Goal: Communication & Community: Answer question/provide support

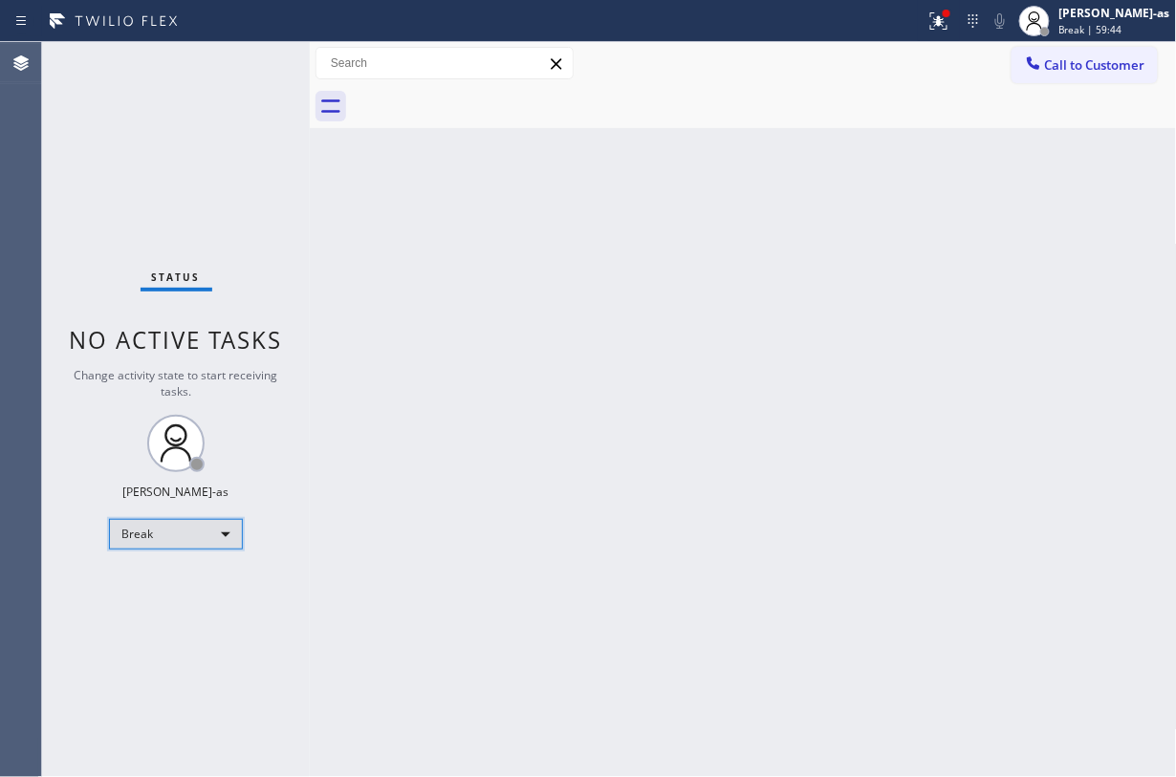
click at [162, 533] on div "Break" at bounding box center [176, 534] width 134 height 31
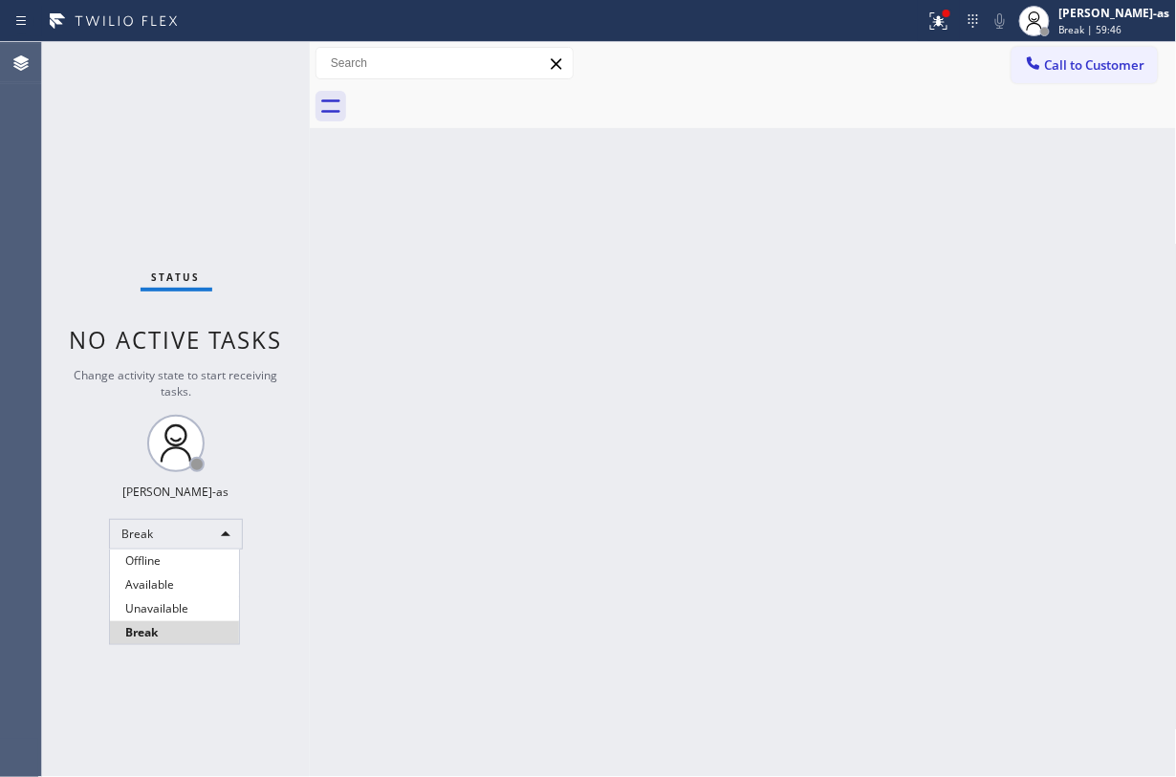
click at [195, 637] on li "Break" at bounding box center [174, 632] width 129 height 23
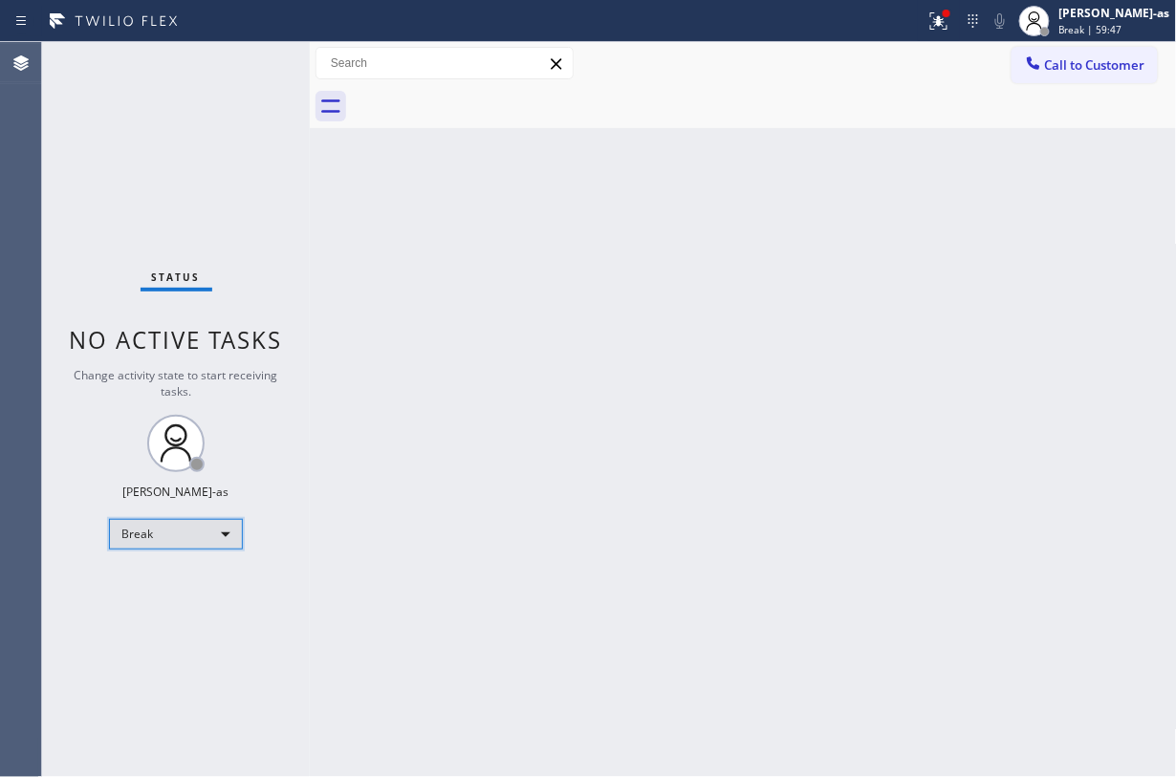
click at [203, 533] on div "Break" at bounding box center [176, 534] width 134 height 31
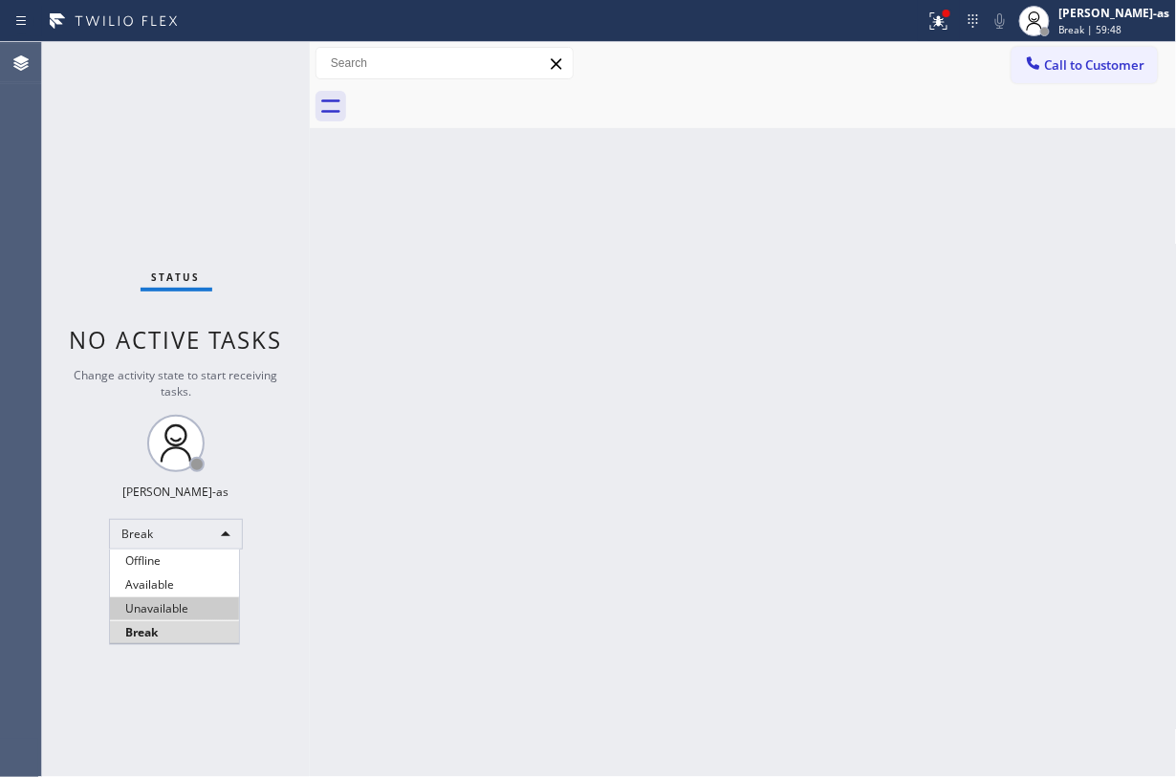
click at [176, 609] on li "Unavailable" at bounding box center [174, 608] width 129 height 23
click at [497, 535] on div "Back to Dashboard Change Sender ID Customers Technicians Select a contact Outbo…" at bounding box center [743, 409] width 867 height 735
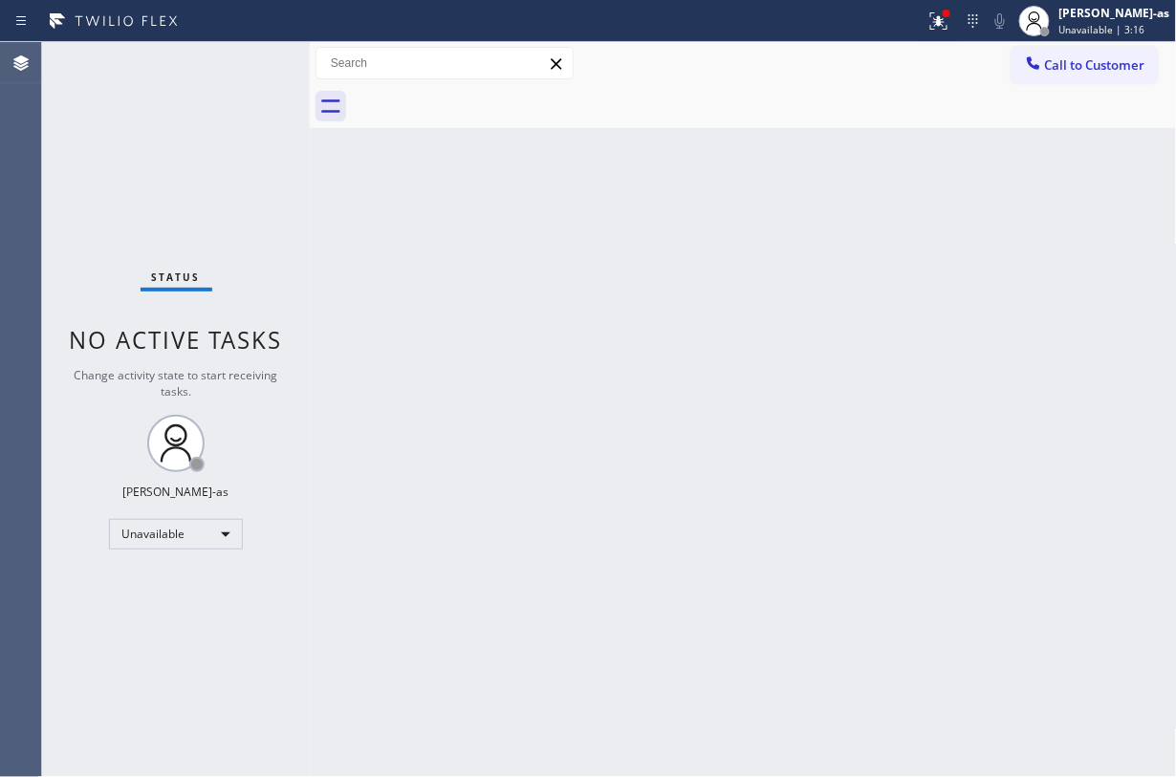
drag, startPoint x: 227, startPoint y: 138, endPoint x: 229, endPoint y: 128, distance: 10.0
click at [229, 128] on div "Status No active tasks Change activity state to start receiving tasks. [PERSON_…" at bounding box center [176, 409] width 268 height 735
click at [341, 266] on div "Back to Dashboard Change Sender ID Customers Technicians Select a contact Outbo…" at bounding box center [743, 409] width 867 height 735
click at [1091, 54] on button "Call to Customer" at bounding box center [1084, 65] width 146 height 36
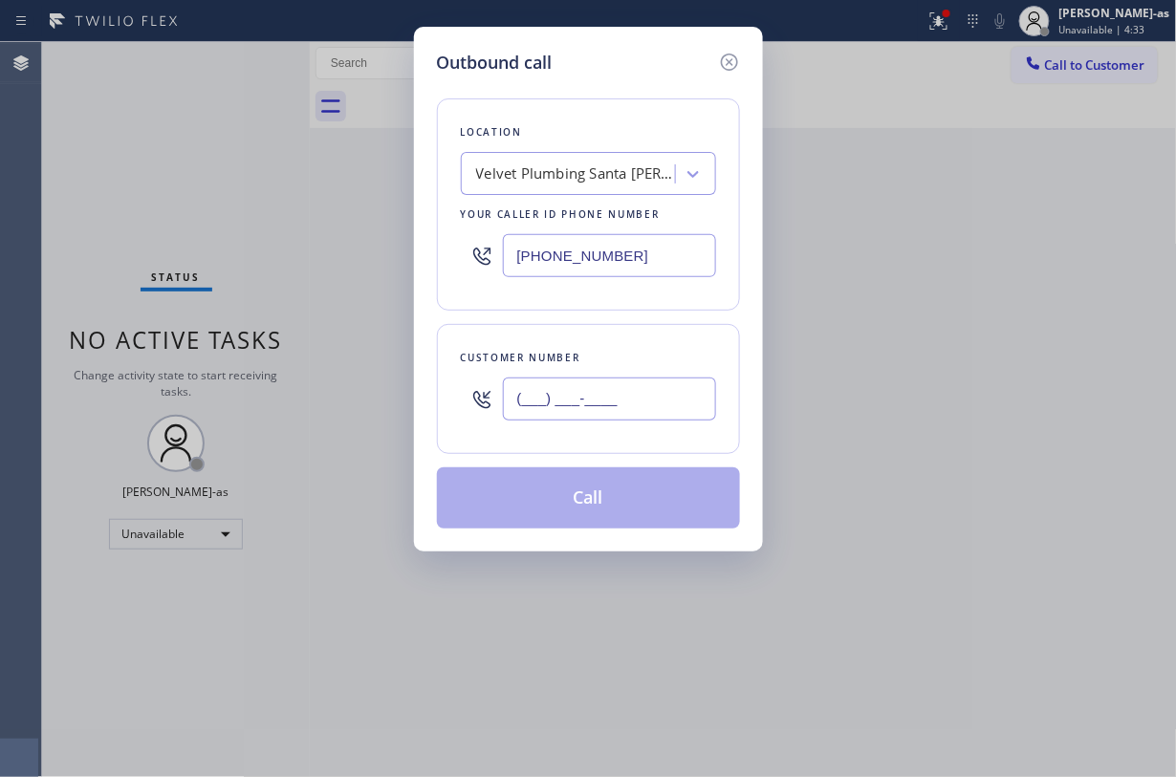
click at [604, 380] on input "(___) ___-____" at bounding box center [609, 399] width 213 height 43
paste input "714) 981-8150"
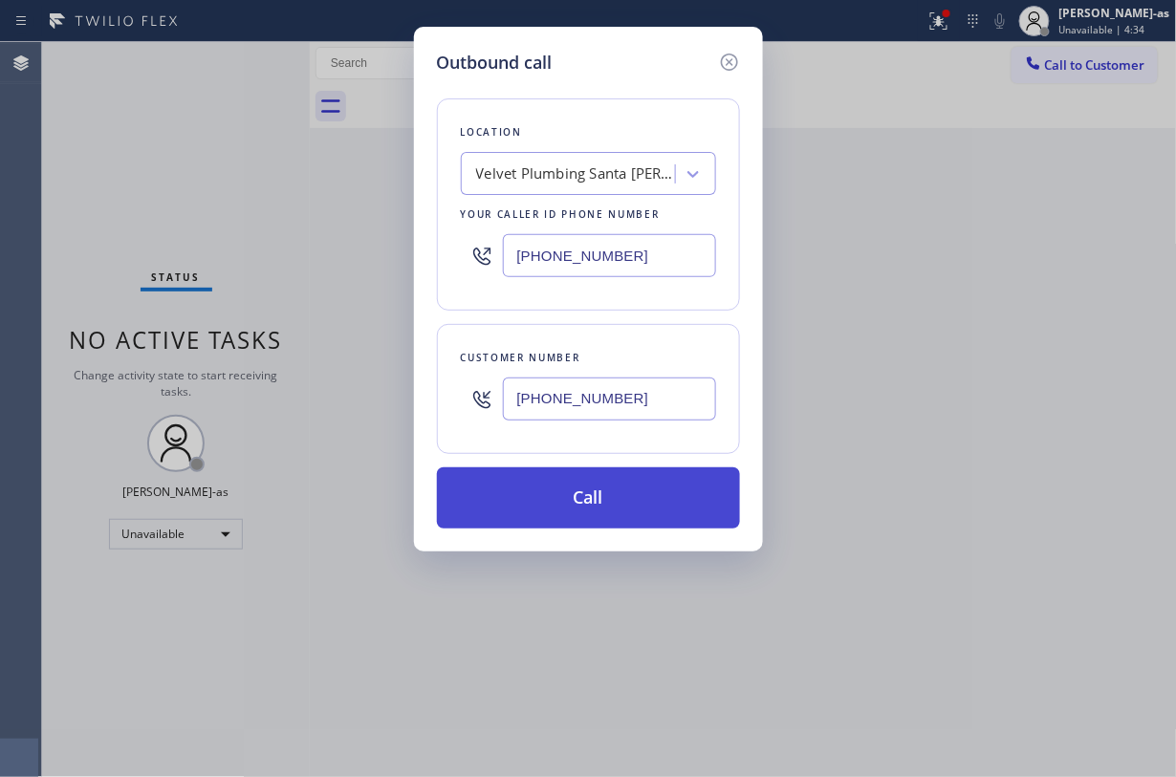
type input "[PHONE_NUMBER]"
click at [597, 502] on button "Call" at bounding box center [588, 497] width 303 height 61
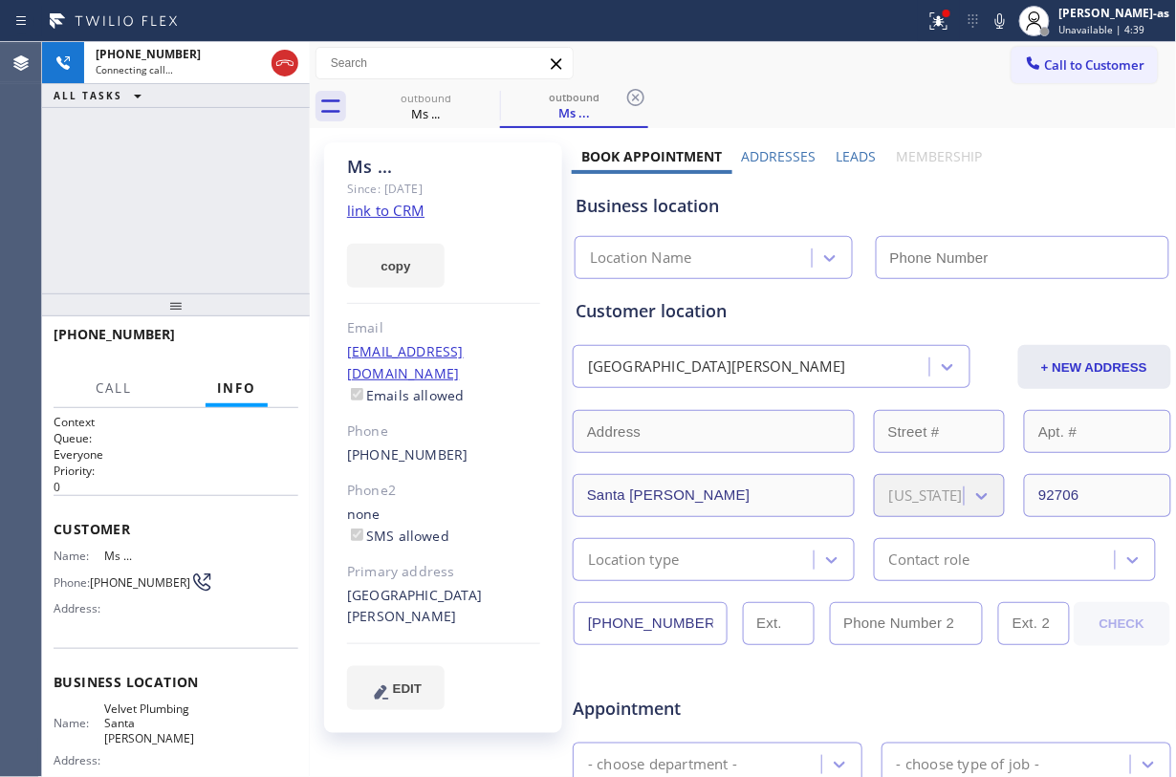
type input "[PHONE_NUMBER]"
click at [223, 132] on div "[PHONE_NUMBER] Connecting call… ALL TASKS ALL TASKS ACTIVE TASKS TASKS IN WRAP …" at bounding box center [176, 167] width 268 height 251
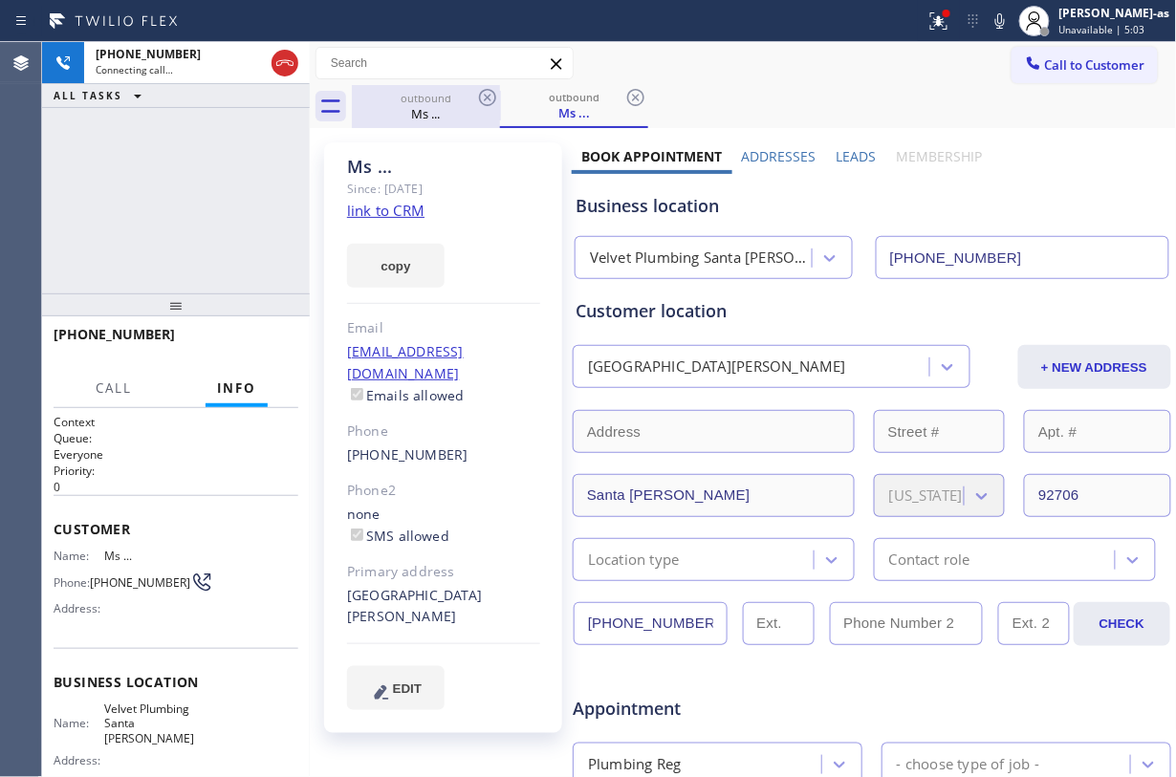
drag, startPoint x: 440, startPoint y: 109, endPoint x: 468, endPoint y: 103, distance: 29.2
click at [452, 107] on div "Ms ..." at bounding box center [426, 113] width 144 height 17
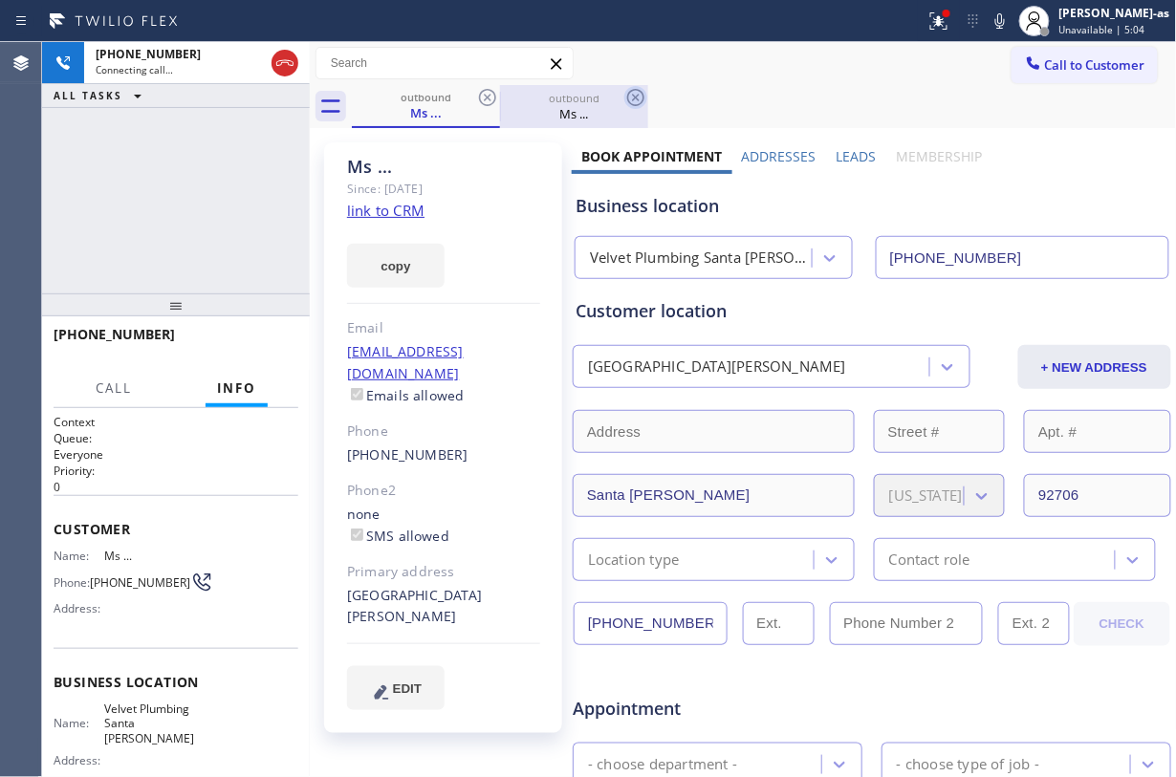
click at [482, 98] on icon at bounding box center [487, 97] width 23 height 23
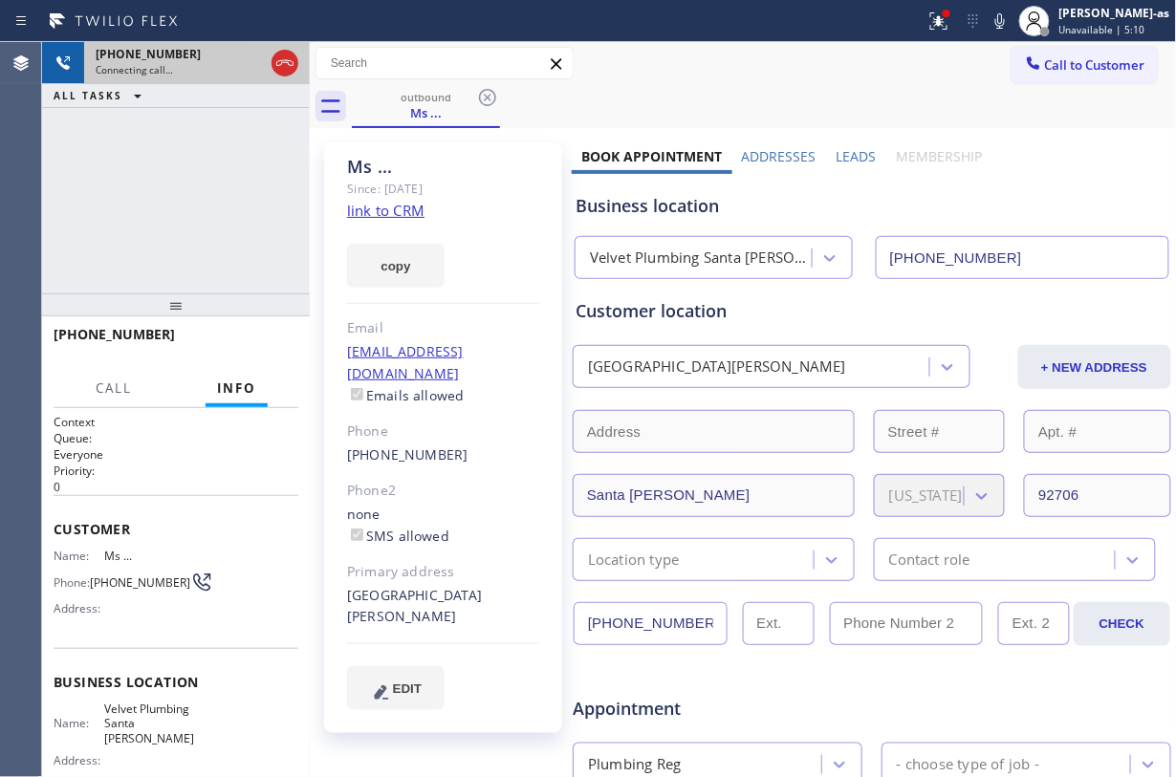
drag, startPoint x: 254, startPoint y: 185, endPoint x: 289, endPoint y: 81, distance: 108.8
click at [264, 166] on div "[PHONE_NUMBER] Connecting call… ALL TASKS ALL TASKS ACTIVE TASKS TASKS IN WRAP …" at bounding box center [176, 167] width 268 height 251
click at [288, 52] on icon at bounding box center [284, 63] width 23 height 23
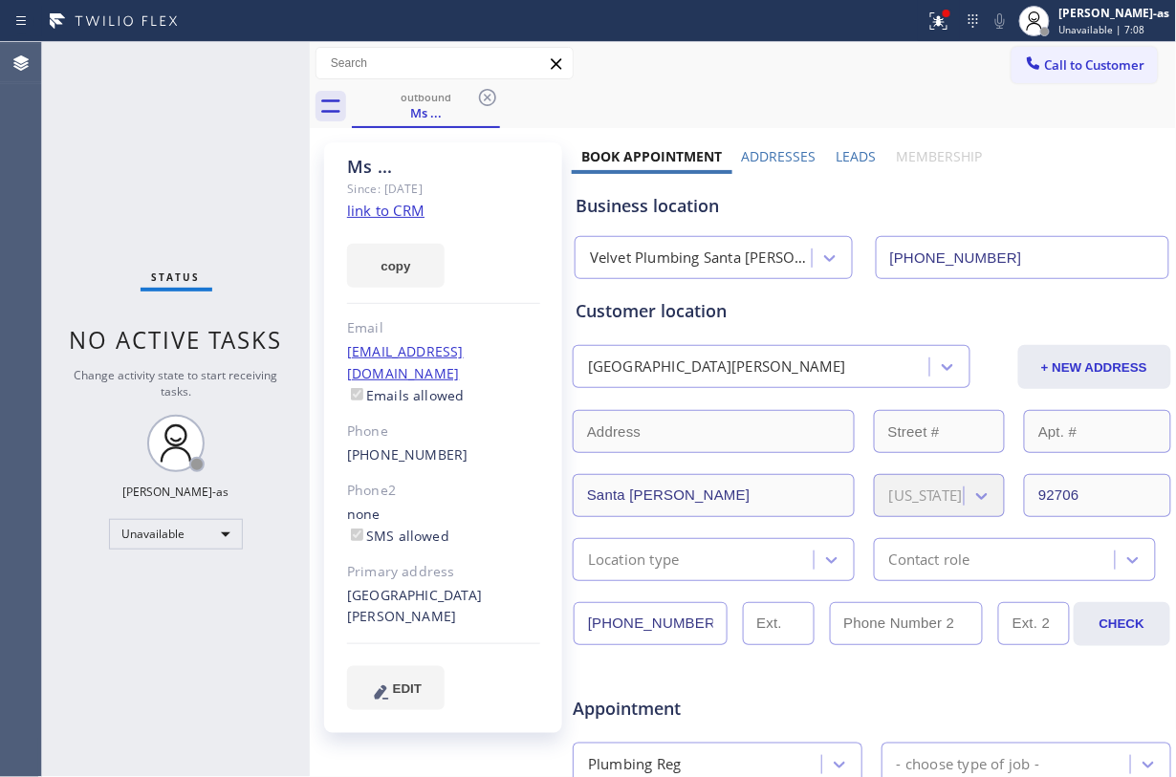
drag, startPoint x: 359, startPoint y: 227, endPoint x: 421, endPoint y: 180, distance: 77.1
click at [364, 230] on div "copy" at bounding box center [443, 255] width 193 height 66
click at [407, 93] on div "outbound" at bounding box center [426, 97] width 144 height 14
drag, startPoint x: 483, startPoint y: 101, endPoint x: 497, endPoint y: 101, distance: 14.3
click at [487, 101] on icon at bounding box center [487, 97] width 23 height 23
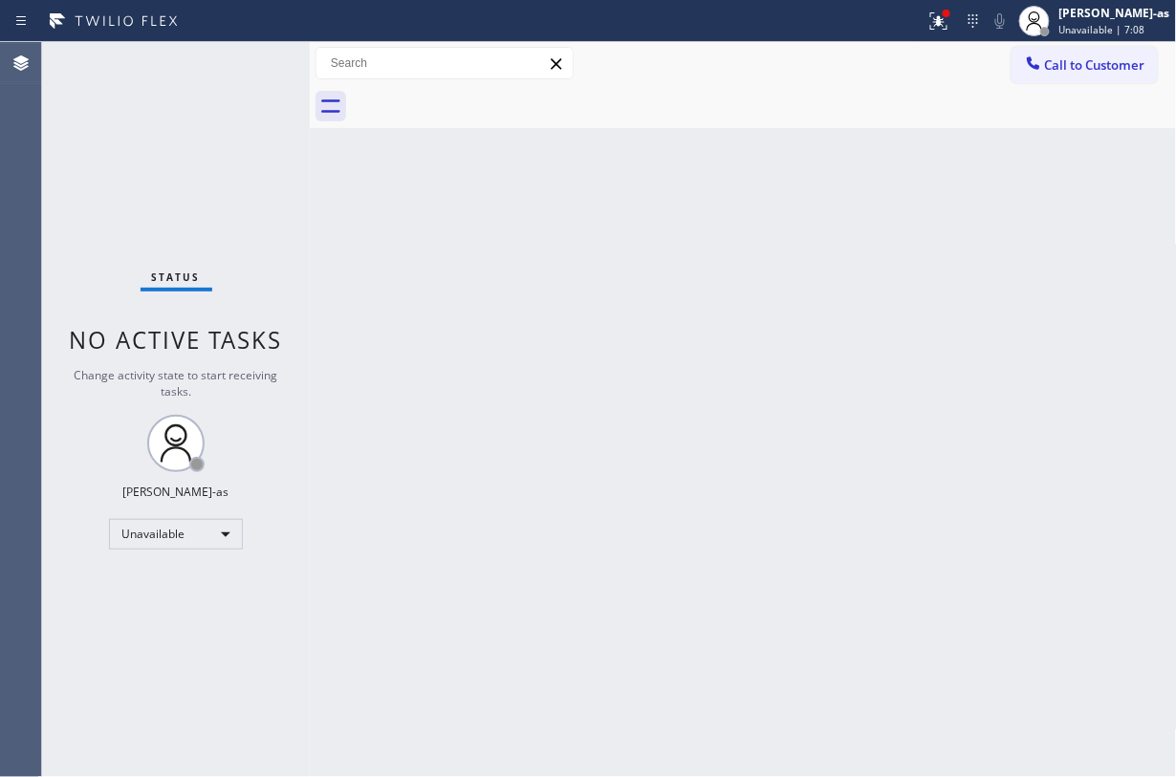
click at [178, 208] on div "Status No active tasks Change activity state to start receiving tasks. [PERSON_…" at bounding box center [176, 409] width 268 height 735
click at [145, 122] on div "Status No active tasks Change activity state to start receiving tasks. [PERSON_…" at bounding box center [176, 409] width 268 height 735
click at [1096, 51] on button "Call to Customer" at bounding box center [1084, 65] width 146 height 36
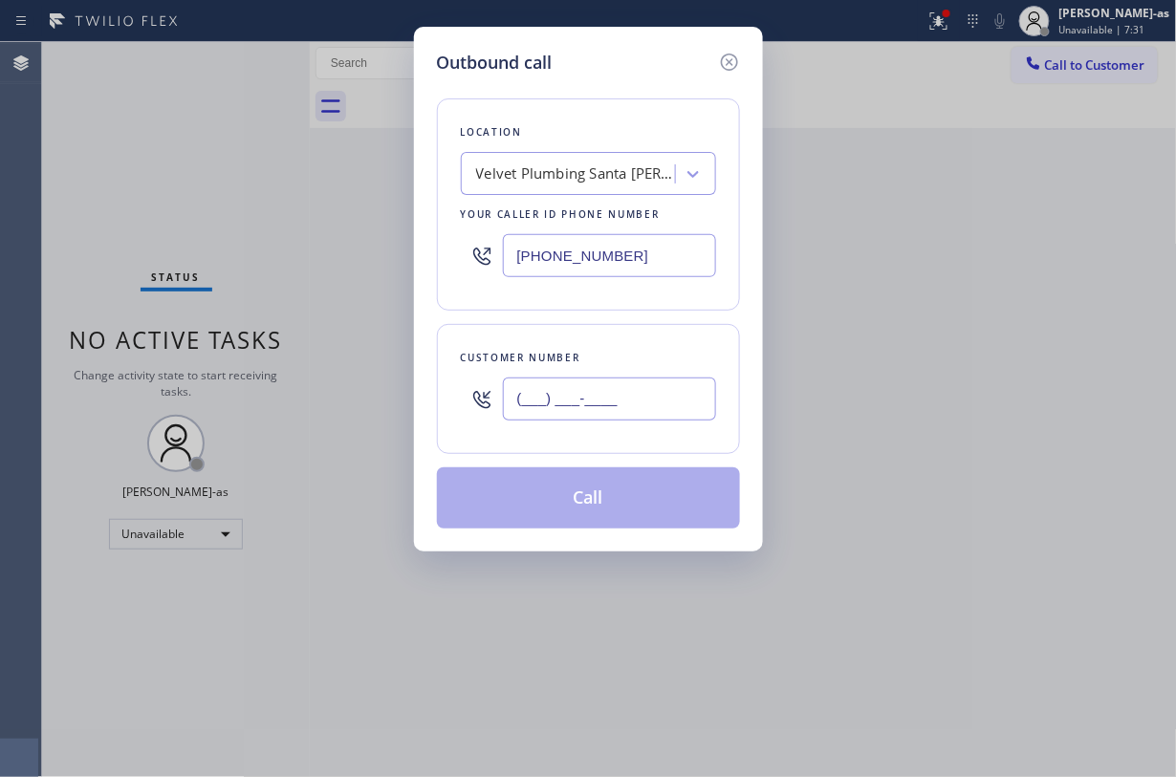
click at [624, 394] on input "(___) ___-____" at bounding box center [609, 399] width 213 height 43
paste input "760) 880-5650"
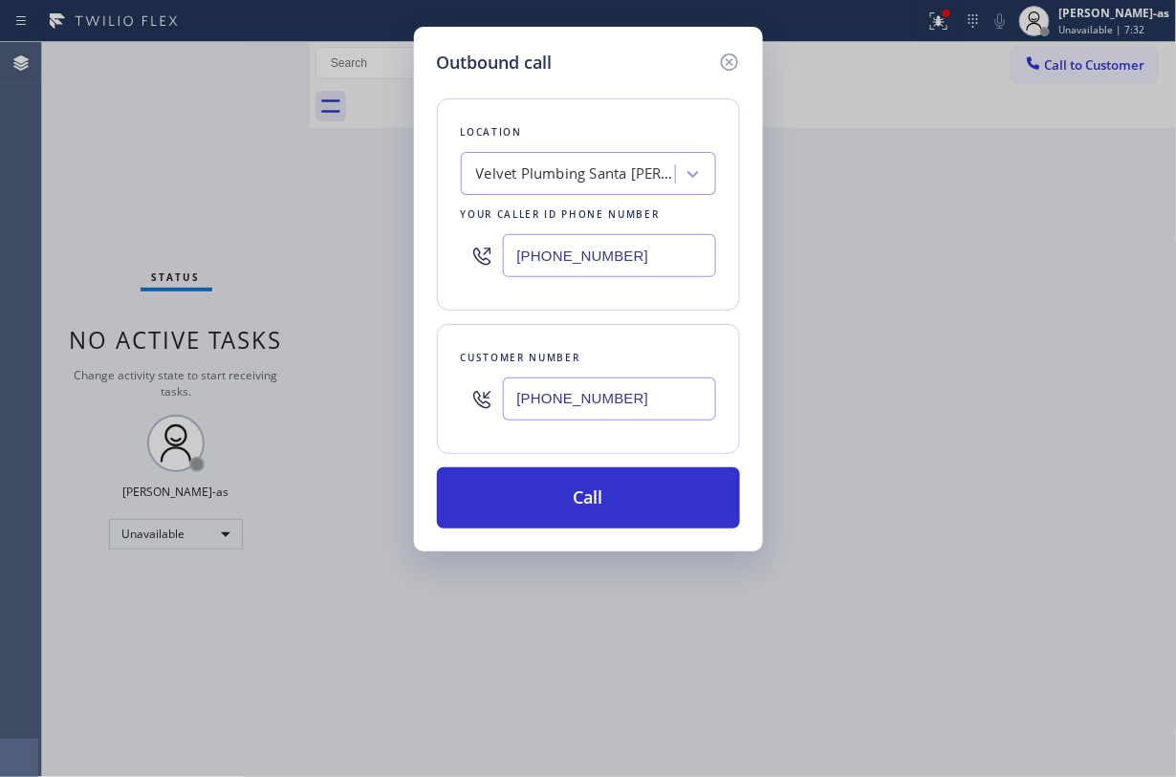
type input "[PHONE_NUMBER]"
drag, startPoint x: 55, startPoint y: 227, endPoint x: 583, endPoint y: 262, distance: 528.9
click at [103, 218] on div "Outbound call Location Velvet Plumbing [GEOGRAPHIC_DATA][PERSON_NAME] Your call…" at bounding box center [588, 388] width 1176 height 777
click at [554, 178] on div "Velvet Plumbing Santa [PERSON_NAME]" at bounding box center [576, 174] width 201 height 22
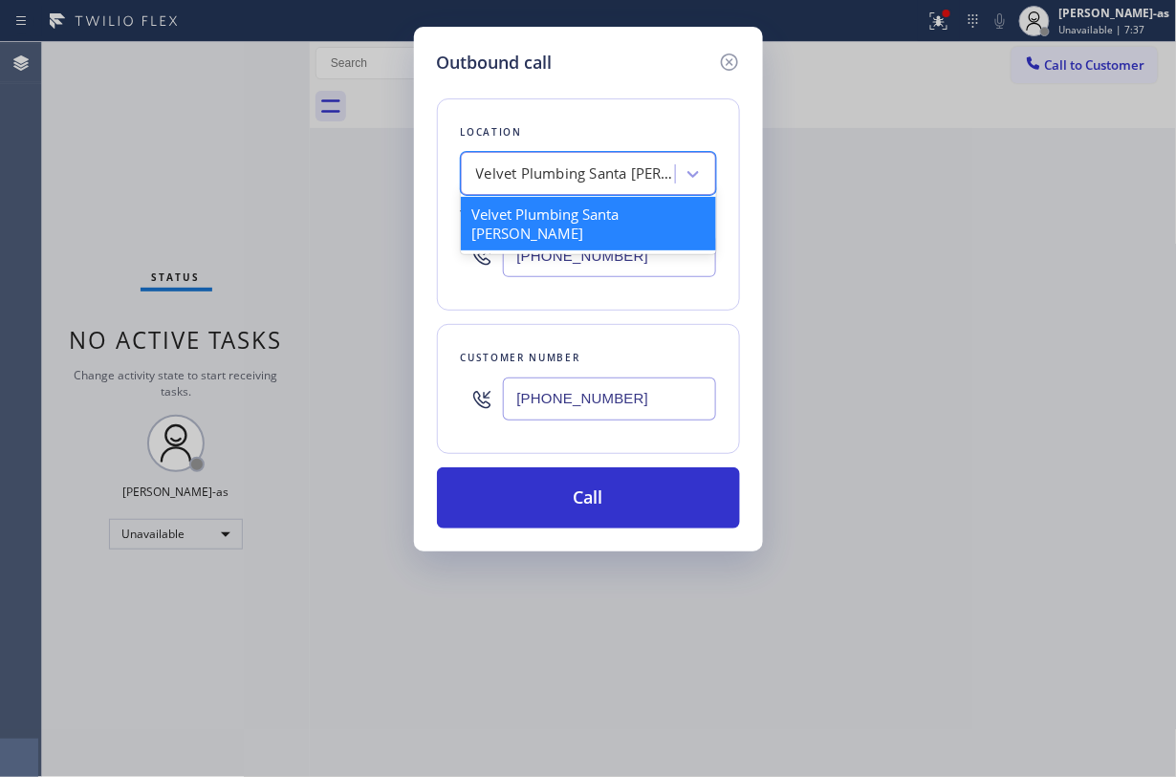
paste input "Appliance Repair In [PERSON_NAME]"
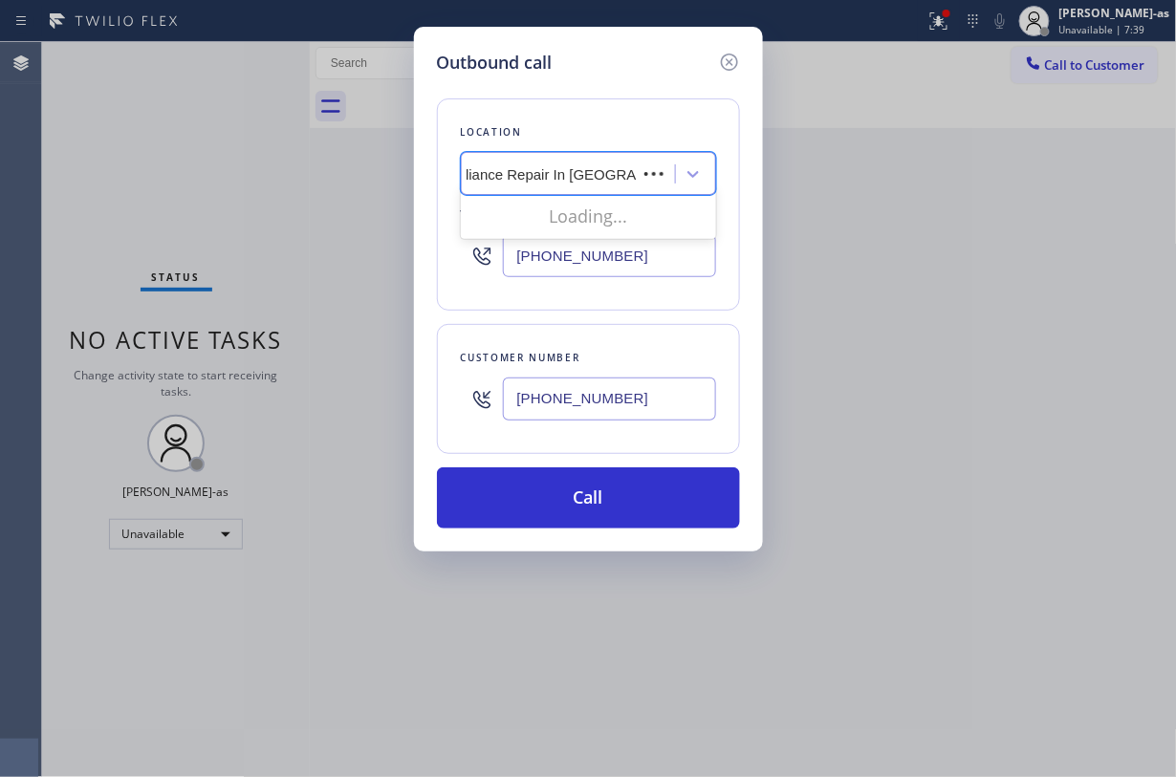
scroll to position [0, 8]
drag, startPoint x: 472, startPoint y: 174, endPoint x: 493, endPoint y: 182, distance: 22.4
click at [480, 176] on input "Appliance Repair In [GEOGRAPHIC_DATA]" at bounding box center [567, 174] width 196 height 16
type input "Appliance Repair In [GEOGRAPHIC_DATA]"
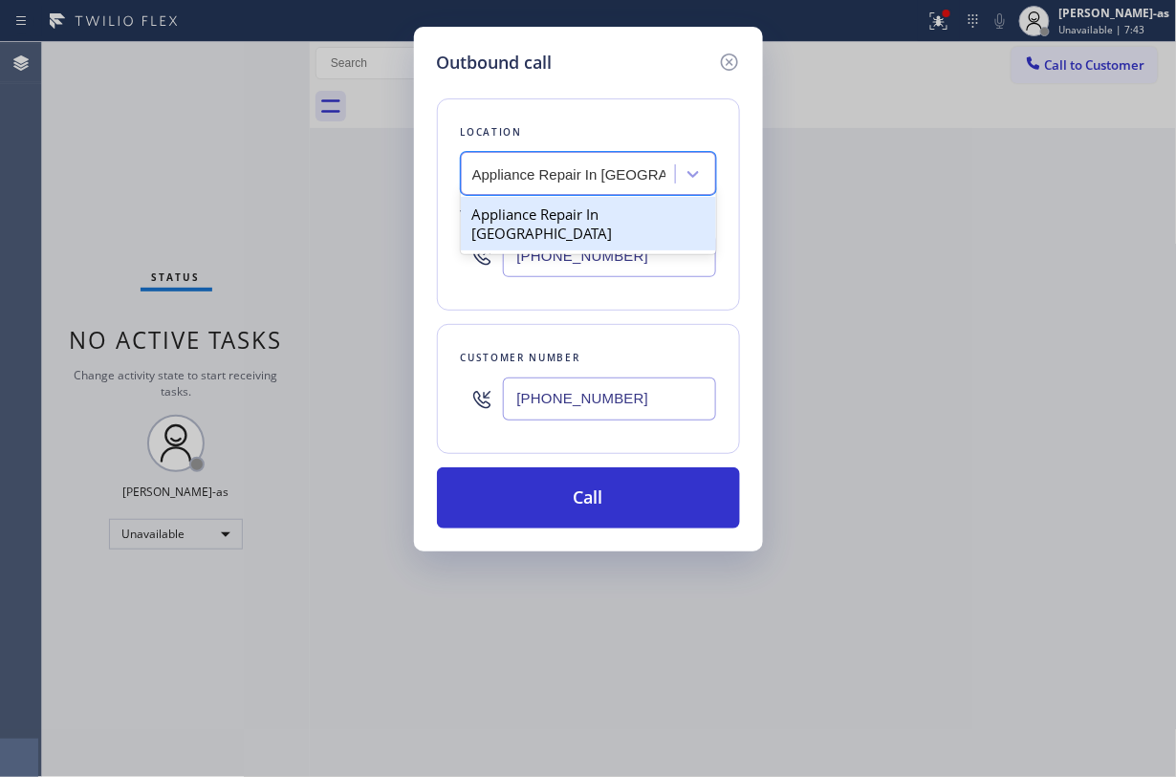
click at [514, 215] on div "Appliance Repair In [GEOGRAPHIC_DATA]" at bounding box center [588, 224] width 255 height 54
type input "[PHONE_NUMBER]"
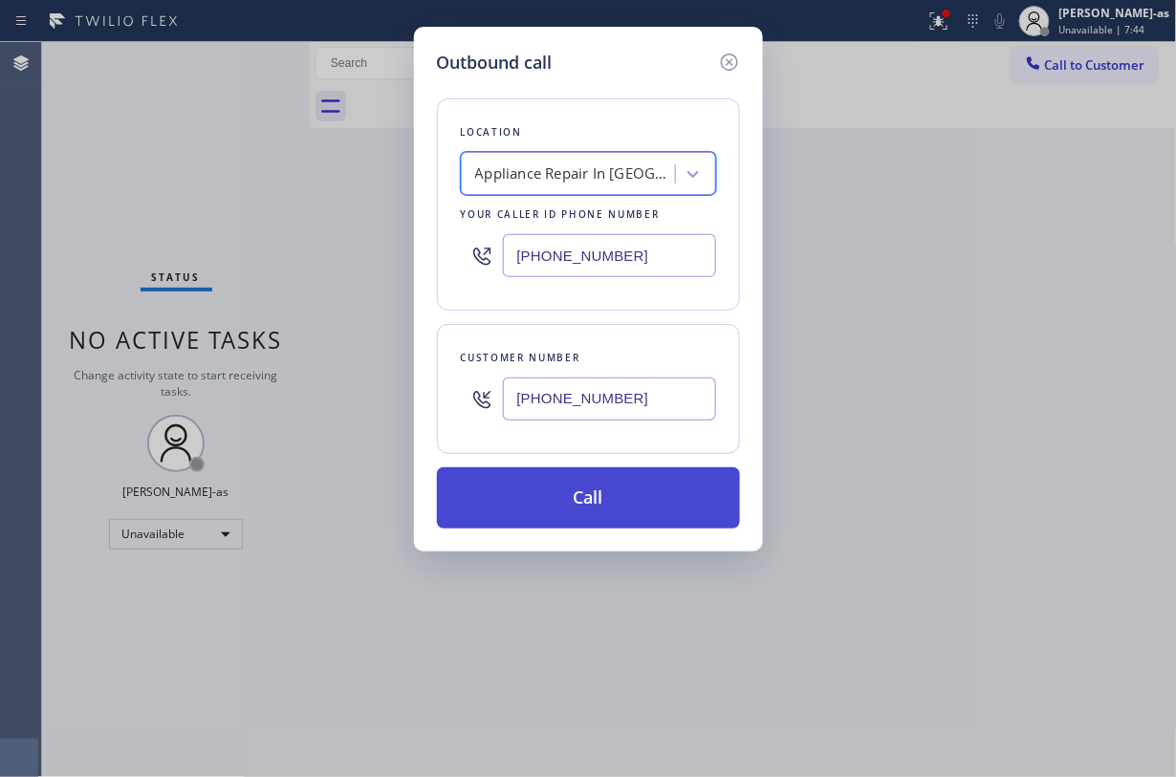
click at [636, 525] on button "Call" at bounding box center [588, 497] width 303 height 61
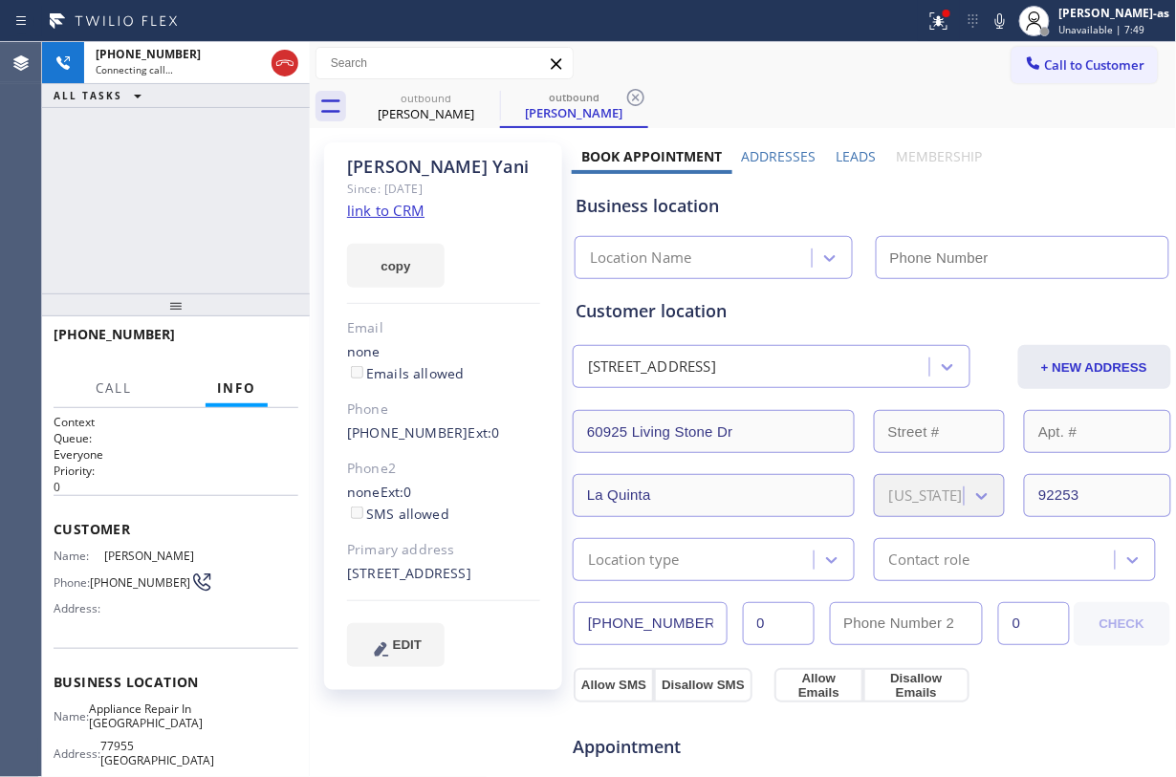
type input "[PHONE_NUMBER]"
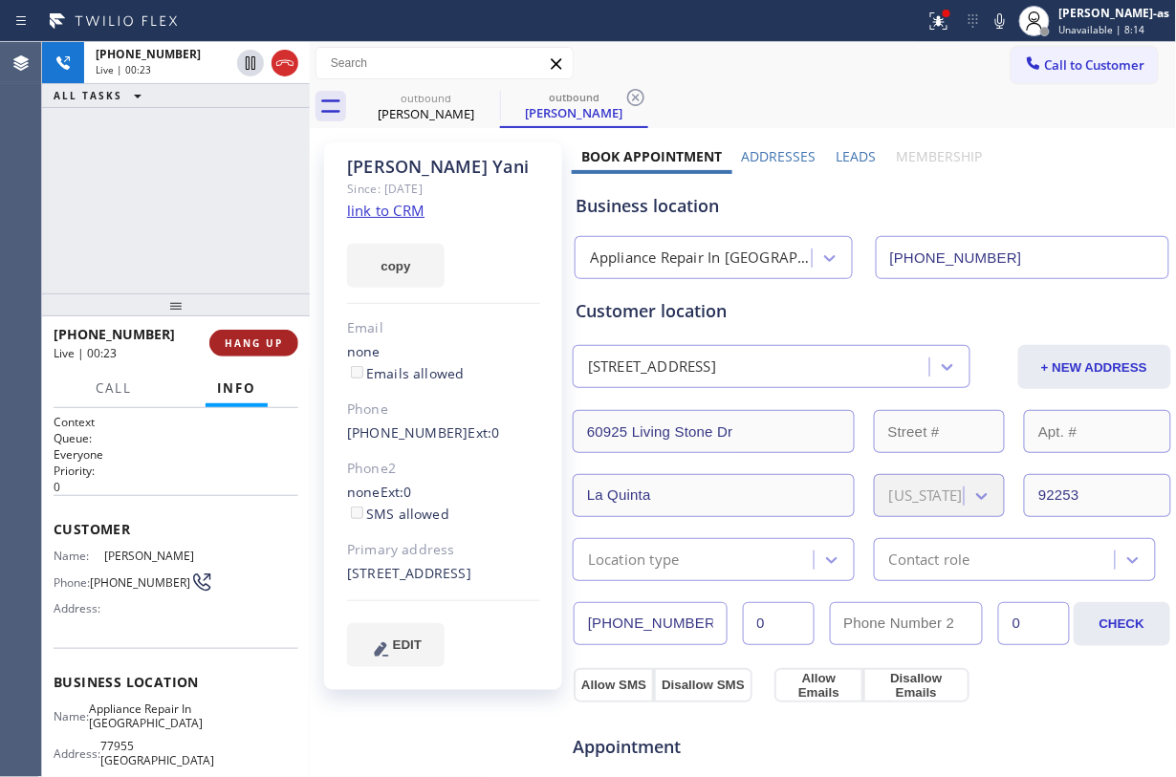
click at [249, 334] on button "HANG UP" at bounding box center [253, 343] width 89 height 27
click at [250, 333] on button "HANG UP" at bounding box center [253, 343] width 89 height 27
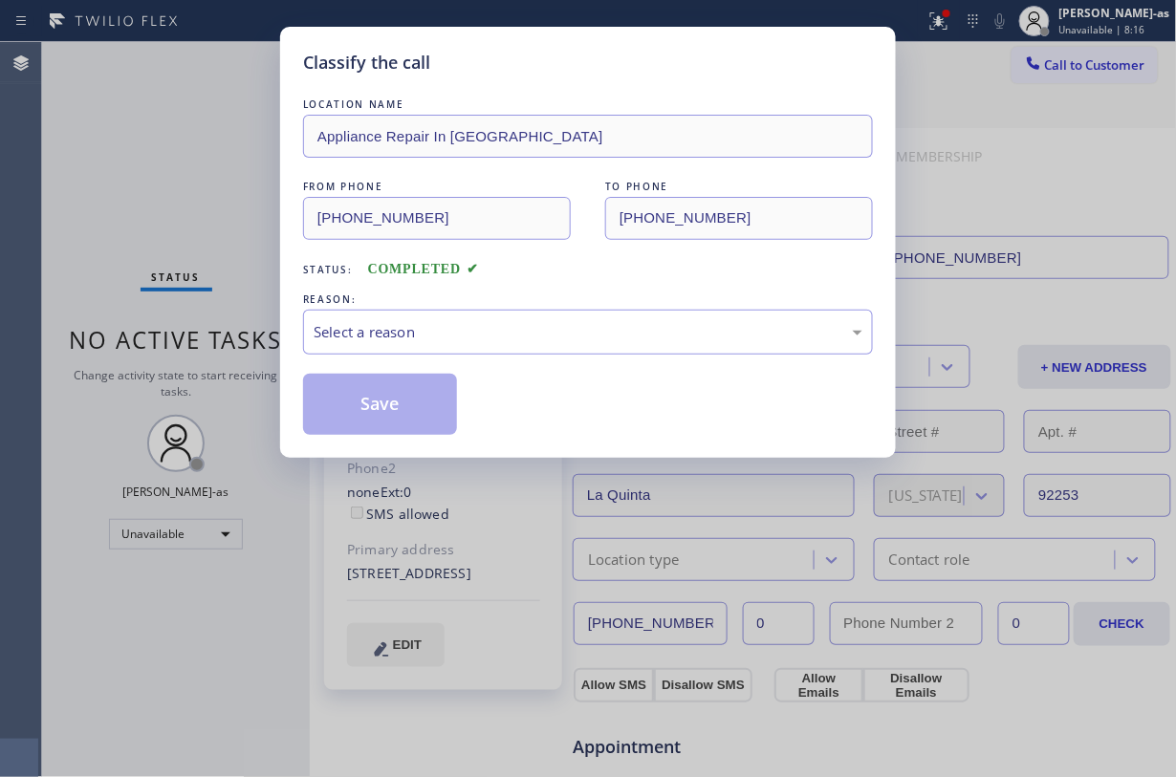
click at [250, 333] on div "Classify the call LOCATION NAME Appliance Repair In [GEOGRAPHIC_DATA] FROM PHON…" at bounding box center [588, 388] width 1176 height 777
click at [572, 344] on div "Select a reason" at bounding box center [588, 332] width 570 height 45
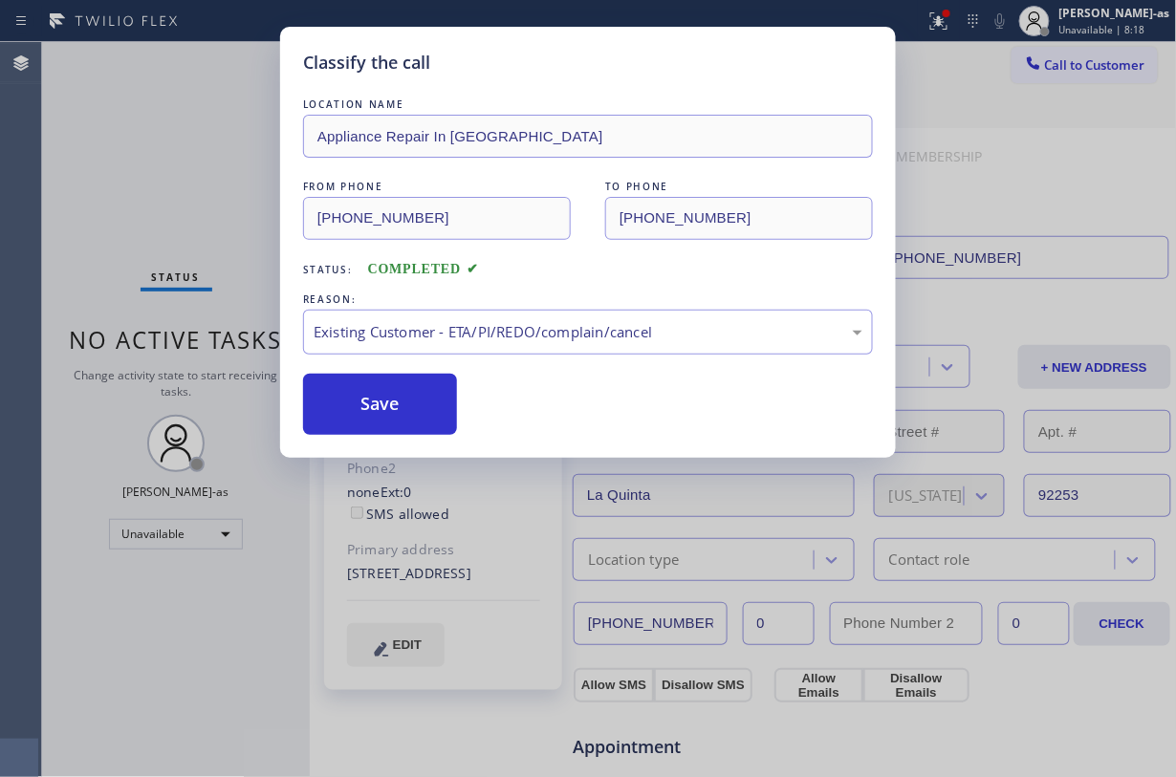
click at [365, 373] on div "LOCATION NAME Appliance Repair In [GEOGRAPHIC_DATA] FROM PHONE [PHONE_NUMBER] T…" at bounding box center [588, 265] width 570 height 340
click at [377, 402] on button "Save" at bounding box center [380, 404] width 154 height 61
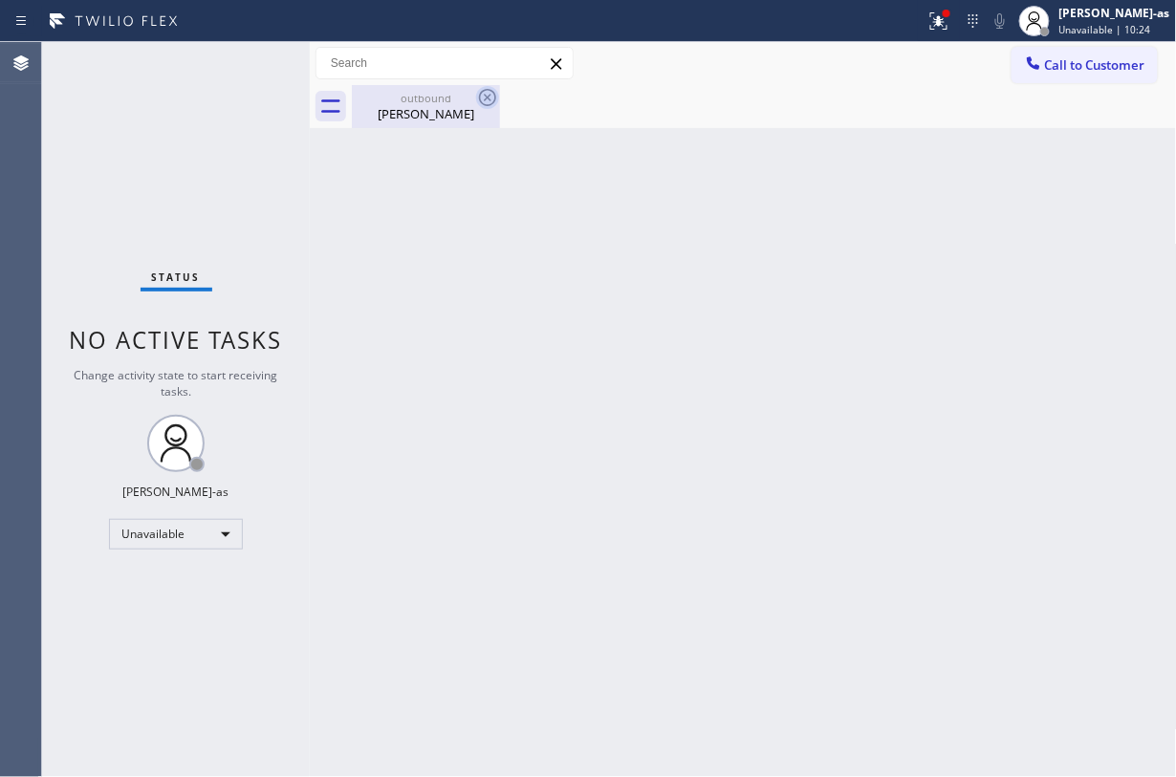
click at [426, 119] on div "[PERSON_NAME]" at bounding box center [426, 113] width 144 height 17
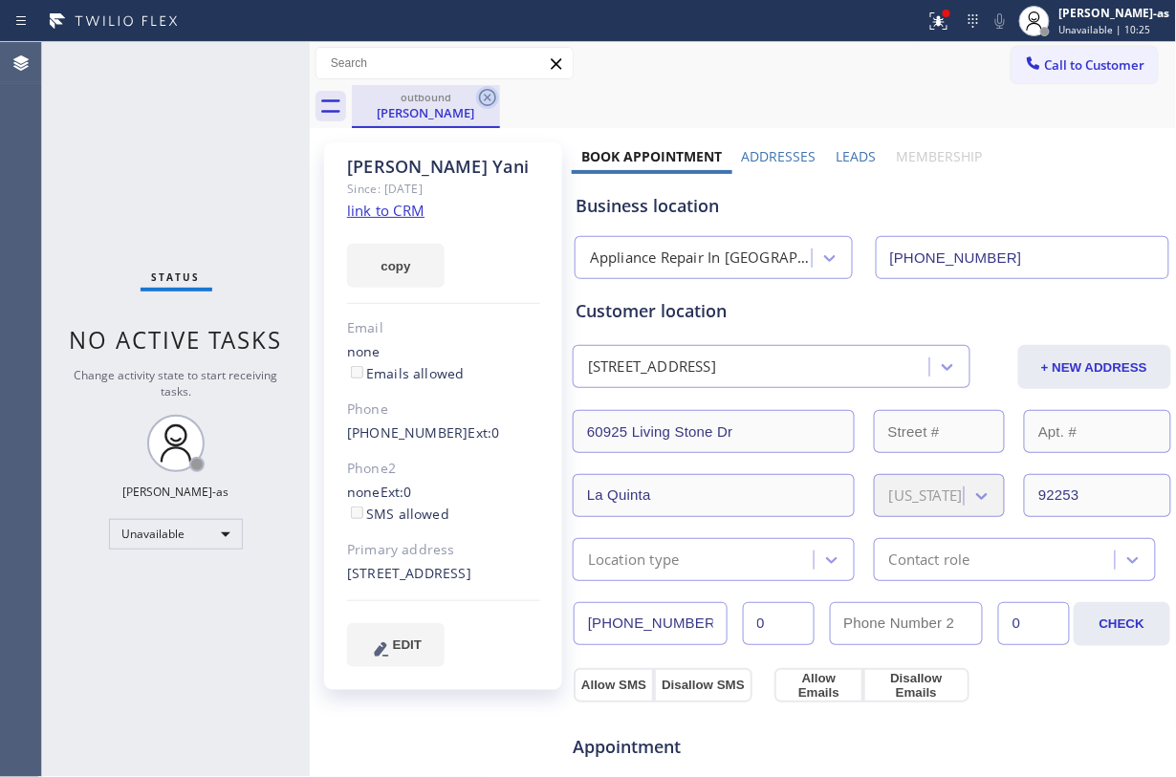
click at [479, 100] on icon at bounding box center [487, 97] width 23 height 23
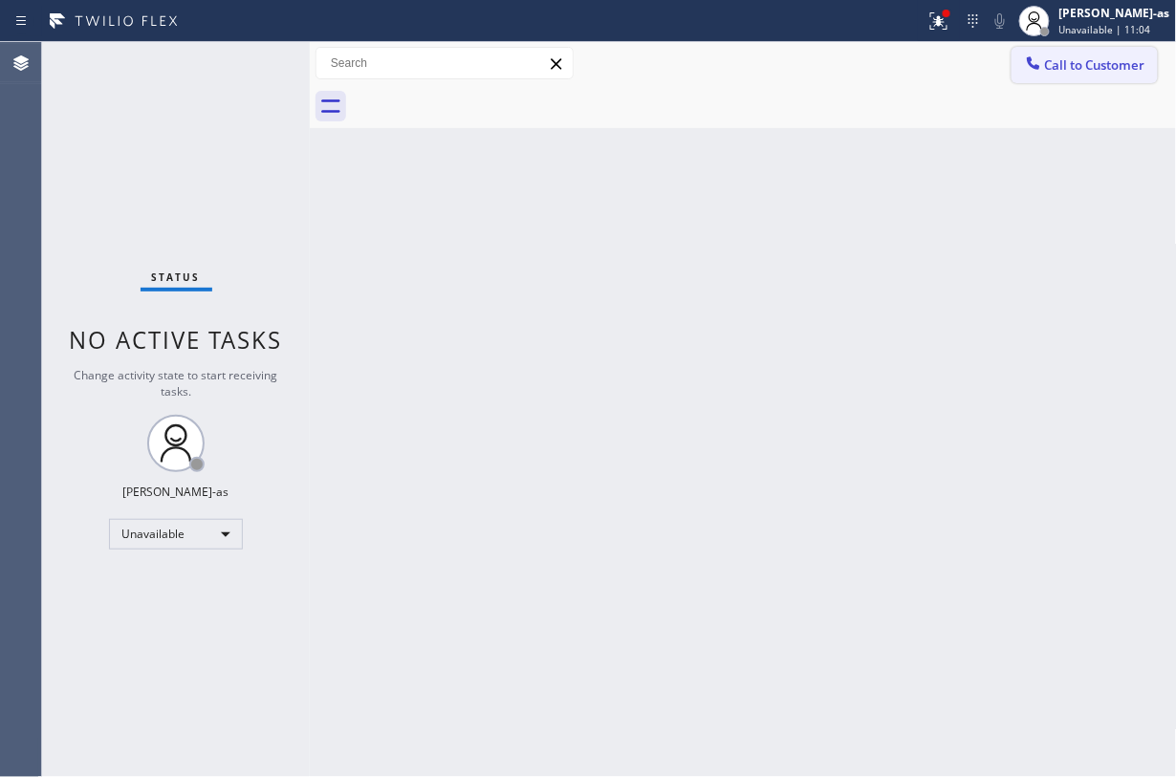
click at [1063, 59] on span "Call to Customer" at bounding box center [1095, 64] width 100 height 17
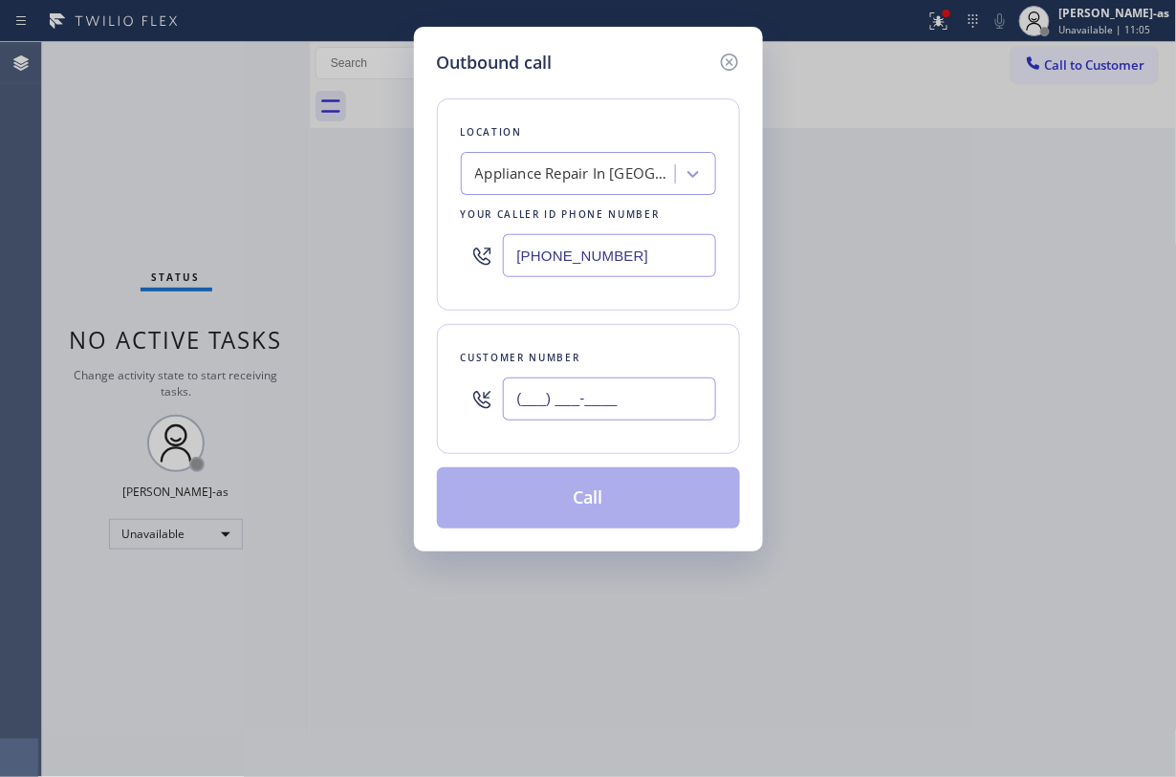
click at [631, 402] on input "(___) ___-____" at bounding box center [609, 399] width 213 height 43
paste input "949) 433-9867"
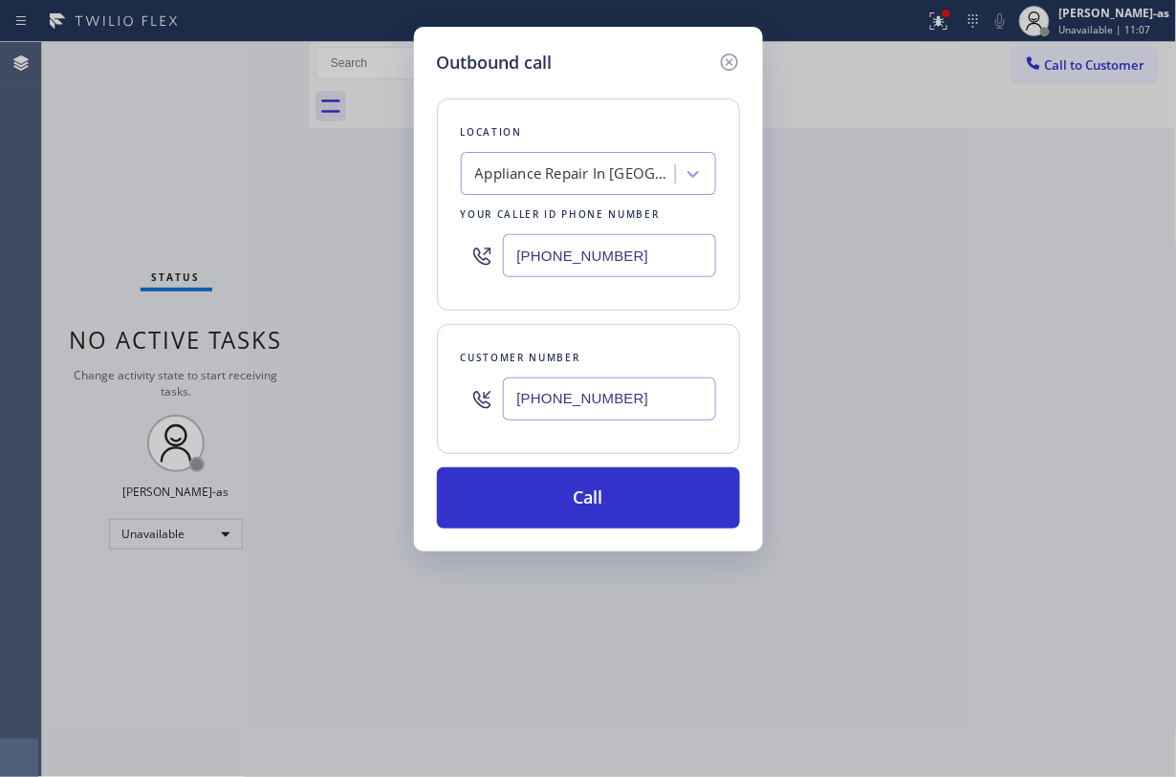
type input "[PHONE_NUMBER]"
drag, startPoint x: 164, startPoint y: 163, endPoint x: 203, endPoint y: 172, distance: 39.4
click at [168, 163] on div "Outbound call Location Appliance Repair In [GEOGRAPHIC_DATA] Your caller id pho…" at bounding box center [588, 388] width 1176 height 777
click at [583, 184] on div "Appliance Repair In [GEOGRAPHIC_DATA]" at bounding box center [575, 174] width 201 height 22
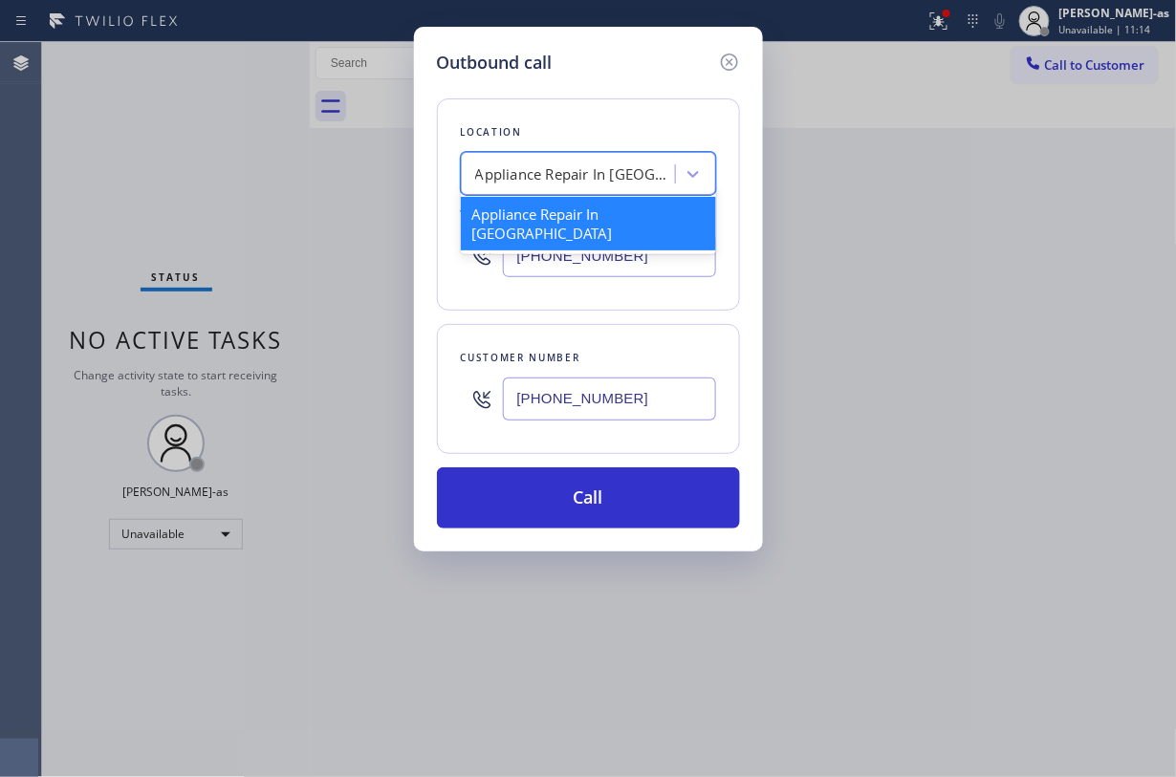
paste input "Orange Appliance Repair"
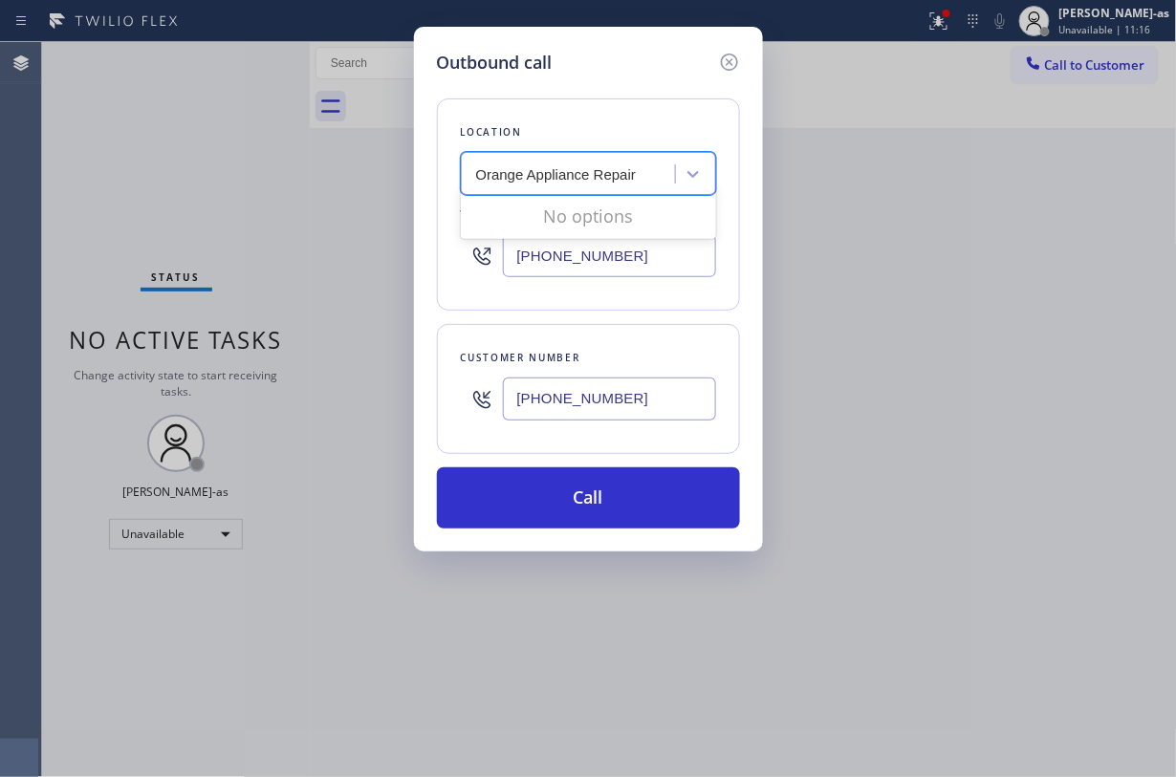
click at [479, 177] on input "Orange Appliance Repair" at bounding box center [559, 174] width 166 height 16
type input "Orange Appliance Repair"
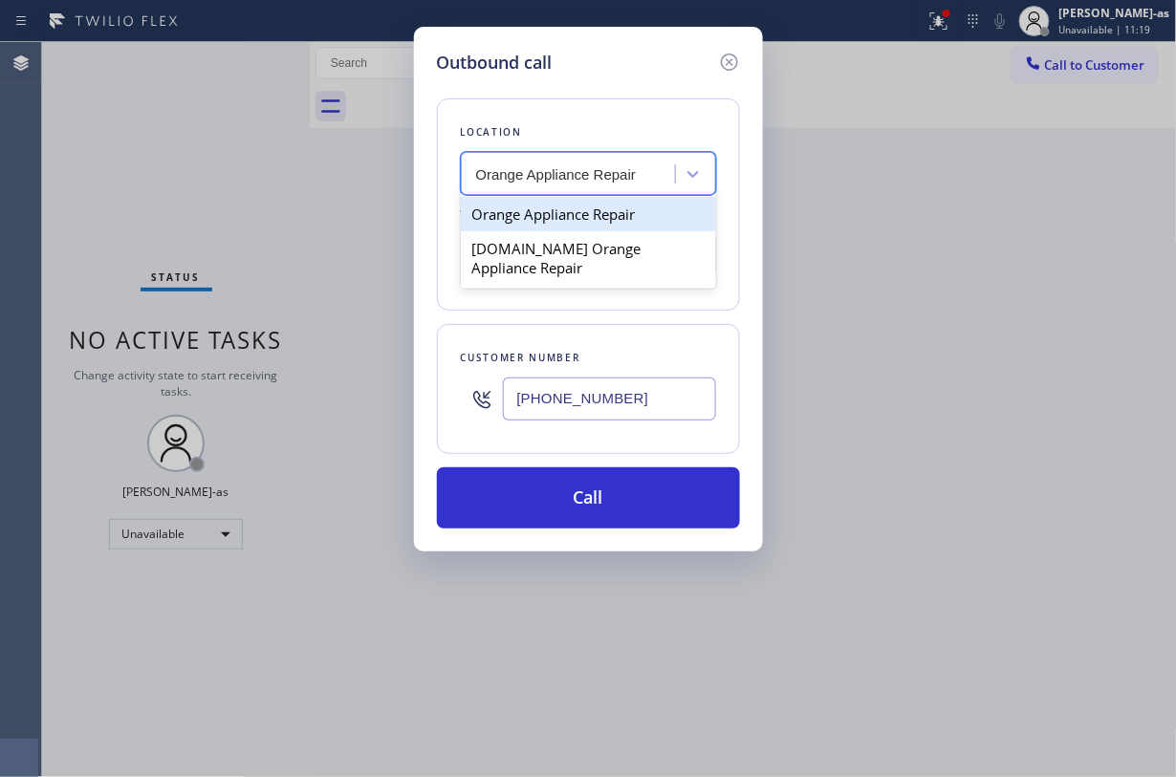
click at [604, 215] on div "Orange Appliance Repair" at bounding box center [588, 214] width 255 height 34
type input "[PHONE_NUMBER]"
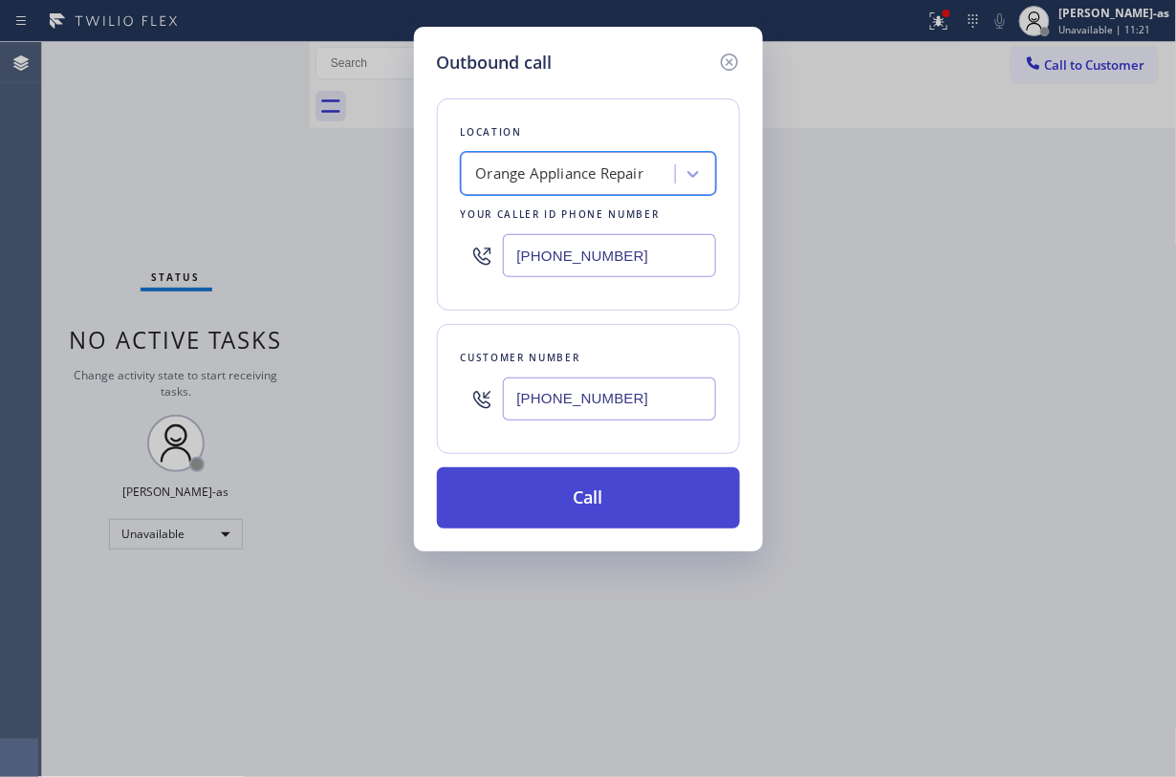
click at [572, 495] on button "Call" at bounding box center [588, 497] width 303 height 61
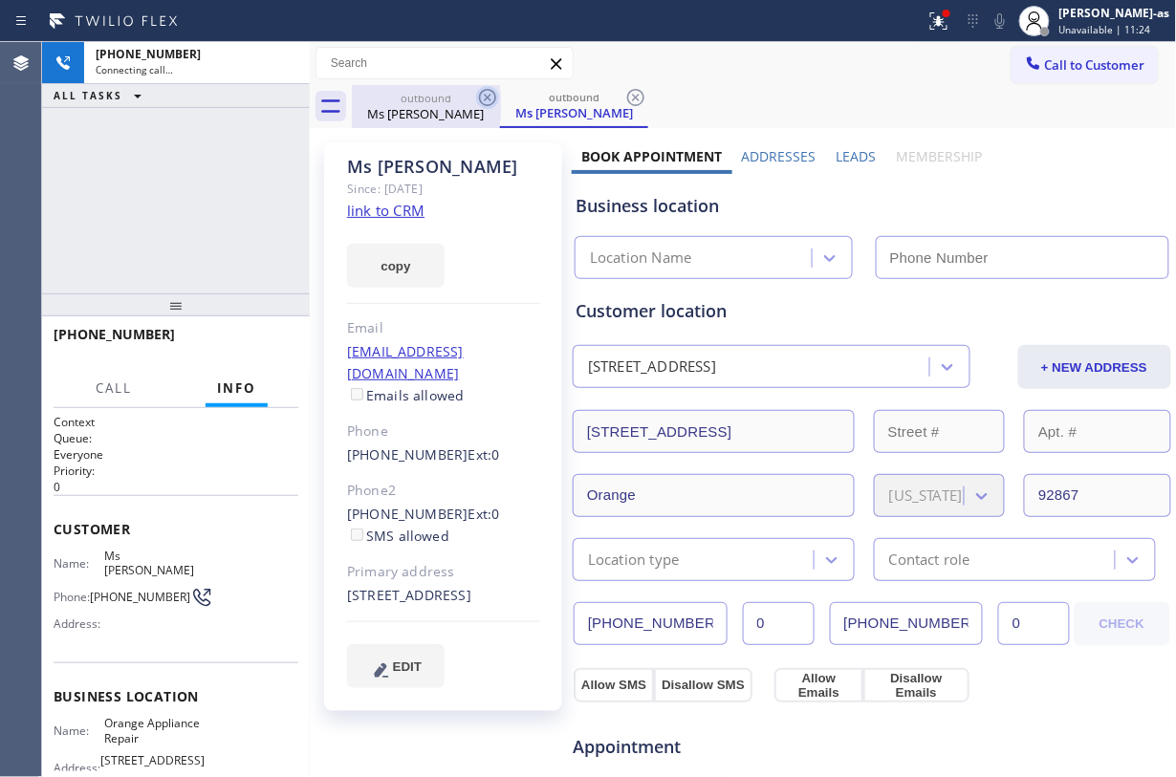
drag, startPoint x: 180, startPoint y: 192, endPoint x: 480, endPoint y: 98, distance: 314.7
click at [181, 192] on div "[PHONE_NUMBER] Connecting call… ALL TASKS ALL TASKS ACTIVE TASKS TASKS IN WRAP …" at bounding box center [176, 167] width 268 height 251
click at [406, 111] on div "Ms [PERSON_NAME]" at bounding box center [426, 113] width 144 height 17
click at [480, 98] on icon at bounding box center [487, 97] width 17 height 17
click at [459, 98] on div "outbound" at bounding box center [426, 97] width 144 height 14
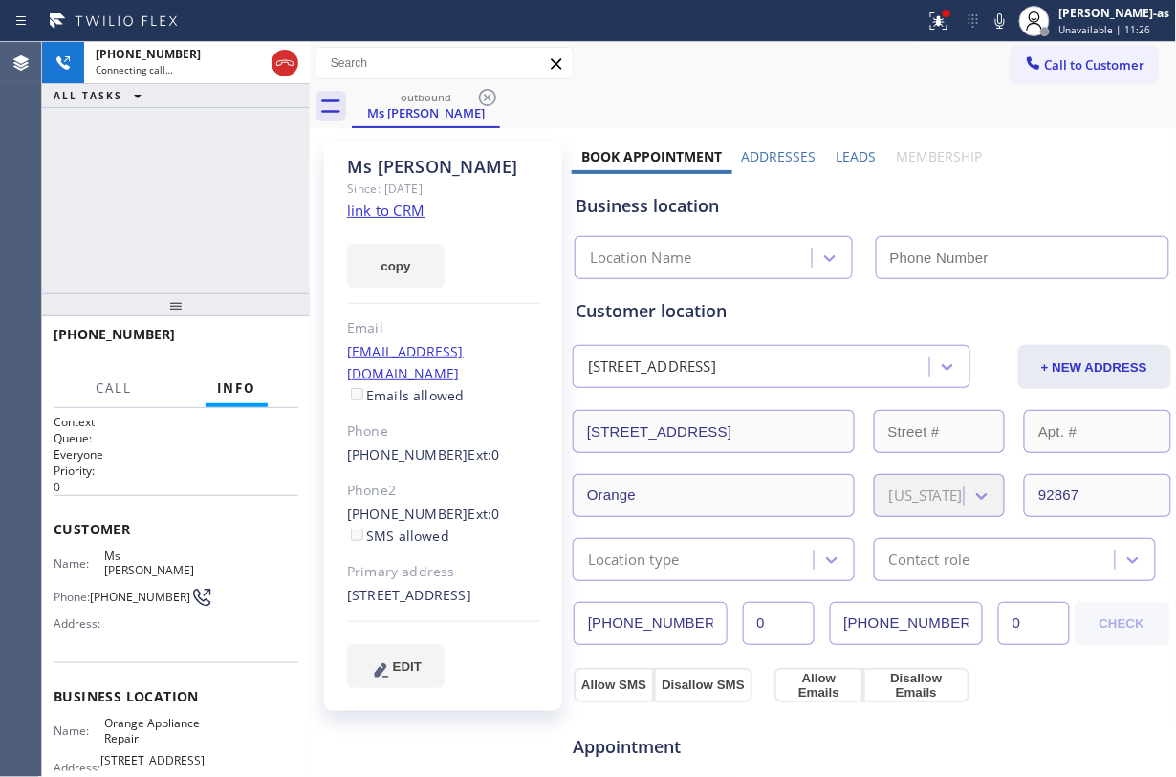
type input "[PHONE_NUMBER]"
click at [292, 207] on div "[PHONE_NUMBER] Connecting call… ALL TASKS ALL TASKS ACTIVE TASKS TASKS IN WRAP …" at bounding box center [176, 167] width 268 height 251
click at [372, 216] on link "link to CRM" at bounding box center [385, 210] width 77 height 19
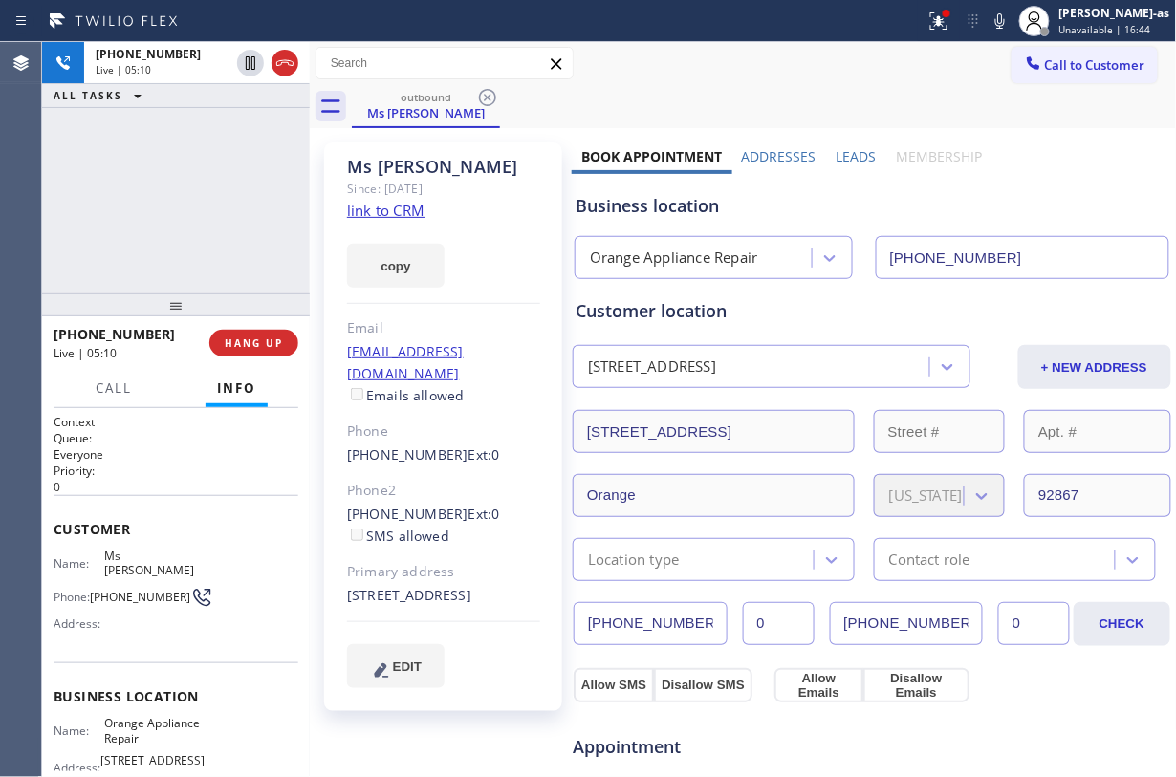
click at [111, 231] on div "[PHONE_NUMBER] Live | 05:10 ALL TASKS ALL TASKS ACTIVE TASKS TASKS IN WRAP UP" at bounding box center [176, 167] width 268 height 251
click at [421, 597] on div "[STREET_ADDRESS]" at bounding box center [443, 596] width 193 height 22
copy div "92867"
click at [146, 161] on div "[PHONE_NUMBER] Live | 10:03 ALL TASKS ALL TASKS ACTIVE TASKS TASKS IN WRAP UP" at bounding box center [176, 167] width 268 height 251
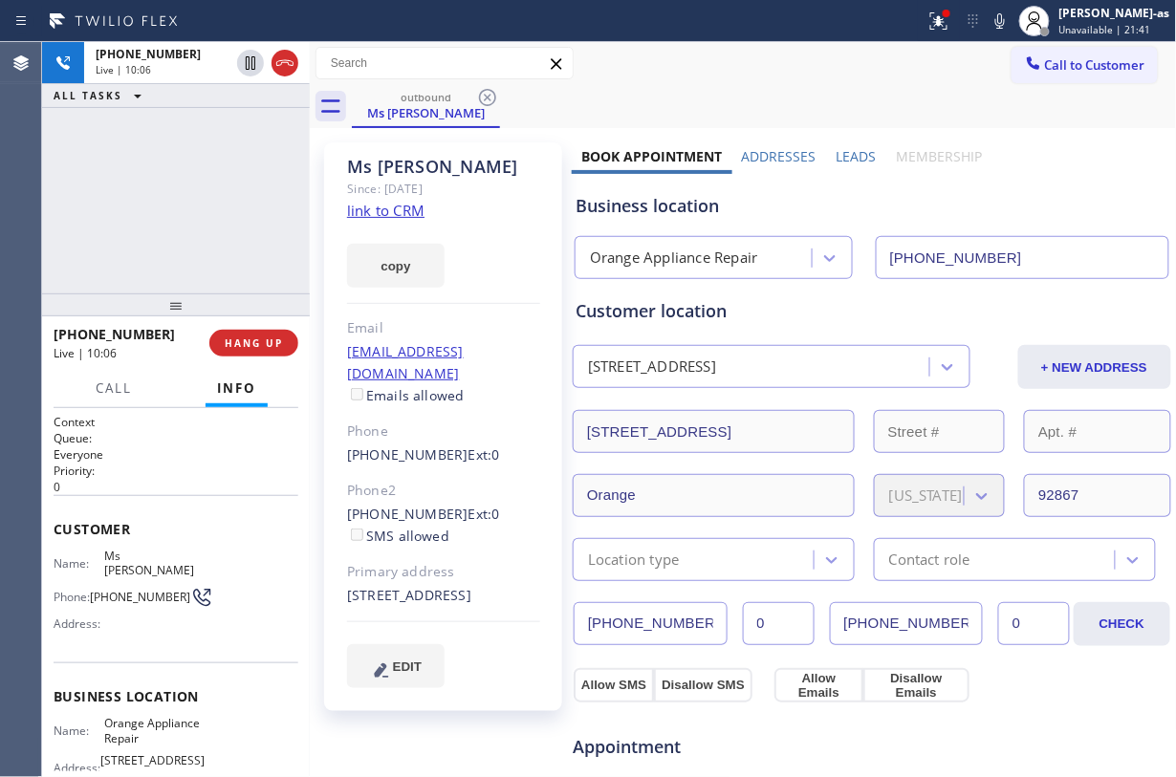
click at [147, 166] on div "[PHONE_NUMBER] Live | 10:06 ALL TASKS ALL TASKS ACTIVE TASKS TASKS IN WRAP UP" at bounding box center [176, 167] width 268 height 251
click at [147, 166] on div "[PHONE_NUMBER] Live | 10:07 ALL TASKS ALL TASKS ACTIVE TASKS TASKS IN WRAP UP" at bounding box center [176, 167] width 268 height 251
click at [155, 227] on div "[PHONE_NUMBER] Live | 10:08 ALL TASKS ALL TASKS ACTIVE TASKS TASKS IN WRAP UP" at bounding box center [176, 167] width 268 height 251
click at [182, 269] on div "[PHONE_NUMBER] Live | 10:09 ALL TASKS ALL TASKS ACTIVE TASKS TASKS IN WRAP UP" at bounding box center [176, 167] width 268 height 251
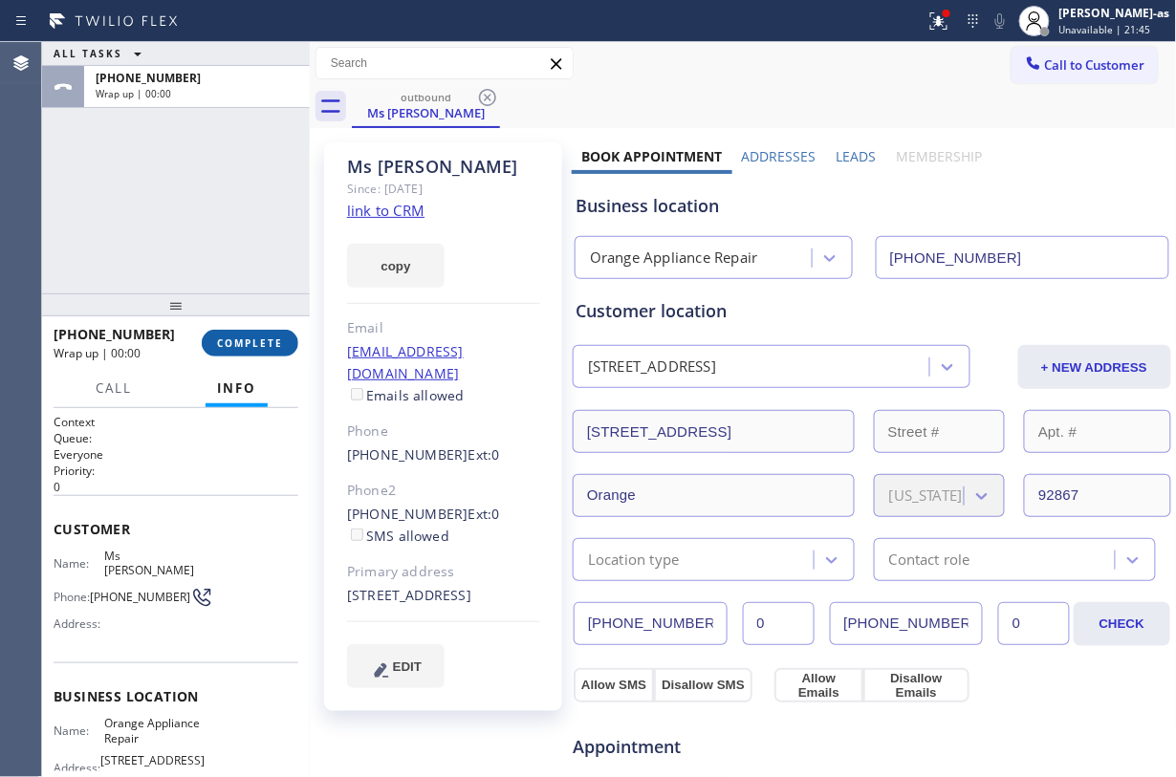
click at [260, 349] on span "COMPLETE" at bounding box center [250, 343] width 66 height 13
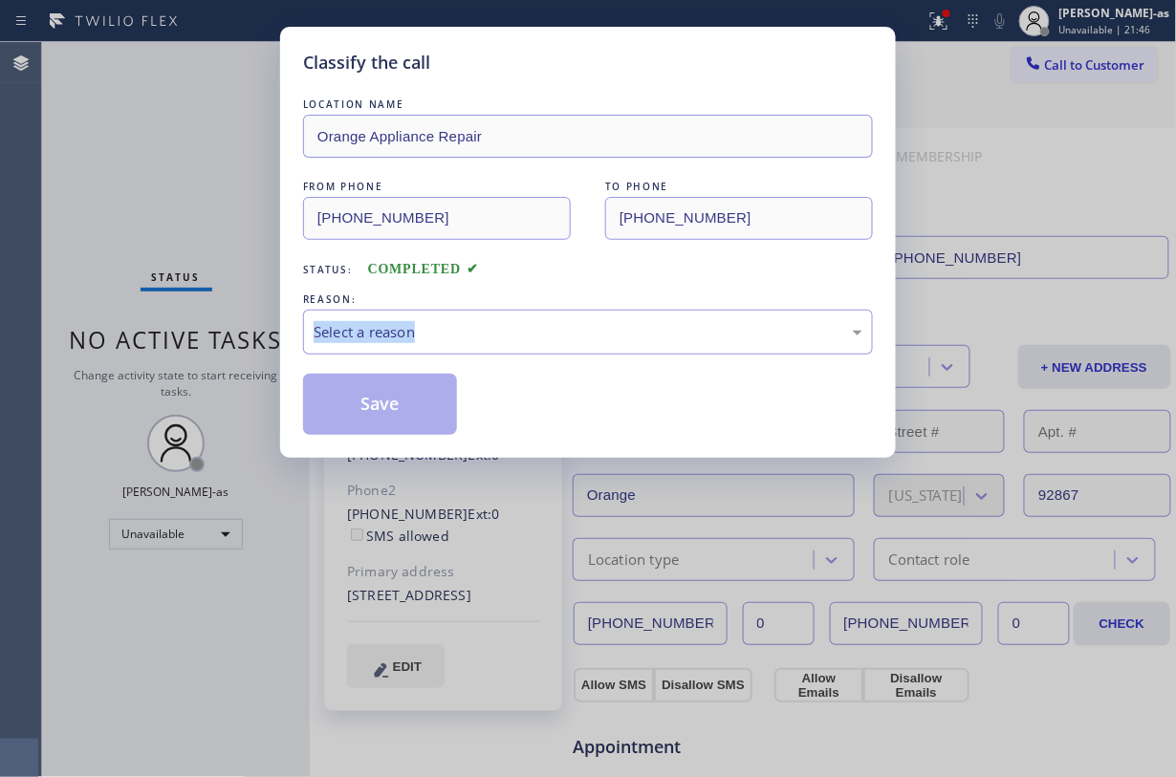
click at [260, 349] on div "Classify the call LOCATION NAME Orange Appliance Repair FROM PHONE [PHONE_NUMBE…" at bounding box center [588, 388] width 1176 height 777
click at [256, 346] on div "Classify the call LOCATION NAME Orange Appliance Repair FROM PHONE [PHONE_NUMBE…" at bounding box center [588, 388] width 1176 height 777
click at [264, 246] on div "Classify the call LOCATION NAME Orange Appliance Repair FROM PHONE [PHONE_NUMBE…" at bounding box center [588, 388] width 1176 height 777
click at [482, 334] on div "Select a reason" at bounding box center [588, 332] width 549 height 22
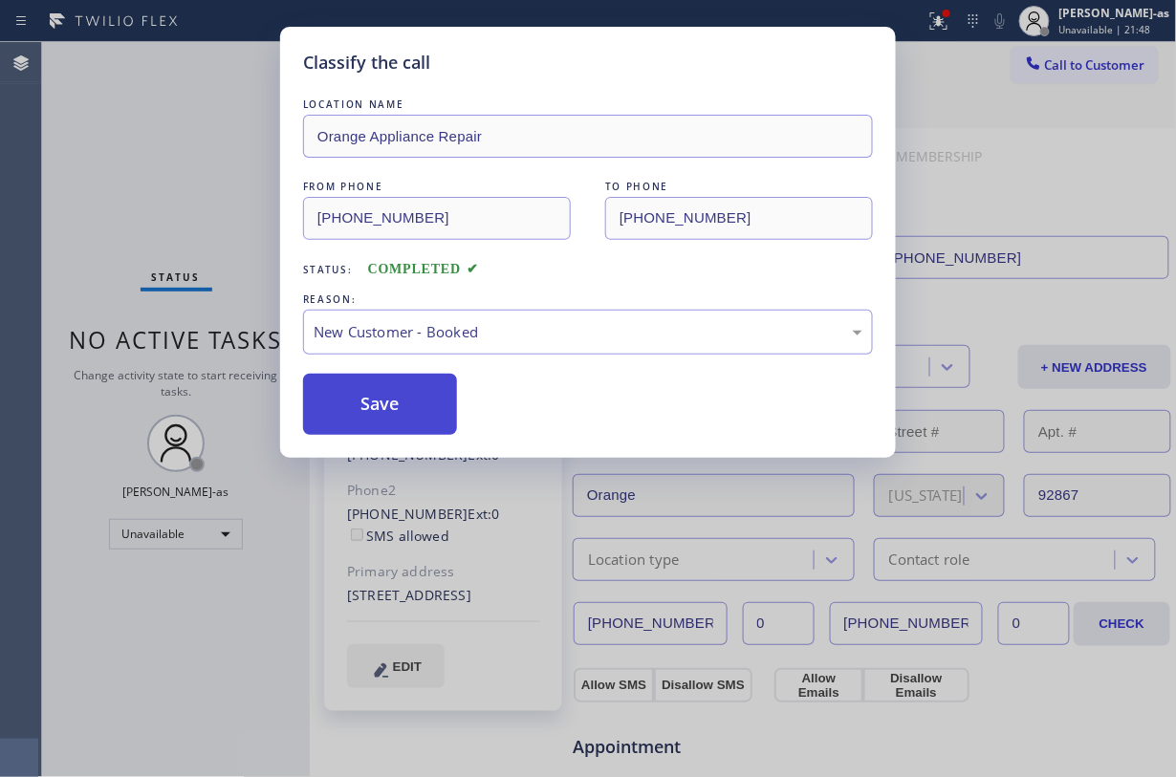
click at [391, 388] on button "Save" at bounding box center [380, 404] width 154 height 61
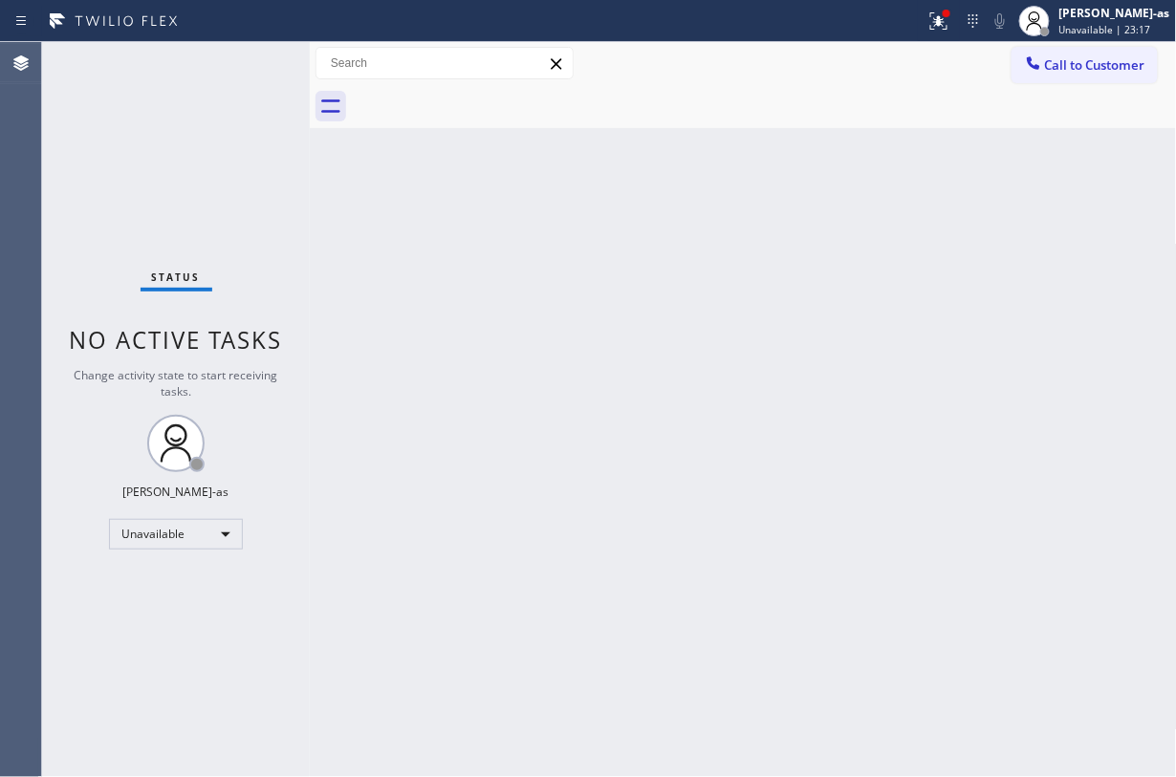
click at [402, 119] on div at bounding box center [764, 106] width 825 height 43
click at [1069, 56] on span "Call to Customer" at bounding box center [1095, 64] width 100 height 17
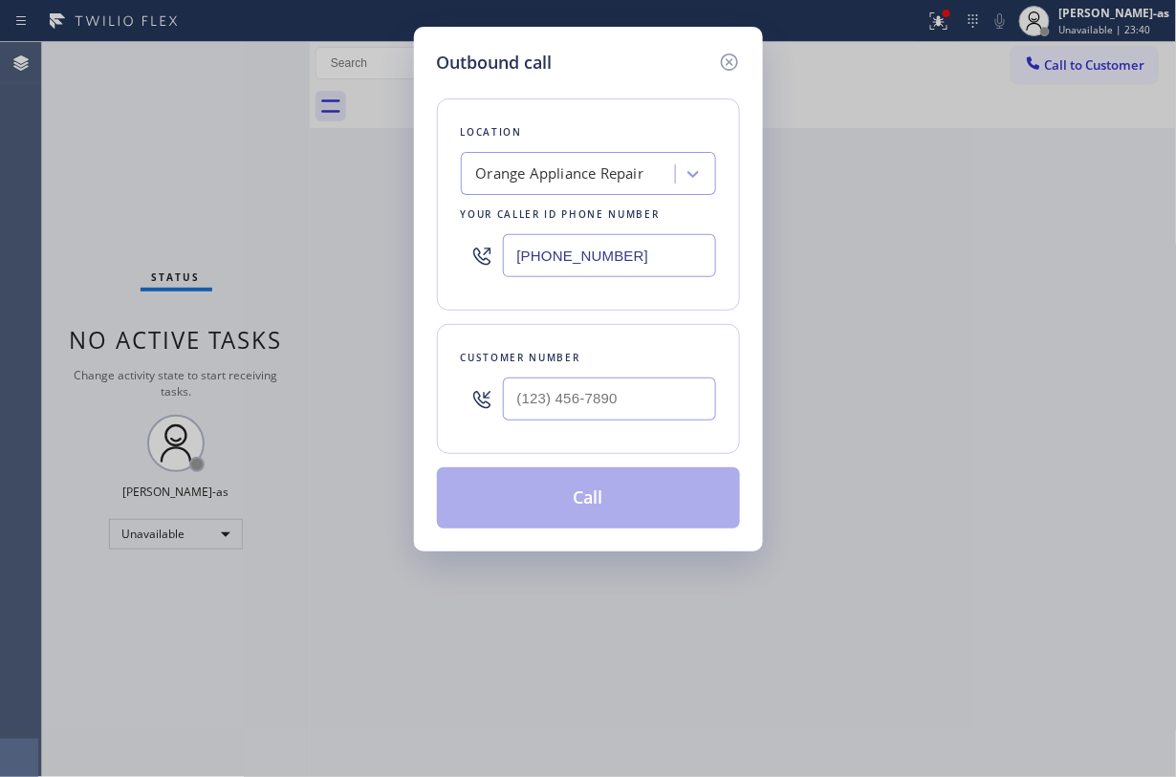
click at [665, 256] on input "[PHONE_NUMBER]" at bounding box center [609, 255] width 213 height 43
click at [124, 173] on div "Outbound call Location Orange Appliance Repair Your caller id phone number [PHO…" at bounding box center [588, 388] width 1176 height 777
click at [732, 55] on icon at bounding box center [729, 62] width 23 height 23
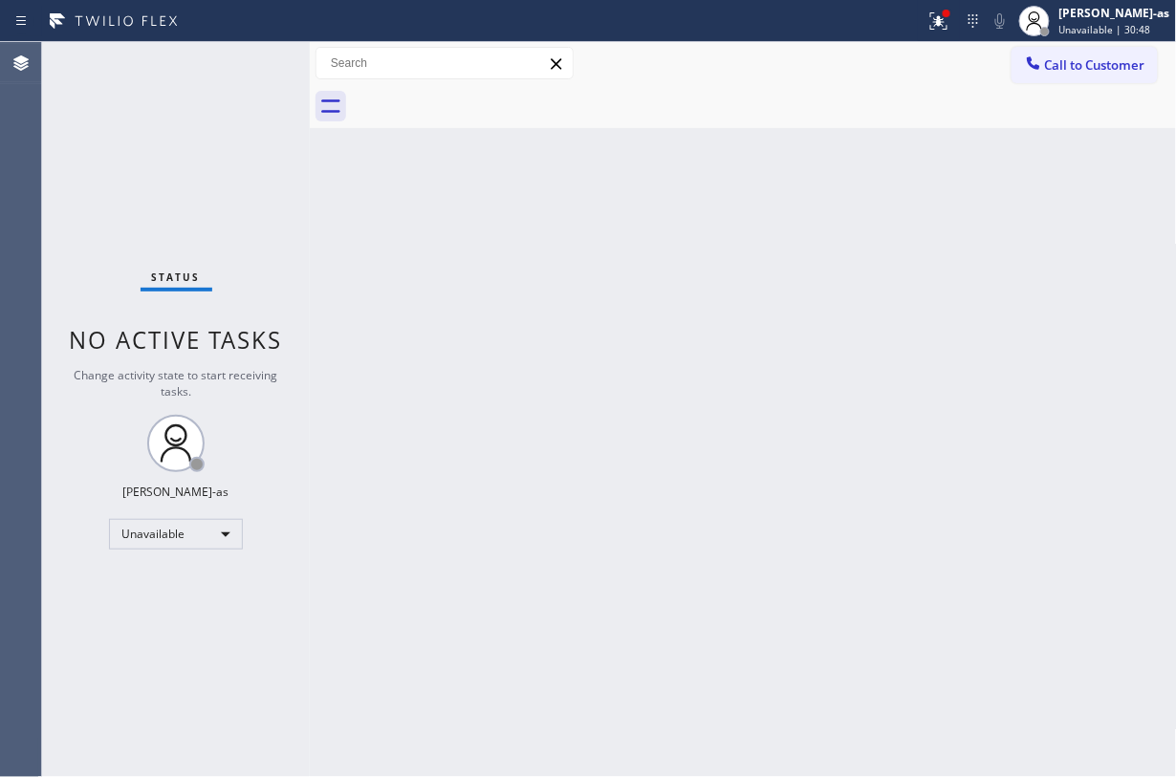
click at [720, 304] on div "Back to Dashboard Change Sender ID Customers Technicians Select a contact Outbo…" at bounding box center [743, 409] width 867 height 735
click at [597, 321] on div "Back to Dashboard Change Sender ID Customers Technicians Select a contact Outbo…" at bounding box center [743, 409] width 867 height 735
click at [172, 141] on div "Status No active tasks Change activity state to start receiving tasks. [PERSON_…" at bounding box center [176, 409] width 268 height 735
click at [1068, 62] on span "Call to Customer" at bounding box center [1095, 64] width 100 height 17
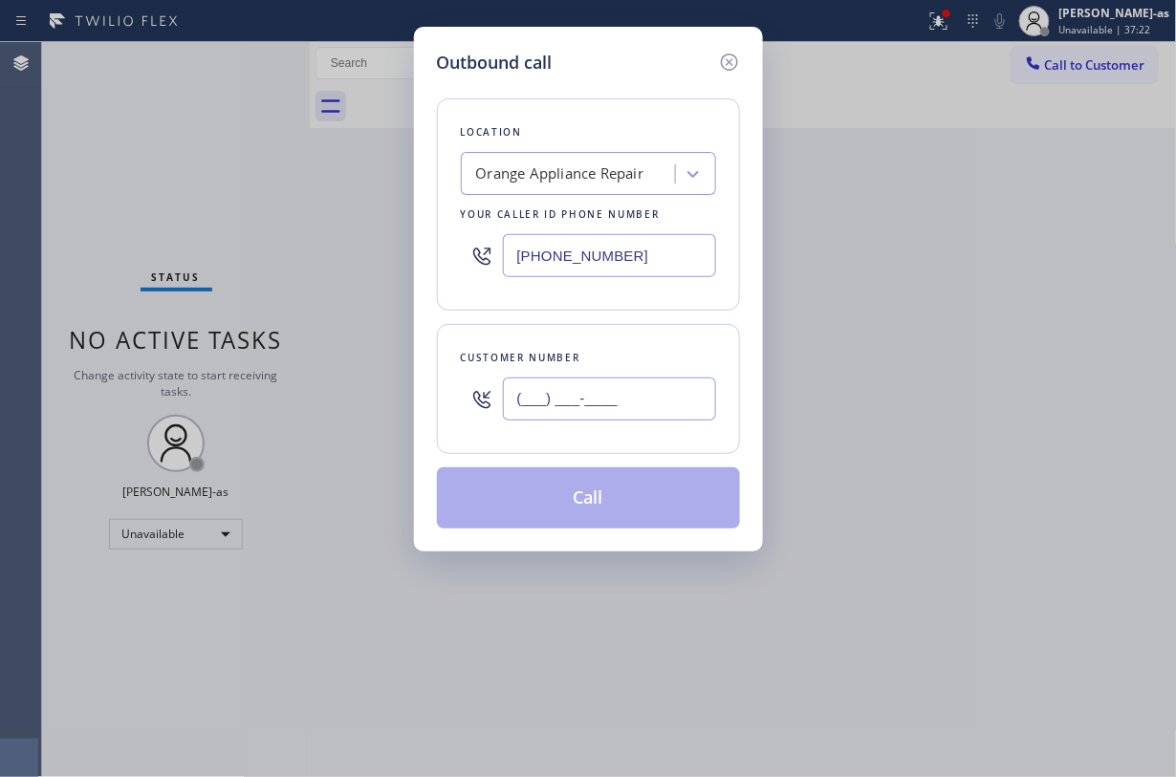
click at [583, 380] on input "(___) ___-____" at bounding box center [609, 399] width 213 height 43
paste input "323) 627-5818"
type input "[PHONE_NUMBER]"
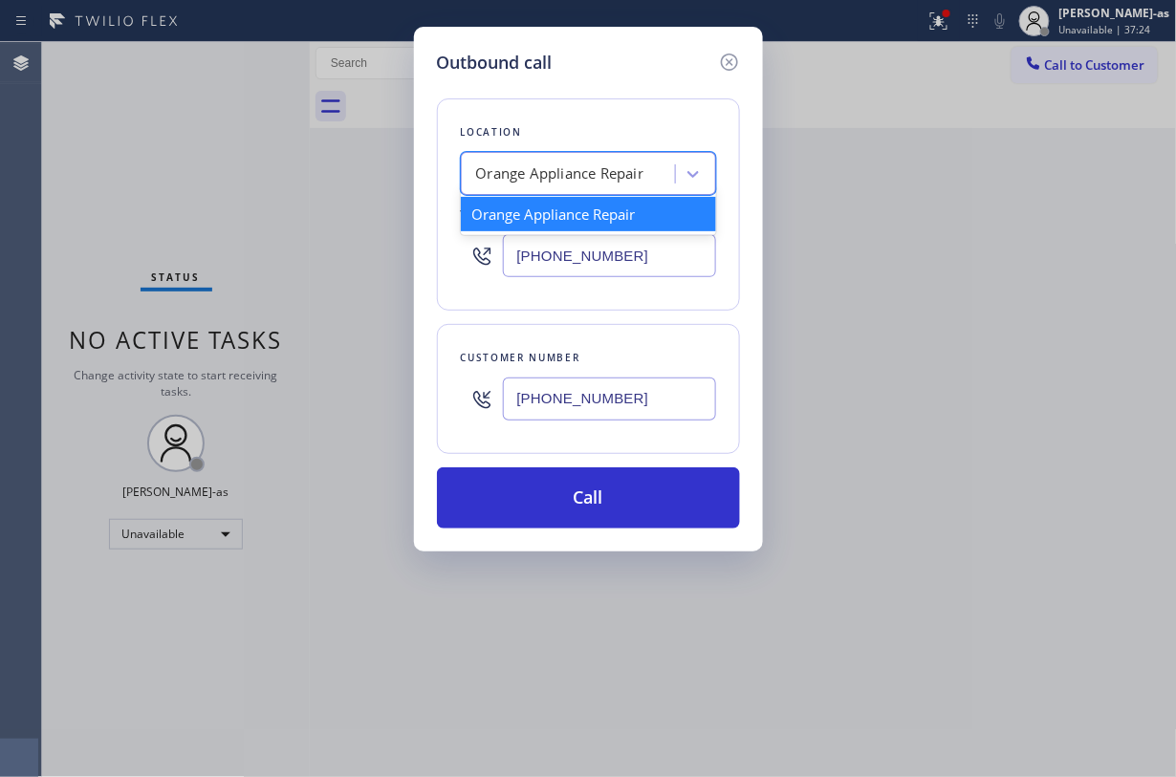
click at [529, 173] on div "Orange Appliance Repair" at bounding box center [560, 174] width 168 height 22
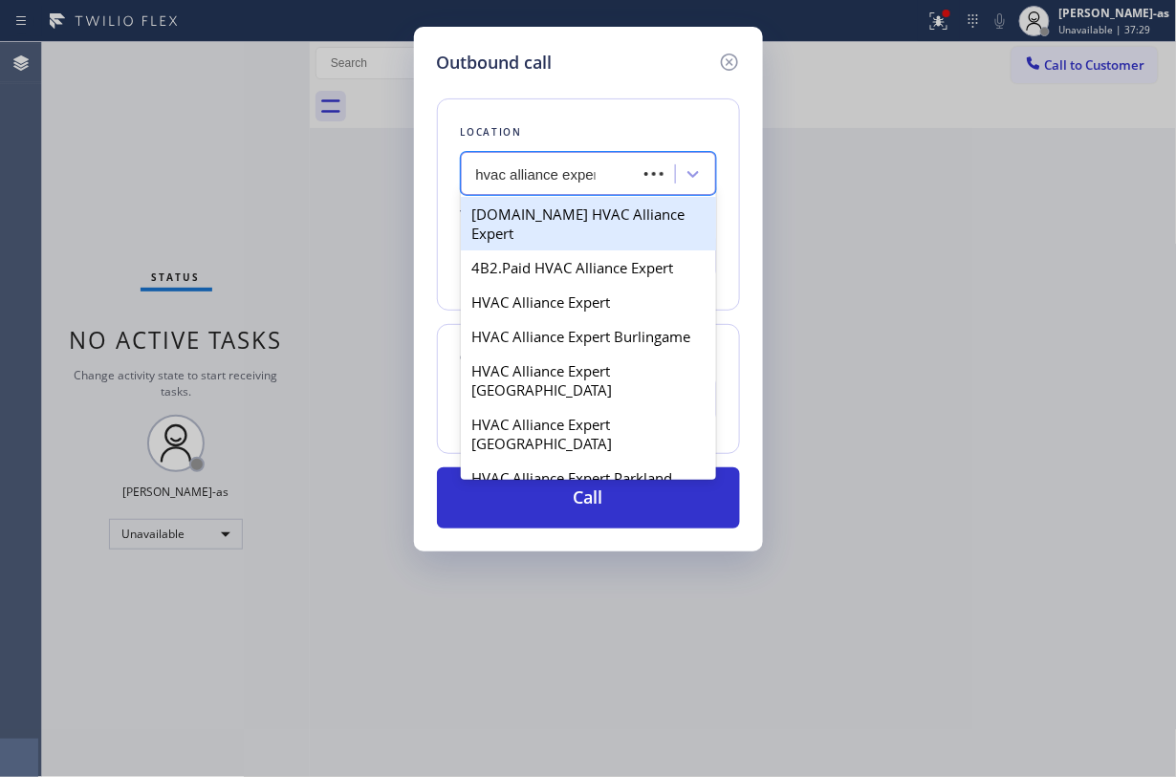
type input "hvac alliance expert"
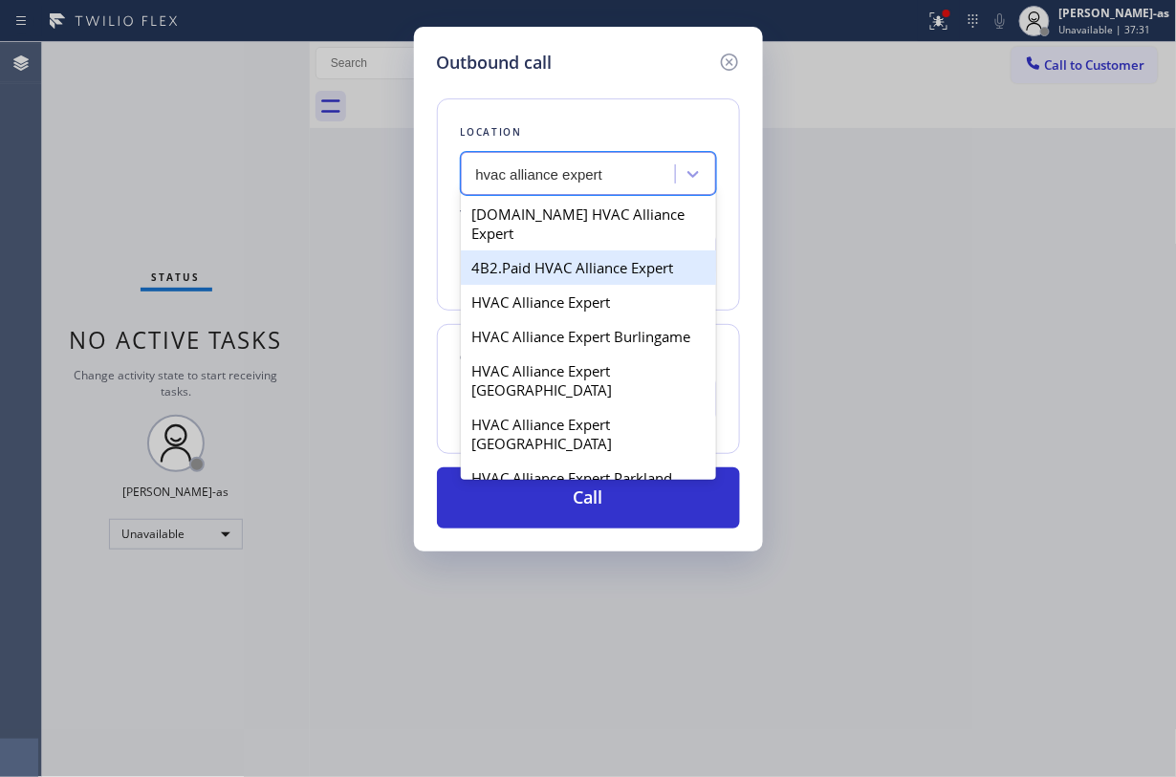
click at [526, 254] on div "4B2.Paid HVAC Alliance Expert" at bounding box center [588, 267] width 255 height 34
type input "[PHONE_NUMBER]"
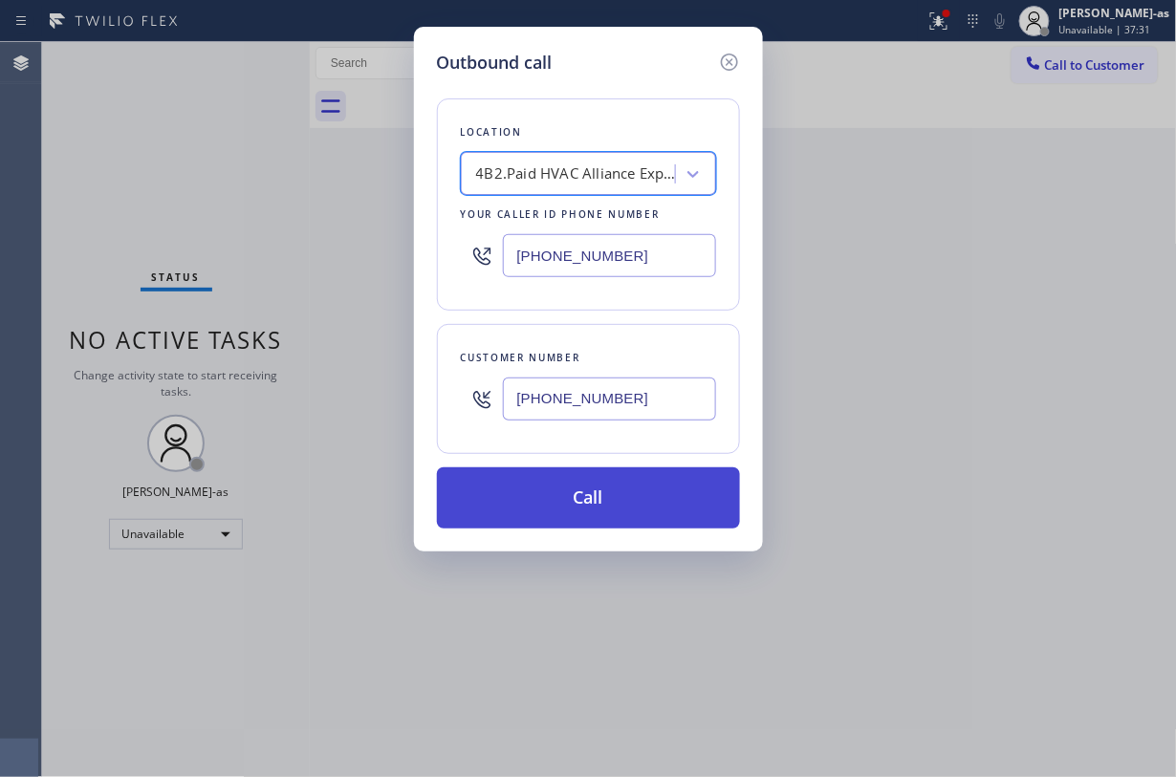
click at [618, 491] on button "Call" at bounding box center [588, 497] width 303 height 61
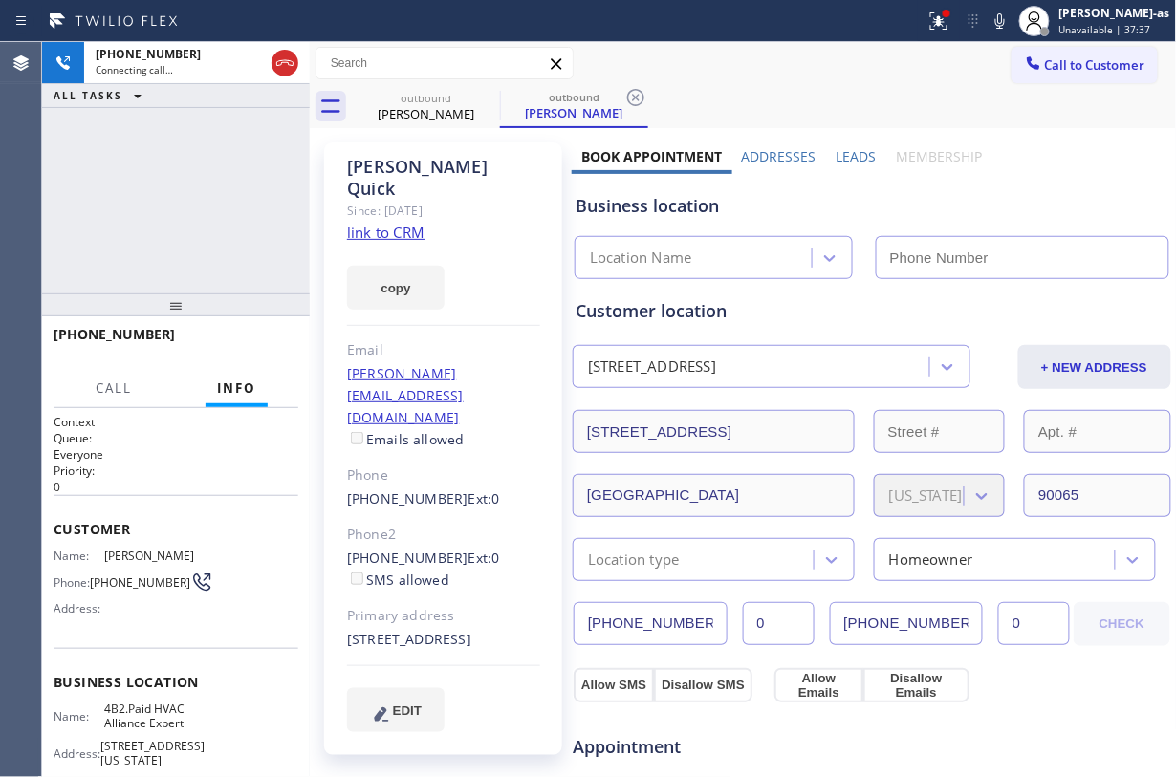
type input "[PHONE_NUMBER]"
click at [395, 223] on link "link to CRM" at bounding box center [385, 232] width 77 height 19
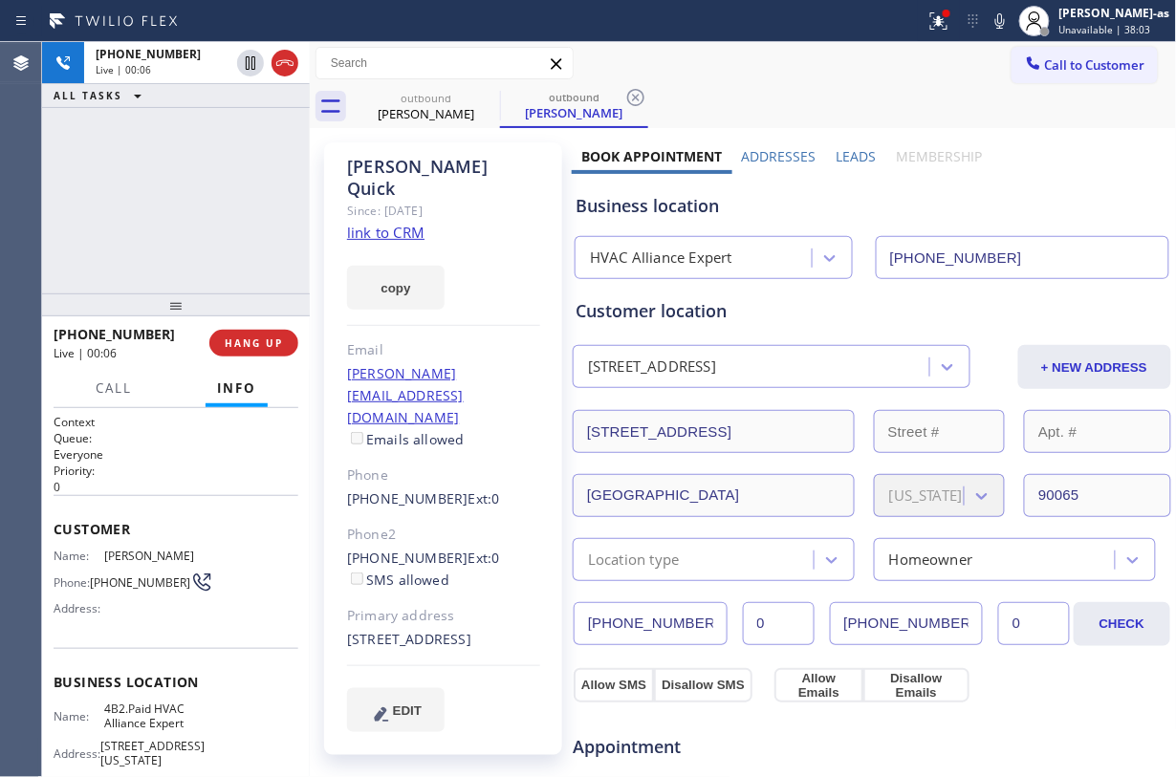
drag, startPoint x: 212, startPoint y: 127, endPoint x: 243, endPoint y: 210, distance: 88.6
click at [220, 136] on div "[PHONE_NUMBER] Live | 00:06 ALL TASKS ALL TASKS ACTIVE TASKS TASKS IN WRAP UP" at bounding box center [176, 167] width 268 height 251
click at [293, 57] on icon at bounding box center [284, 63] width 23 height 23
click at [258, 159] on div "[PHONE_NUMBER] Live | 00:07 ALL TASKS ALL TASKS ACTIVE TASKS TASKS IN WRAP UP" at bounding box center [176, 167] width 268 height 251
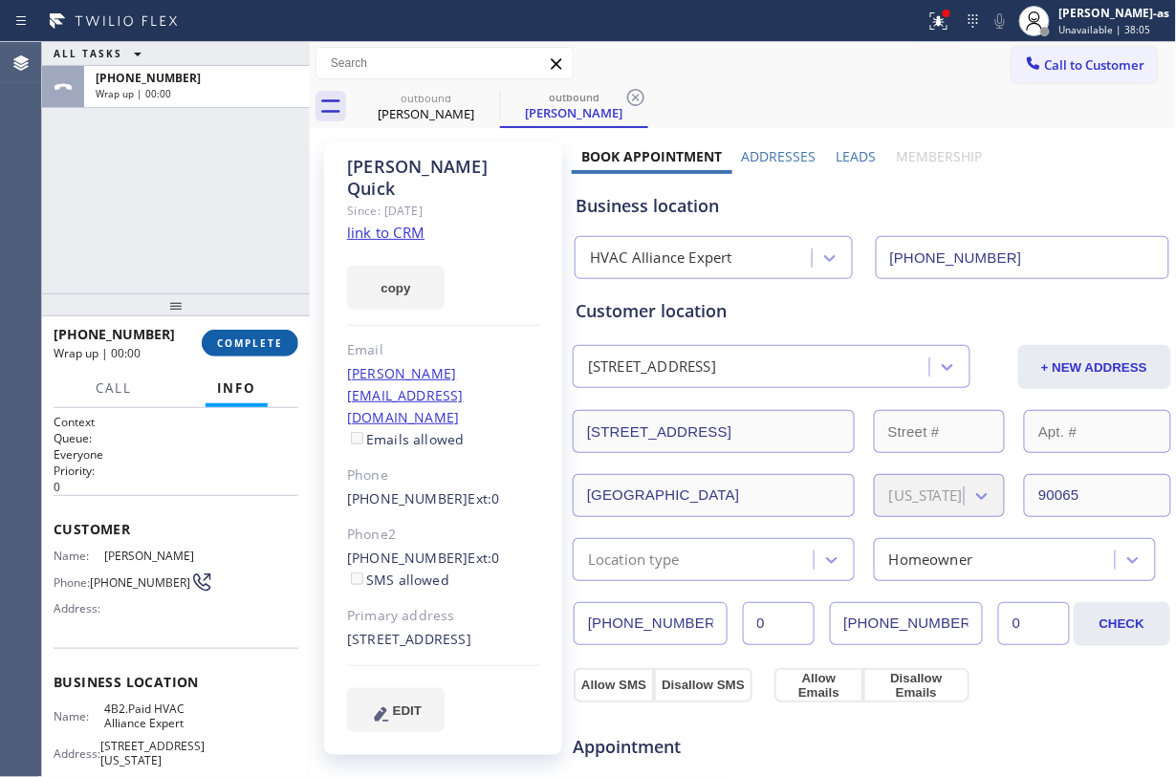
click at [264, 341] on span "COMPLETE" at bounding box center [250, 343] width 66 height 13
click at [239, 280] on div "ALL TASKS ALL TASKS ACTIVE TASKS TASKS IN WRAP UP [PHONE_NUMBER] Wrap up | 00:00" at bounding box center [176, 167] width 268 height 251
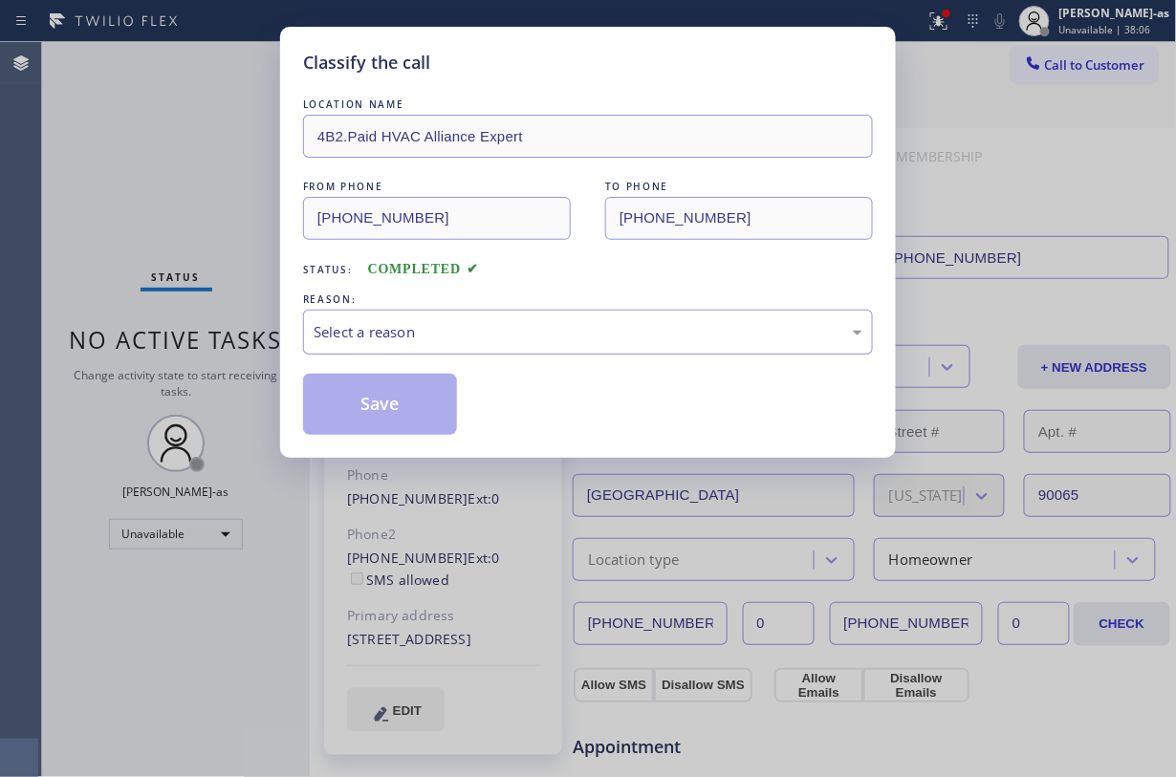
click at [532, 335] on div "Select a reason" at bounding box center [588, 332] width 549 height 22
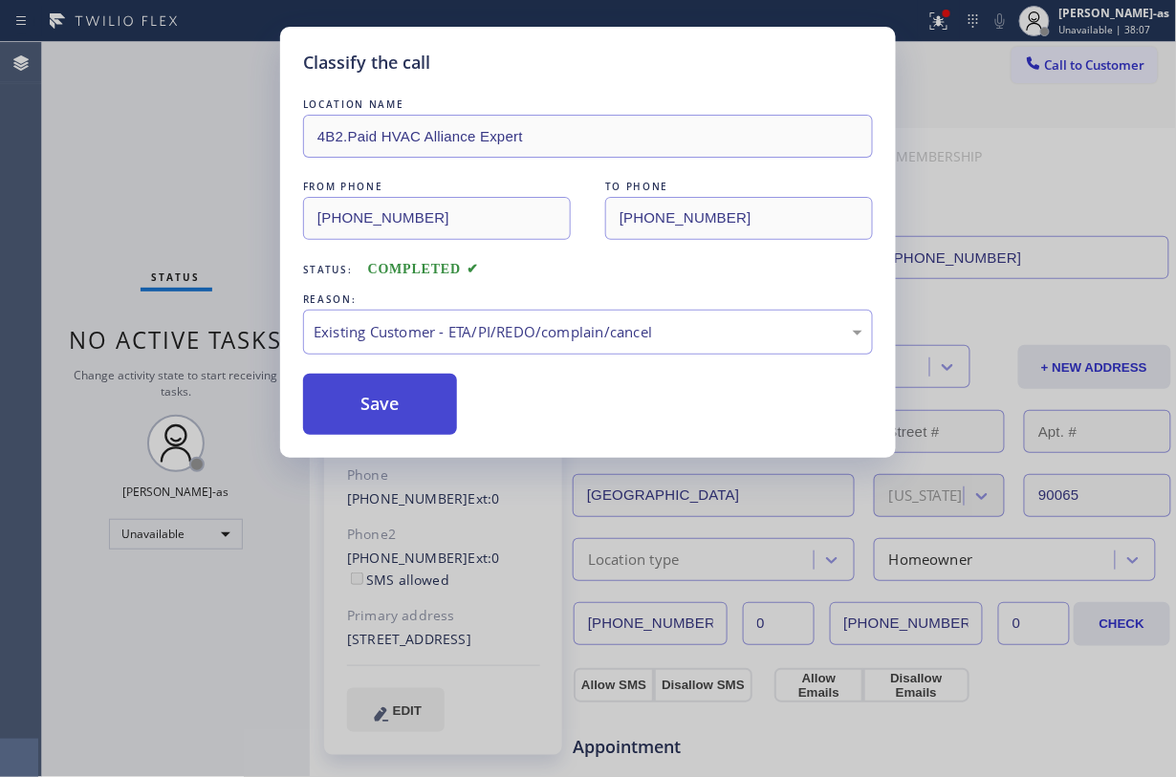
click at [402, 398] on button "Save" at bounding box center [380, 404] width 154 height 61
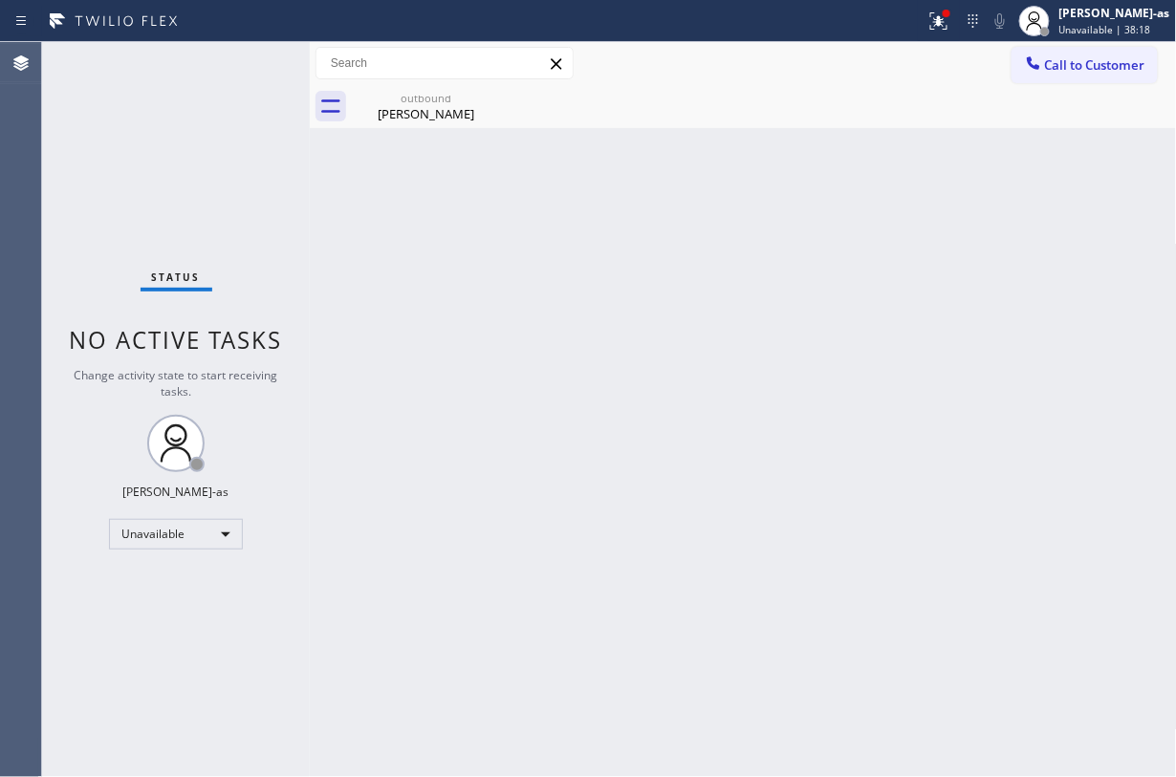
click at [1094, 56] on span "Call to Customer" at bounding box center [1095, 64] width 100 height 17
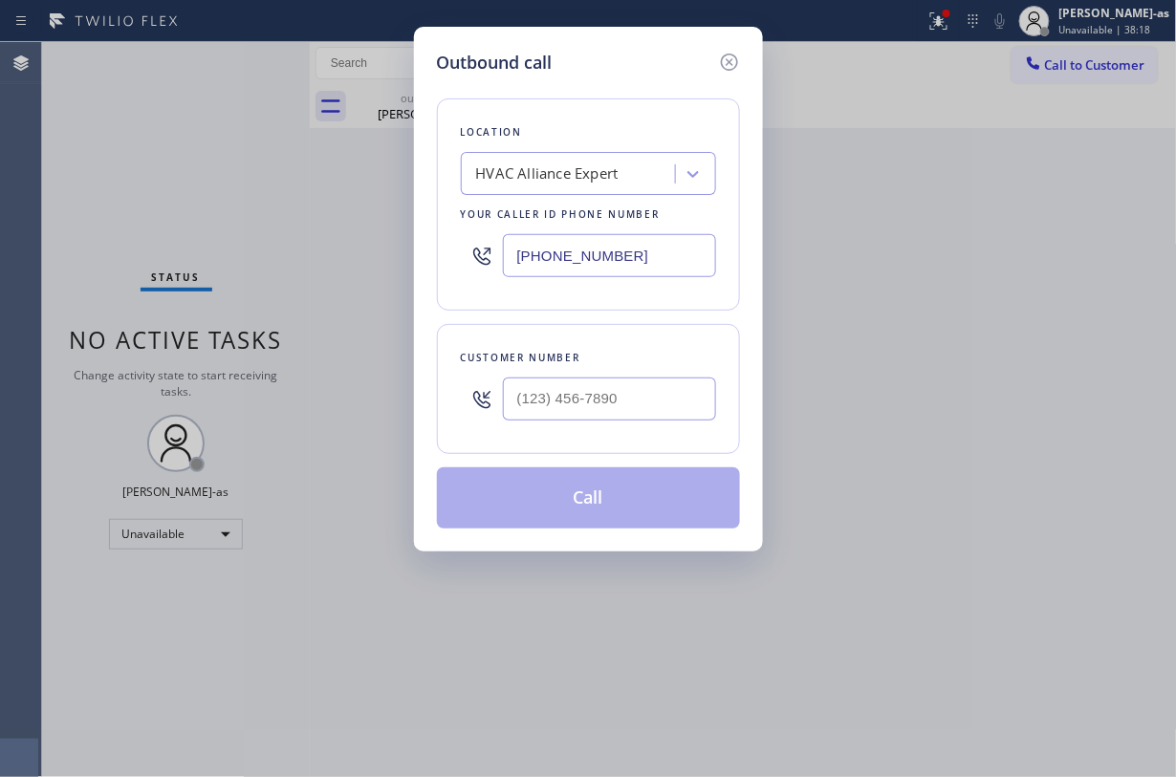
click at [617, 375] on div at bounding box center [609, 399] width 213 height 62
click at [677, 406] on input "(___) ___-____" at bounding box center [609, 399] width 213 height 43
paste input "626) 818-4759"
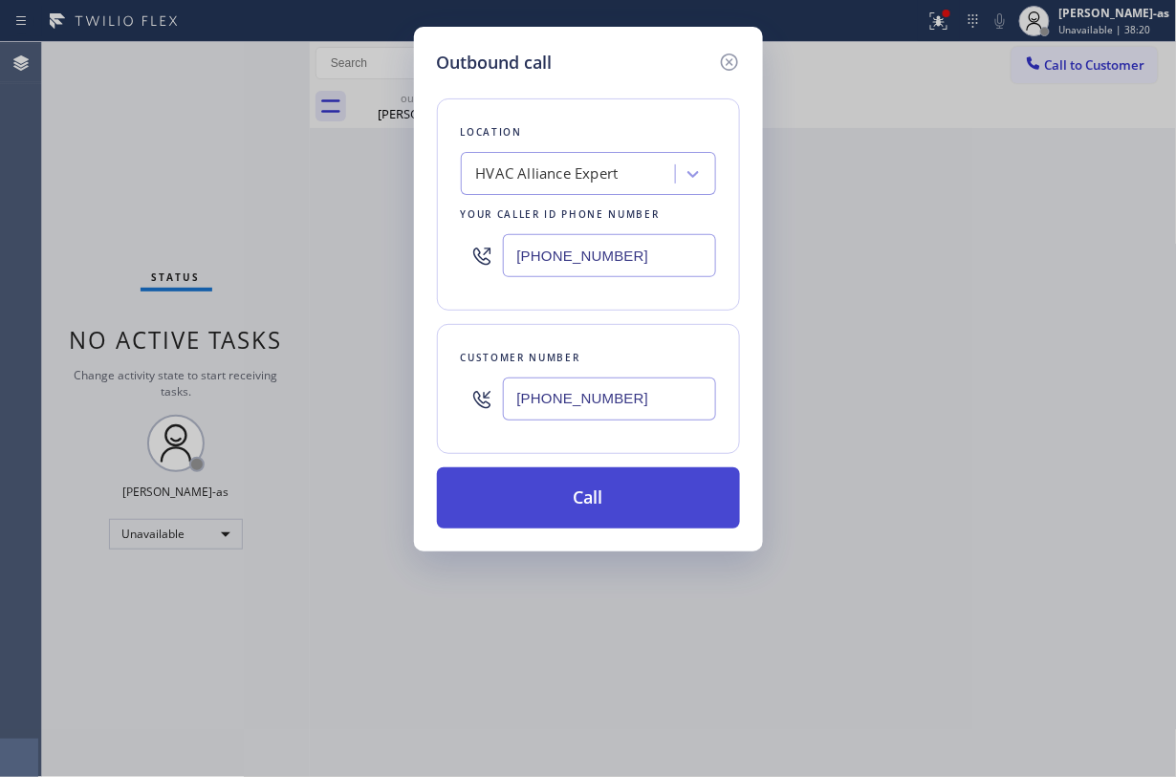
type input "[PHONE_NUMBER]"
click at [600, 503] on button "Call" at bounding box center [588, 497] width 303 height 61
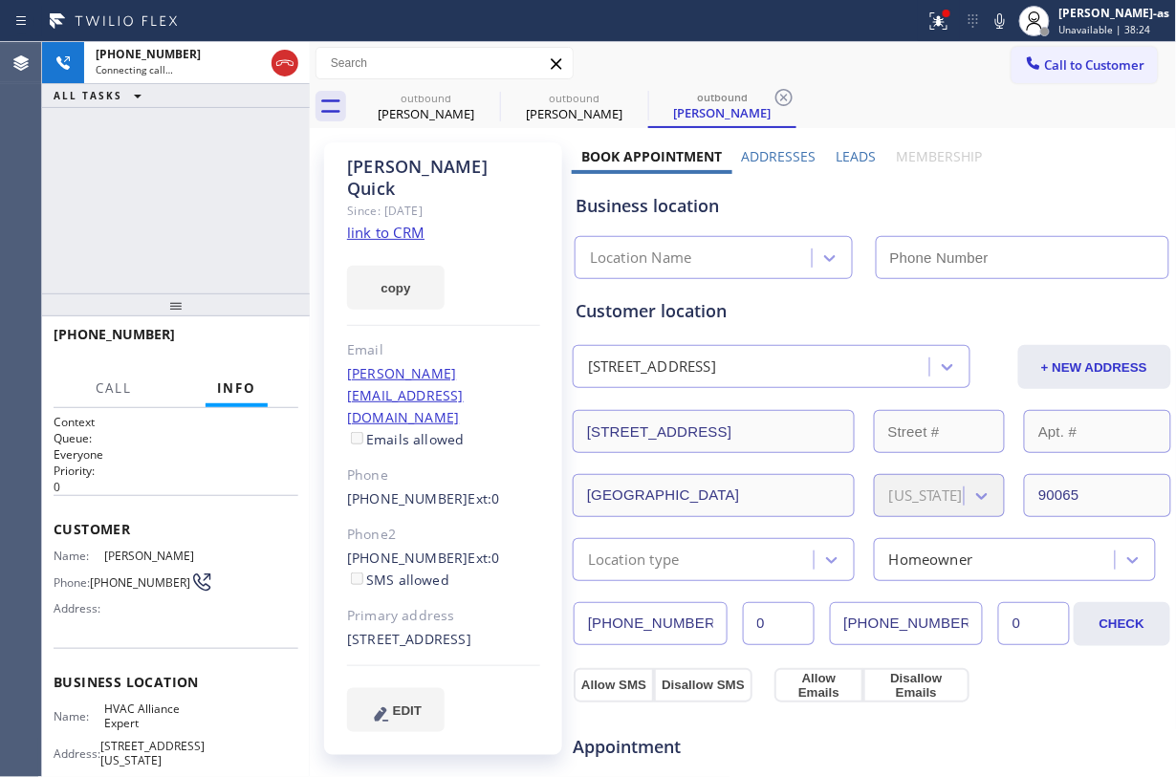
type input "[PHONE_NUMBER]"
click at [199, 116] on div "[PHONE_NUMBER] Connecting call… ALL TASKS ALL TASKS ACTIVE TASKS TASKS IN WRAP …" at bounding box center [176, 167] width 268 height 251
click at [394, 111] on div "[PERSON_NAME]" at bounding box center [426, 113] width 144 height 17
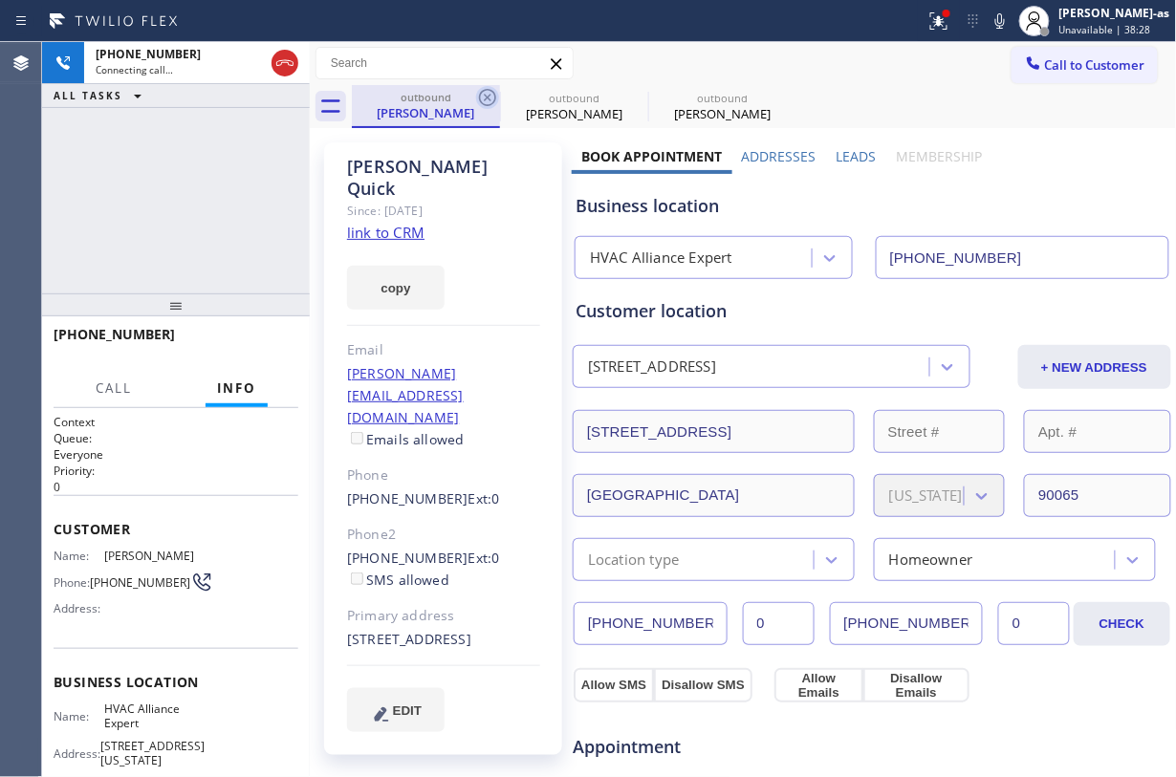
click at [480, 100] on icon at bounding box center [487, 97] width 17 height 17
click at [0, 0] on icon at bounding box center [0, 0] width 0 height 0
click at [181, 177] on div "[PHONE_NUMBER] Connecting call… ALL TASKS ALL TASKS ACTIVE TASKS TASKS IN WRAP …" at bounding box center [176, 167] width 268 height 251
click at [372, 223] on link "link to CRM" at bounding box center [385, 232] width 77 height 19
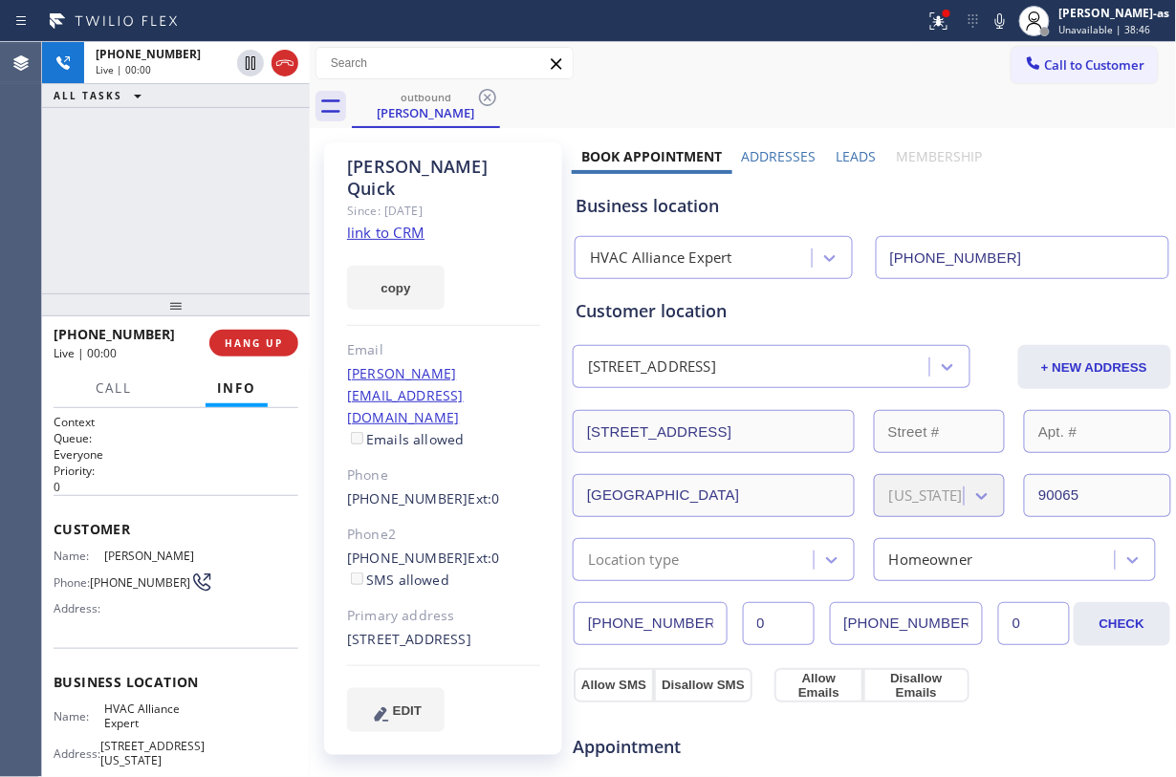
click at [228, 280] on div "[PHONE_NUMBER] Live | 00:00 ALL TASKS ALL TASKS ACTIVE TASKS TASKS IN WRAP UP" at bounding box center [176, 167] width 268 height 251
click at [262, 341] on span "HANG UP" at bounding box center [254, 343] width 58 height 13
click at [261, 341] on span "HANG UP" at bounding box center [254, 343] width 58 height 13
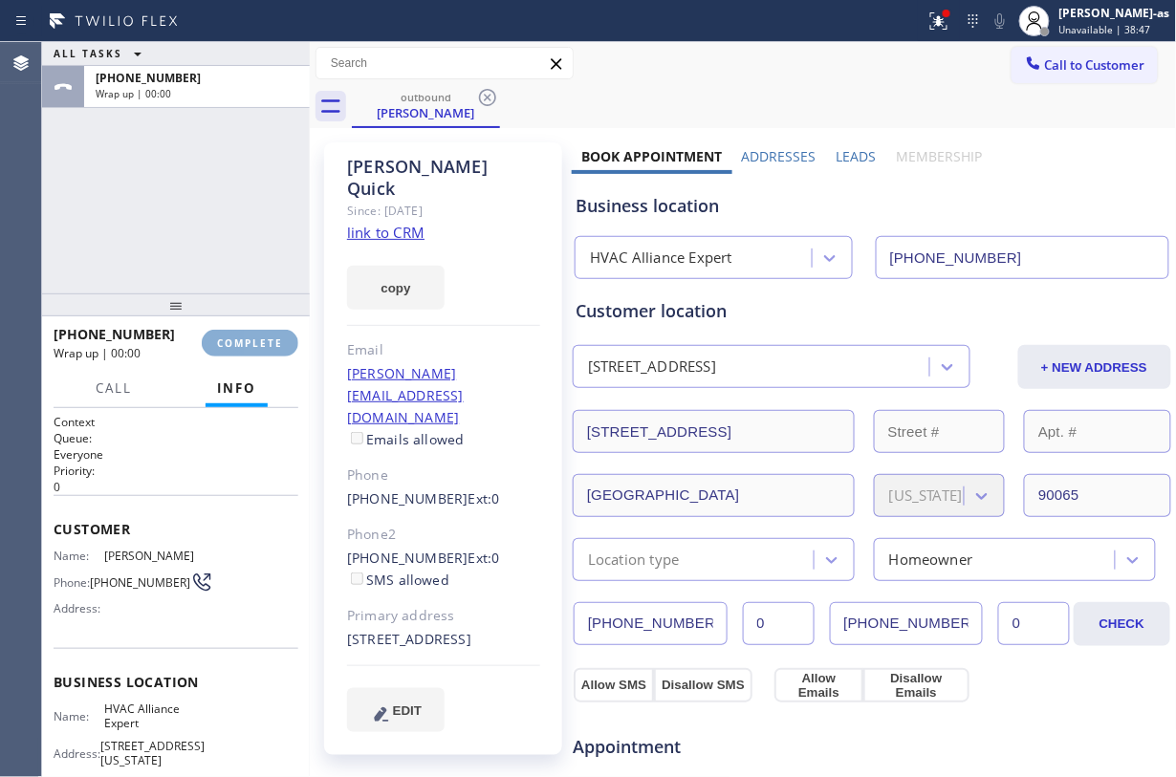
click at [261, 341] on span "COMPLETE" at bounding box center [250, 343] width 66 height 13
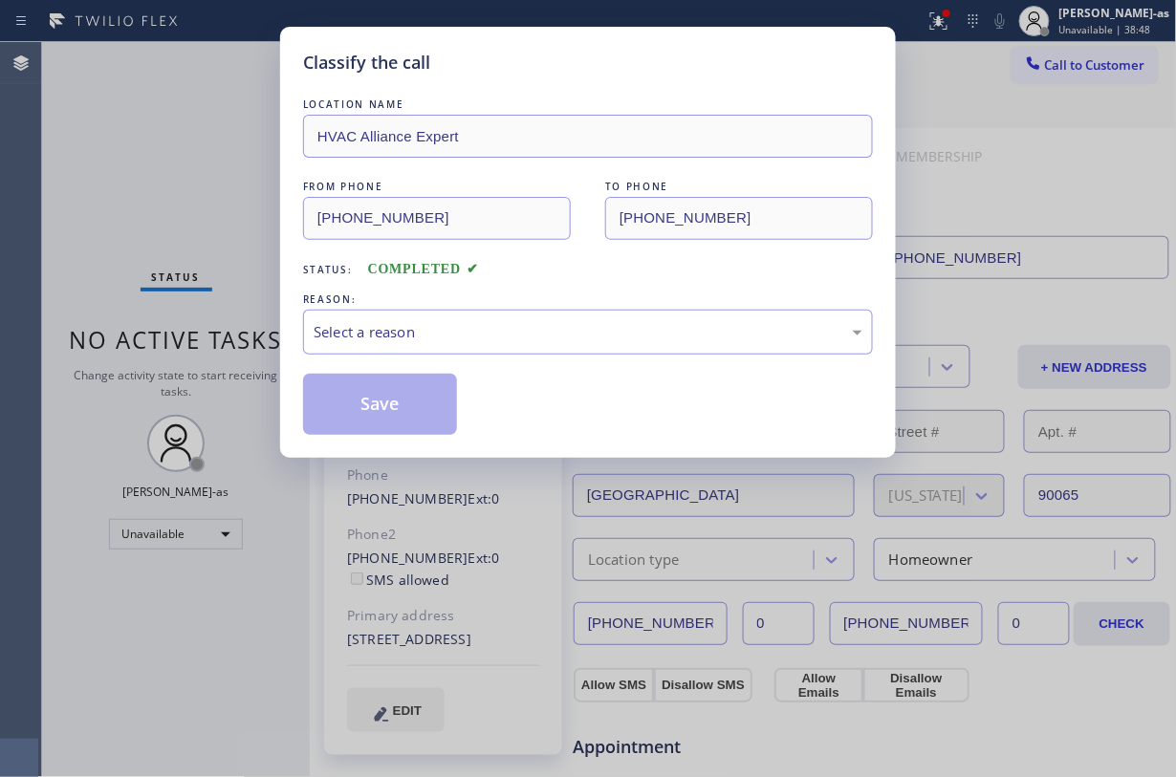
click at [182, 206] on div "Classify the call LOCATION NAME HVAC Alliance Expert FROM PHONE [PHONE_NUMBER] …" at bounding box center [588, 388] width 1176 height 777
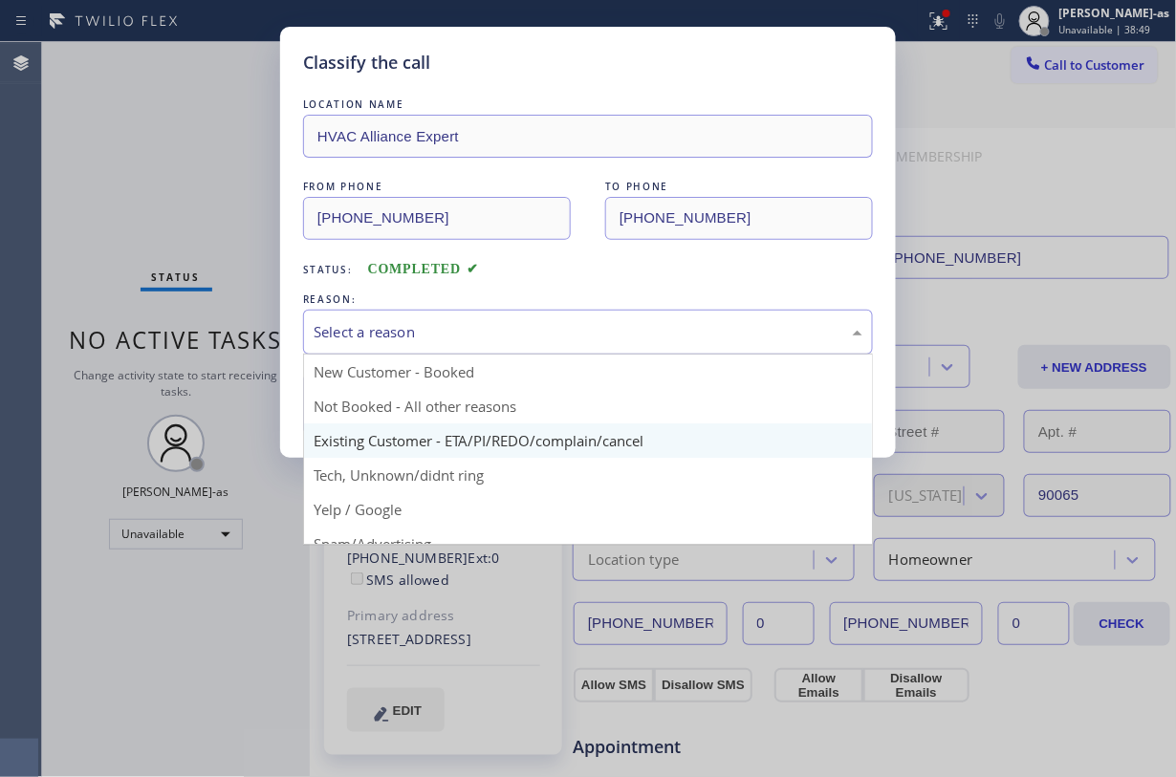
drag, startPoint x: 444, startPoint y: 325, endPoint x: 547, endPoint y: 428, distance: 146.0
click at [453, 326] on div "Select a reason" at bounding box center [588, 332] width 549 height 22
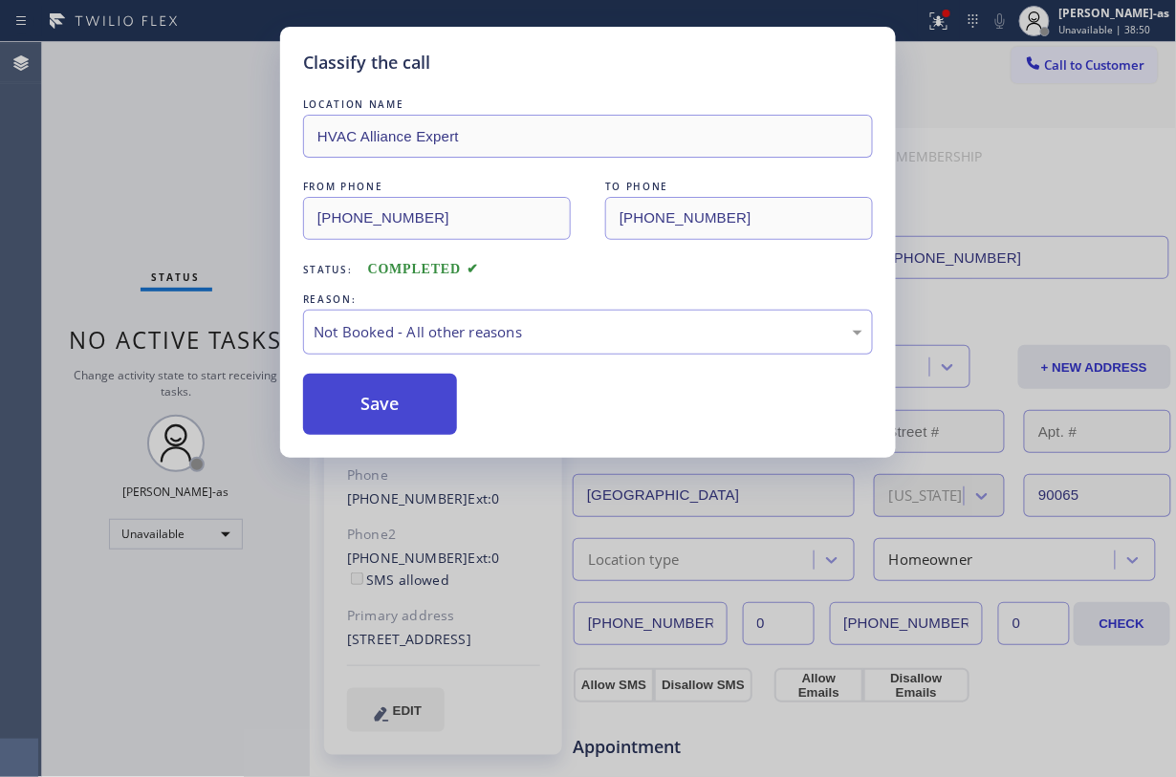
click at [409, 394] on button "Save" at bounding box center [380, 404] width 154 height 61
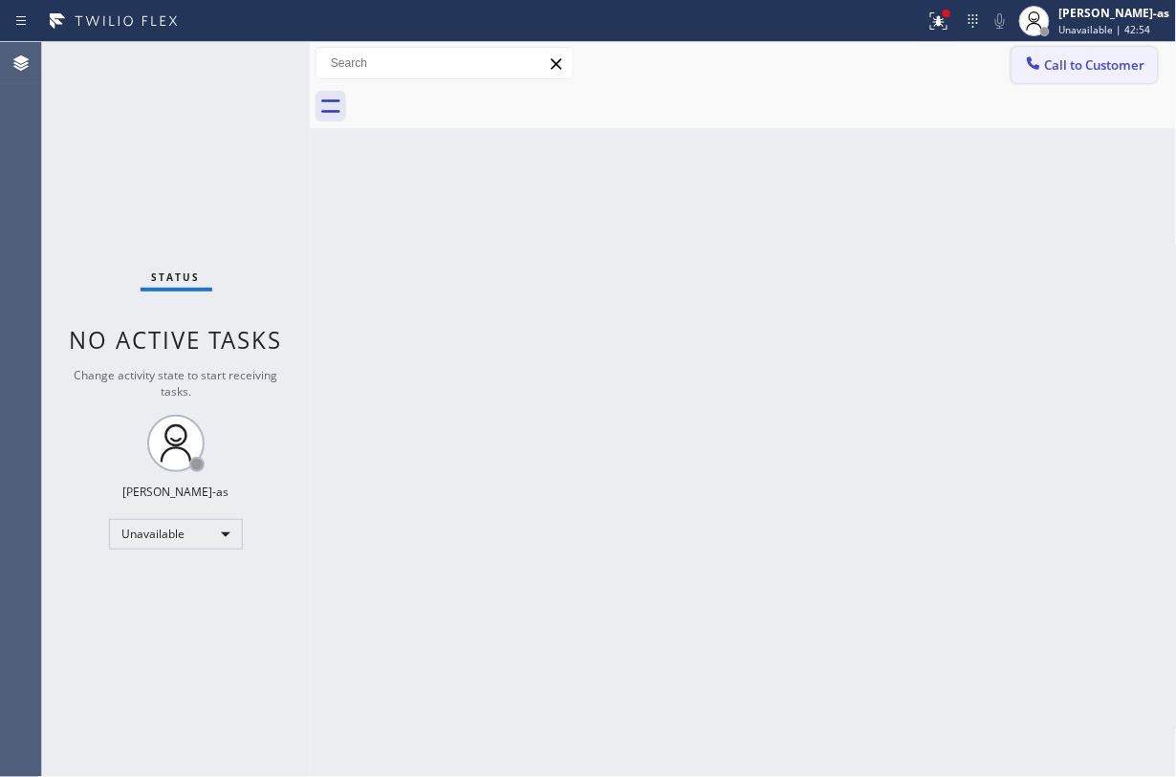
click at [1072, 73] on span "Call to Customer" at bounding box center [1095, 64] width 100 height 17
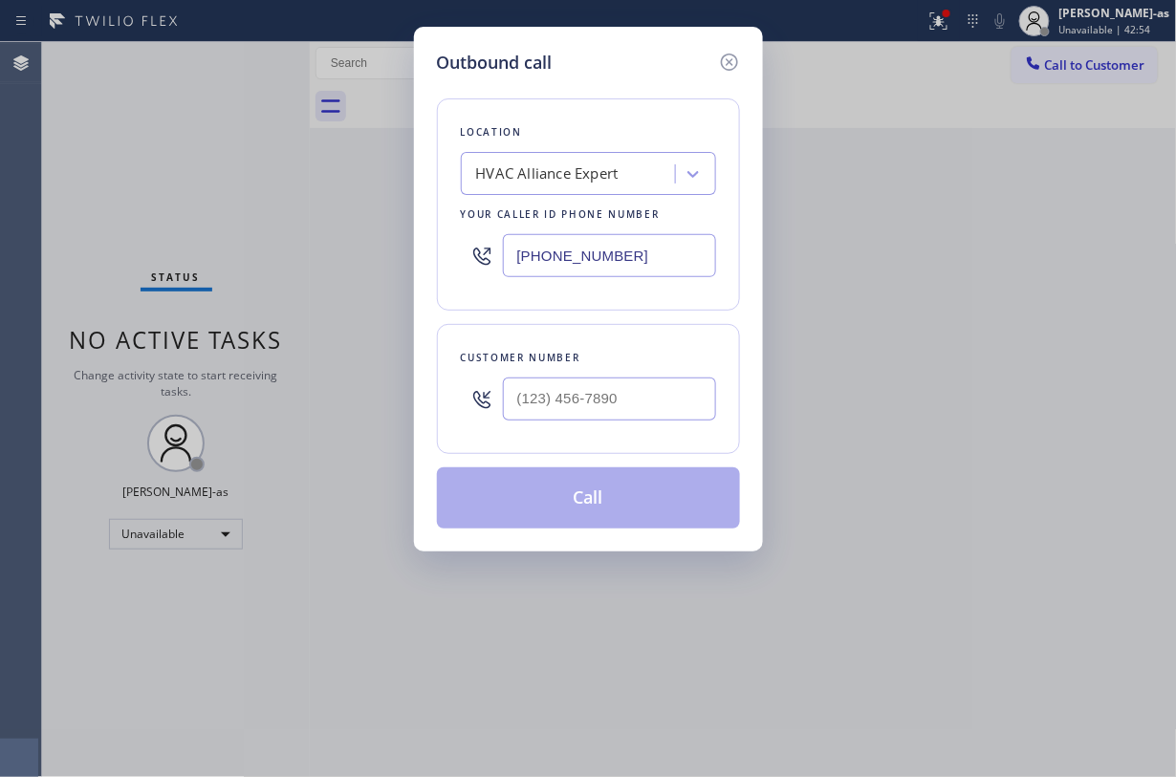
click at [651, 368] on div "Customer number" at bounding box center [588, 358] width 255 height 20
click at [655, 380] on input "(___) ___-____" at bounding box center [609, 399] width 213 height 43
paste input "786) 374-6741"
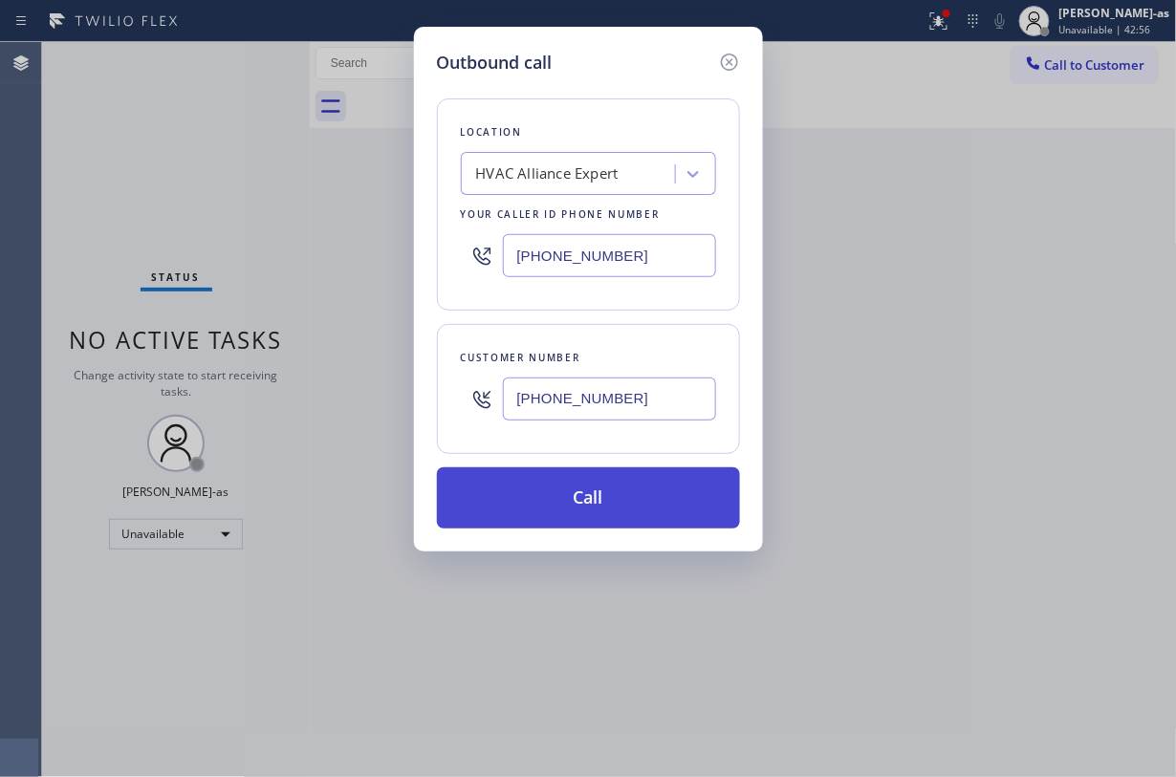
type input "[PHONE_NUMBER]"
click at [564, 497] on button "Call" at bounding box center [588, 497] width 303 height 61
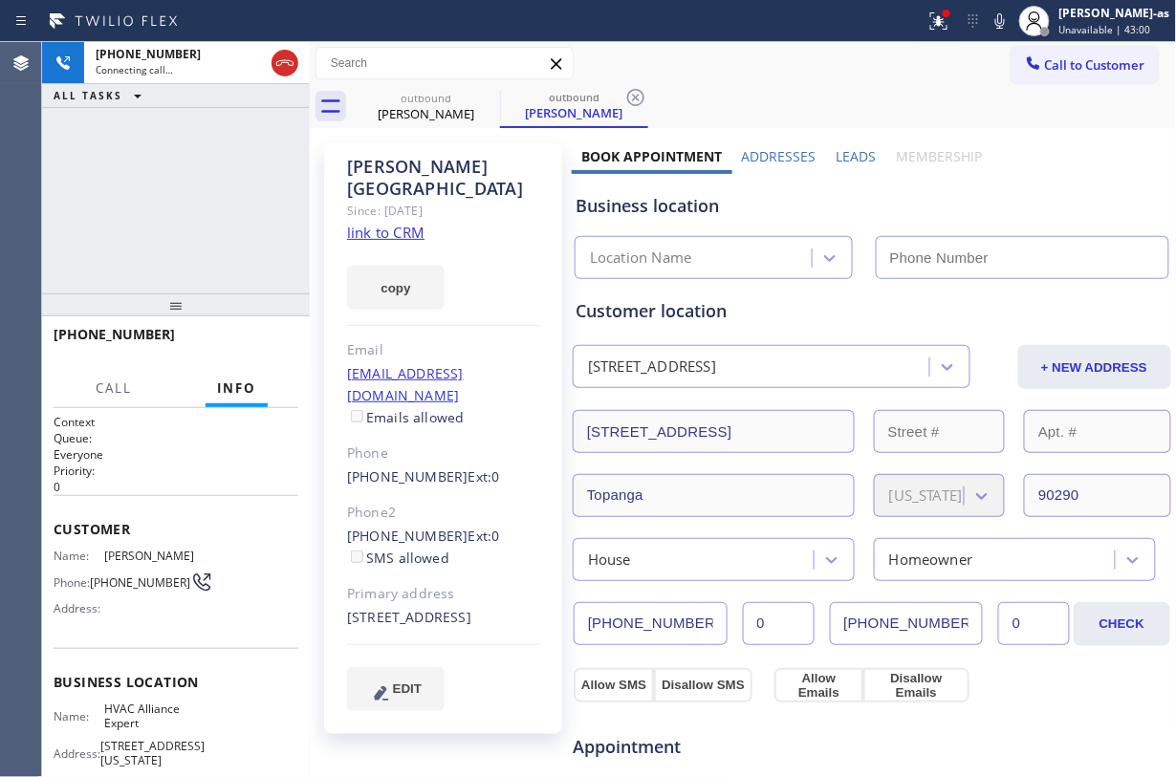
click at [380, 223] on link "link to CRM" at bounding box center [385, 232] width 77 height 19
type input "[PHONE_NUMBER]"
click at [120, 153] on div "[PHONE_NUMBER] Live | 00:02 ALL TASKS ALL TASKS ACTIVE TASKS TASKS IN WRAP UP" at bounding box center [176, 167] width 268 height 251
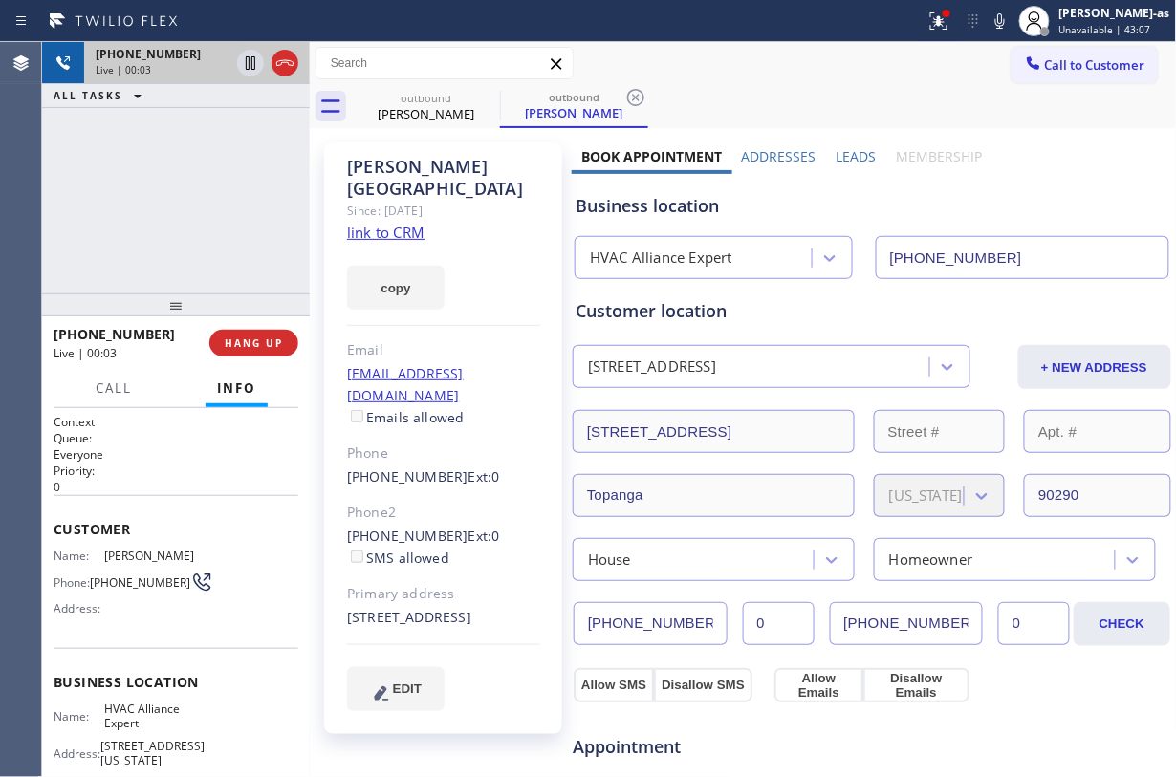
click at [298, 57] on div at bounding box center [267, 63] width 69 height 42
click at [291, 61] on icon at bounding box center [284, 63] width 17 height 6
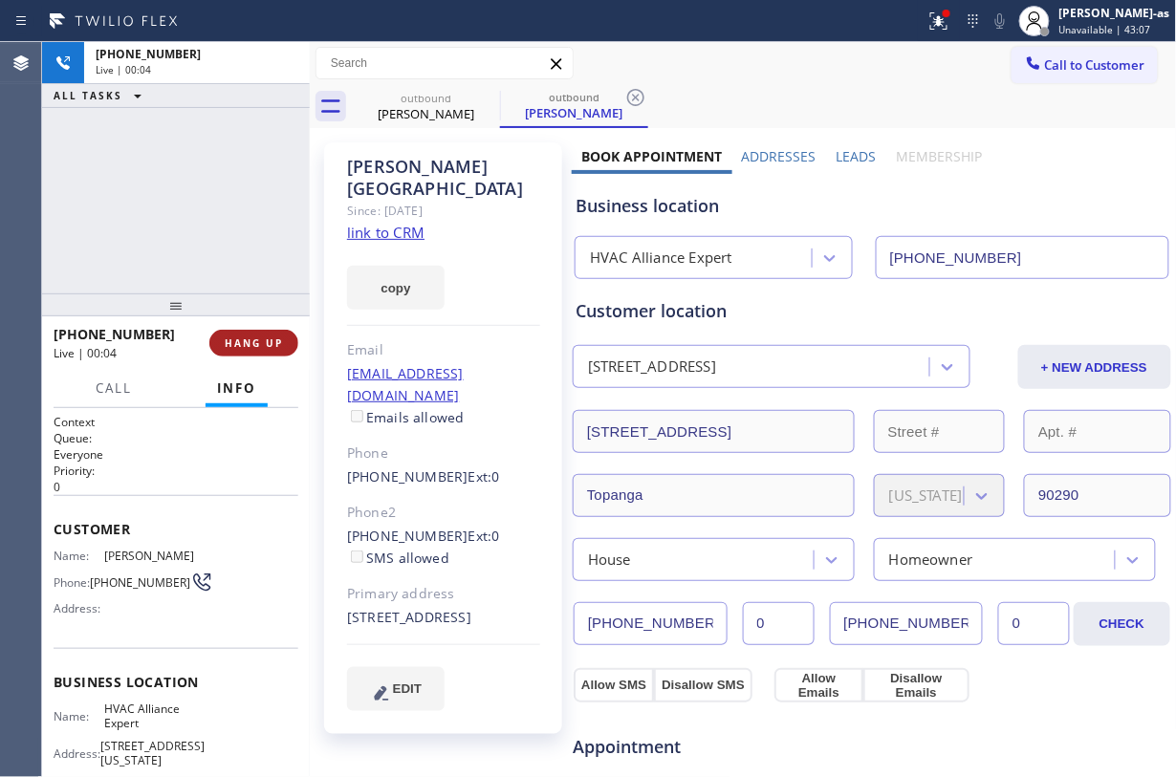
drag, startPoint x: 204, startPoint y: 197, endPoint x: 261, endPoint y: 350, distance: 163.4
click at [206, 203] on div "[PHONE_NUMBER] Live | 00:04 ALL TASKS ALL TASKS ACTIVE TASKS TASKS IN WRAP UP" at bounding box center [176, 167] width 268 height 251
click at [261, 327] on div "[PHONE_NUMBER] Live | 00:04 HANG UP" at bounding box center [176, 343] width 245 height 50
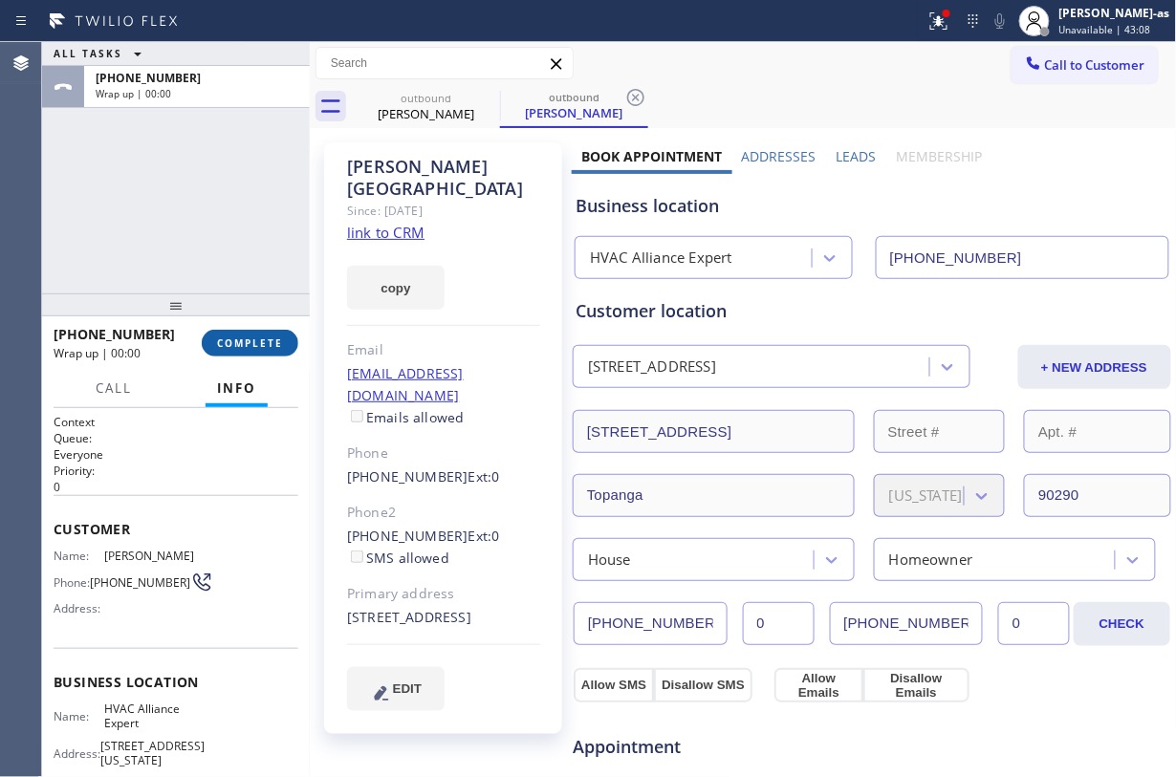
click at [261, 340] on span "COMPLETE" at bounding box center [250, 343] width 66 height 13
drag, startPoint x: 235, startPoint y: 269, endPoint x: 266, endPoint y: 272, distance: 30.8
click at [235, 268] on div "ALL TASKS ALL TASKS ACTIVE TASKS TASKS IN WRAP UP [PHONE_NUMBER] Wrap up | 00:00" at bounding box center [176, 167] width 268 height 251
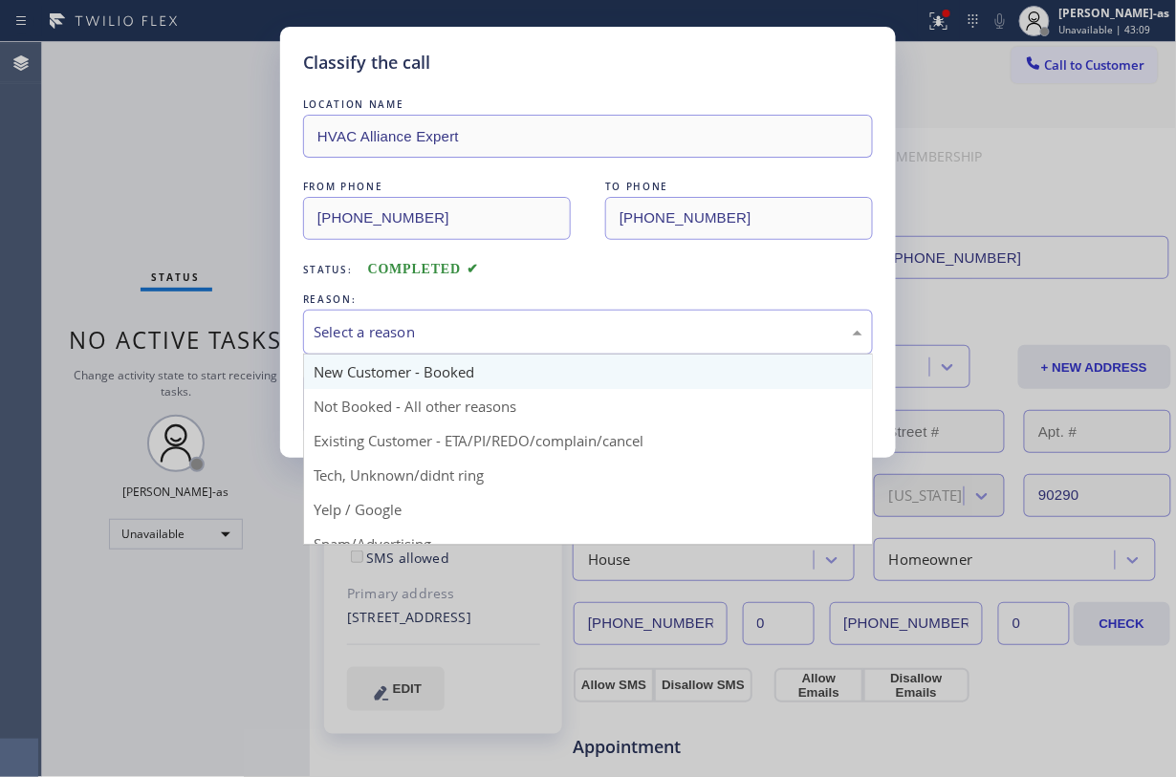
drag, startPoint x: 556, startPoint y: 342, endPoint x: 555, endPoint y: 377, distance: 34.4
click at [555, 342] on div "Select a reason" at bounding box center [588, 332] width 549 height 22
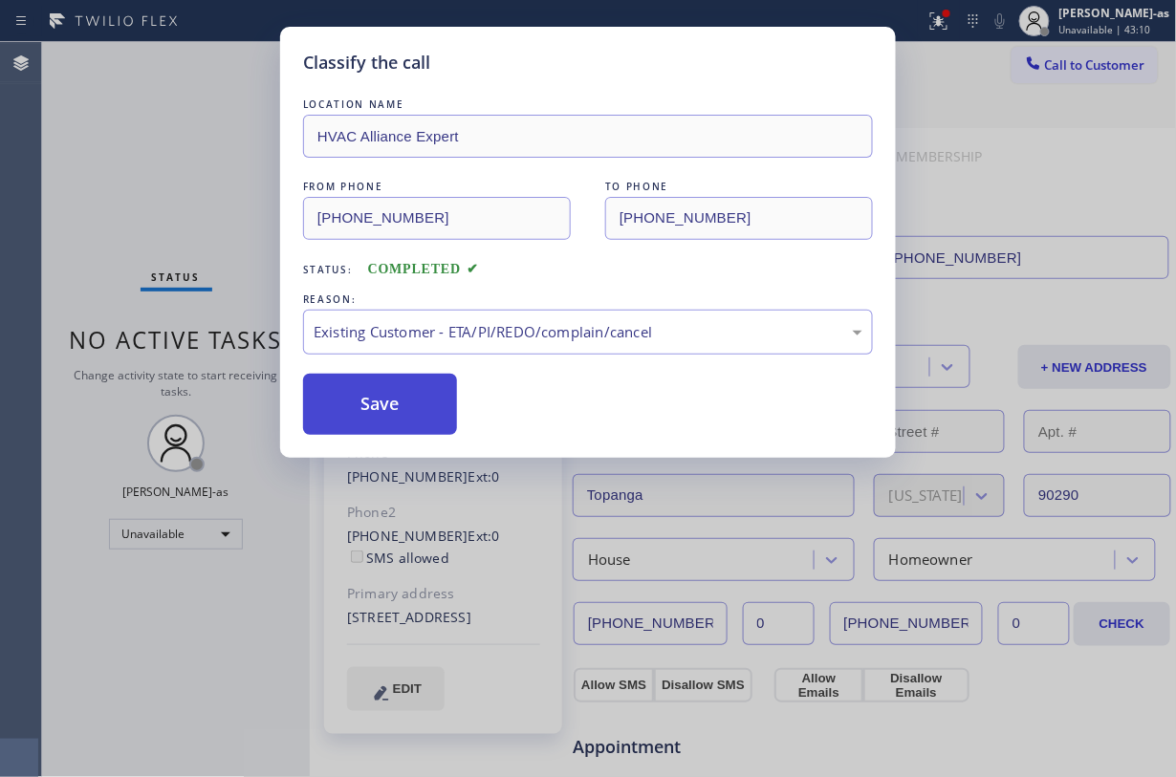
click at [384, 406] on button "Save" at bounding box center [380, 404] width 154 height 61
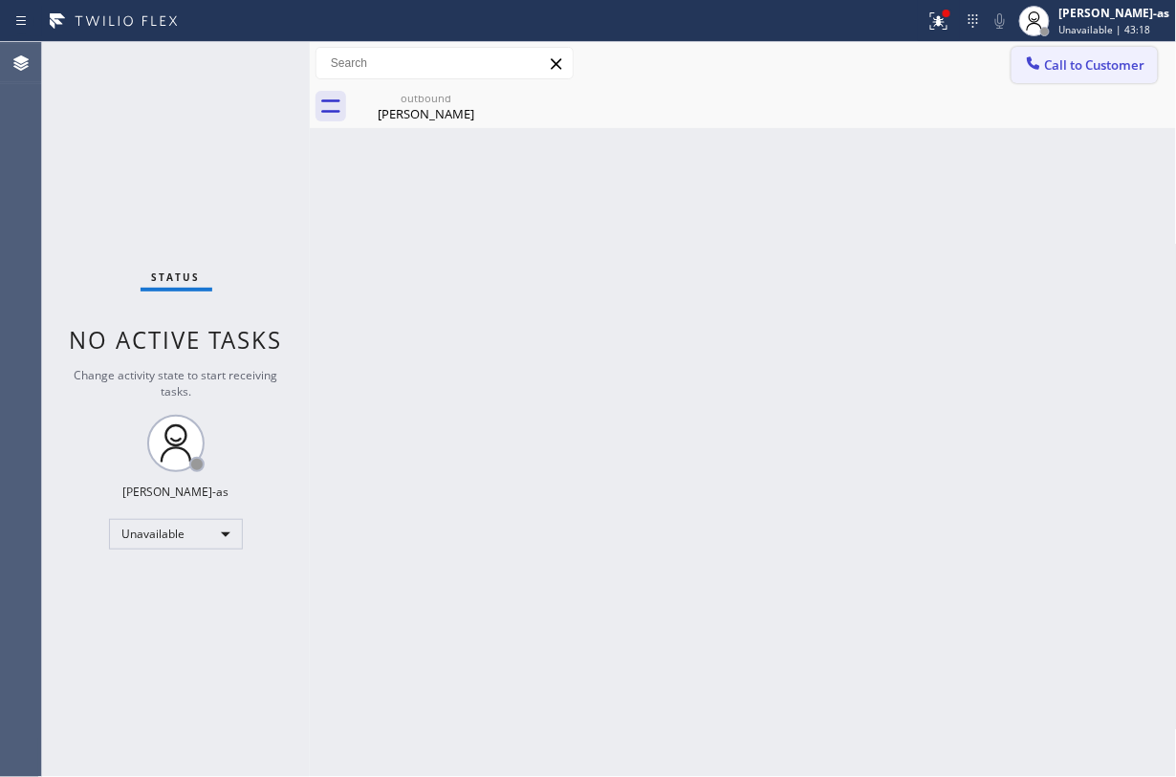
click at [1128, 51] on button "Call to Customer" at bounding box center [1084, 65] width 146 height 36
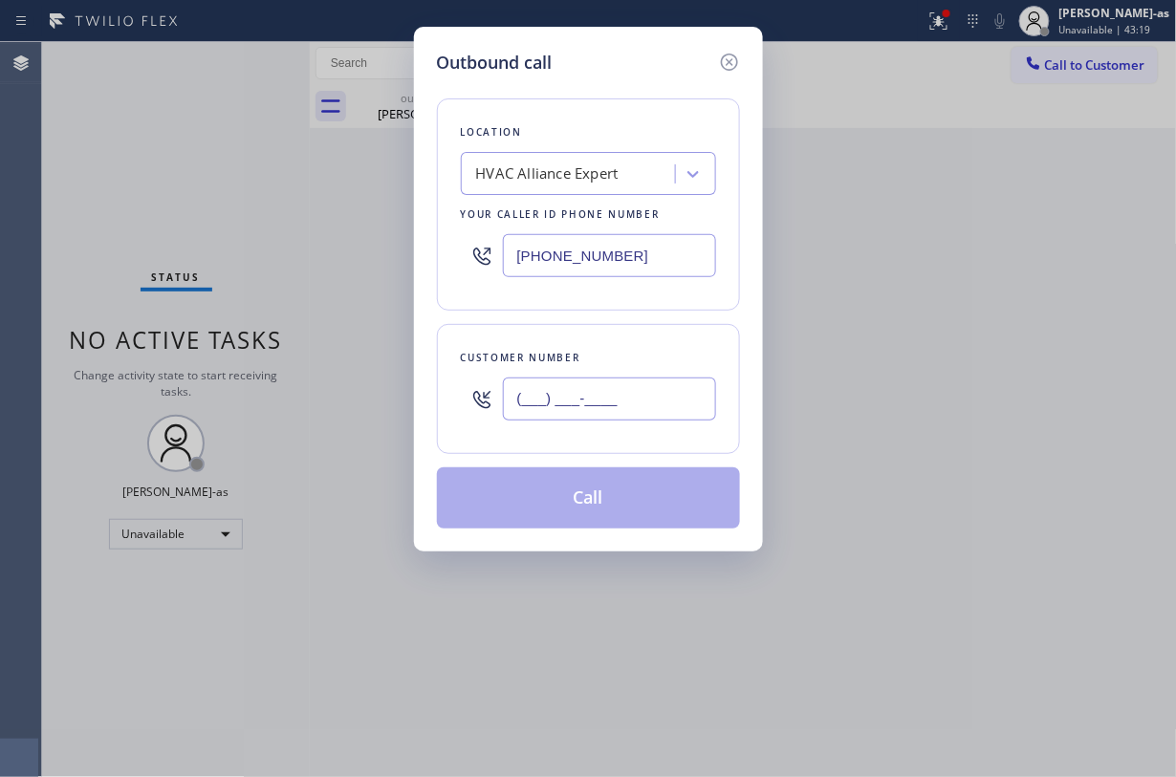
click at [586, 406] on input "(___) ___-____" at bounding box center [609, 399] width 213 height 43
paste input "818) 472-4123"
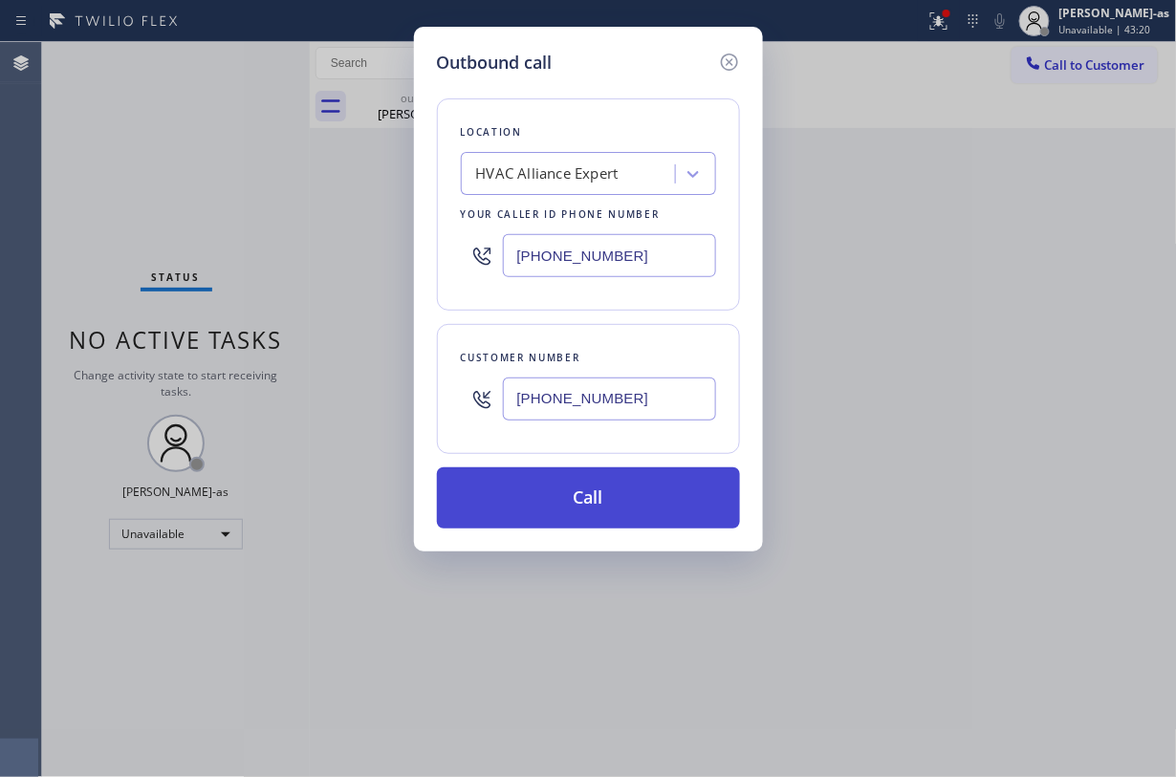
type input "[PHONE_NUMBER]"
click at [621, 483] on button "Call" at bounding box center [588, 497] width 303 height 61
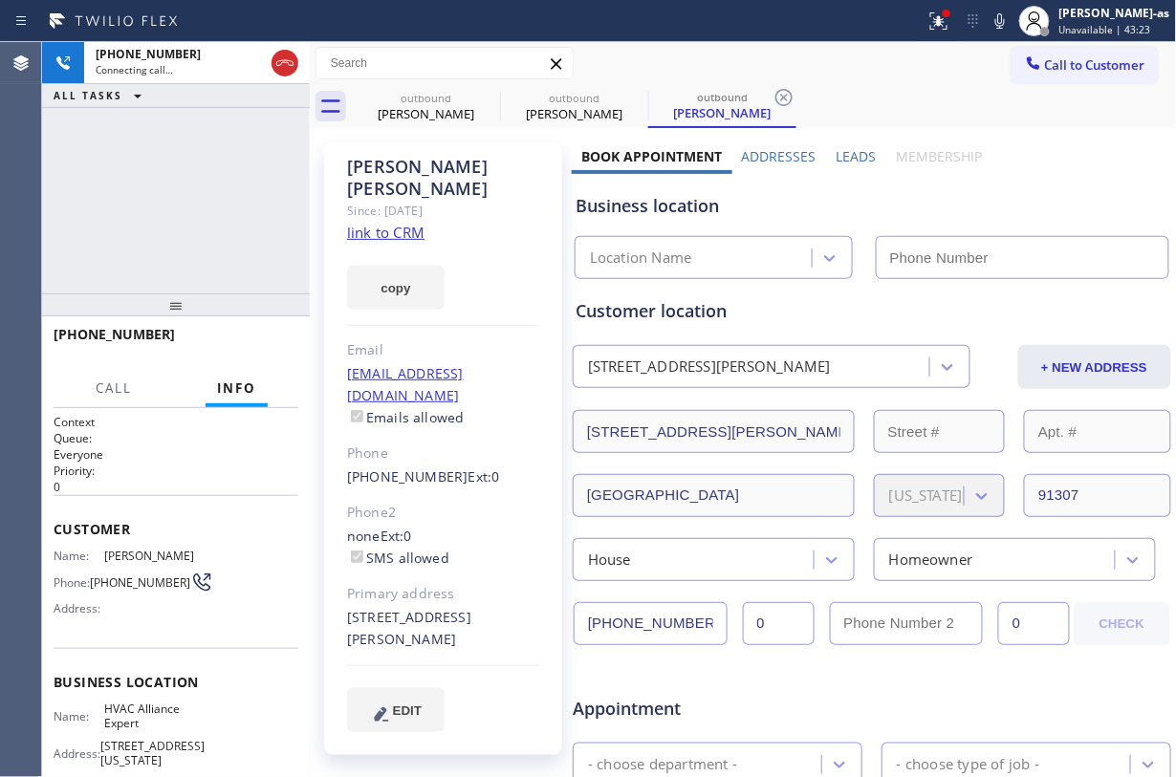
click at [372, 200] on div "Since: [DATE]" at bounding box center [443, 211] width 193 height 22
drag, startPoint x: 386, startPoint y: 208, endPoint x: 396, endPoint y: 205, distance: 10.3
click at [387, 223] on link "link to CRM" at bounding box center [385, 232] width 77 height 19
type input "[PHONE_NUMBER]"
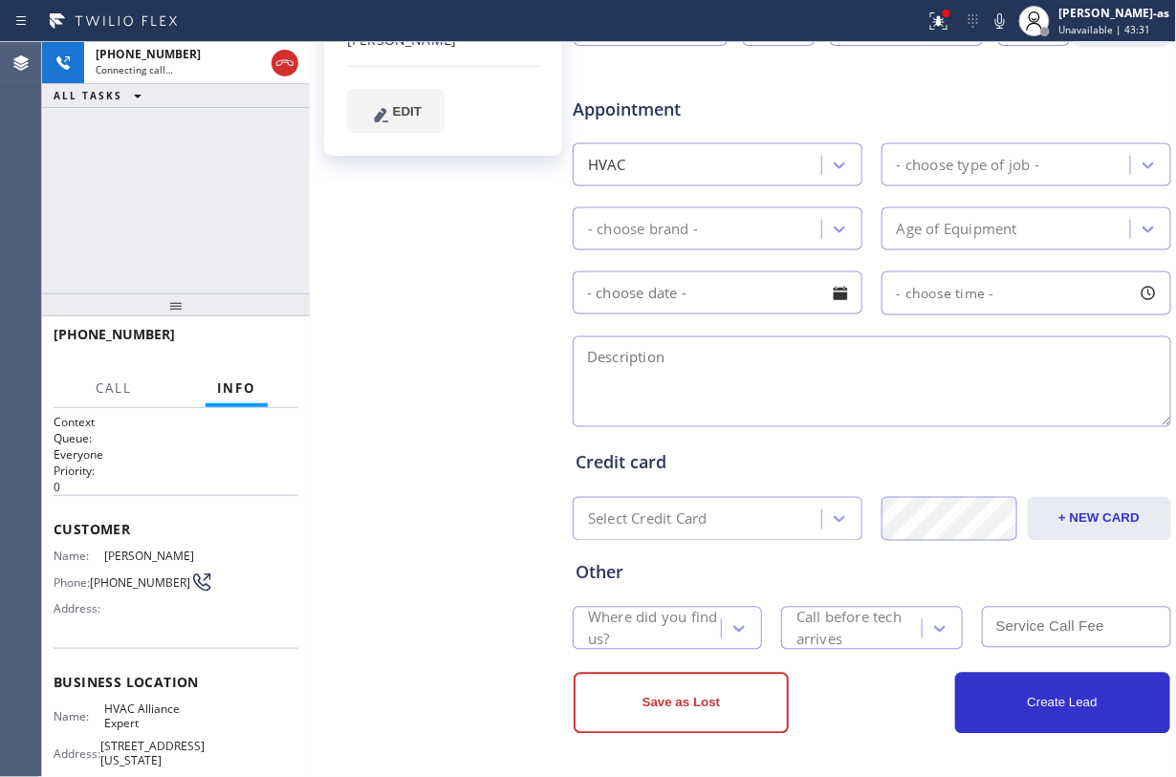
scroll to position [348, 0]
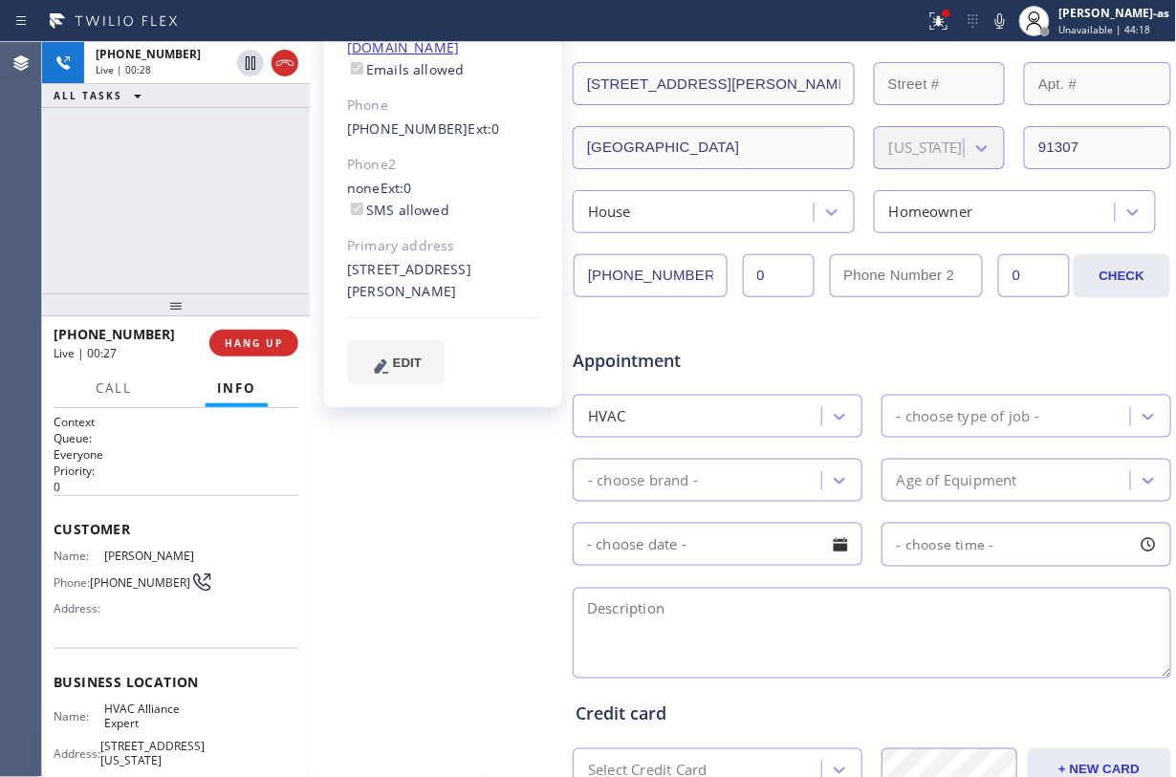
click at [158, 210] on div "[PHONE_NUMBER] Live | 00:28 ALL TASKS ALL TASKS ACTIVE TASKS TASKS IN WRAP UP" at bounding box center [176, 167] width 268 height 251
click at [246, 341] on span "HANG UP" at bounding box center [254, 343] width 58 height 13
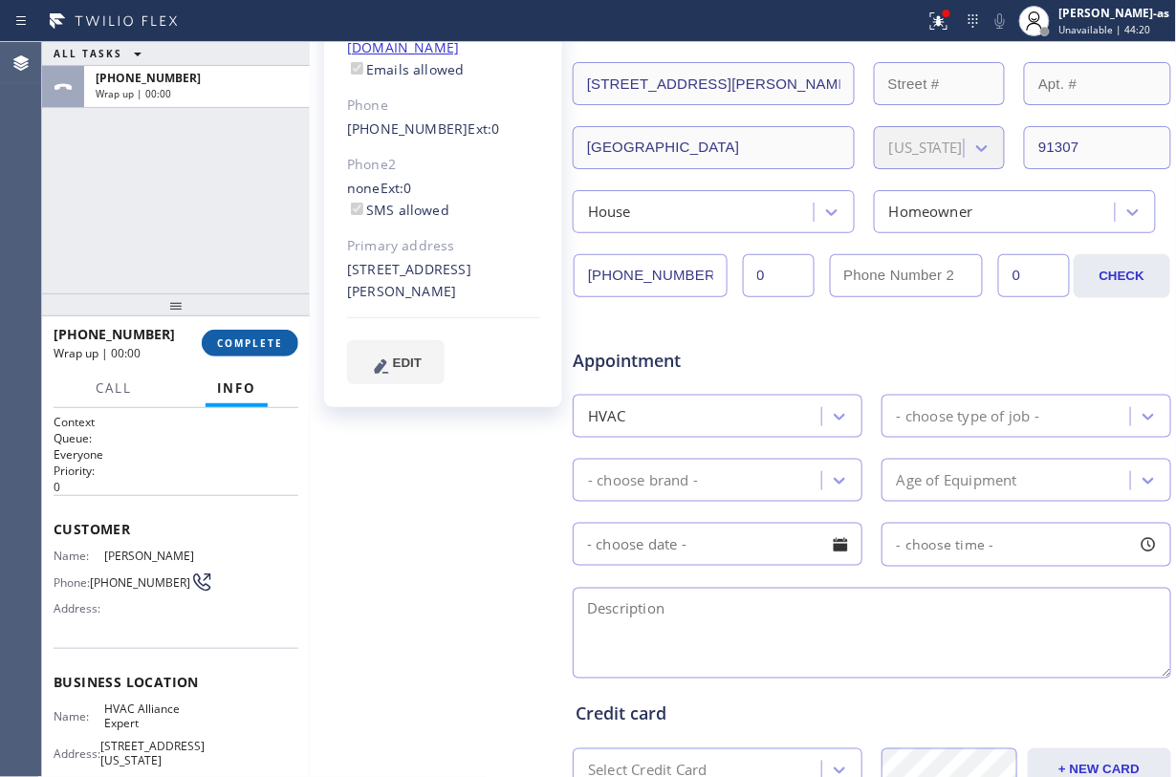
click at [246, 341] on span "COMPLETE" at bounding box center [250, 343] width 66 height 13
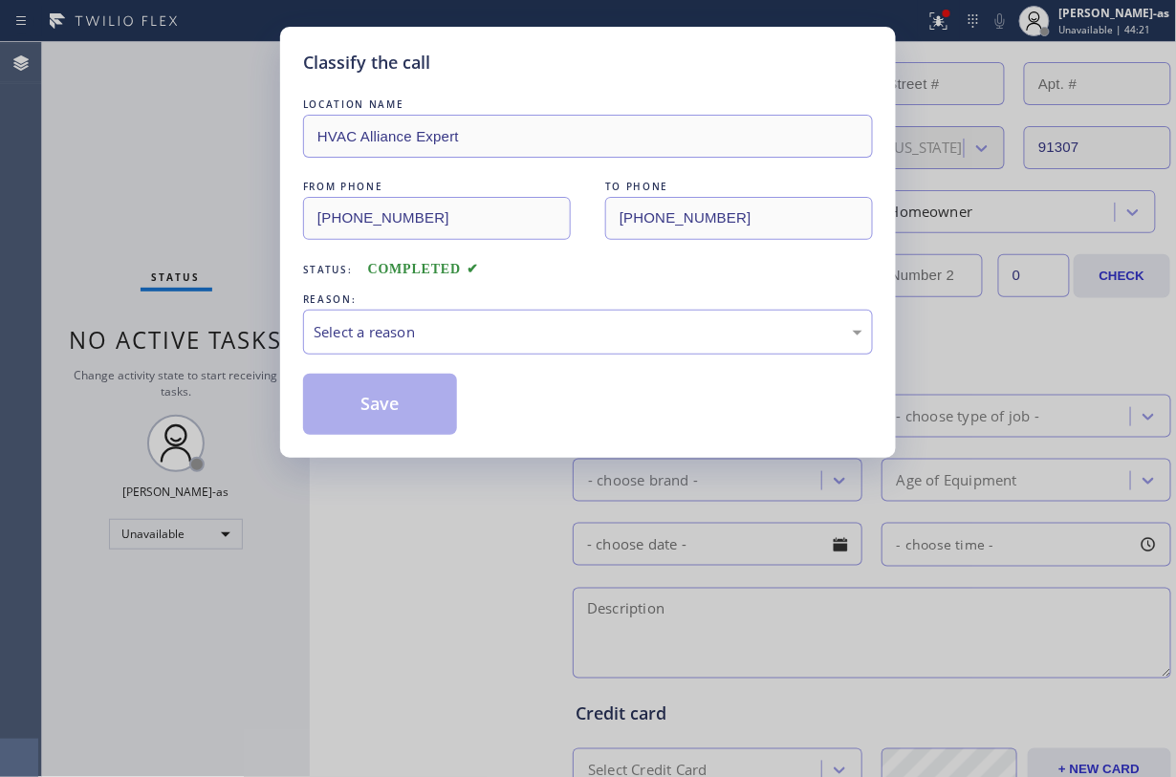
click at [246, 341] on div "Classify the call LOCATION NAME HVAC Alliance Expert FROM PHONE [PHONE_NUMBER] …" at bounding box center [588, 388] width 1176 height 777
click at [205, 262] on div "Classify the call LOCATION NAME HVAC Alliance Expert FROM PHONE [PHONE_NUMBER] …" at bounding box center [588, 388] width 1176 height 777
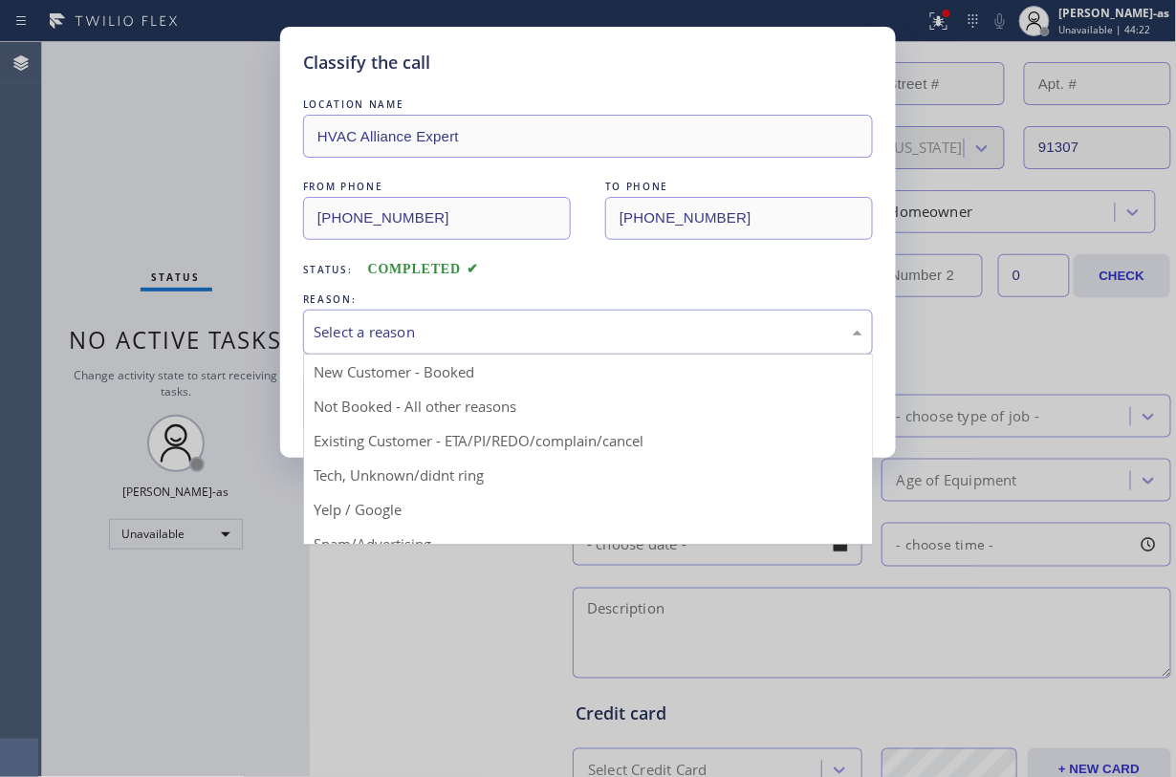
click at [465, 337] on div "Select a reason" at bounding box center [588, 332] width 549 height 22
drag, startPoint x: 533, startPoint y: 444, endPoint x: 463, endPoint y: 414, distance: 76.7
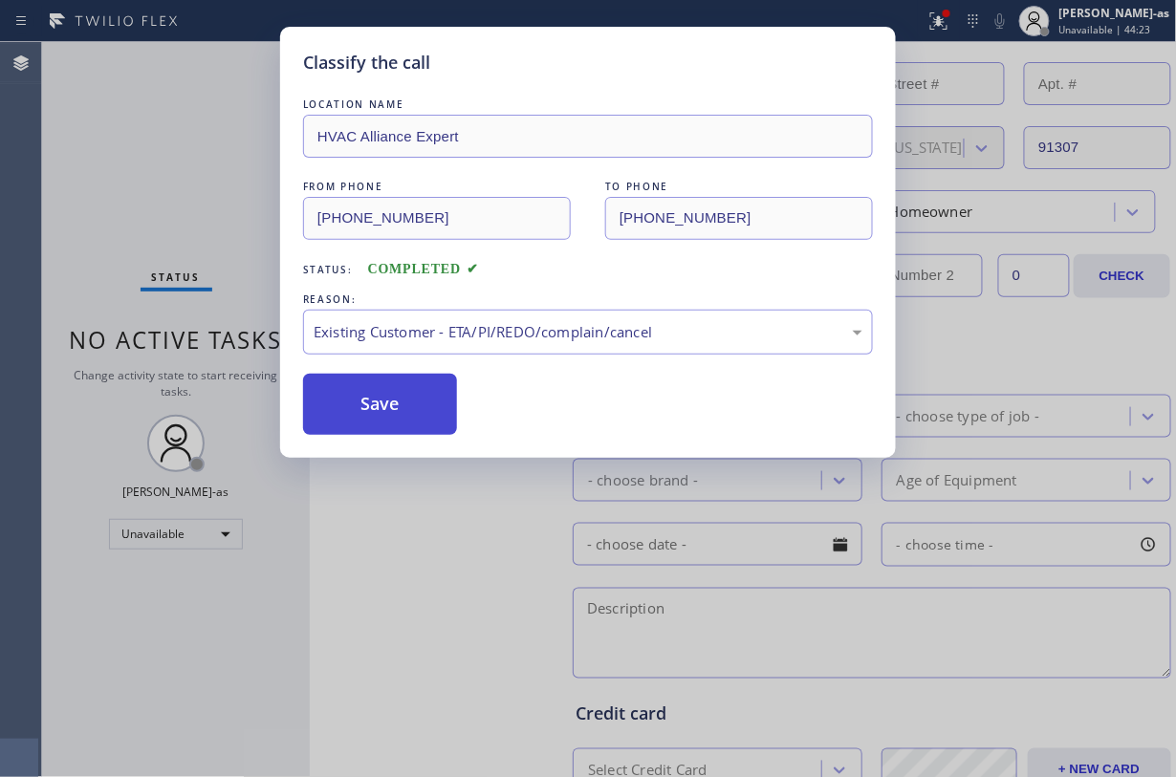
drag, startPoint x: 407, startPoint y: 403, endPoint x: 395, endPoint y: 396, distance: 14.6
click at [407, 402] on button "Save" at bounding box center [380, 404] width 154 height 61
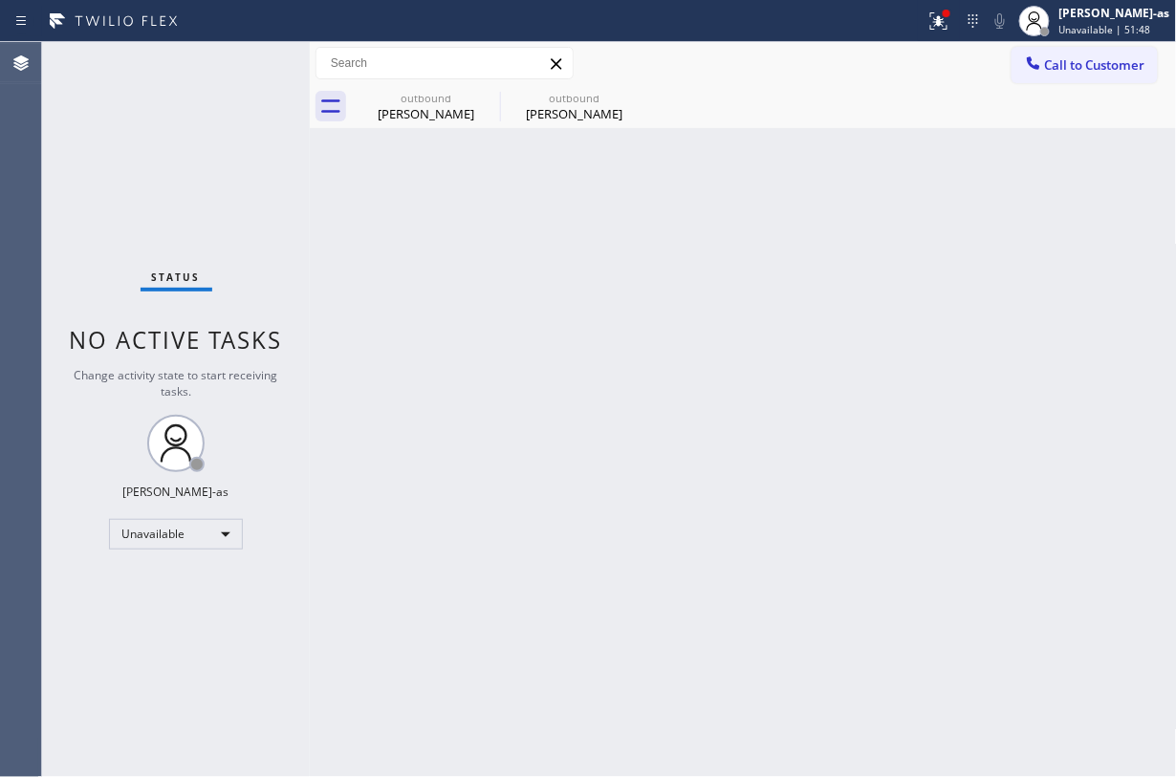
drag, startPoint x: 1088, startPoint y: 80, endPoint x: 759, endPoint y: 266, distance: 377.5
click at [1086, 77] on button "Call to Customer" at bounding box center [1084, 65] width 146 height 36
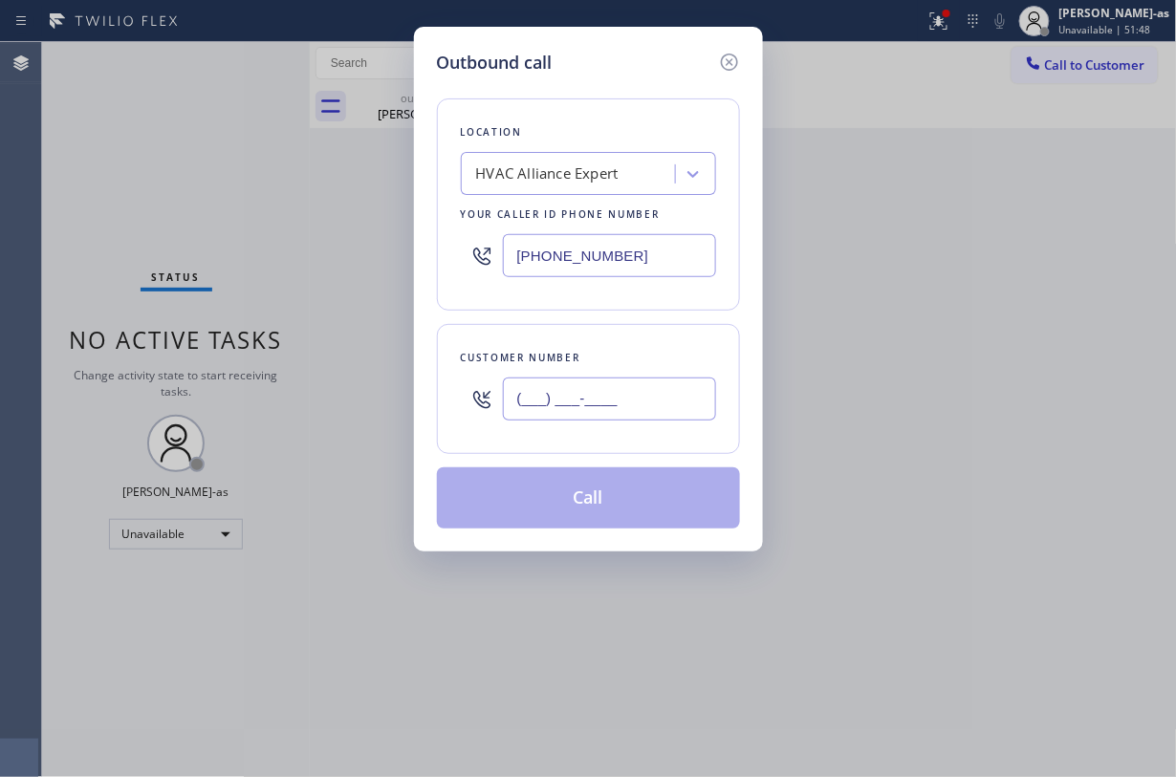
click at [612, 418] on input "(___) ___-____" at bounding box center [609, 399] width 213 height 43
paste input "562) 569-8056"
type input "[PHONE_NUMBER]"
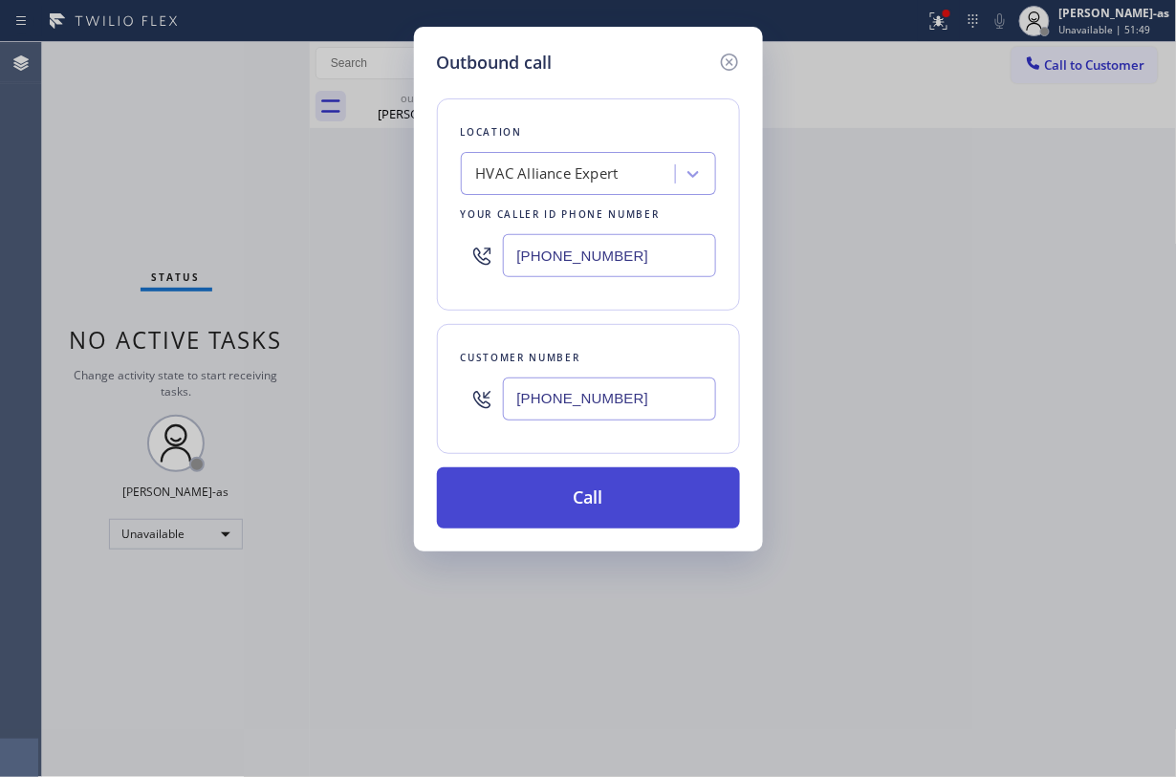
click at [605, 503] on button "Call" at bounding box center [588, 497] width 303 height 61
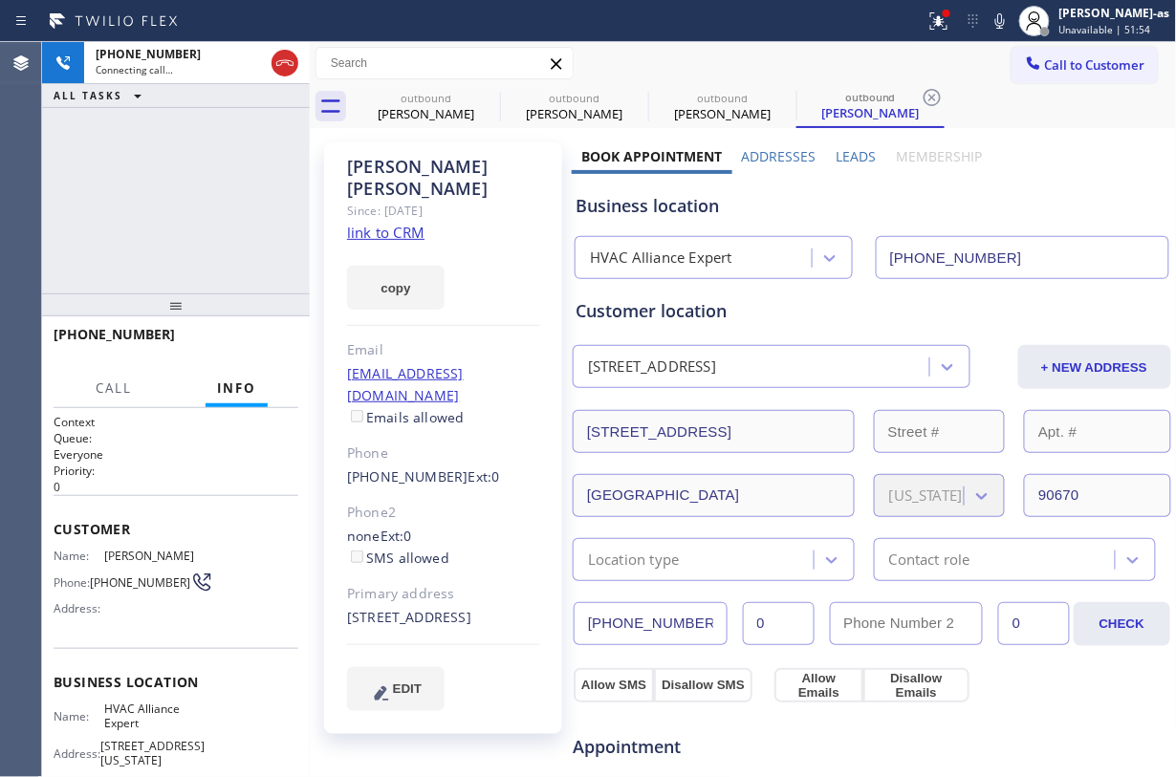
type input "[PHONE_NUMBER]"
click at [372, 244] on div "copy" at bounding box center [443, 277] width 193 height 66
click at [376, 223] on link "link to CRM" at bounding box center [385, 232] width 77 height 19
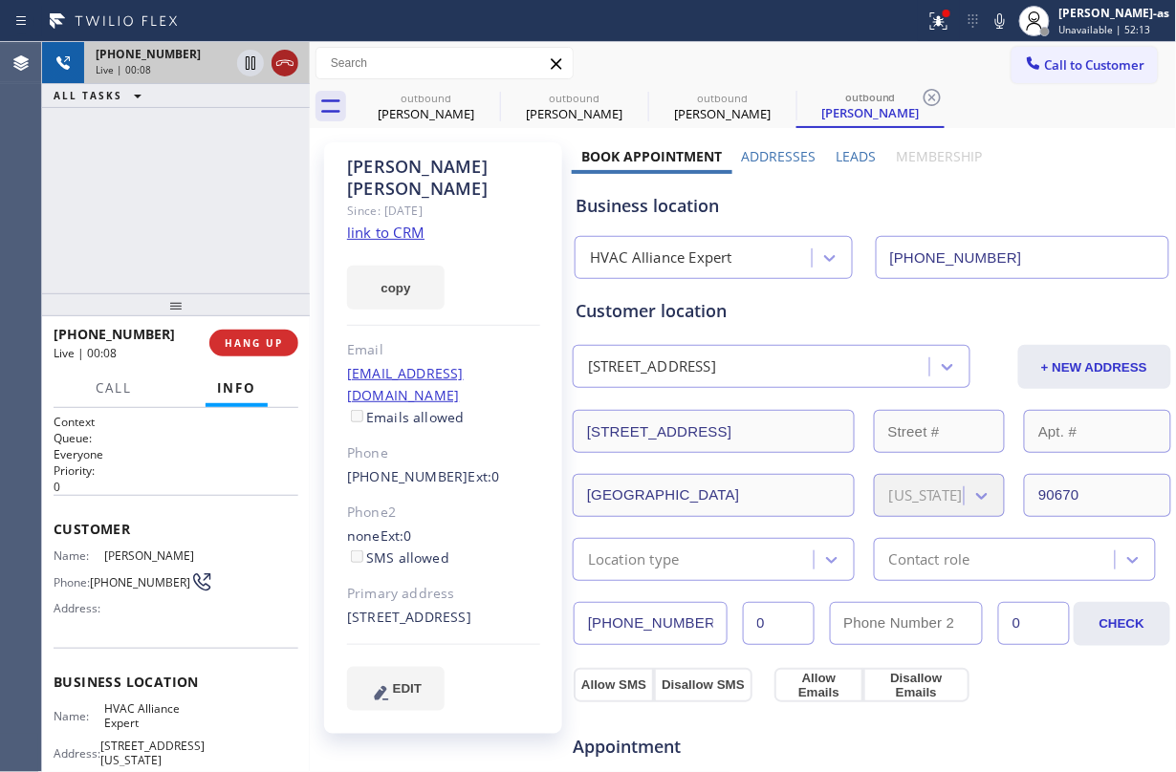
click at [116, 78] on div "Status report Issues detected These issues could affect your workflow. Please c…" at bounding box center [588, 386] width 1176 height 772
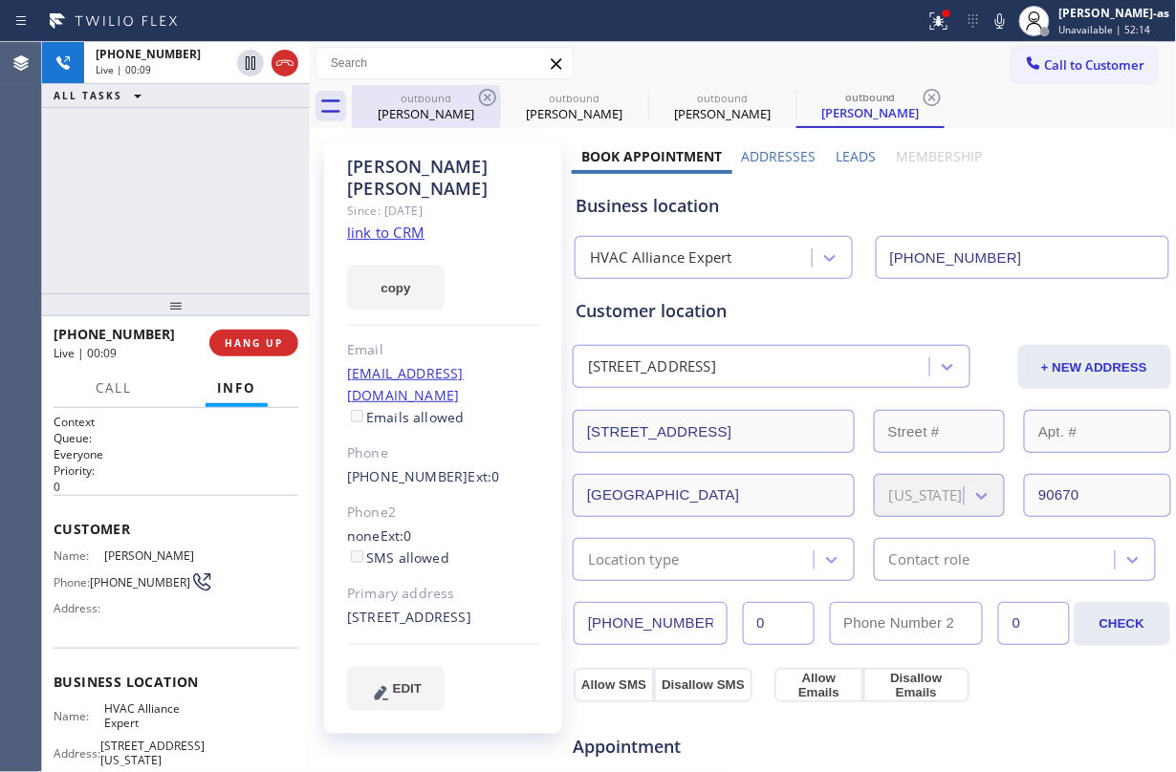
drag, startPoint x: 398, startPoint y: 116, endPoint x: 451, endPoint y: 108, distance: 54.1
click at [403, 115] on div "[PERSON_NAME]" at bounding box center [426, 113] width 144 height 17
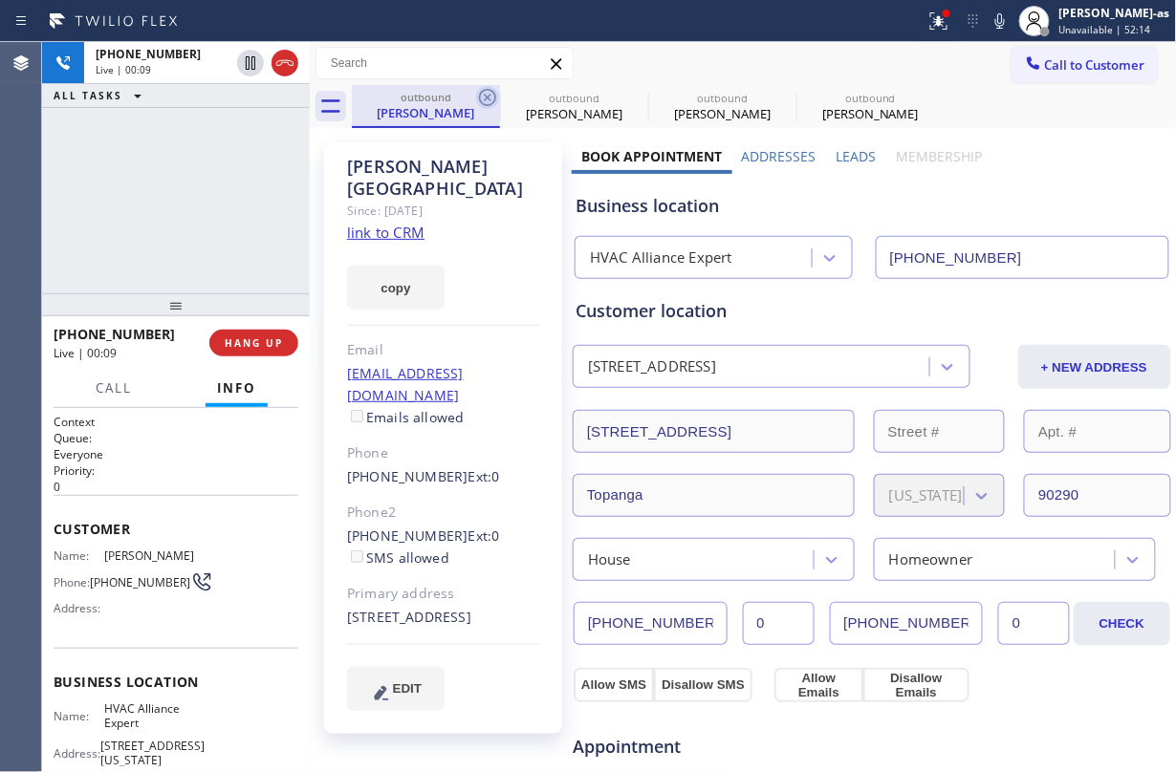
click at [476, 100] on icon at bounding box center [487, 97] width 23 height 23
click at [0, 0] on icon at bounding box center [0, 0] width 0 height 0
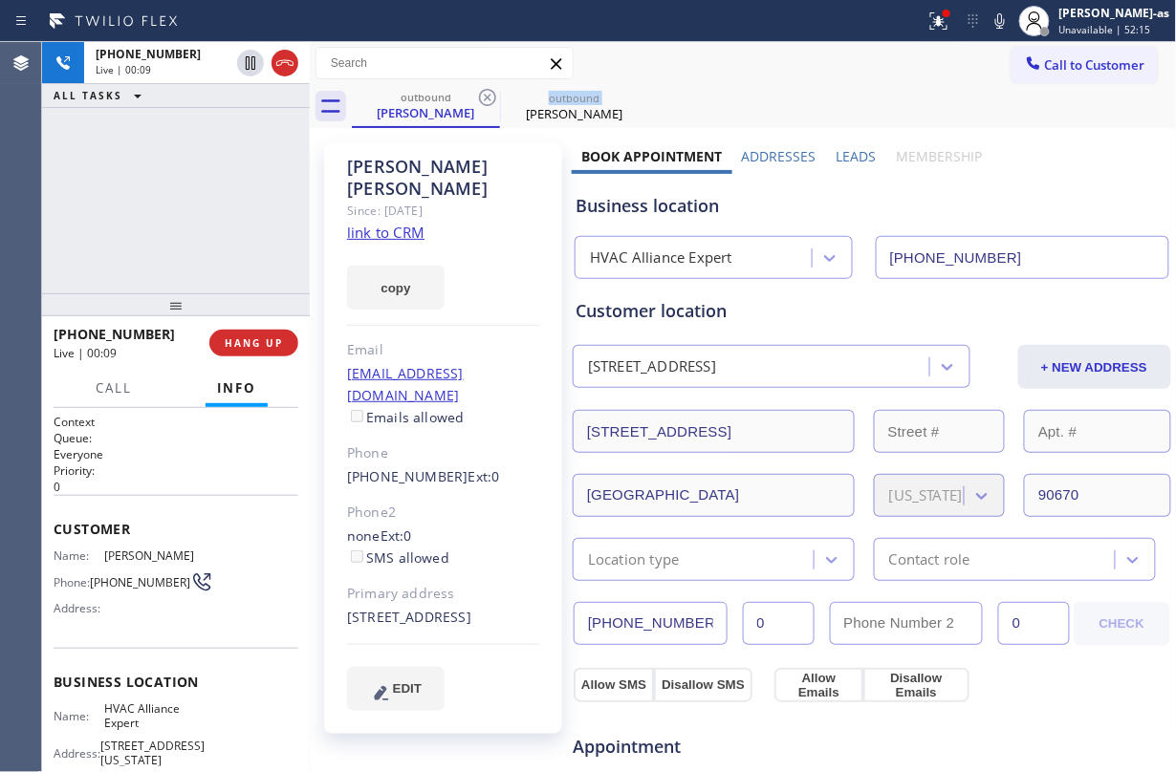
click at [476, 100] on icon at bounding box center [487, 97] width 23 height 23
click at [0, 0] on icon at bounding box center [0, 0] width 0 height 0
click at [476, 100] on div "outbound [PERSON_NAME] outbound [PERSON_NAME]" at bounding box center [764, 106] width 825 height 43
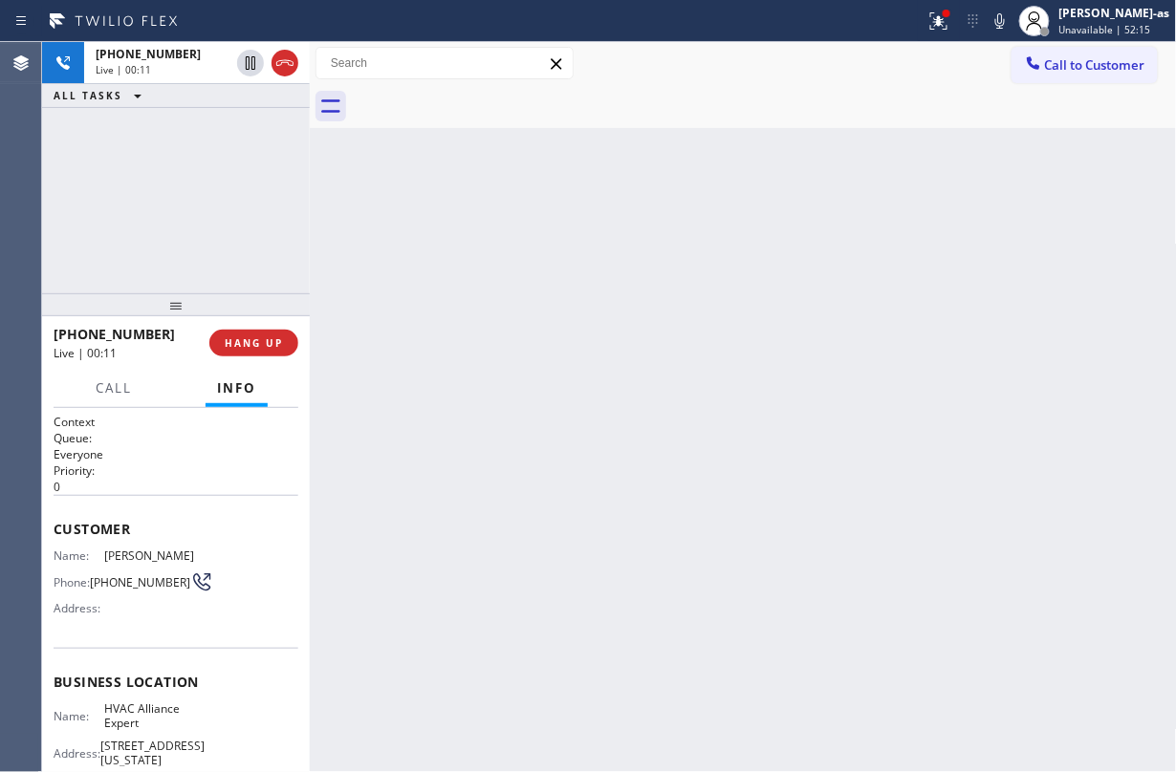
drag, startPoint x: 107, startPoint y: 220, endPoint x: 119, endPoint y: 216, distance: 13.0
click at [111, 219] on div "[PHONE_NUMBER] Live | 00:11 ALL TASKS ALL TASKS ACTIVE TASKS TASKS IN WRAP UP" at bounding box center [176, 167] width 268 height 251
click at [252, 350] on button "HANG UP" at bounding box center [253, 343] width 89 height 27
click at [245, 299] on div at bounding box center [176, 304] width 268 height 23
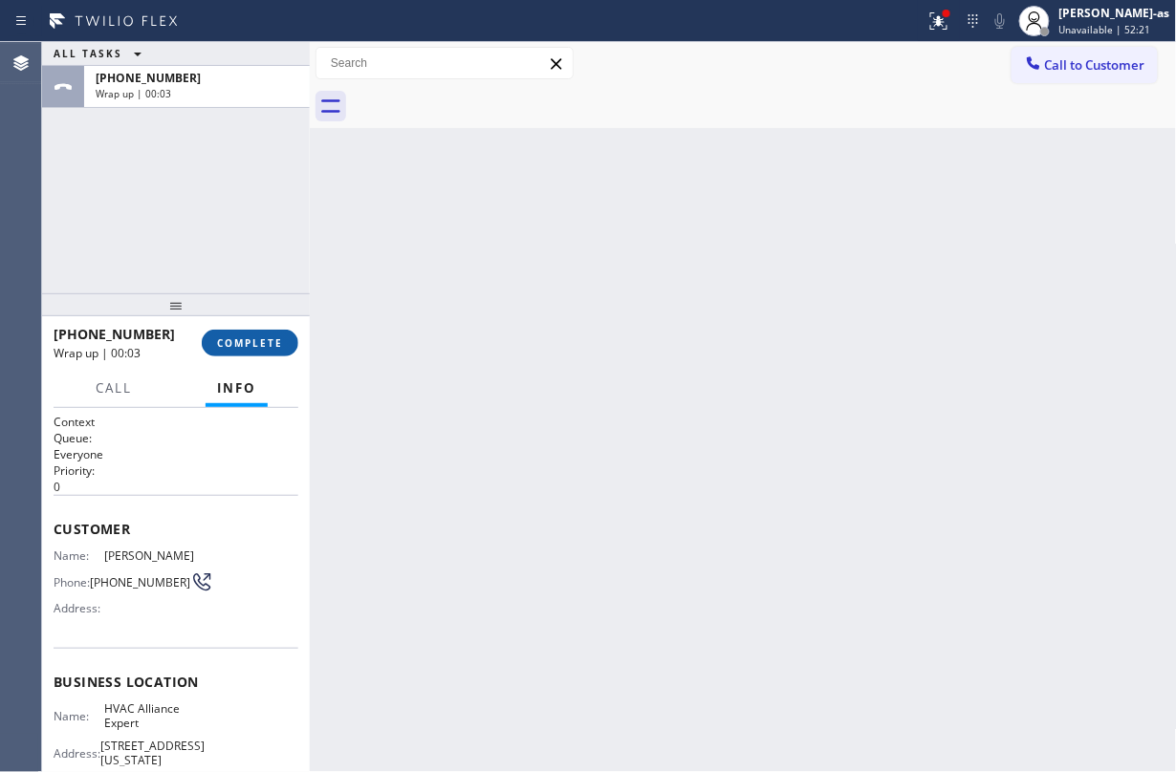
click at [229, 340] on span "COMPLETE" at bounding box center [250, 343] width 66 height 13
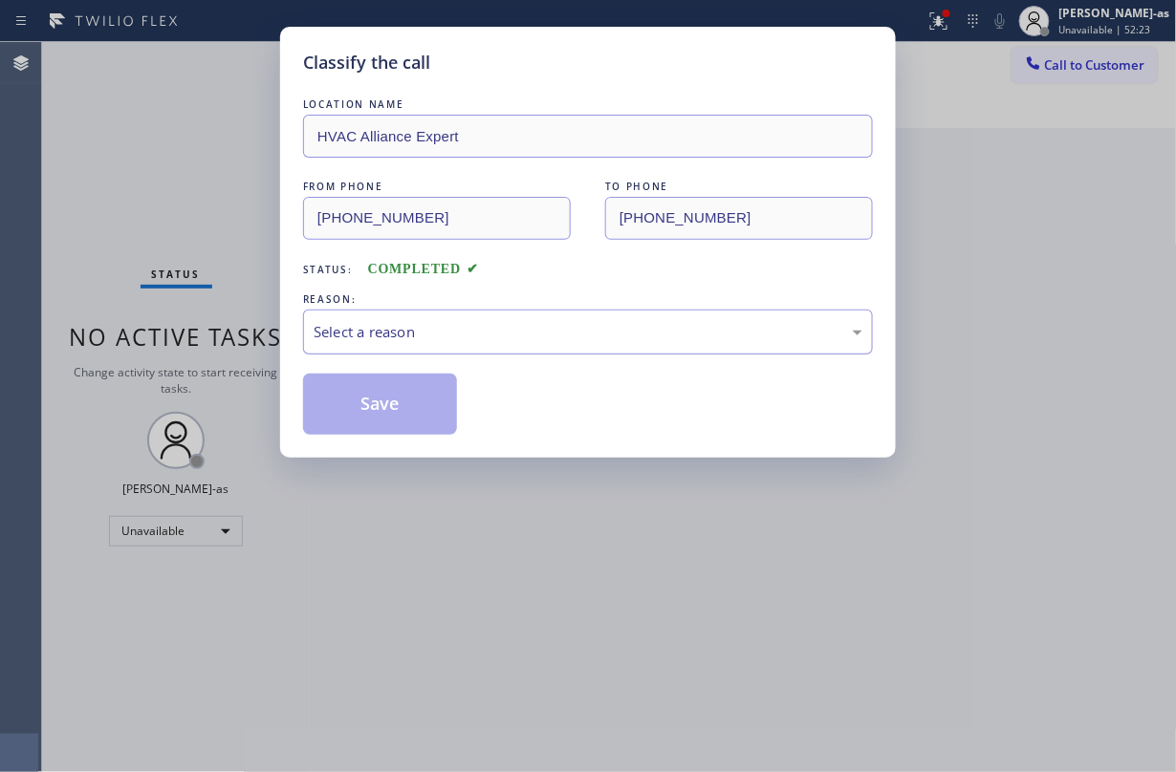
click at [442, 343] on div "Select a reason" at bounding box center [588, 332] width 549 height 22
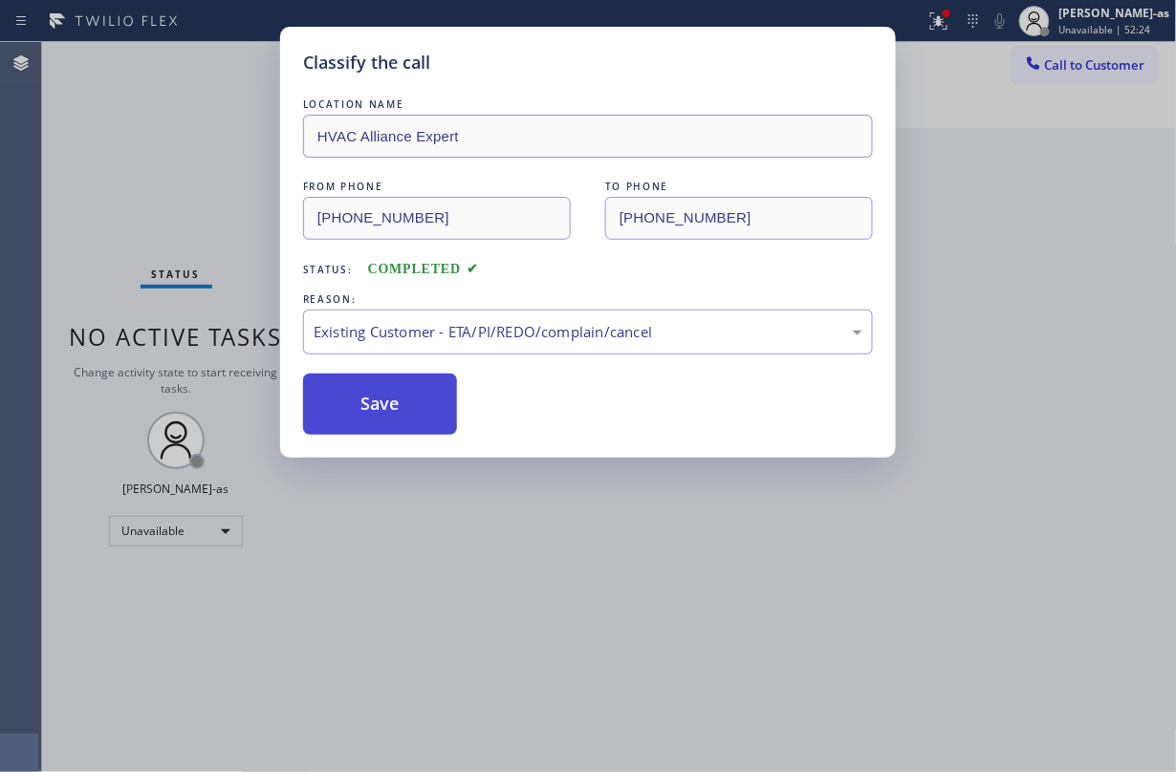
click at [402, 406] on button "Save" at bounding box center [380, 404] width 154 height 61
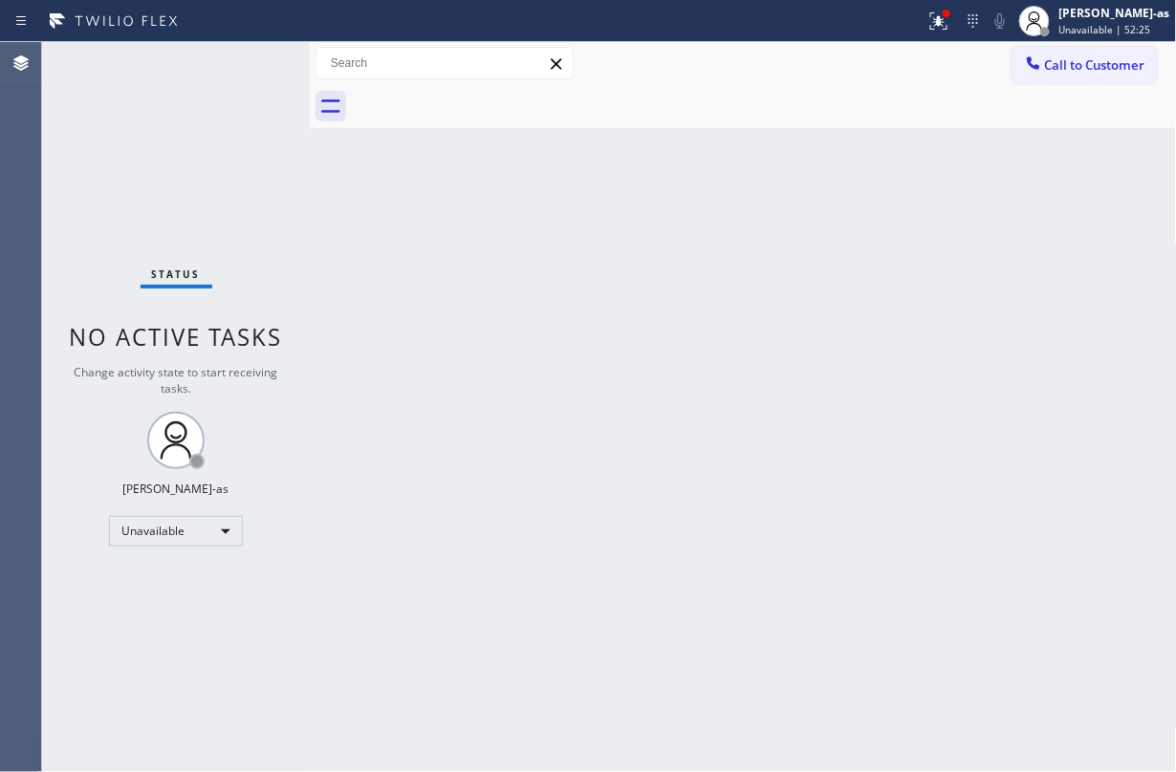
click at [792, 222] on div "Back to Dashboard Change Sender ID Customers Technicians Select a contact Outbo…" at bounding box center [743, 407] width 867 height 730
click at [1079, 61] on span "Call to Customer" at bounding box center [1095, 64] width 100 height 17
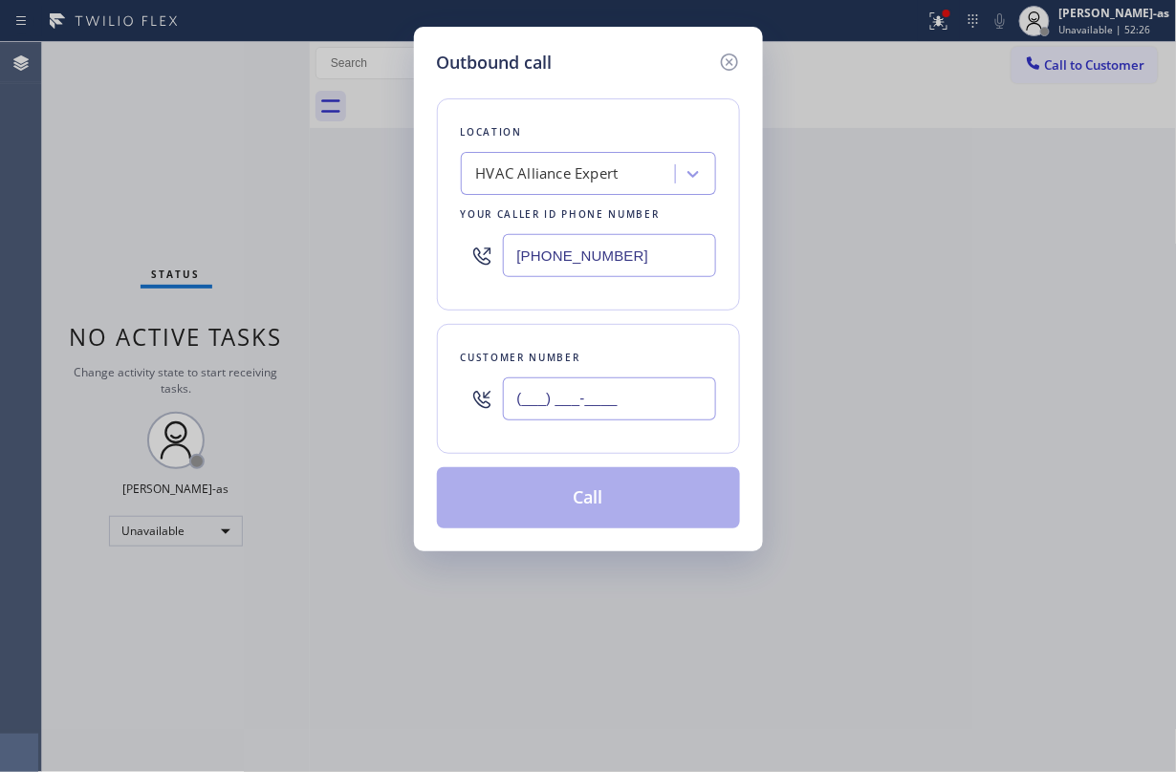
click at [522, 398] on input "(___) ___-____" at bounding box center [609, 399] width 213 height 43
paste input "562) 569-8056"
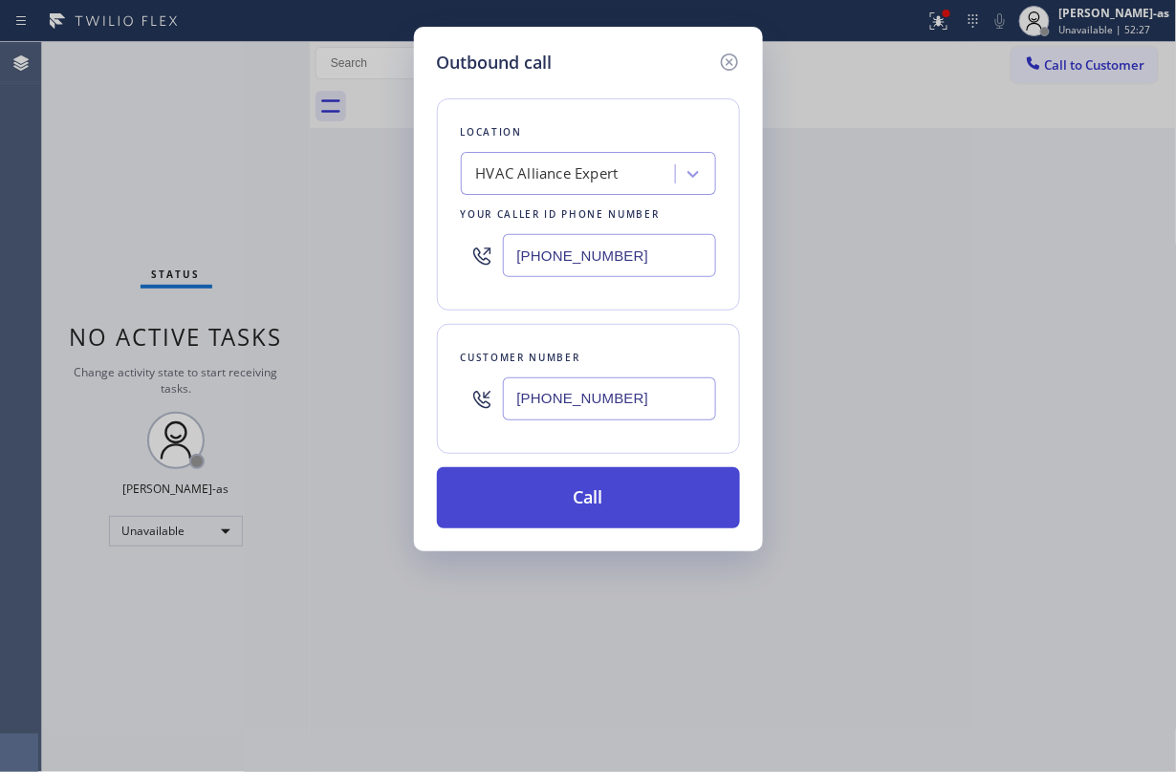
type input "[PHONE_NUMBER]"
click at [627, 494] on button "Call" at bounding box center [588, 497] width 303 height 61
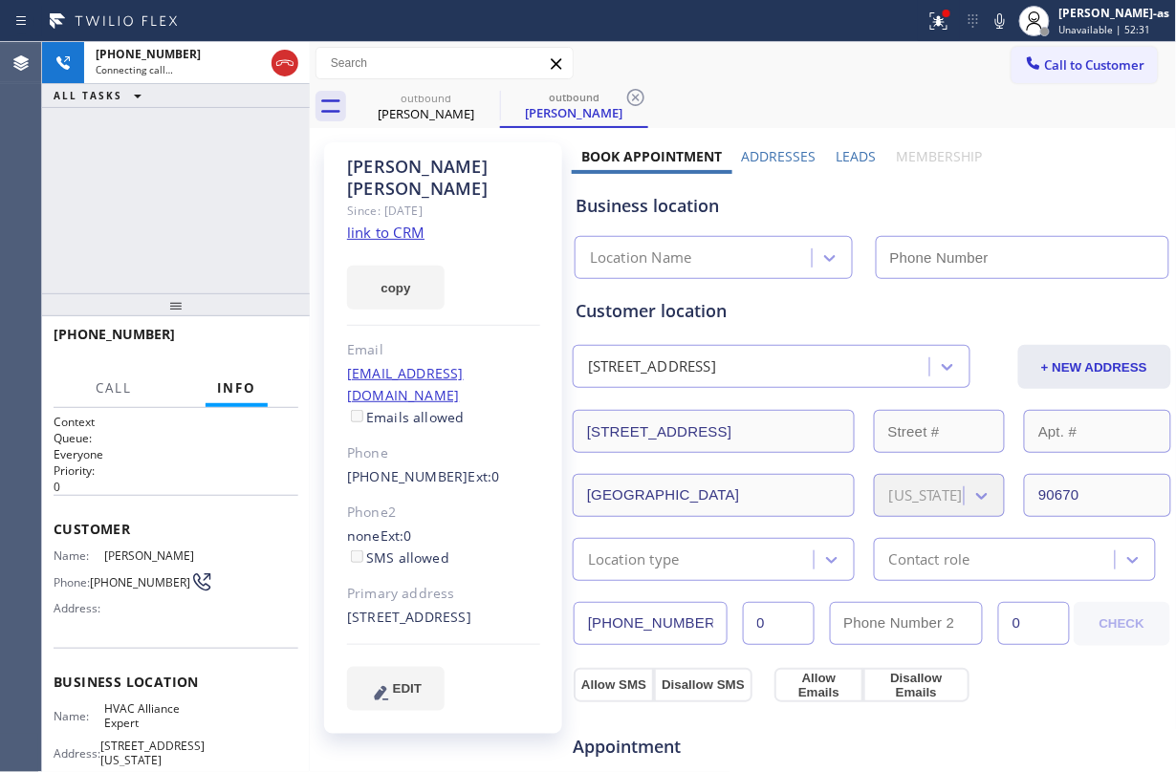
type input "[PHONE_NUMBER]"
click at [204, 168] on div "[PHONE_NUMBER] Connecting call… ALL TASKS ALL TASKS ACTIVE TASKS TASKS IN WRAP …" at bounding box center [176, 167] width 268 height 251
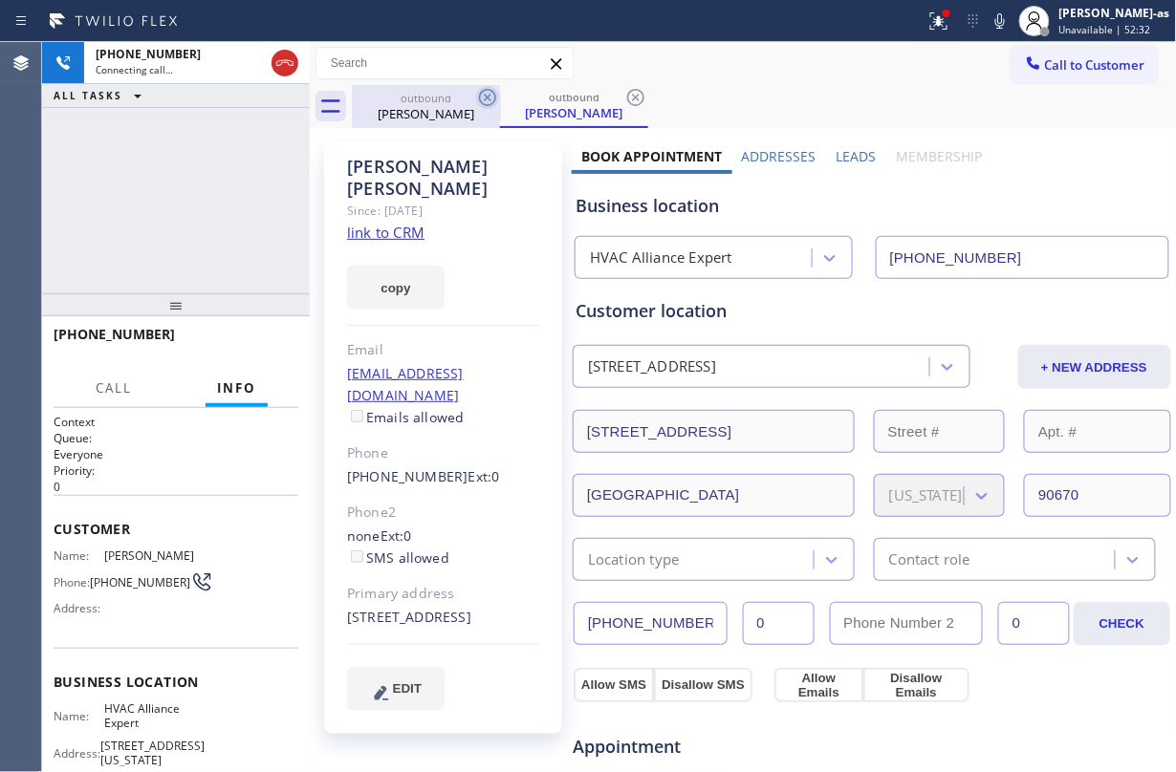
click at [396, 112] on div "[PERSON_NAME]" at bounding box center [426, 113] width 144 height 17
drag, startPoint x: 484, startPoint y: 98, endPoint x: 777, endPoint y: 754, distance: 719.3
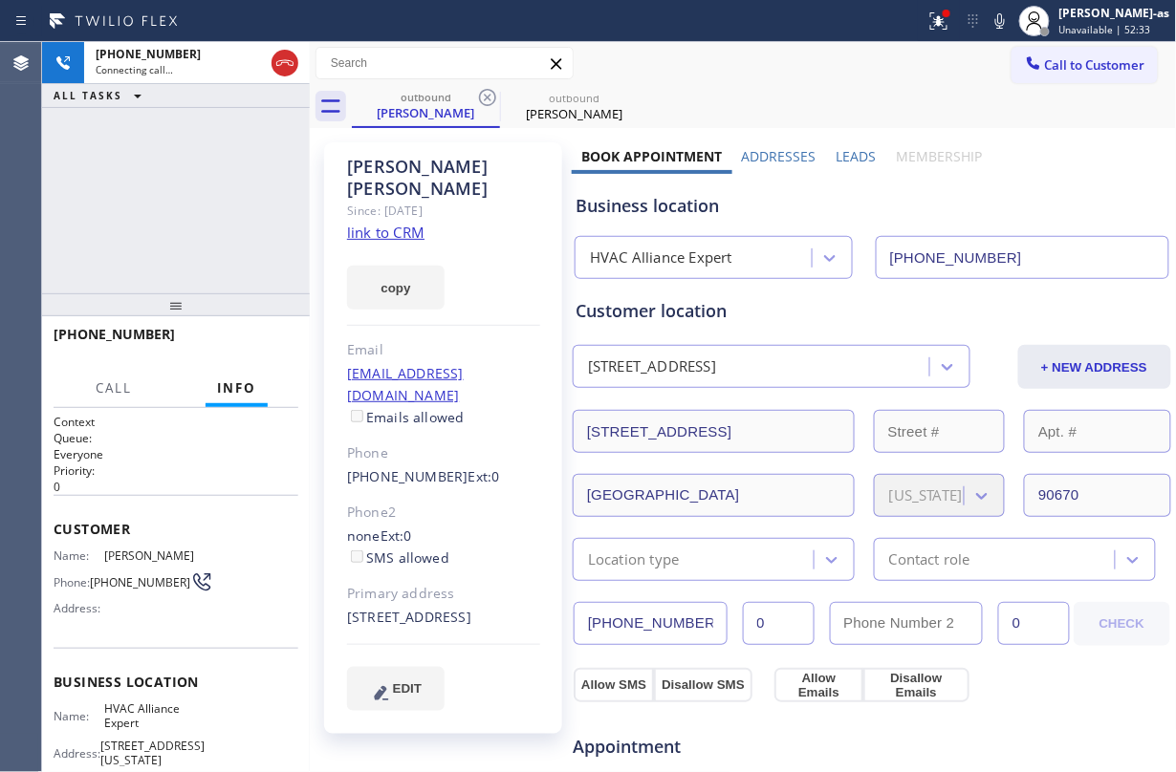
click at [484, 97] on icon at bounding box center [487, 97] width 23 height 23
drag, startPoint x: 281, startPoint y: 200, endPoint x: 308, endPoint y: 143, distance: 62.4
click at [287, 195] on div "[PHONE_NUMBER] Live | 00:00 ALL TASKS ALL TASKS ACTIVE TASKS TASKS IN WRAP UP" at bounding box center [176, 167] width 268 height 251
drag, startPoint x: 176, startPoint y: 178, endPoint x: 367, endPoint y: 142, distance: 194.4
click at [191, 178] on div "[PHONE_NUMBER] Live | 00:00 ALL TASKS ALL TASKS ACTIVE TASKS TASKS IN WRAP UP" at bounding box center [176, 167] width 268 height 251
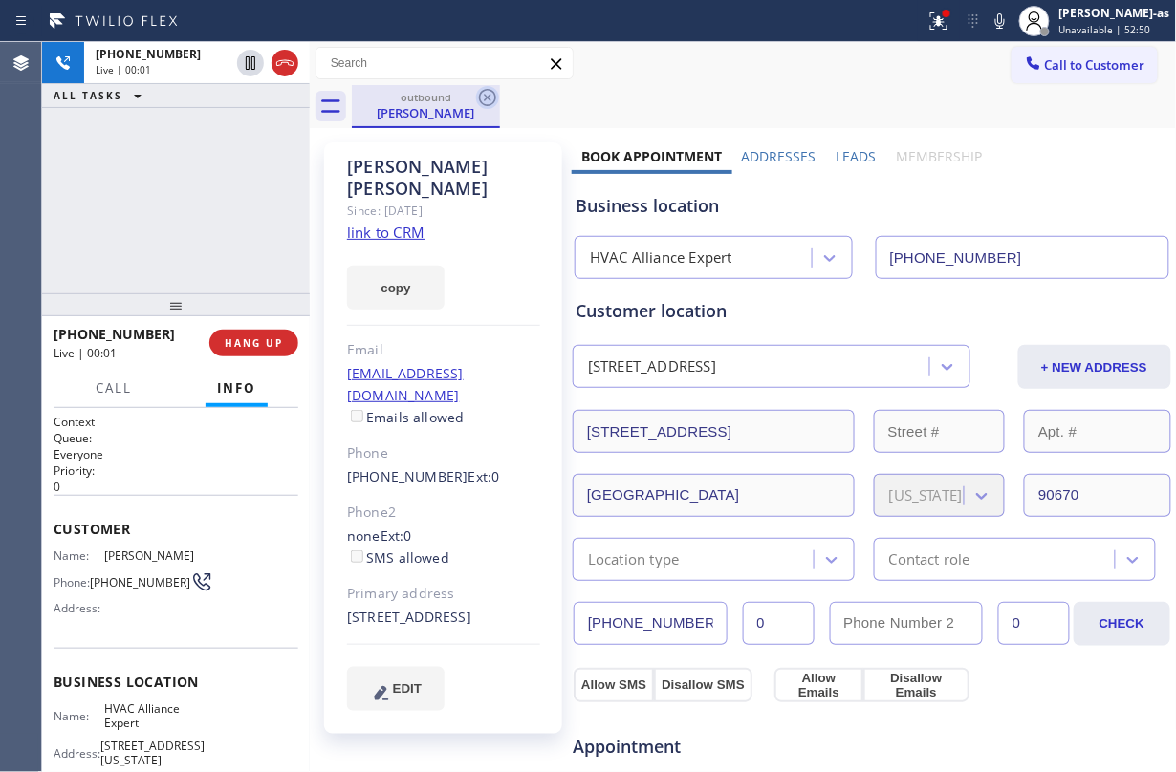
click at [482, 99] on icon at bounding box center [487, 97] width 23 height 23
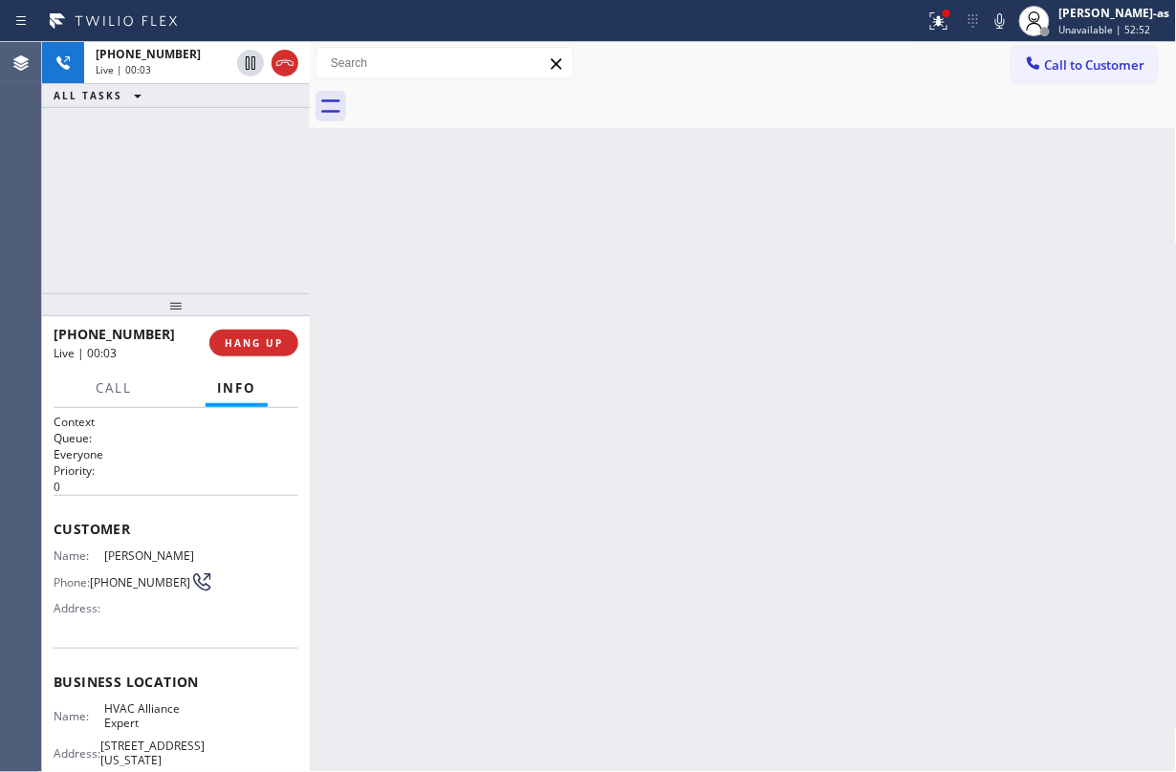
click at [287, 281] on div "[PHONE_NUMBER] Live | 00:03 ALL TASKS ALL TASKS ACTIVE TASKS TASKS IN WRAP UP […" at bounding box center [609, 407] width 1134 height 730
click at [265, 354] on button "HANG UP" at bounding box center [250, 343] width 89 height 27
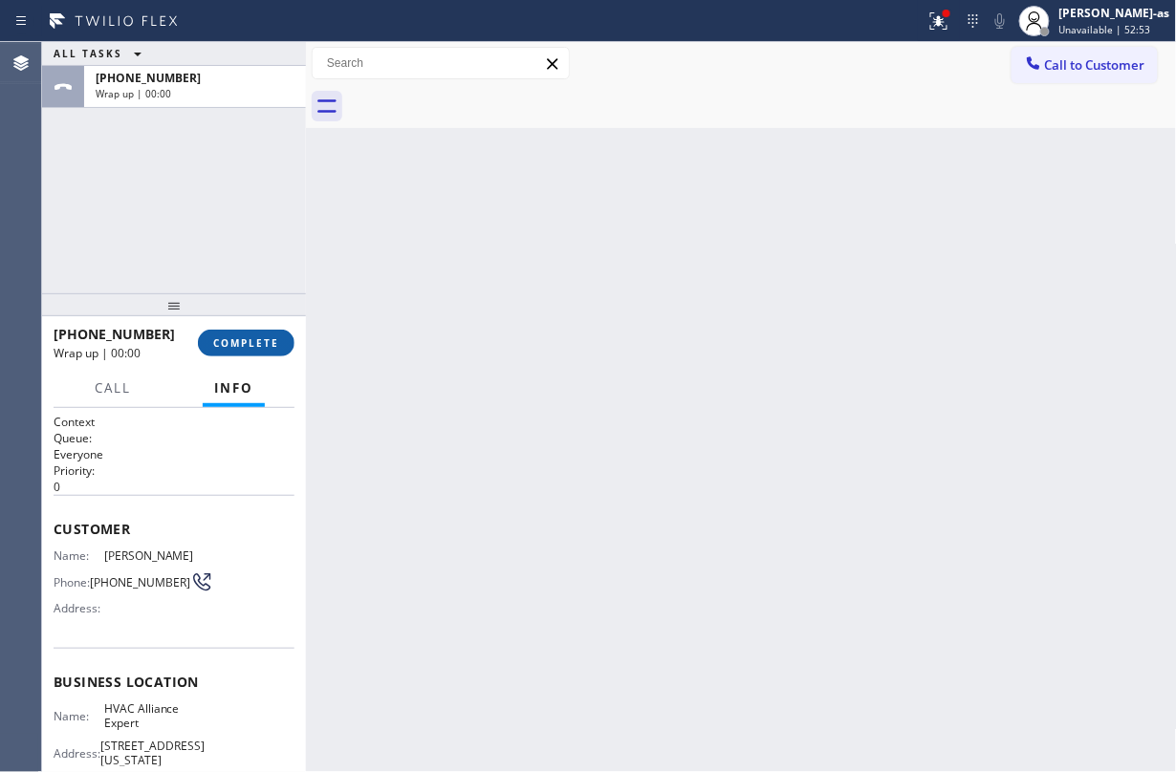
click at [265, 354] on button "COMPLETE" at bounding box center [246, 343] width 97 height 27
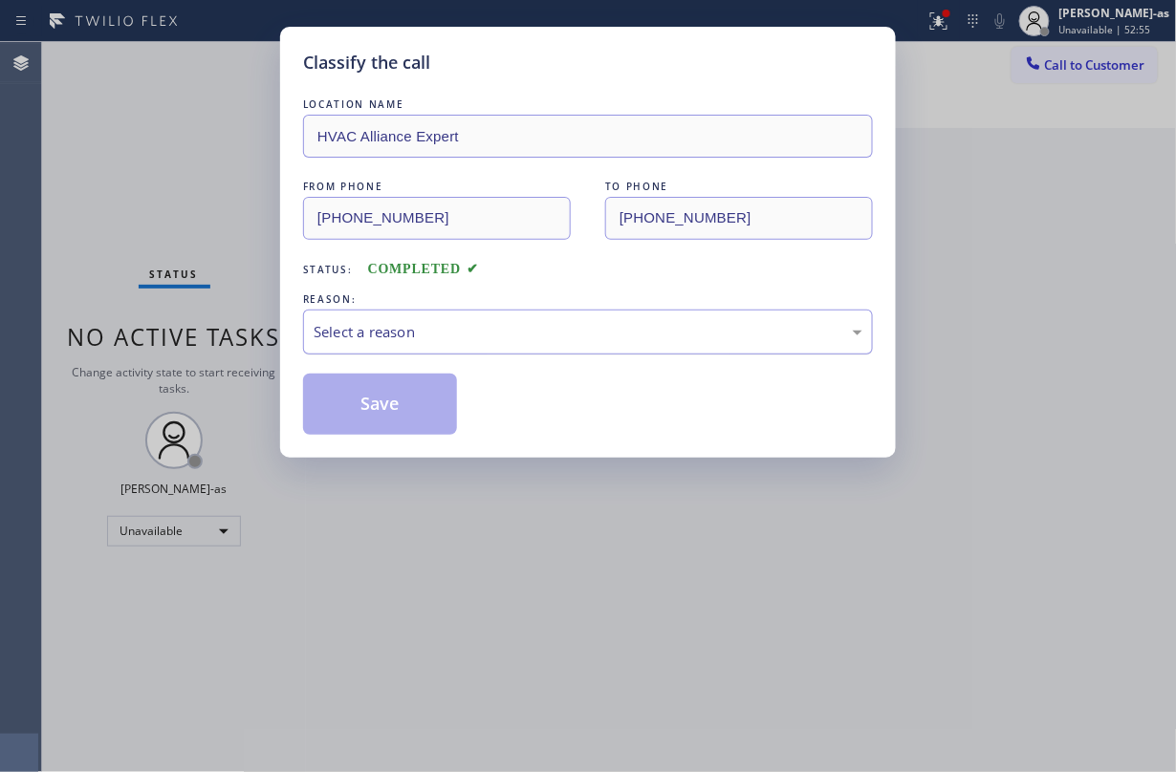
click at [581, 338] on div "Select a reason" at bounding box center [588, 332] width 549 height 22
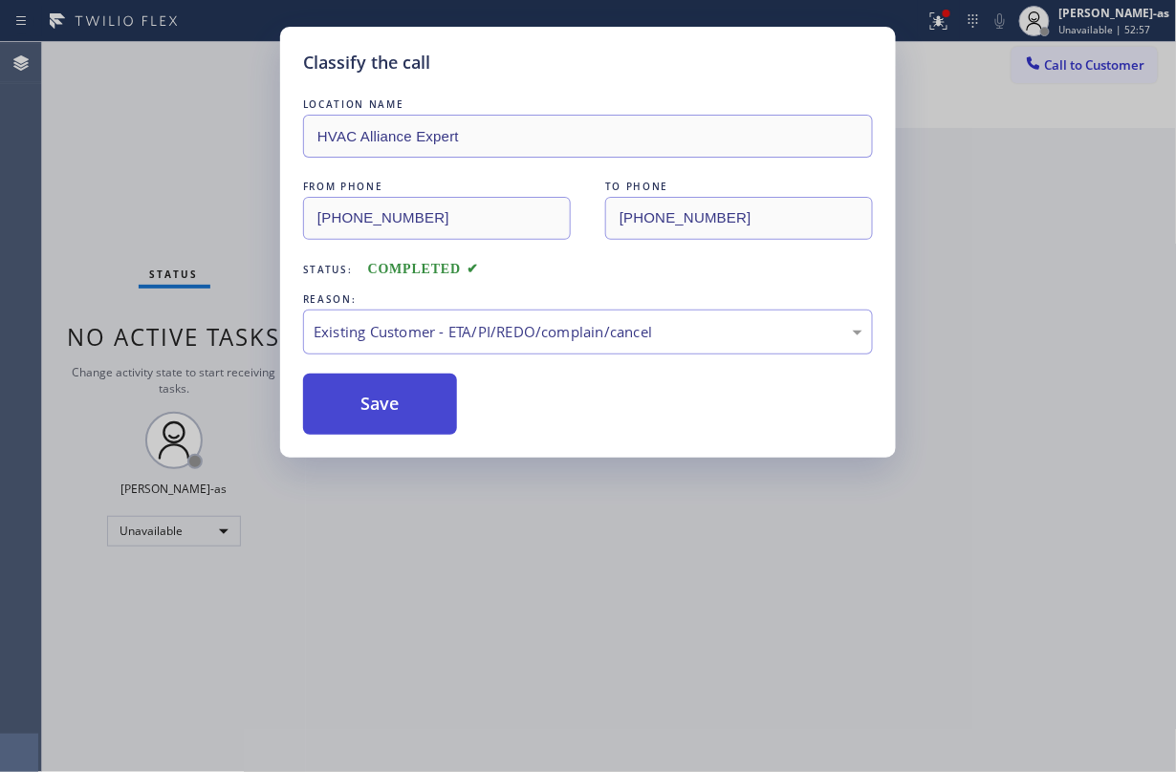
click at [417, 398] on button "Save" at bounding box center [380, 404] width 154 height 61
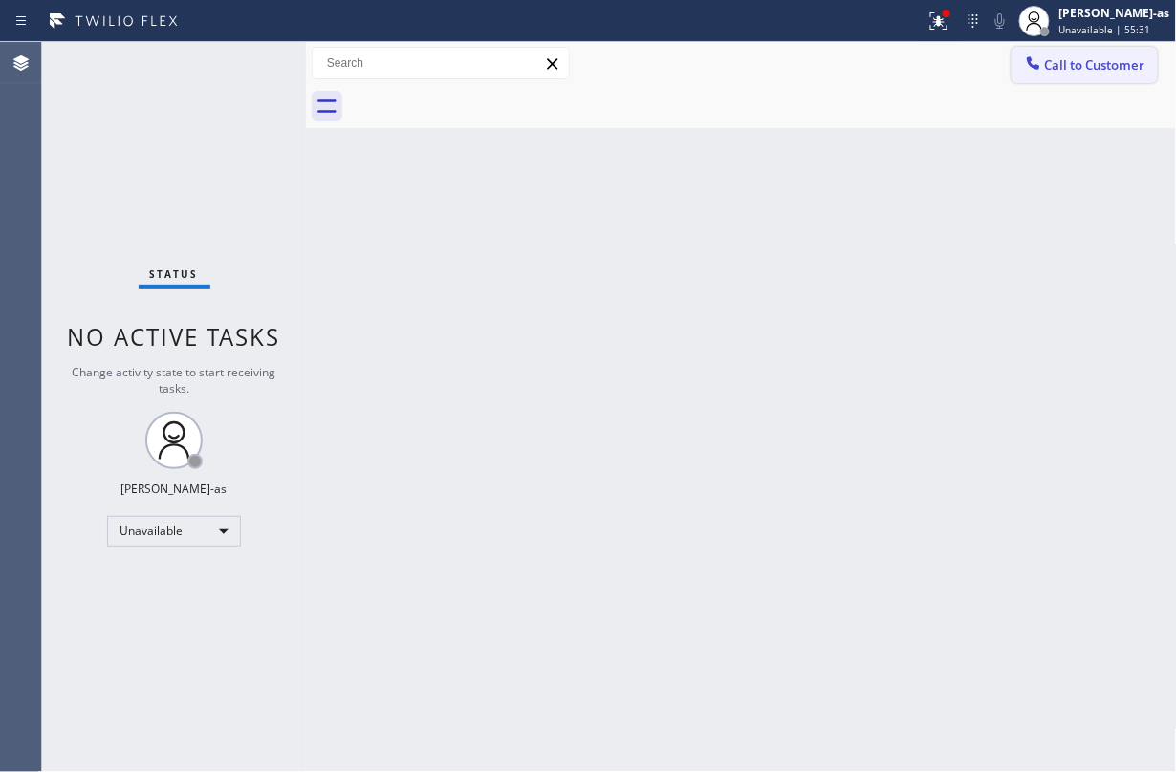
click at [1048, 63] on span "Call to Customer" at bounding box center [1095, 64] width 100 height 17
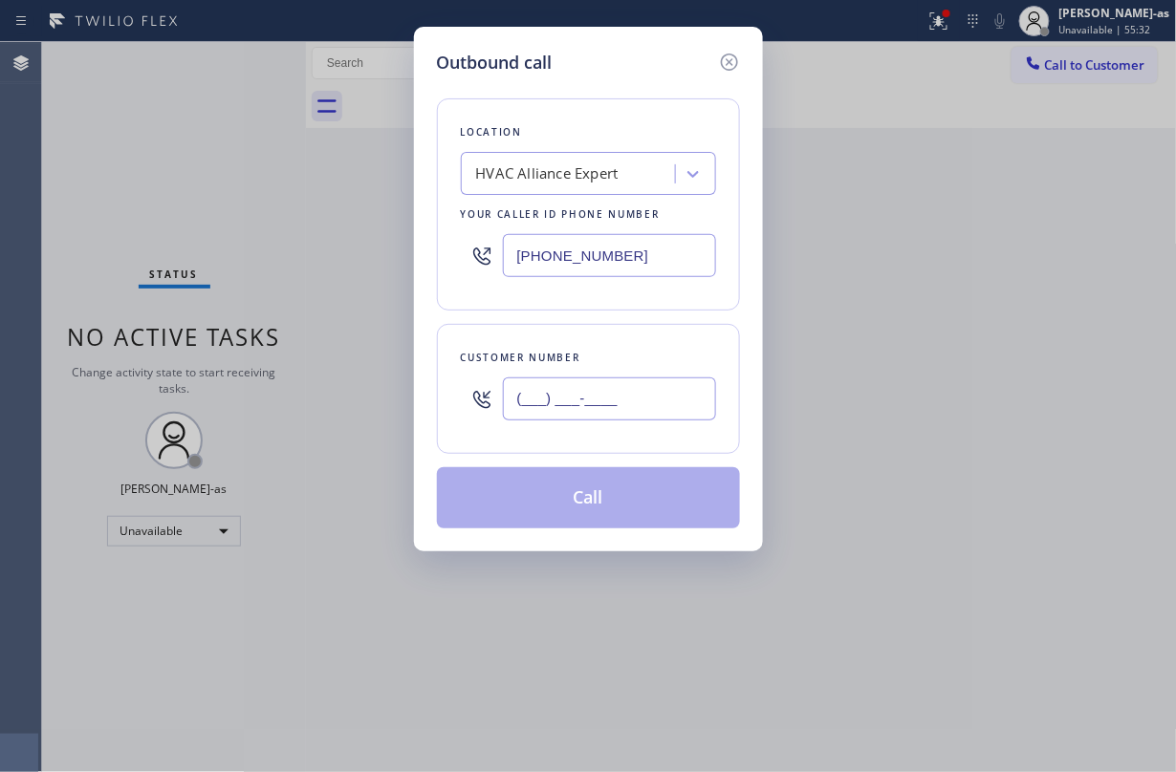
click at [604, 400] on input "(___) ___-____" at bounding box center [609, 399] width 213 height 43
paste input "661) 493-2000"
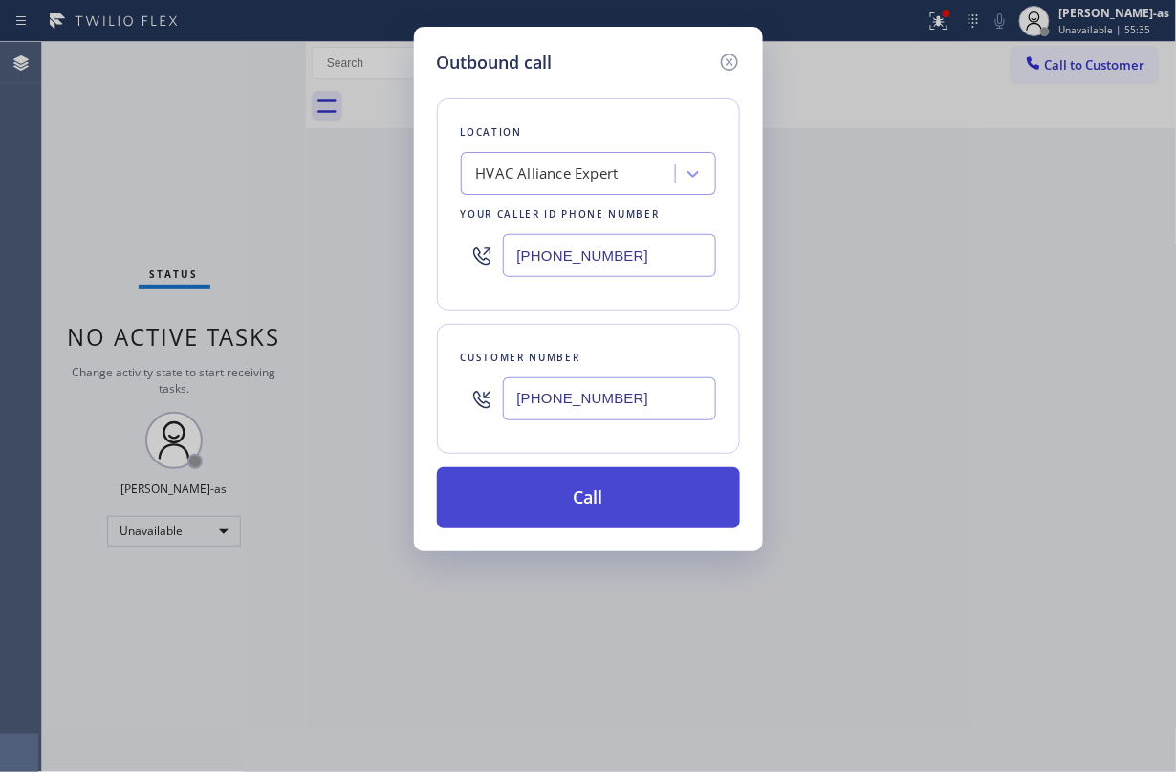
type input "[PHONE_NUMBER]"
click at [593, 505] on button "Call" at bounding box center [588, 497] width 303 height 61
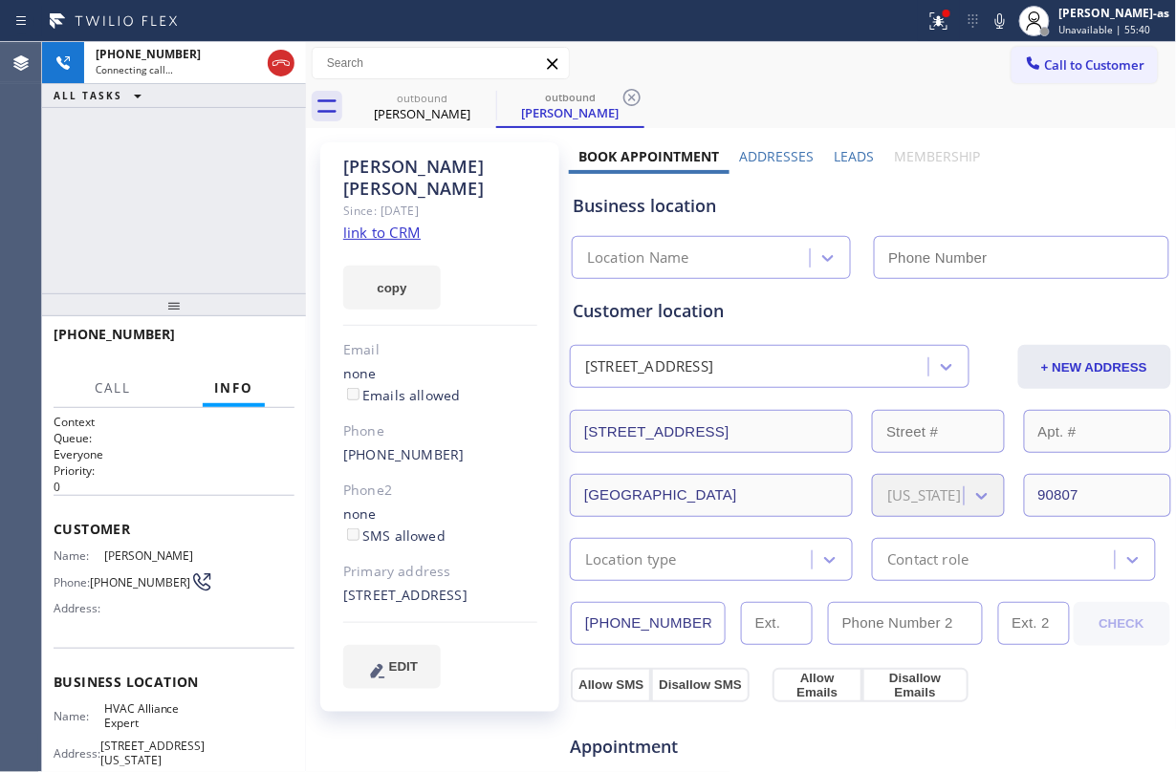
type input "[PHONE_NUMBER]"
click at [396, 223] on link "link to CRM" at bounding box center [381, 232] width 77 height 19
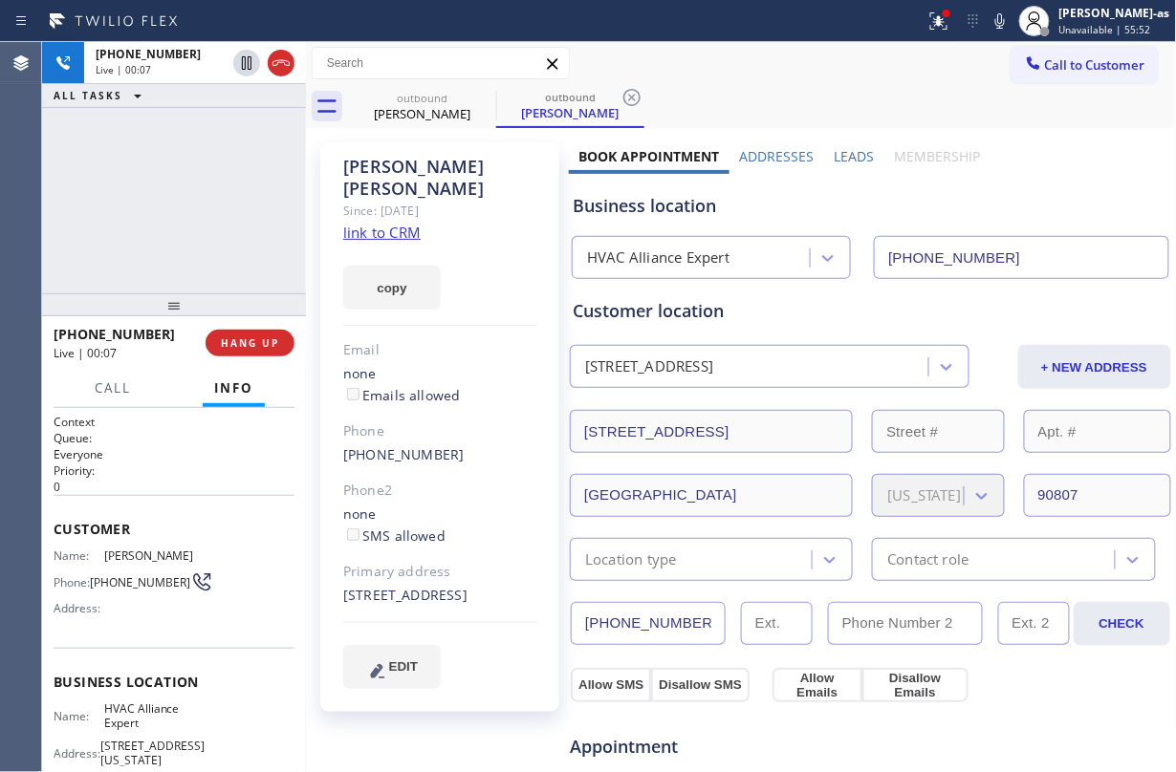
drag, startPoint x: 181, startPoint y: 142, endPoint x: 243, endPoint y: 112, distance: 69.3
click at [195, 142] on div "[PHONE_NUMBER] Live | 00:07 ALL TASKS ALL TASKS ACTIVE TASKS TASKS IN WRAP UP" at bounding box center [174, 167] width 264 height 251
click at [285, 85] on div "ALL TASKS ALL TASKS ACTIVE TASKS TASKS IN WRAP UP" at bounding box center [174, 96] width 264 height 24
drag, startPoint x: 284, startPoint y: 66, endPoint x: 261, endPoint y: 130, distance: 68.0
click at [284, 69] on icon at bounding box center [281, 63] width 23 height 23
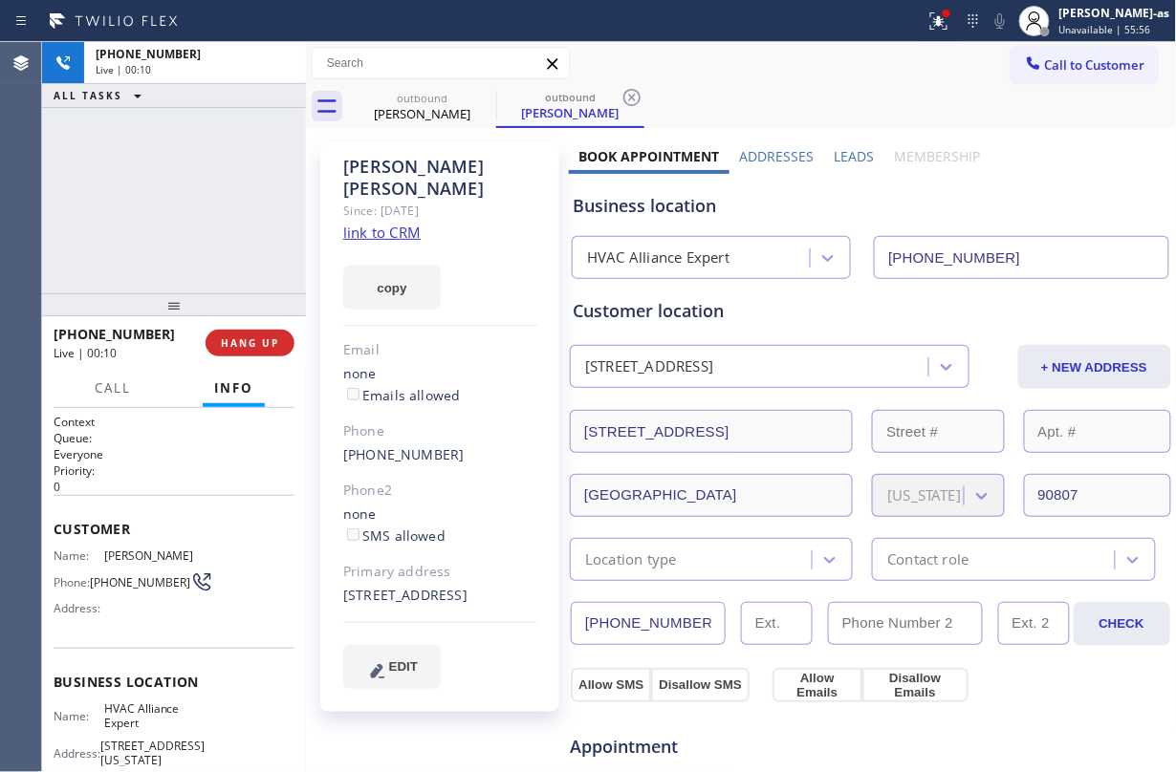
drag, startPoint x: 252, startPoint y: 192, endPoint x: 288, endPoint y: 291, distance: 104.6
click at [260, 212] on div "[PHONE_NUMBER] Live | 00:10 ALL TASKS ALL TASKS ACTIVE TASKS TASKS IN WRAP UP" at bounding box center [174, 167] width 264 height 251
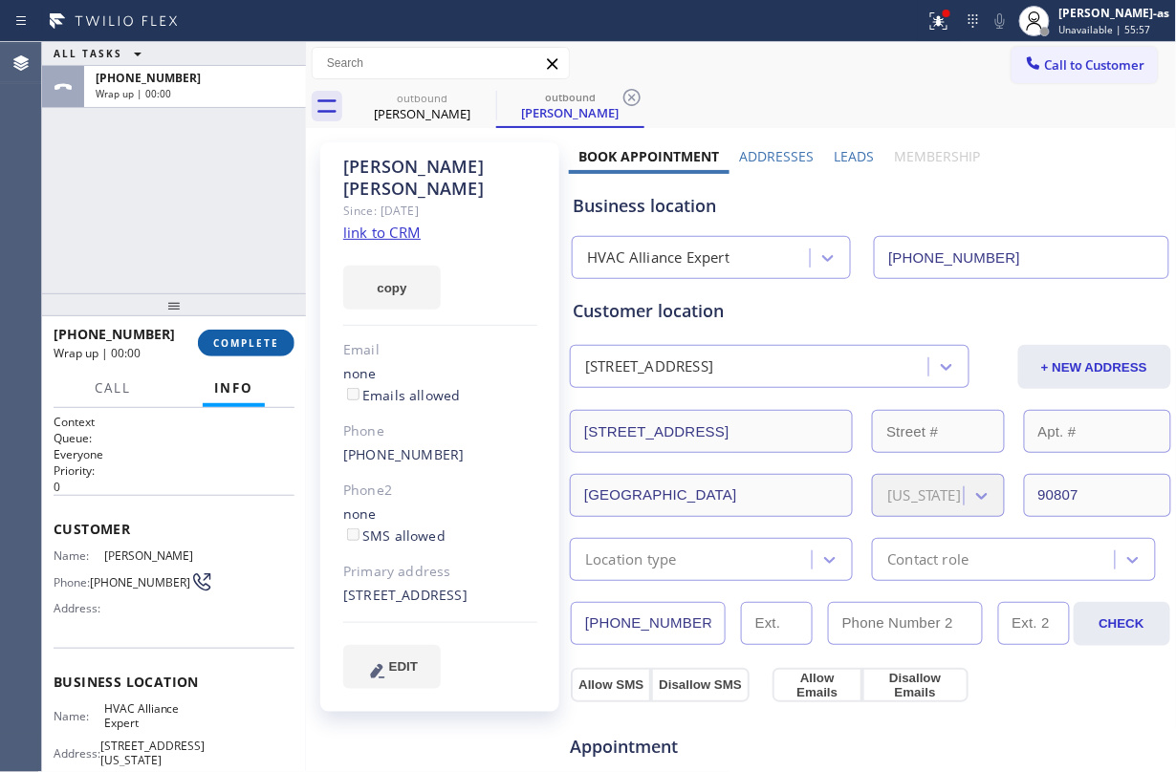
click at [243, 334] on button "COMPLETE" at bounding box center [246, 343] width 97 height 27
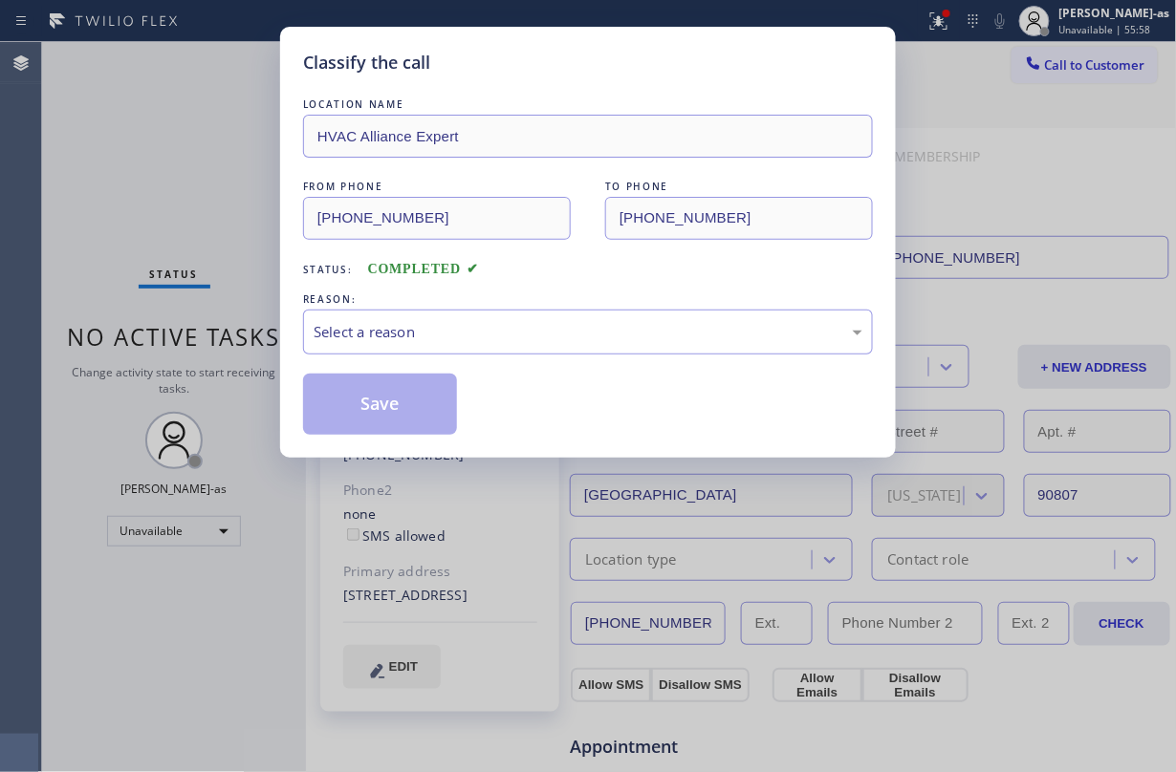
click at [243, 334] on div "Classify the call LOCATION NAME HVAC Alliance Expert FROM PHONE [PHONE_NUMBER] …" at bounding box center [588, 386] width 1176 height 772
click at [207, 235] on div "Classify the call LOCATION NAME HVAC Alliance Expert FROM PHONE [PHONE_NUMBER] …" at bounding box center [588, 386] width 1176 height 772
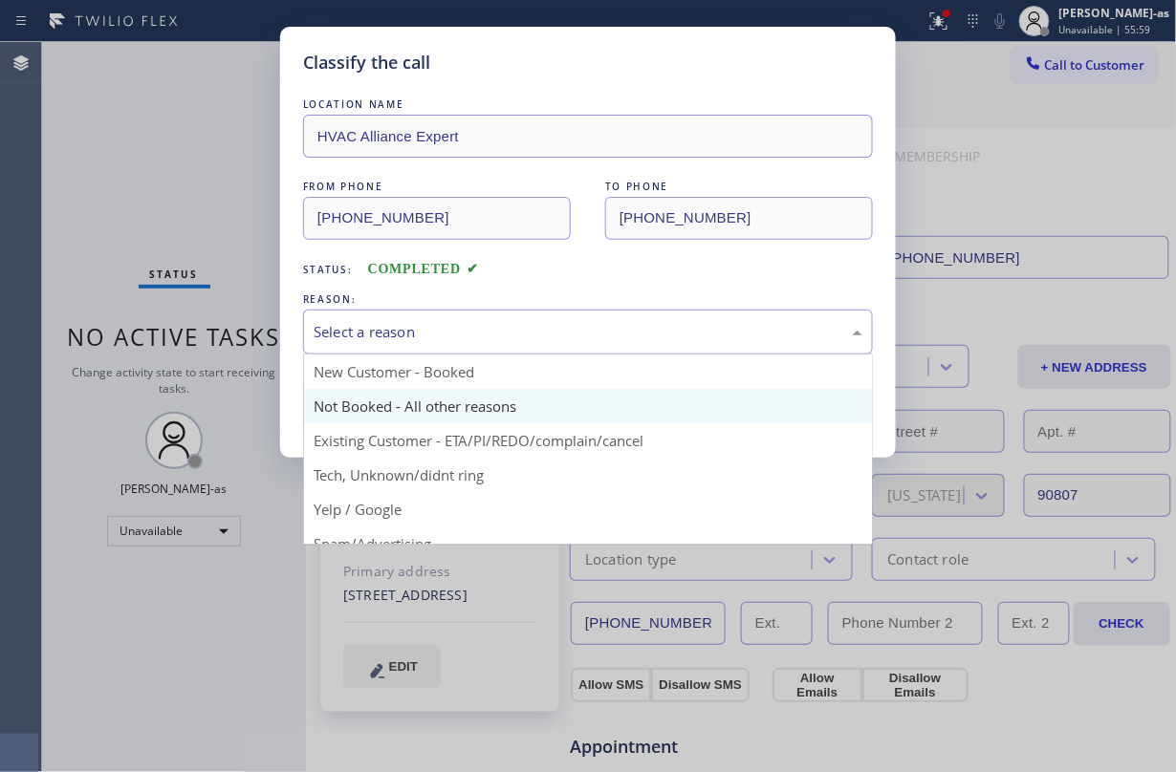
drag, startPoint x: 524, startPoint y: 340, endPoint x: 568, endPoint y: 415, distance: 86.6
click at [533, 346] on div "Select a reason" at bounding box center [588, 332] width 570 height 45
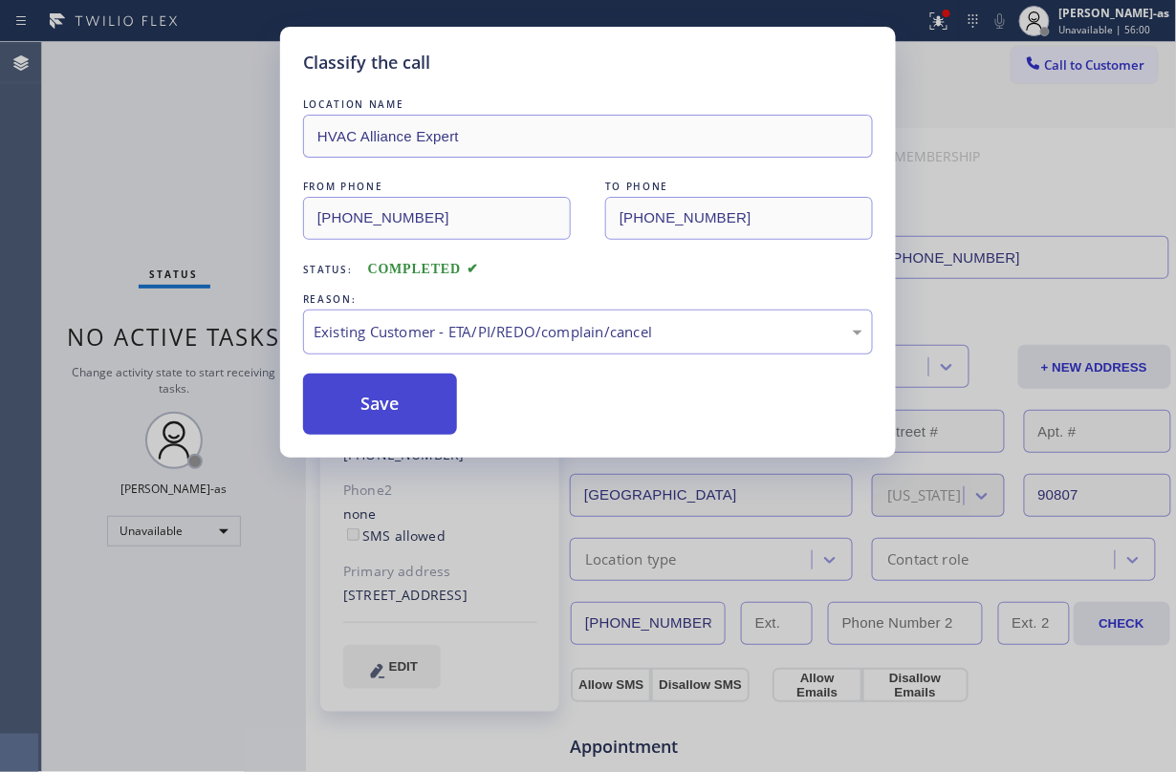
click at [428, 405] on button "Save" at bounding box center [380, 404] width 154 height 61
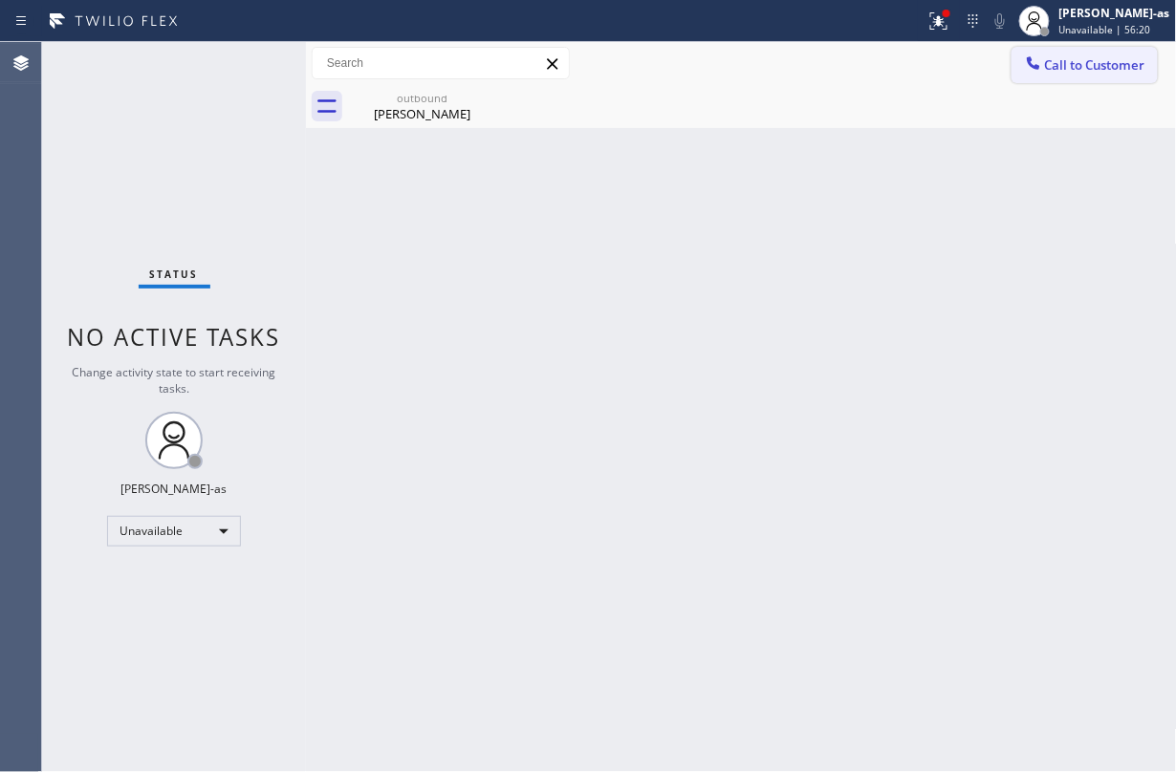
click at [1103, 56] on span "Call to Customer" at bounding box center [1095, 64] width 100 height 17
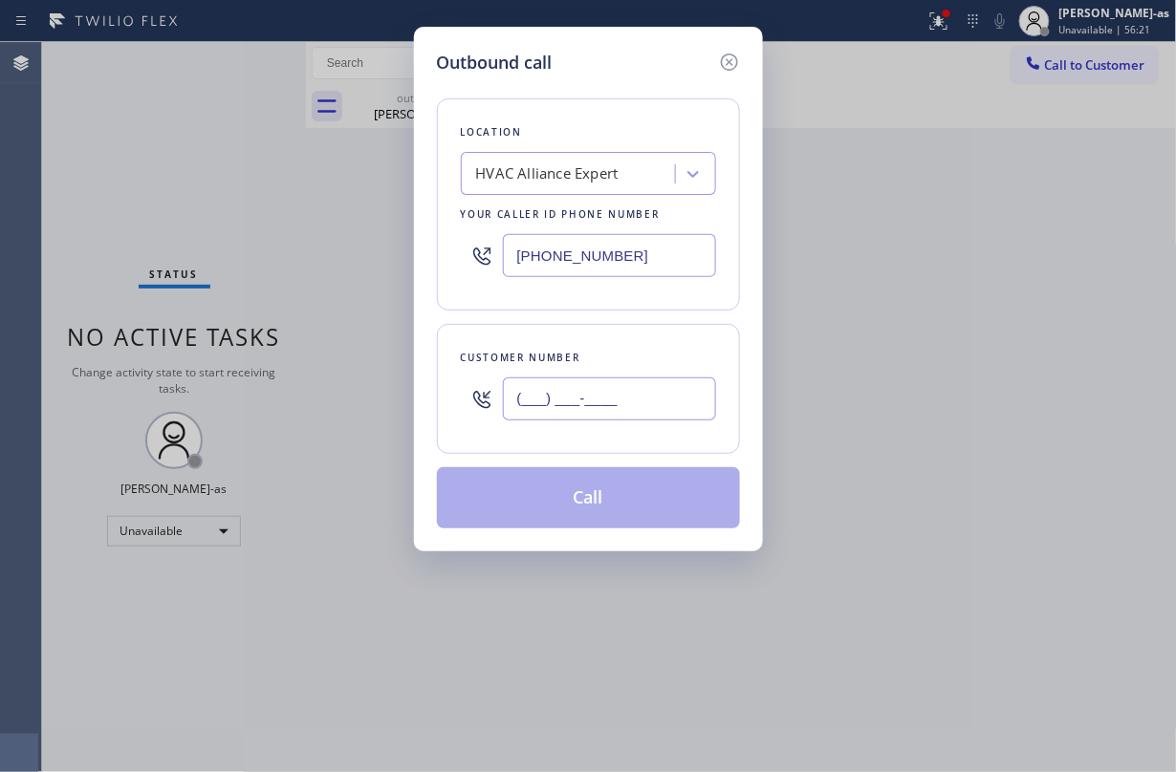
click at [590, 398] on input "(___) ___-____" at bounding box center [609, 399] width 213 height 43
paste input "310) 422-0775"
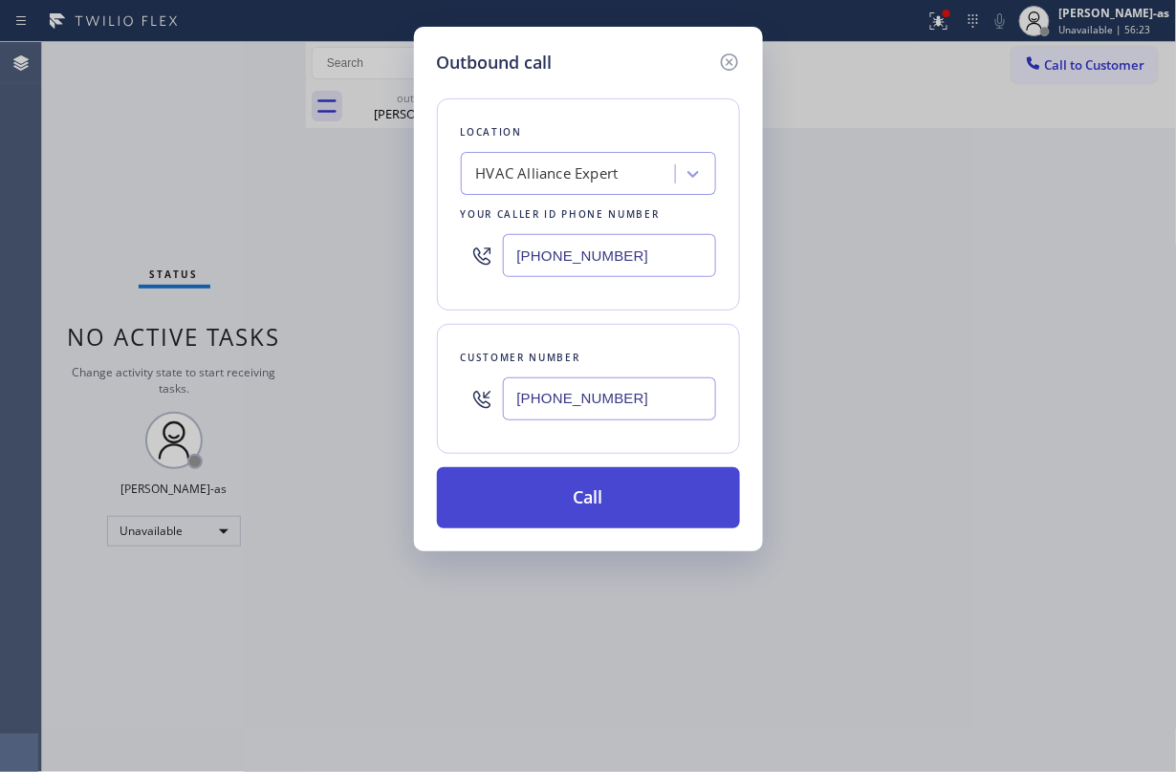
type input "[PHONE_NUMBER]"
click at [614, 484] on button "Call" at bounding box center [588, 497] width 303 height 61
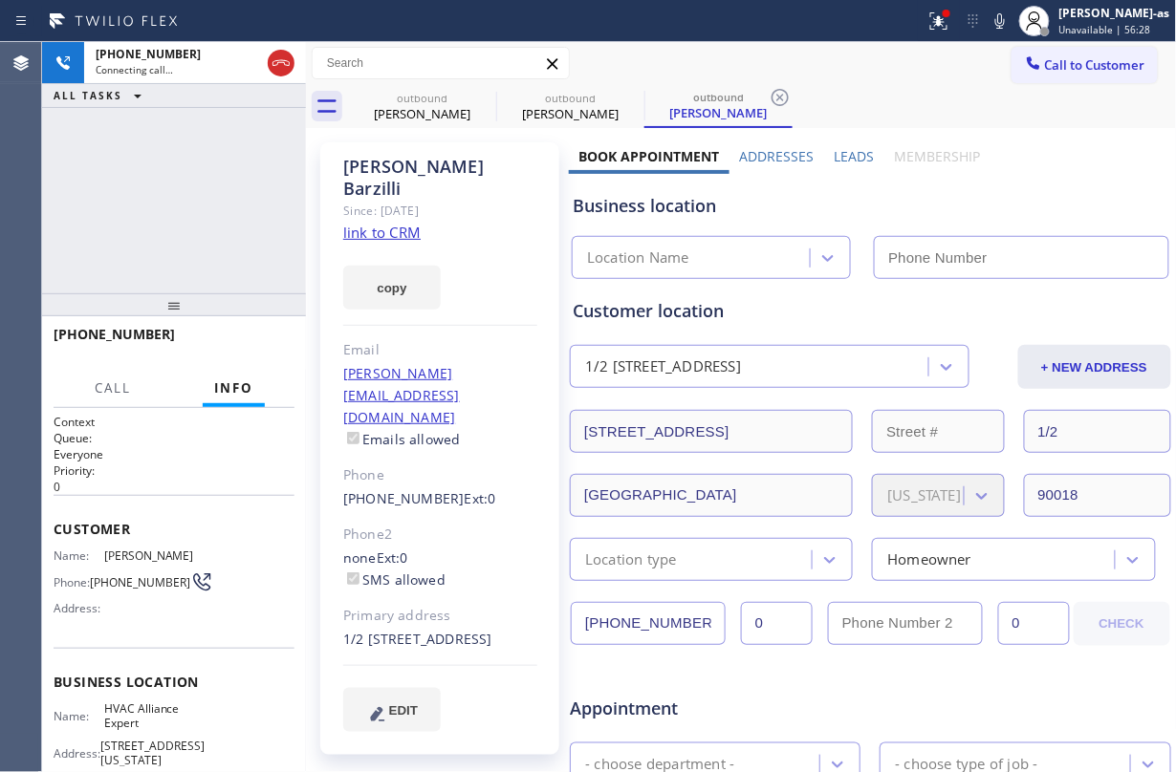
type input "[PHONE_NUMBER]"
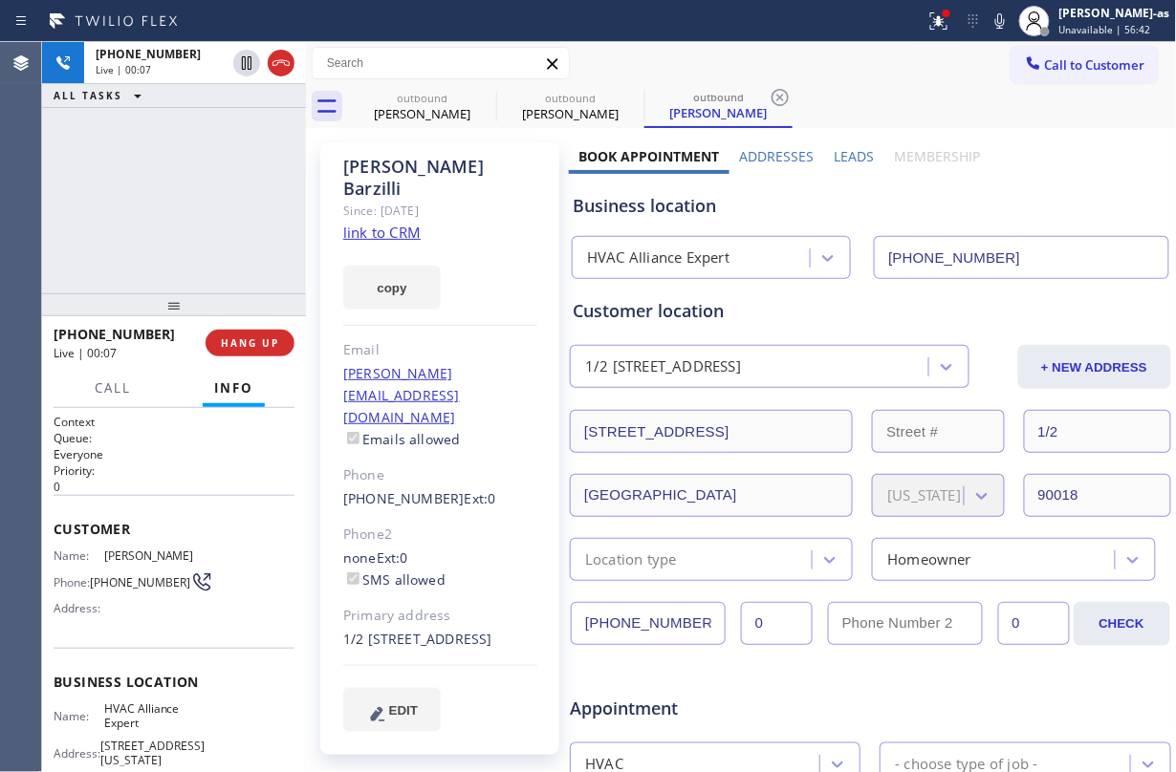
click at [275, 272] on div "[PHONE_NUMBER] Live | 00:07 ALL TASKS ALL TASKS ACTIVE TASKS TASKS IN WRAP UP" at bounding box center [174, 167] width 264 height 251
click at [247, 337] on span "HANG UP" at bounding box center [250, 343] width 58 height 13
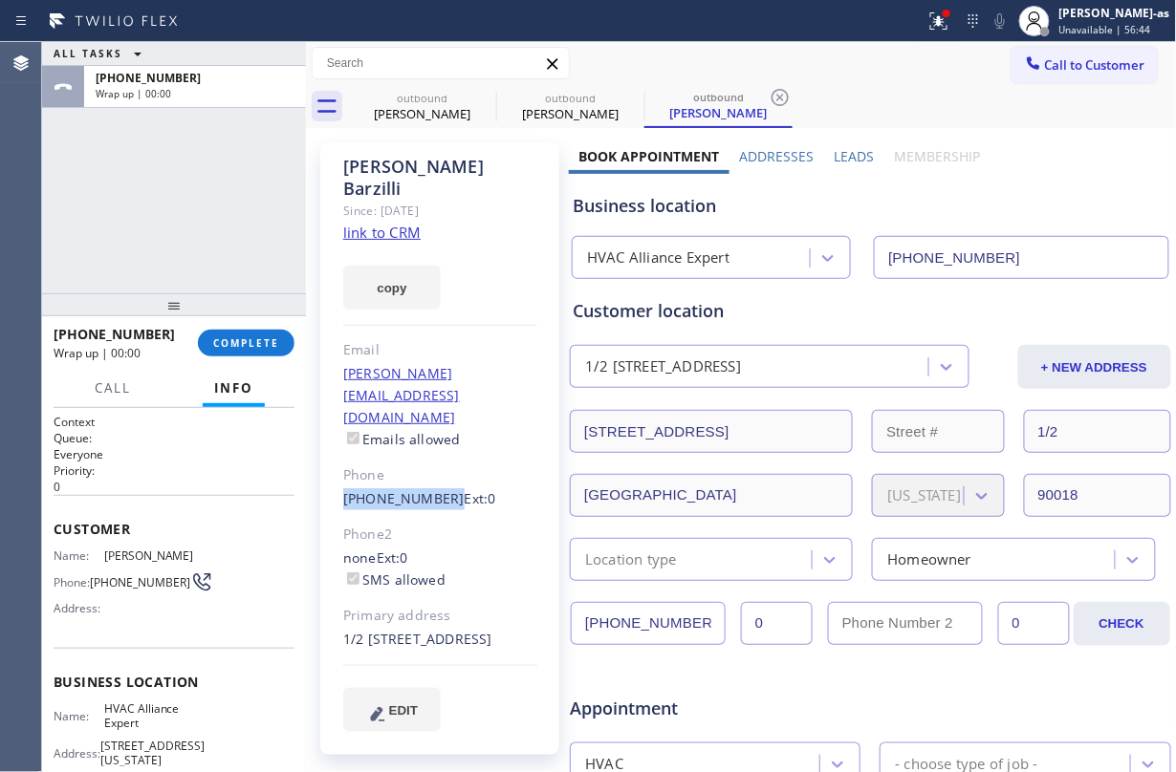
drag, startPoint x: 333, startPoint y: 429, endPoint x: 438, endPoint y: 434, distance: 105.3
click at [438, 434] on div "[PERSON_NAME] Since: [DATE] link to CRM copy Email [PERSON_NAME][EMAIL_ADDRESS]…" at bounding box center [439, 448] width 239 height 613
copy link "[PHONE_NUMBER]"
click at [387, 223] on link "link to CRM" at bounding box center [381, 232] width 77 height 19
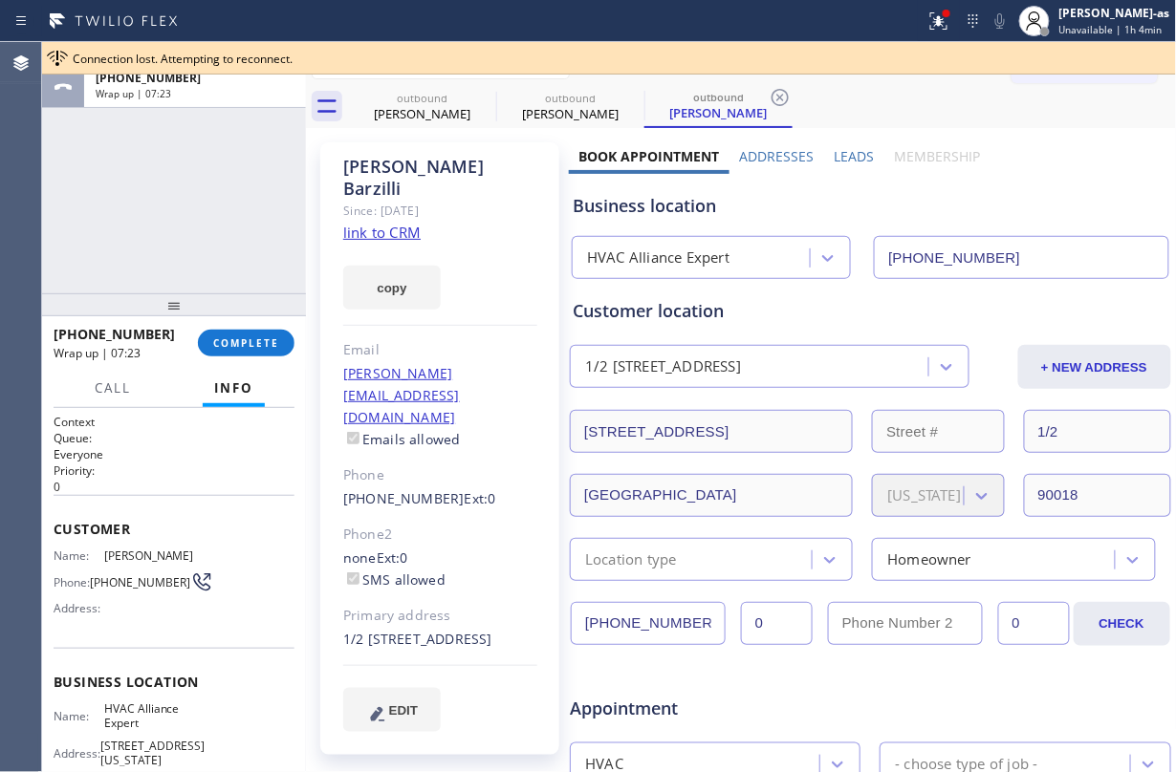
drag, startPoint x: 283, startPoint y: 312, endPoint x: 279, endPoint y: 329, distance: 17.6
click at [279, 316] on div at bounding box center [174, 304] width 264 height 23
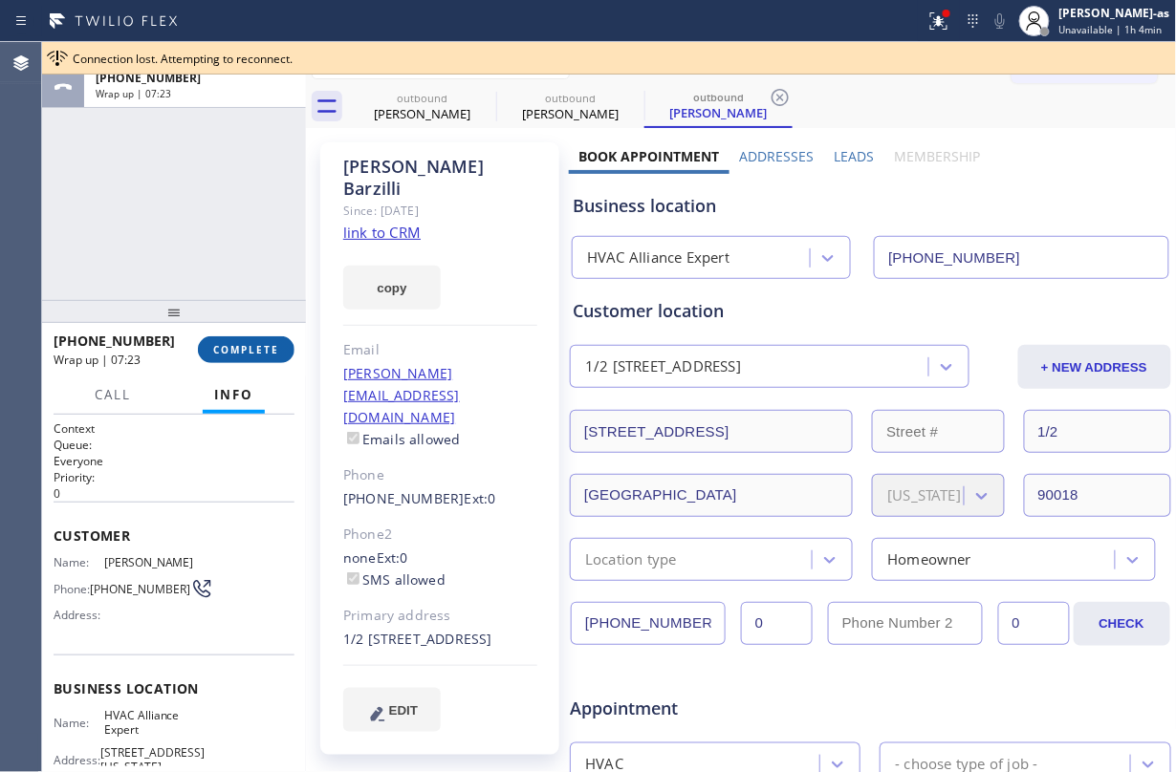
click at [271, 343] on span "COMPLETE" at bounding box center [246, 349] width 66 height 13
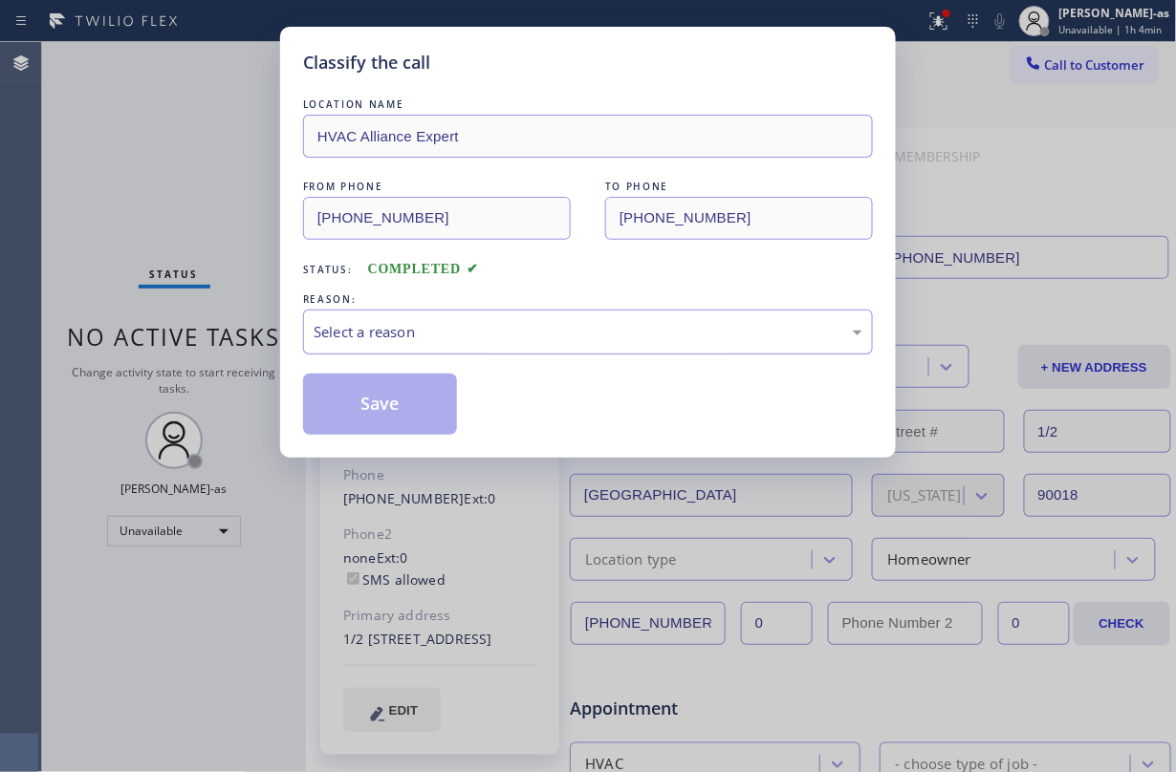
click at [409, 337] on div "Select a reason" at bounding box center [588, 332] width 549 height 22
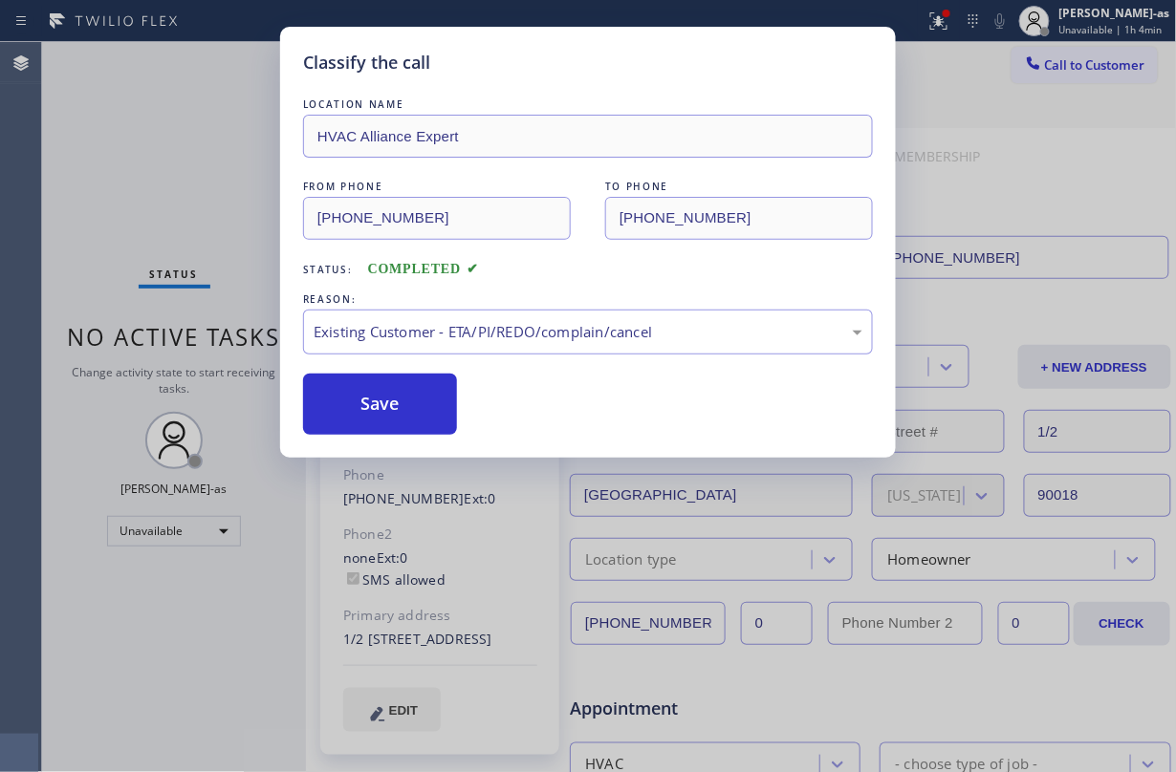
click at [413, 372] on div "LOCATION NAME HVAC Alliance Expert FROM PHONE [PHONE_NUMBER] TO PHONE [PHONE_NU…" at bounding box center [588, 265] width 570 height 340
click at [406, 386] on button "Save" at bounding box center [380, 404] width 154 height 61
drag, startPoint x: 162, startPoint y: 173, endPoint x: 294, endPoint y: 119, distance: 143.3
click at [162, 172] on div "Classify the call LOCATION NAME HVAC Alliance Expert FROM PHONE [PHONE_NUMBER] …" at bounding box center [588, 386] width 1176 height 772
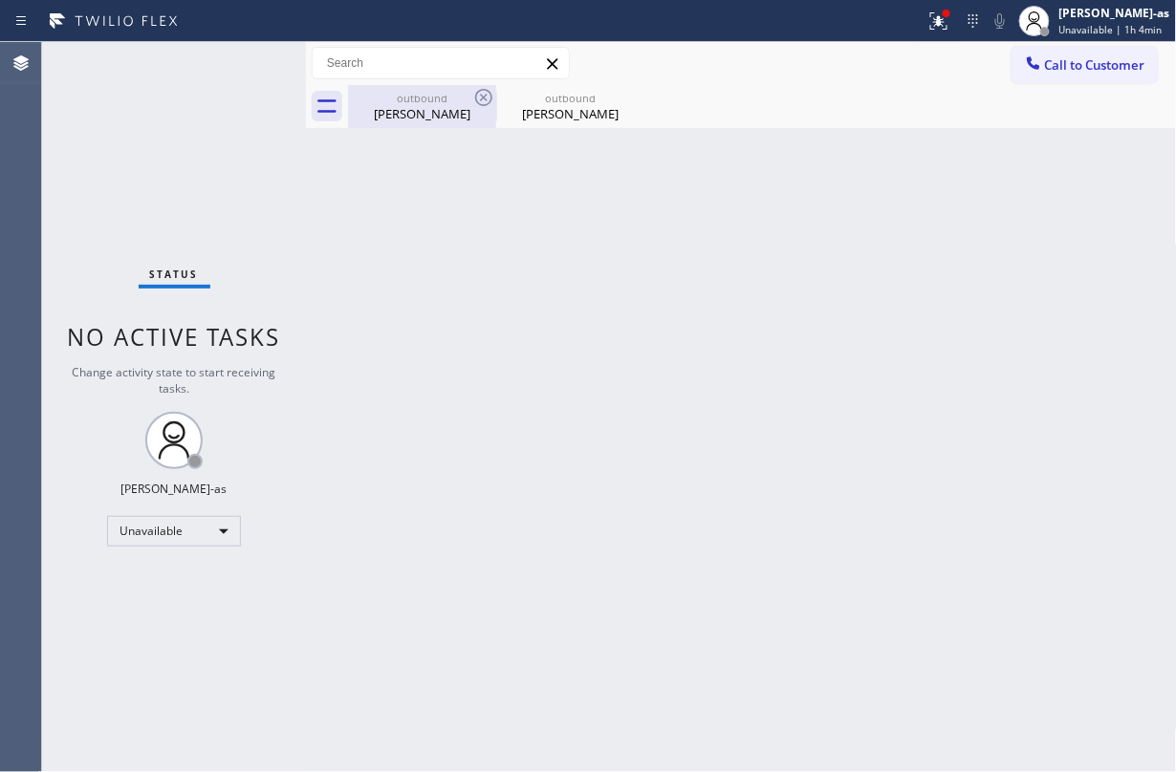
drag, startPoint x: 407, startPoint y: 99, endPoint x: 465, endPoint y: 96, distance: 57.5
click at [410, 99] on div "outbound" at bounding box center [422, 98] width 144 height 14
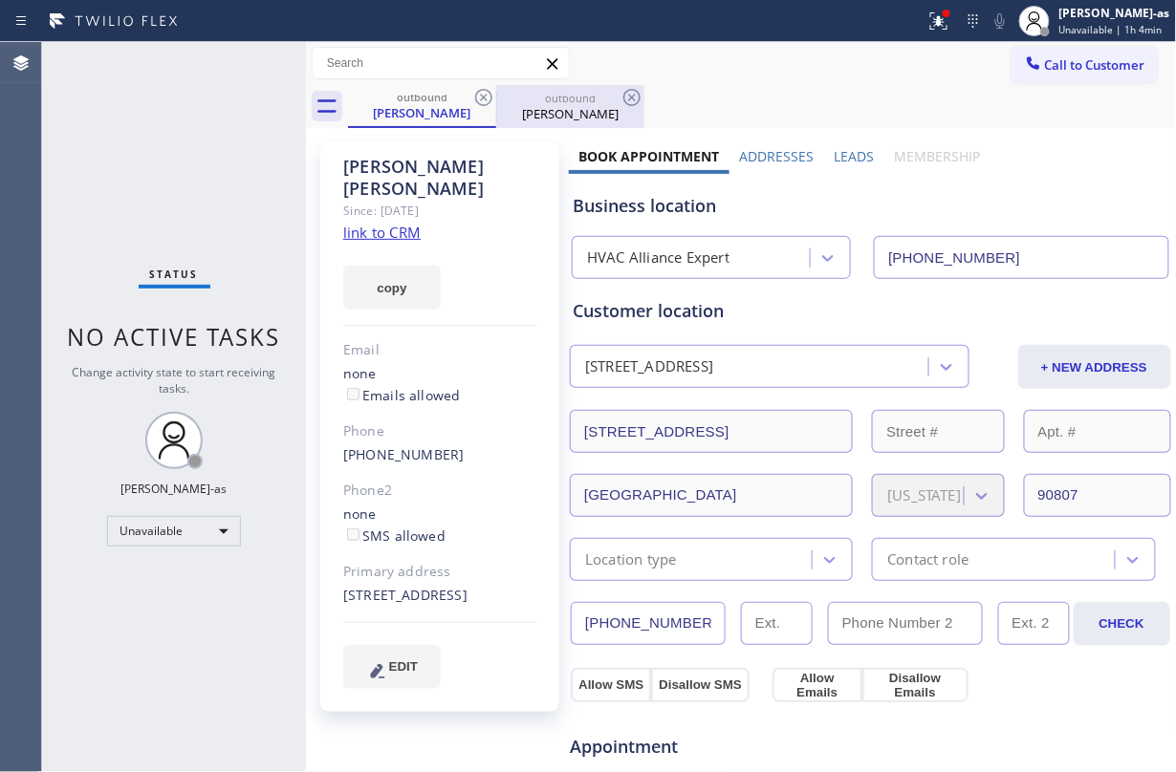
click at [501, 93] on div "outbound" at bounding box center [570, 98] width 144 height 14
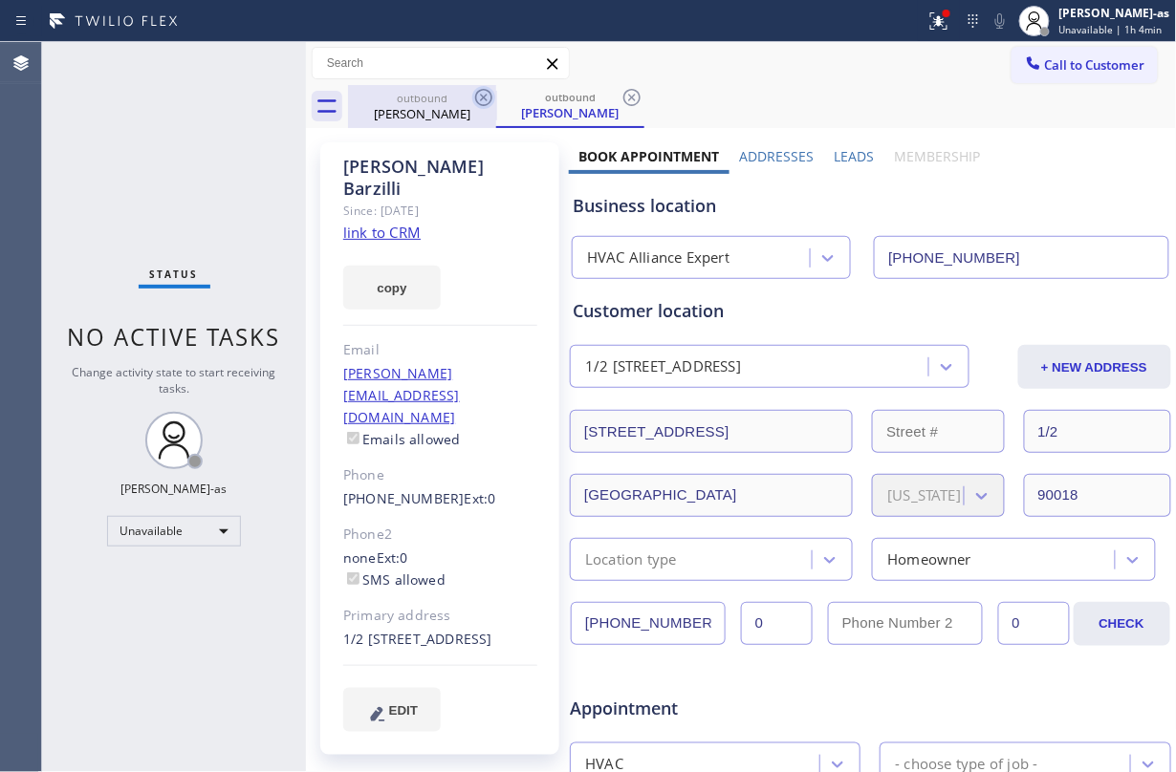
click at [478, 93] on icon at bounding box center [483, 97] width 17 height 17
click at [496, 93] on div "outbound [PERSON_NAME]" at bounding box center [570, 106] width 148 height 43
click at [483, 97] on icon at bounding box center [483, 97] width 17 height 17
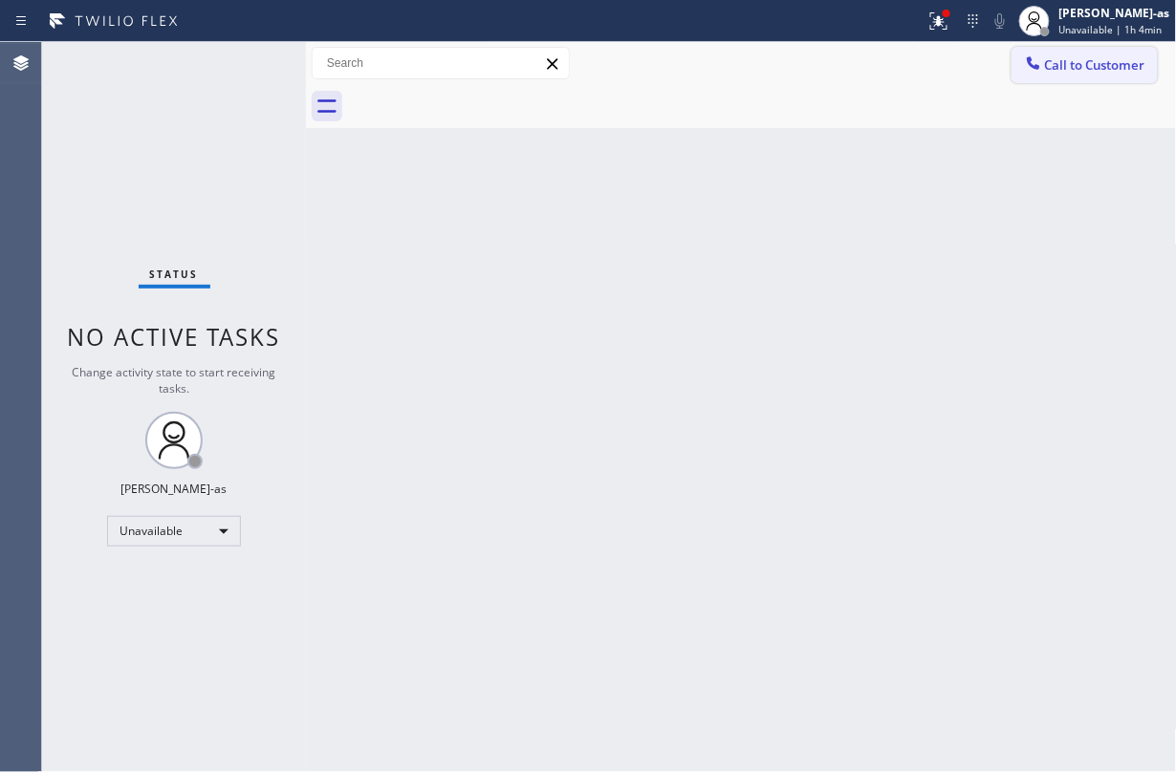
click at [1055, 56] on span "Call to Customer" at bounding box center [1095, 64] width 100 height 17
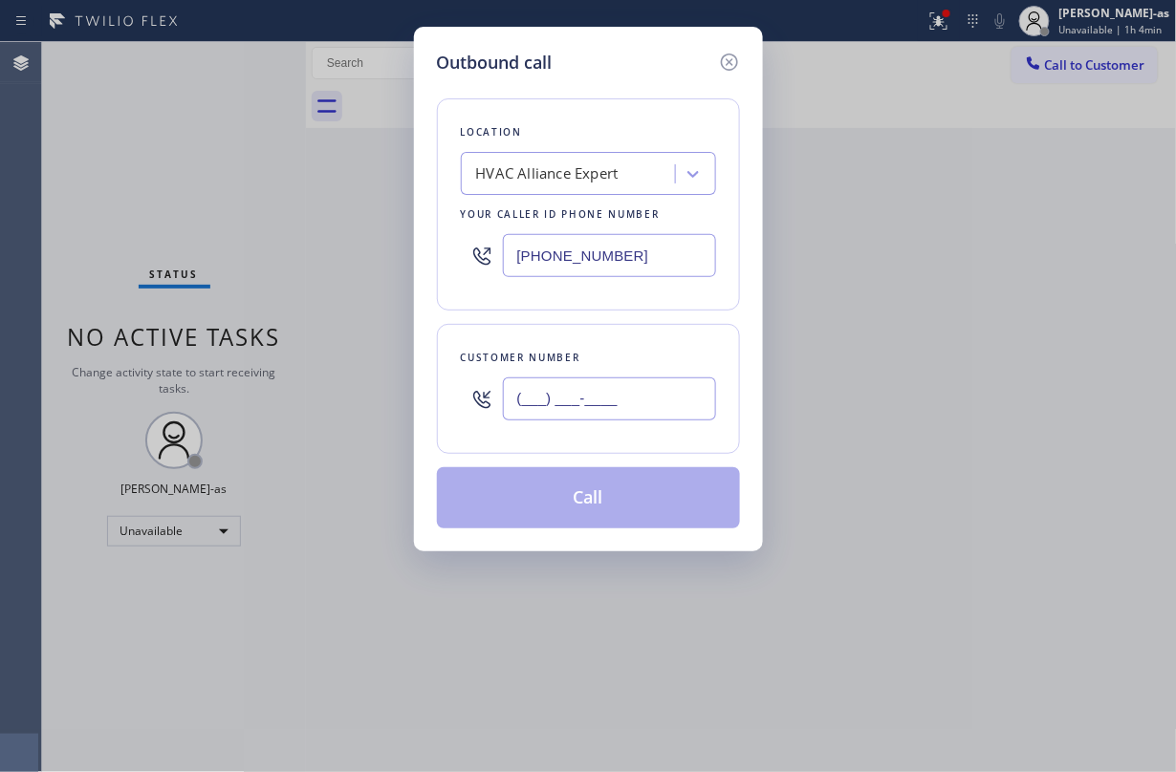
click at [618, 387] on input "(___) ___-____" at bounding box center [609, 399] width 213 height 43
paste input "214) 669-4787"
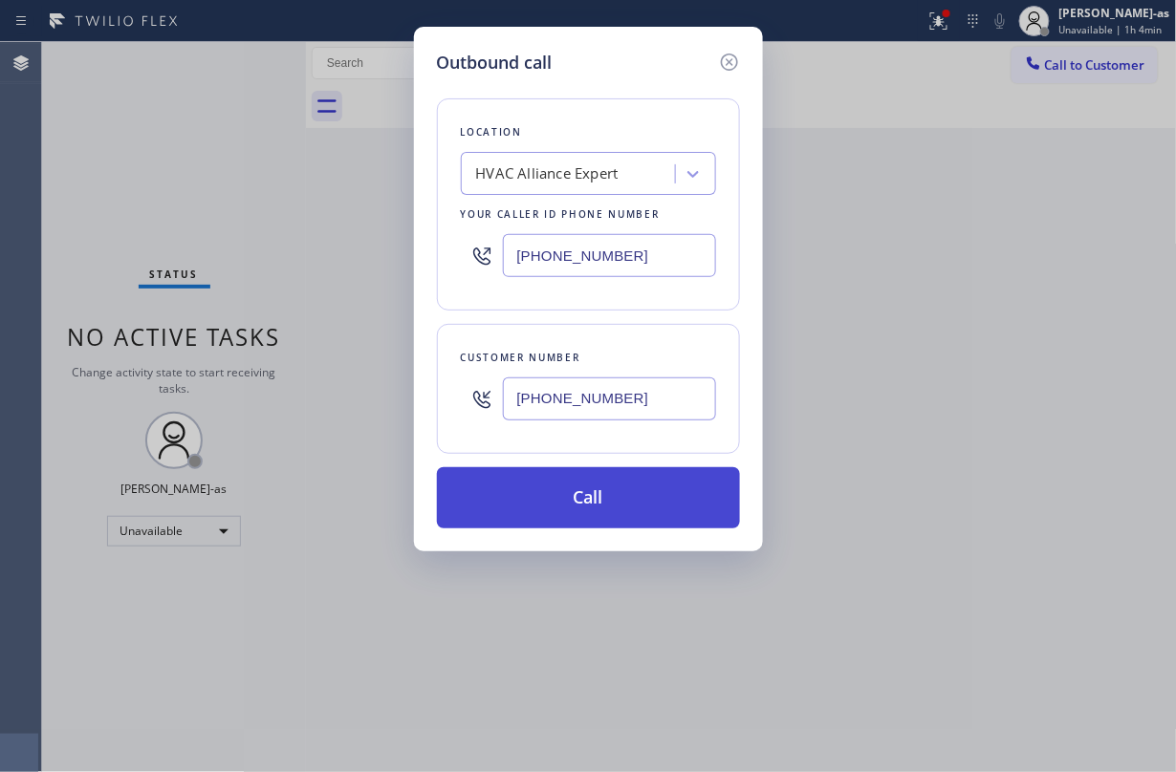
type input "[PHONE_NUMBER]"
click at [512, 494] on button "Call" at bounding box center [588, 497] width 303 height 61
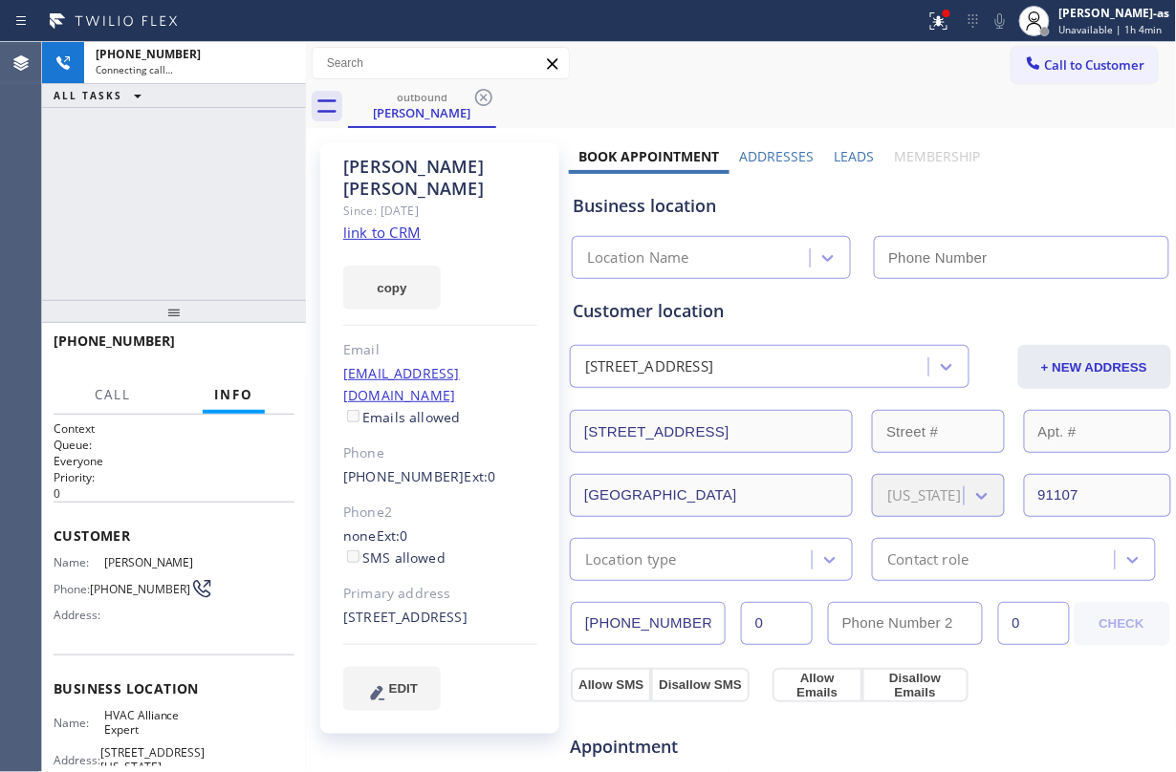
click at [165, 200] on div "[PHONE_NUMBER] Connecting call… ALL TASKS ALL TASKS ACTIVE TASKS TASKS IN WRAP …" at bounding box center [174, 171] width 264 height 258
click at [384, 223] on link "link to CRM" at bounding box center [381, 232] width 77 height 19
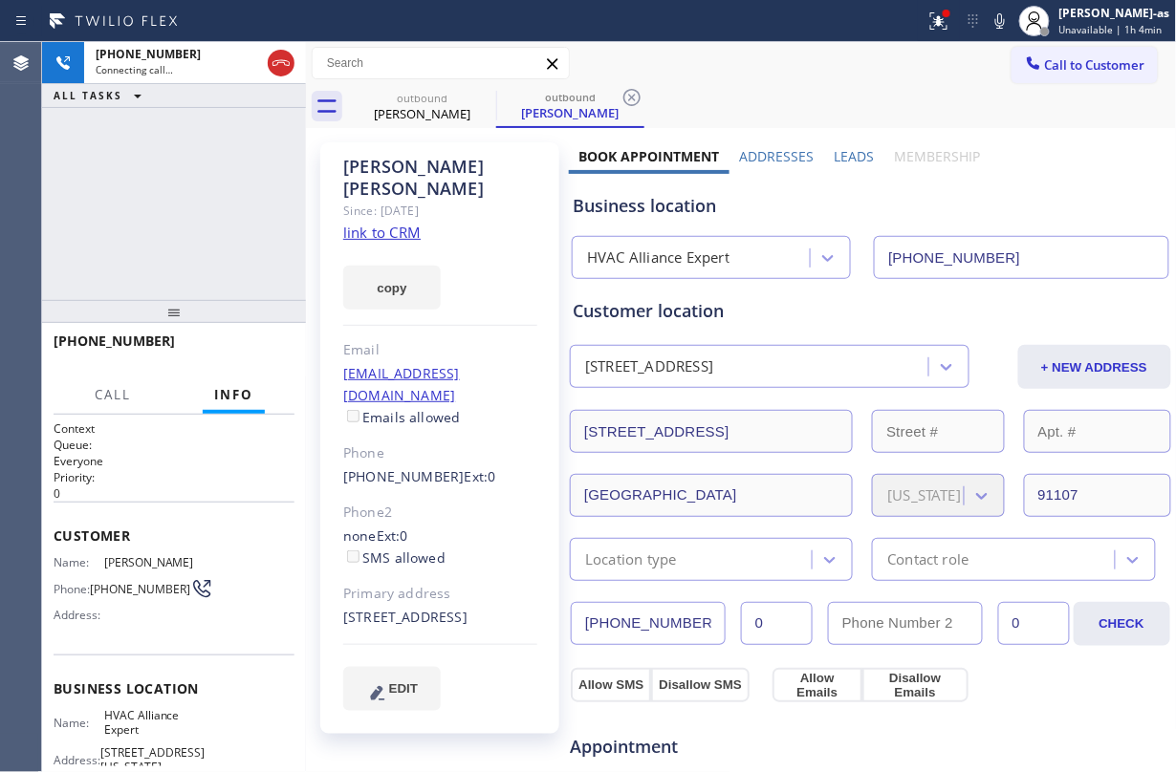
type input "[PHONE_NUMBER]"
click at [284, 46] on div at bounding box center [281, 63] width 34 height 42
click at [289, 58] on icon at bounding box center [281, 63] width 23 height 23
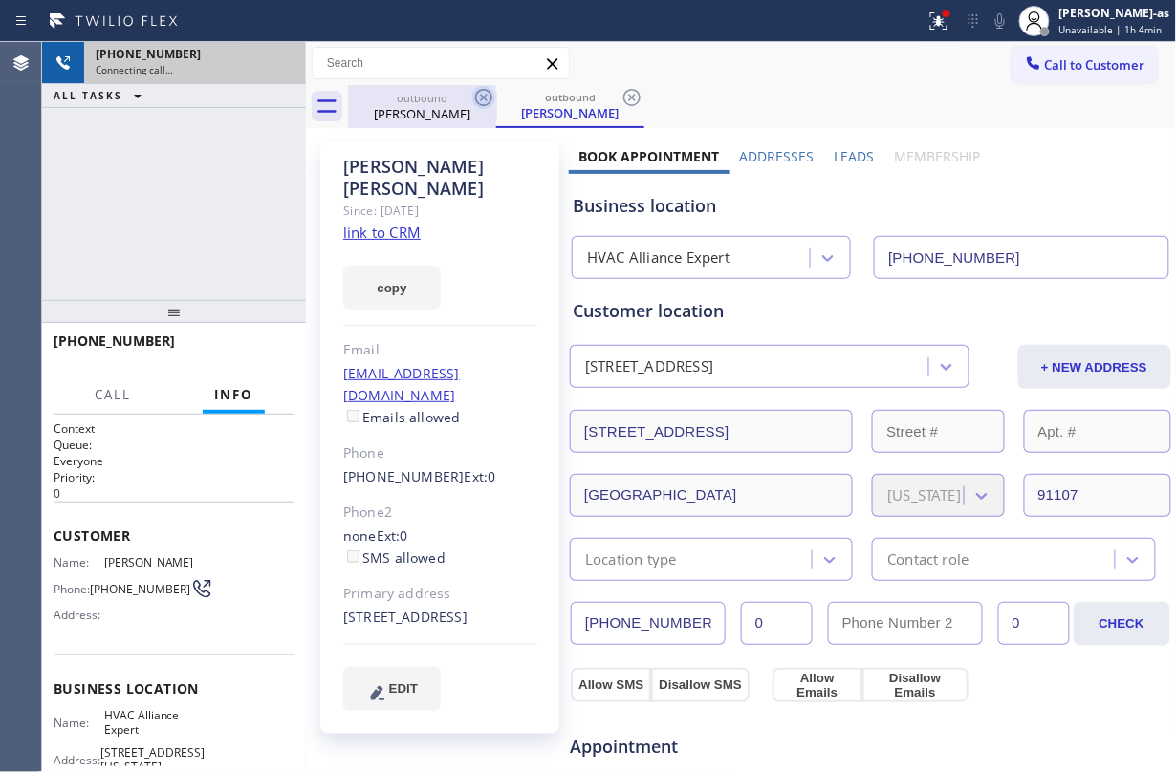
drag, startPoint x: 445, startPoint y: 107, endPoint x: 483, endPoint y: 93, distance: 40.8
click at [445, 107] on div "[PERSON_NAME]" at bounding box center [422, 113] width 144 height 17
click at [483, 90] on icon at bounding box center [483, 97] width 17 height 17
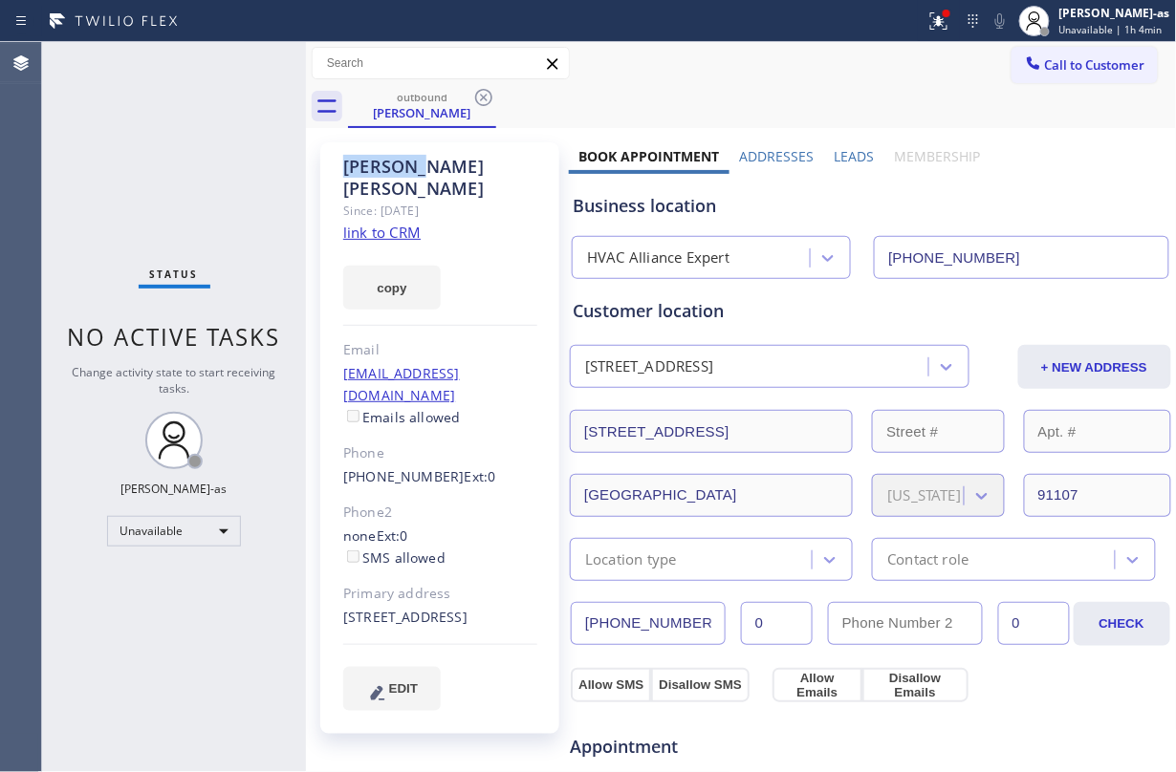
click at [483, 90] on icon at bounding box center [483, 97] width 17 height 17
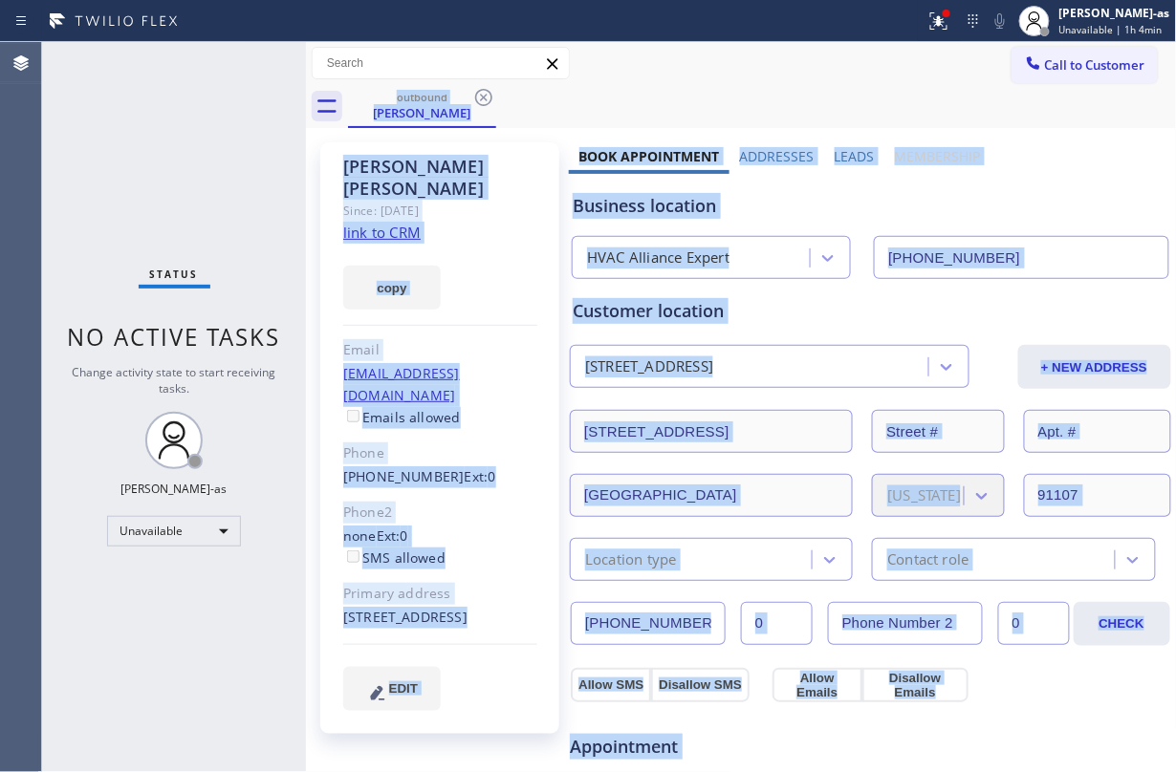
click at [483, 90] on div "outbound [PERSON_NAME]" at bounding box center [762, 106] width 829 height 43
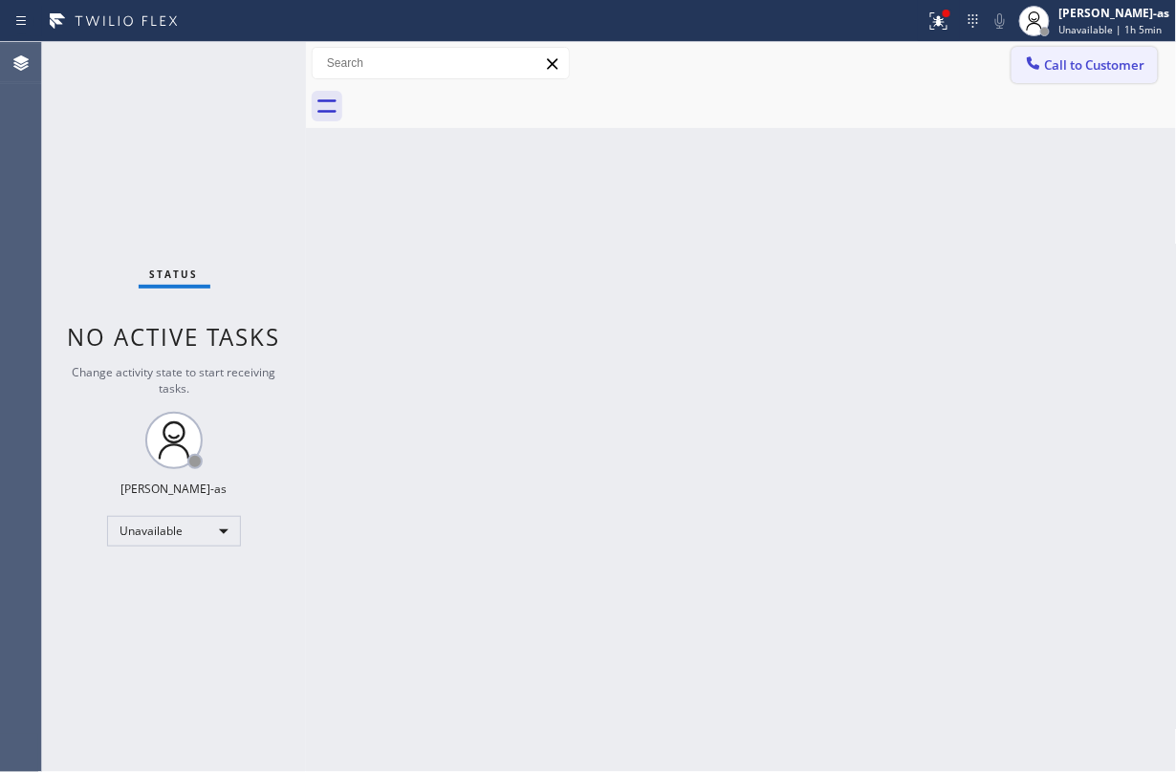
click at [1115, 50] on button "Call to Customer" at bounding box center [1084, 65] width 146 height 36
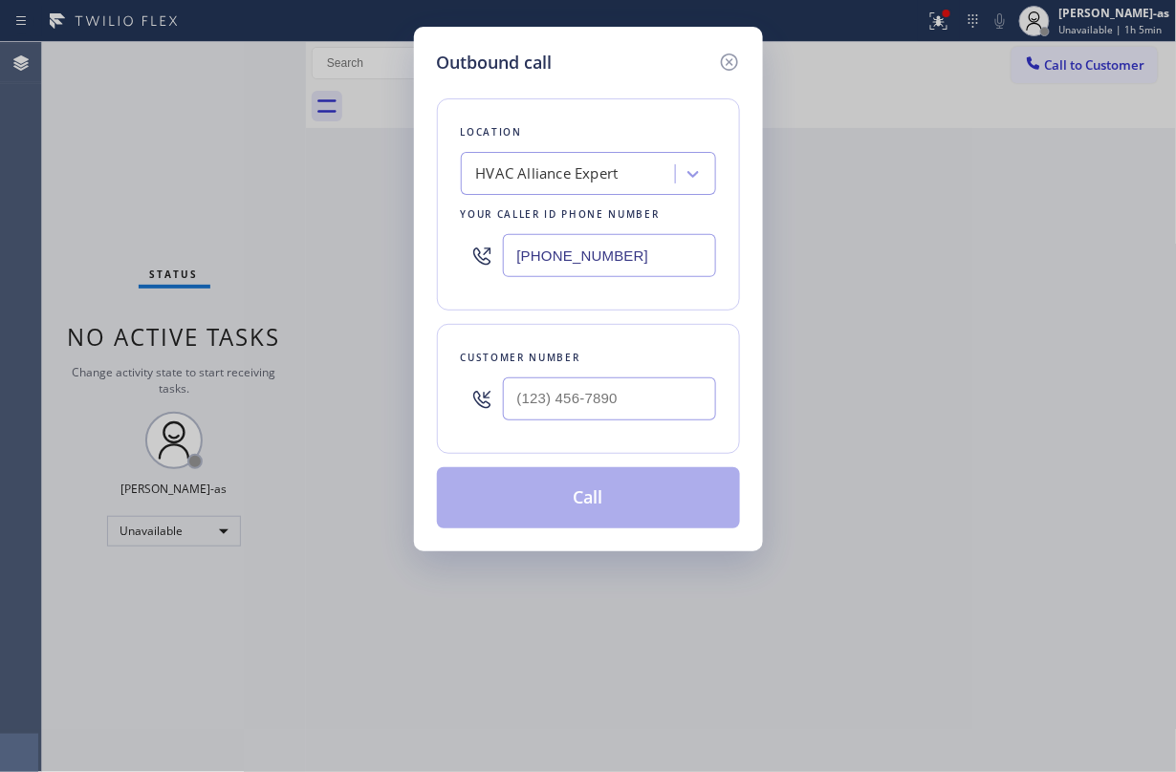
click at [659, 364] on div "Customer number" at bounding box center [588, 358] width 255 height 20
click at [660, 396] on input "(___) ___-____" at bounding box center [609, 399] width 213 height 43
paste input "626) 320-3253"
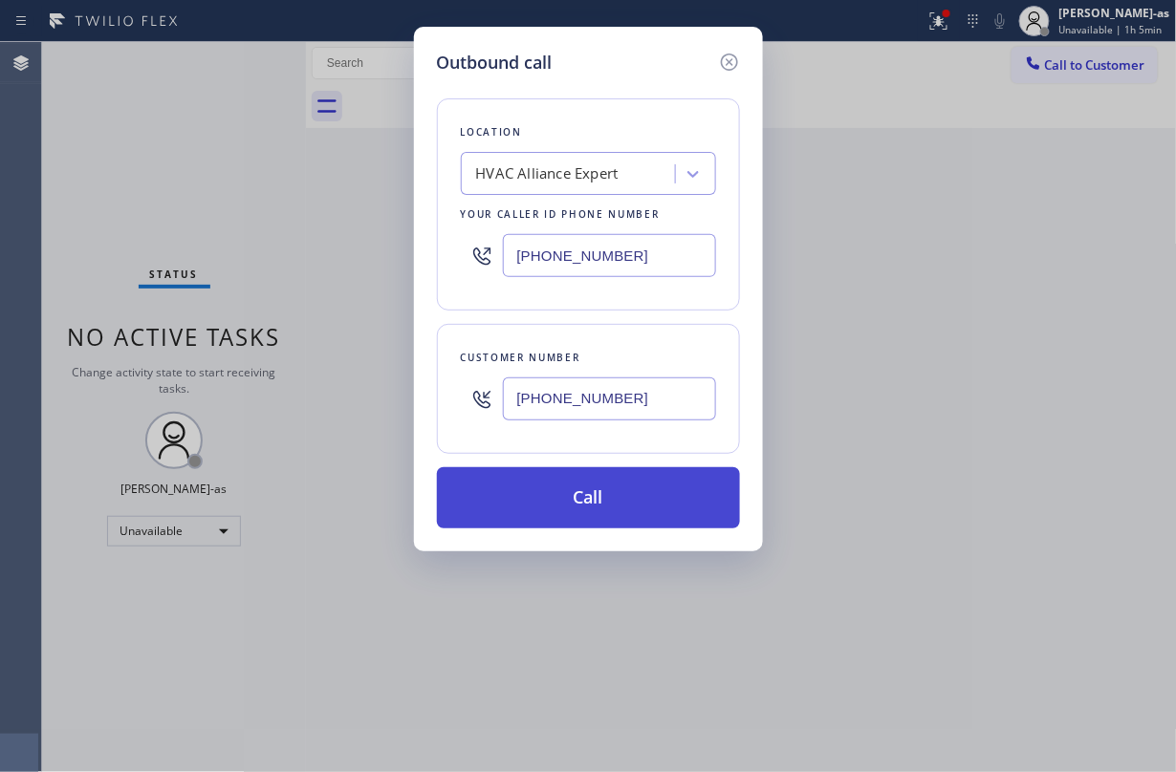
type input "[PHONE_NUMBER]"
click at [641, 489] on button "Call" at bounding box center [588, 497] width 303 height 61
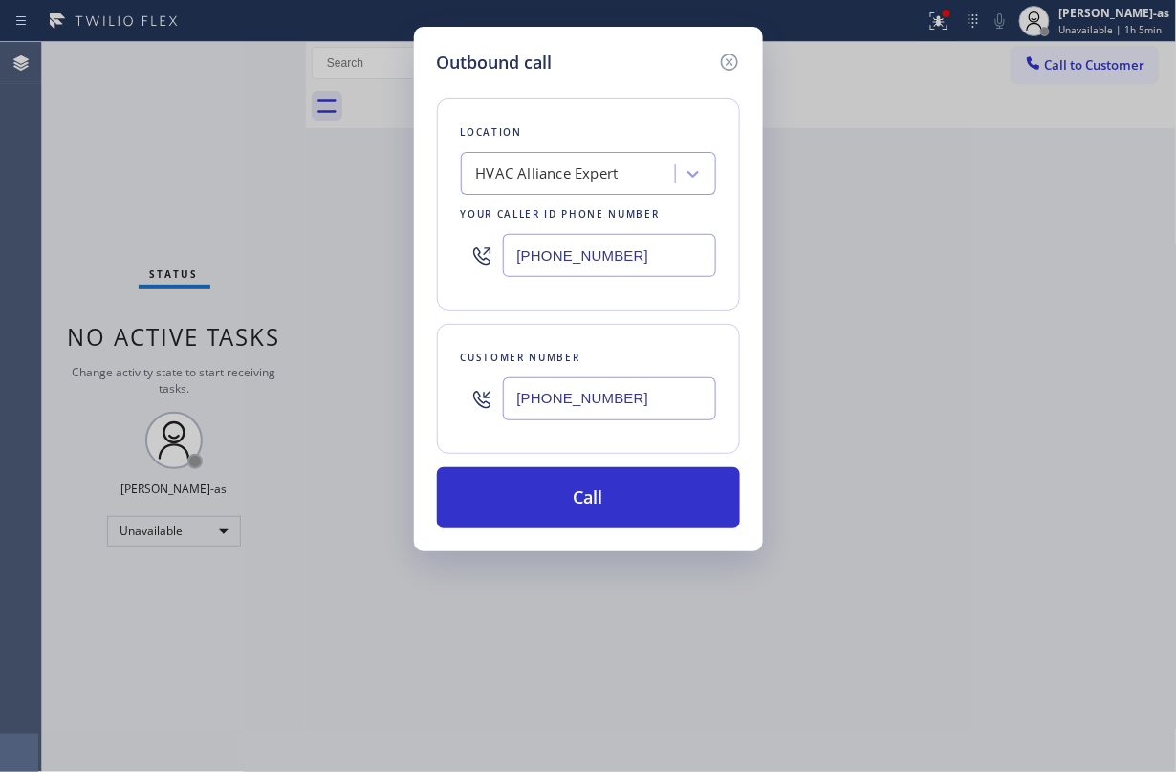
click at [201, 187] on div "Outbound call Location HVAC Alliance Expert Your caller id phone number [PHONE_…" at bounding box center [588, 386] width 1176 height 772
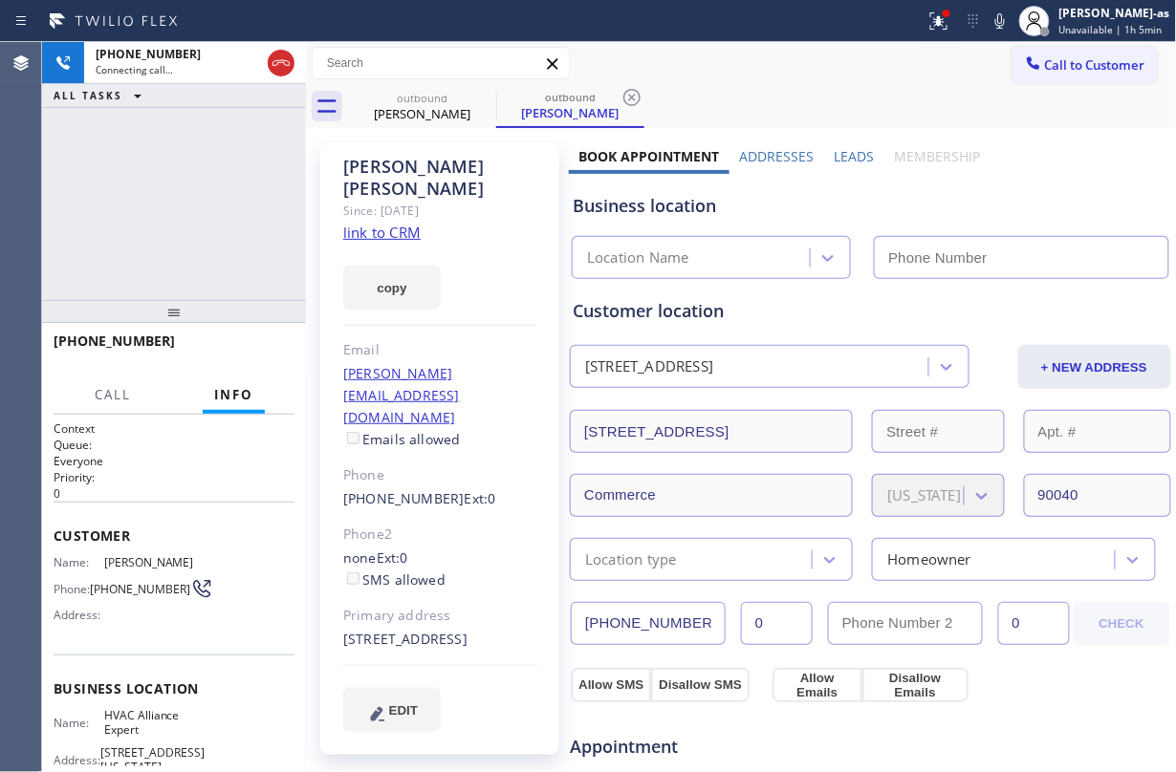
click at [229, 149] on div "[PHONE_NUMBER] Connecting call… ALL TASKS ALL TASKS ACTIVE TASKS TASKS IN WRAP …" at bounding box center [174, 171] width 264 height 258
type input "[PHONE_NUMBER]"
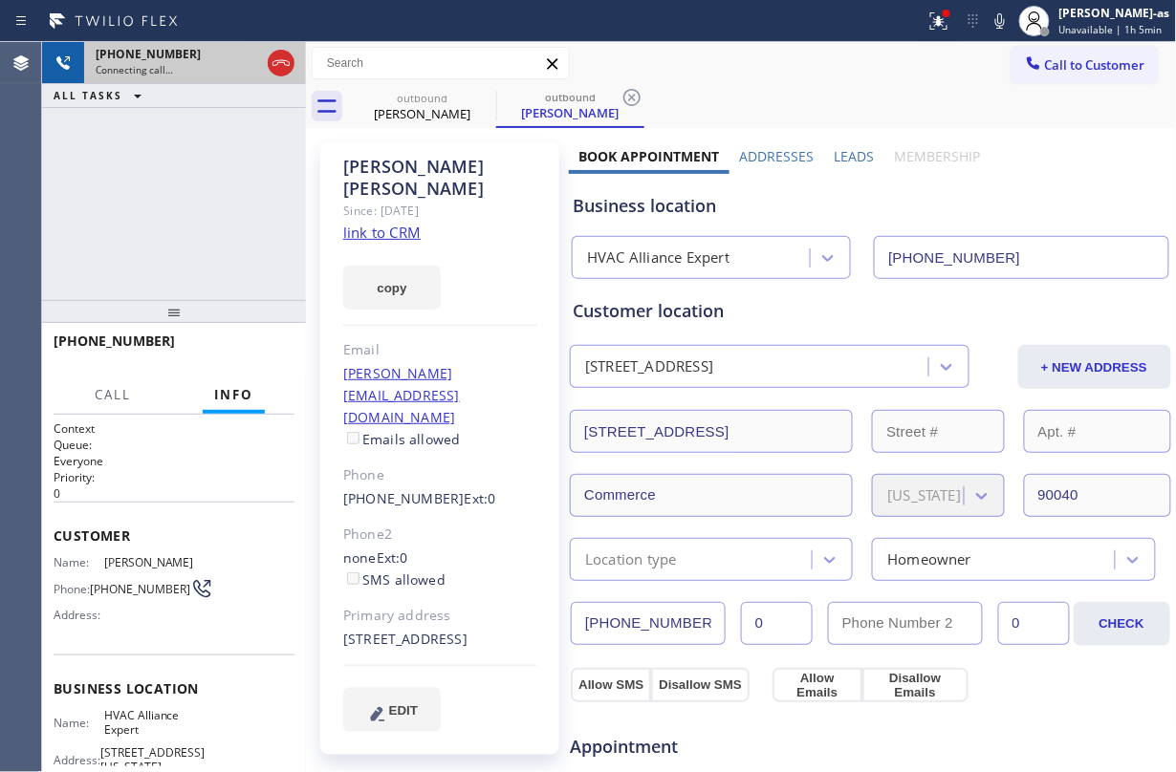
click at [262, 61] on div "[PHONE_NUMBER] Connecting call…" at bounding box center [174, 63] width 180 height 42
click at [277, 63] on icon at bounding box center [280, 63] width 17 height 6
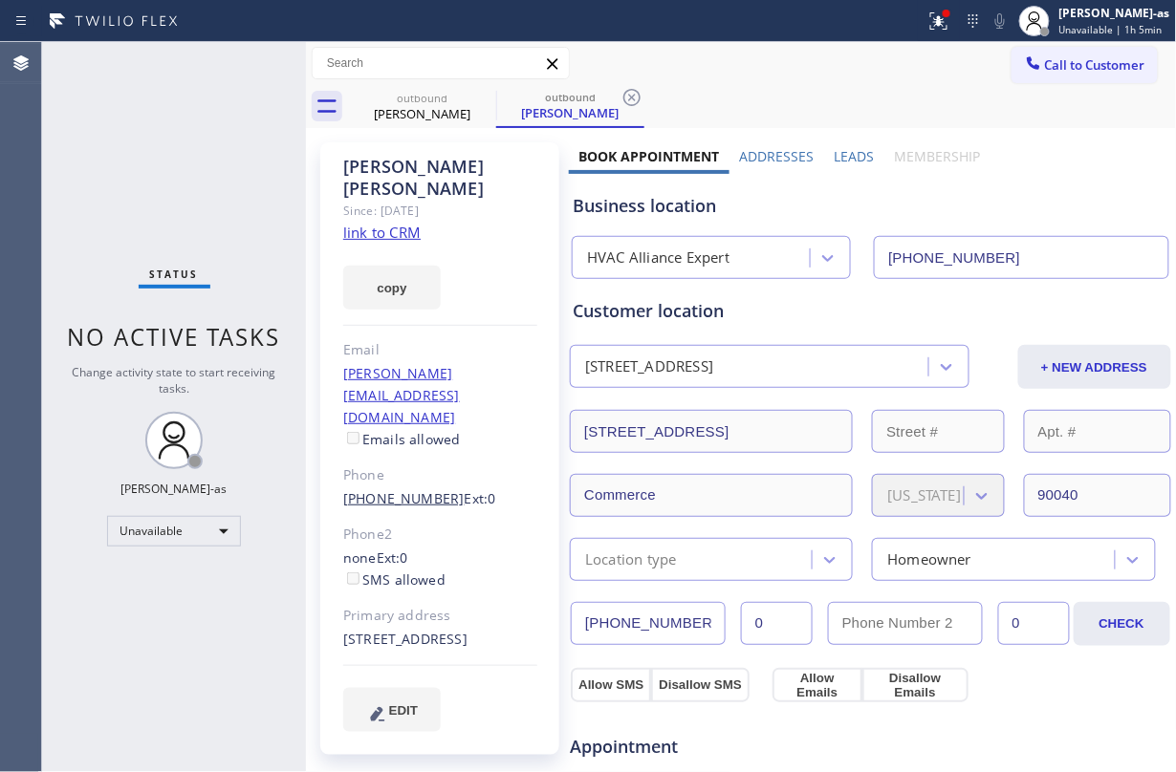
click at [405, 489] on link "[PHONE_NUMBER]" at bounding box center [403, 498] width 121 height 18
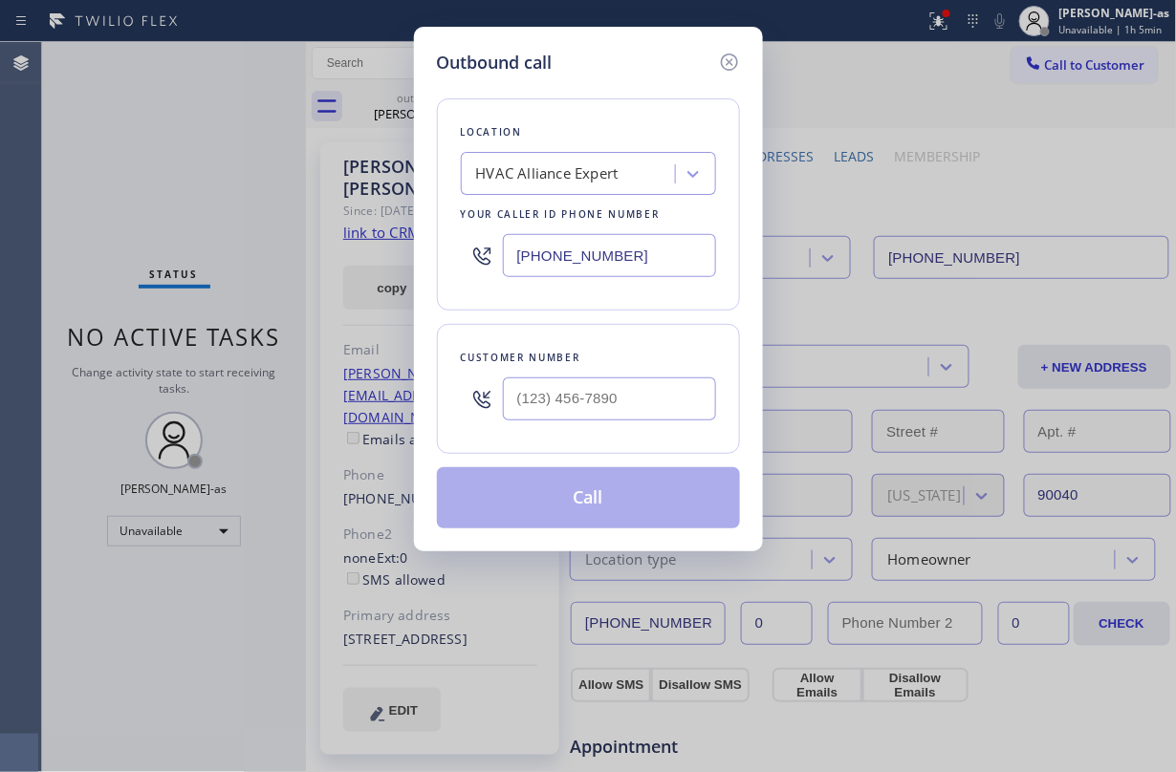
type input "[PHONE_NUMBER]"
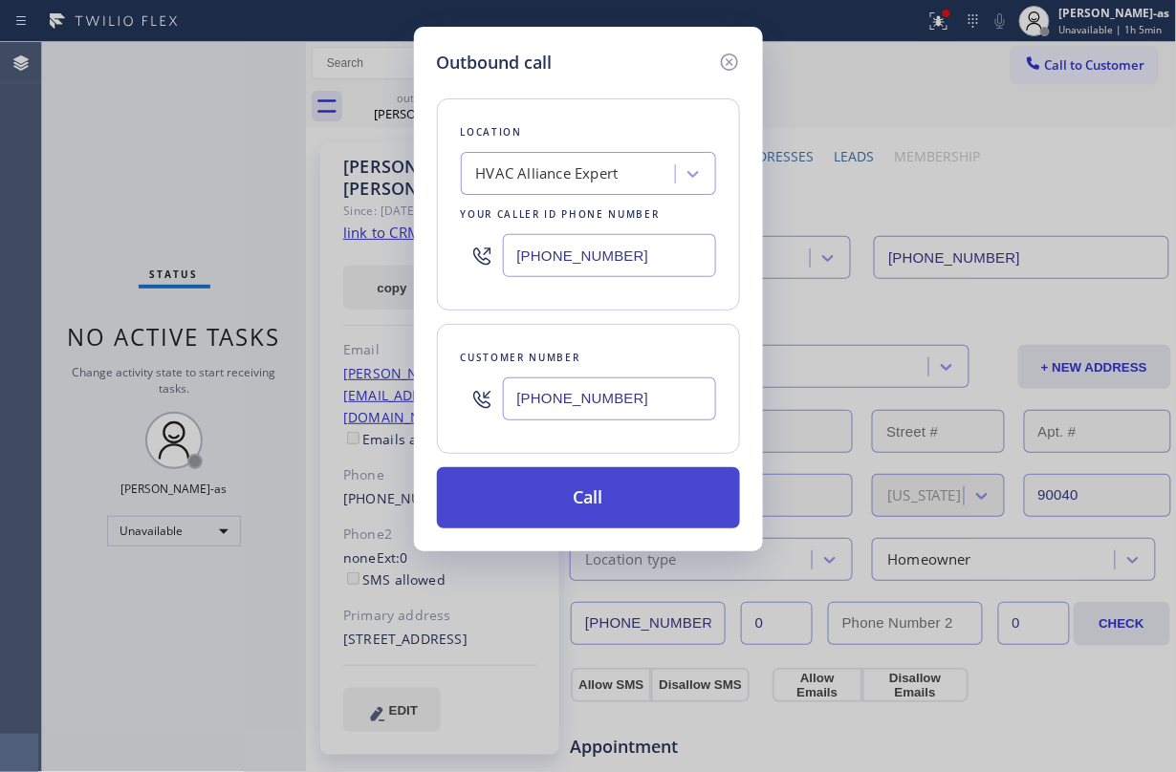
click at [617, 489] on button "Call" at bounding box center [588, 497] width 303 height 61
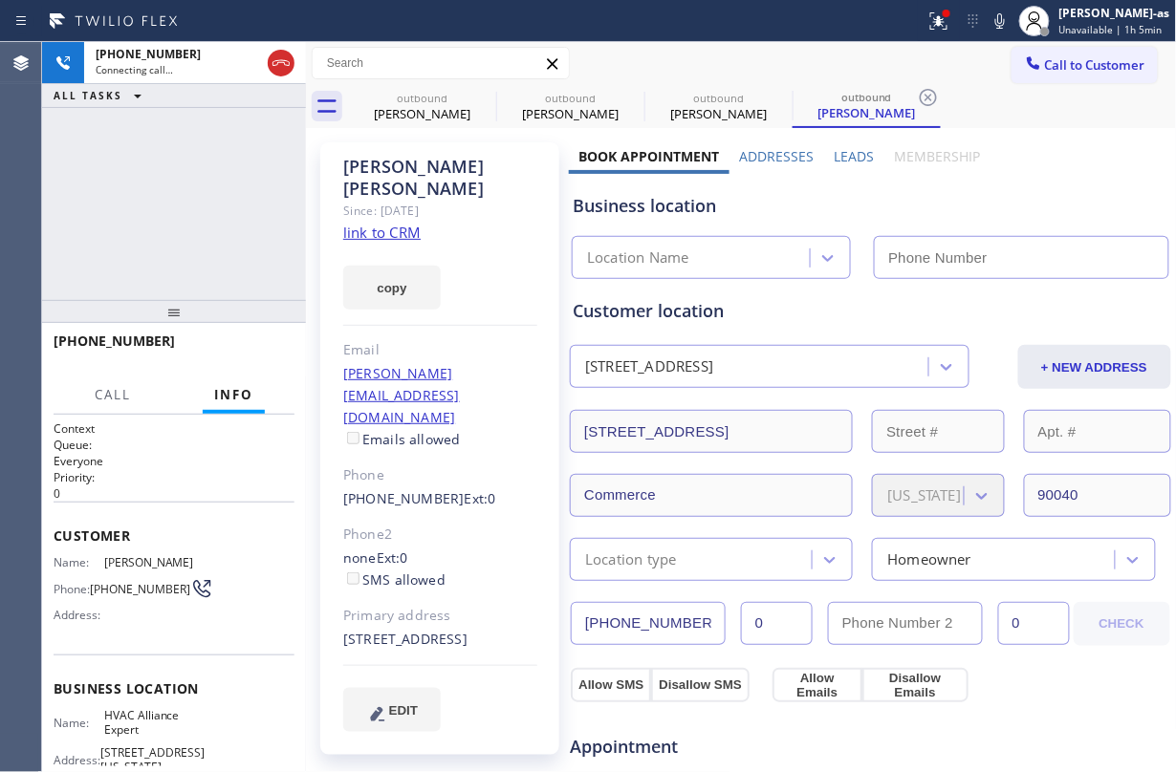
type input "[PHONE_NUMBER]"
click at [195, 205] on div "[PHONE_NUMBER] Connecting call… ALL TASKS ALL TASKS ACTIVE TASKS TASKS IN WRAP …" at bounding box center [174, 171] width 264 height 258
click at [245, 207] on div "[PHONE_NUMBER] Connecting call… ALL TASKS ALL TASKS ACTIVE TASKS TASKS IN WRAP …" at bounding box center [174, 171] width 264 height 258
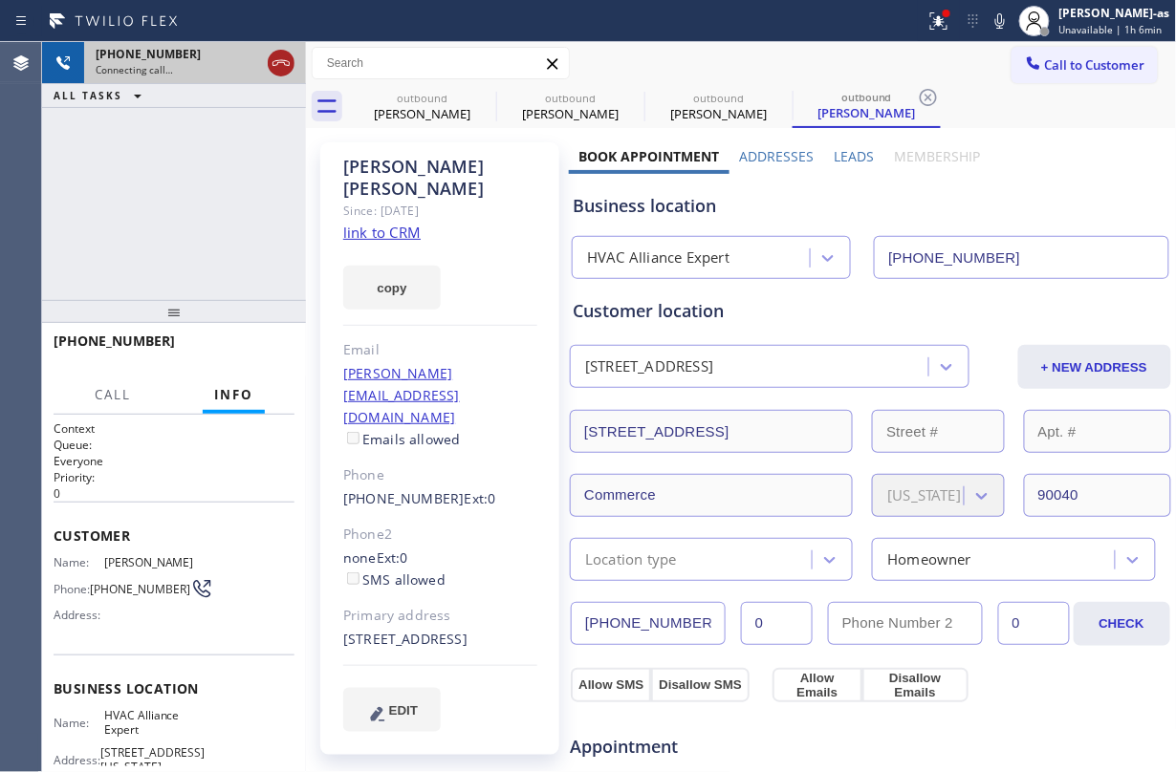
drag, startPoint x: 275, startPoint y: 65, endPoint x: 409, endPoint y: 109, distance: 140.9
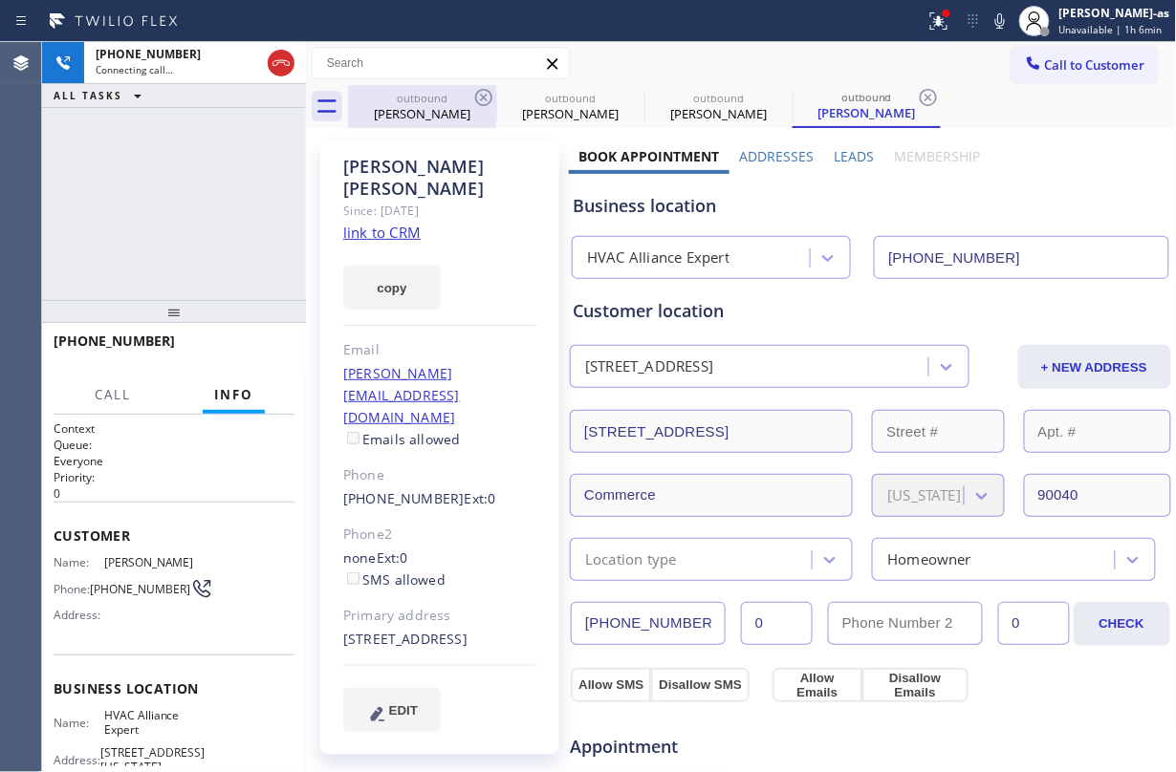
click at [276, 65] on icon at bounding box center [280, 63] width 17 height 6
click at [409, 109] on div "[PERSON_NAME]" at bounding box center [422, 113] width 144 height 17
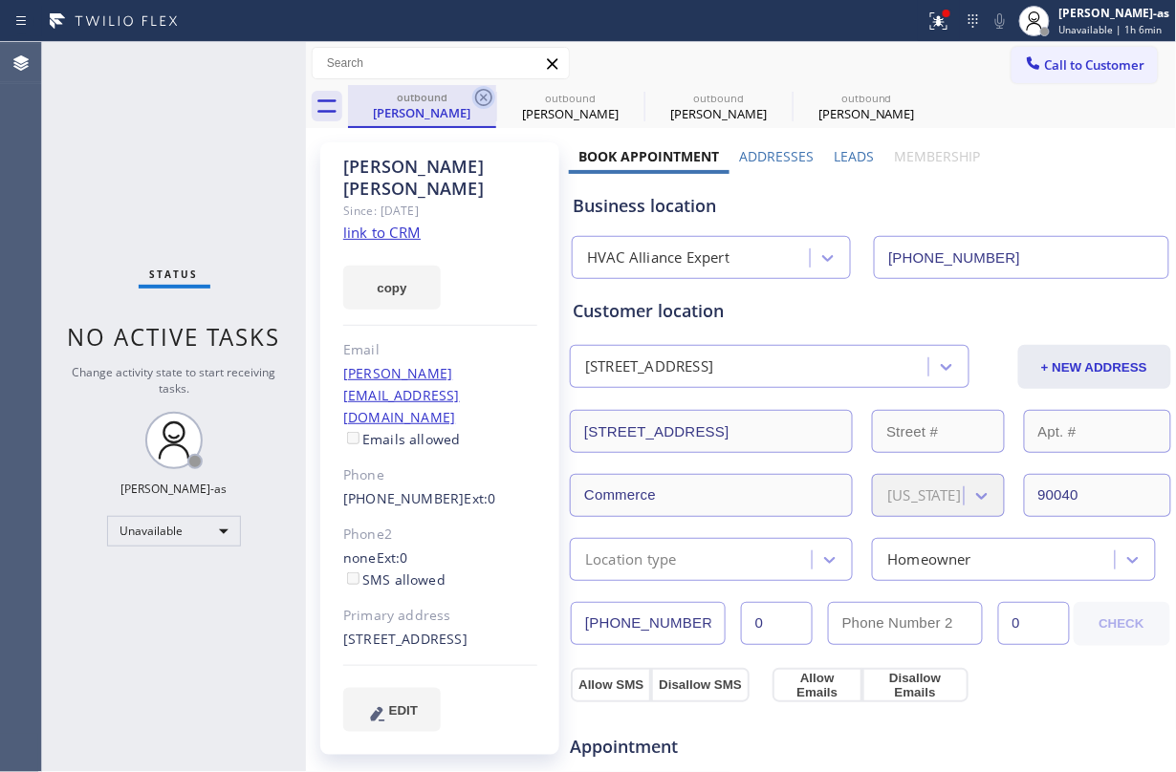
click at [480, 97] on icon at bounding box center [483, 97] width 23 height 23
click at [0, 0] on icon at bounding box center [0, 0] width 0 height 0
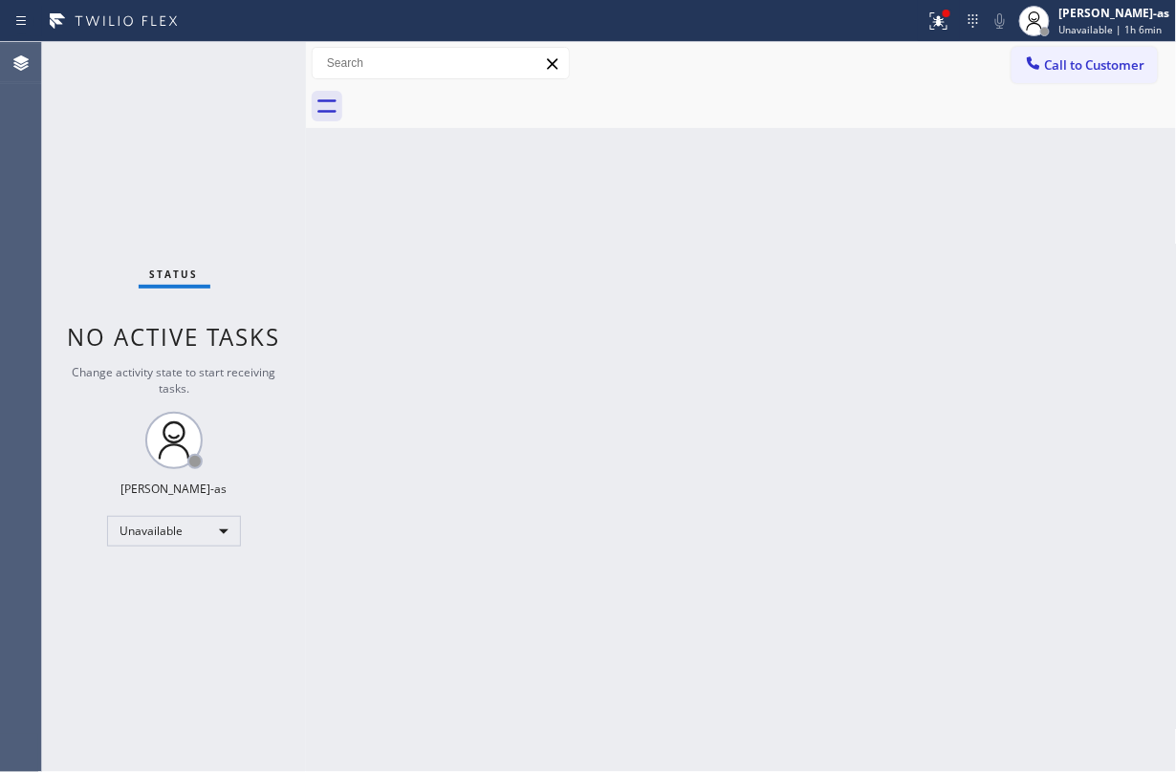
click at [132, 220] on div "Status No active tasks Change activity state to start receiving tasks. [PERSON_…" at bounding box center [174, 407] width 264 height 730
click at [1090, 56] on span "Call to Customer" at bounding box center [1095, 64] width 100 height 17
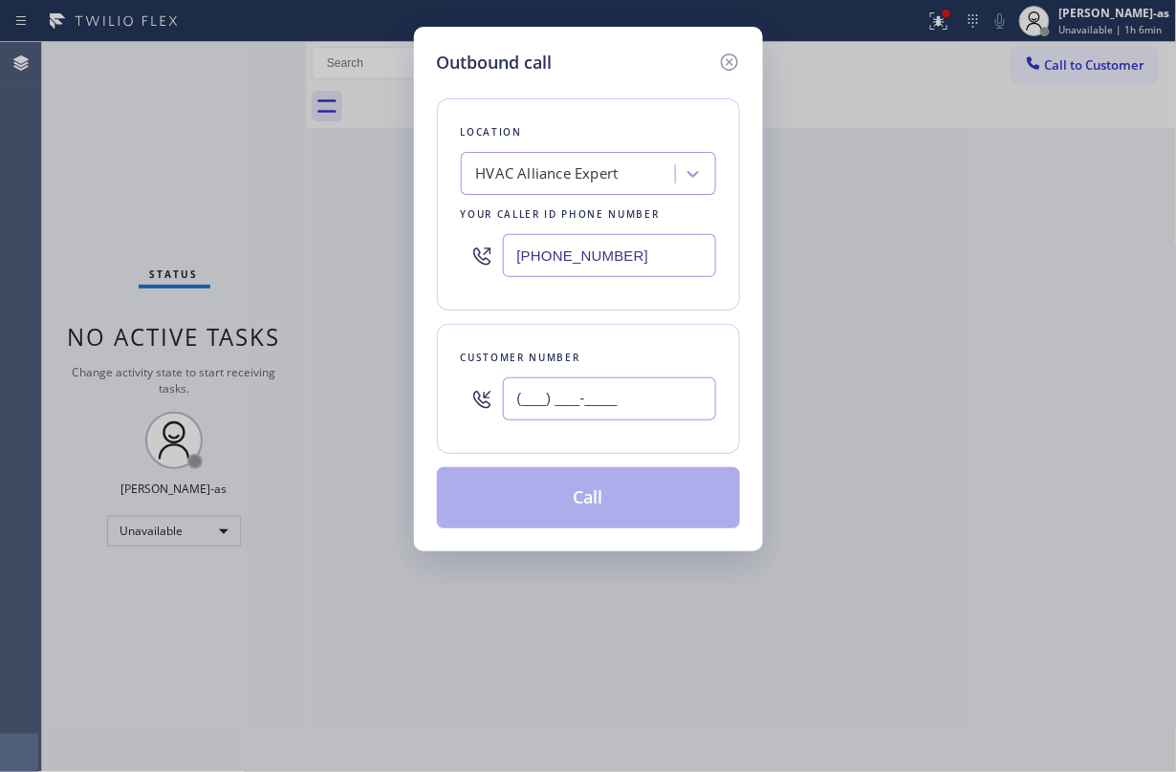
click at [635, 402] on input "(___) ___-____" at bounding box center [609, 399] width 213 height 43
paste input "818) 853-7141"
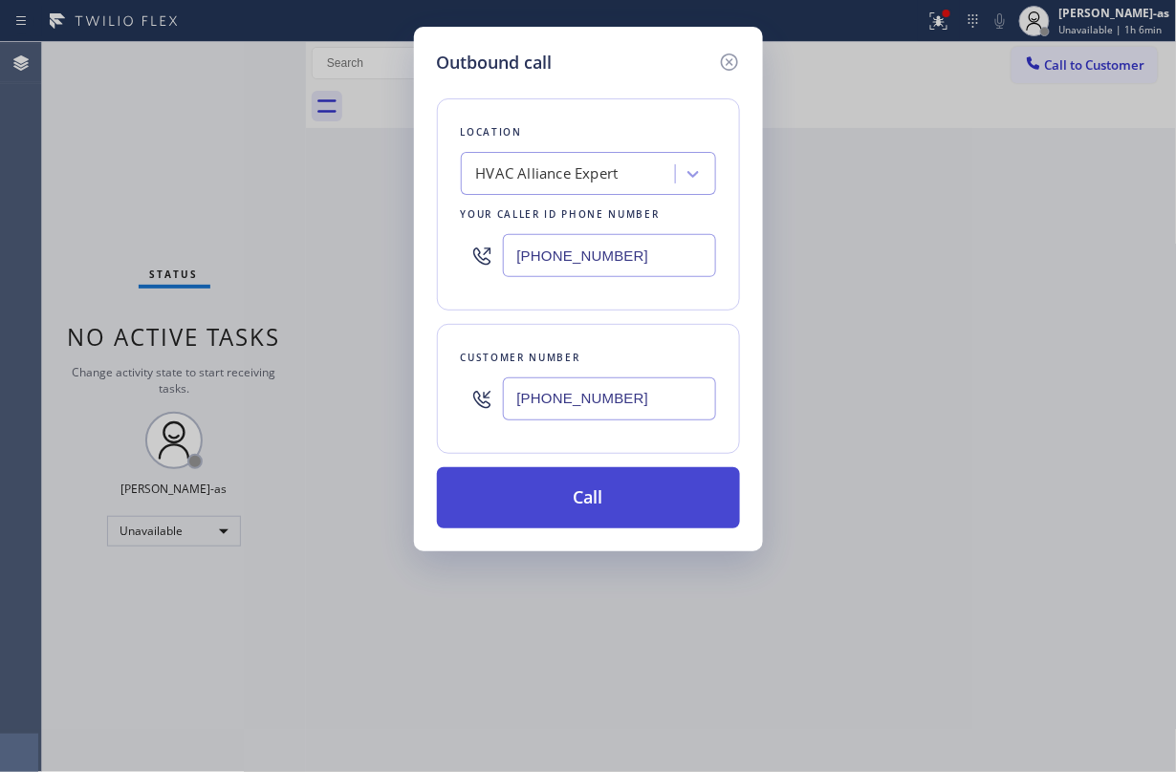
type input "[PHONE_NUMBER]"
click at [581, 489] on button "Call" at bounding box center [588, 497] width 303 height 61
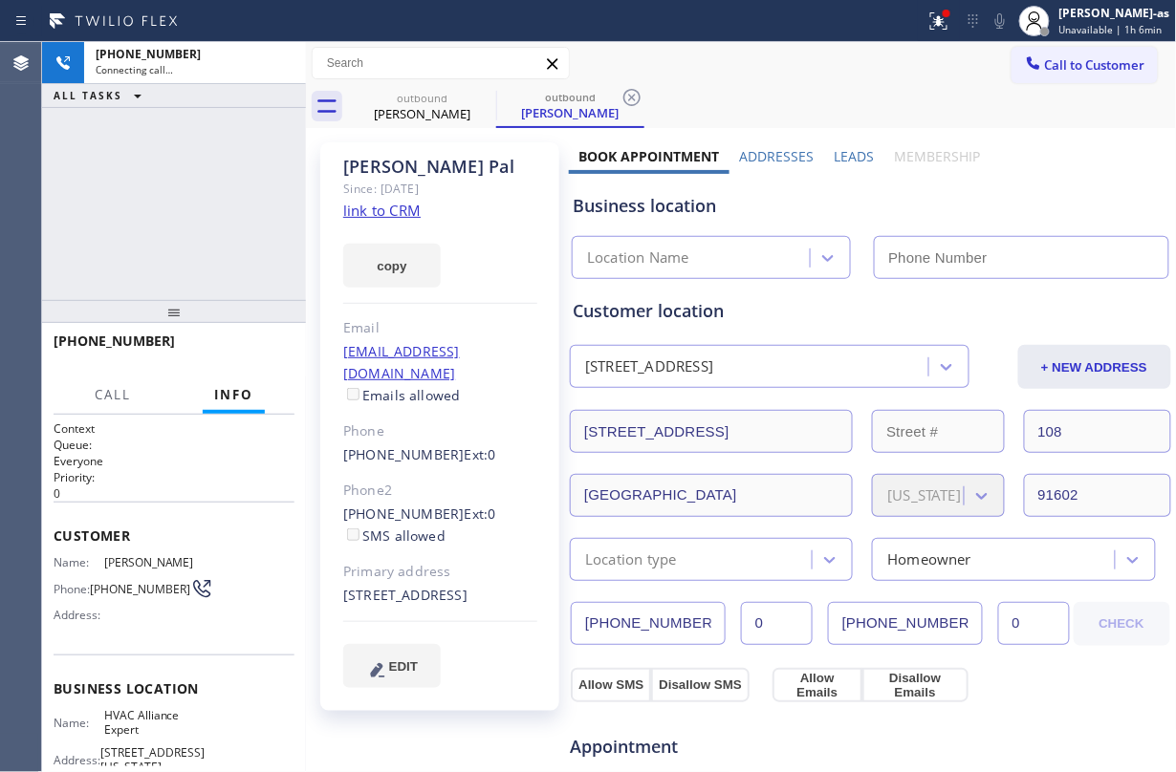
click at [163, 300] on div at bounding box center [174, 311] width 264 height 23
click at [367, 212] on link "link to CRM" at bounding box center [381, 210] width 77 height 19
click at [195, 261] on div "[PHONE_NUMBER] Connecting call… ALL TASKS ALL TASKS ACTIVE TASKS TASKS IN WRAP …" at bounding box center [174, 170] width 264 height 257
type input "[PHONE_NUMBER]"
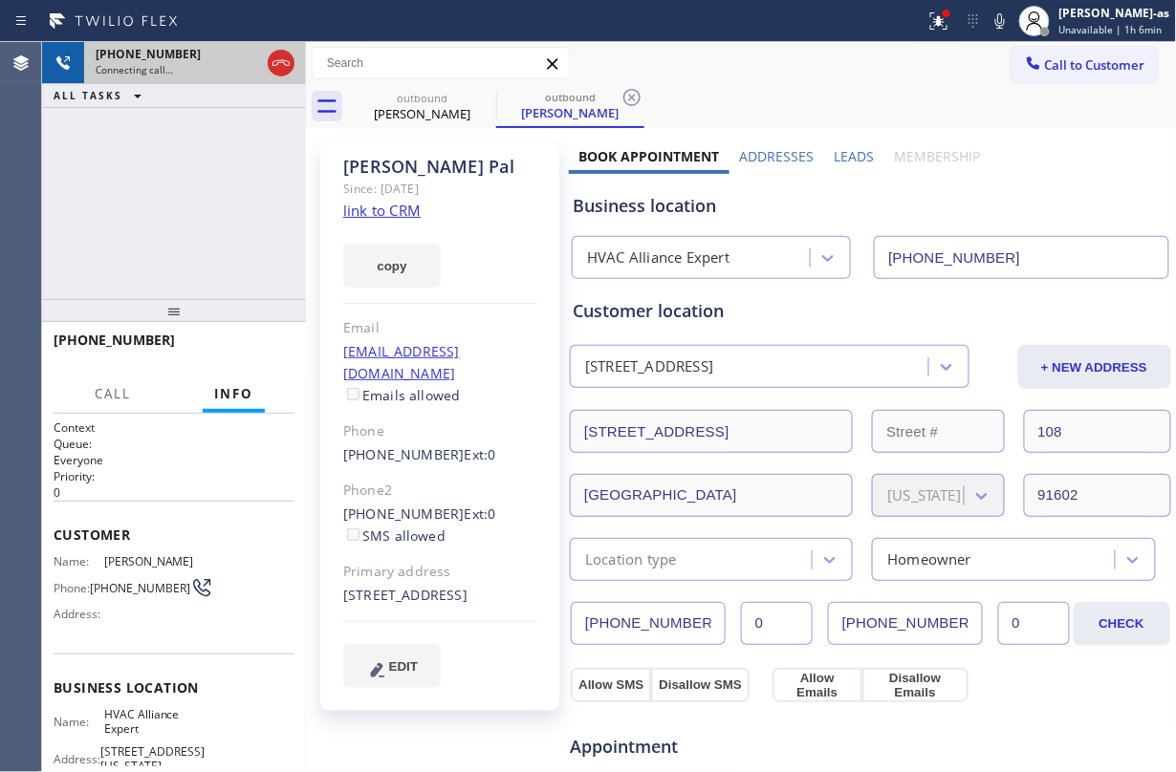
click at [280, 52] on icon at bounding box center [281, 63] width 23 height 23
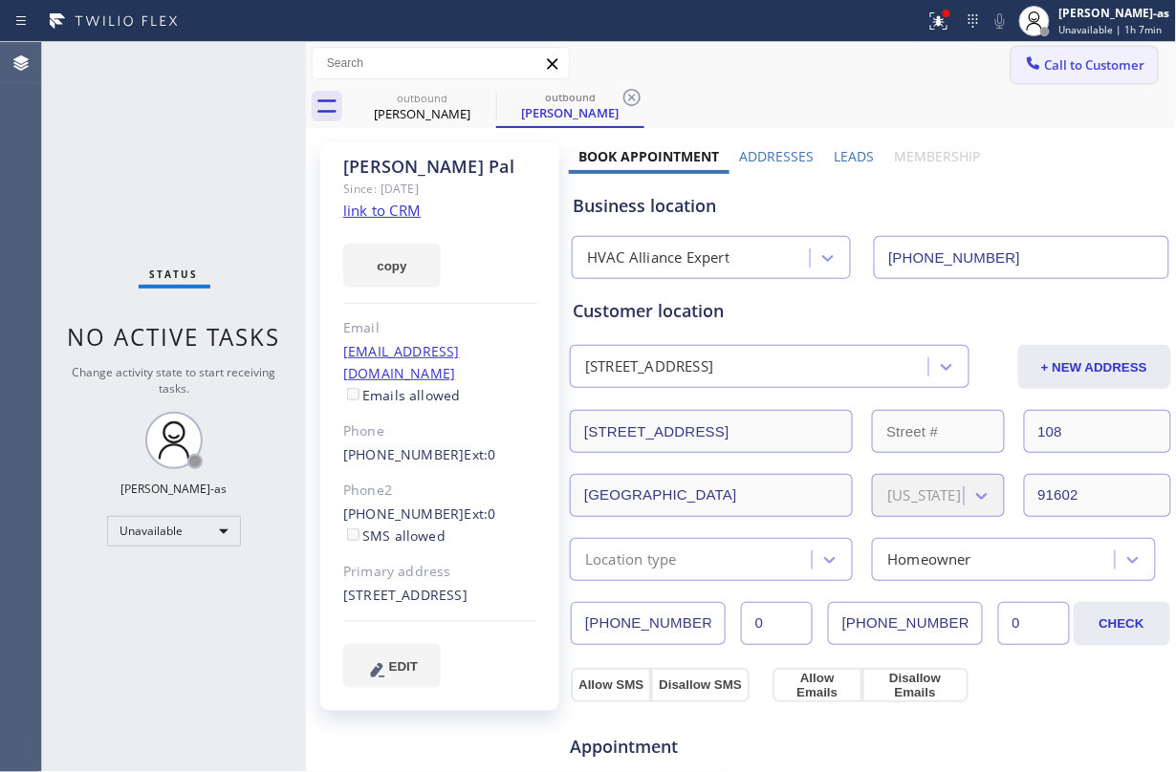
click at [1094, 59] on span "Call to Customer" at bounding box center [1095, 64] width 100 height 17
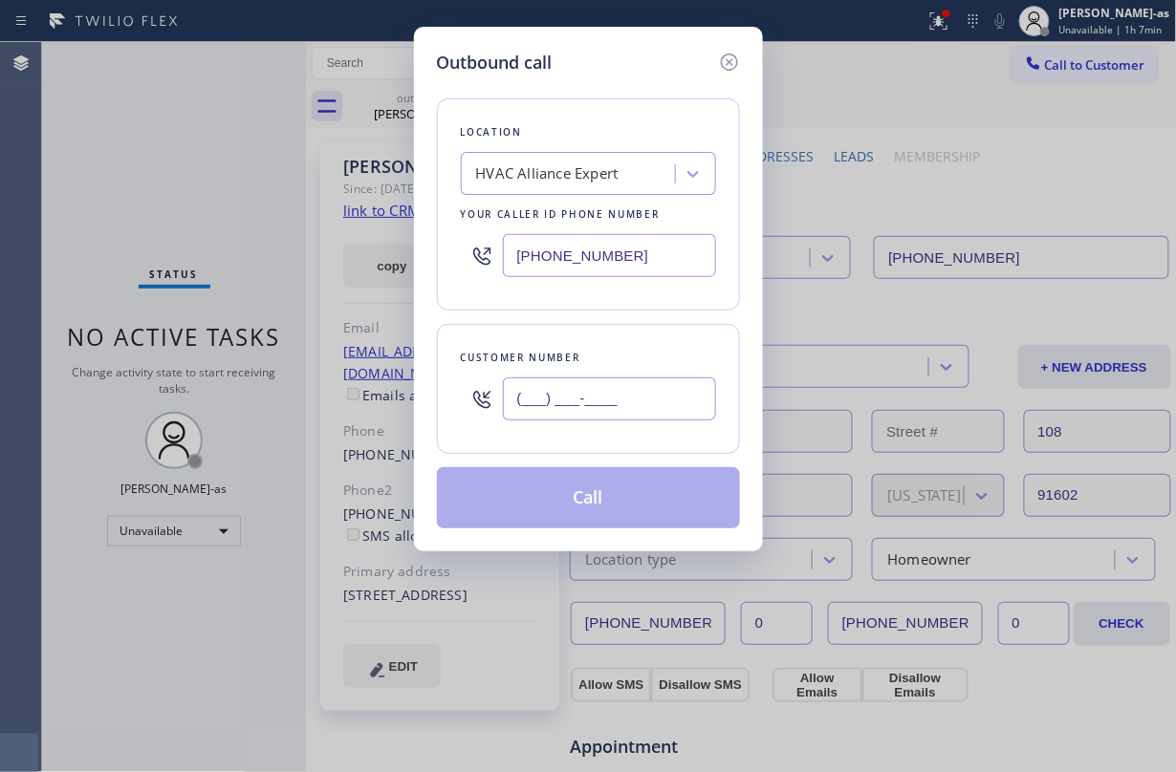
click at [673, 399] on input "(___) ___-____" at bounding box center [609, 399] width 213 height 43
paste input "818) 853-7141"
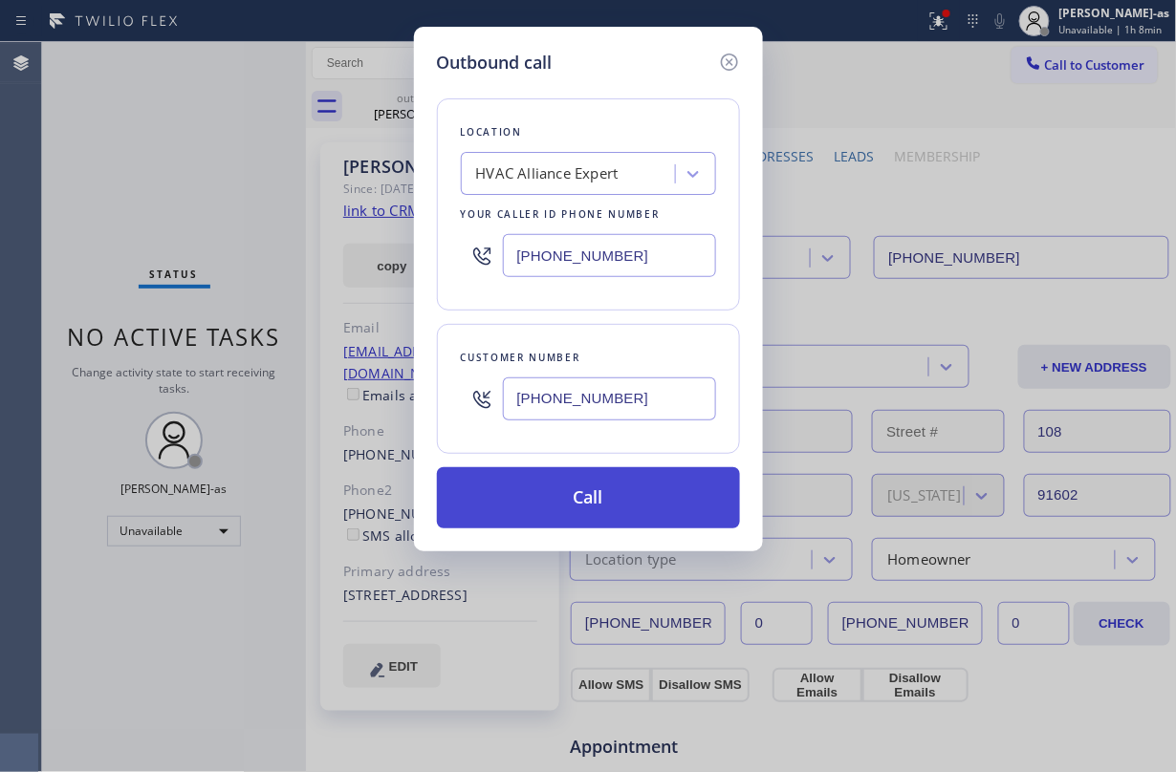
type input "[PHONE_NUMBER]"
click at [605, 509] on button "Call" at bounding box center [588, 497] width 303 height 61
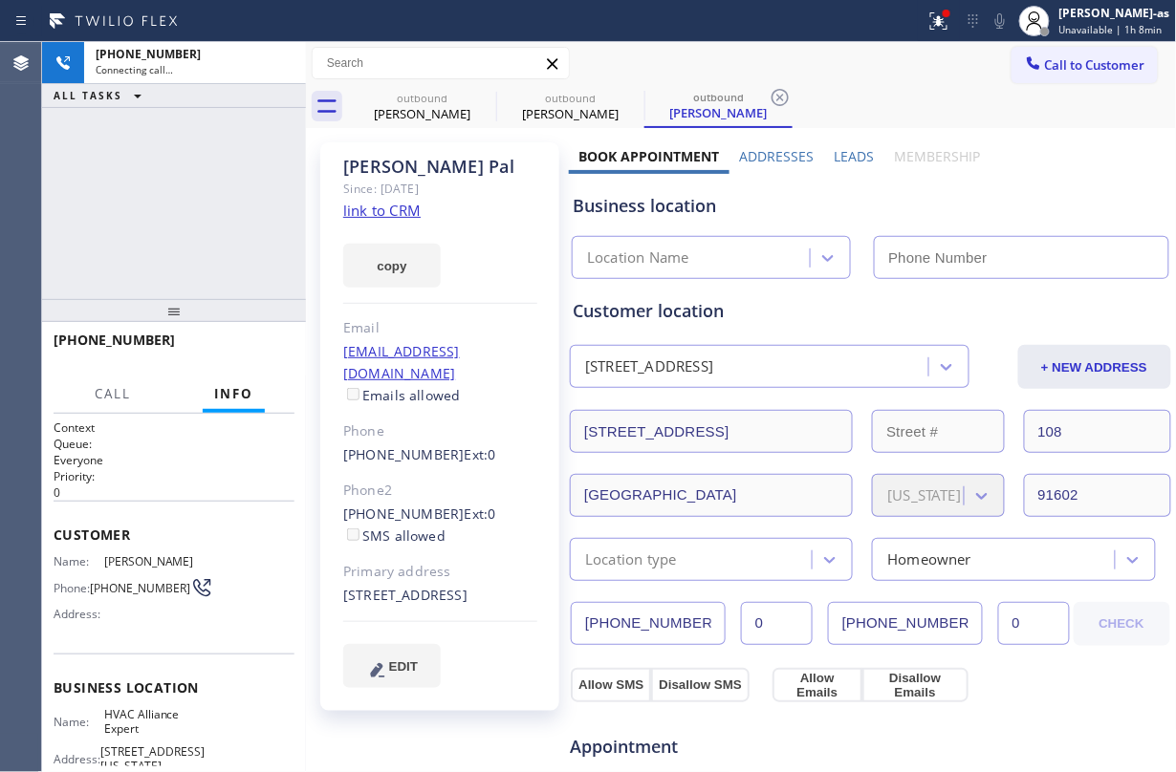
click at [247, 188] on div "[PHONE_NUMBER] Connecting call… ALL TASKS ALL TASKS ACTIVE TASKS TASKS IN WRAP …" at bounding box center [174, 170] width 264 height 257
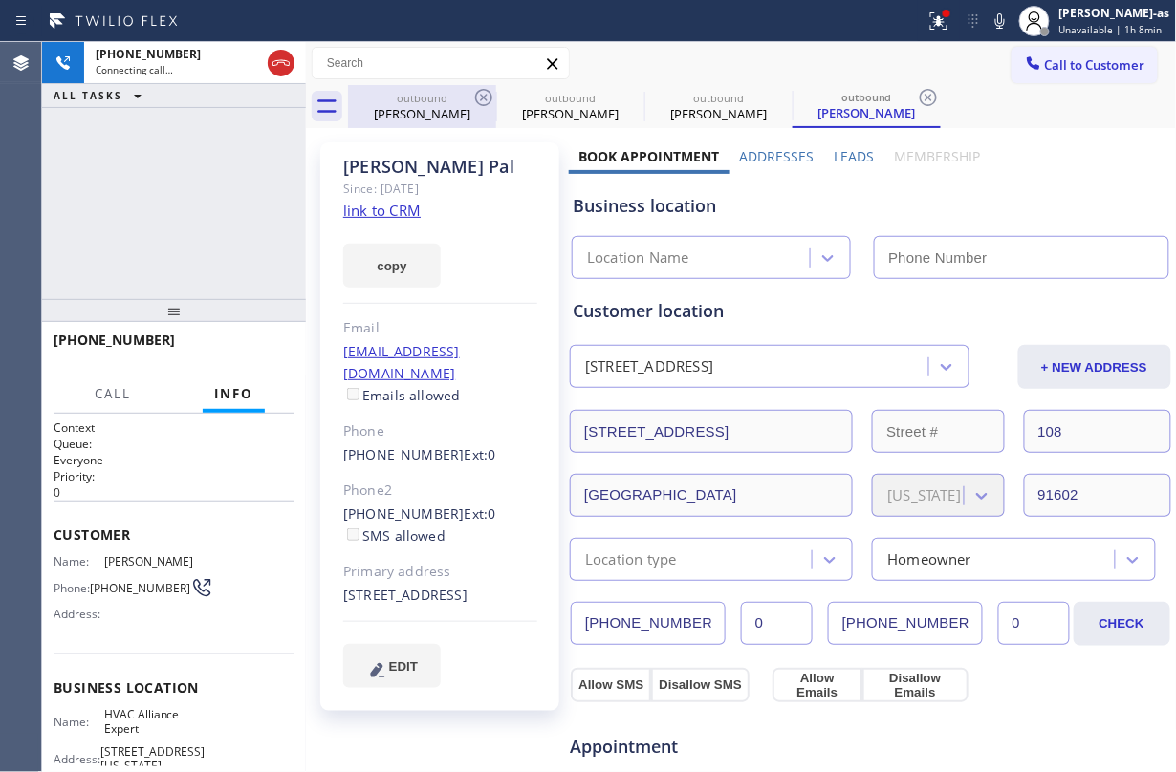
click at [421, 108] on div "[PERSON_NAME]" at bounding box center [422, 113] width 144 height 17
click at [487, 93] on icon at bounding box center [483, 97] width 23 height 23
click at [0, 0] on icon at bounding box center [0, 0] width 0 height 0
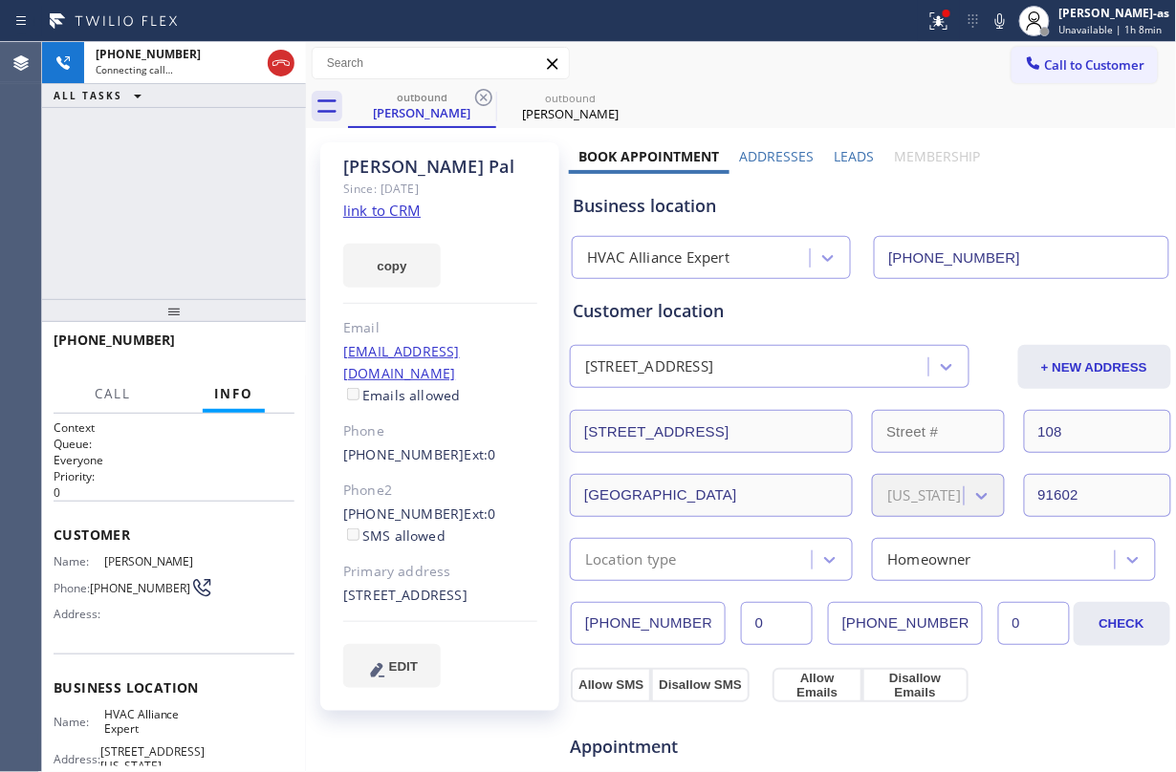
type input "[PHONE_NUMBER]"
click at [487, 93] on icon at bounding box center [483, 97] width 23 height 23
click at [223, 151] on div "[PHONE_NUMBER] Connecting call… ALL TASKS ALL TASKS ACTIVE TASKS TASKS IN WRAP …" at bounding box center [174, 170] width 264 height 257
click at [375, 208] on link "link to CRM" at bounding box center [381, 210] width 77 height 19
drag, startPoint x: 231, startPoint y: 155, endPoint x: 306, endPoint y: 107, distance: 88.6
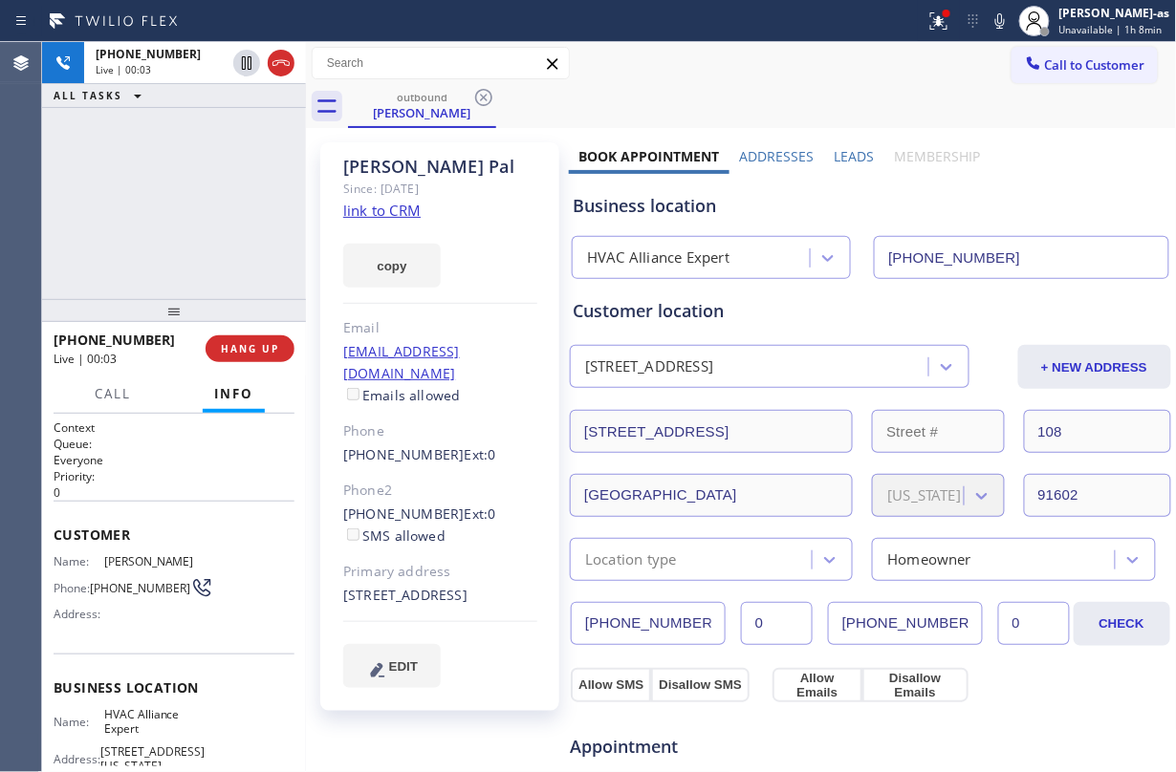
click at [253, 143] on div "[PHONE_NUMBER] Live | 00:03 ALL TASKS ALL TASKS ACTIVE TASKS TASKS IN WRAP UP" at bounding box center [174, 170] width 264 height 257
click at [289, 59] on icon at bounding box center [281, 63] width 23 height 23
click at [264, 216] on div "[PHONE_NUMBER] Live | 00:04 ALL TASKS ALL TASKS ACTIVE TASKS TASKS IN WRAP UP" at bounding box center [174, 170] width 264 height 257
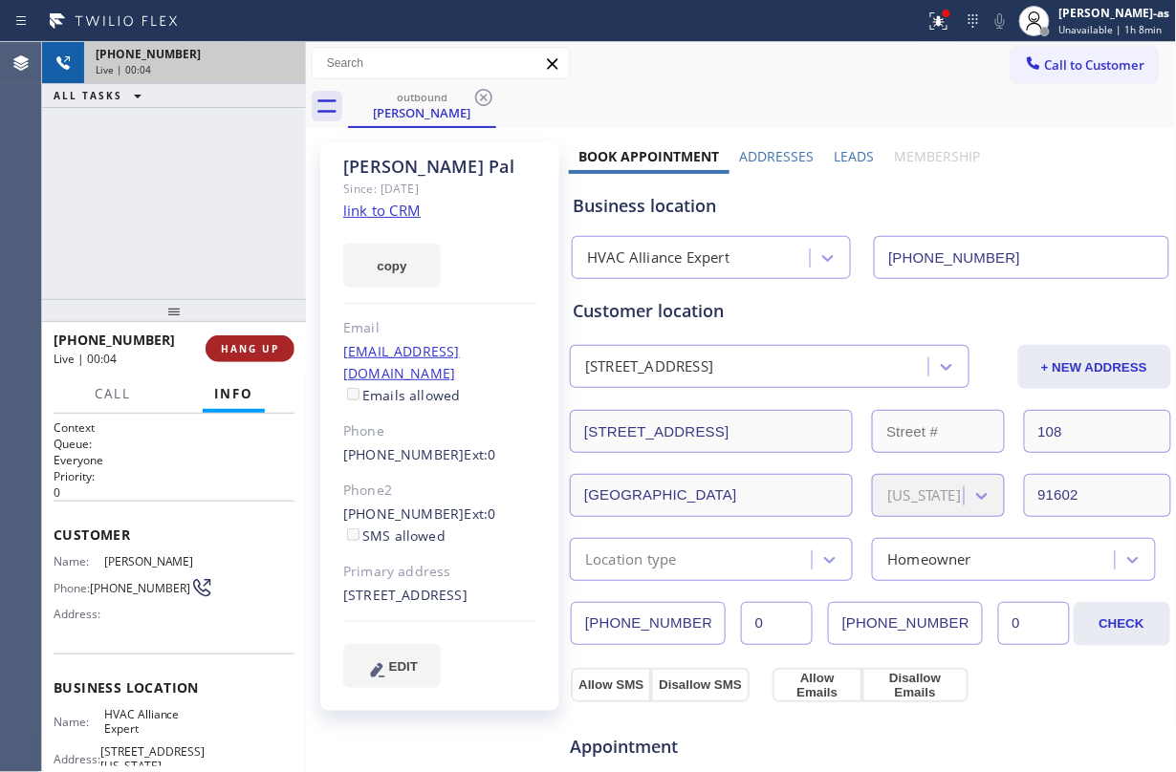
click at [269, 345] on span "HANG UP" at bounding box center [250, 348] width 58 height 13
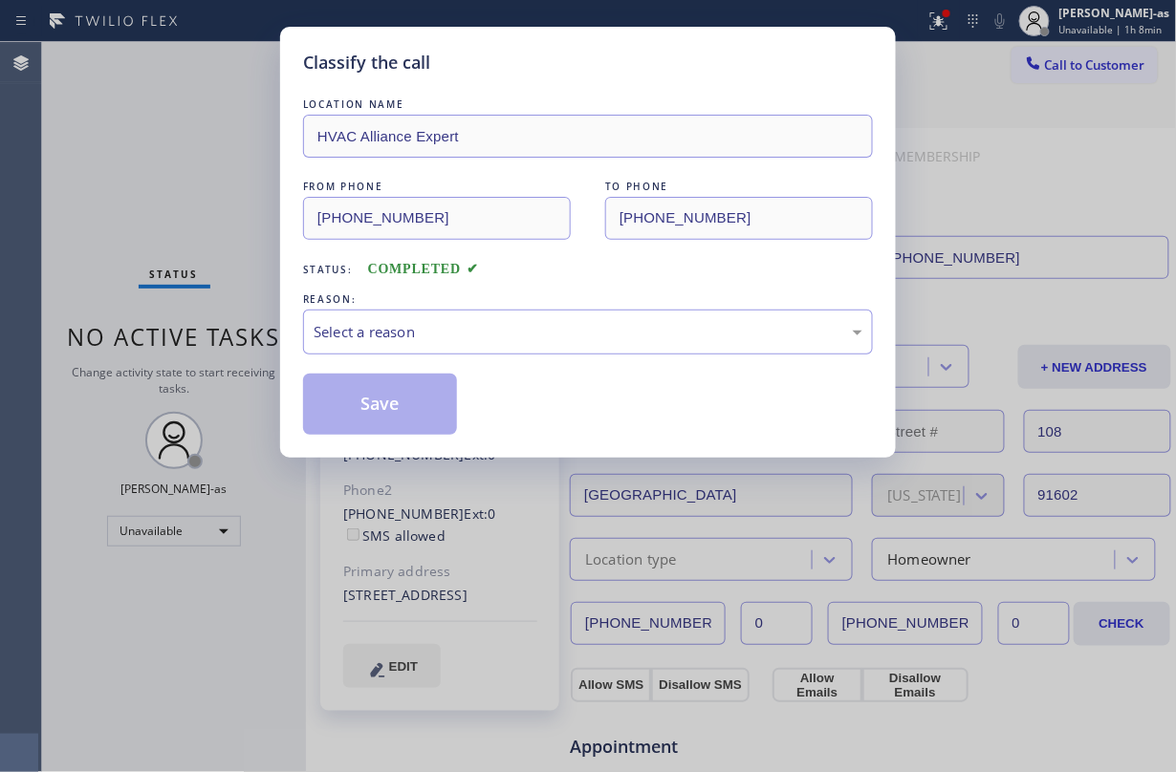
click at [269, 345] on div "Classify the call LOCATION NAME HVAC Alliance Expert FROM PHONE [PHONE_NUMBER] …" at bounding box center [588, 386] width 1176 height 772
click at [199, 268] on div "Classify the call LOCATION NAME HVAC Alliance Expert FROM PHONE [PHONE_NUMBER] …" at bounding box center [588, 386] width 1176 height 772
click at [567, 334] on div "Select a reason" at bounding box center [588, 332] width 549 height 22
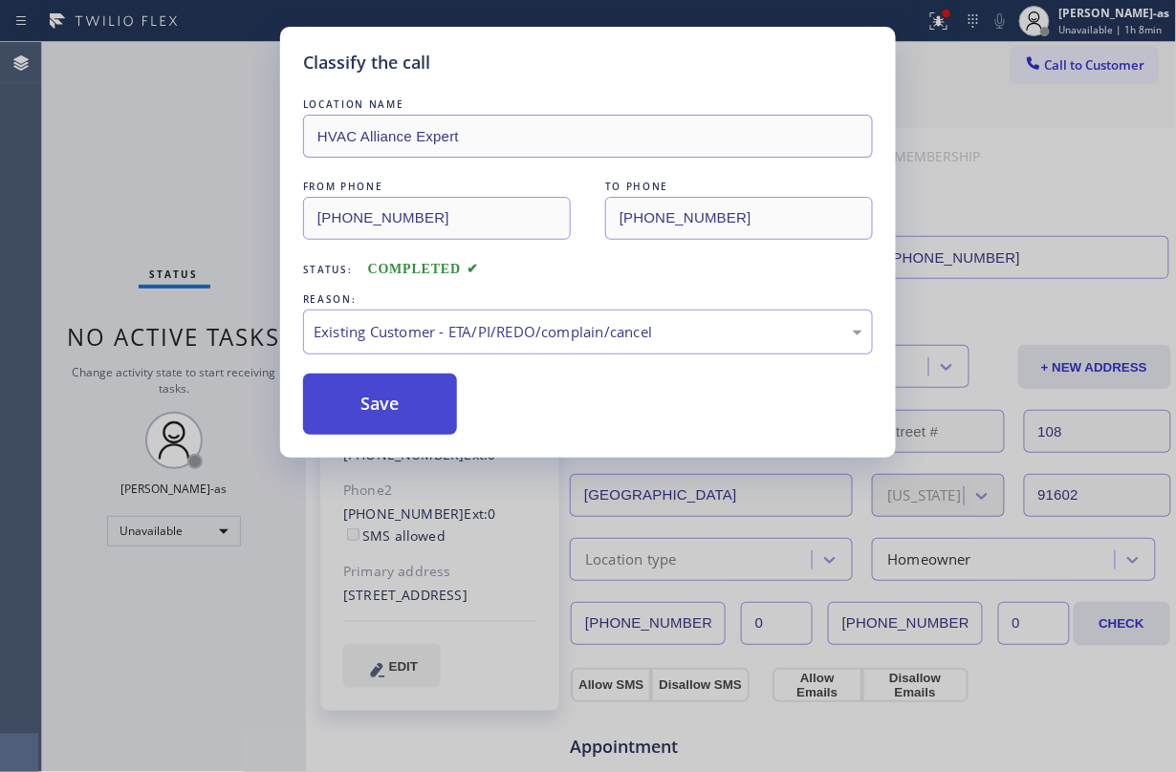
click at [334, 382] on button "Save" at bounding box center [380, 404] width 154 height 61
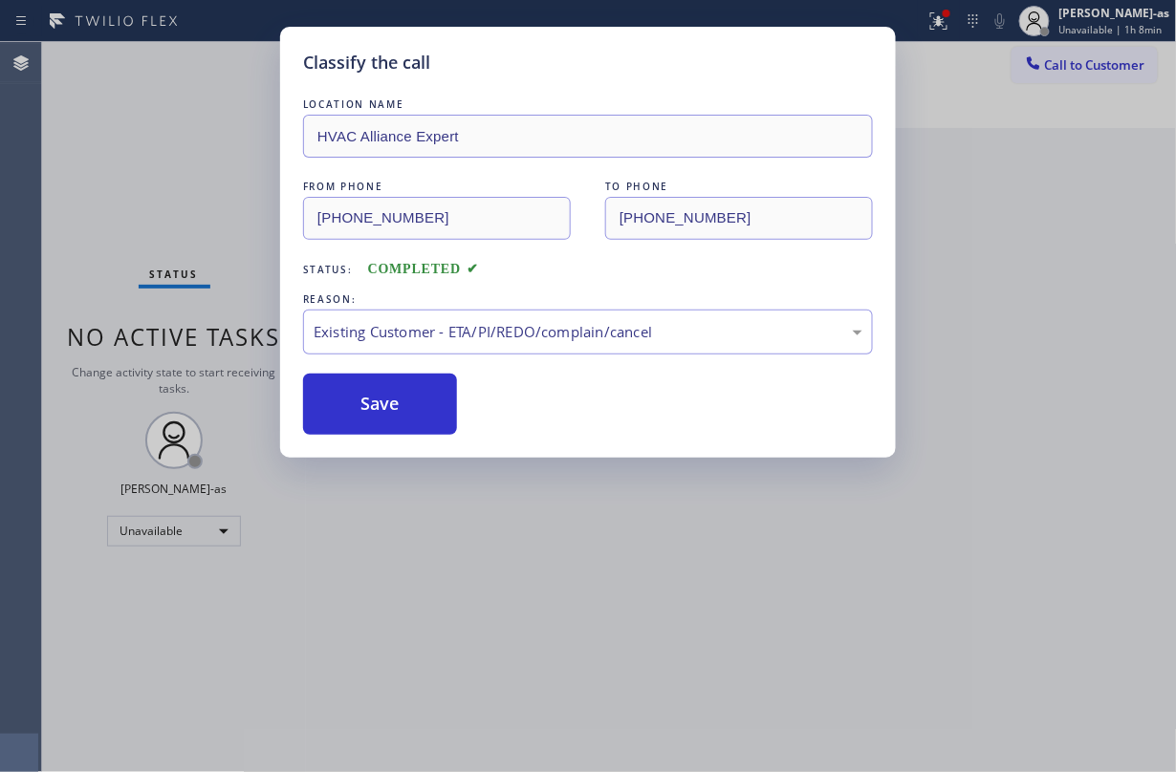
drag, startPoint x: 358, startPoint y: 395, endPoint x: 405, endPoint y: 369, distance: 54.3
click at [360, 395] on button "Save" at bounding box center [380, 404] width 154 height 61
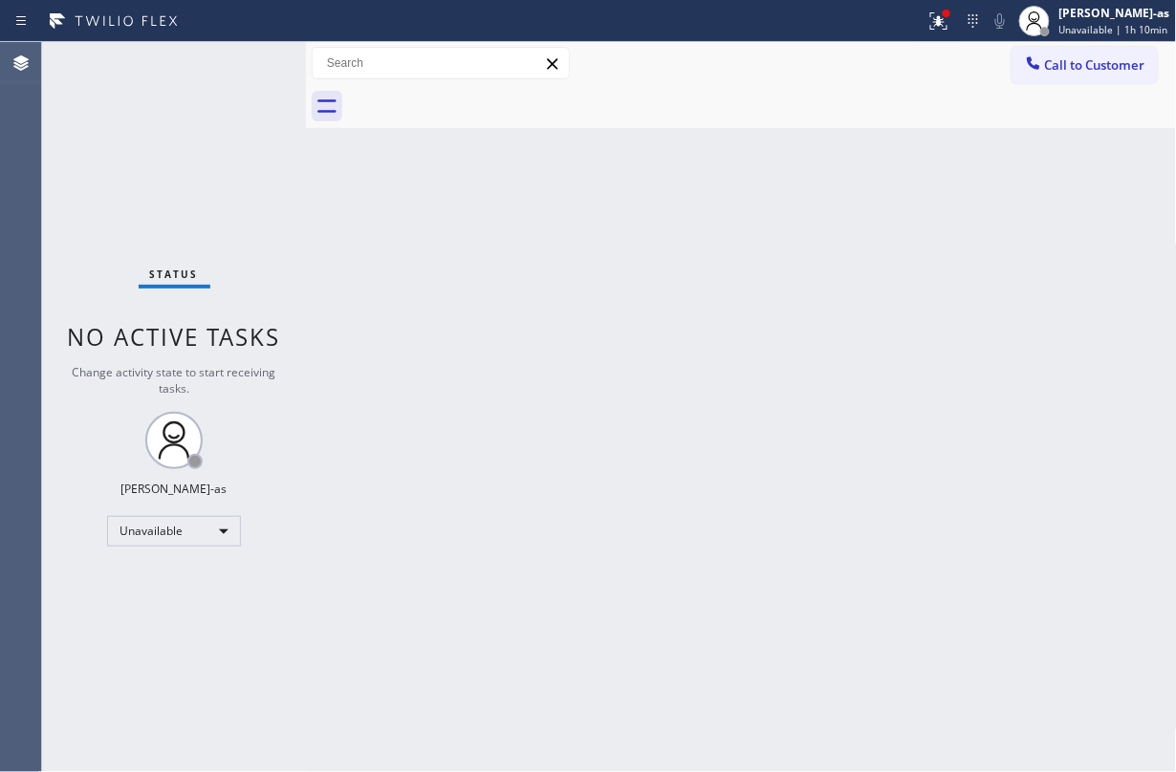
click at [1092, 77] on button "Call to Customer" at bounding box center [1084, 65] width 146 height 36
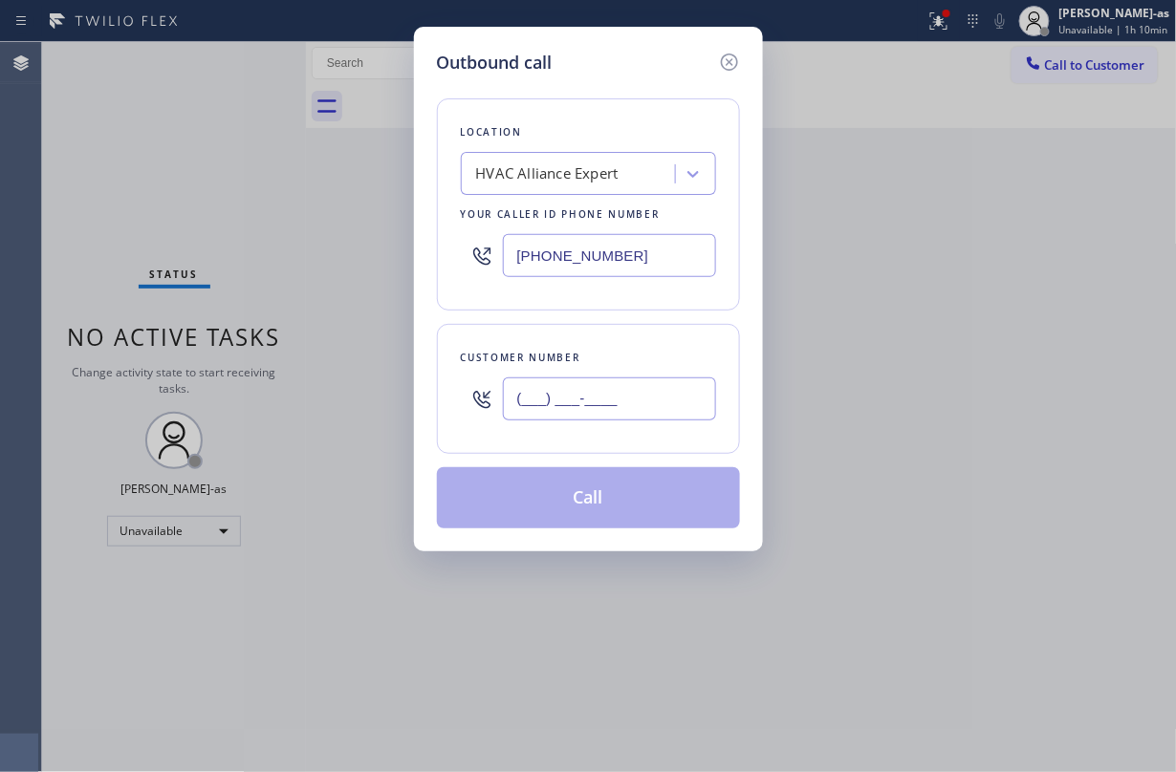
click at [589, 407] on input "(___) ___-____" at bounding box center [609, 399] width 213 height 43
paste input "310) 541-9822"
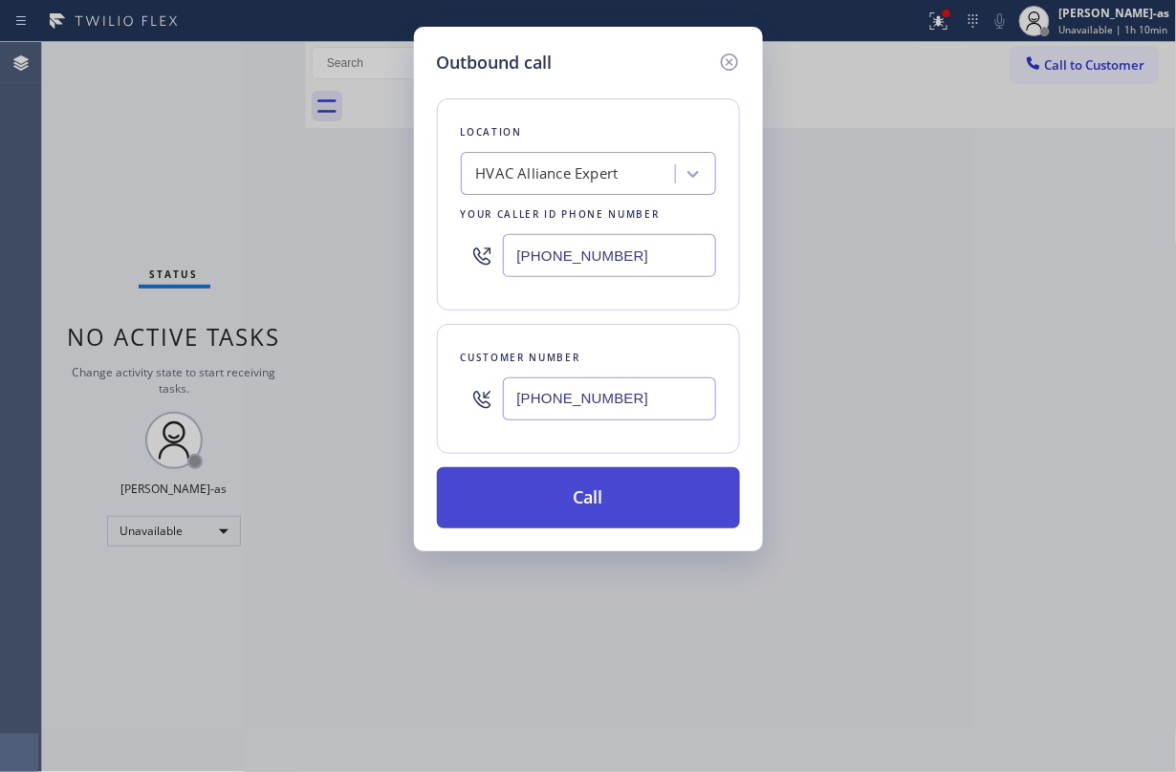
type input "[PHONE_NUMBER]"
click at [621, 501] on button "Call" at bounding box center [588, 497] width 303 height 61
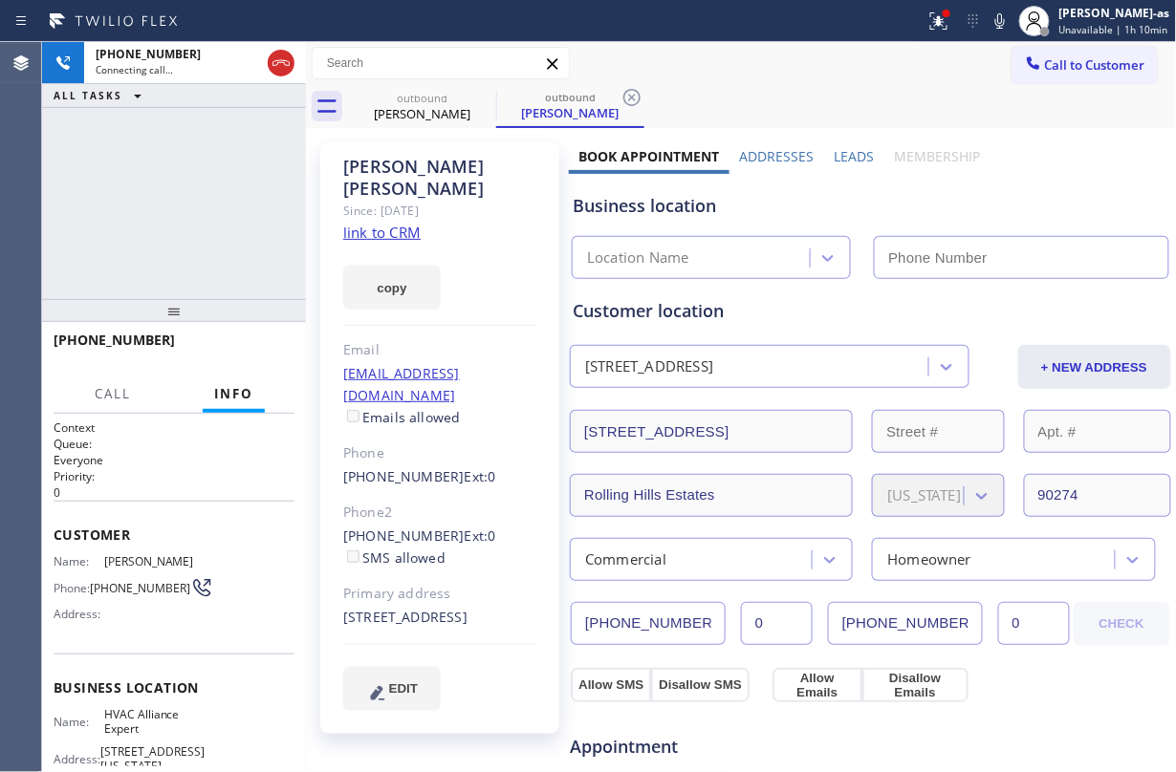
type input "[PHONE_NUMBER]"
drag, startPoint x: 101, startPoint y: 206, endPoint x: 154, endPoint y: 222, distance: 54.8
click at [154, 222] on div "[PHONE_NUMBER] Connecting call… ALL TASKS ALL TASKS ACTIVE TASKS TASKS IN WRAP …" at bounding box center [174, 170] width 264 height 257
click at [271, 63] on icon at bounding box center [281, 63] width 23 height 23
click at [377, 223] on link "link to CRM" at bounding box center [381, 232] width 77 height 19
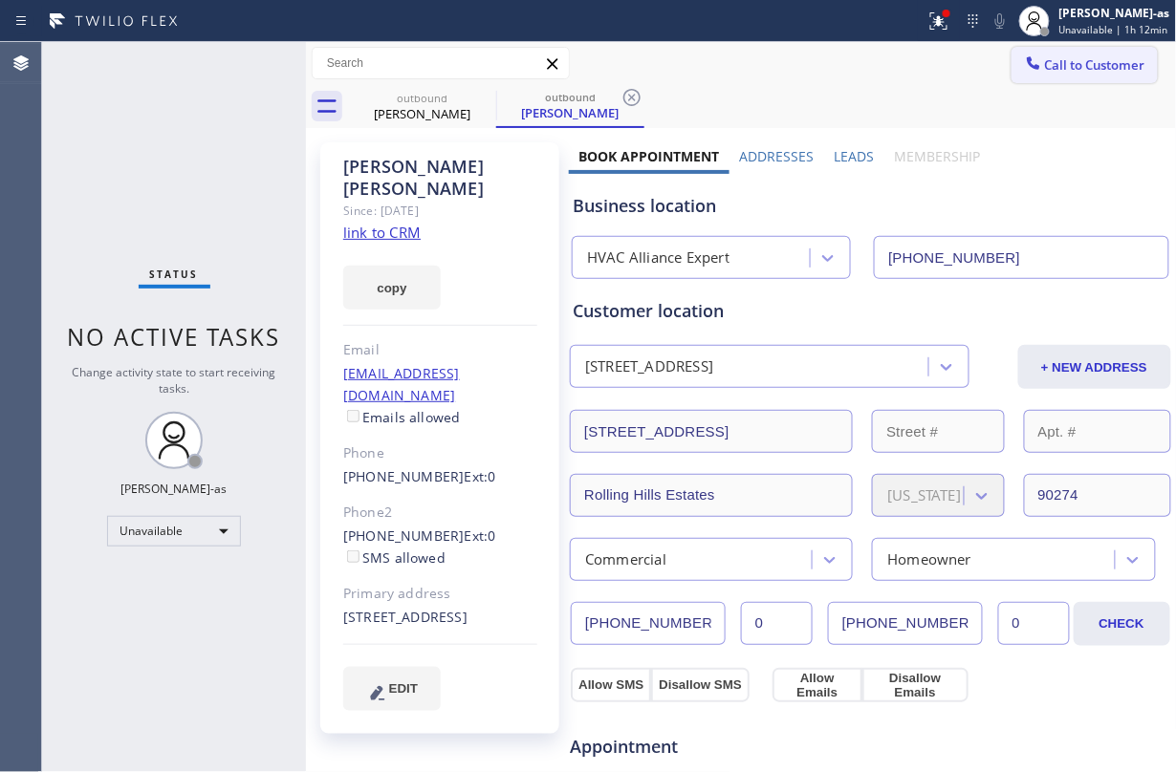
click at [1057, 67] on span "Call to Customer" at bounding box center [1095, 64] width 100 height 17
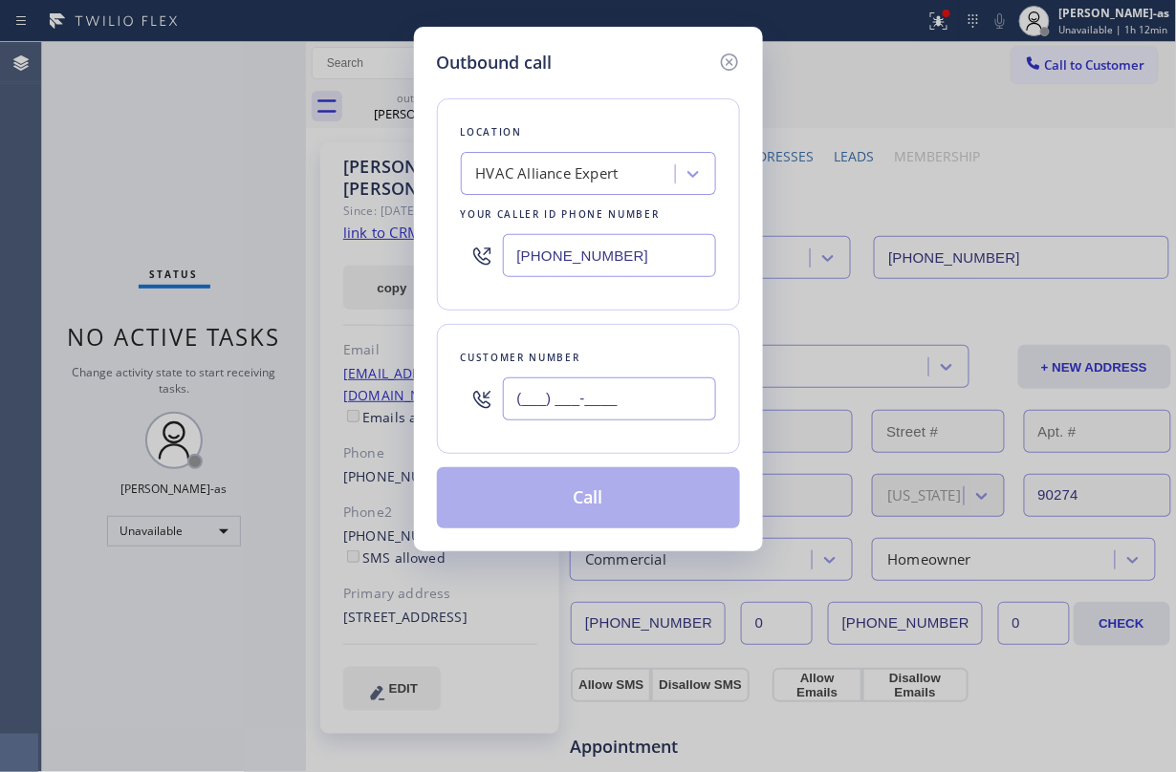
click at [642, 396] on input "(___) ___-____" at bounding box center [609, 399] width 213 height 43
paste input "323) 251-5455"
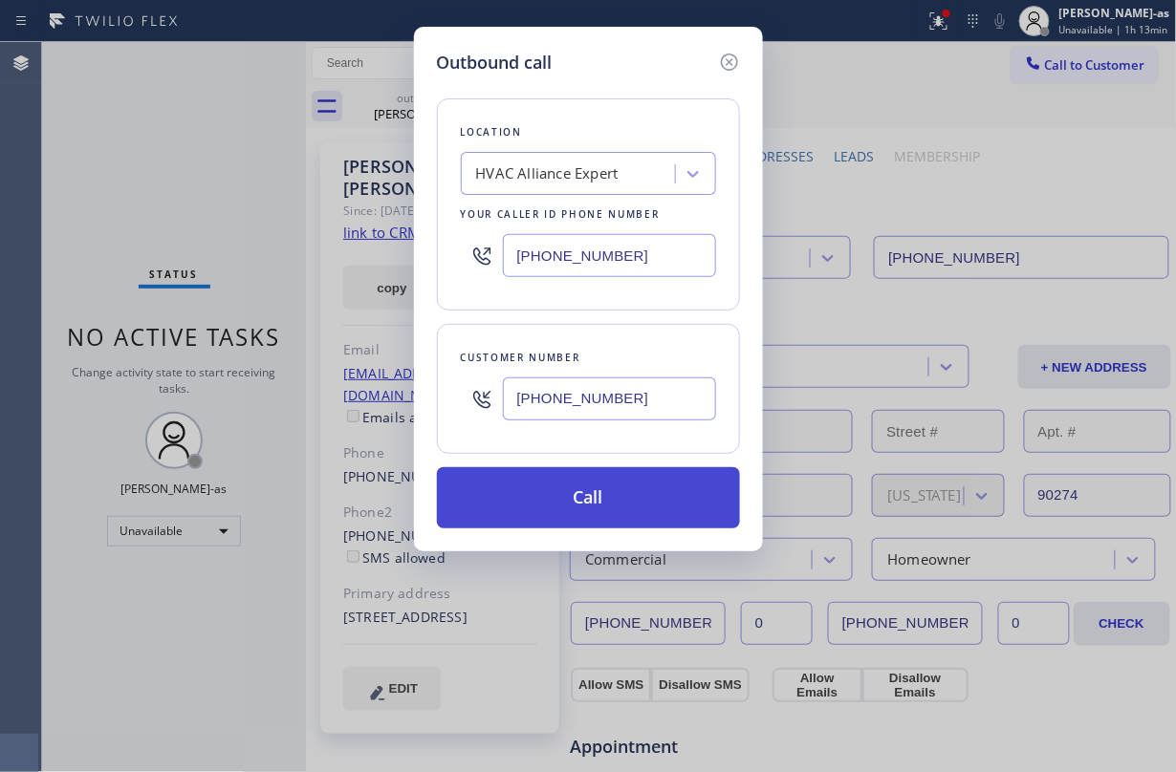
type input "[PHONE_NUMBER]"
click at [641, 495] on button "Call" at bounding box center [588, 497] width 303 height 61
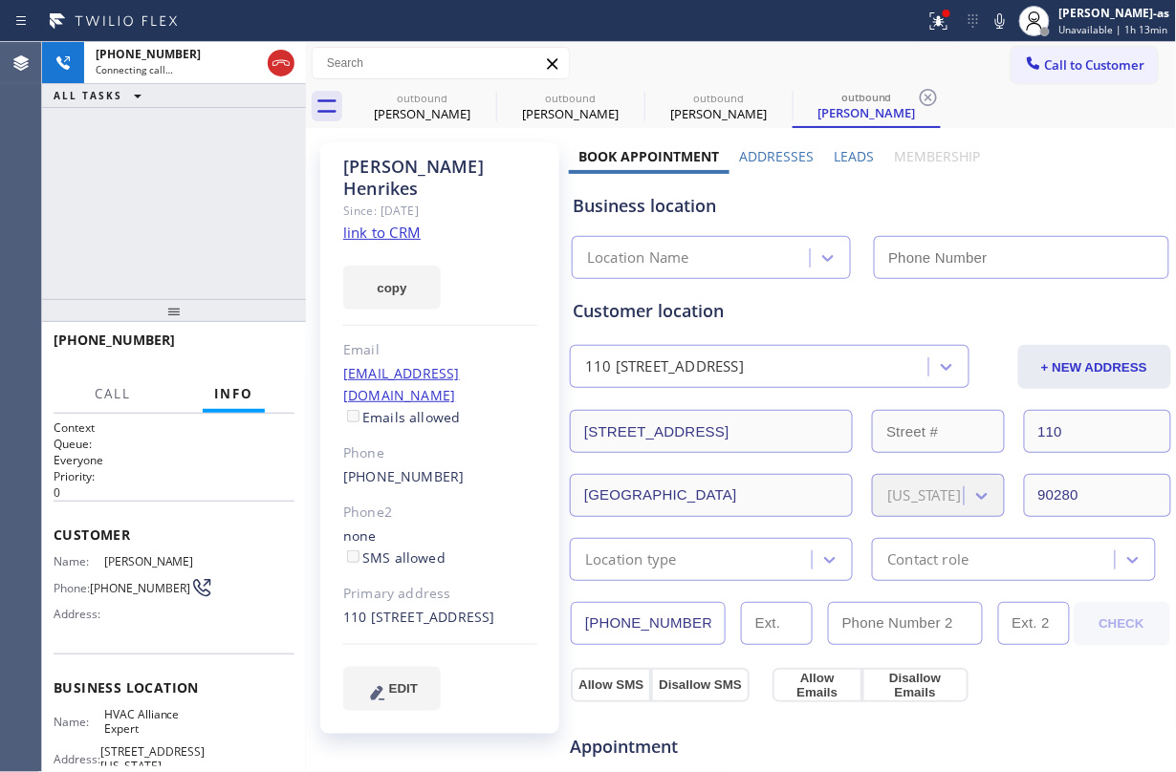
click at [387, 223] on link "link to CRM" at bounding box center [381, 232] width 77 height 19
type input "[PHONE_NUMBER]"
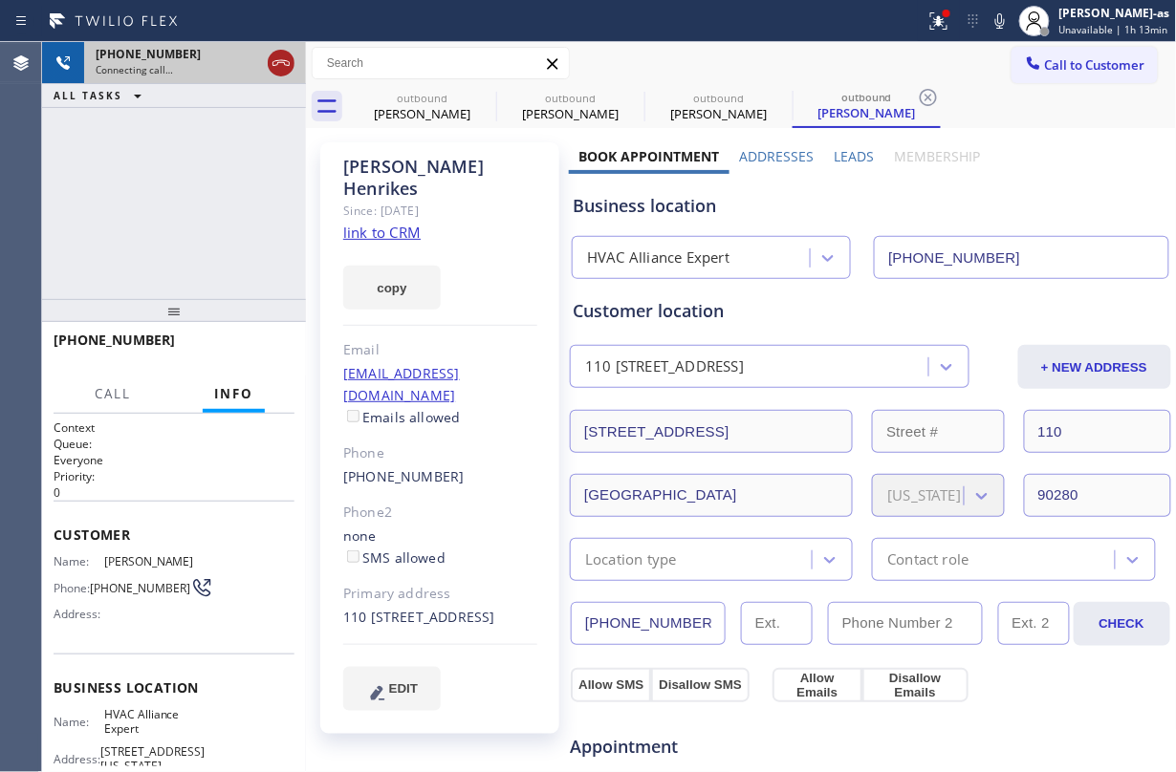
click at [280, 63] on icon at bounding box center [281, 63] width 23 height 23
click at [442, 119] on div "[PERSON_NAME]" at bounding box center [422, 113] width 144 height 17
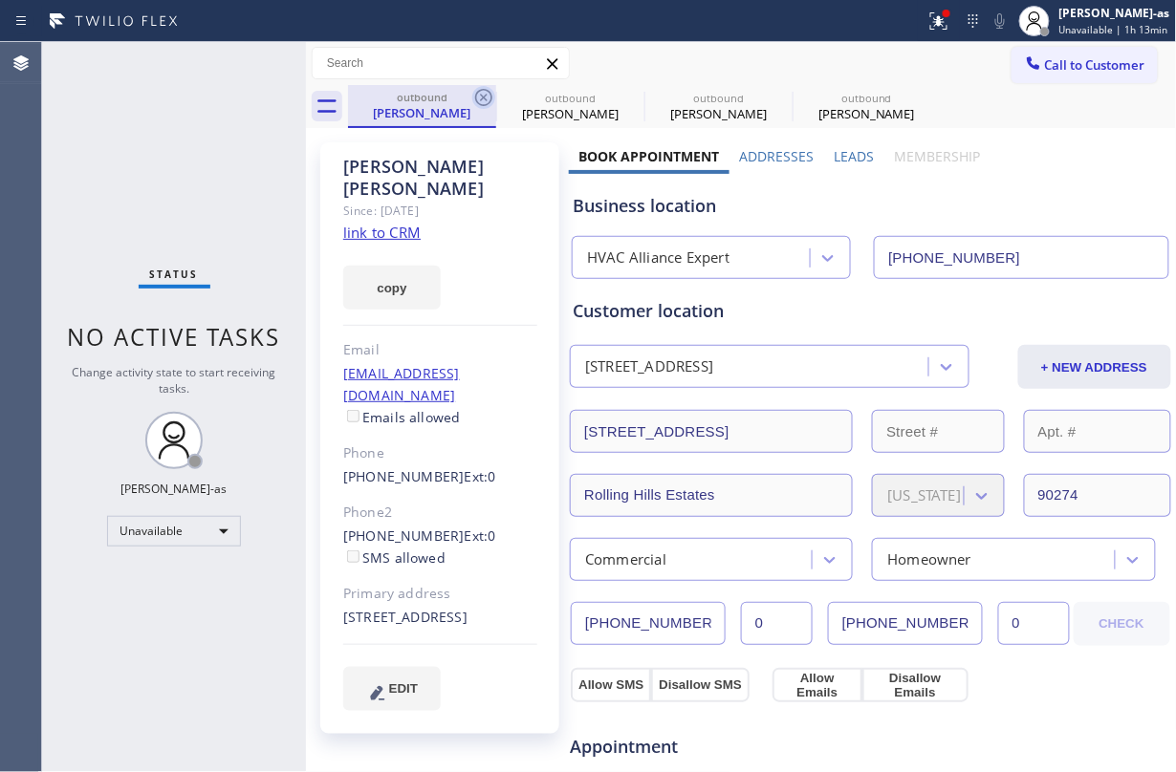
click at [479, 96] on icon at bounding box center [483, 97] width 23 height 23
click at [0, 0] on icon at bounding box center [0, 0] width 0 height 0
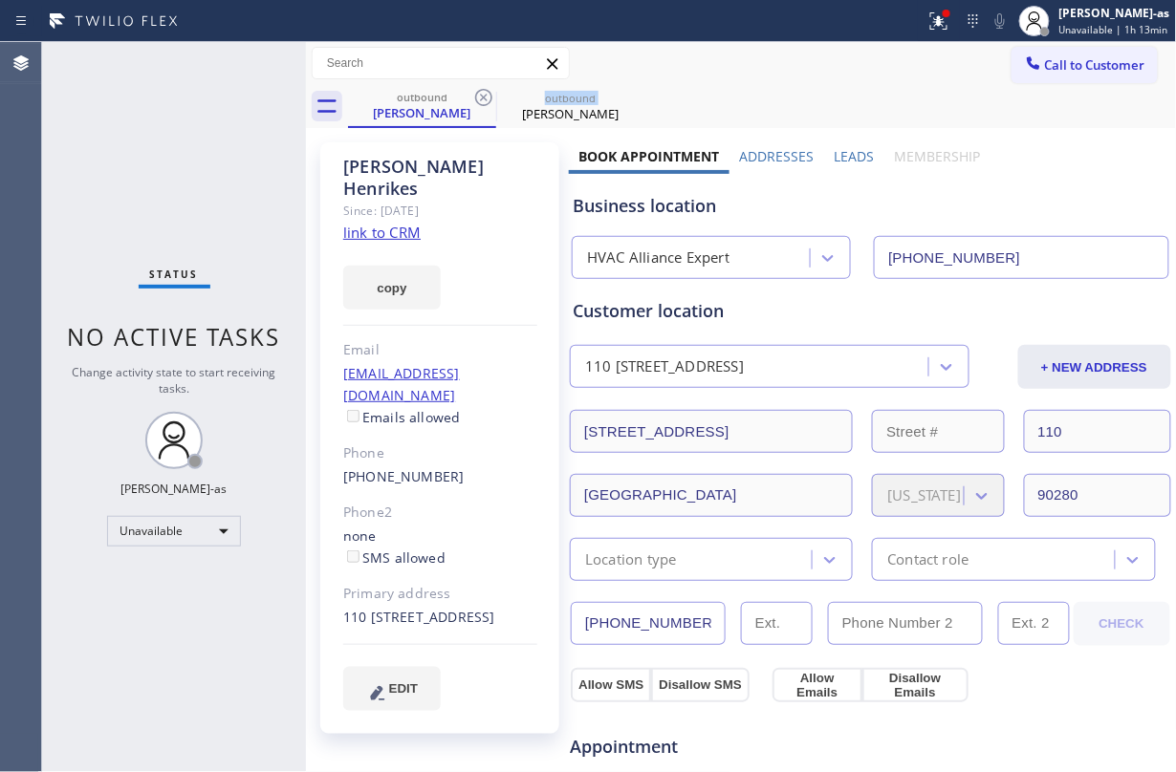
click at [479, 96] on icon at bounding box center [483, 97] width 23 height 23
click at [479, 96] on div "outbound [PERSON_NAME]" at bounding box center [762, 106] width 829 height 43
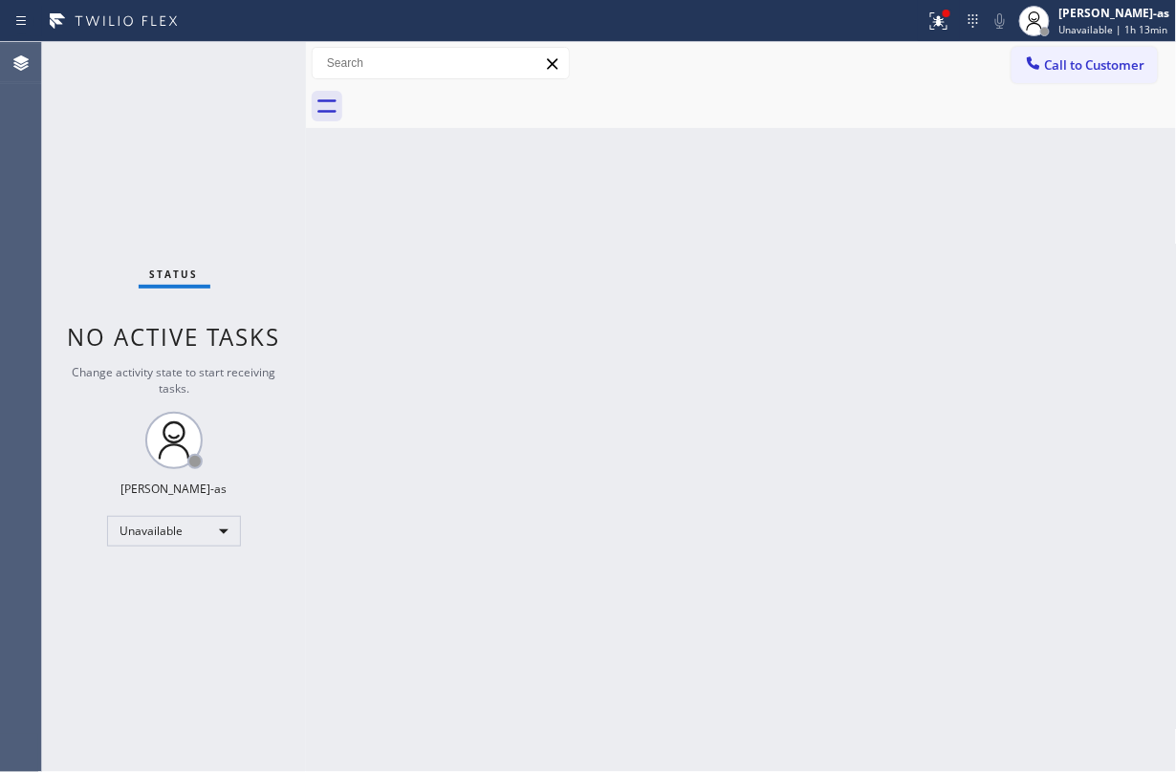
click at [479, 96] on div at bounding box center [762, 106] width 829 height 43
click at [1055, 61] on span "Call to Customer" at bounding box center [1095, 64] width 100 height 17
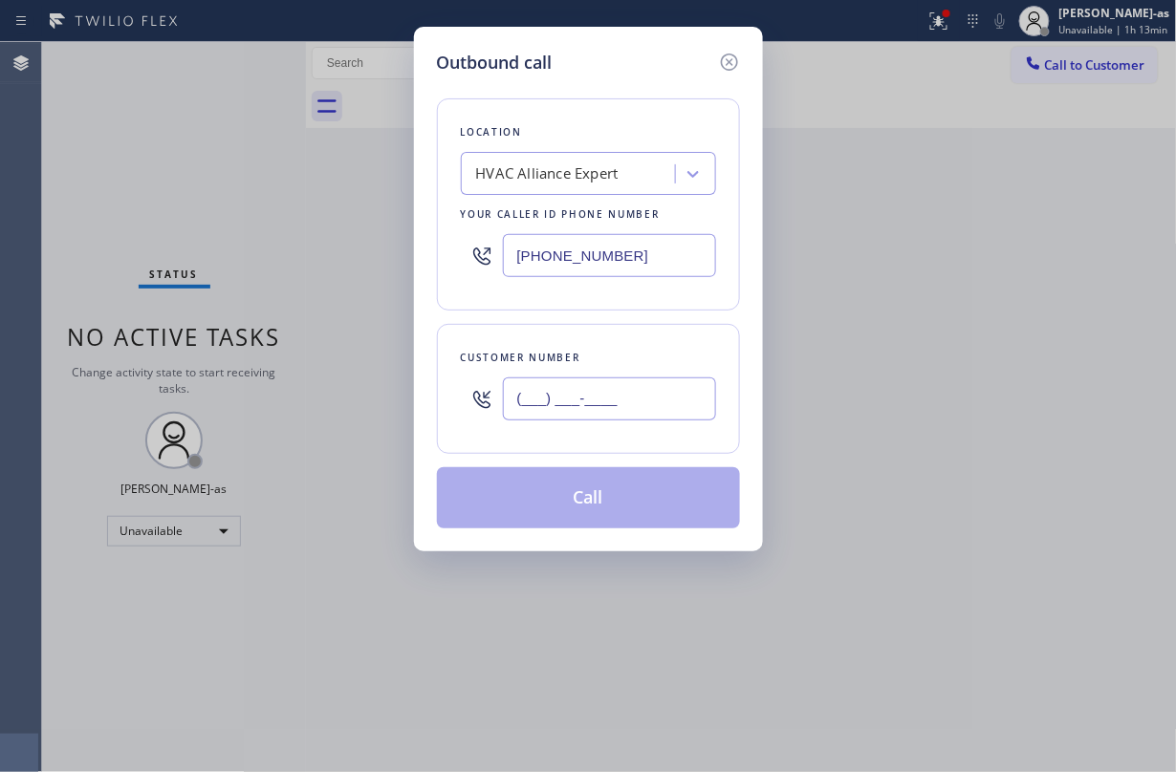
click at [617, 410] on input "(___) ___-____" at bounding box center [609, 399] width 213 height 43
paste input "810) 515-6642"
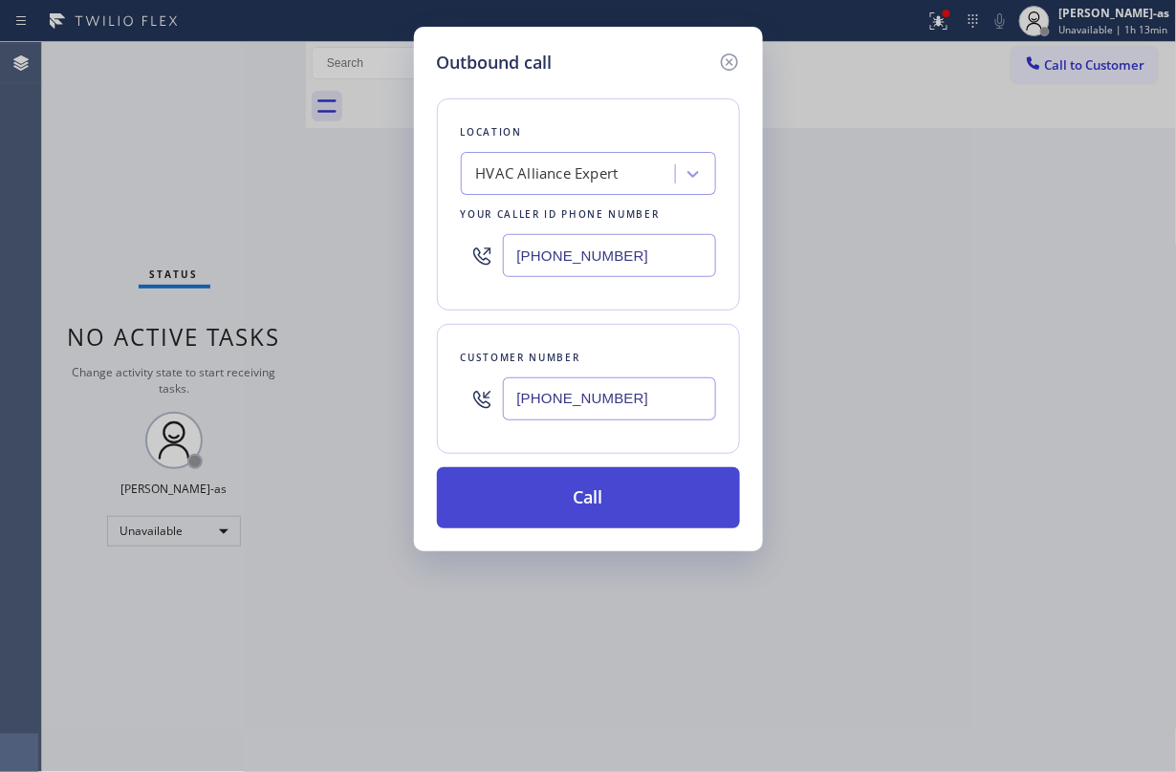
type input "[PHONE_NUMBER]"
click at [620, 495] on button "Call" at bounding box center [588, 497] width 303 height 61
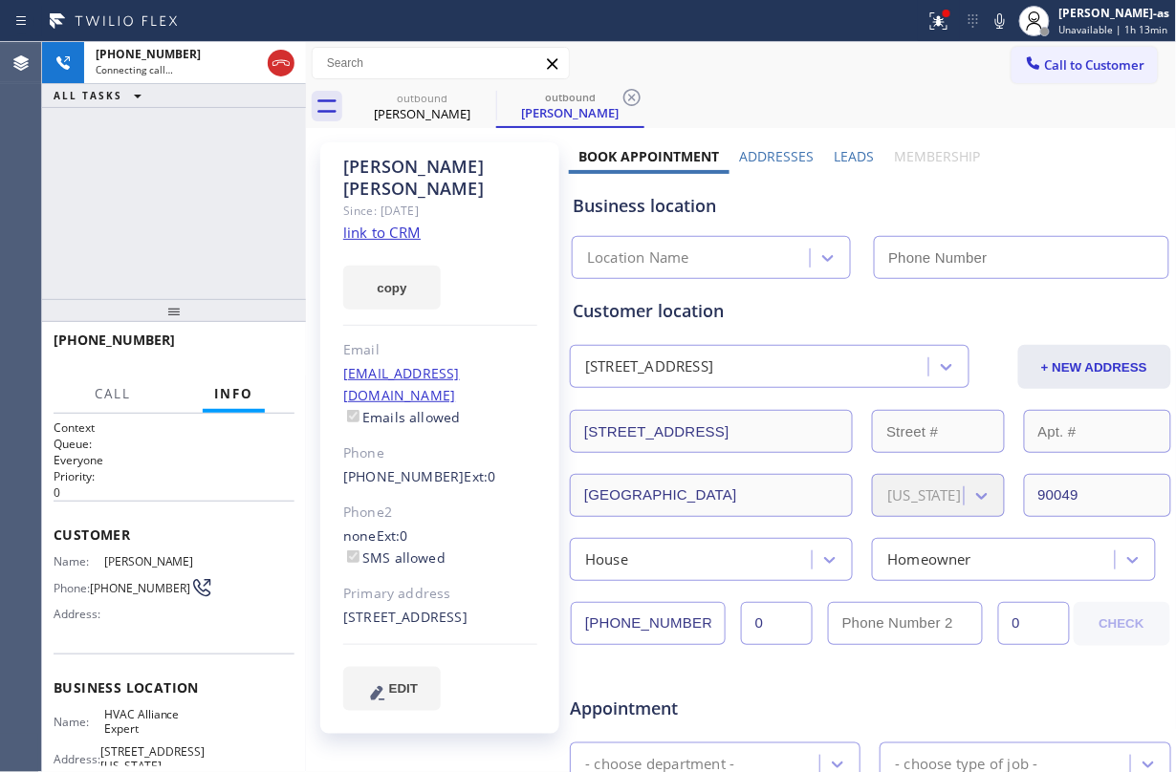
type input "[PHONE_NUMBER]"
click at [245, 239] on div "[PHONE_NUMBER] Connecting call… ALL TASKS ALL TASKS ACTIVE TASKS TASKS IN WRAP …" at bounding box center [174, 170] width 264 height 257
click at [375, 223] on link "link to CRM" at bounding box center [381, 232] width 77 height 19
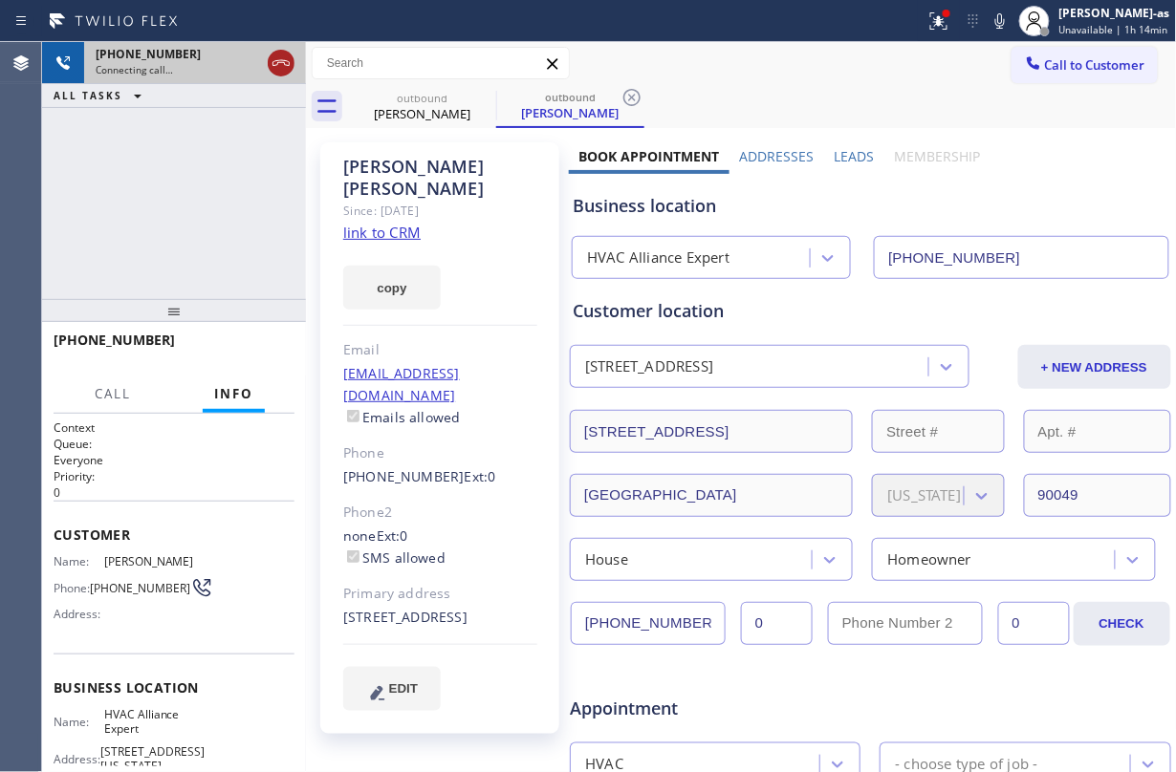
click at [277, 59] on icon at bounding box center [281, 63] width 23 height 23
drag, startPoint x: 235, startPoint y: 172, endPoint x: 380, endPoint y: 135, distance: 149.1
click at [242, 172] on div "[PHONE_NUMBER] Connecting call… ALL TASKS ALL TASKS ACTIVE TASKS TASKS IN WRAP …" at bounding box center [174, 170] width 264 height 257
click at [396, 96] on div "outbound" at bounding box center [422, 98] width 144 height 14
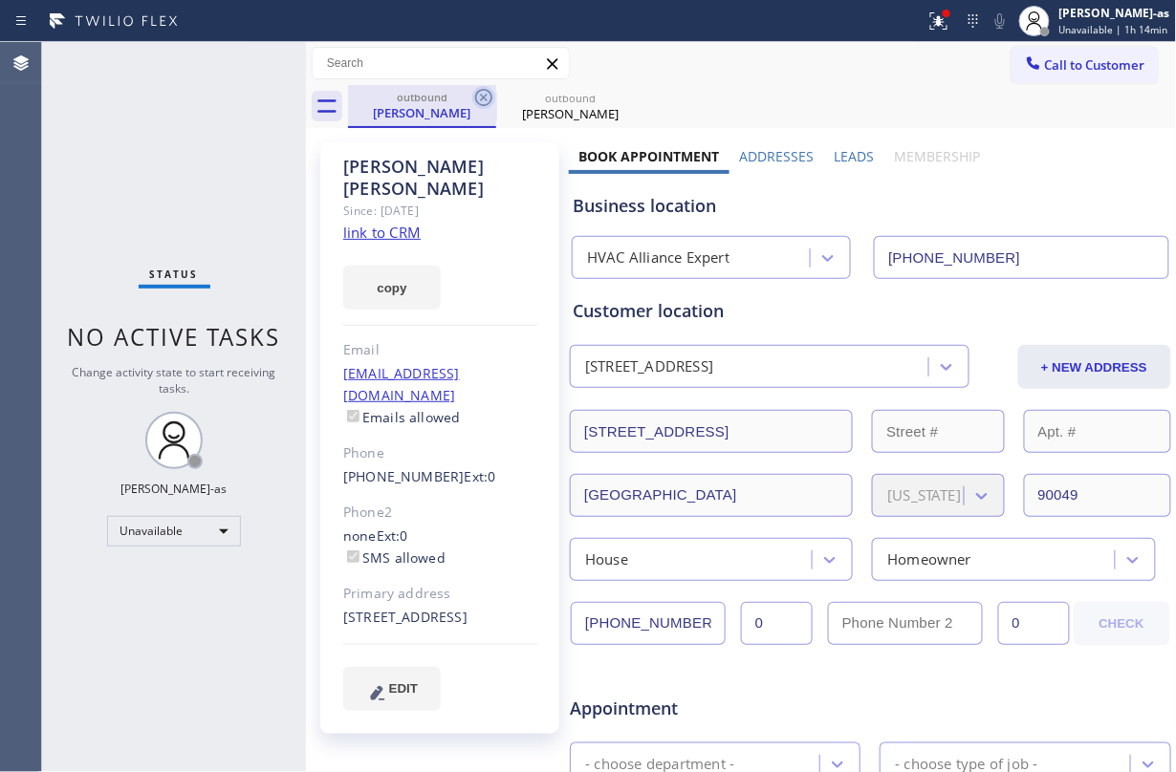
click at [475, 92] on icon at bounding box center [483, 97] width 23 height 23
click at [475, 92] on div "outbound [PERSON_NAME]" at bounding box center [762, 106] width 829 height 43
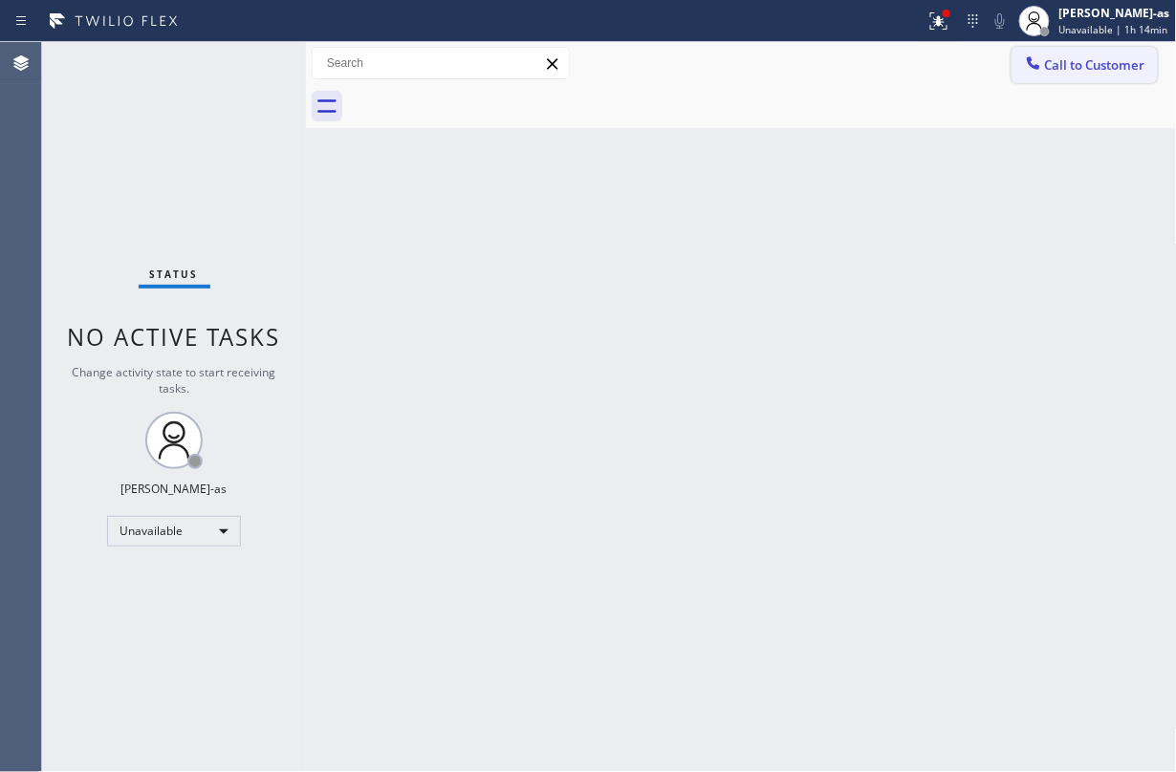
click at [1078, 65] on span "Call to Customer" at bounding box center [1095, 64] width 100 height 17
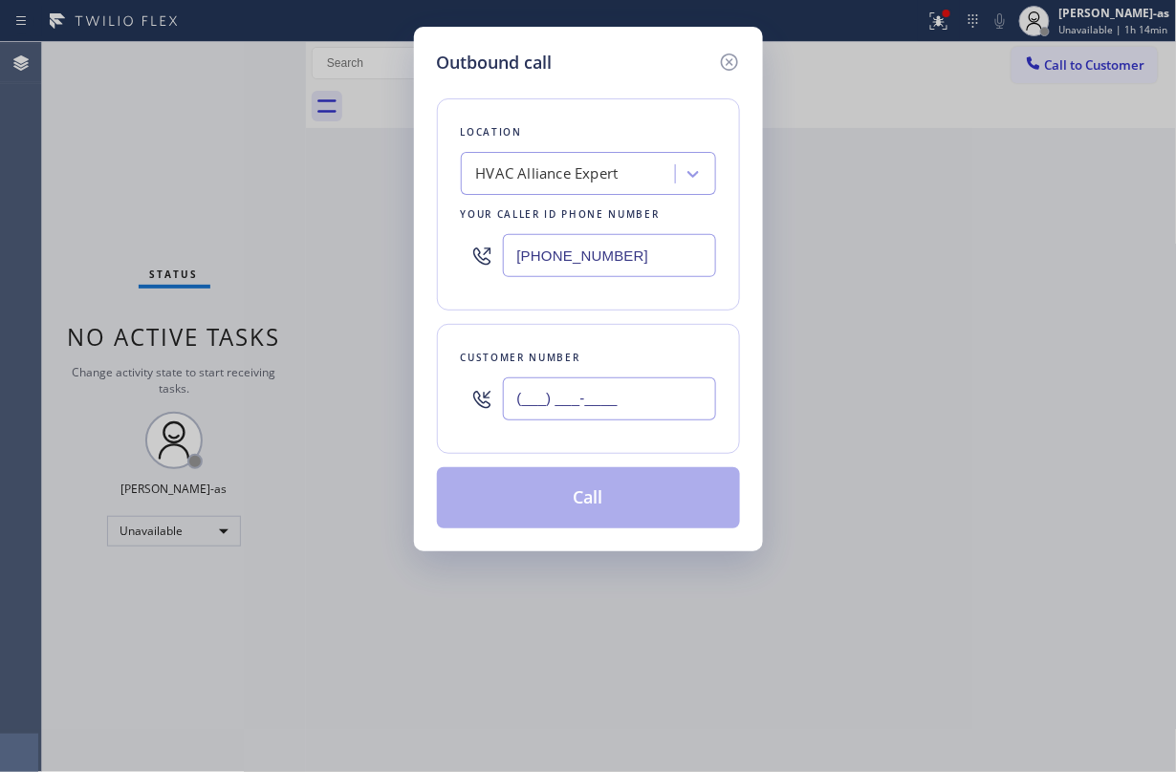
click at [593, 403] on input "(___) ___-____" at bounding box center [609, 399] width 213 height 43
paste input "310) 890-7286"
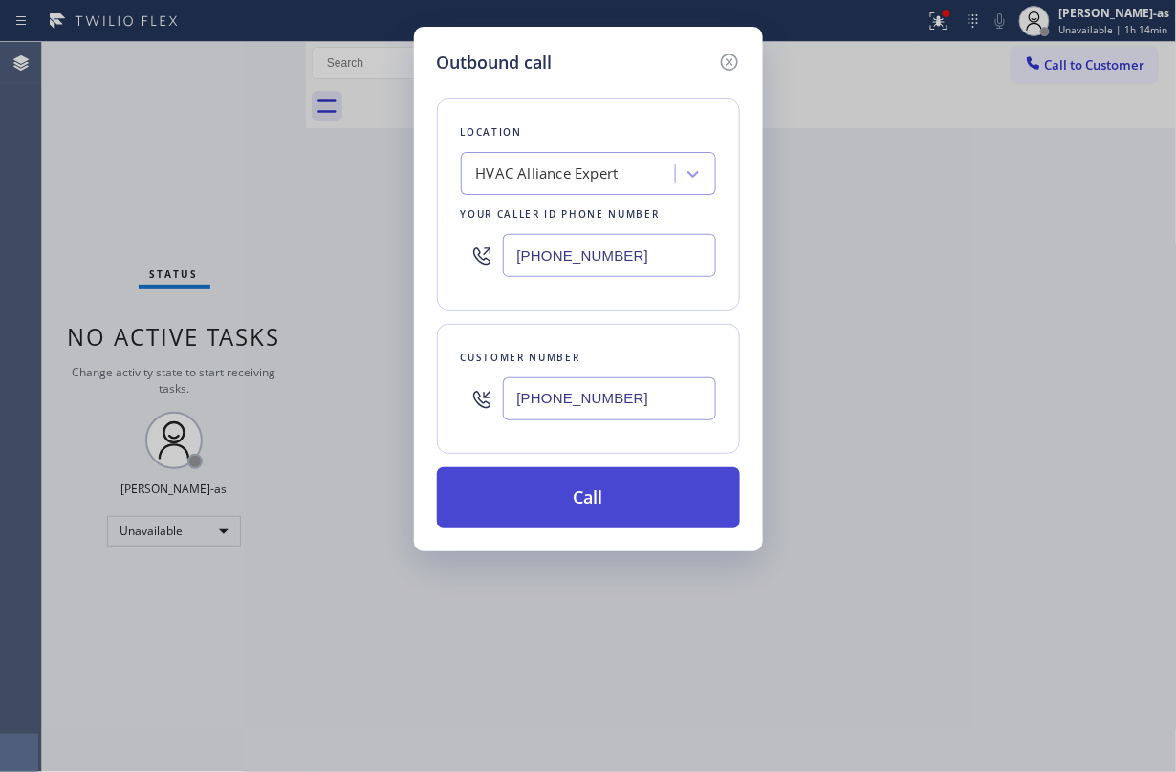
type input "[PHONE_NUMBER]"
click at [597, 509] on button "Call" at bounding box center [588, 497] width 303 height 61
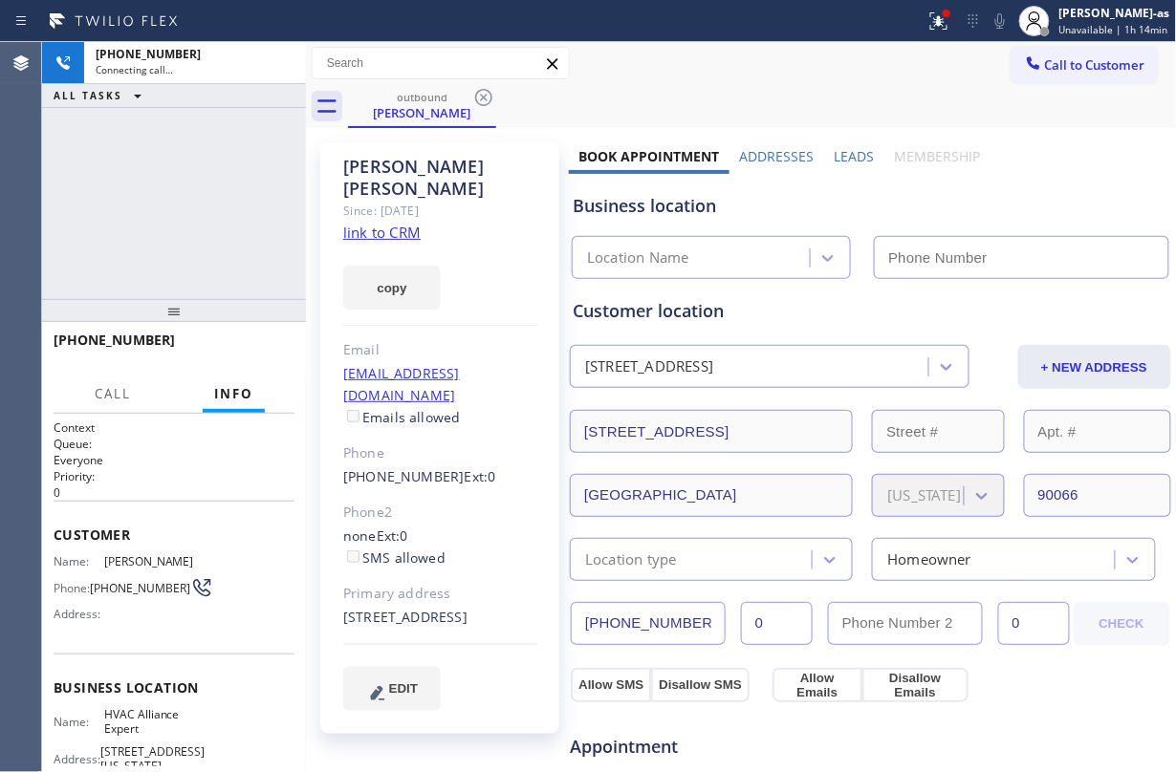
click at [146, 189] on div "[PHONE_NUMBER] Connecting call… ALL TASKS ALL TASKS ACTIVE TASKS TASKS IN WRAP …" at bounding box center [174, 170] width 264 height 257
click at [399, 223] on link "link to CRM" at bounding box center [381, 232] width 77 height 19
type input "[PHONE_NUMBER]"
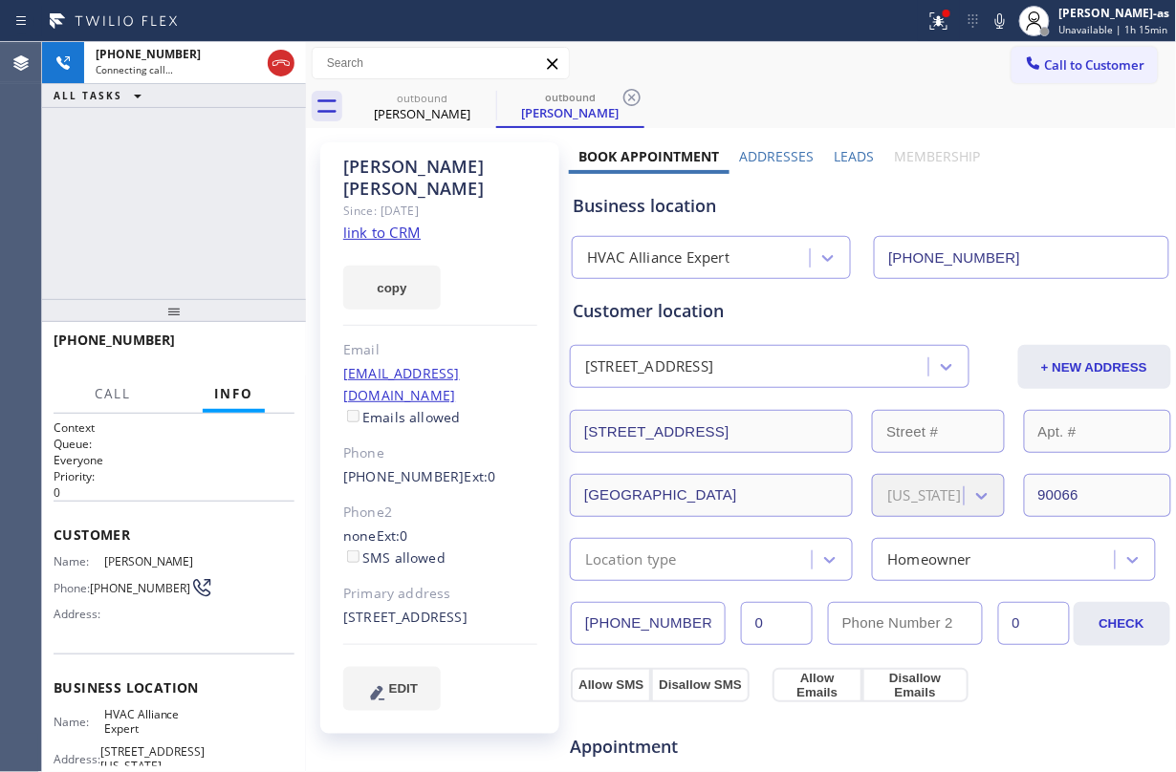
click at [172, 247] on div "[PHONE_NUMBER] Connecting call… ALL TASKS ALL TASKS ACTIVE TASKS TASKS IN WRAP …" at bounding box center [174, 170] width 264 height 257
click at [264, 55] on div at bounding box center [281, 63] width 34 height 42
drag, startPoint x: 390, startPoint y: 92, endPoint x: 425, endPoint y: 100, distance: 36.4
click at [413, 100] on div "outbound" at bounding box center [422, 98] width 144 height 14
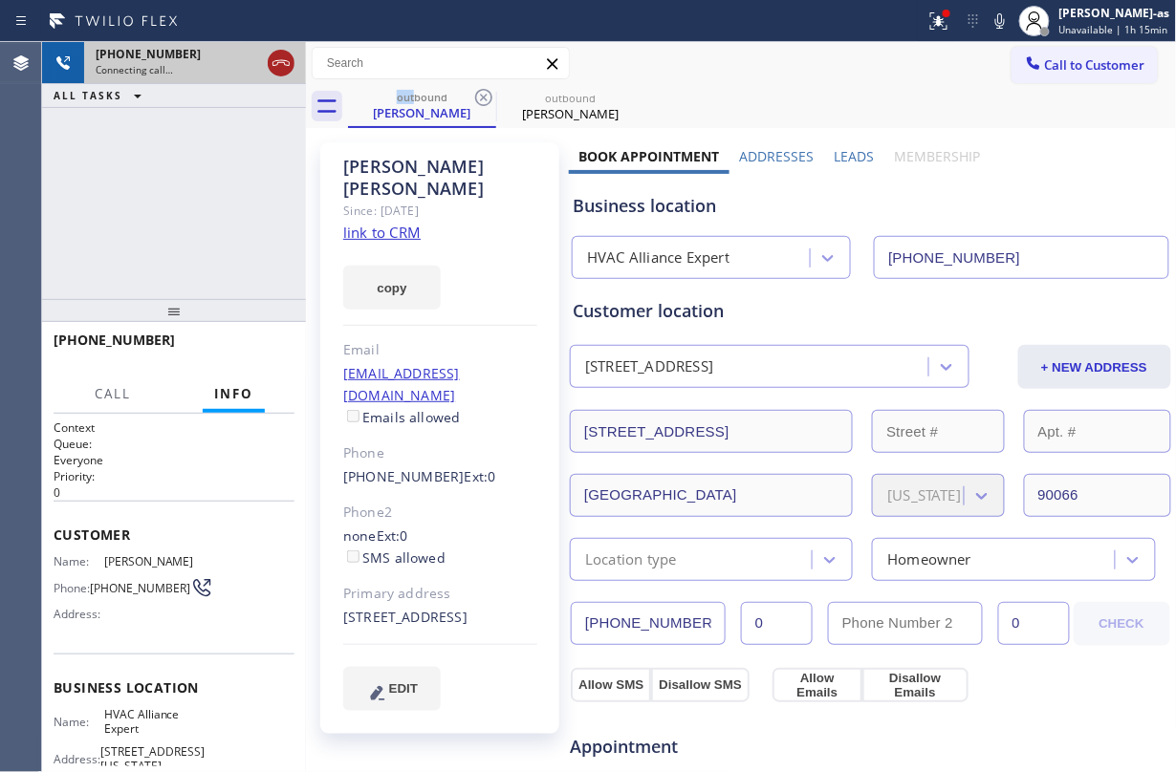
click at [275, 57] on icon at bounding box center [281, 63] width 23 height 23
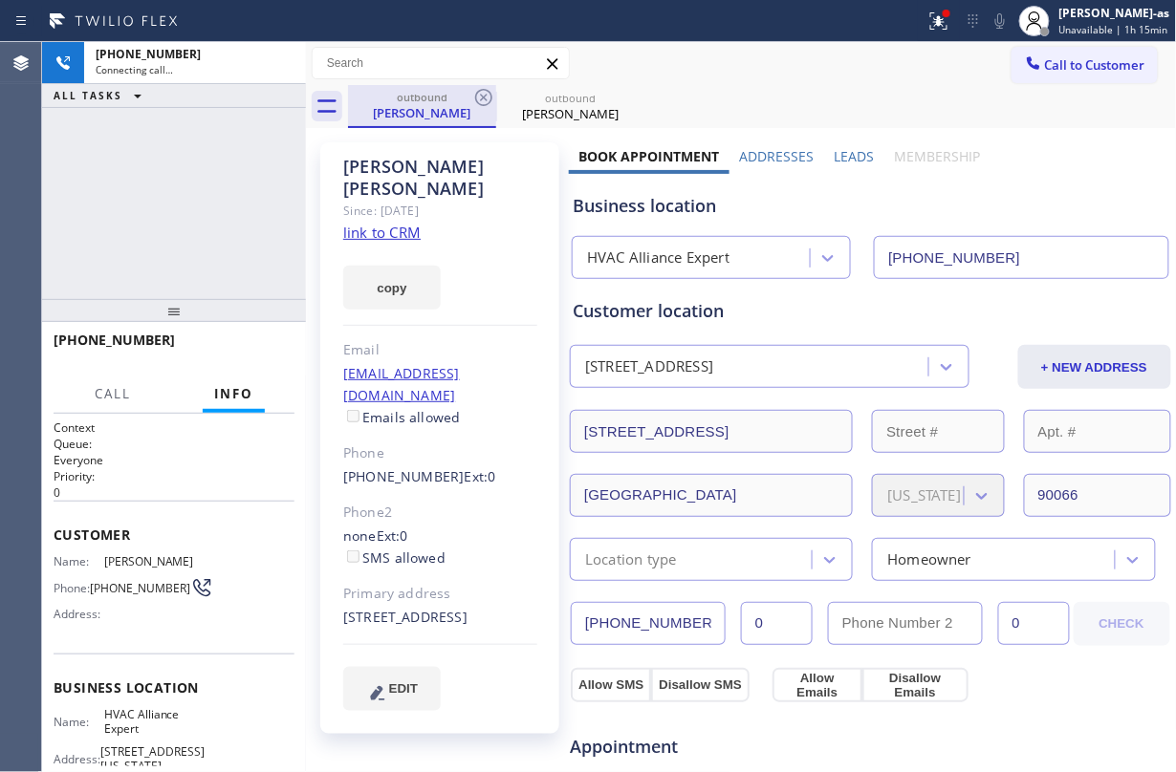
drag, startPoint x: 344, startPoint y: 93, endPoint x: 444, endPoint y: 103, distance: 100.0
click at [402, 103] on div "outbound [PERSON_NAME] outbound [PERSON_NAME]" at bounding box center [741, 106] width 871 height 43
click at [468, 101] on div "outbound" at bounding box center [422, 97] width 144 height 14
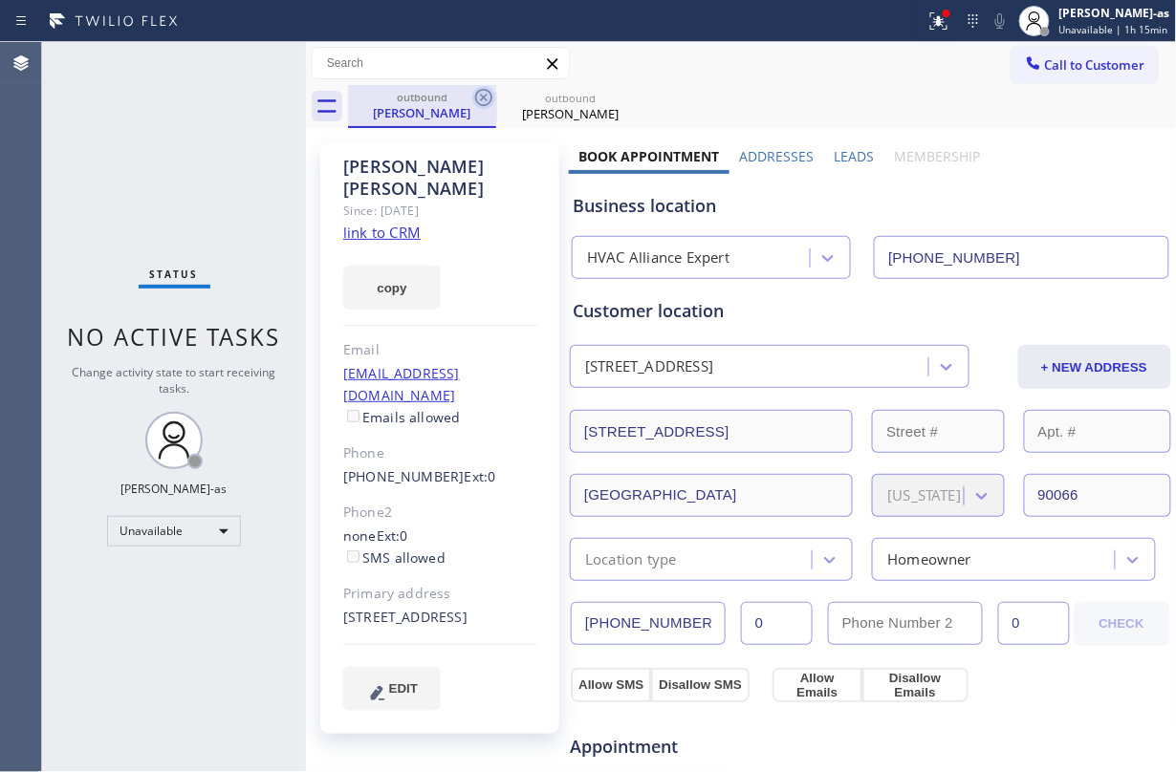
click at [487, 100] on icon at bounding box center [483, 97] width 17 height 17
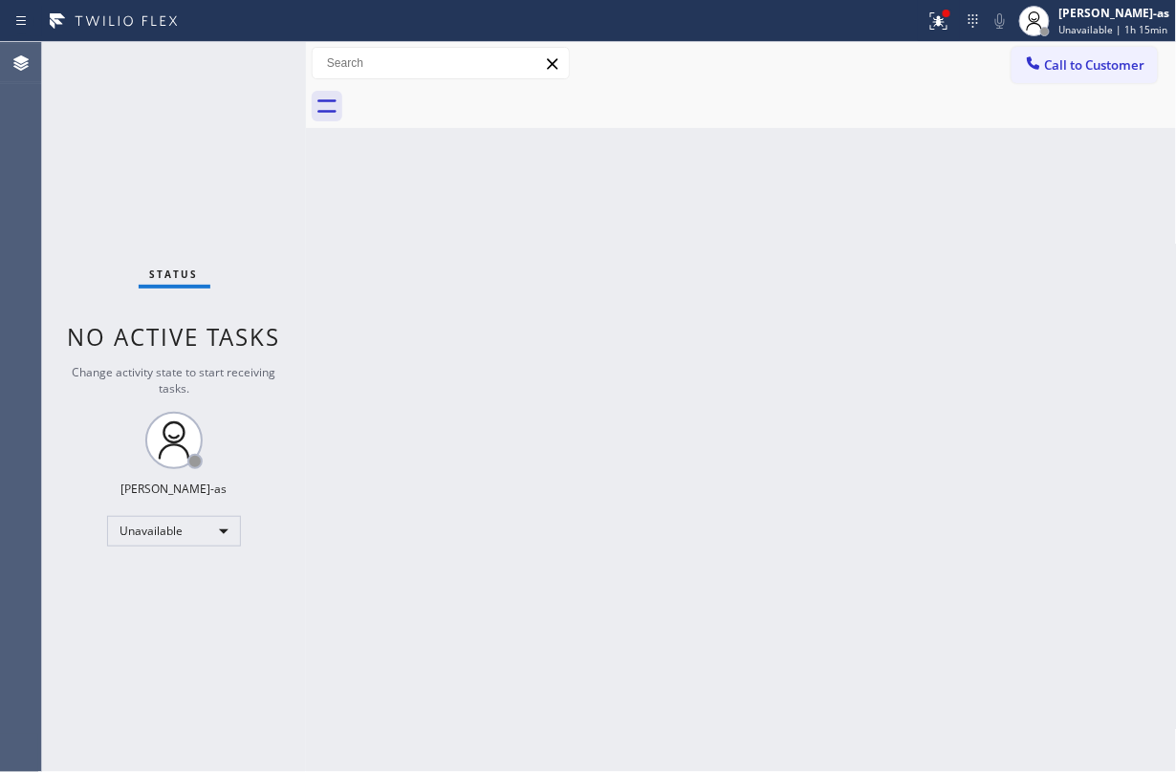
click at [487, 100] on div at bounding box center [762, 106] width 829 height 43
click at [154, 189] on div "Status No active tasks Change activity state to start receiving tasks. [PERSON_…" at bounding box center [174, 407] width 264 height 730
drag, startPoint x: 545, startPoint y: 268, endPoint x: 881, endPoint y: 178, distance: 348.3
click at [612, 245] on div "Back to Dashboard Change Sender ID Customers Technicians Select a contact Outbo…" at bounding box center [741, 407] width 871 height 730
click at [1083, 69] on span "Call to Customer" at bounding box center [1095, 64] width 100 height 17
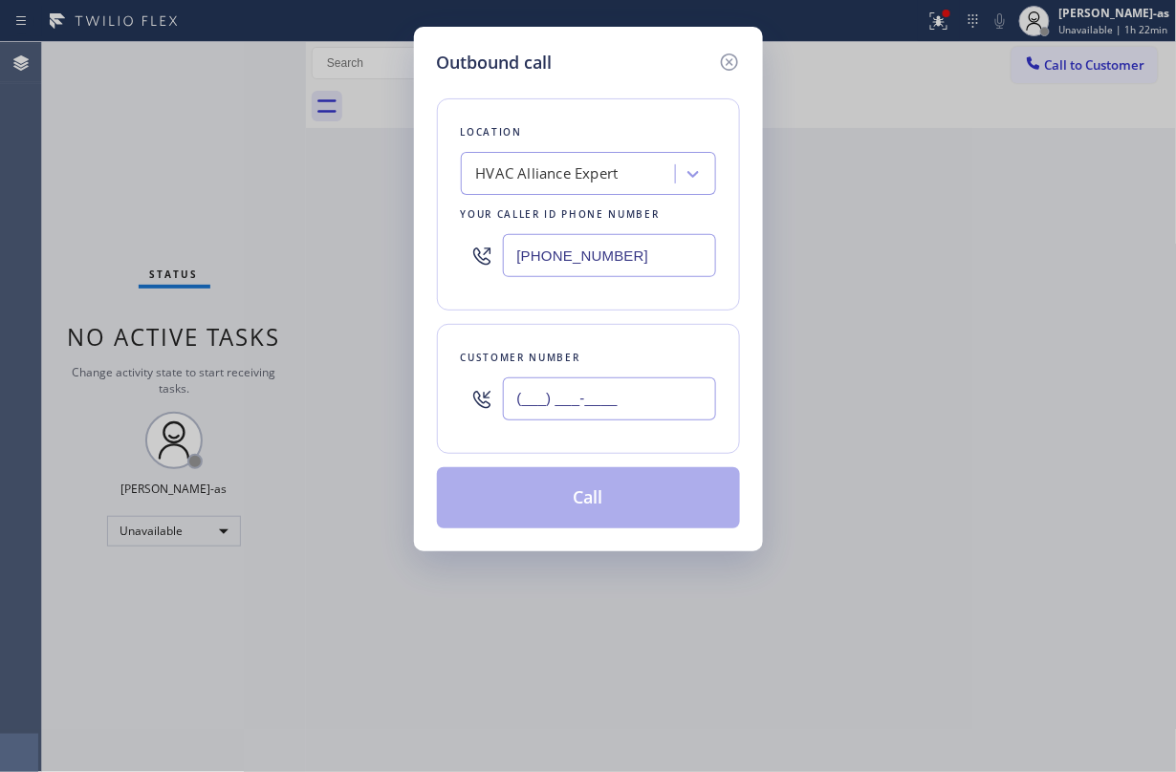
click at [589, 418] on input "(___) ___-____" at bounding box center [609, 399] width 213 height 43
paste input "714) 833-0477"
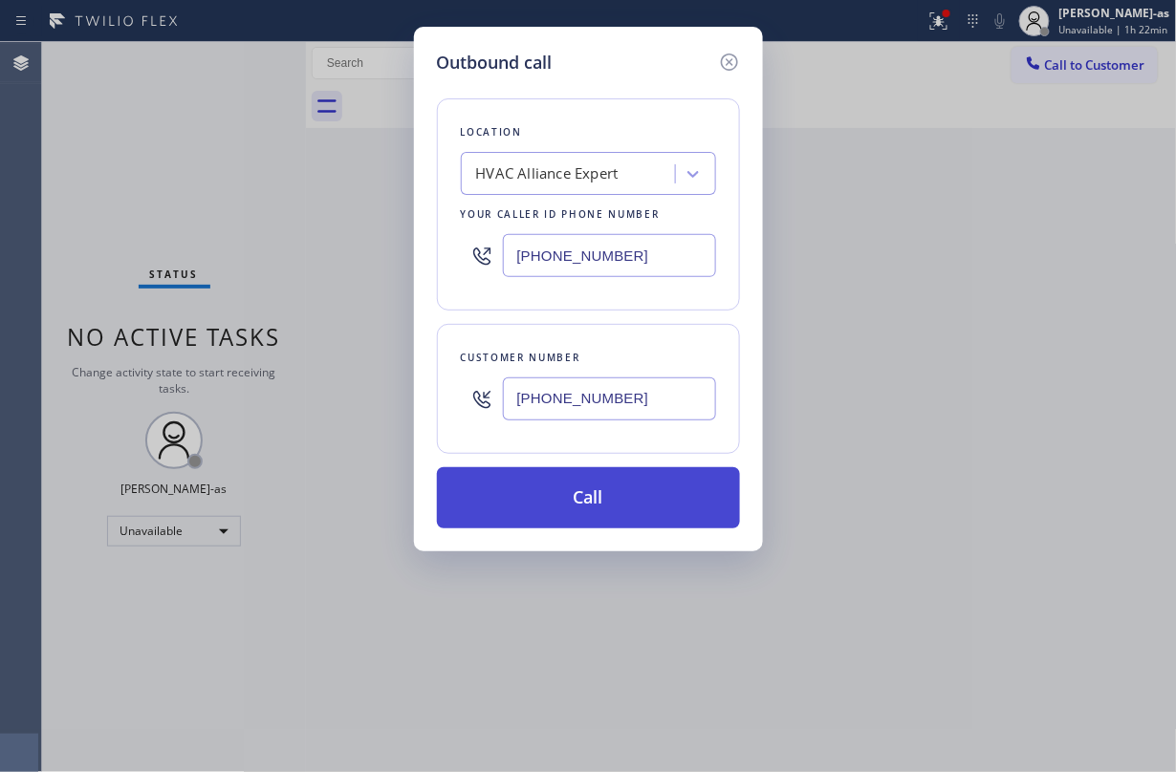
type input "[PHONE_NUMBER]"
click at [533, 487] on button "Call" at bounding box center [588, 497] width 303 height 61
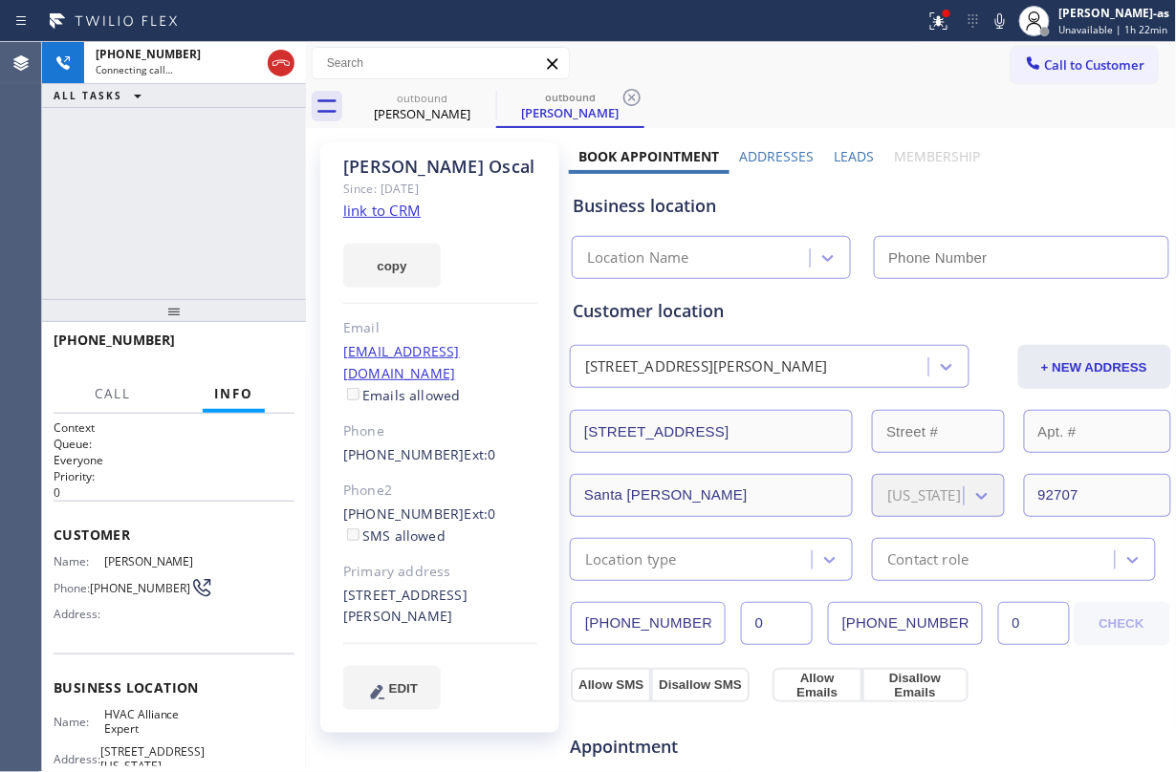
drag, startPoint x: 256, startPoint y: 200, endPoint x: 426, endPoint y: 214, distance: 170.8
click at [270, 203] on div "[PHONE_NUMBER] Connecting call… ALL TASKS ALL TASKS ACTIVE TASKS TASKS IN WRAP …" at bounding box center [174, 170] width 264 height 257
click at [400, 214] on link "link to CRM" at bounding box center [381, 210] width 77 height 19
type input "[PHONE_NUMBER]"
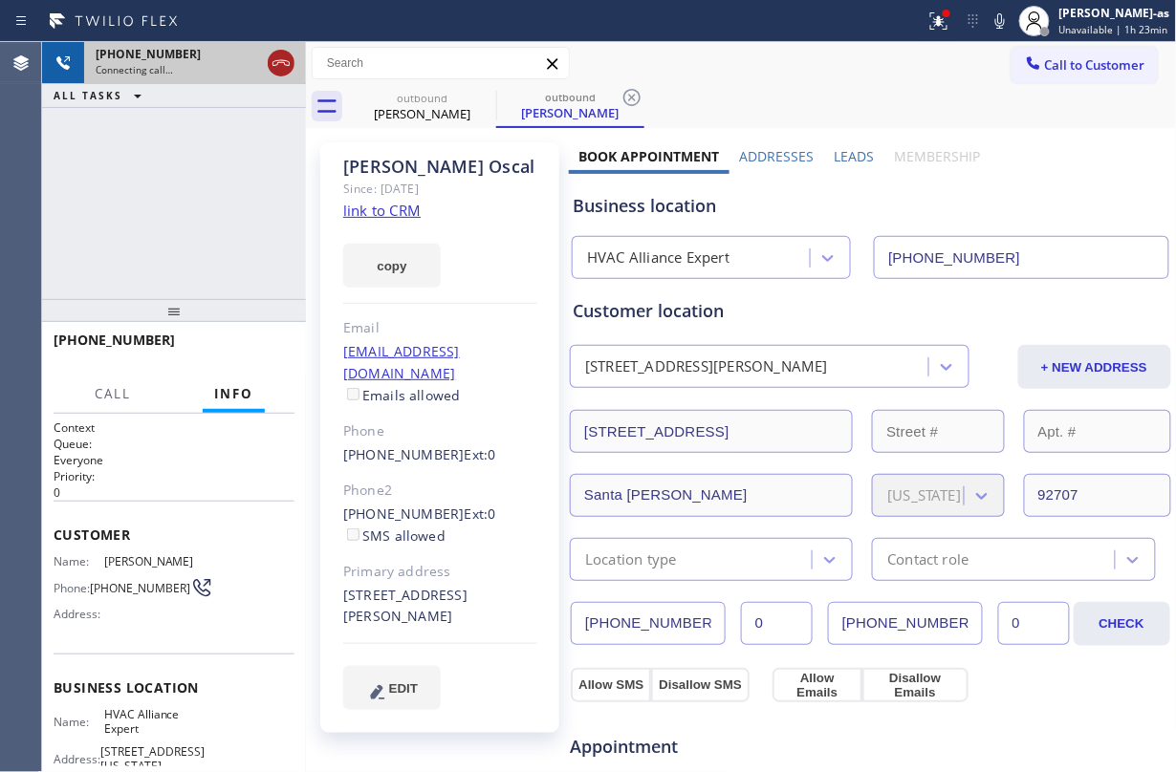
click at [280, 54] on icon at bounding box center [281, 63] width 23 height 23
click at [173, 220] on div "[PHONE_NUMBER] Connecting call… ALL TASKS ALL TASKS ACTIVE TASKS TASKS IN WRAP …" at bounding box center [174, 170] width 264 height 257
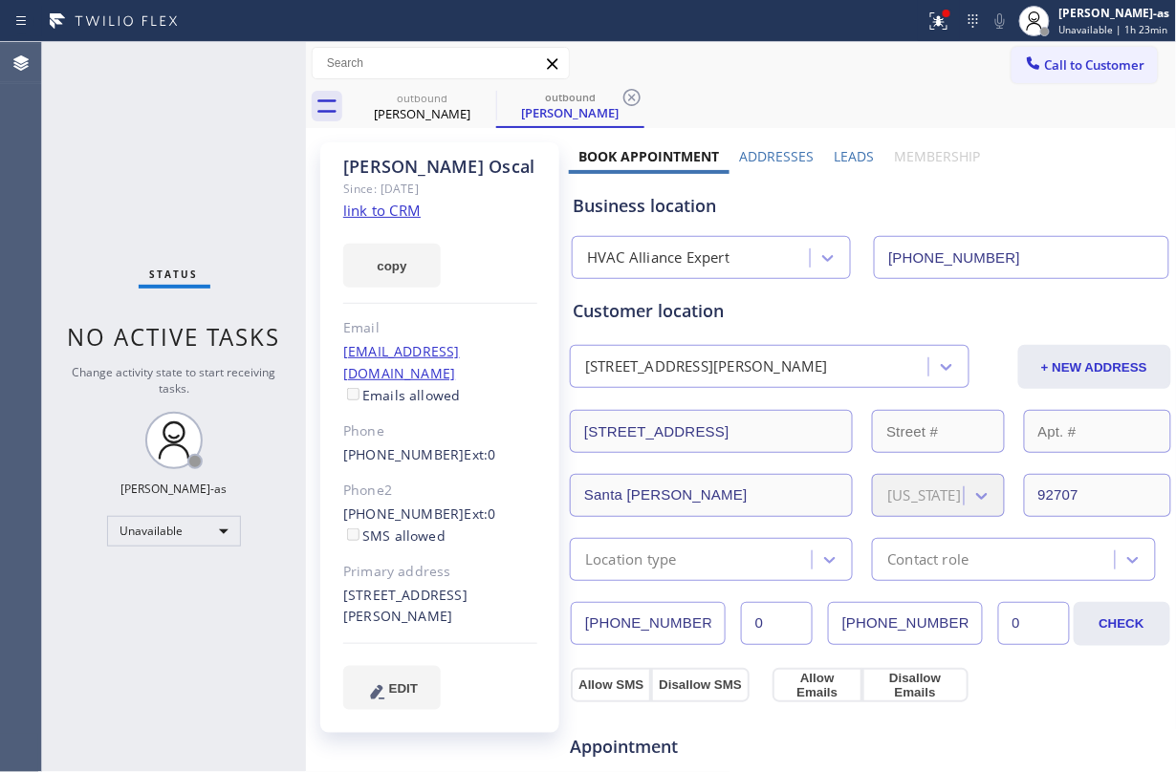
click at [382, 216] on link "link to CRM" at bounding box center [381, 210] width 77 height 19
drag, startPoint x: 254, startPoint y: 228, endPoint x: 361, endPoint y: 177, distance: 118.5
click at [256, 228] on div "Status No active tasks Change activity state to start receiving tasks. [PERSON_…" at bounding box center [174, 407] width 264 height 730
click at [392, 109] on div "[PERSON_NAME]" at bounding box center [422, 113] width 144 height 17
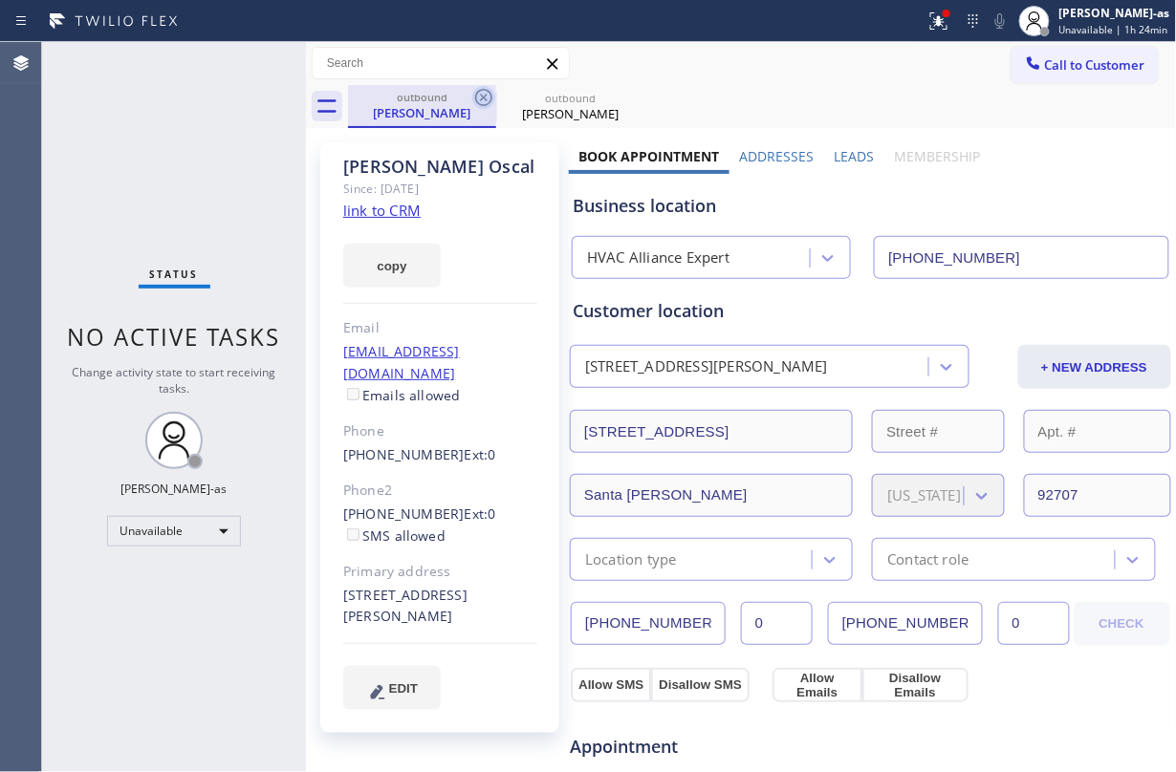
click at [482, 99] on icon at bounding box center [483, 97] width 17 height 17
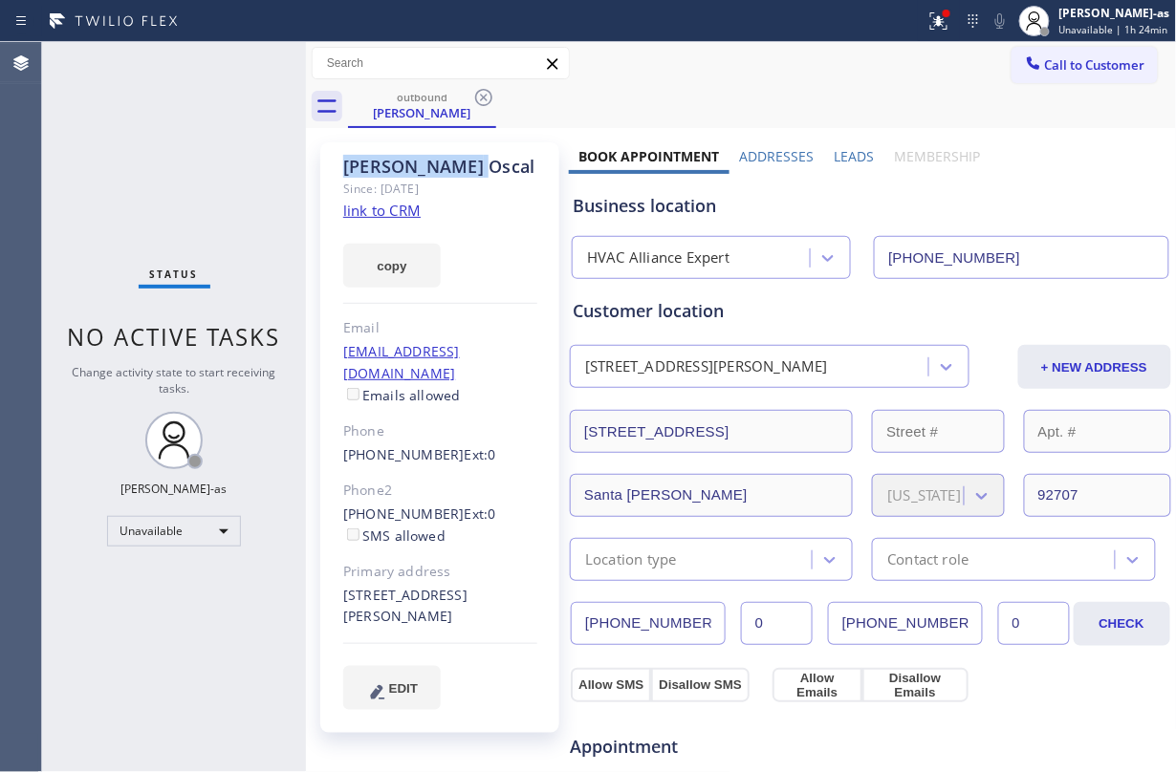
click at [482, 99] on icon at bounding box center [483, 97] width 17 height 17
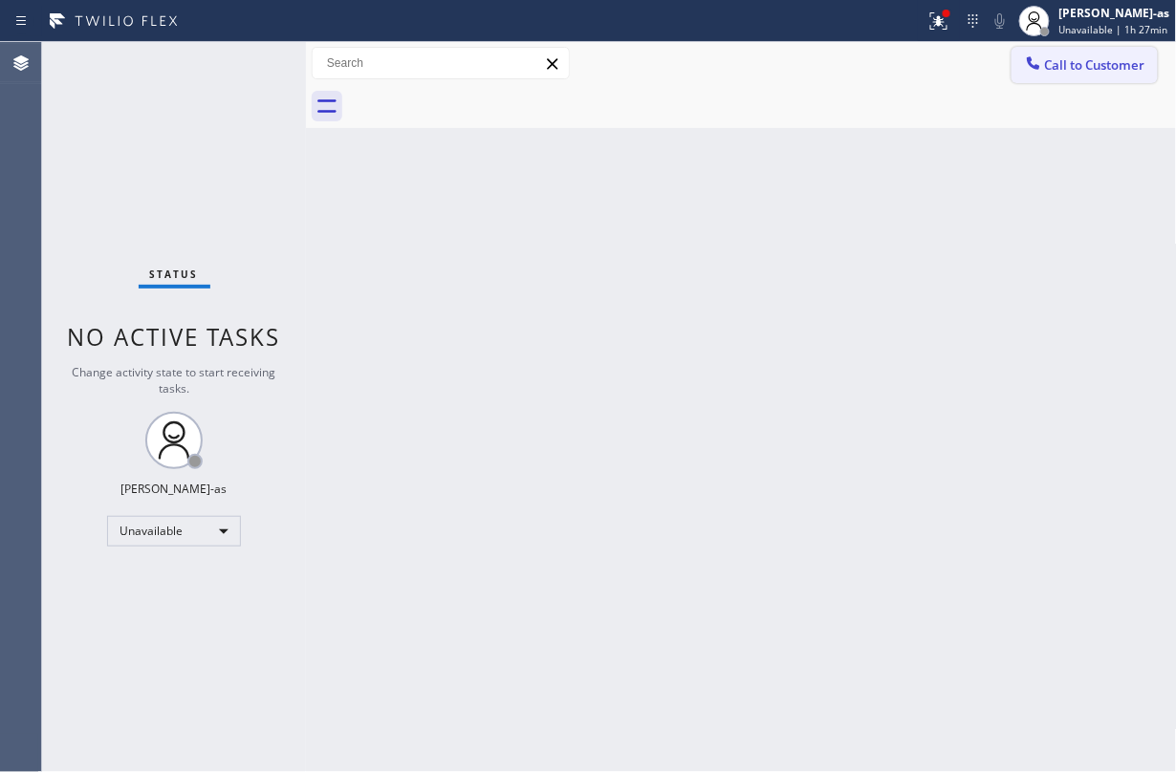
click at [1049, 77] on button "Call to Customer" at bounding box center [1084, 65] width 146 height 36
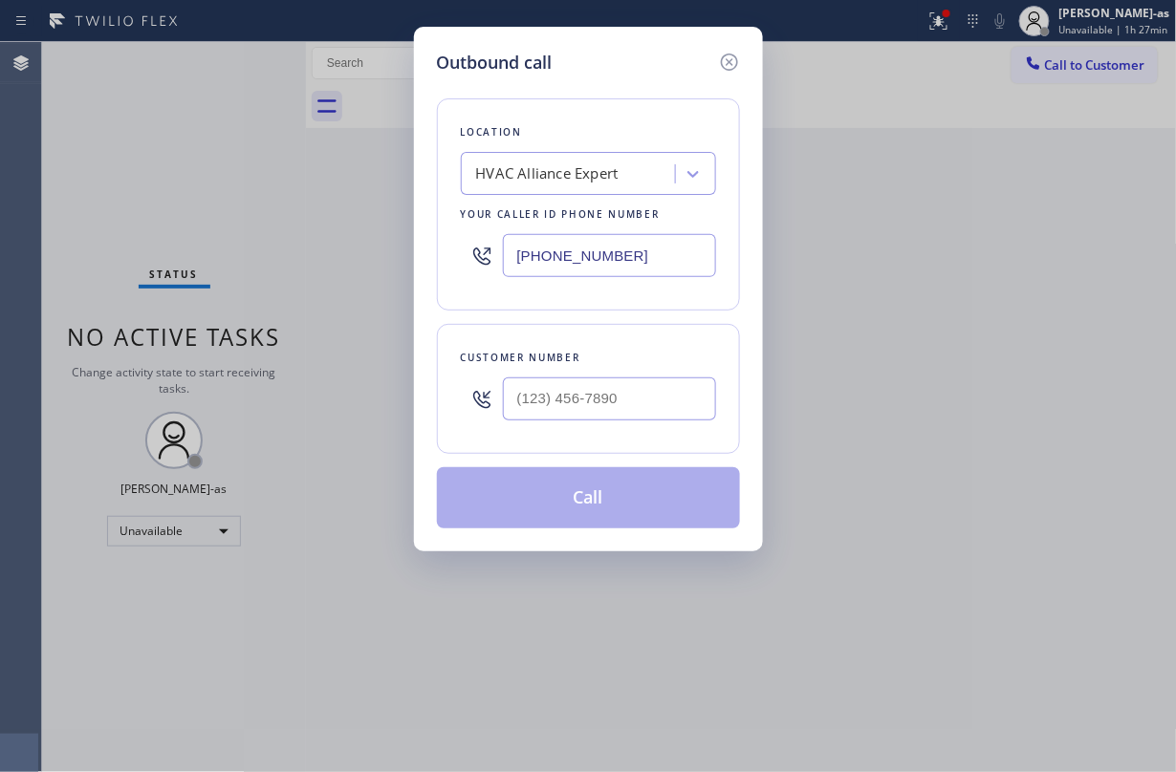
click at [636, 376] on div at bounding box center [609, 399] width 213 height 62
click at [650, 407] on input "(___) ___-____" at bounding box center [609, 399] width 213 height 43
paste input "626) 552-2867"
type input "[PHONE_NUMBER]"
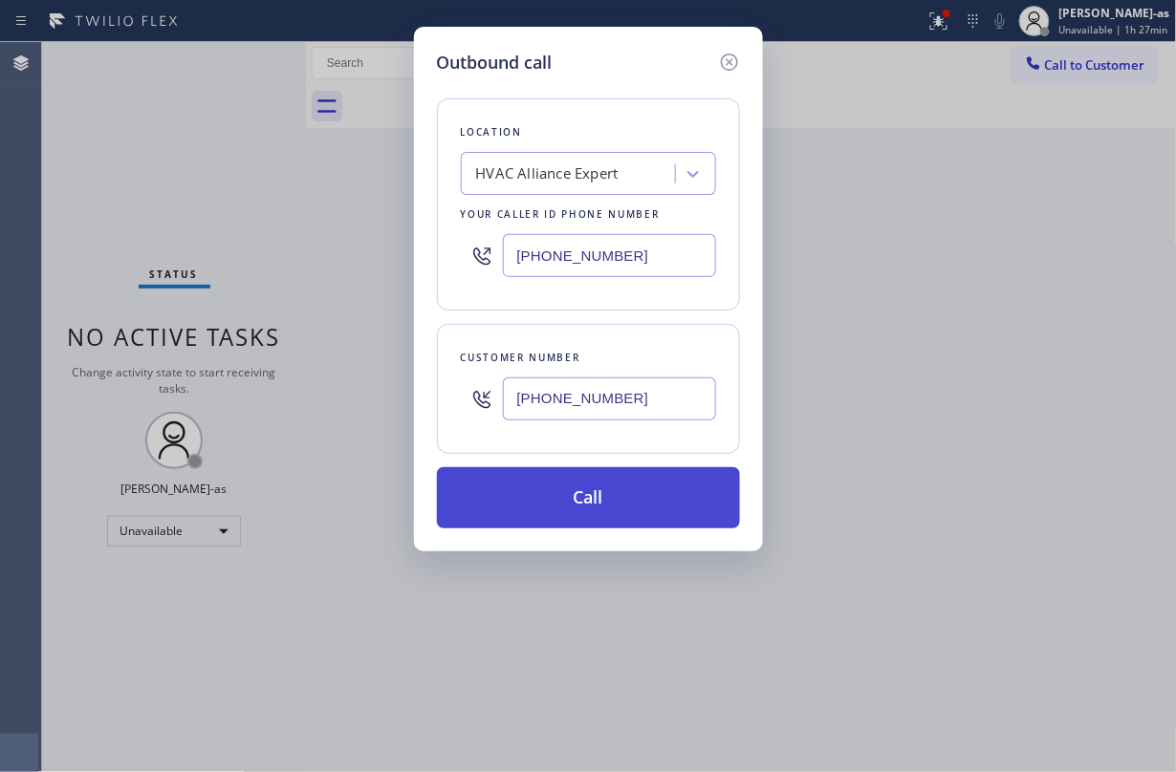
click at [619, 502] on button "Call" at bounding box center [588, 497] width 303 height 61
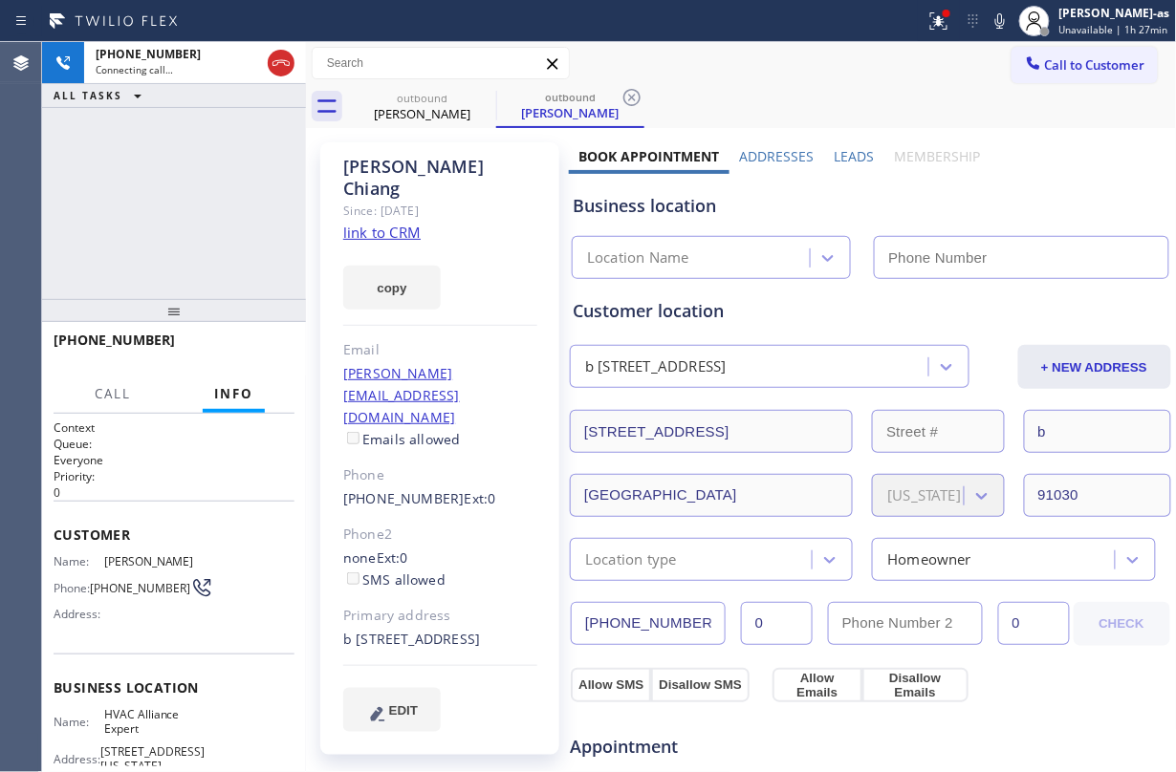
click at [228, 207] on div "[PHONE_NUMBER] Connecting call… ALL TASKS ALL TASKS ACTIVE TASKS TASKS IN WRAP …" at bounding box center [174, 170] width 264 height 257
click at [375, 223] on link "link to CRM" at bounding box center [381, 232] width 77 height 19
type input "[PHONE_NUMBER]"
click at [146, 203] on div "[PHONE_NUMBER] Live | 01:05 ALL TASKS ALL TASKS ACTIVE TASKS TASKS IN WRAP UP" at bounding box center [174, 170] width 264 height 257
click at [249, 353] on span "HANG UP" at bounding box center [250, 348] width 58 height 13
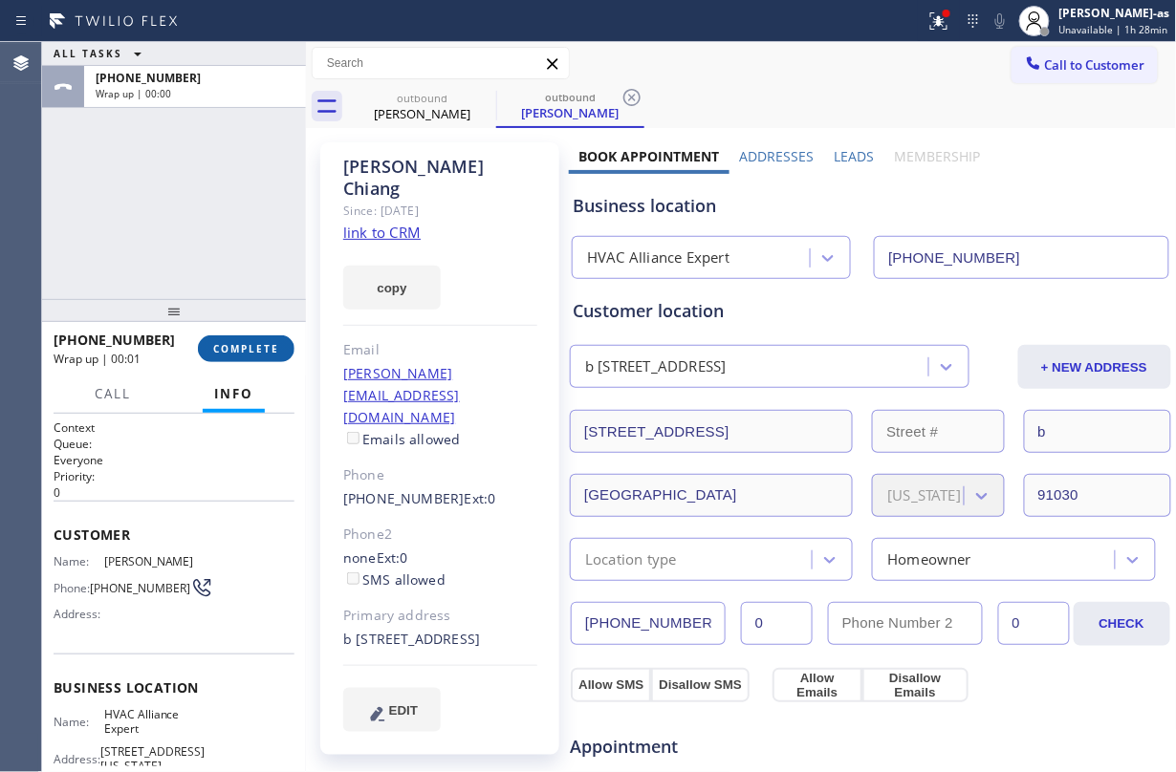
click at [249, 353] on span "COMPLETE" at bounding box center [246, 348] width 66 height 13
drag, startPoint x: 192, startPoint y: 294, endPoint x: 368, endPoint y: 308, distance: 176.4
click at [195, 299] on div at bounding box center [174, 310] width 264 height 23
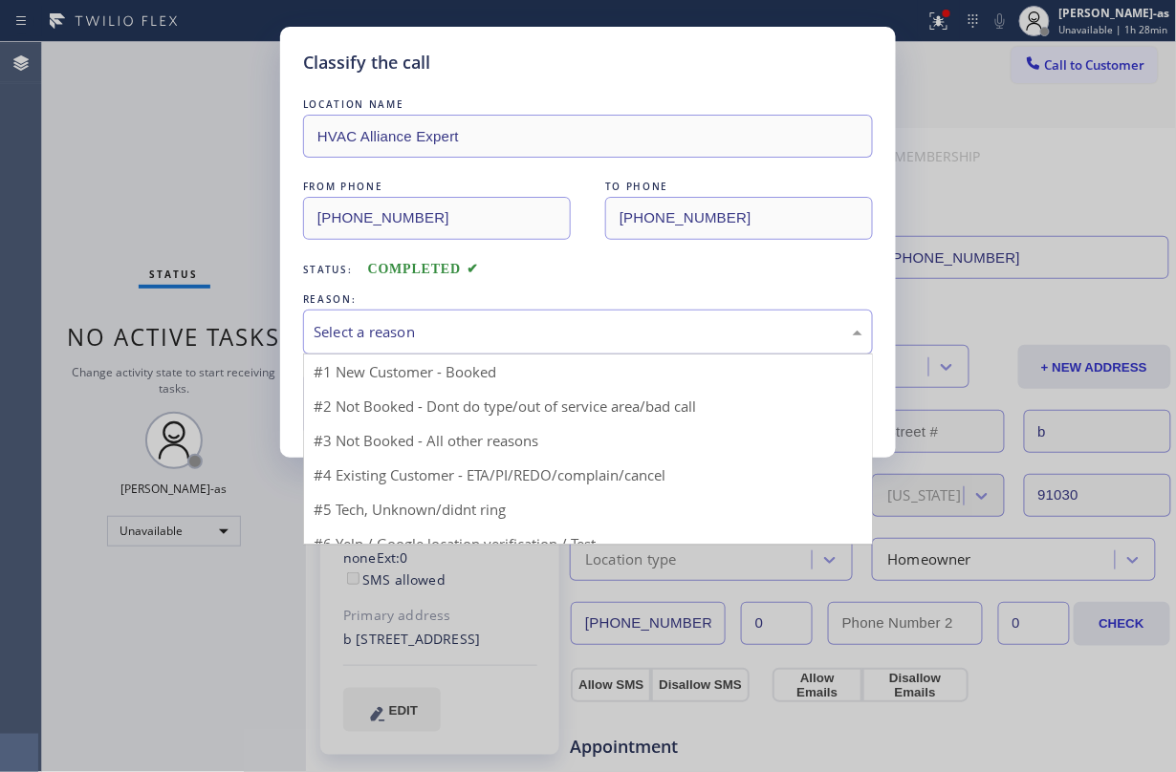
drag, startPoint x: 346, startPoint y: 318, endPoint x: 368, endPoint y: 329, distance: 24.4
click at [357, 327] on div "Select a reason" at bounding box center [588, 332] width 570 height 45
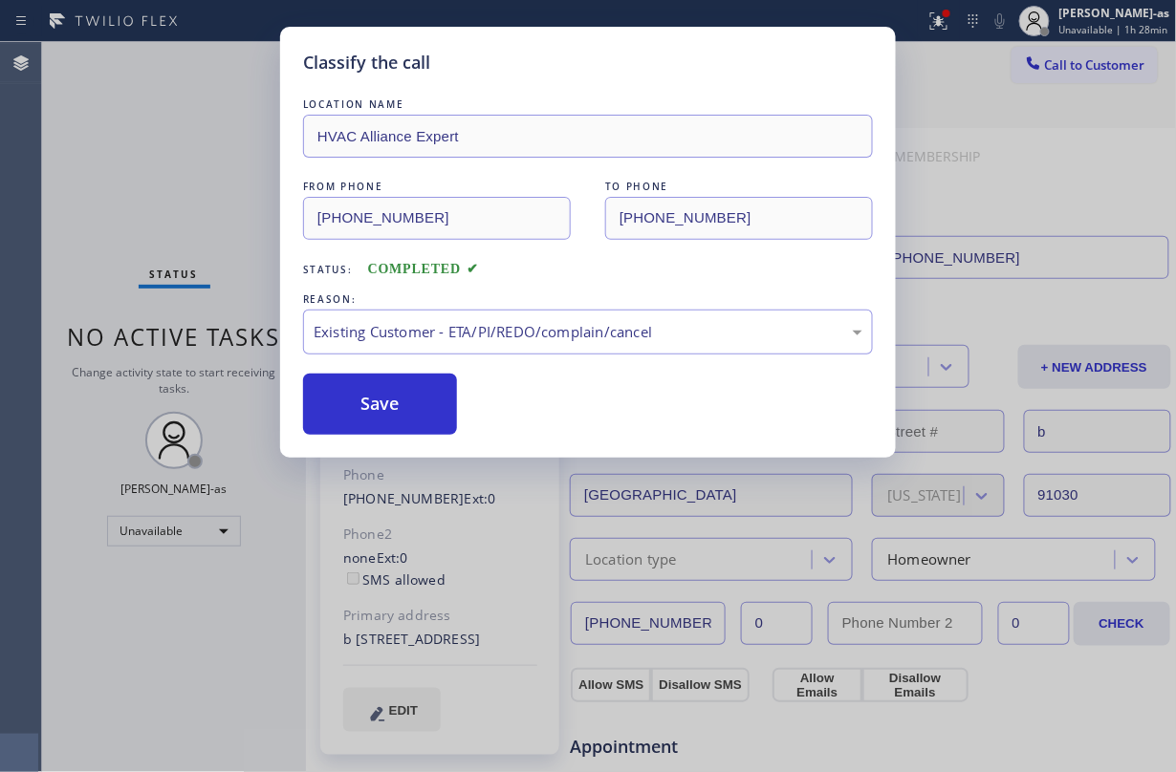
click at [365, 403] on button "Save" at bounding box center [380, 404] width 154 height 61
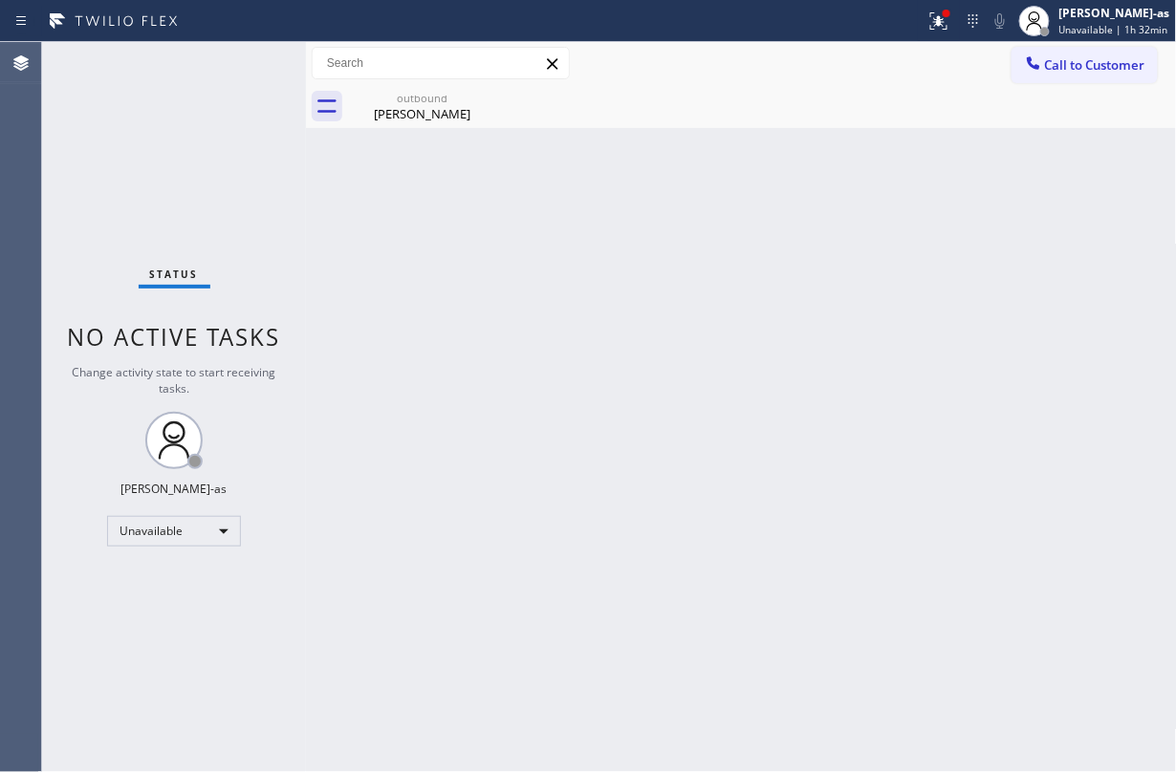
drag, startPoint x: 1084, startPoint y: 73, endPoint x: 1073, endPoint y: 69, distance: 12.1
click at [1083, 73] on span "Call to Customer" at bounding box center [1095, 64] width 100 height 17
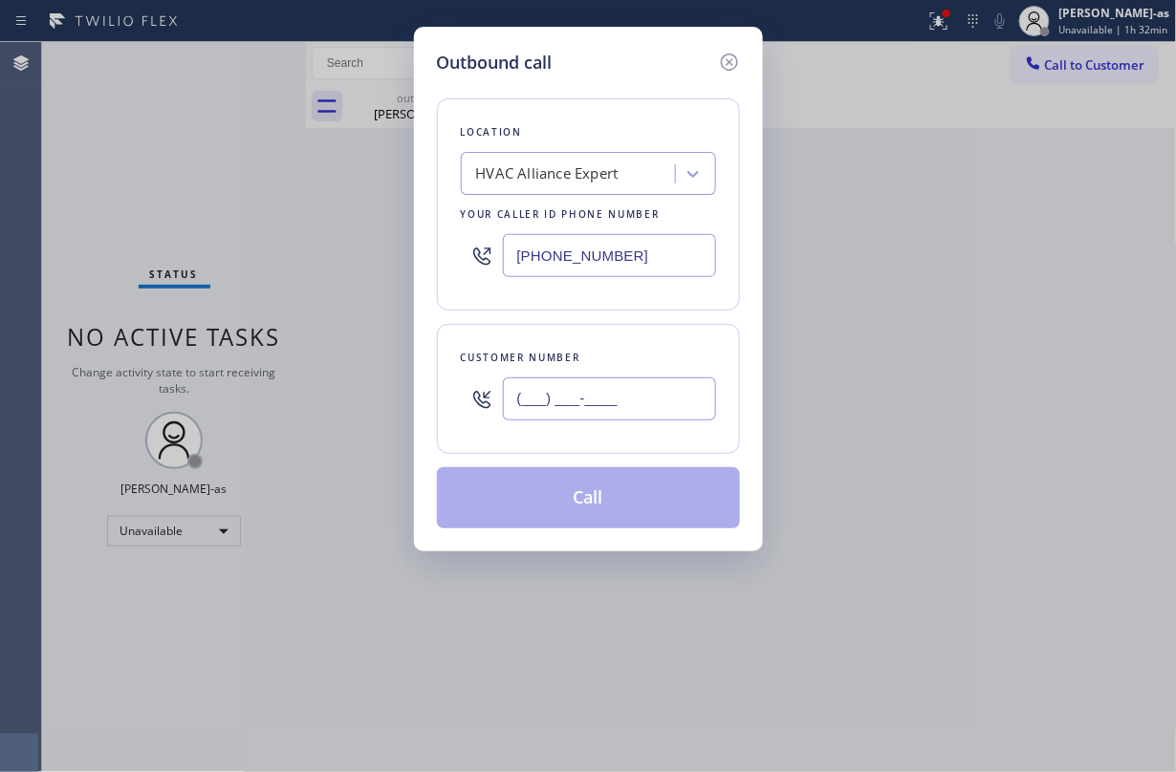
click at [659, 387] on input "(___) ___-____" at bounding box center [609, 399] width 213 height 43
paste input "661) 367-6180"
type input "[PHONE_NUMBER]"
click at [616, 501] on button "Call" at bounding box center [588, 497] width 303 height 61
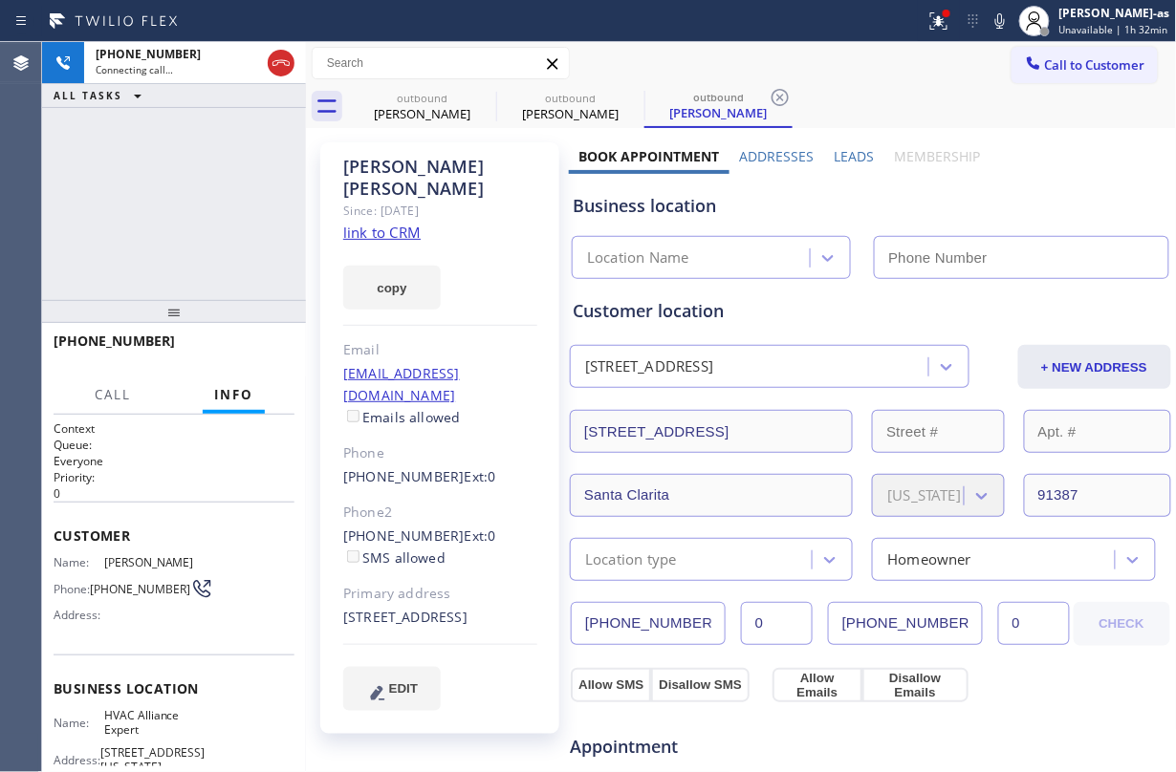
click at [182, 196] on div "[PHONE_NUMBER] Connecting call… ALL TASKS ALL TASKS ACTIVE TASKS TASKS IN WRAP …" at bounding box center [174, 171] width 264 height 258
drag, startPoint x: 275, startPoint y: 65, endPoint x: 373, endPoint y: 215, distance: 179.0
click at [275, 69] on icon at bounding box center [281, 63] width 23 height 23
type input "[PHONE_NUMBER]"
click at [380, 223] on link "link to CRM" at bounding box center [381, 232] width 77 height 19
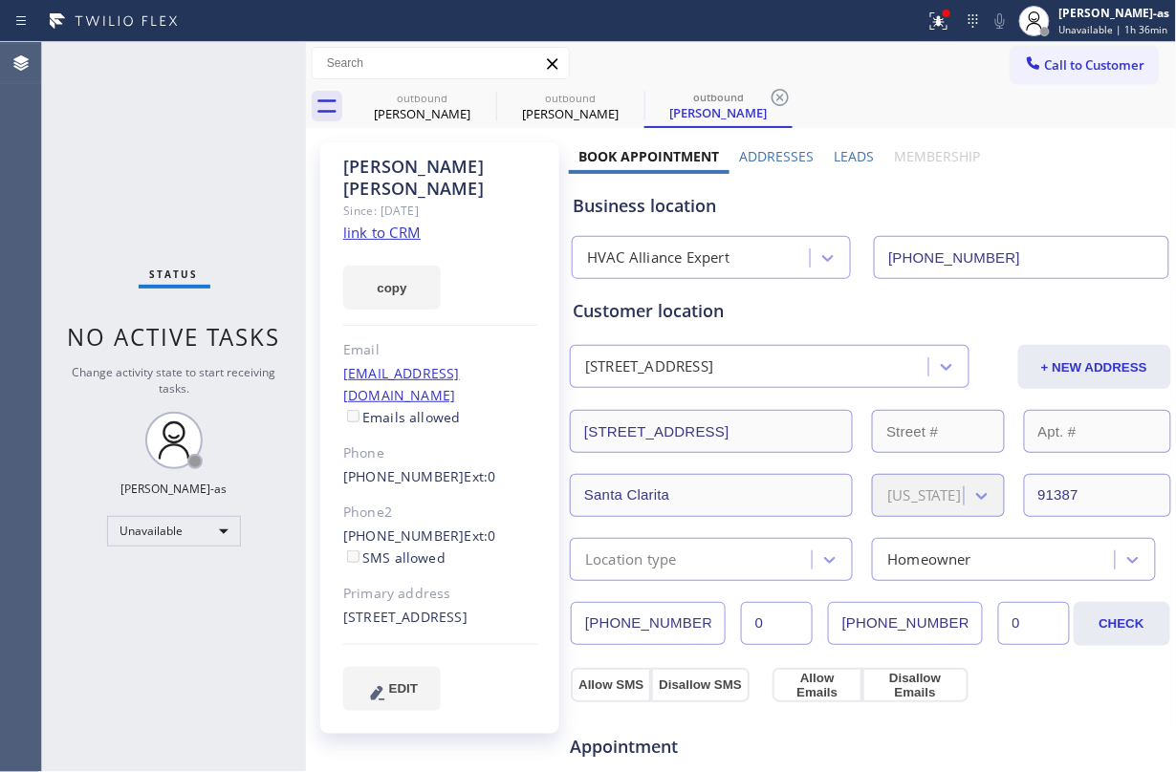
click at [201, 139] on div "Status No active tasks Change activity state to start receiving tasks. [PERSON_…" at bounding box center [174, 407] width 264 height 730
click at [399, 223] on link "link to CRM" at bounding box center [381, 232] width 77 height 19
click at [1076, 69] on span "Call to Customer" at bounding box center [1095, 64] width 100 height 17
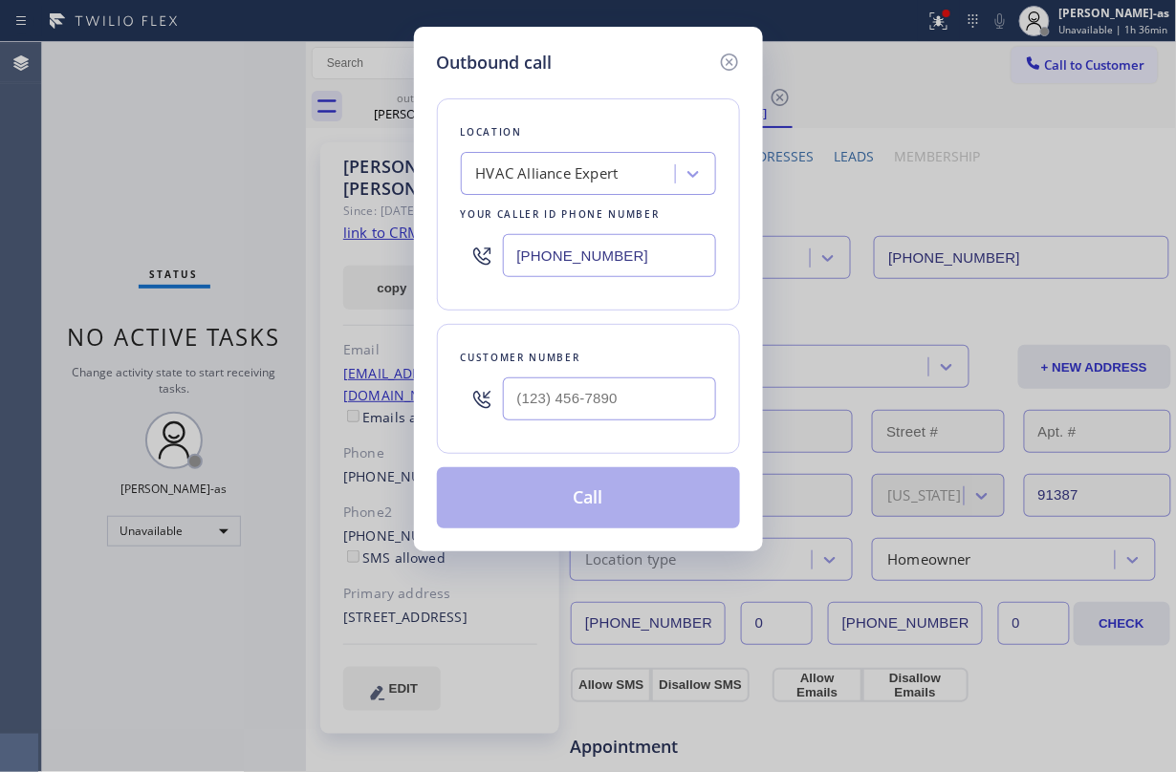
click at [551, 363] on div "Customer number" at bounding box center [588, 358] width 255 height 20
click at [583, 376] on div at bounding box center [609, 399] width 213 height 62
click at [693, 457] on div "Location HVAC Alliance Expert Your caller id phone number [PHONE_NUMBER] Custom…" at bounding box center [588, 302] width 303 height 453
click at [640, 392] on input "(___) ___-____" at bounding box center [609, 399] width 213 height 43
paste input "661) 367-6180"
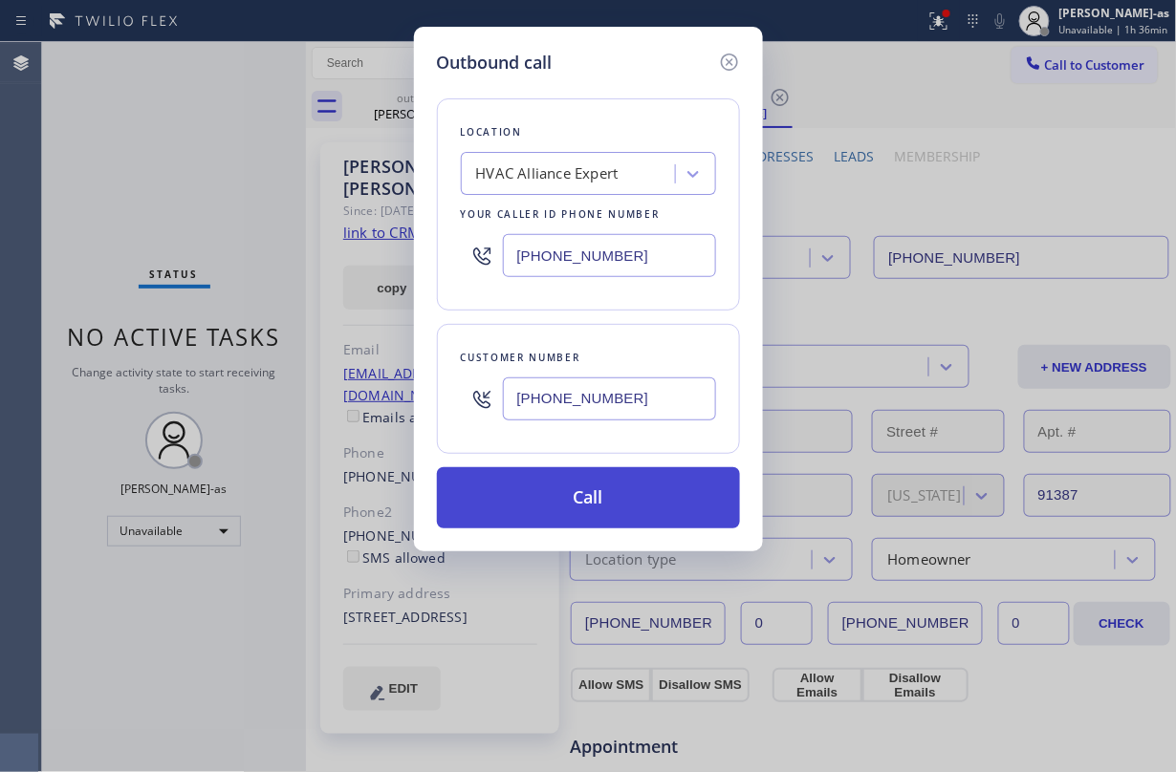
type input "[PHONE_NUMBER]"
click at [642, 512] on button "Call" at bounding box center [588, 497] width 303 height 61
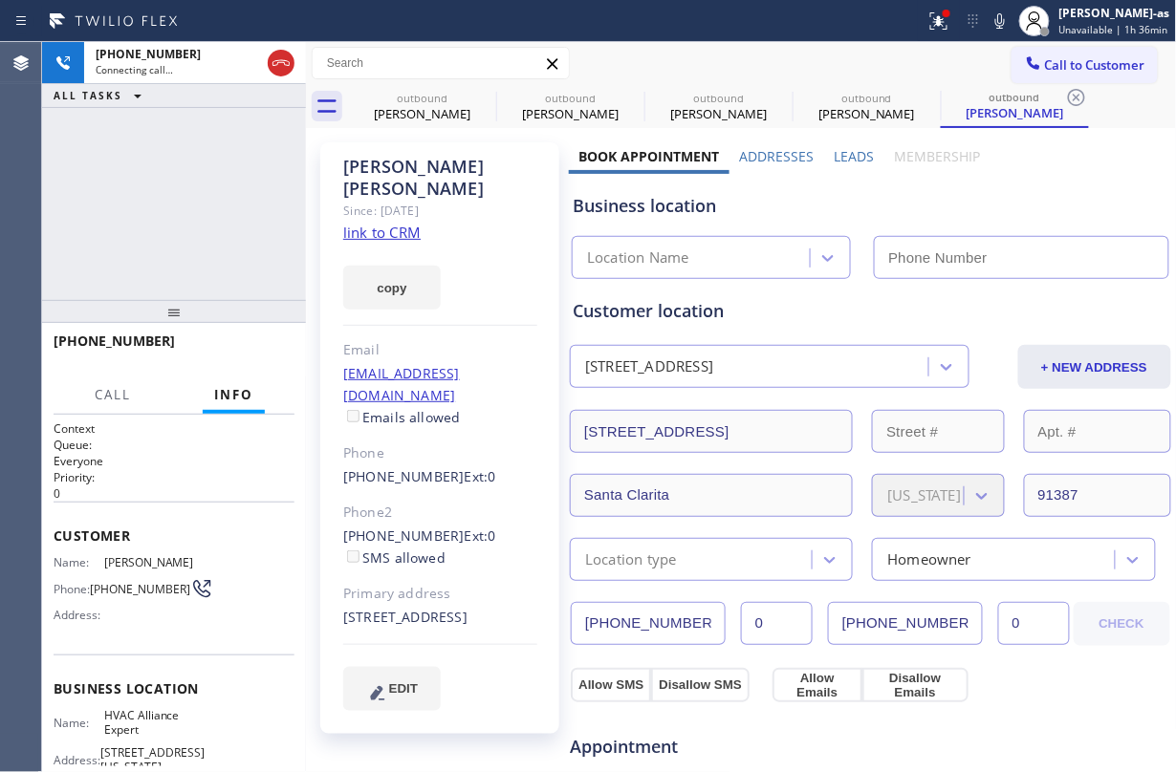
type input "[PHONE_NUMBER]"
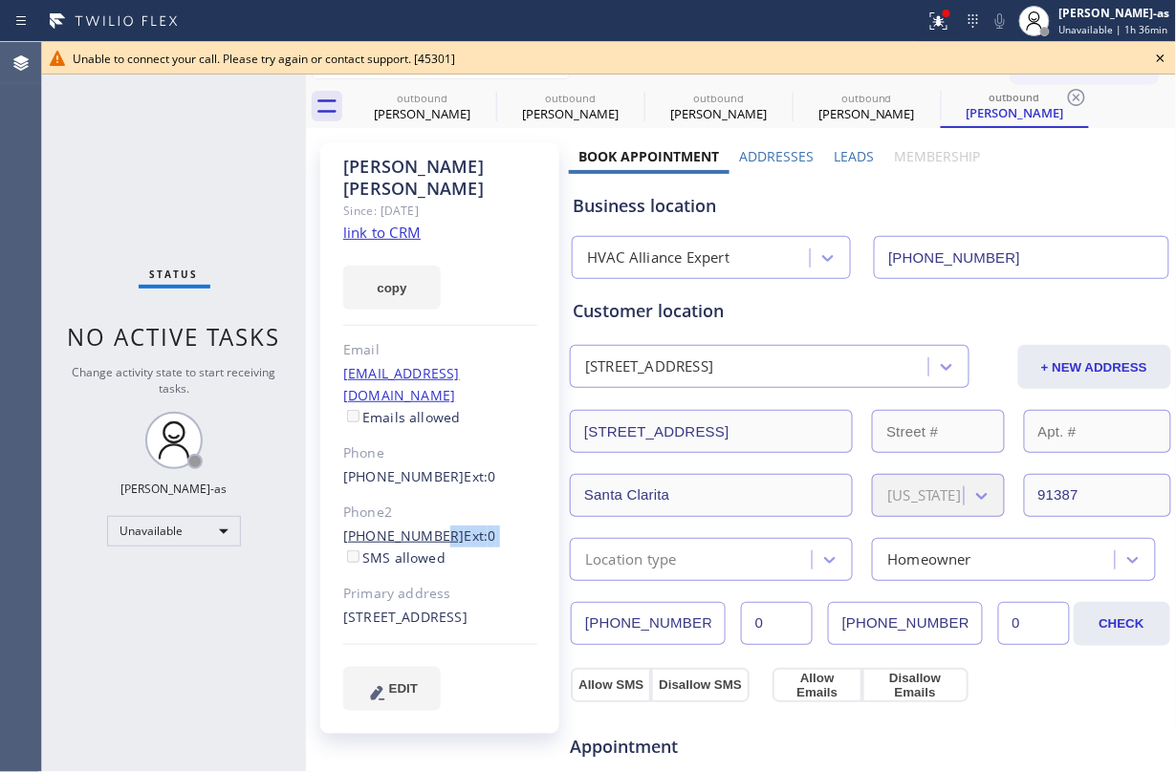
drag, startPoint x: 331, startPoint y: 507, endPoint x: 425, endPoint y: 484, distance: 97.4
click at [425, 486] on div "[PERSON_NAME] Since: [DATE] link to CRM copy Email [EMAIL_ADDRESS][DOMAIN_NAME]…" at bounding box center [439, 438] width 239 height 592
drag, startPoint x: 289, startPoint y: 470, endPoint x: 358, endPoint y: 512, distance: 80.7
click at [295, 468] on div "Status No active tasks Change activity state to start receiving tasks. [PERSON_…" at bounding box center [174, 407] width 264 height 730
drag, startPoint x: 325, startPoint y: 490, endPoint x: 437, endPoint y: 497, distance: 112.0
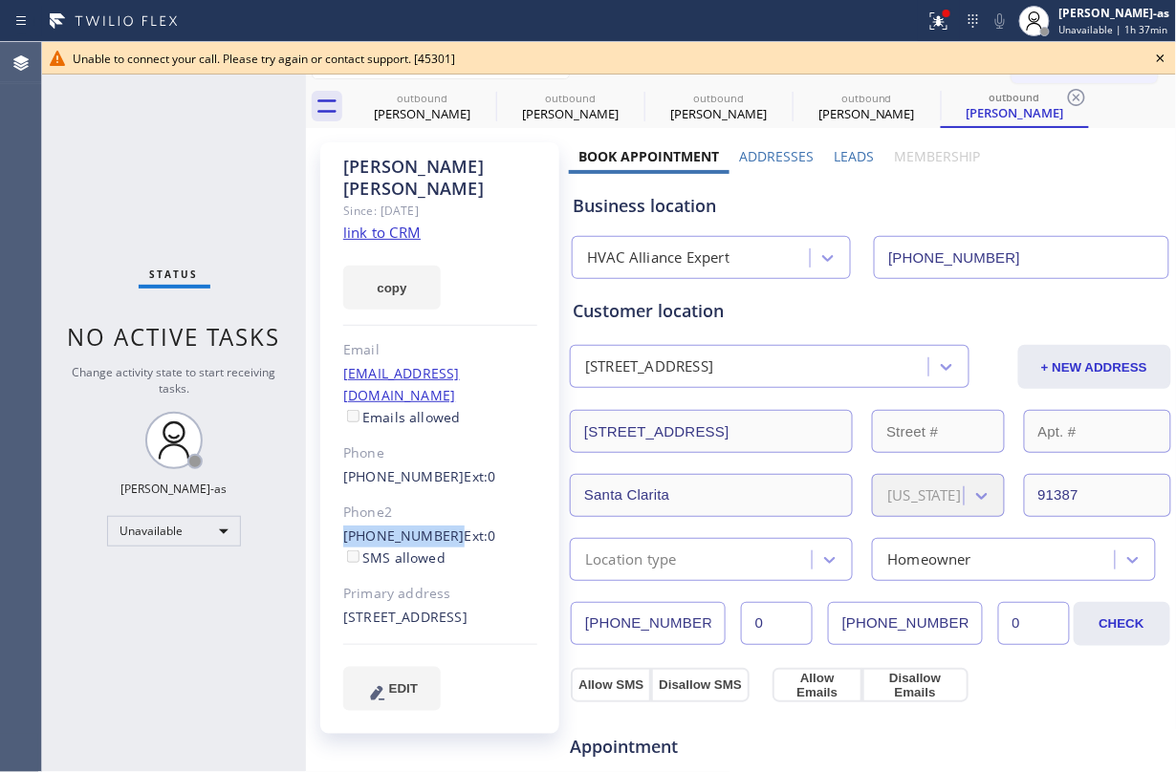
click at [437, 497] on div "[PERSON_NAME] Since: [DATE] link to CRM copy Email [EMAIL_ADDRESS][DOMAIN_NAME]…" at bounding box center [439, 438] width 239 height 592
copy link "[PHONE_NUMBER]"
click at [1164, 59] on icon at bounding box center [1160, 58] width 23 height 23
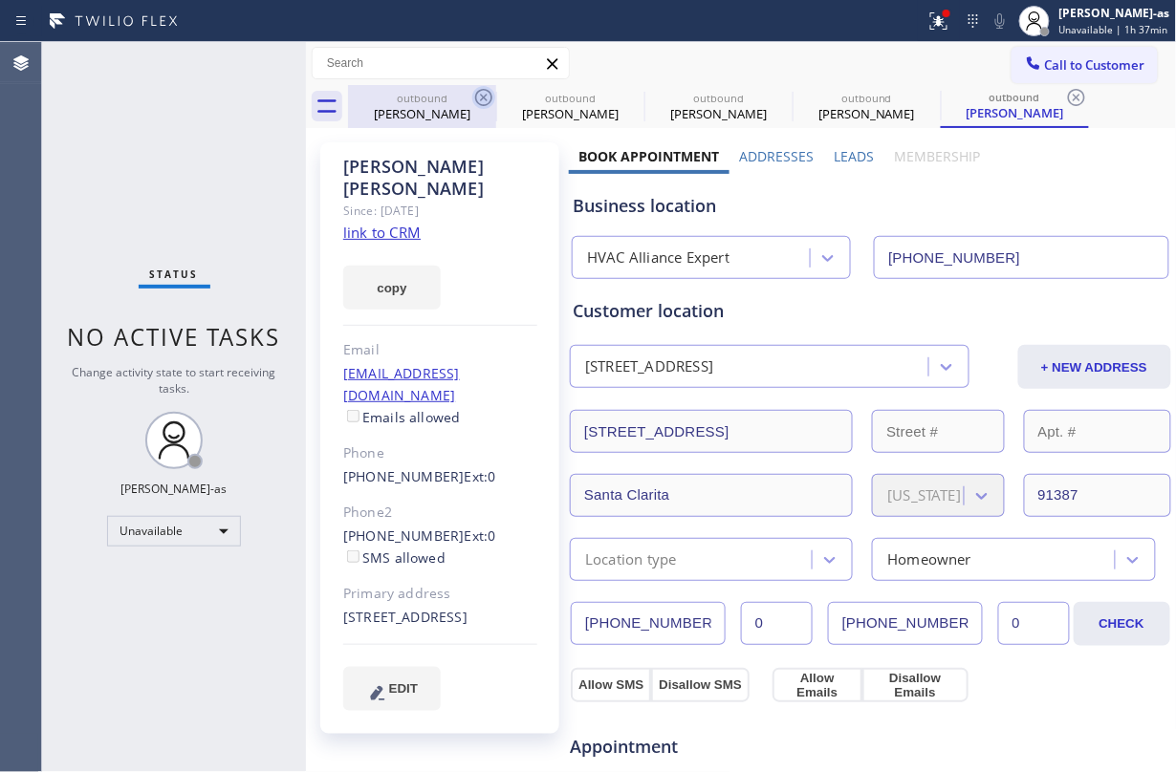
click at [398, 112] on div "[PERSON_NAME]" at bounding box center [422, 113] width 144 height 17
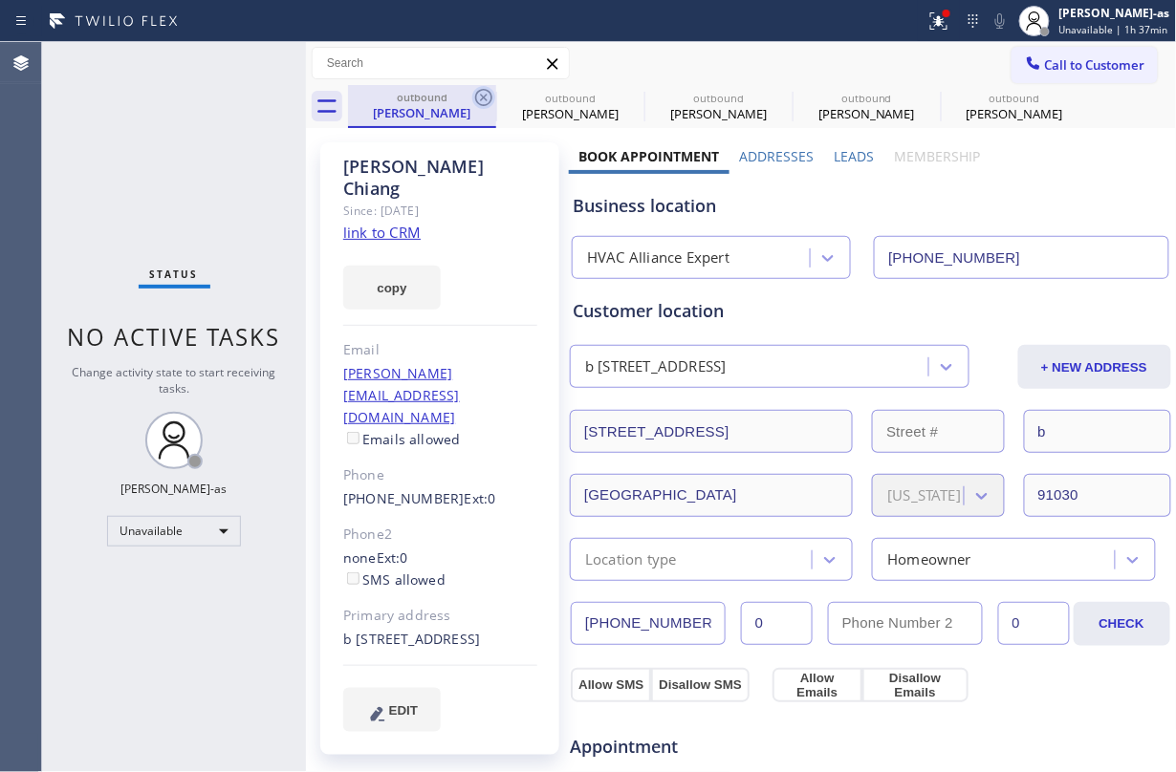
click at [491, 92] on icon at bounding box center [483, 97] width 23 height 23
click at [620, 92] on icon at bounding box center [631, 97] width 23 height 23
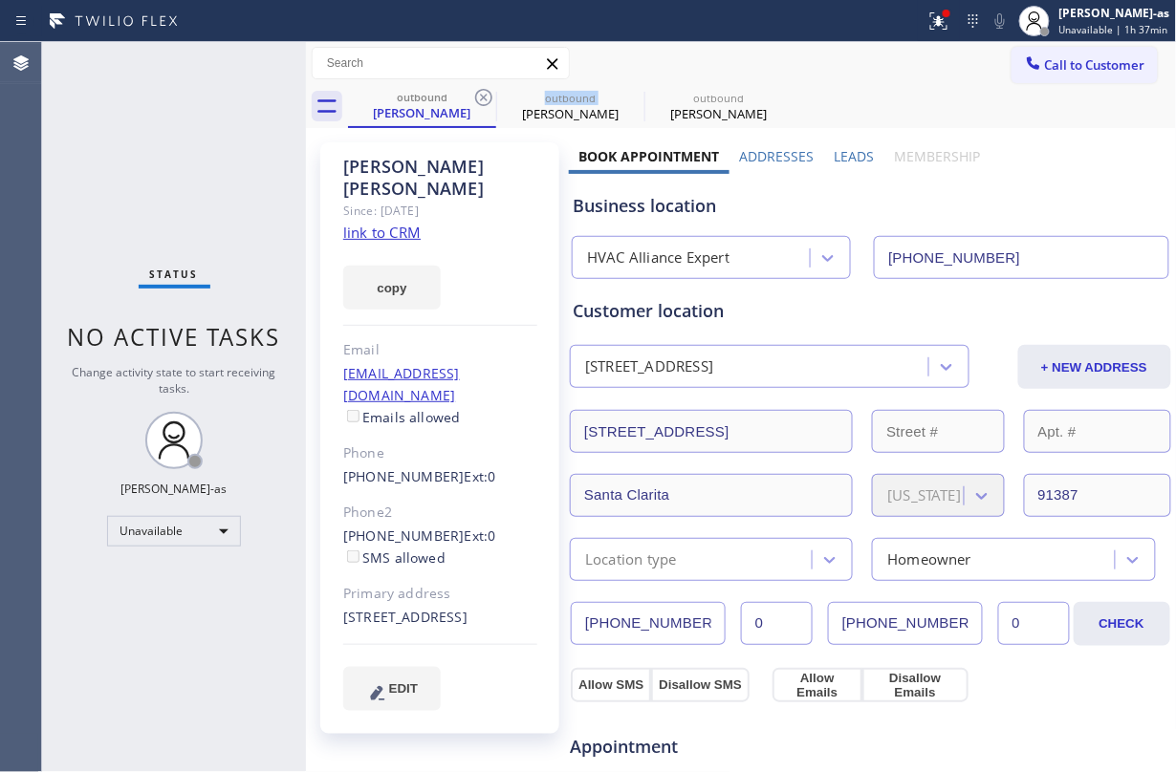
click at [491, 92] on icon at bounding box center [483, 97] width 23 height 23
click at [0, 0] on icon at bounding box center [0, 0] width 0 height 0
click at [491, 92] on div "outbound [PERSON_NAME] outbound [PERSON_NAME] outbound [PERSON_NAME]" at bounding box center [762, 106] width 829 height 43
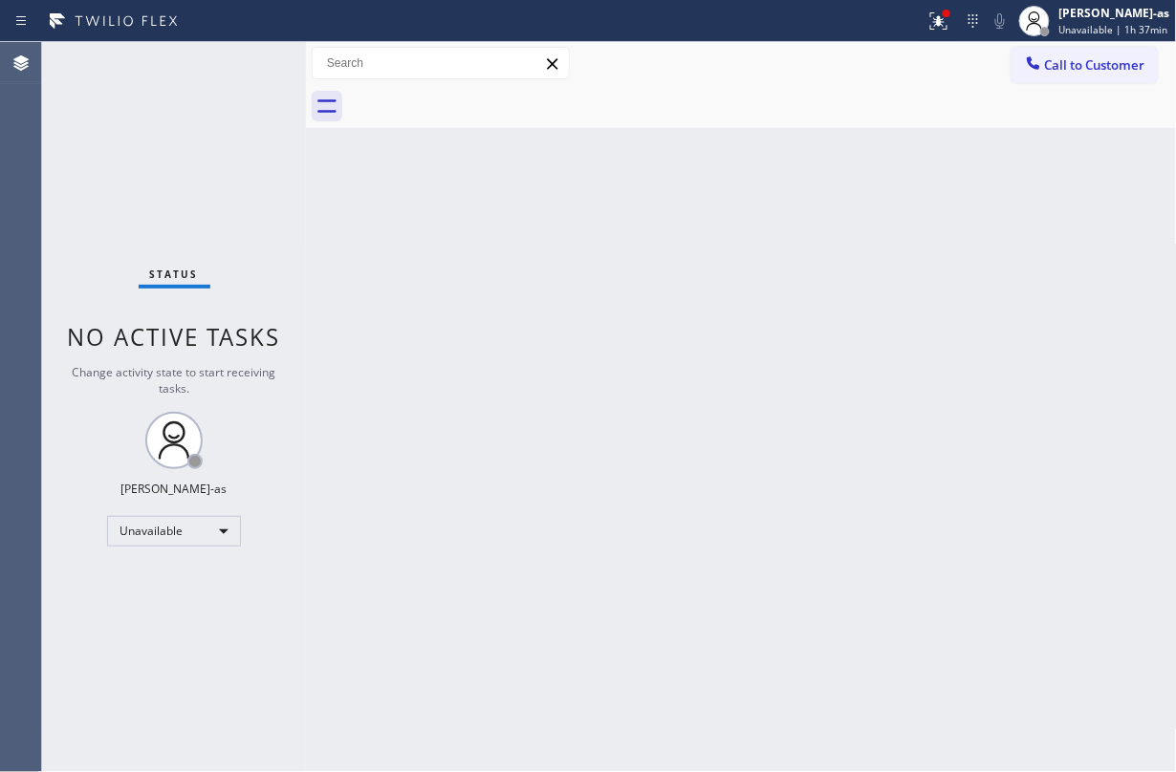
click at [491, 92] on div at bounding box center [762, 106] width 829 height 43
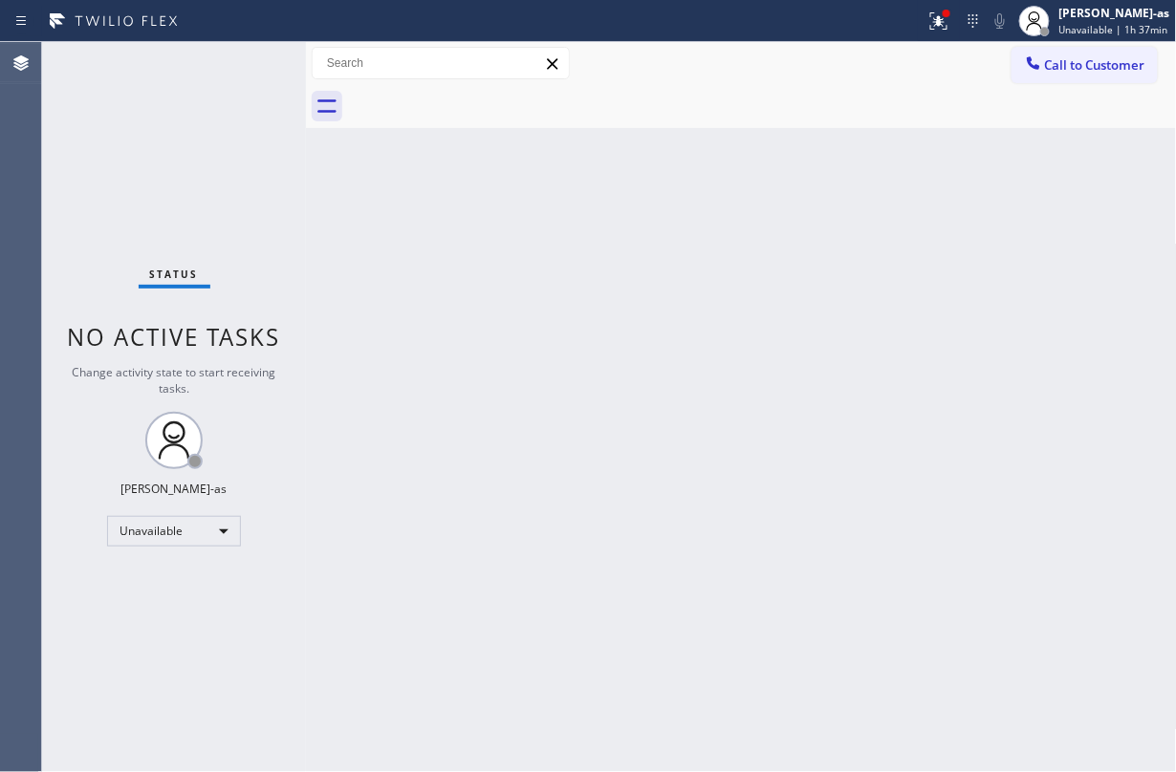
click at [1084, 77] on button "Call to Customer" at bounding box center [1084, 65] width 146 height 36
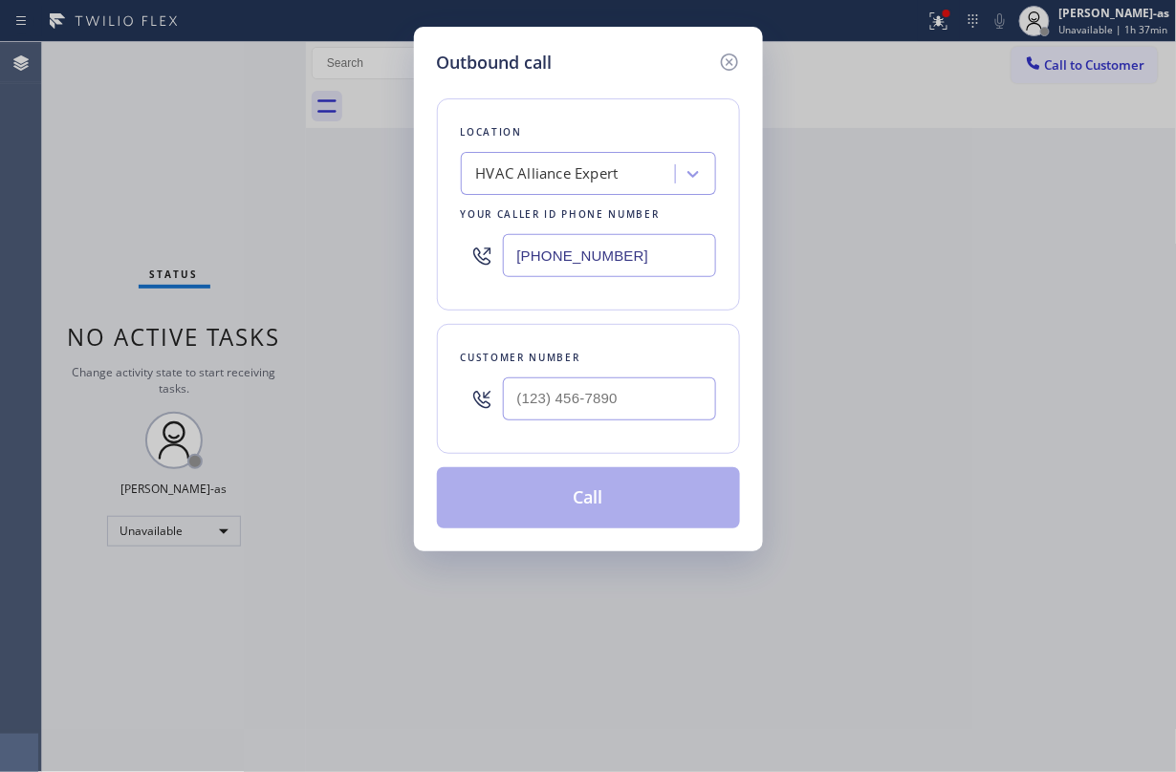
click at [641, 426] on div at bounding box center [609, 399] width 213 height 62
click at [640, 400] on input "(___) ___-____" at bounding box center [609, 399] width 213 height 43
paste input "818) 480-8715"
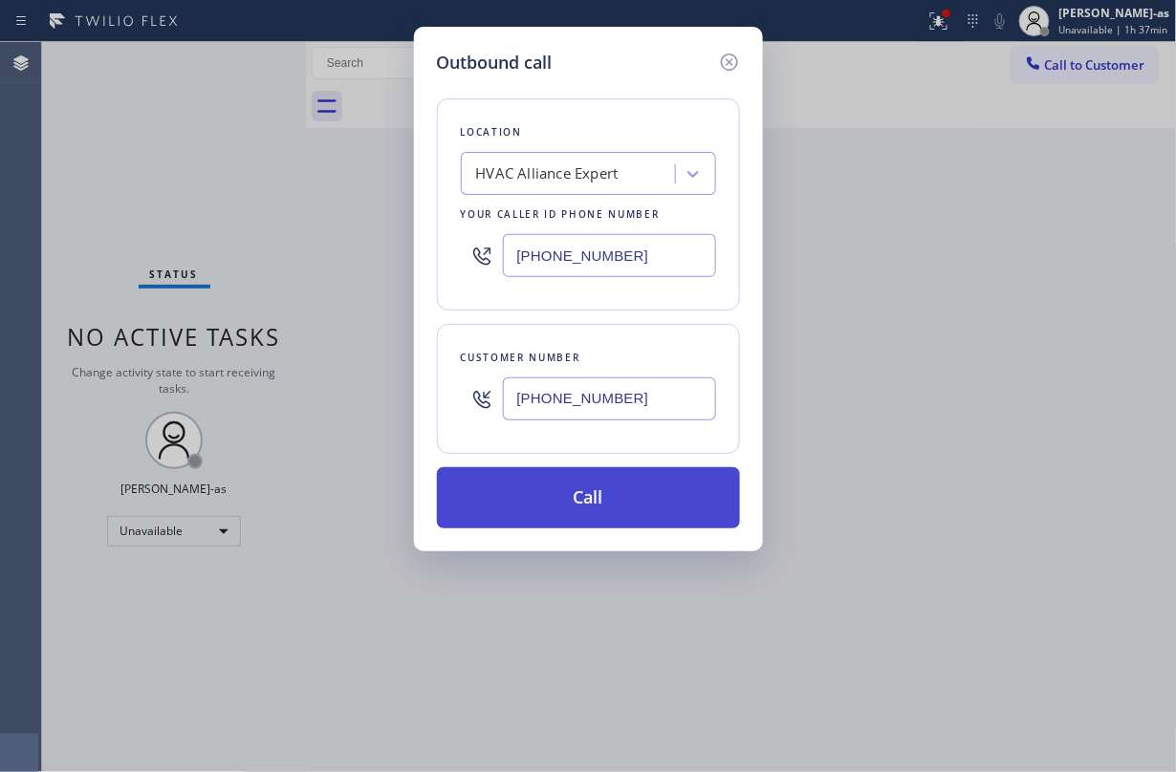
type input "[PHONE_NUMBER]"
click at [643, 509] on button "Call" at bounding box center [588, 497] width 303 height 61
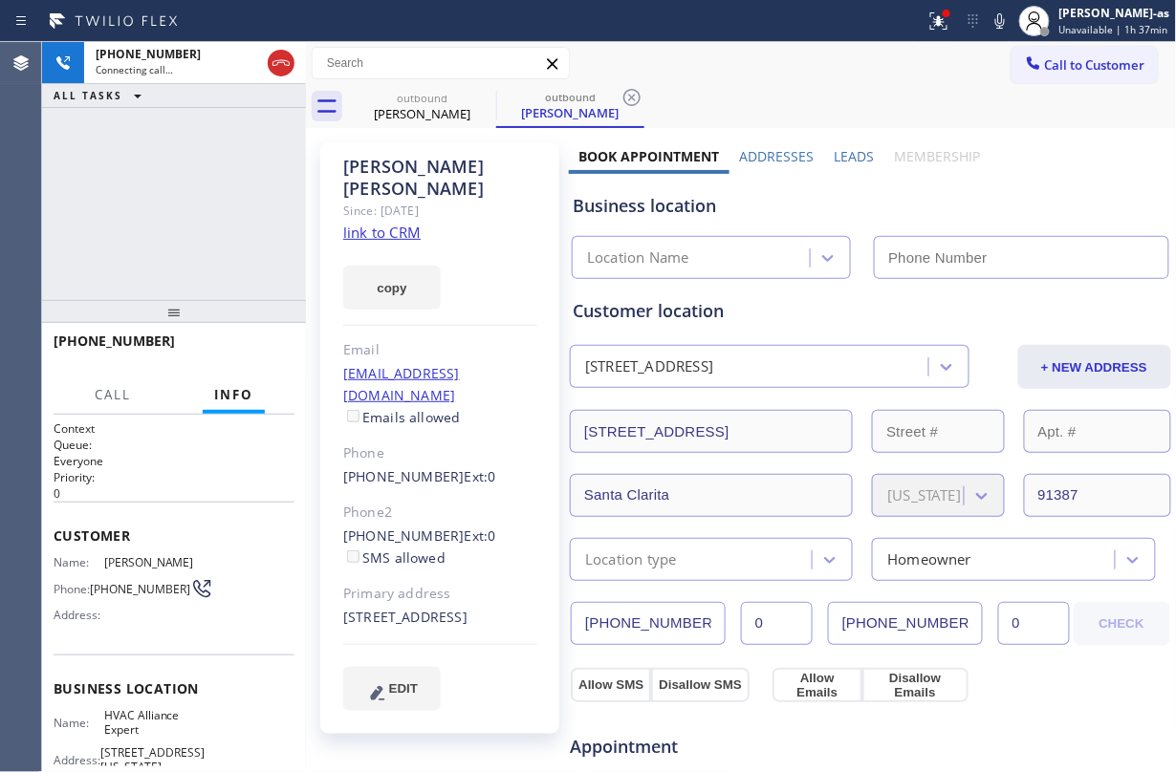
type input "[PHONE_NUMBER]"
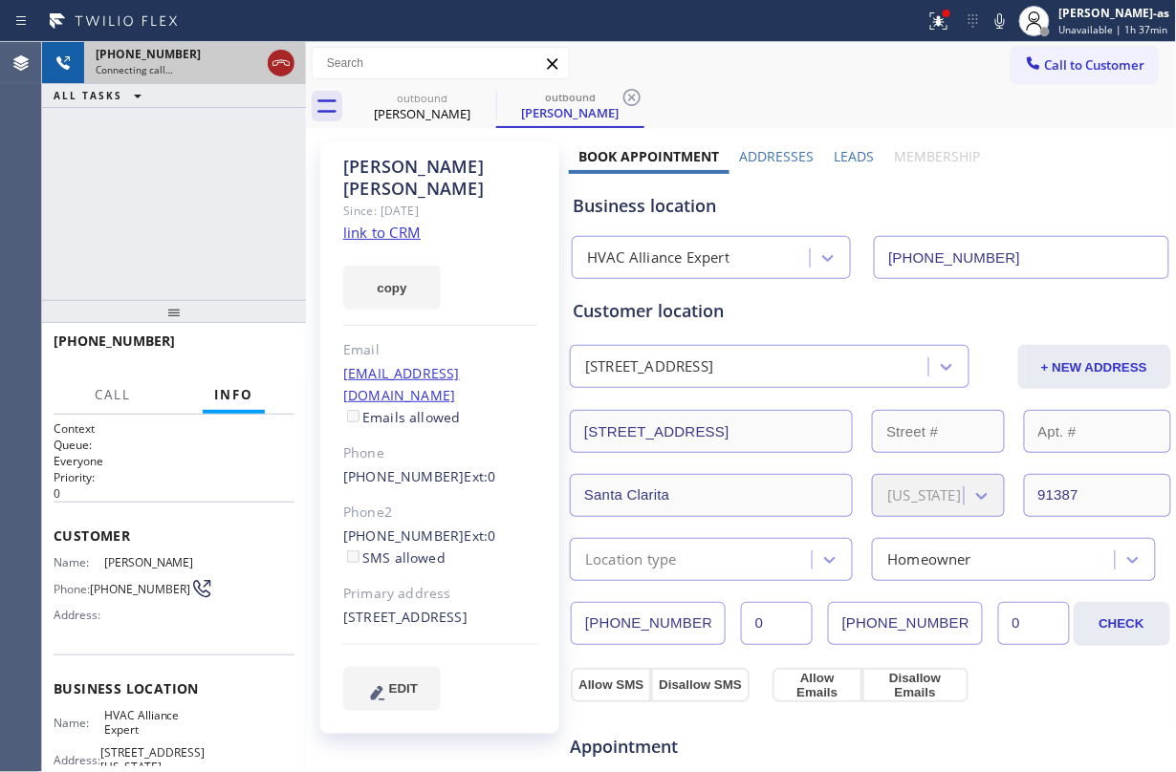
click at [284, 66] on icon at bounding box center [281, 63] width 23 height 23
click at [467, 100] on div "outbound [PERSON_NAME]" at bounding box center [422, 106] width 148 height 43
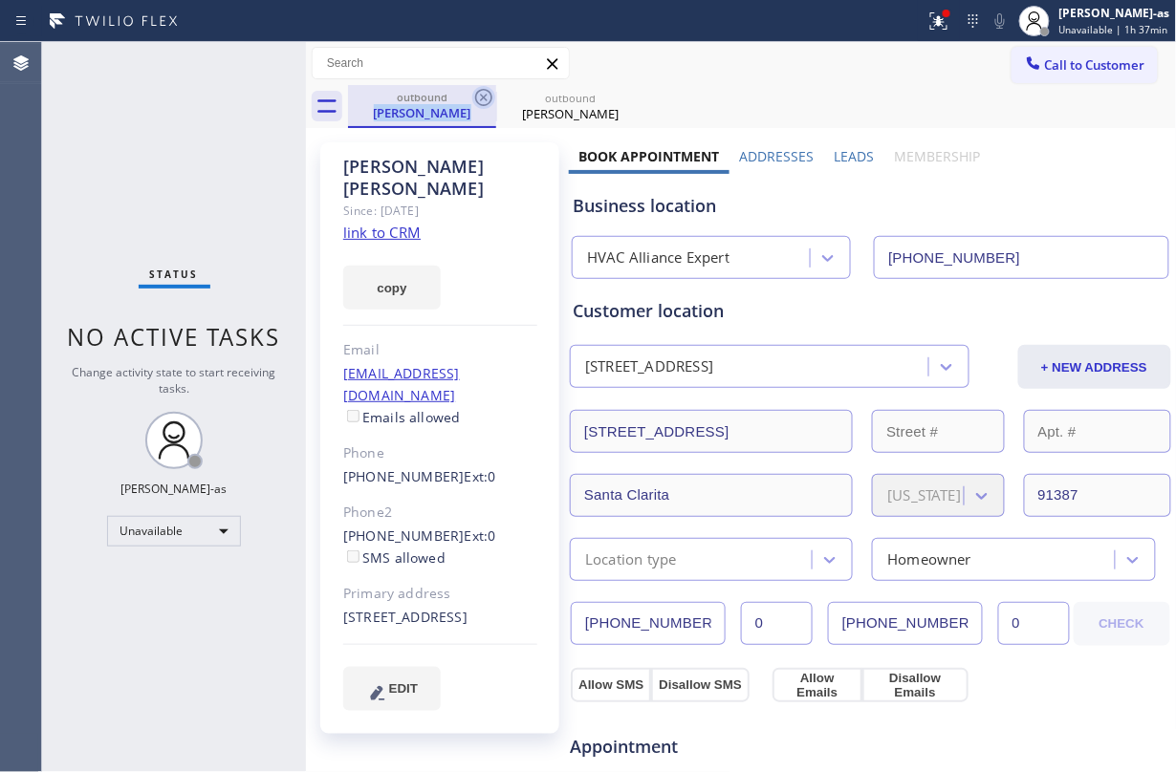
click at [475, 98] on icon at bounding box center [483, 97] width 17 height 17
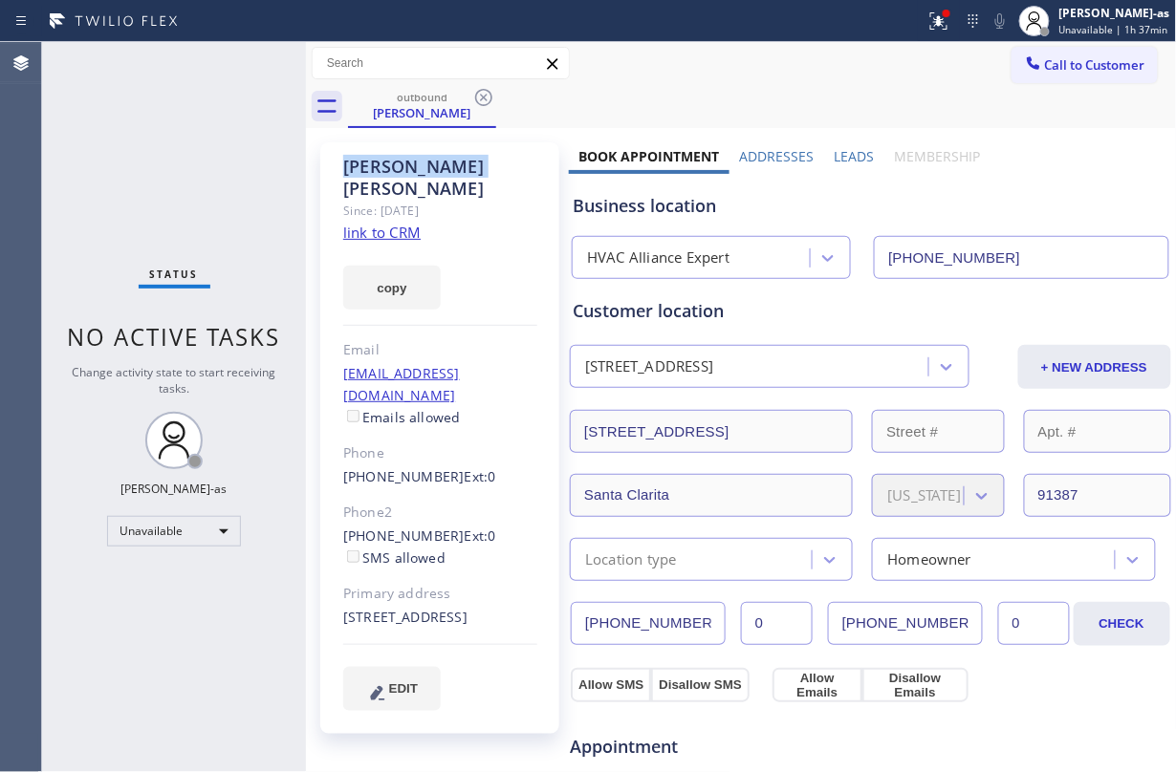
click at [475, 98] on icon at bounding box center [483, 97] width 17 height 17
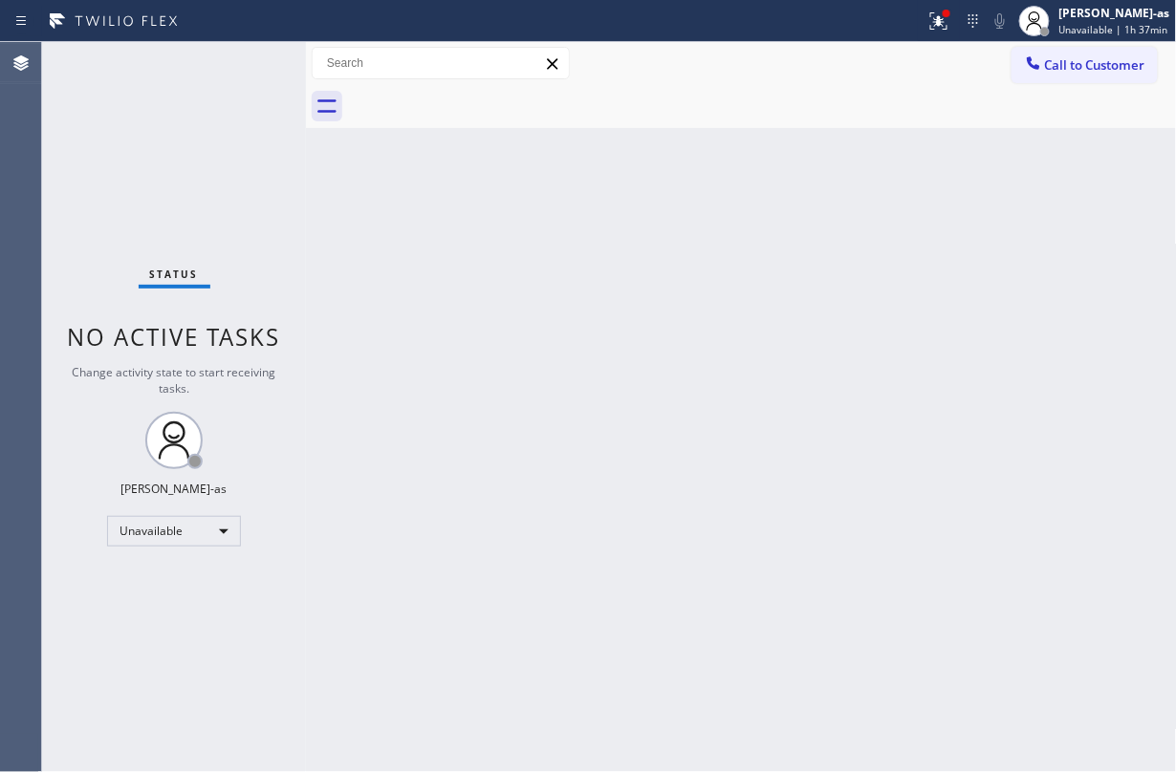
click at [475, 98] on div at bounding box center [762, 106] width 829 height 43
click at [421, 277] on div "Back to Dashboard Change Sender ID Customers Technicians Select a contact Outbo…" at bounding box center [741, 407] width 871 height 730
click at [1094, 66] on span "Call to Customer" at bounding box center [1095, 64] width 100 height 17
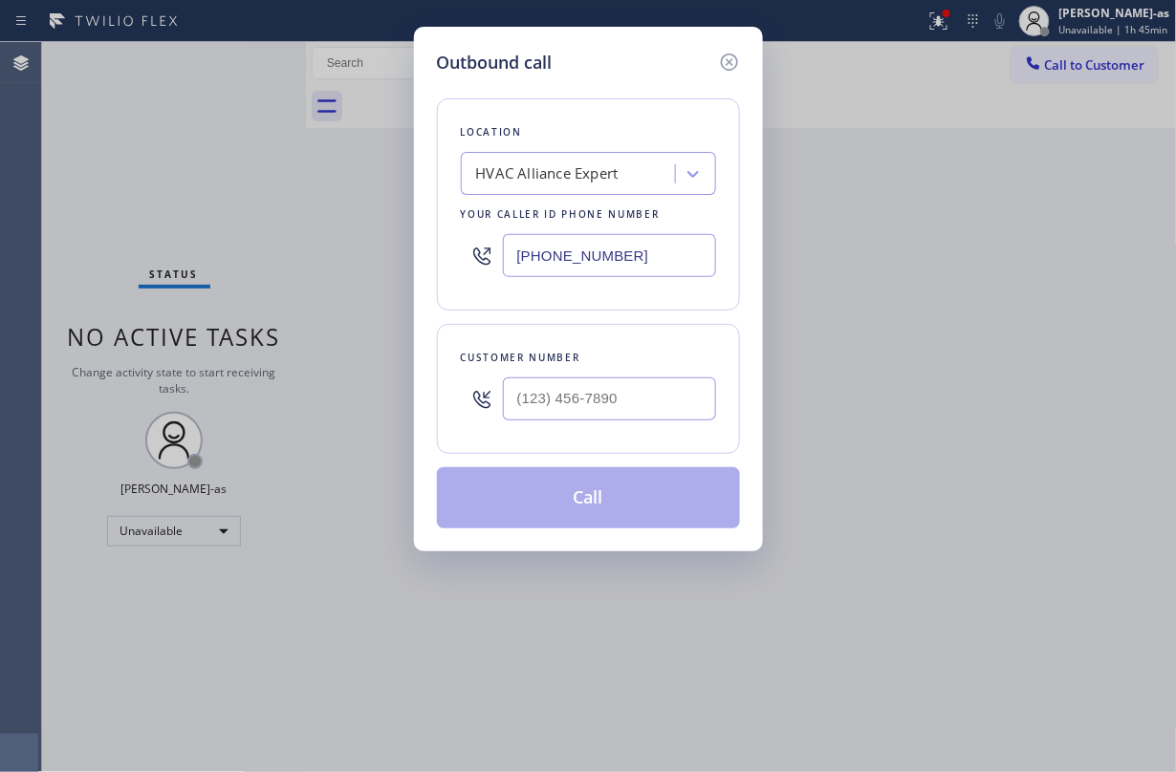
click at [590, 363] on div "Customer number" at bounding box center [588, 358] width 255 height 20
click at [642, 417] on input "(___) ___-____" at bounding box center [609, 399] width 213 height 43
paste input "310) 994-1780"
type input "[PHONE_NUMBER]"
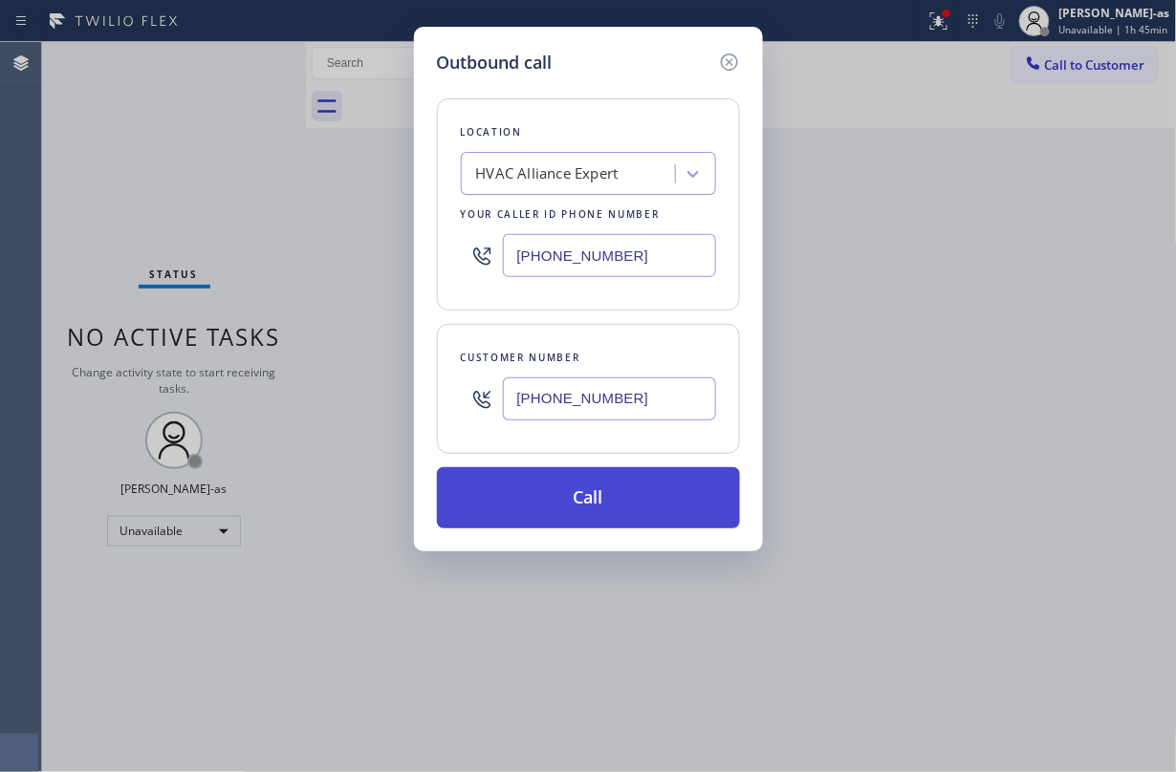
click at [574, 509] on button "Call" at bounding box center [588, 497] width 303 height 61
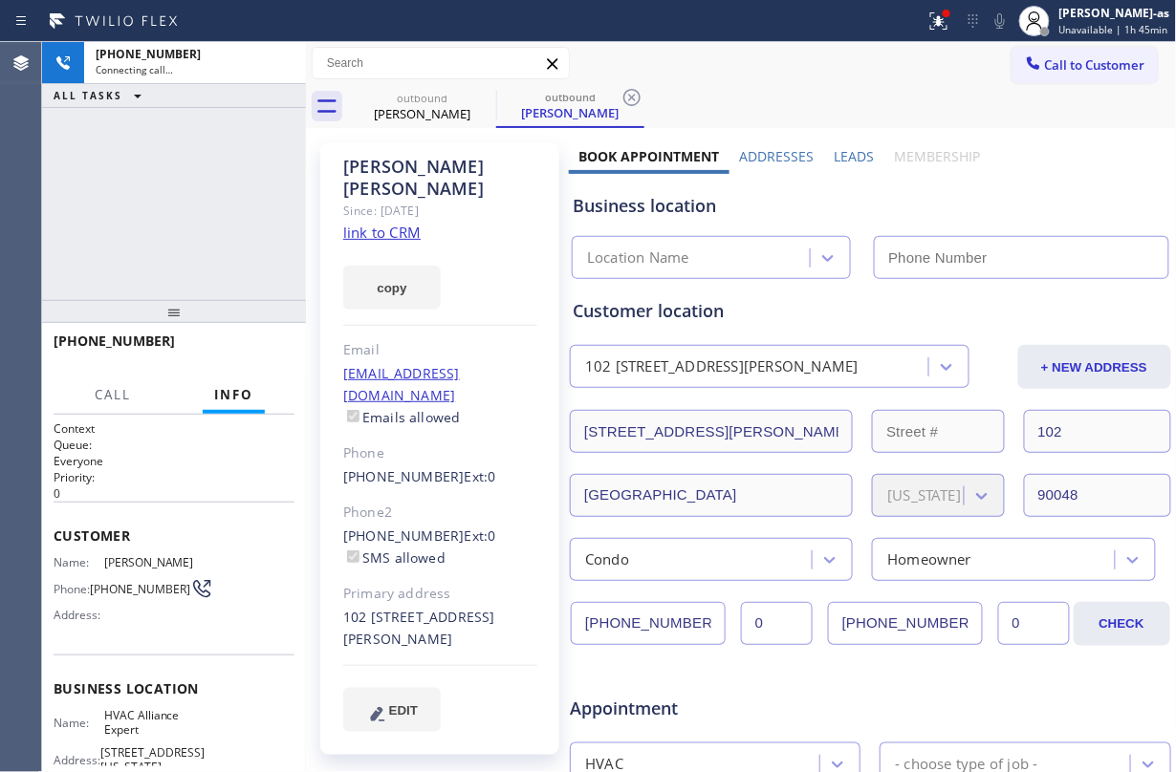
type input "[PHONE_NUMBER]"
click at [219, 150] on div "[PHONE_NUMBER] Connecting call… ALL TASKS ALL TASKS ACTIVE TASKS TASKS IN WRAP …" at bounding box center [174, 171] width 264 height 258
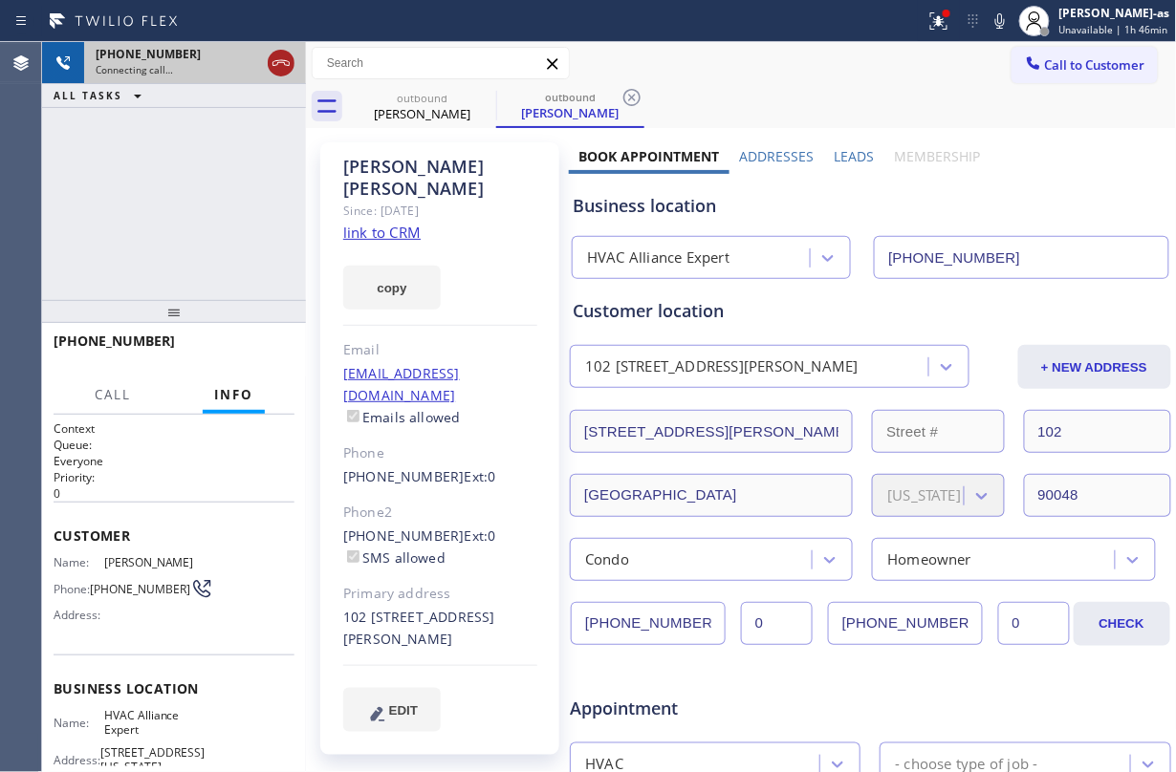
click at [277, 57] on icon at bounding box center [281, 63] width 23 height 23
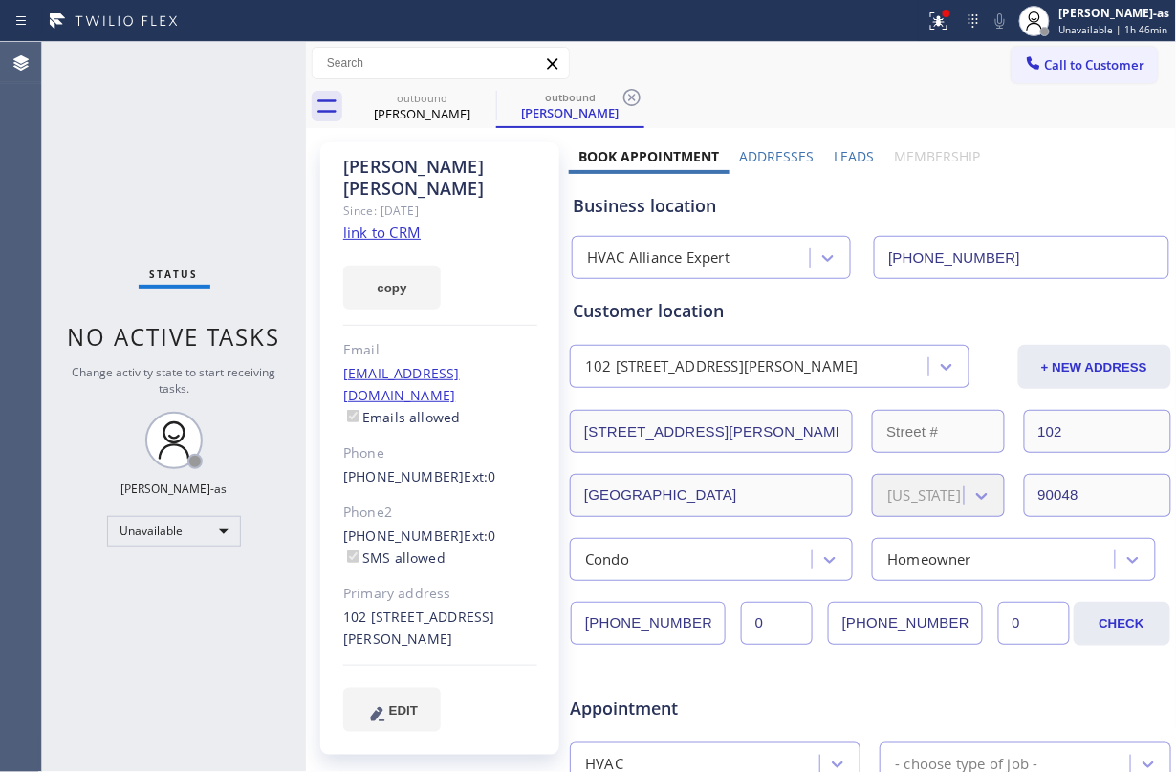
click at [392, 223] on link "link to CRM" at bounding box center [381, 232] width 77 height 19
drag, startPoint x: 1086, startPoint y: 55, endPoint x: 880, endPoint y: 296, distance: 316.7
click at [1083, 54] on button "Call to Customer" at bounding box center [1084, 65] width 146 height 36
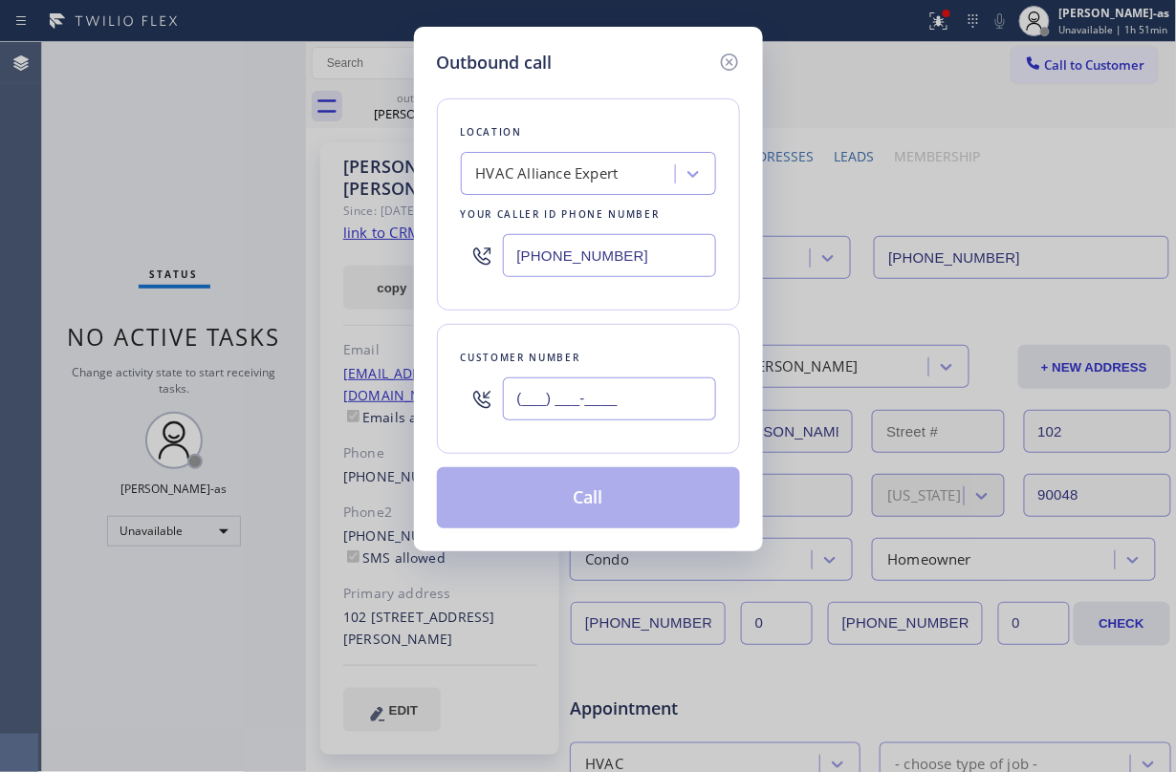
click at [648, 409] on input "(___) ___-____" at bounding box center [609, 399] width 213 height 43
paste input "323) 875-3322"
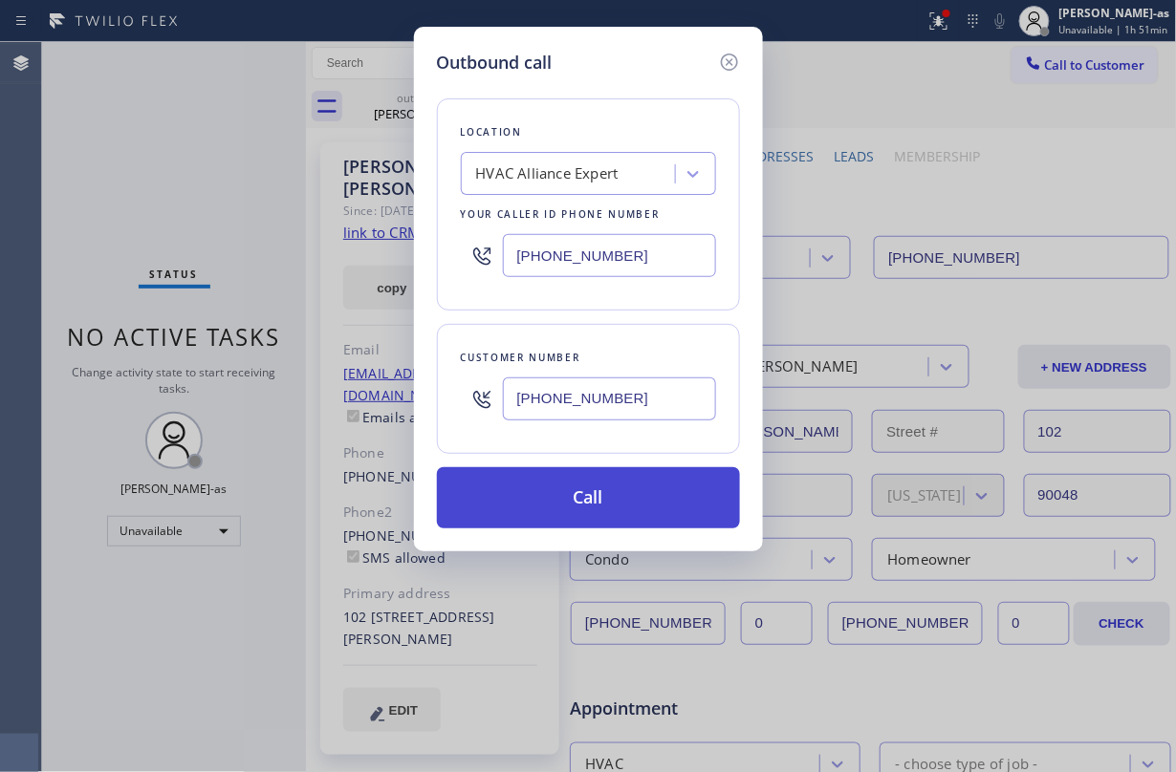
type input "[PHONE_NUMBER]"
click at [597, 494] on button "Call" at bounding box center [588, 497] width 303 height 61
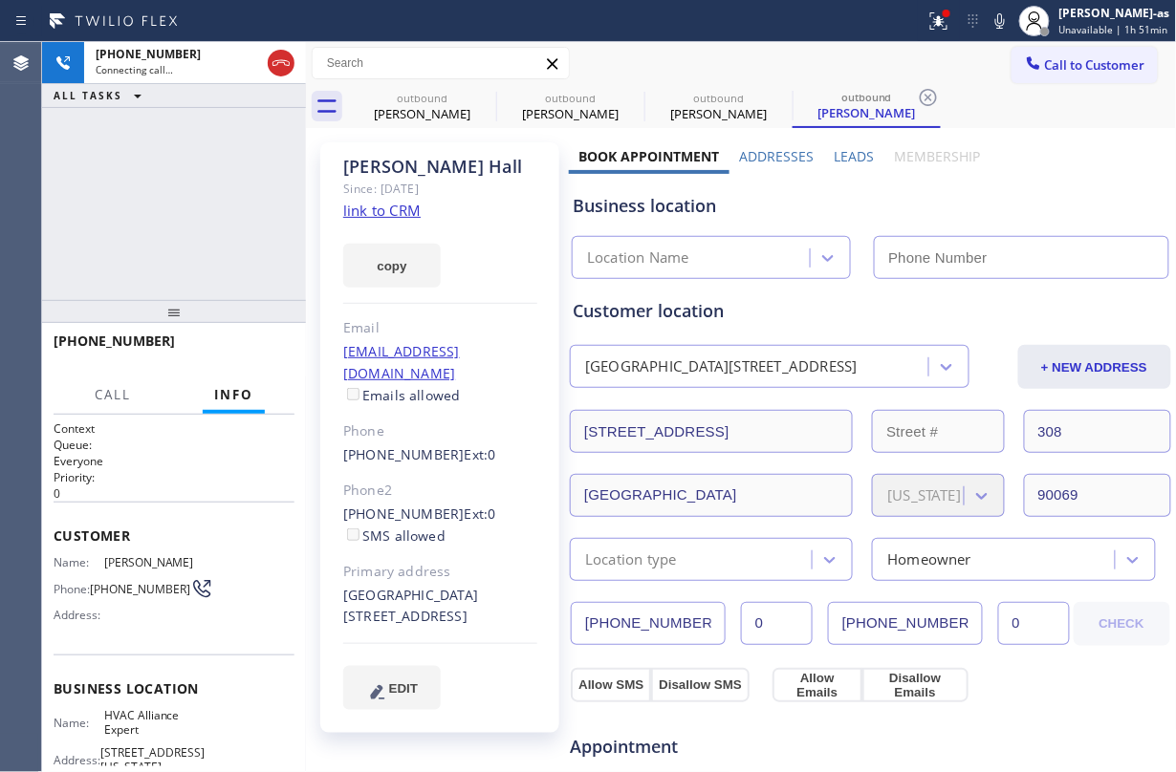
type input "[PHONE_NUMBER]"
click at [218, 204] on div "[PHONE_NUMBER] Live | 00:00 ALL TASKS ALL TASKS ACTIVE TASKS TASKS IN WRAP UP" at bounding box center [174, 171] width 264 height 258
click at [216, 352] on button "HANG UP" at bounding box center [250, 350] width 89 height 27
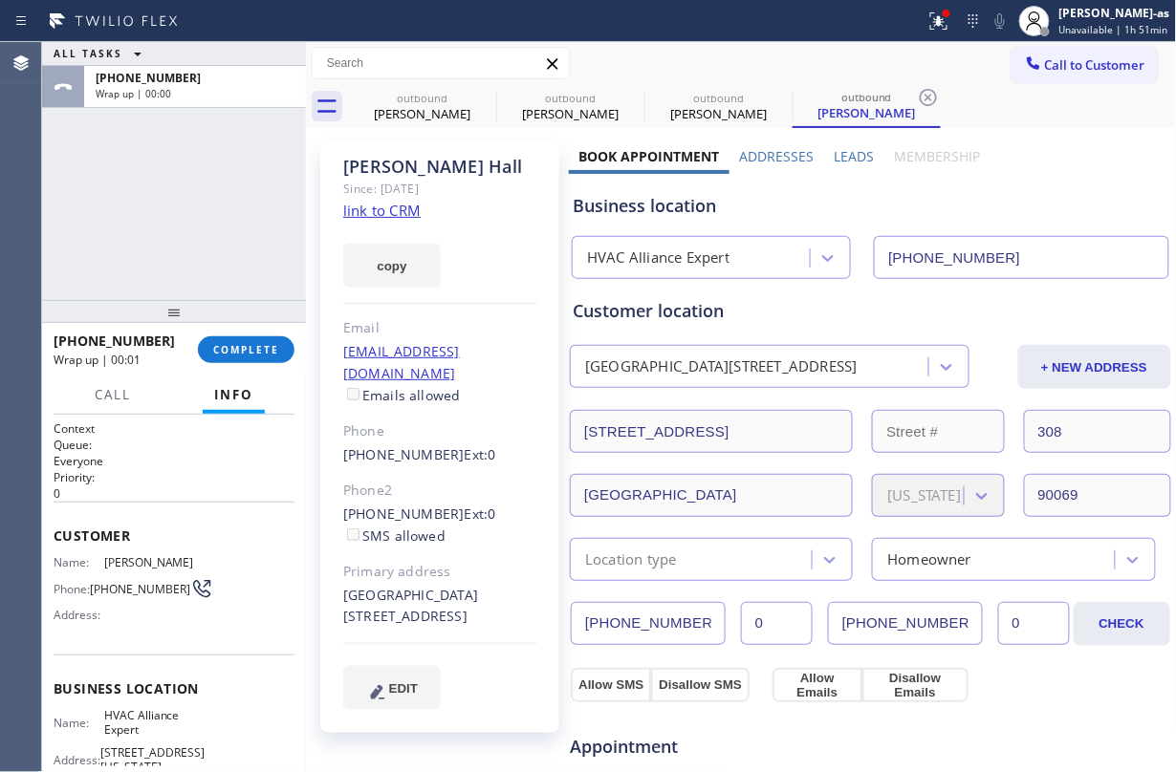
drag, startPoint x: 331, startPoint y: 493, endPoint x: 447, endPoint y: 506, distance: 117.3
click at [447, 506] on div "[PERSON_NAME] Since: [DATE] link to CRM copy Email [EMAIL_ADDRESS][DOMAIN_NAME]…" at bounding box center [439, 437] width 239 height 591
copy div "[PHONE_NUMBER] Ext: 0 SMS allowed"
click at [258, 348] on span "COMPLETE" at bounding box center [246, 349] width 66 height 13
click at [227, 284] on div "ALL TASKS ALL TASKS ACTIVE TASKS TASKS IN WRAP UP [PHONE_NUMBER] Wrap up | 00:01" at bounding box center [174, 171] width 264 height 258
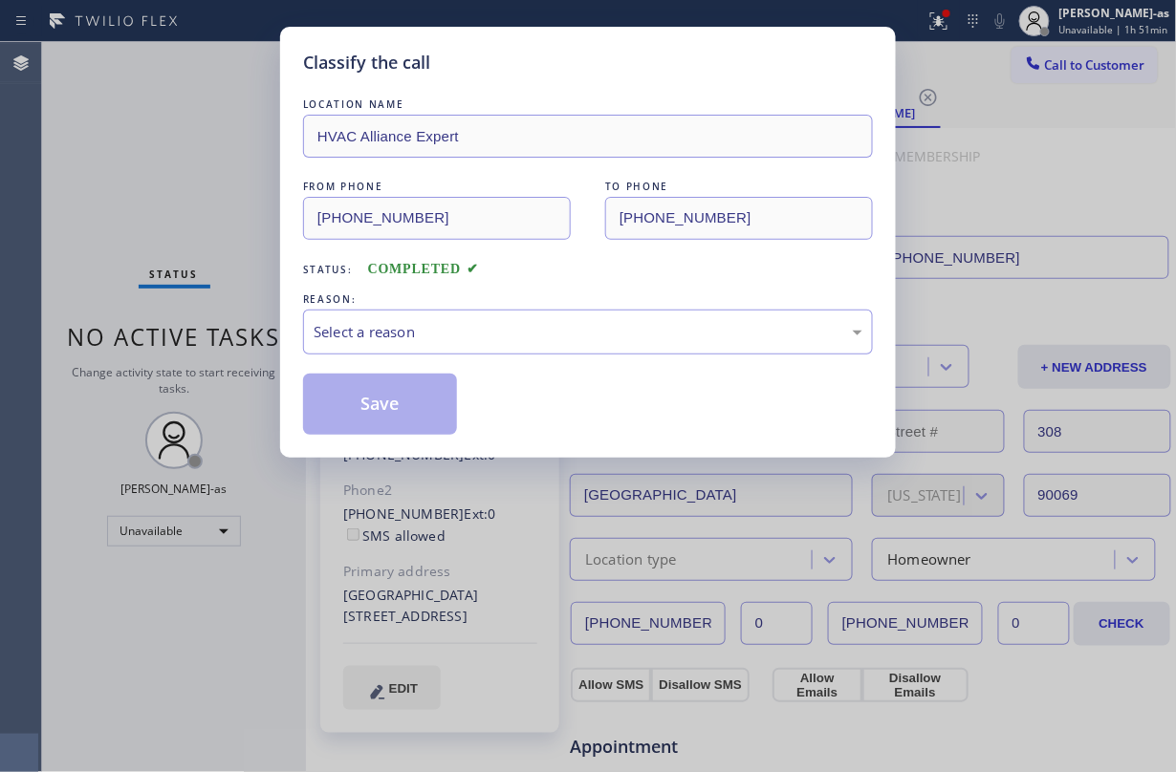
click at [201, 273] on div "Classify the call LOCATION NAME HVAC Alliance Expert FROM PHONE [PHONE_NUMBER] …" at bounding box center [588, 386] width 1176 height 772
click at [474, 338] on div "Select a reason" at bounding box center [588, 332] width 549 height 22
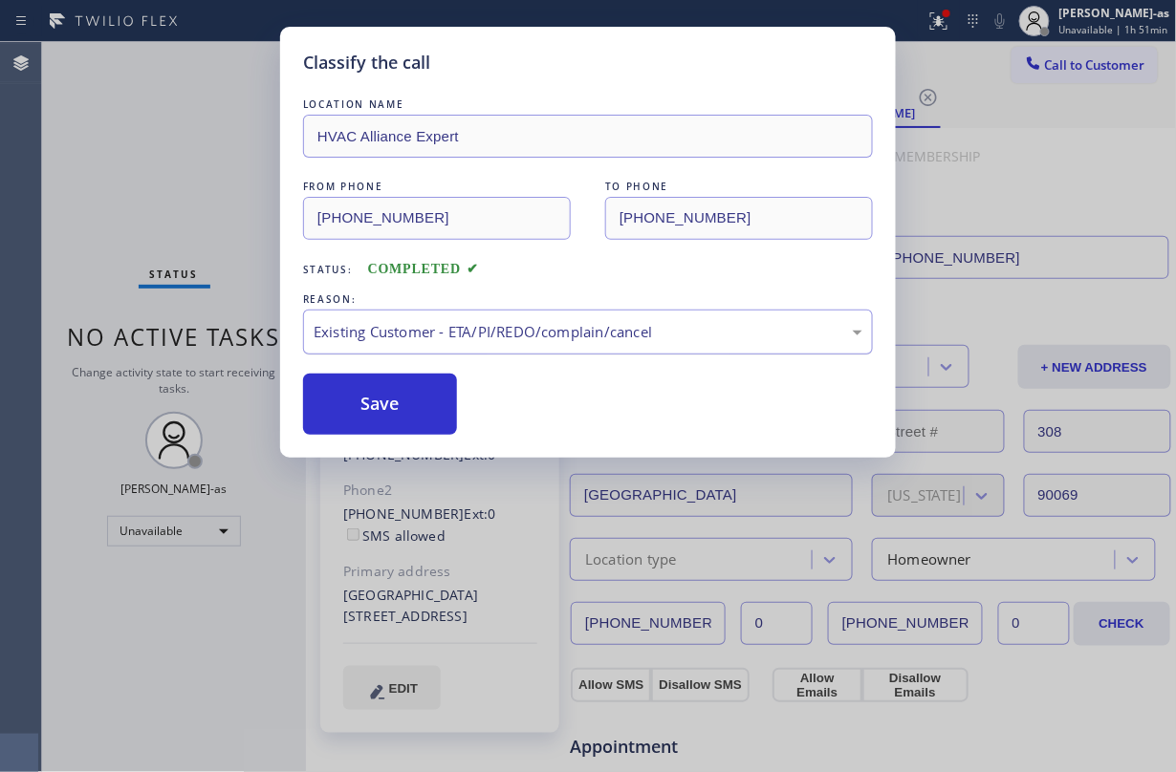
drag, startPoint x: 365, startPoint y: 418, endPoint x: 758, endPoint y: 317, distance: 405.5
click at [375, 414] on button "Save" at bounding box center [380, 404] width 154 height 61
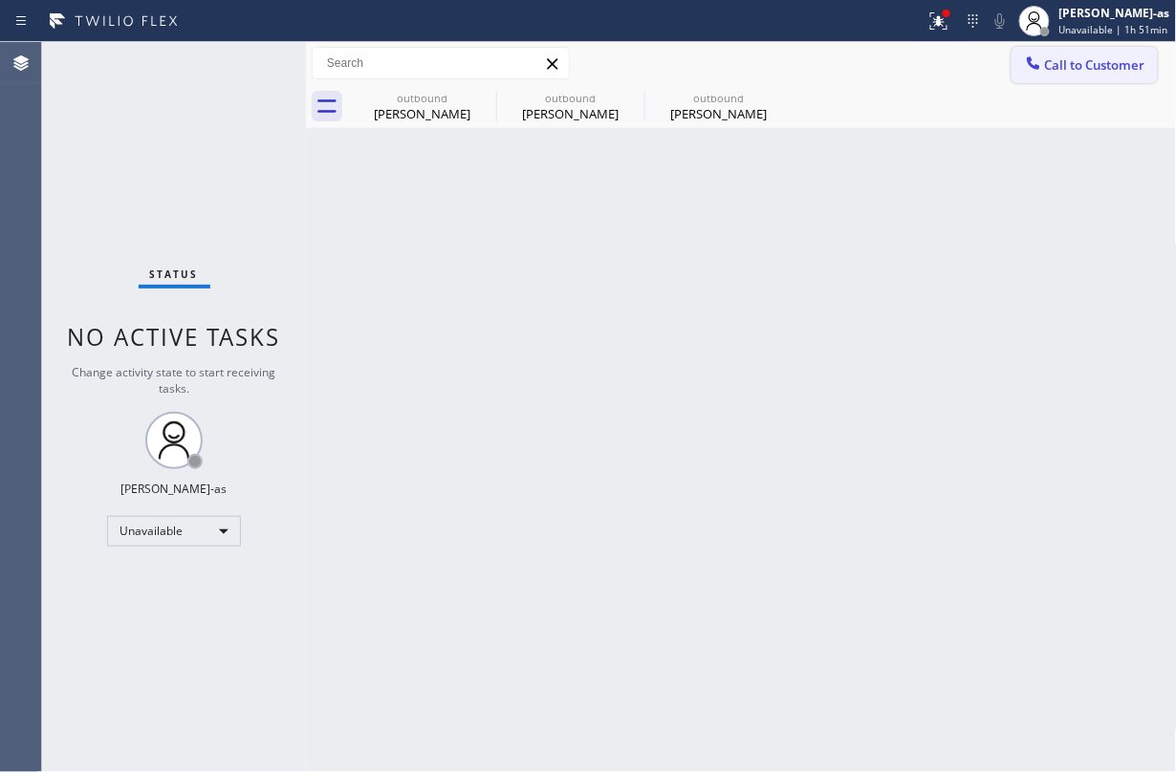
click at [1094, 58] on span "Call to Customer" at bounding box center [1095, 64] width 100 height 17
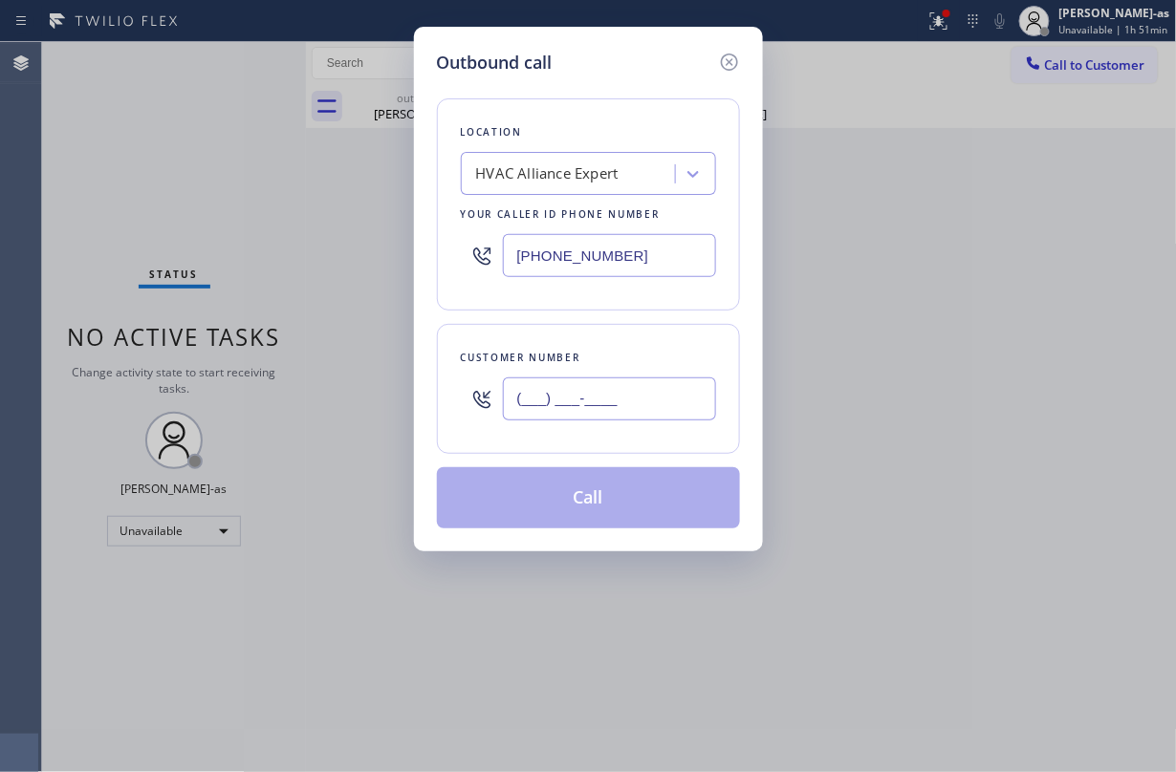
click at [614, 406] on input "(___) ___-____" at bounding box center [609, 399] width 213 height 43
paste input "661) 332-2742"
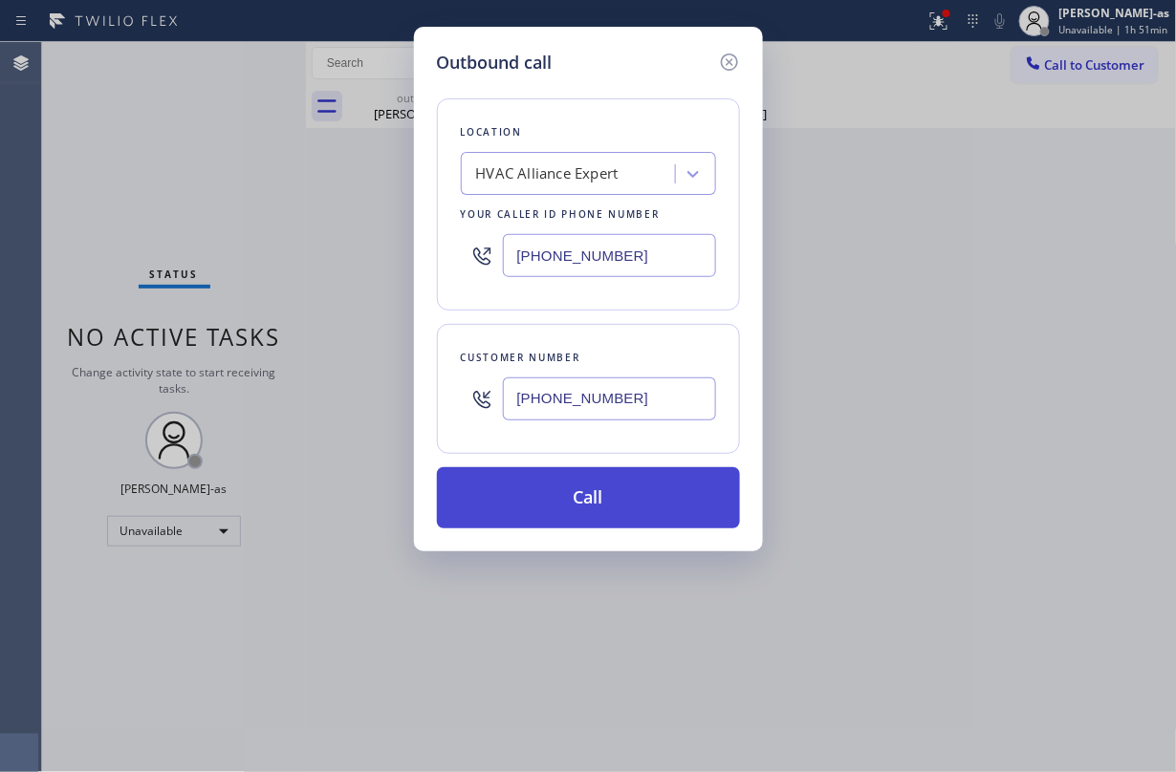
type input "[PHONE_NUMBER]"
click at [616, 497] on button "Call" at bounding box center [588, 497] width 303 height 61
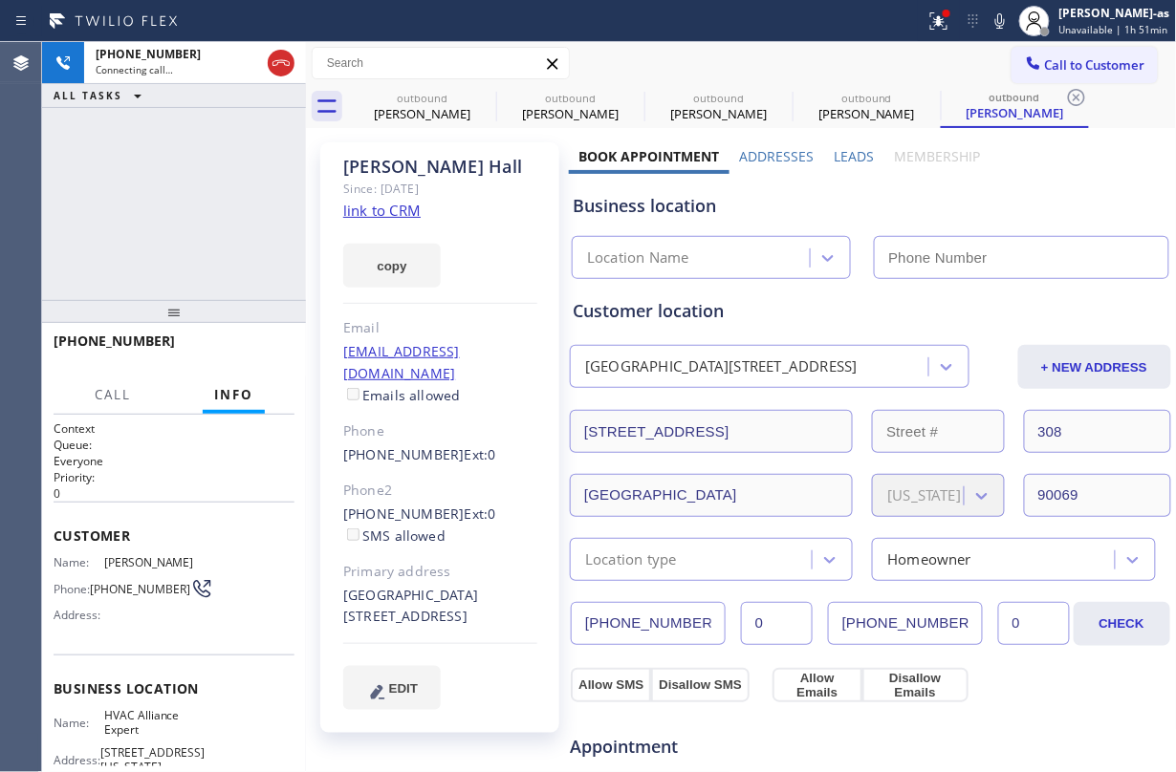
type input "[PHONE_NUMBER]"
click at [195, 120] on div "[PHONE_NUMBER] Connecting call… ALL TASKS ALL TASKS ACTIVE TASKS TASKS IN WRAP …" at bounding box center [174, 171] width 264 height 258
click at [293, 229] on div "[PHONE_NUMBER] Live | 00:00 ALL TASKS ALL TASKS ACTIVE TASKS TASKS IN WRAP UP" at bounding box center [174, 171] width 264 height 258
click at [187, 314] on div at bounding box center [174, 311] width 264 height 23
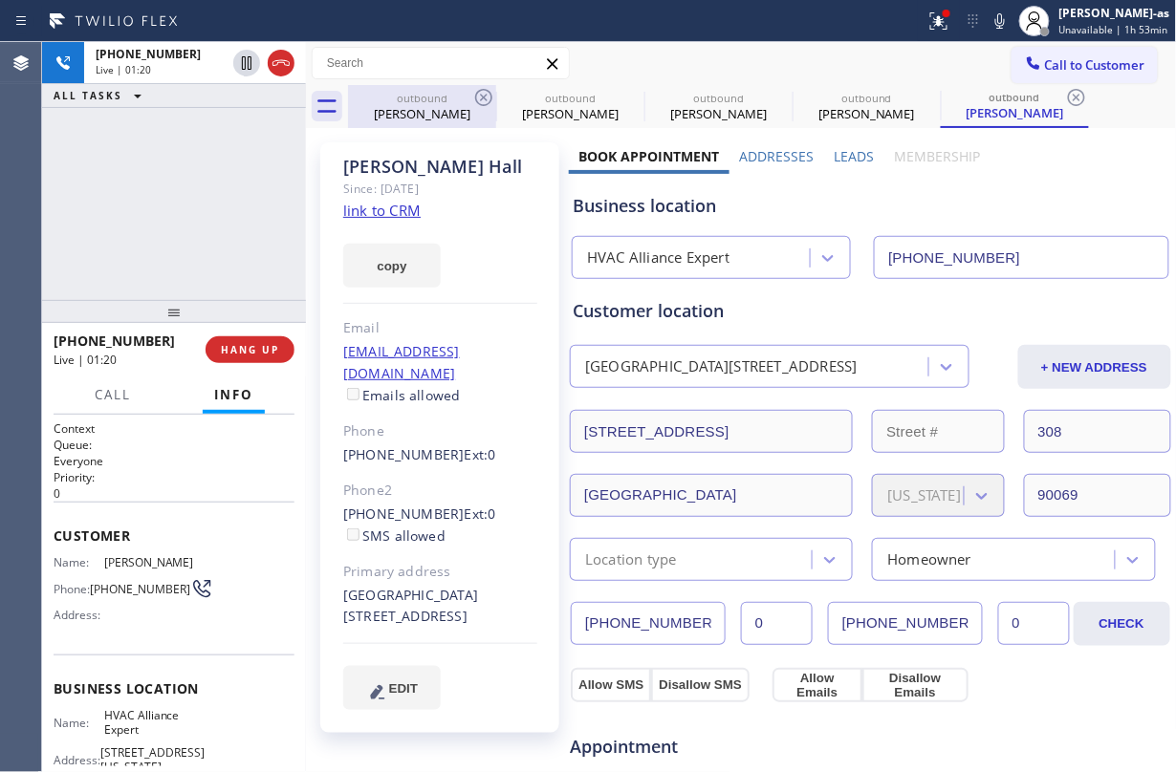
drag, startPoint x: 246, startPoint y: 227, endPoint x: 352, endPoint y: 93, distance: 170.8
click at [265, 216] on div "[PHONE_NUMBER] Live | 01:20 ALL TASKS ALL TASKS ACTIVE TASKS TASKS IN WRAP UP" at bounding box center [174, 171] width 264 height 258
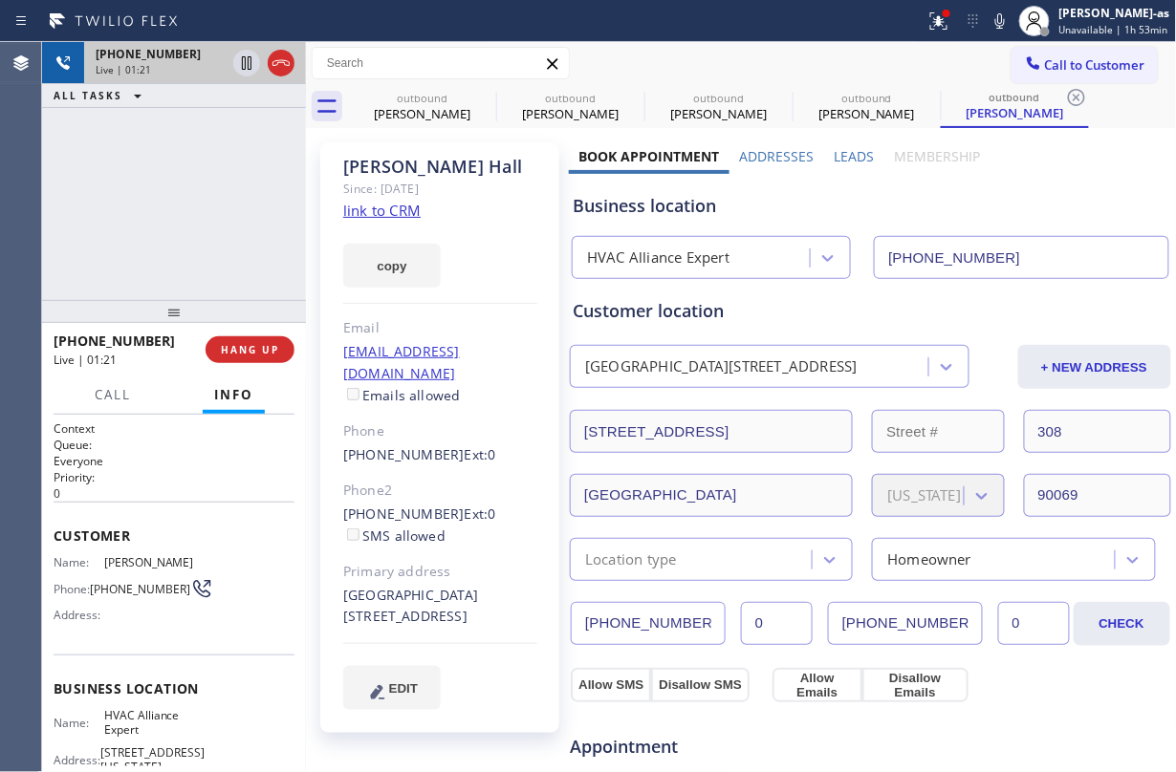
click at [280, 66] on icon at bounding box center [281, 63] width 23 height 23
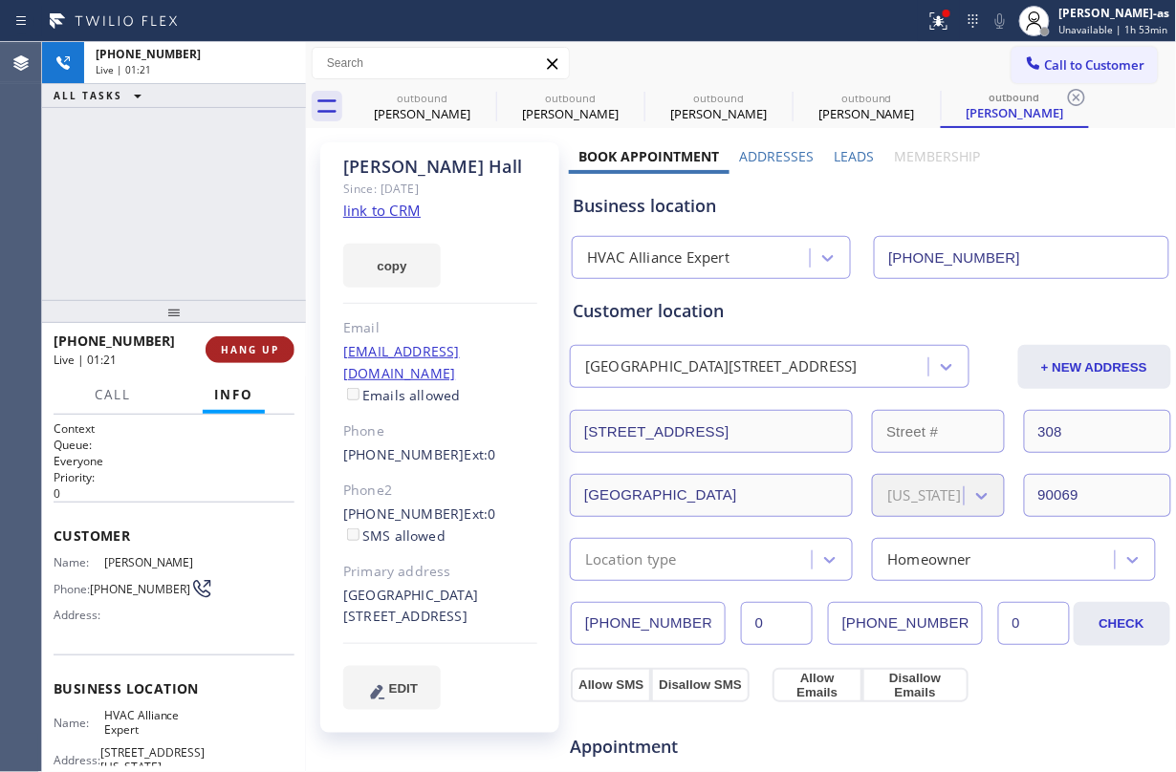
click at [299, 304] on div "[PHONE_NUMBER] Live | 01:21 ALL TASKS ALL TASKS ACTIVE TASKS TASKS IN WRAP UP […" at bounding box center [609, 407] width 1134 height 730
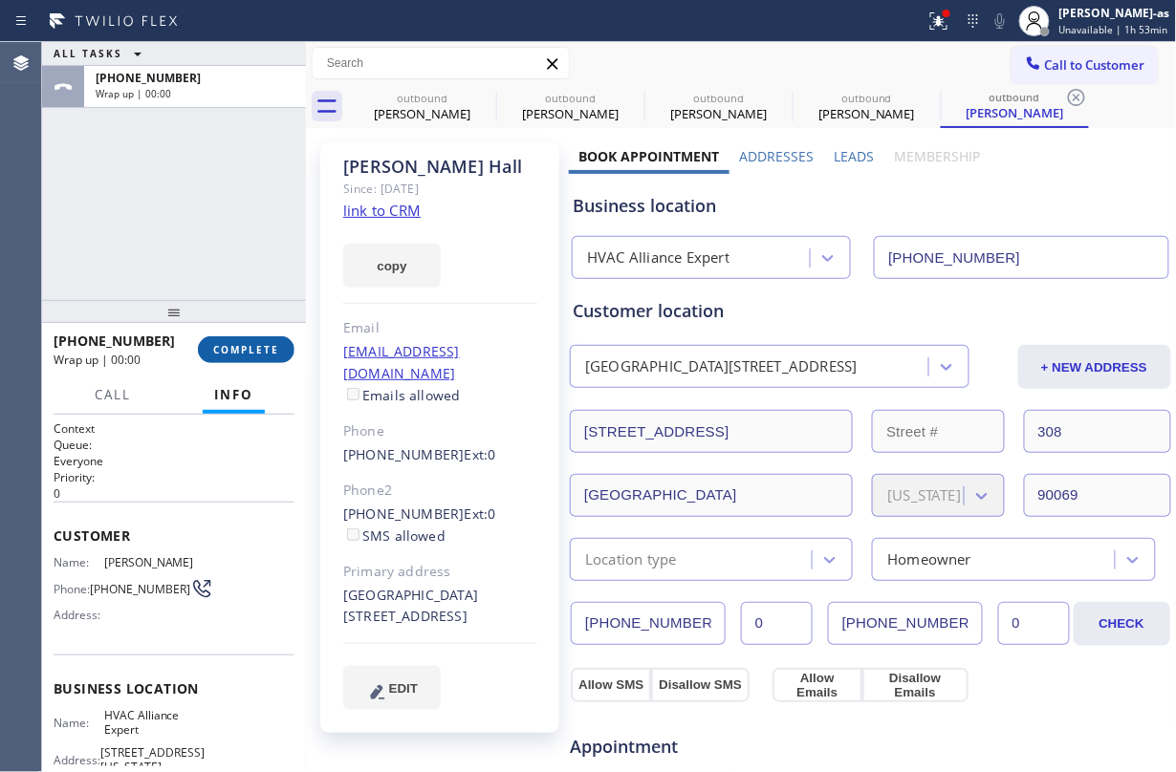
click at [261, 348] on span "COMPLETE" at bounding box center [246, 349] width 66 height 13
drag, startPoint x: 188, startPoint y: 264, endPoint x: 196, endPoint y: 256, distance: 10.8
click at [185, 264] on div "ALL TASKS ALL TASKS ACTIVE TASKS TASKS IN WRAP UP [PHONE_NUMBER] Wrap up | 00:01" at bounding box center [174, 171] width 264 height 258
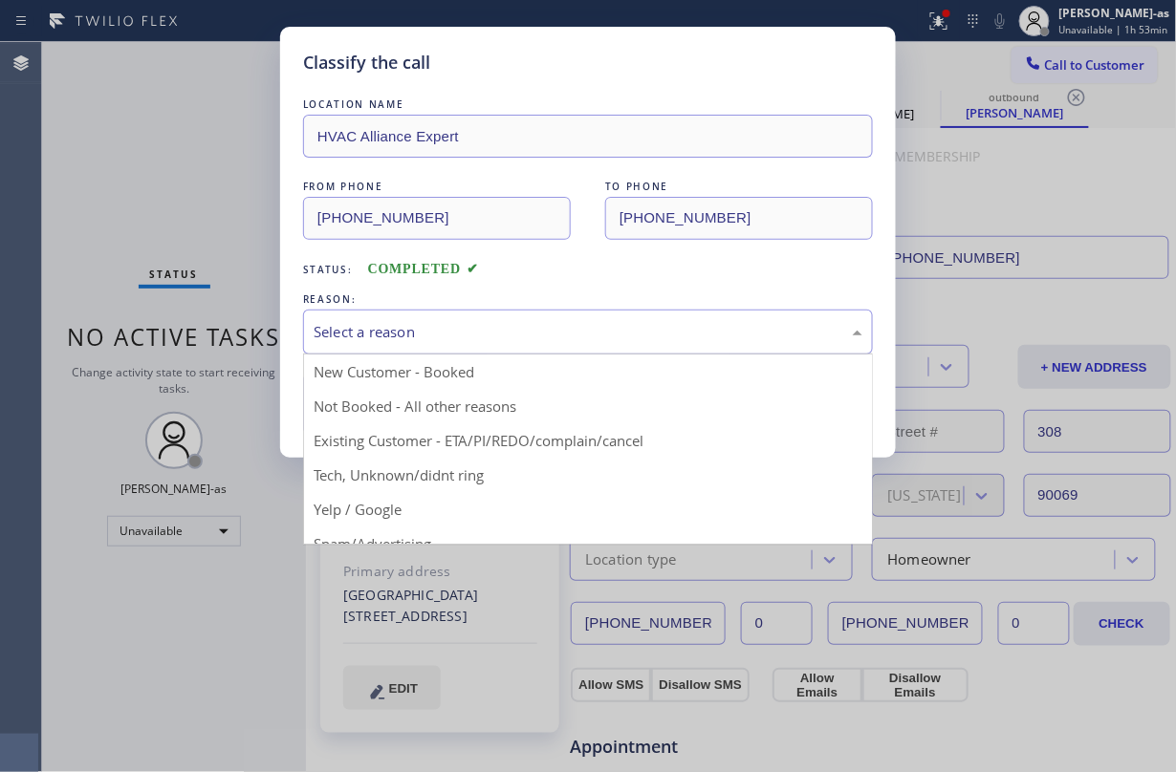
drag, startPoint x: 445, startPoint y: 325, endPoint x: 570, endPoint y: 436, distance: 167.3
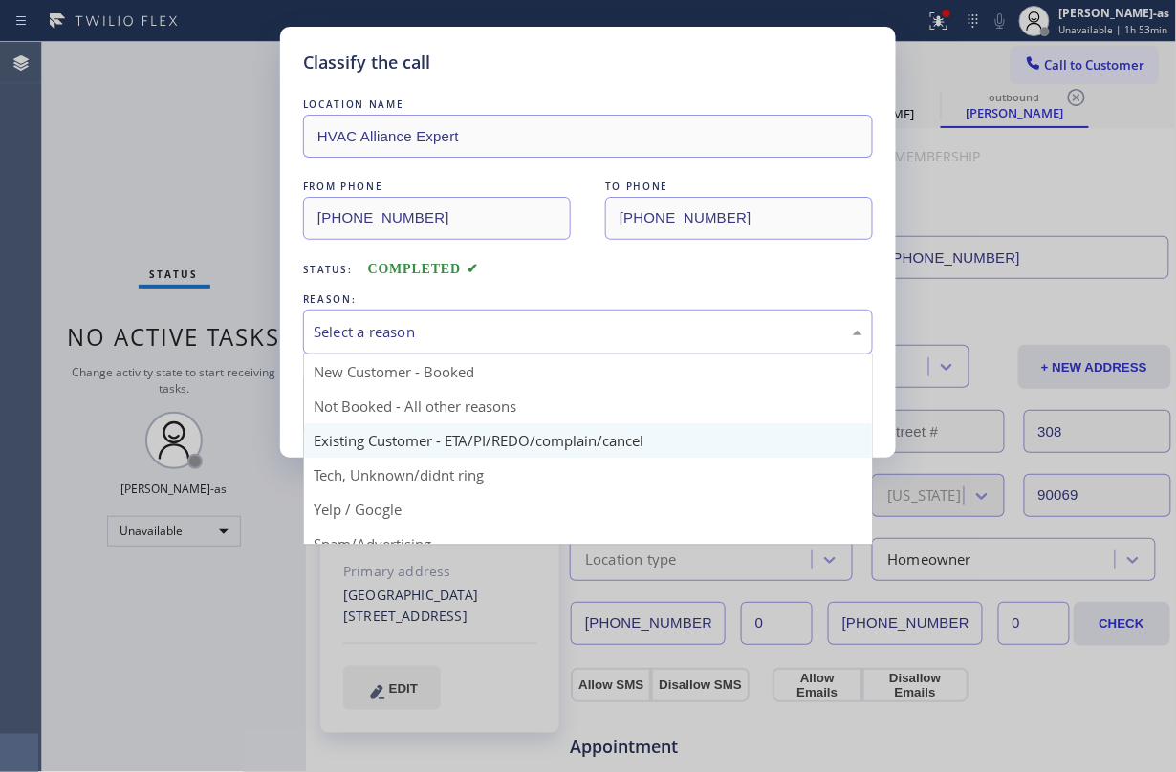
click at [445, 323] on div "Select a reason" at bounding box center [588, 332] width 549 height 22
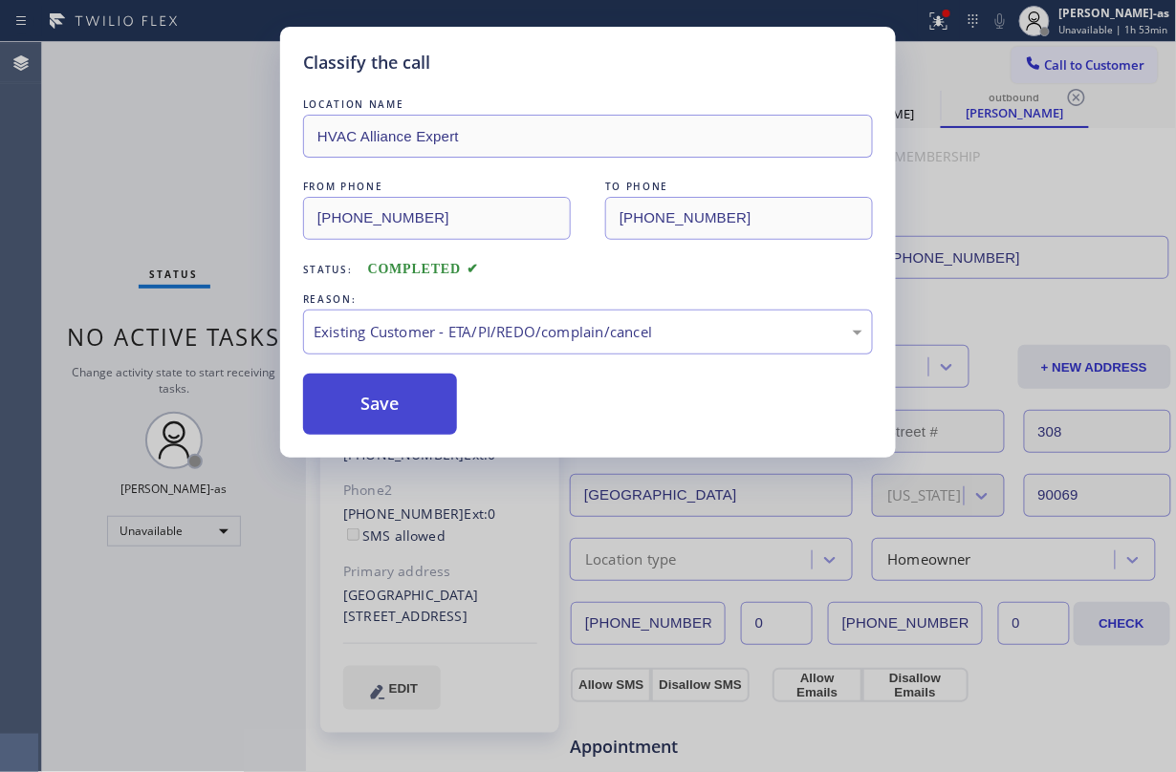
click at [415, 402] on button "Save" at bounding box center [380, 404] width 154 height 61
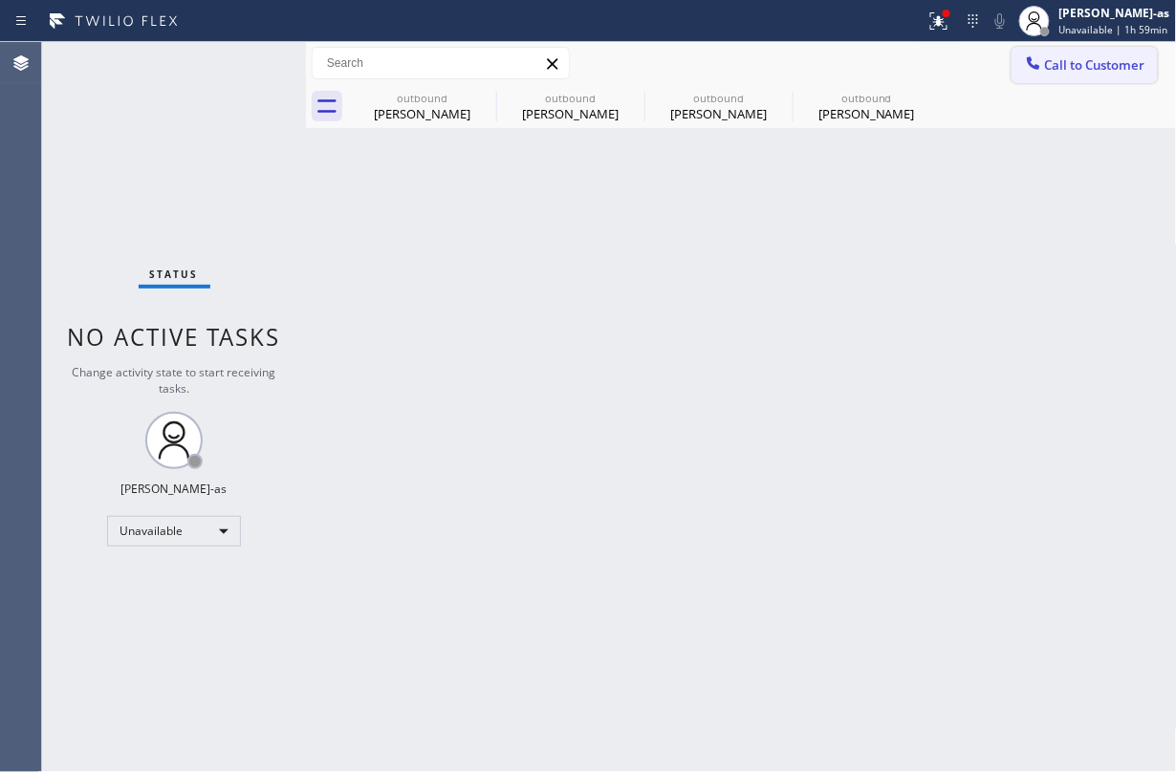
click at [1052, 70] on span "Call to Customer" at bounding box center [1095, 64] width 100 height 17
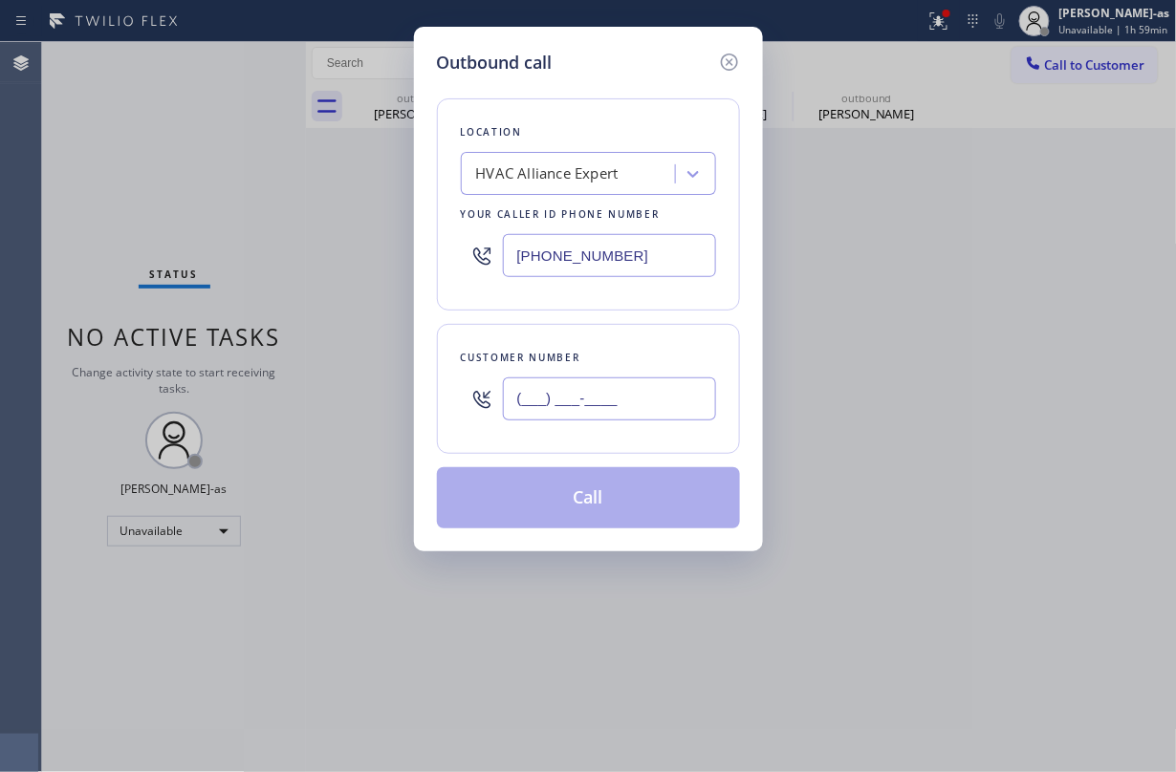
click at [581, 402] on input "(___) ___-____" at bounding box center [609, 399] width 213 height 43
paste input "845) 972-2656"
type input "[PHONE_NUMBER]"
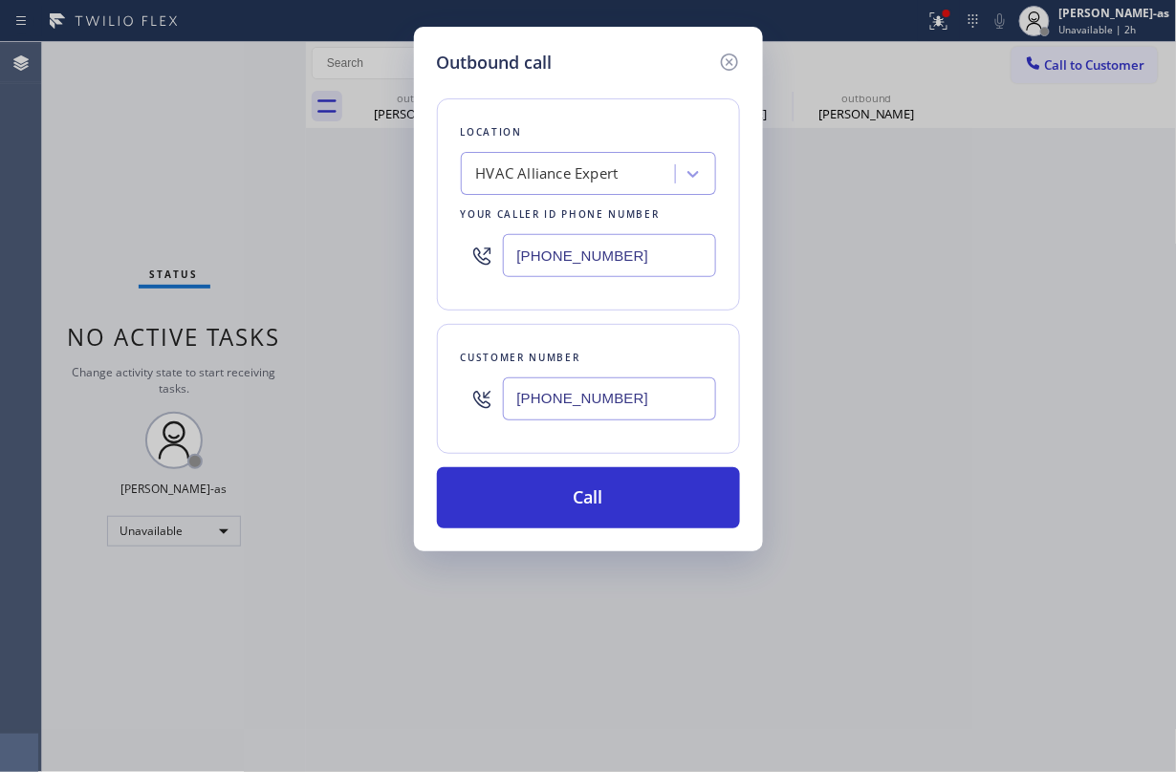
drag, startPoint x: 164, startPoint y: 132, endPoint x: 639, endPoint y: 337, distance: 516.8
click at [165, 132] on div "Outbound call Location HVAC Alliance Expert Your caller id phone number [PHONE_…" at bounding box center [588, 386] width 1176 height 772
click at [644, 271] on input "[PHONE_NUMBER]" at bounding box center [609, 255] width 213 height 43
click at [646, 270] on input "[PHONE_NUMBER]" at bounding box center [609, 255] width 213 height 43
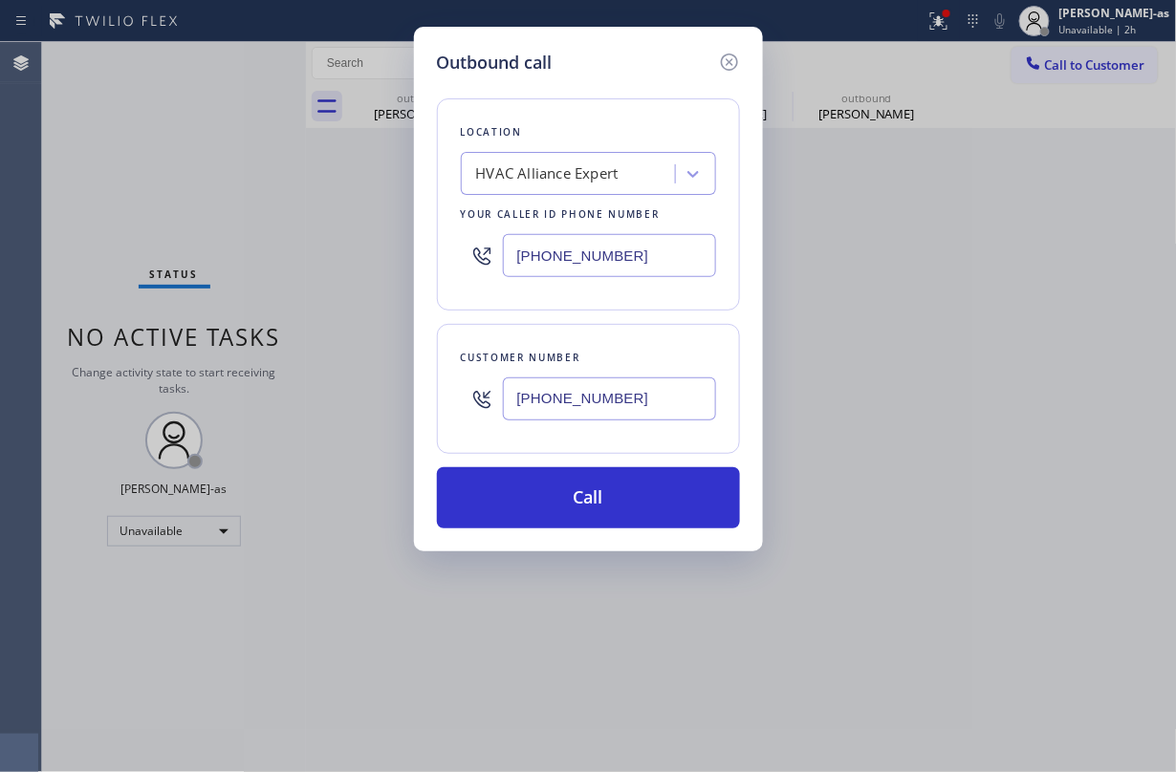
click at [647, 269] on input "[PHONE_NUMBER]" at bounding box center [609, 255] width 213 height 43
paste input "44) 735-4685"
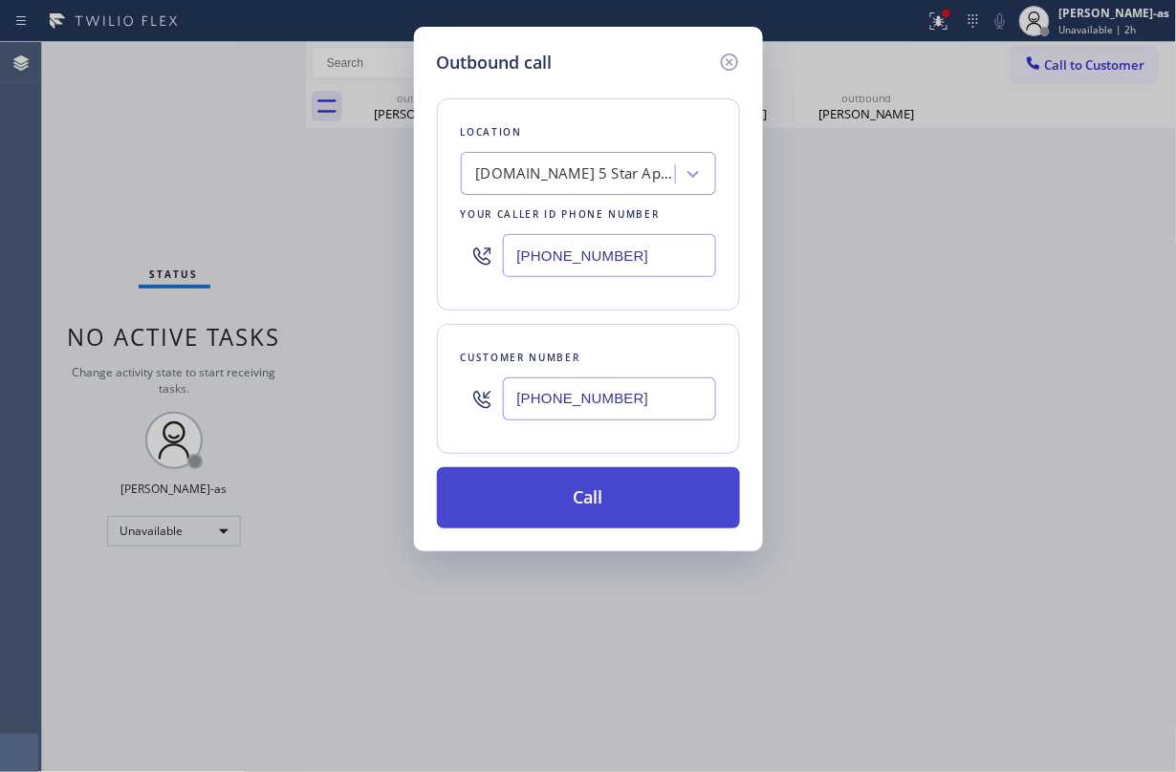
type input "[PHONE_NUMBER]"
click at [641, 509] on button "Call" at bounding box center [588, 497] width 303 height 61
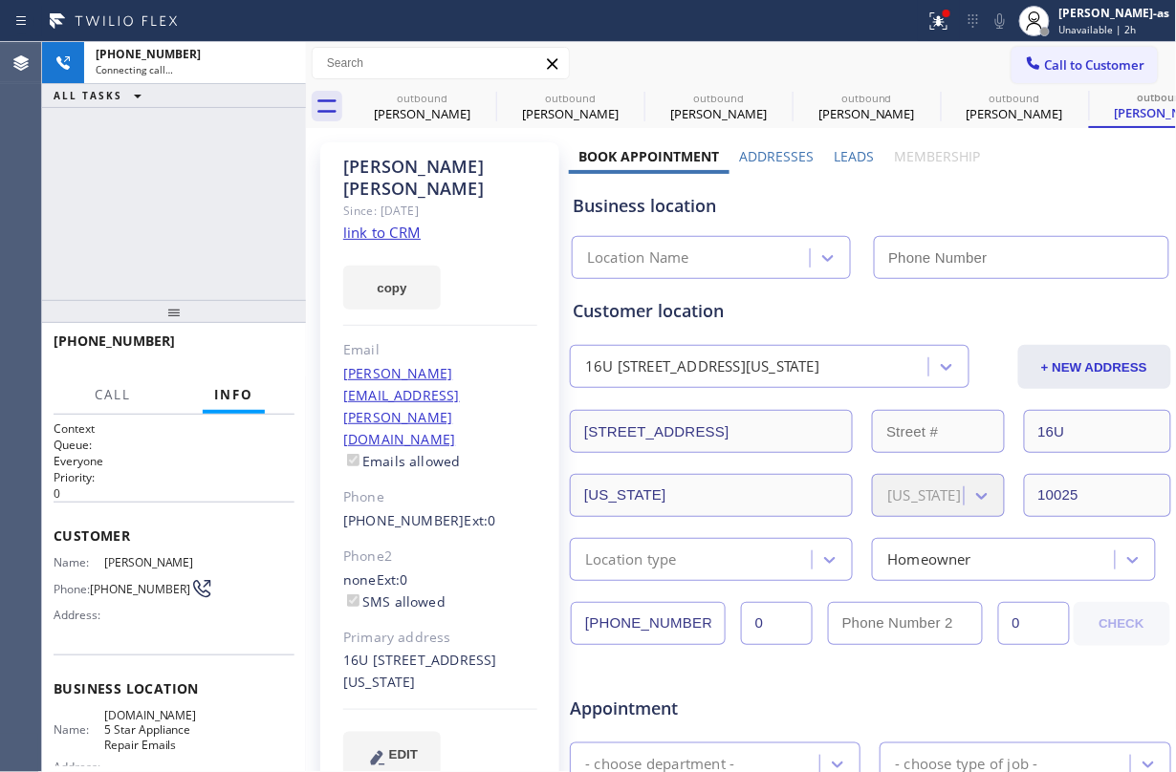
click at [386, 223] on link "link to CRM" at bounding box center [381, 232] width 77 height 19
type input "[PHONE_NUMBER]"
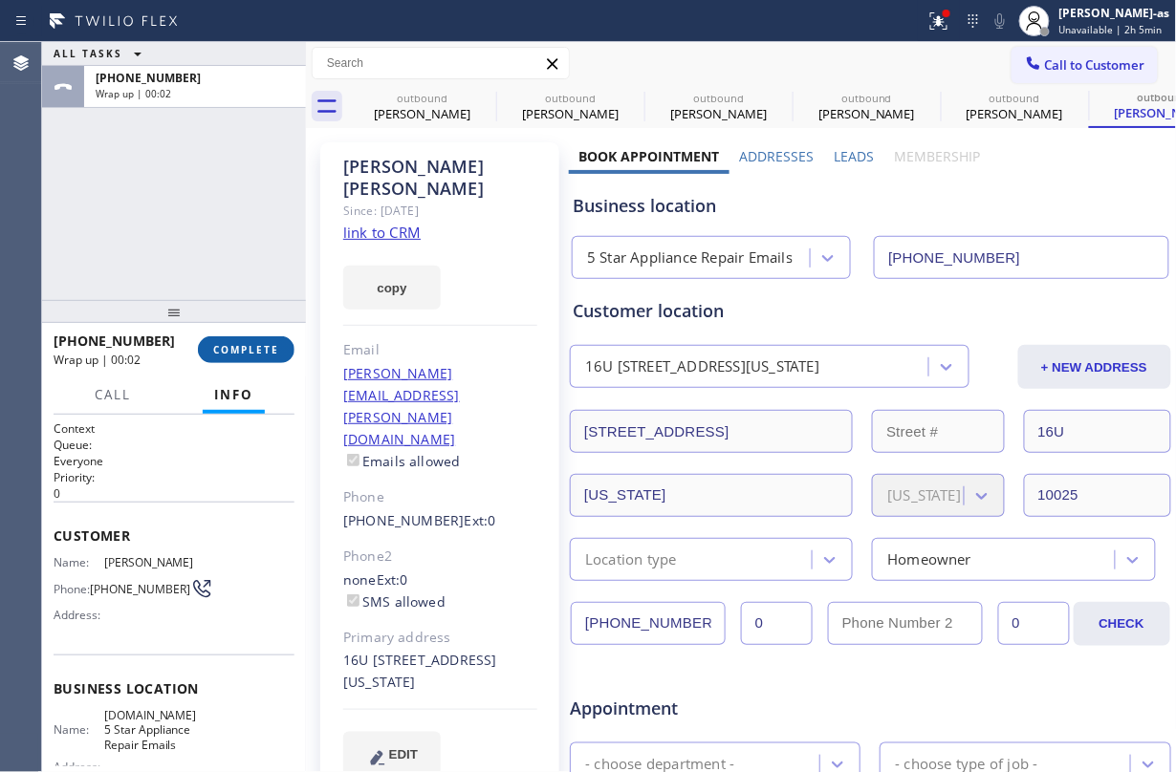
click at [245, 343] on span "COMPLETE" at bounding box center [246, 349] width 66 height 13
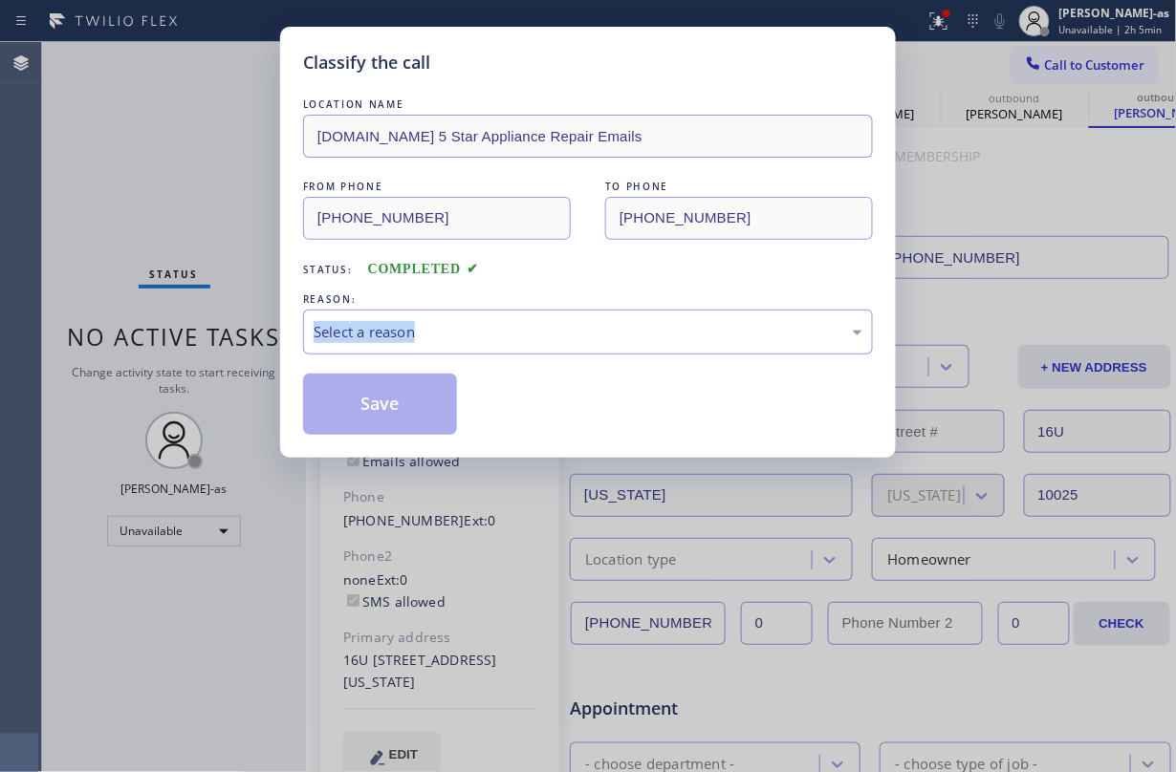
click at [245, 342] on div "Classify the call LOCATION NAME [DOMAIN_NAME] 5 Star Appliance Repair Emails FR…" at bounding box center [588, 386] width 1176 height 772
click at [577, 265] on div "Status: COMPLETED" at bounding box center [588, 265] width 570 height 31
click at [568, 340] on div "Select a reason" at bounding box center [588, 332] width 549 height 22
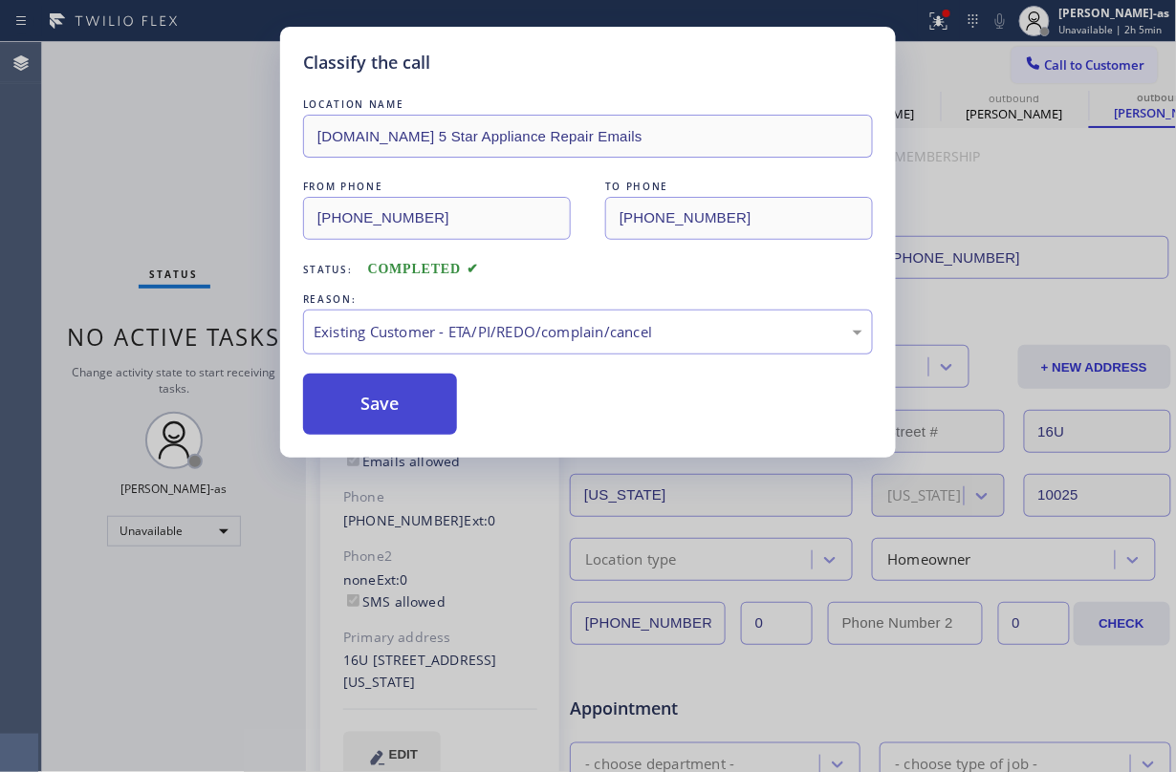
click at [405, 411] on button "Save" at bounding box center [380, 404] width 154 height 61
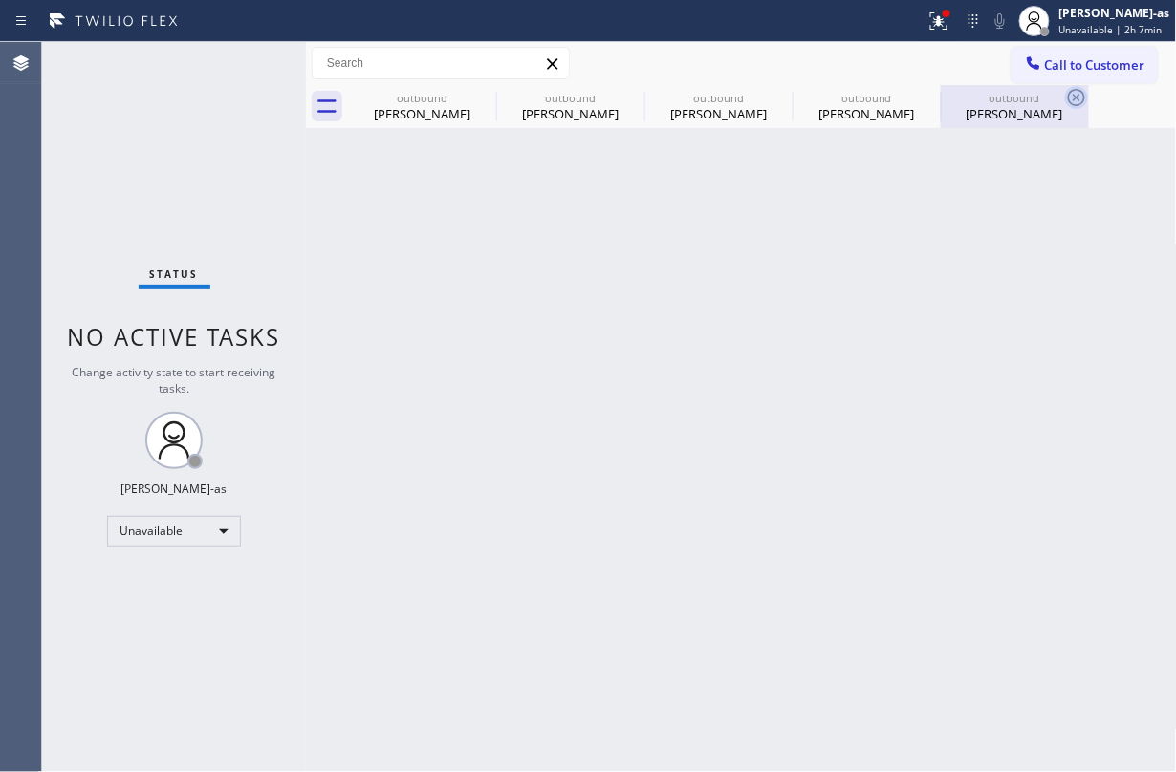
click at [1065, 97] on icon at bounding box center [1076, 97] width 23 height 23
type input "[PHONE_NUMBER]"
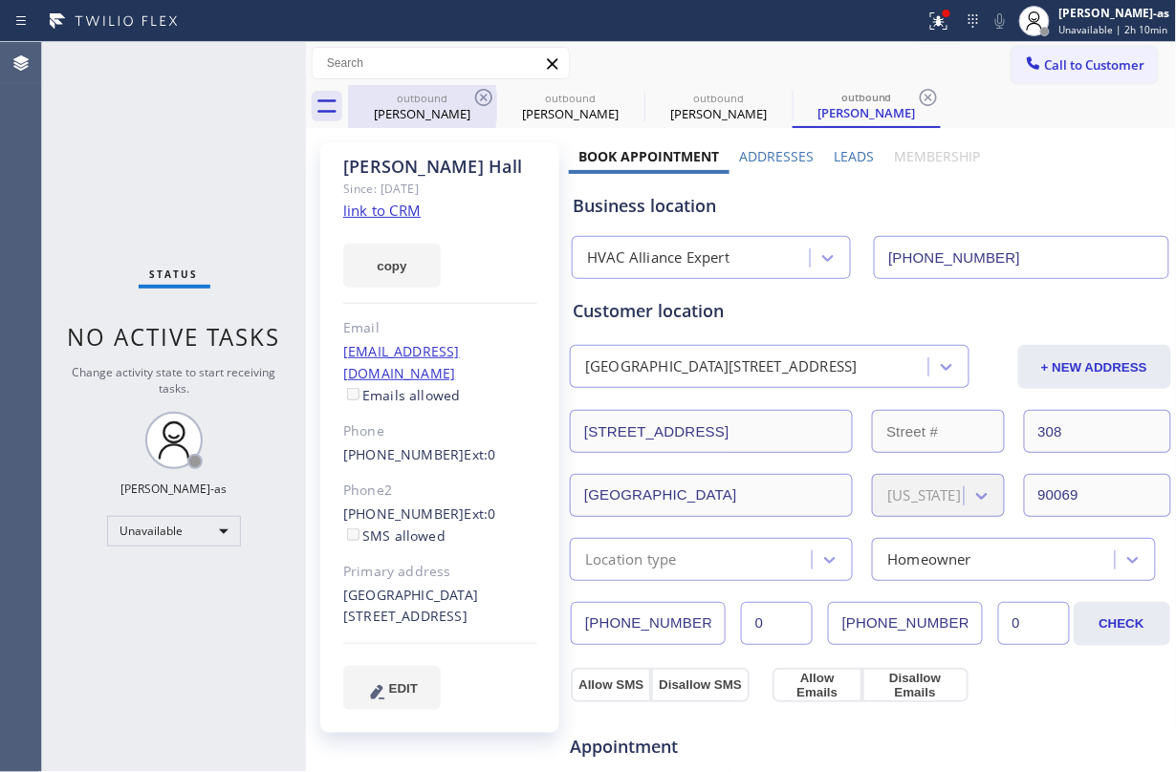
drag, startPoint x: 407, startPoint y: 111, endPoint x: 453, endPoint y: 111, distance: 45.9
click at [409, 111] on div "[PERSON_NAME]" at bounding box center [422, 113] width 144 height 17
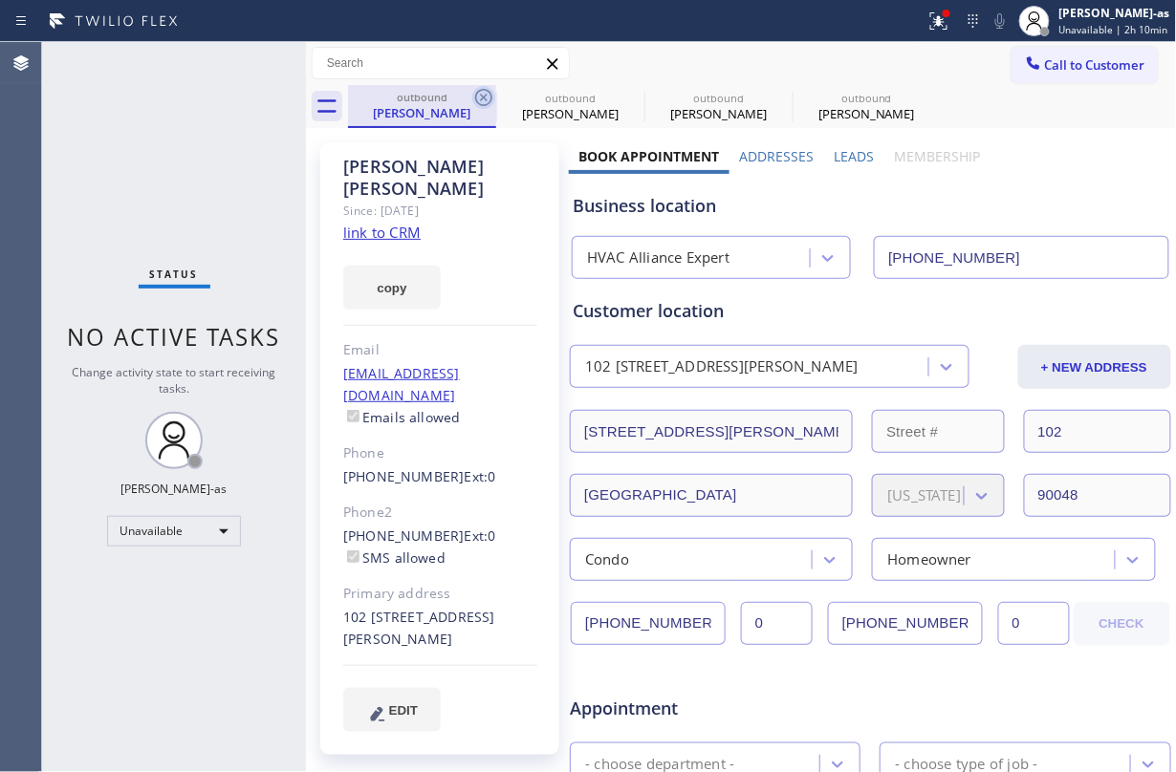
click at [483, 89] on icon at bounding box center [483, 97] width 17 height 17
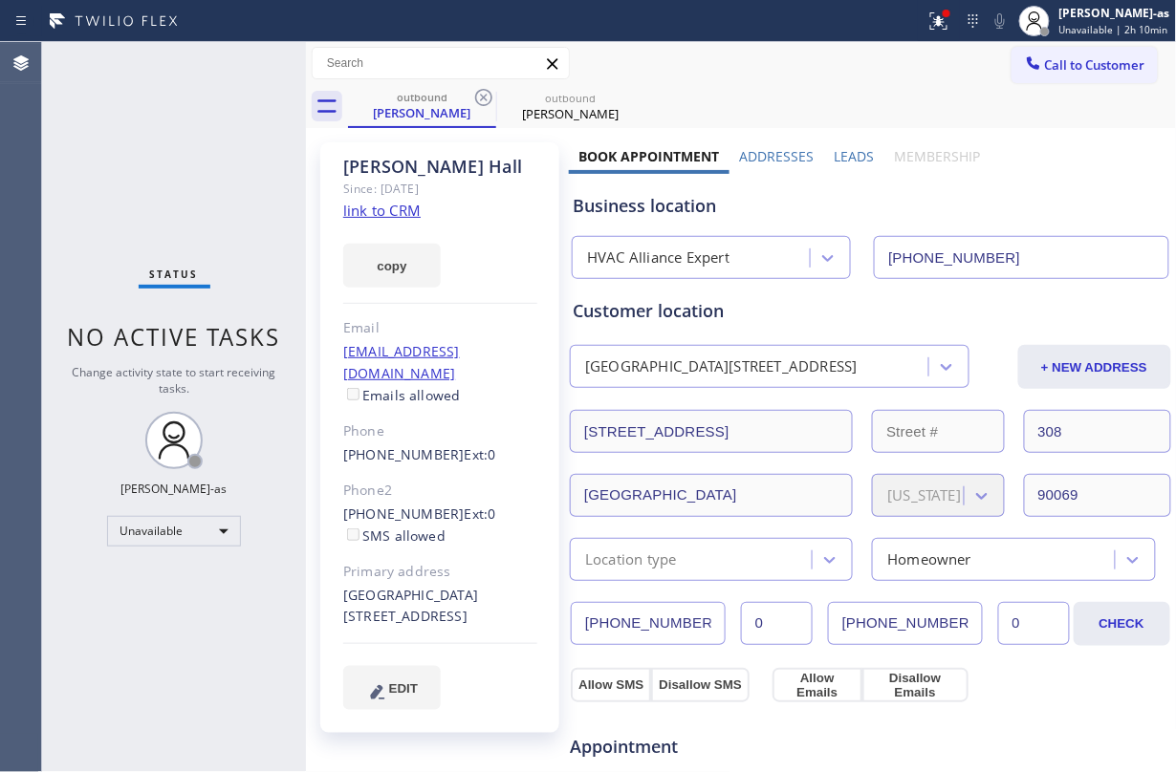
click at [483, 89] on icon at bounding box center [483, 97] width 17 height 17
click at [482, 90] on icon at bounding box center [483, 97] width 17 height 17
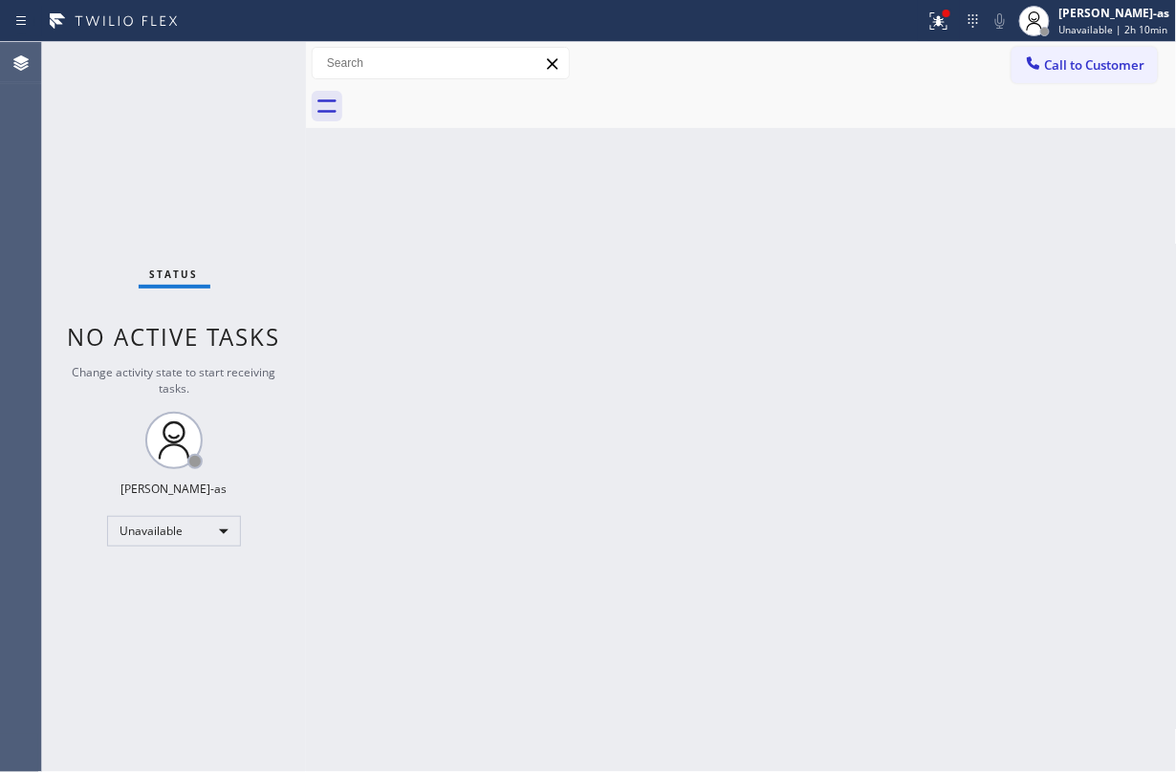
click at [1049, 78] on button "Call to Customer" at bounding box center [1084, 65] width 146 height 36
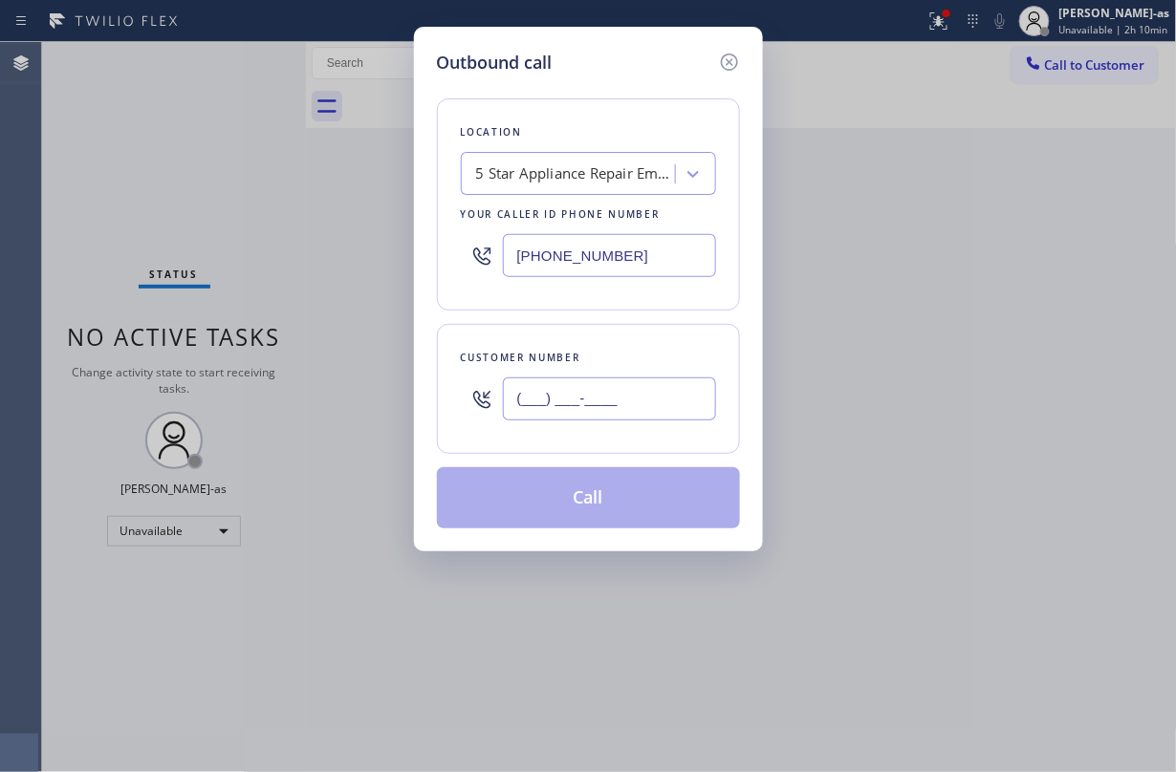
click at [652, 410] on input "(___) ___-____" at bounding box center [609, 399] width 213 height 43
paste input "323) 929-6380"
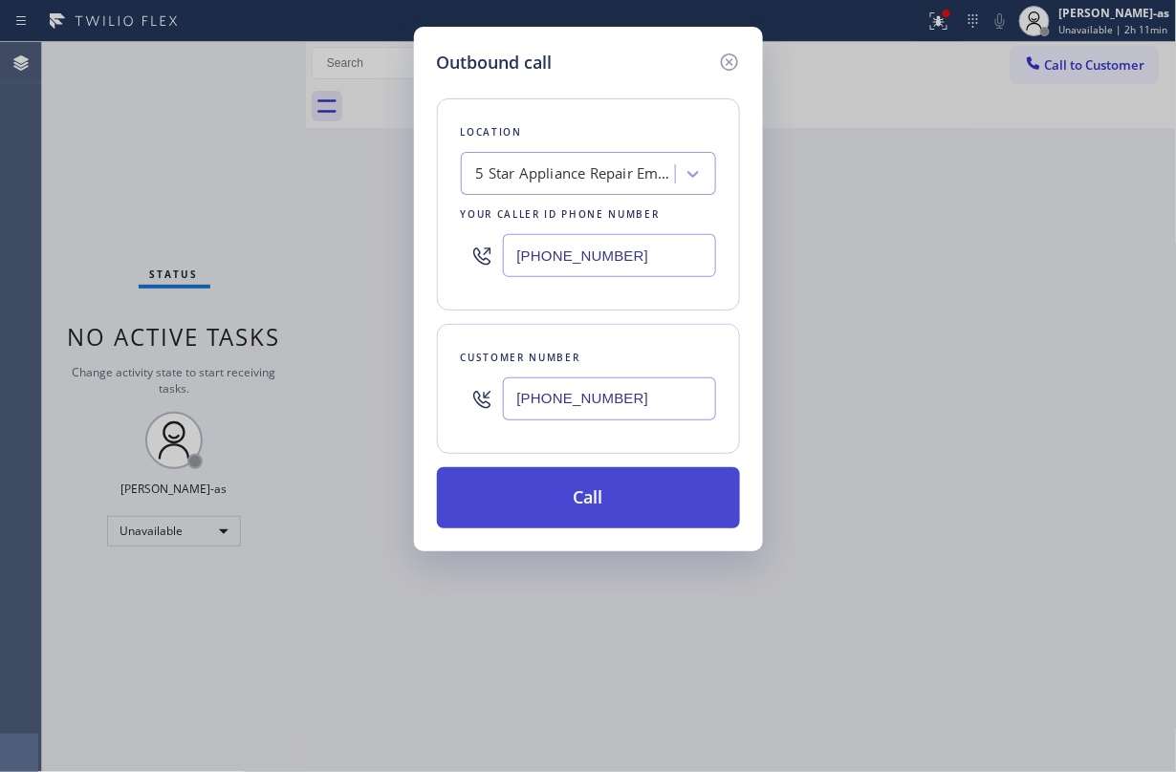
type input "[PHONE_NUMBER]"
click at [624, 509] on button "Call" at bounding box center [588, 497] width 303 height 61
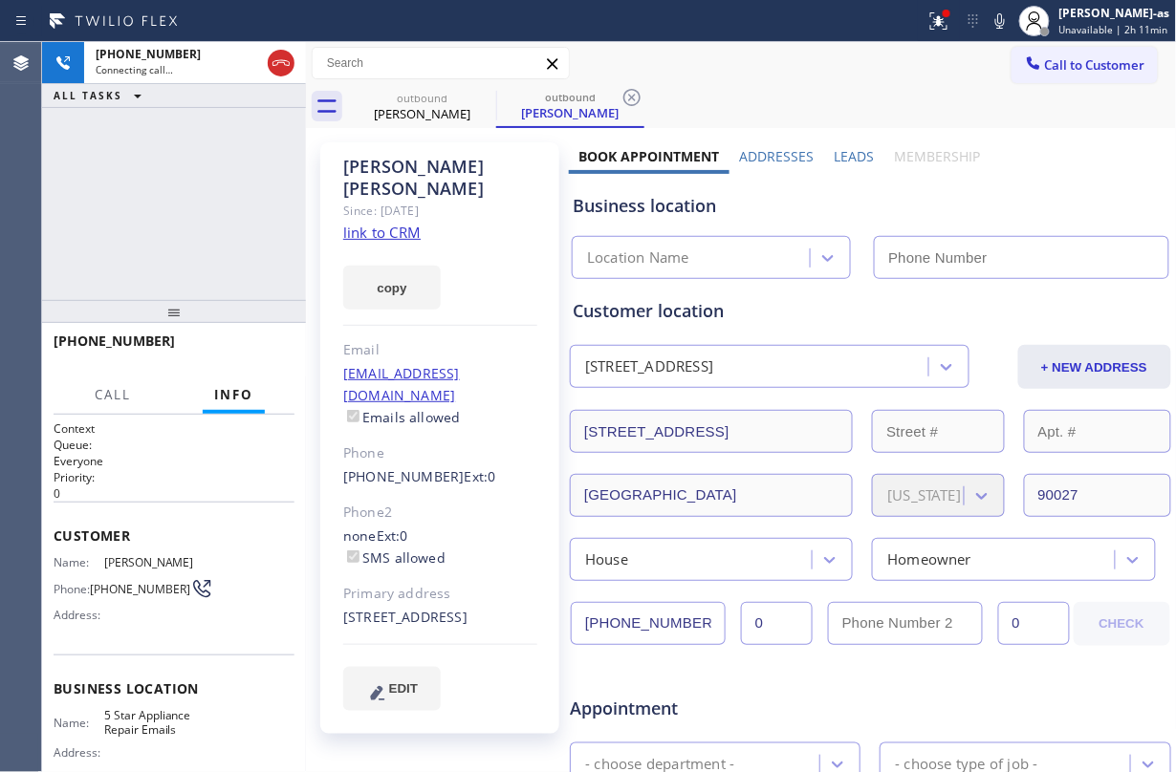
click at [377, 223] on link "link to CRM" at bounding box center [381, 232] width 77 height 19
type input "[PHONE_NUMBER]"
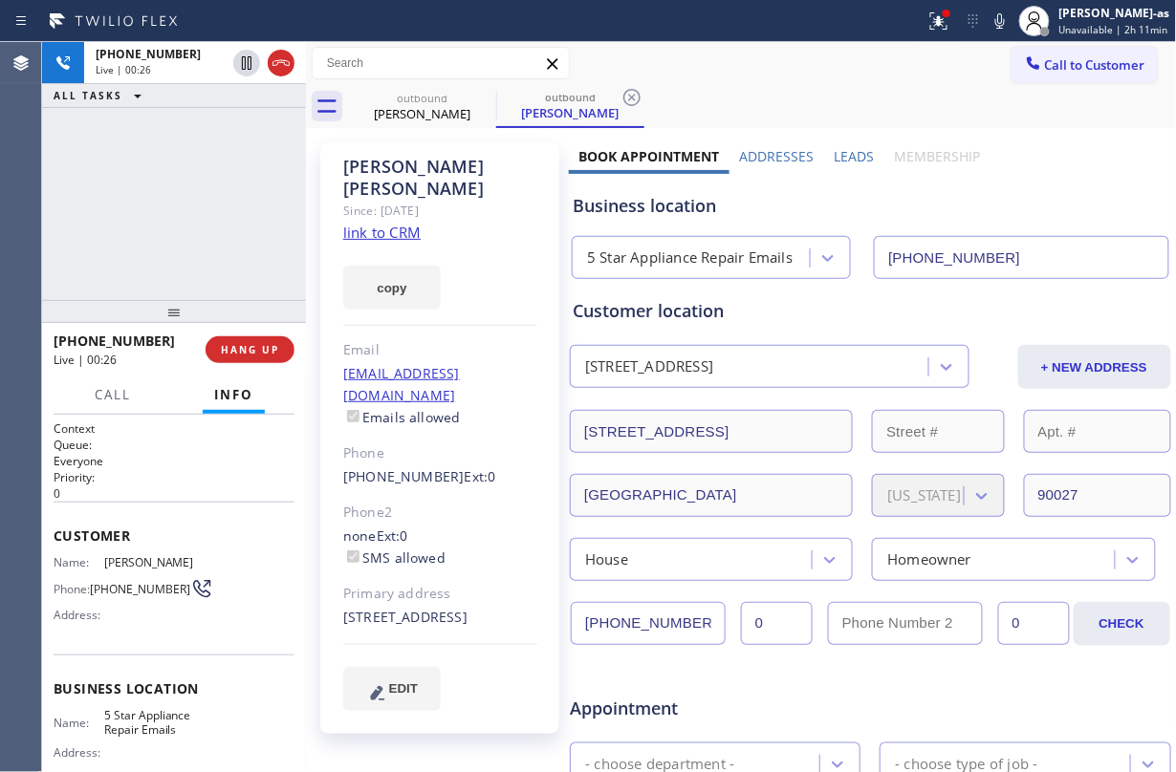
click at [141, 292] on div "[PHONE_NUMBER] Live | 00:26 ALL TASKS ALL TASKS ACTIVE TASKS TASKS IN WRAP UP" at bounding box center [174, 171] width 264 height 258
drag, startPoint x: 415, startPoint y: 97, endPoint x: 460, endPoint y: 97, distance: 44.9
click at [419, 97] on div "outbound" at bounding box center [422, 98] width 144 height 14
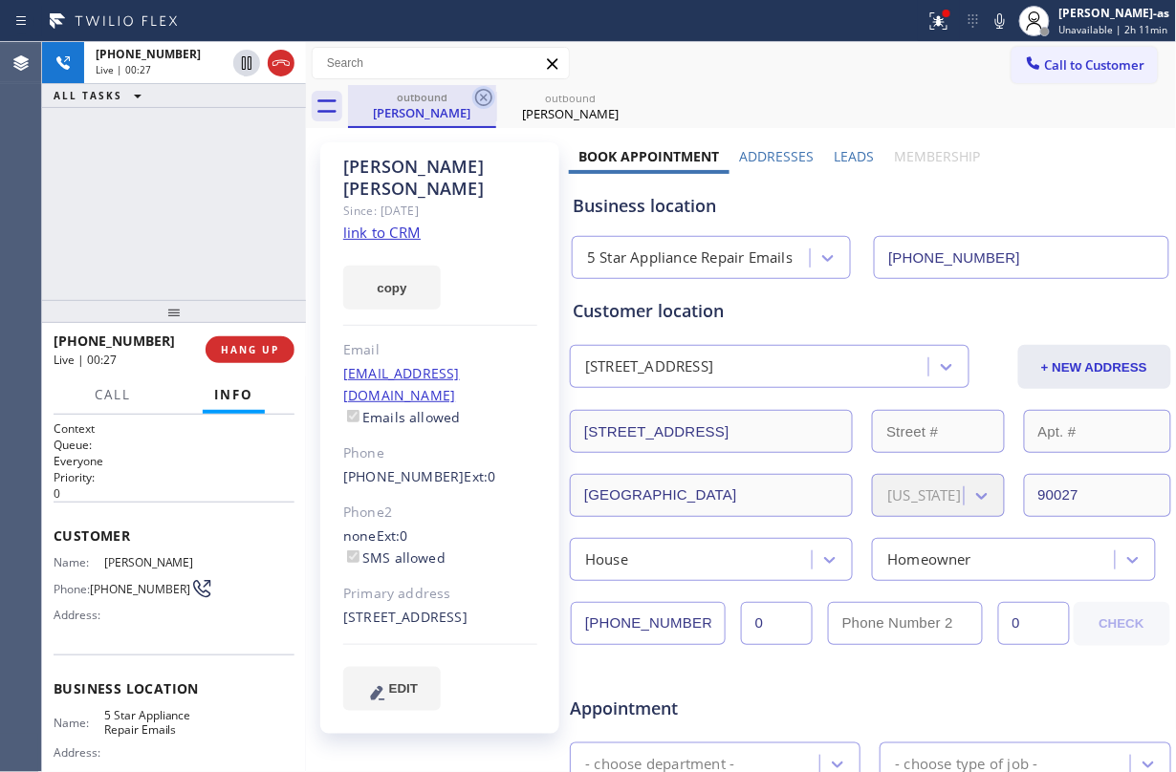
click at [491, 97] on icon at bounding box center [483, 97] width 17 height 17
drag, startPoint x: 241, startPoint y: 151, endPoint x: 227, endPoint y: 174, distance: 27.1
click at [241, 155] on div "[PHONE_NUMBER] Live | 00:28 ALL TASKS ALL TASKS ACTIVE TASKS TASKS IN WRAP UP" at bounding box center [174, 171] width 264 height 258
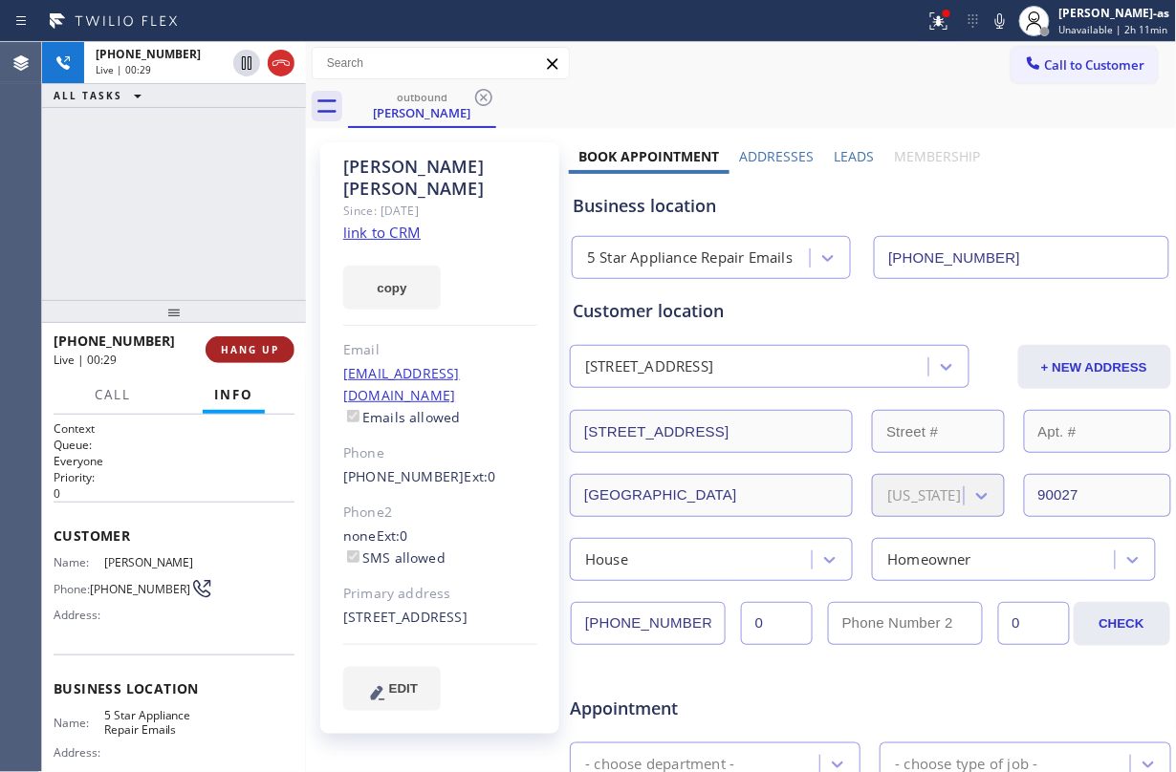
click at [262, 350] on span "HANG UP" at bounding box center [250, 349] width 58 height 13
click at [262, 349] on span "HANG UP" at bounding box center [250, 349] width 58 height 13
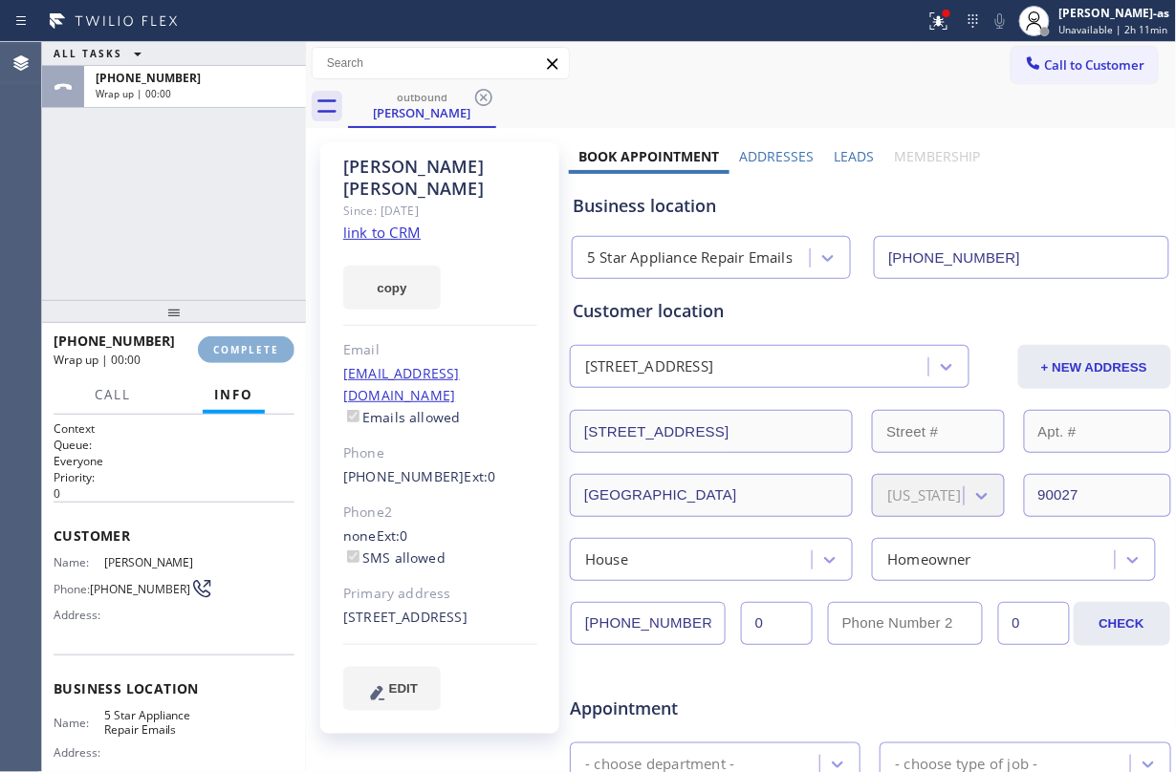
click at [262, 348] on span "COMPLETE" at bounding box center [246, 349] width 66 height 13
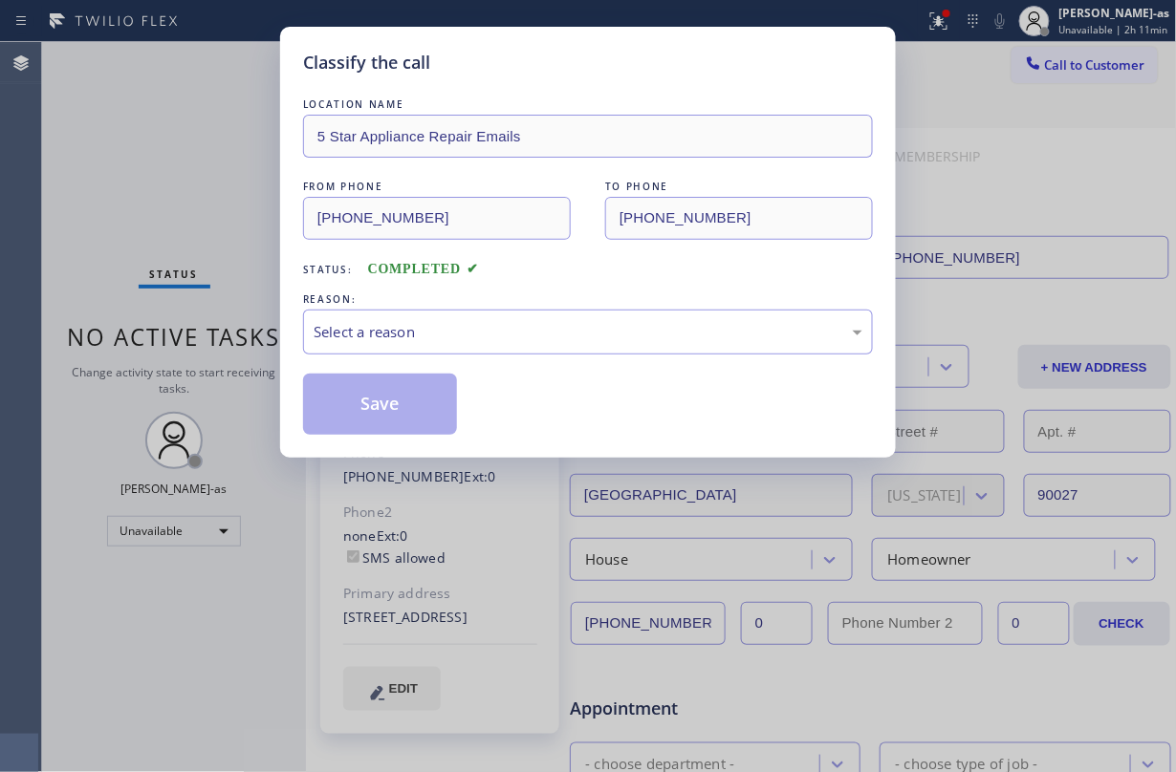
click at [262, 348] on div "Classify the call LOCATION NAME 5 Star Appliance Repair Emails FROM PHONE [PHON…" at bounding box center [588, 386] width 1176 height 772
click at [262, 346] on div "Classify the call LOCATION NAME 5 Star Appliance Repair Emails FROM PHONE [PHON…" at bounding box center [588, 386] width 1176 height 772
drag, startPoint x: 262, startPoint y: 346, endPoint x: 827, endPoint y: 272, distance: 569.8
click at [268, 345] on div "Classify the call LOCATION NAME 5 Star Appliance Repair Emails FROM PHONE [PHON…" at bounding box center [588, 386] width 1176 height 772
click at [591, 322] on div "Select a reason" at bounding box center [588, 332] width 549 height 22
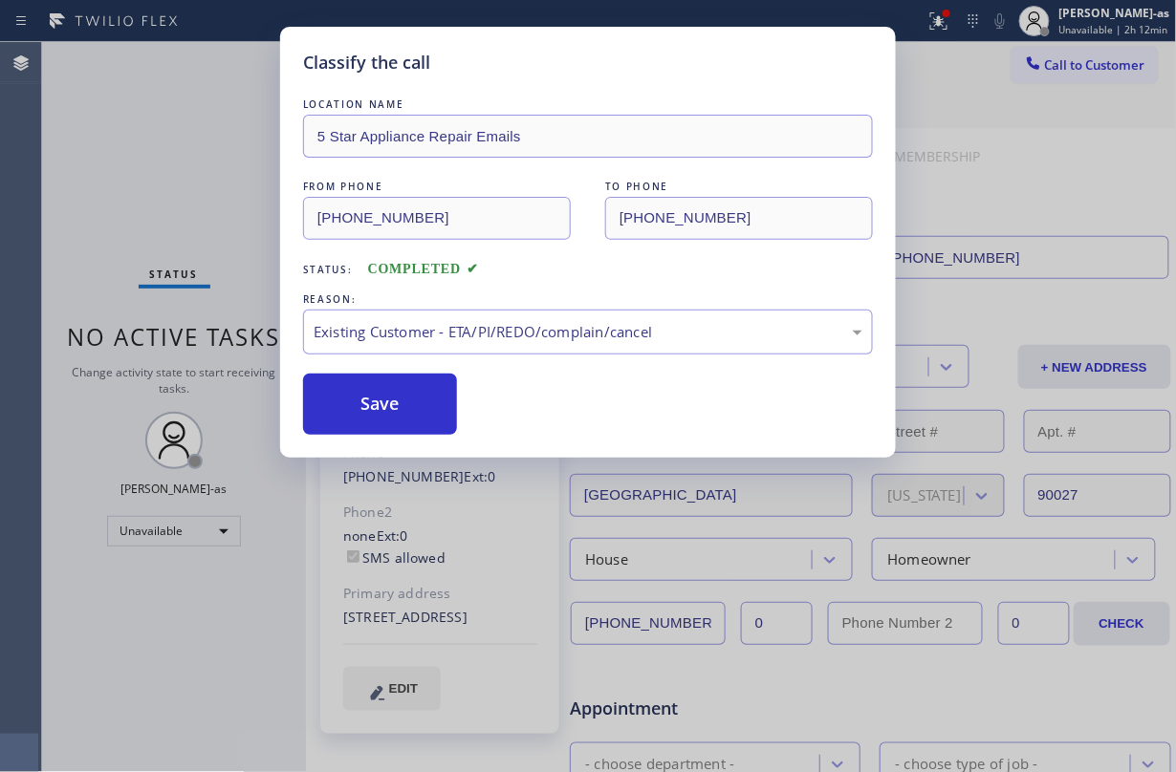
click at [406, 417] on button "Save" at bounding box center [380, 404] width 154 height 61
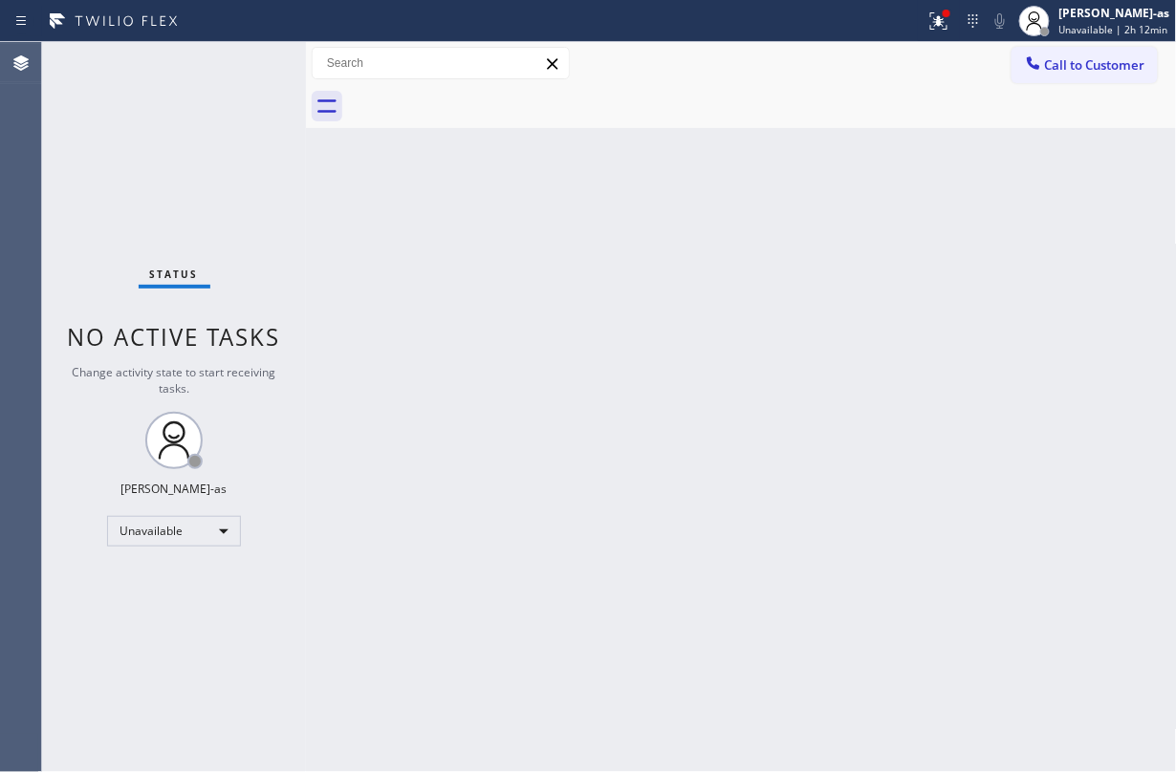
click at [173, 212] on div "Status No active tasks Change activity state to start receiving tasks. [PERSON_…" at bounding box center [174, 407] width 264 height 730
drag, startPoint x: 842, startPoint y: 359, endPoint x: 1088, endPoint y: 155, distance: 319.7
click at [887, 338] on div "Back to Dashboard Change Sender ID Customers Technicians Select a contact Outbo…" at bounding box center [741, 407] width 871 height 730
click at [1080, 52] on button "Call to Customer" at bounding box center [1084, 65] width 146 height 36
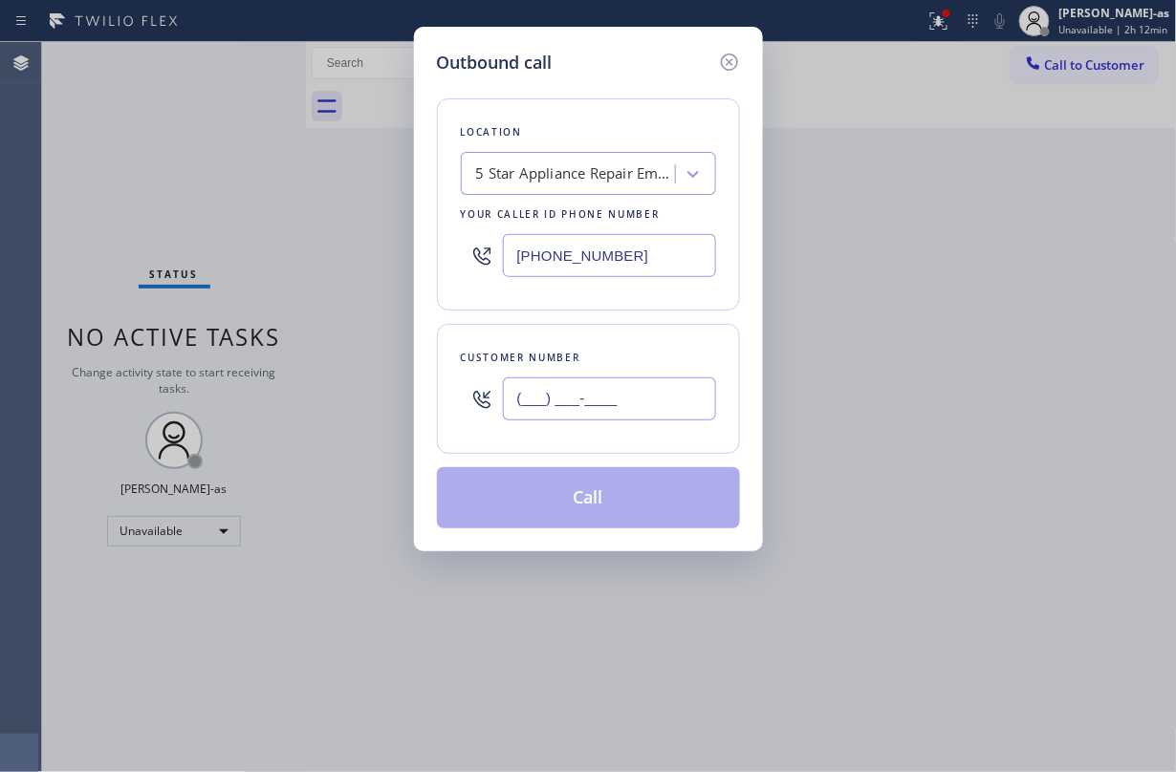
click at [617, 418] on input "(___) ___-____" at bounding box center [609, 399] width 213 height 43
paste input "917) 407-1541"
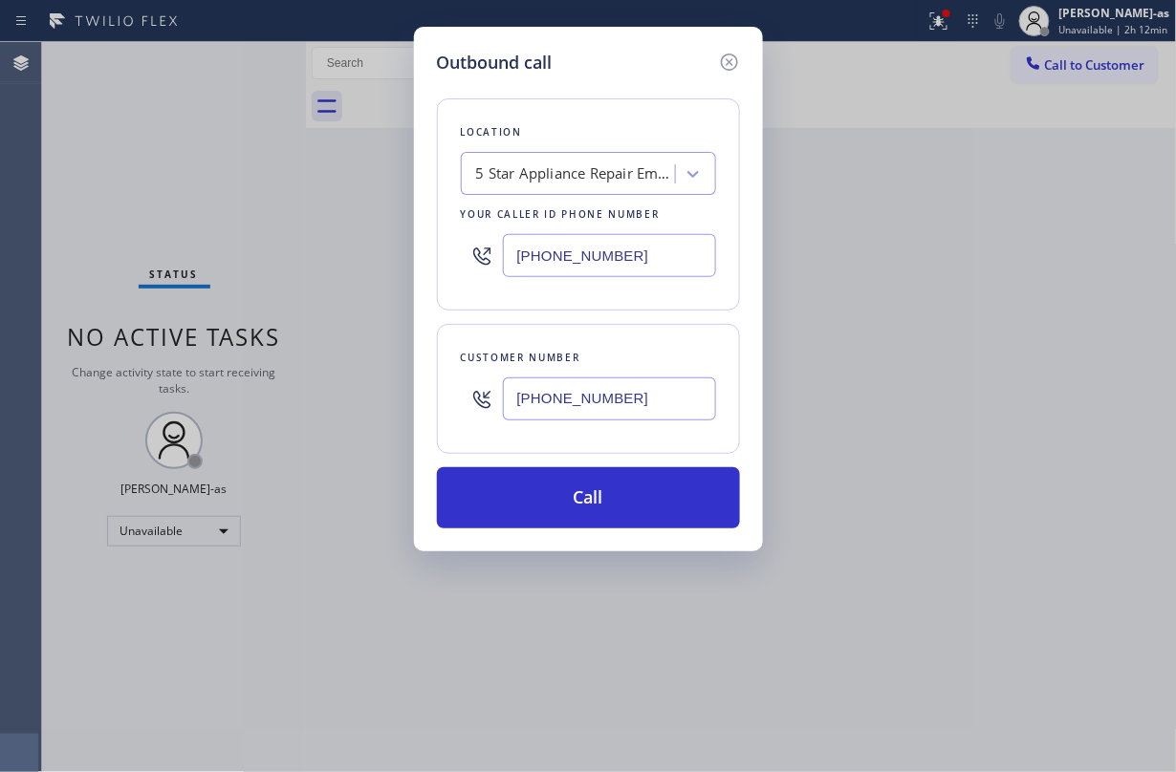
type input "[PHONE_NUMBER]"
click at [524, 155] on div "5 Star Appliance Repair Emails" at bounding box center [588, 173] width 255 height 43
type input "hvac alliance expert"
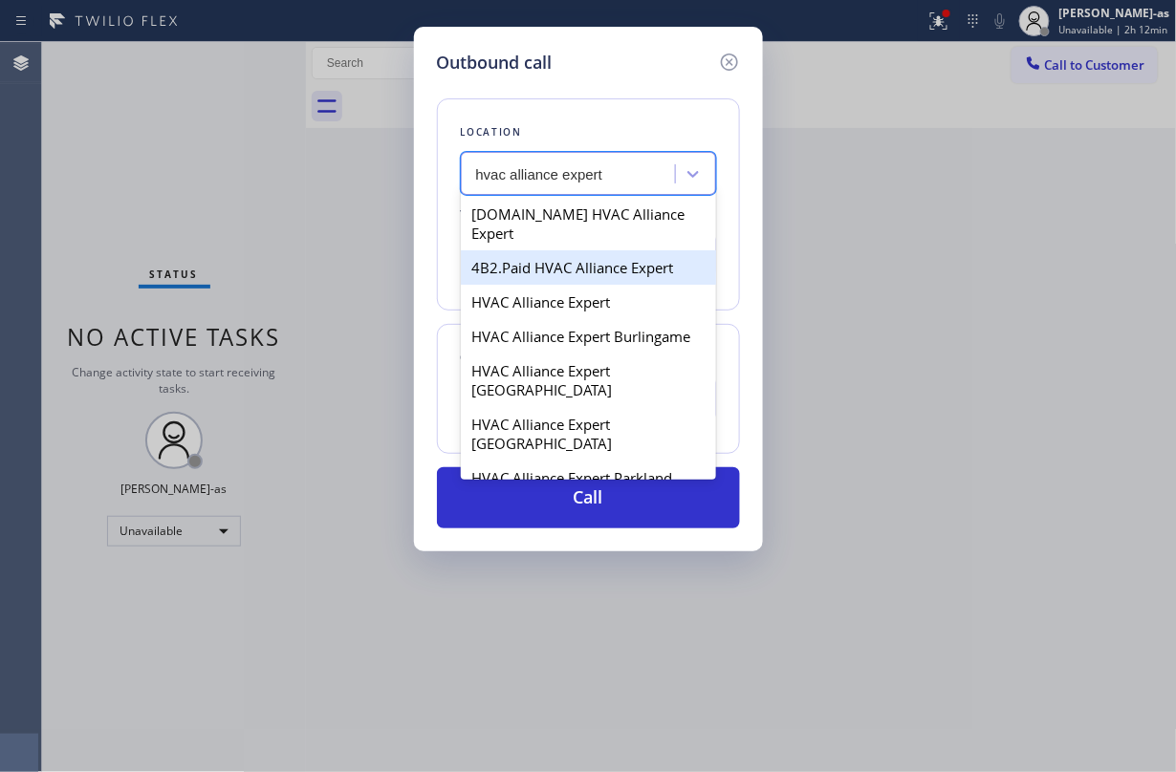
drag, startPoint x: 541, startPoint y: 250, endPoint x: 995, endPoint y: 233, distance: 454.4
click at [541, 250] on div "4B2.Paid HVAC Alliance Expert" at bounding box center [588, 267] width 255 height 34
type input "[PHONE_NUMBER]"
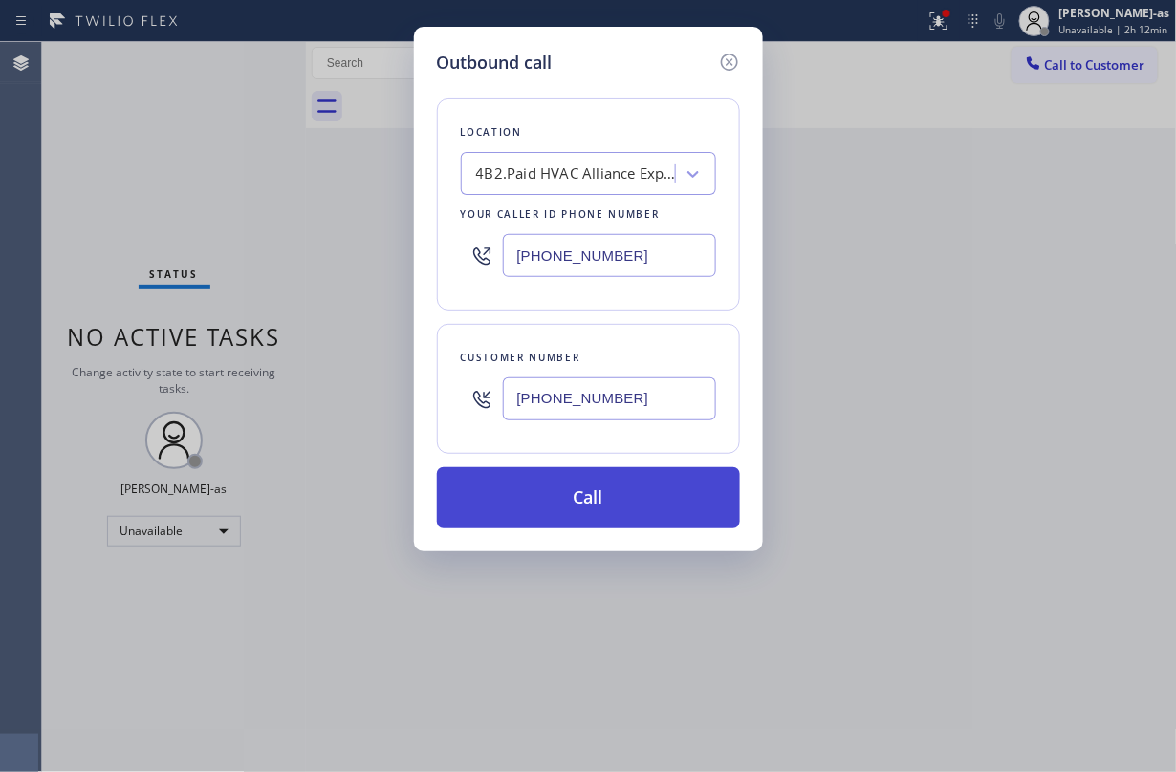
click at [644, 499] on button "Call" at bounding box center [588, 497] width 303 height 61
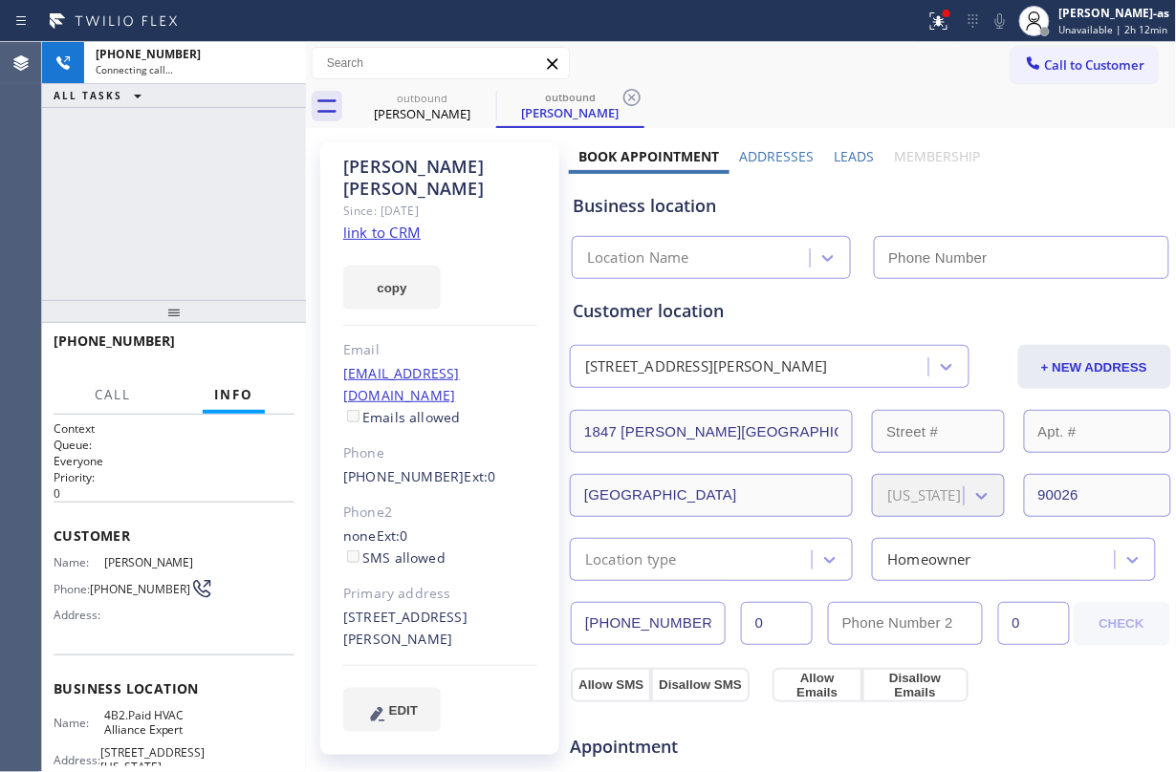
click at [166, 192] on div "[PHONE_NUMBER] Connecting call… ALL TASKS ALL TASKS ACTIVE TASKS TASKS IN WRAP …" at bounding box center [174, 171] width 264 height 258
click at [380, 223] on link "link to CRM" at bounding box center [381, 232] width 77 height 19
type input "[PHONE_NUMBER]"
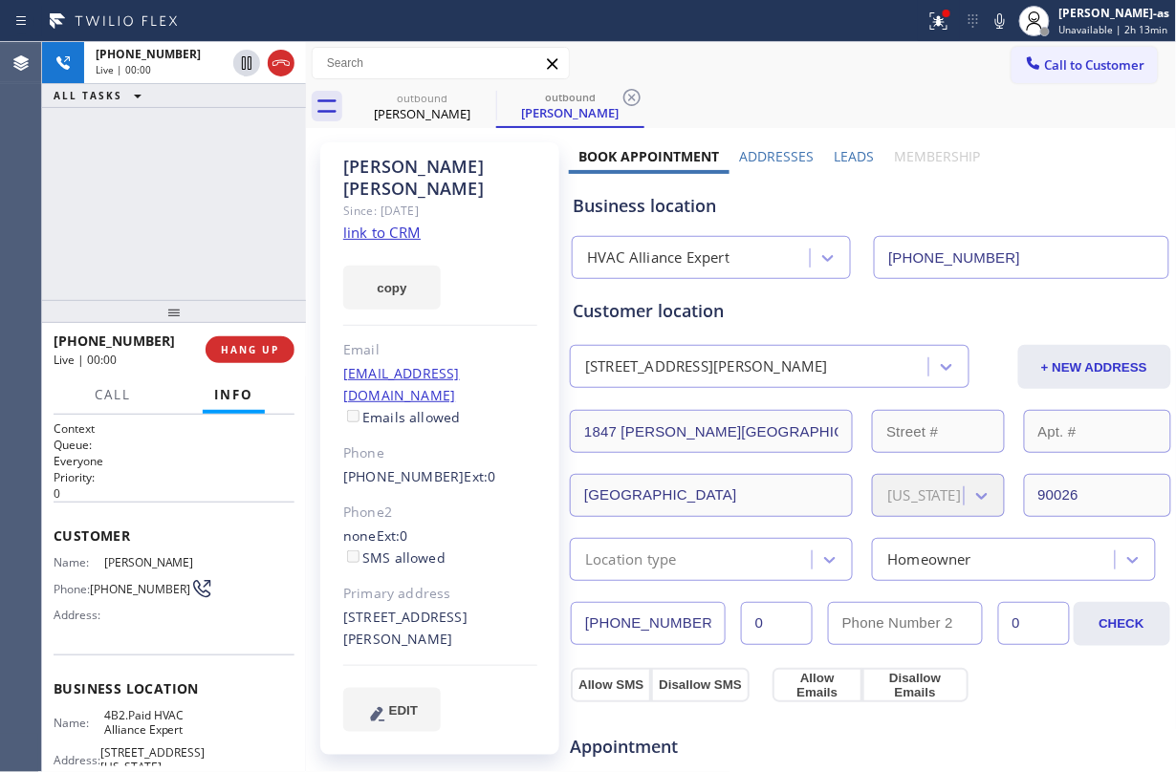
drag, startPoint x: 108, startPoint y: 242, endPoint x: 315, endPoint y: 196, distance: 212.5
click at [127, 239] on div "[PHONE_NUMBER] Live | 00:00 ALL TASKS ALL TASKS ACTIVE TASKS TASKS IN WRAP UP" at bounding box center [174, 171] width 264 height 258
click at [266, 54] on div at bounding box center [263, 63] width 69 height 42
click at [253, 350] on span "HANG UP" at bounding box center [250, 349] width 58 height 13
click at [185, 242] on div "[PHONE_NUMBER] Live | 00:03 ALL TASKS ALL TASKS ACTIVE TASKS TASKS IN WRAP UP" at bounding box center [174, 171] width 264 height 258
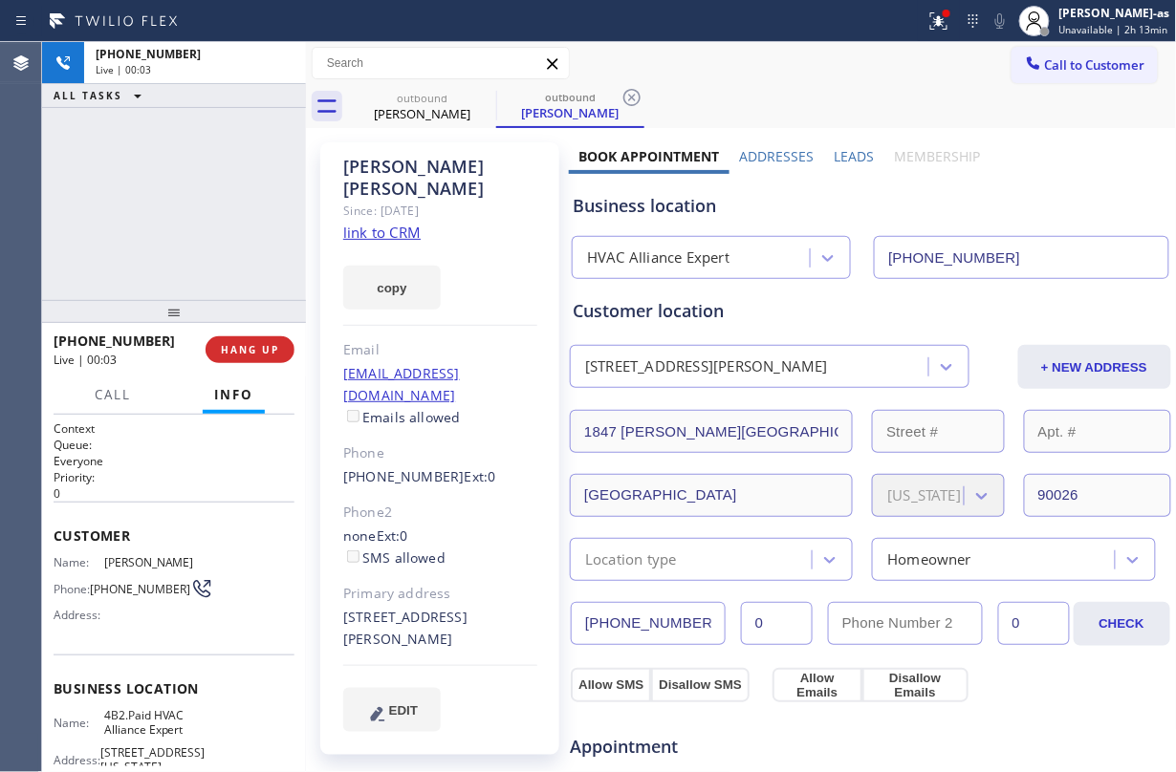
click at [184, 257] on div "[PHONE_NUMBER] Live | 00:03 ALL TASKS ALL TASKS ACTIVE TASKS TASKS IN WRAP UP" at bounding box center [174, 171] width 264 height 258
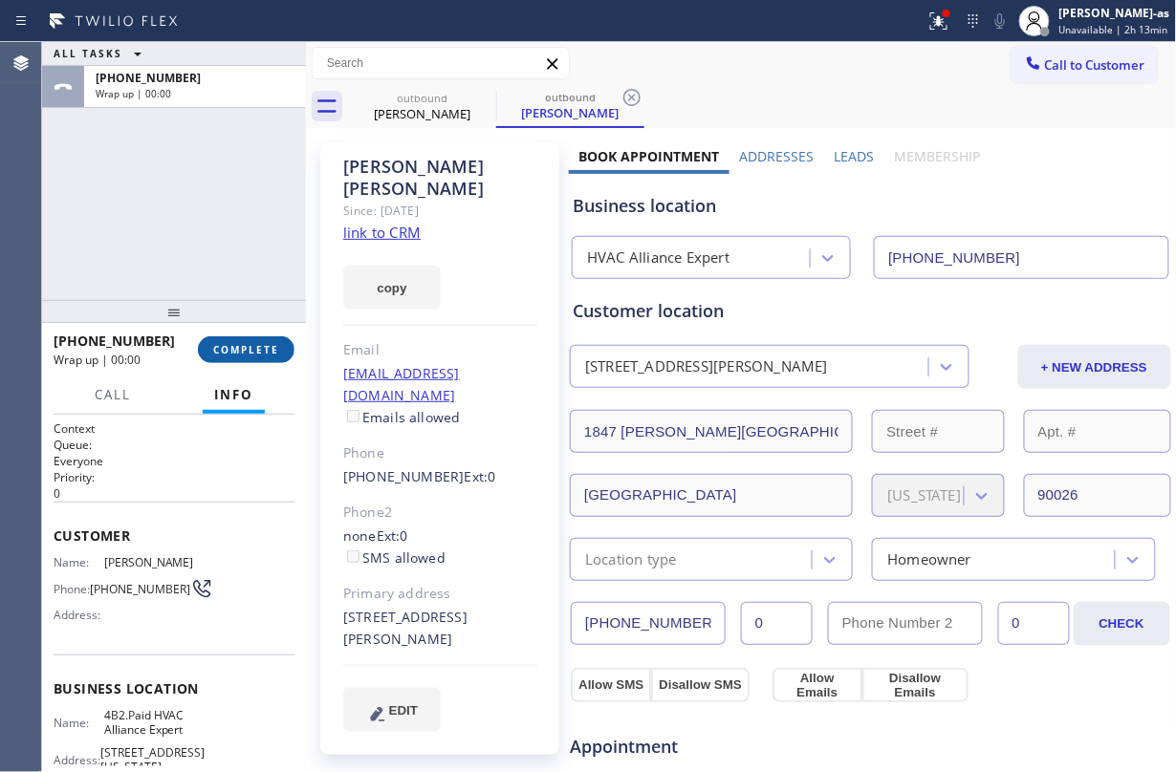
drag, startPoint x: 262, startPoint y: 353, endPoint x: 238, endPoint y: 306, distance: 52.6
click at [262, 352] on span "COMPLETE" at bounding box center [246, 349] width 66 height 13
click at [218, 284] on div "ALL TASKS ALL TASKS ACTIVE TASKS TASKS IN WRAP UP [PHONE_NUMBER] Wrap up | 00:00" at bounding box center [174, 171] width 264 height 258
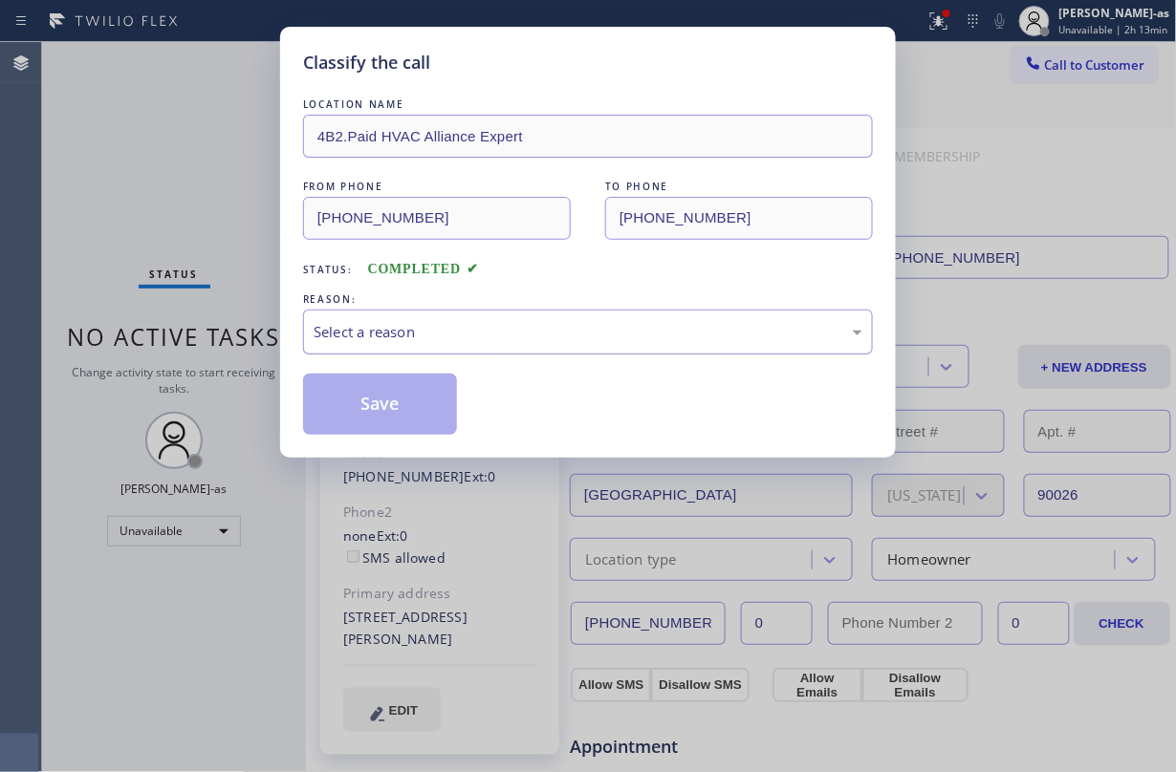
click at [510, 335] on div "Select a reason" at bounding box center [588, 332] width 549 height 22
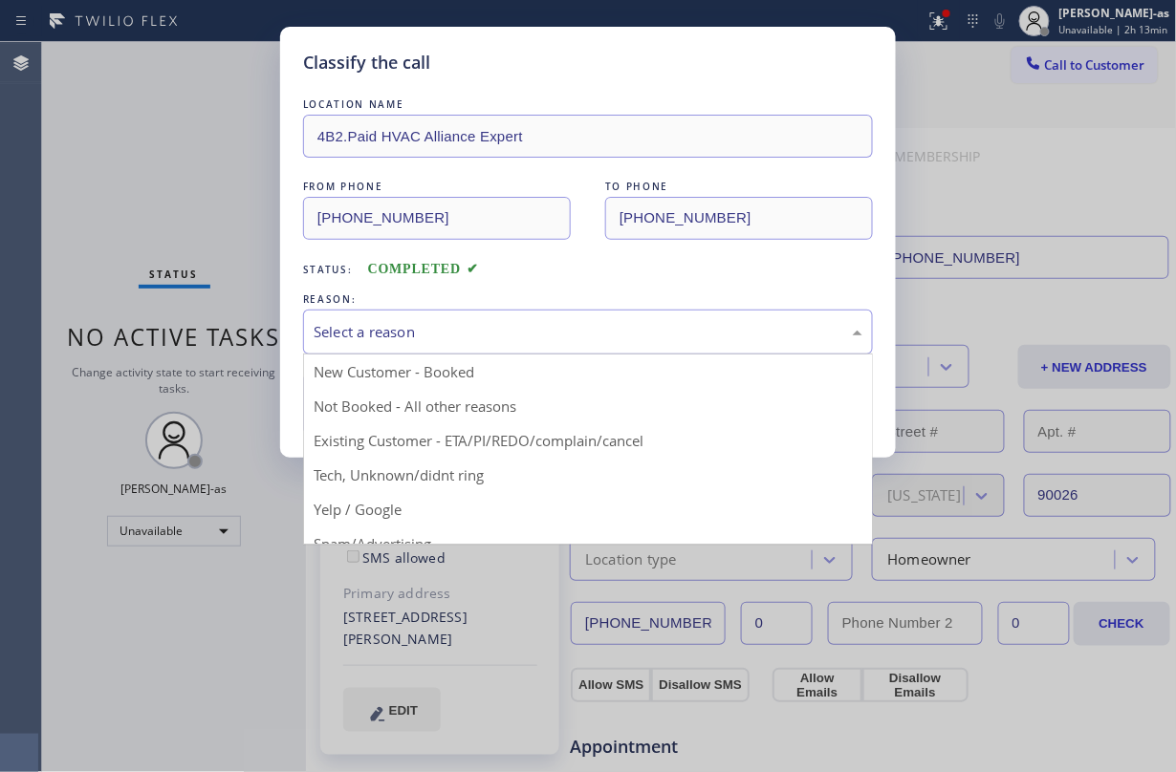
drag, startPoint x: 582, startPoint y: 444, endPoint x: 405, endPoint y: 406, distance: 180.7
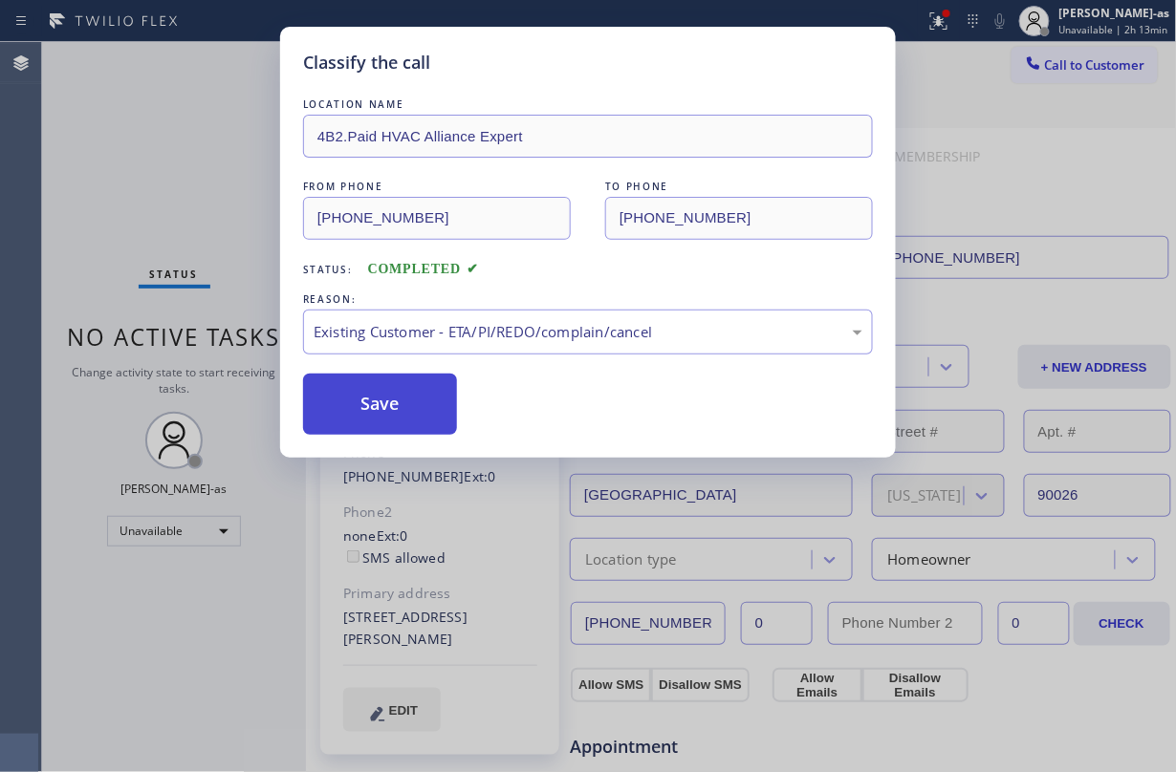
click at [402, 406] on button "Save" at bounding box center [380, 404] width 154 height 61
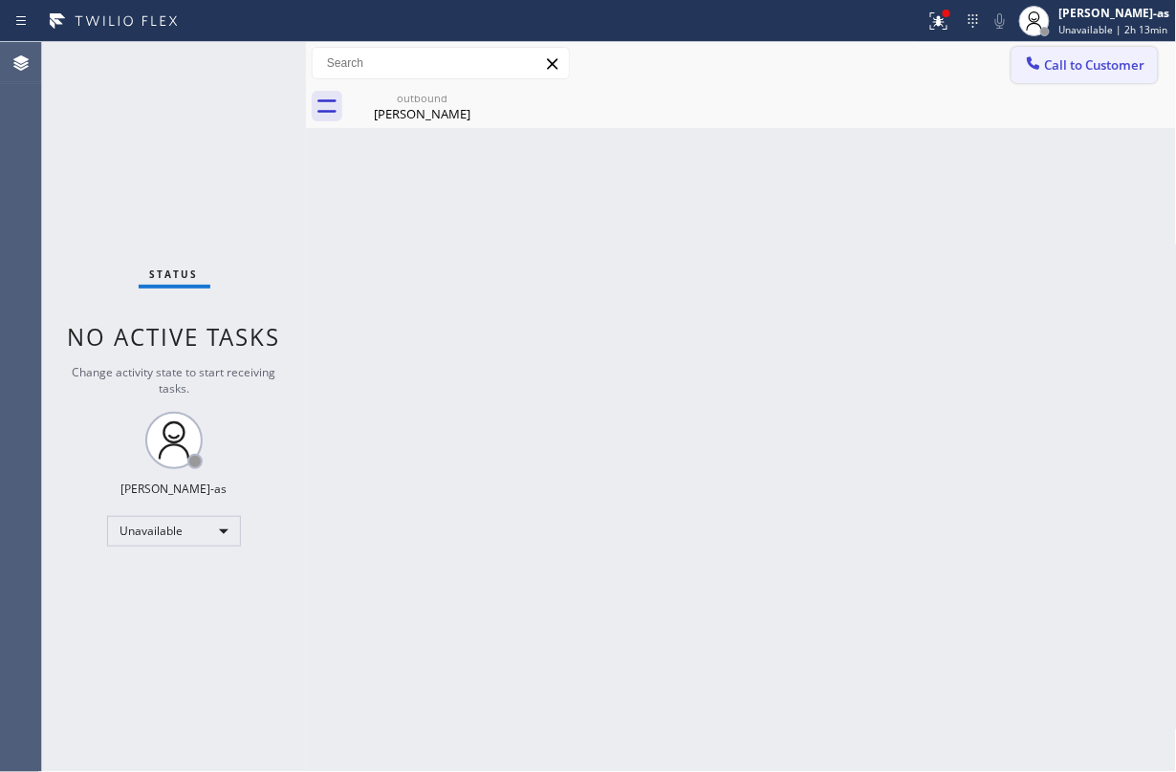
click at [1080, 74] on button "Call to Customer" at bounding box center [1084, 65] width 146 height 36
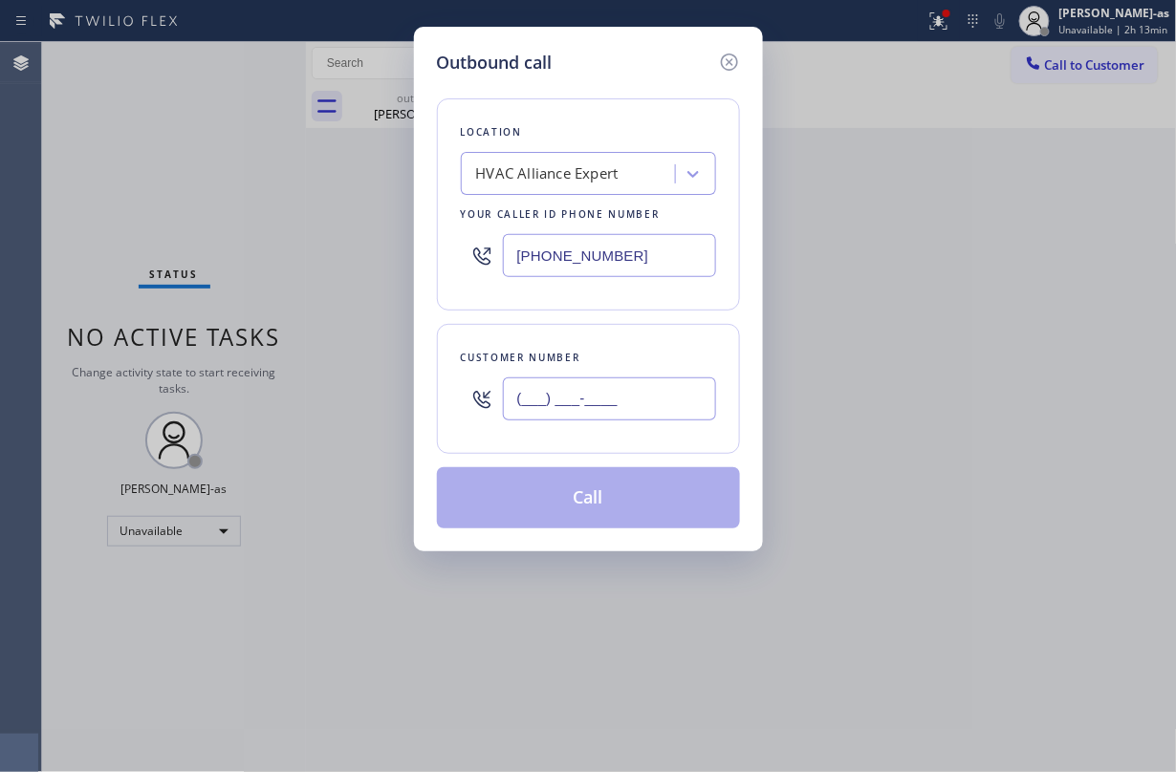
click at [637, 400] on input "(___) ___-____" at bounding box center [609, 399] width 213 height 43
paste input "626) 487-7227"
type input "[PHONE_NUMBER]"
click at [605, 502] on button "Call" at bounding box center [588, 497] width 303 height 61
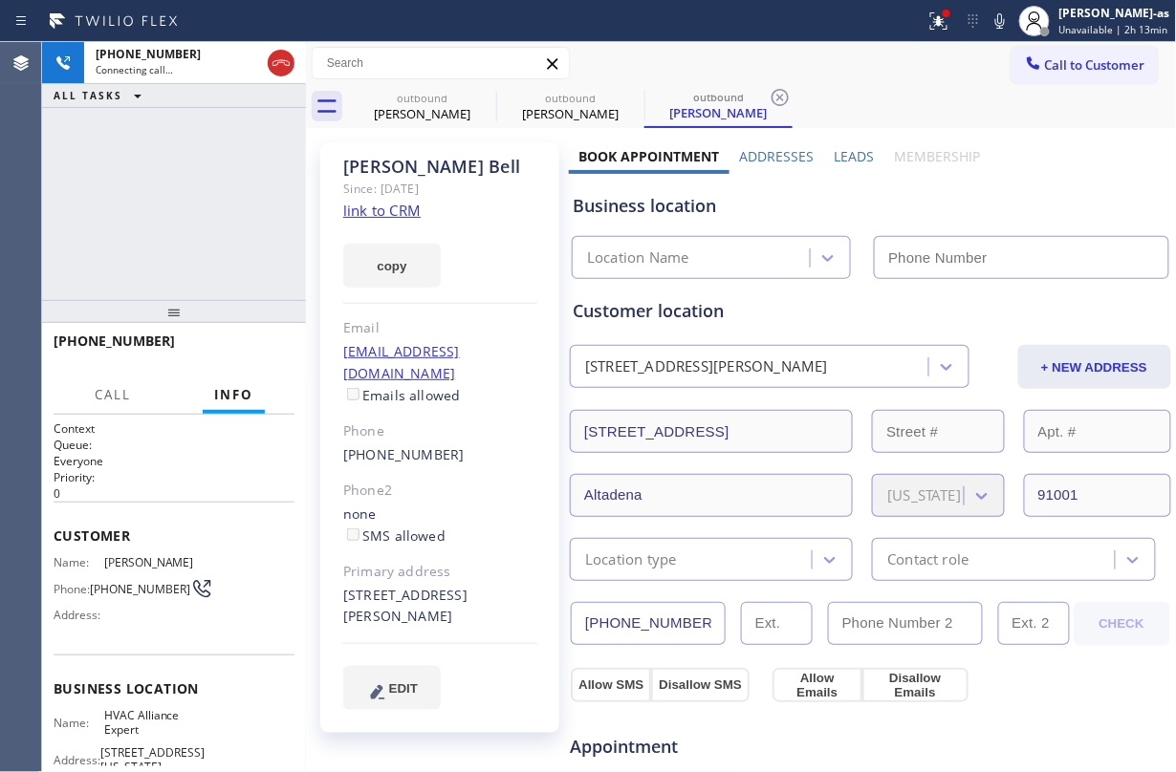
type input "[PHONE_NUMBER]"
drag, startPoint x: 235, startPoint y: 188, endPoint x: 260, endPoint y: 150, distance: 45.6
click at [230, 180] on div "[PHONE_NUMBER] Connecting call… ALL TASKS ALL TASKS ACTIVE TASKS TASKS IN WRAP …" at bounding box center [174, 171] width 264 height 258
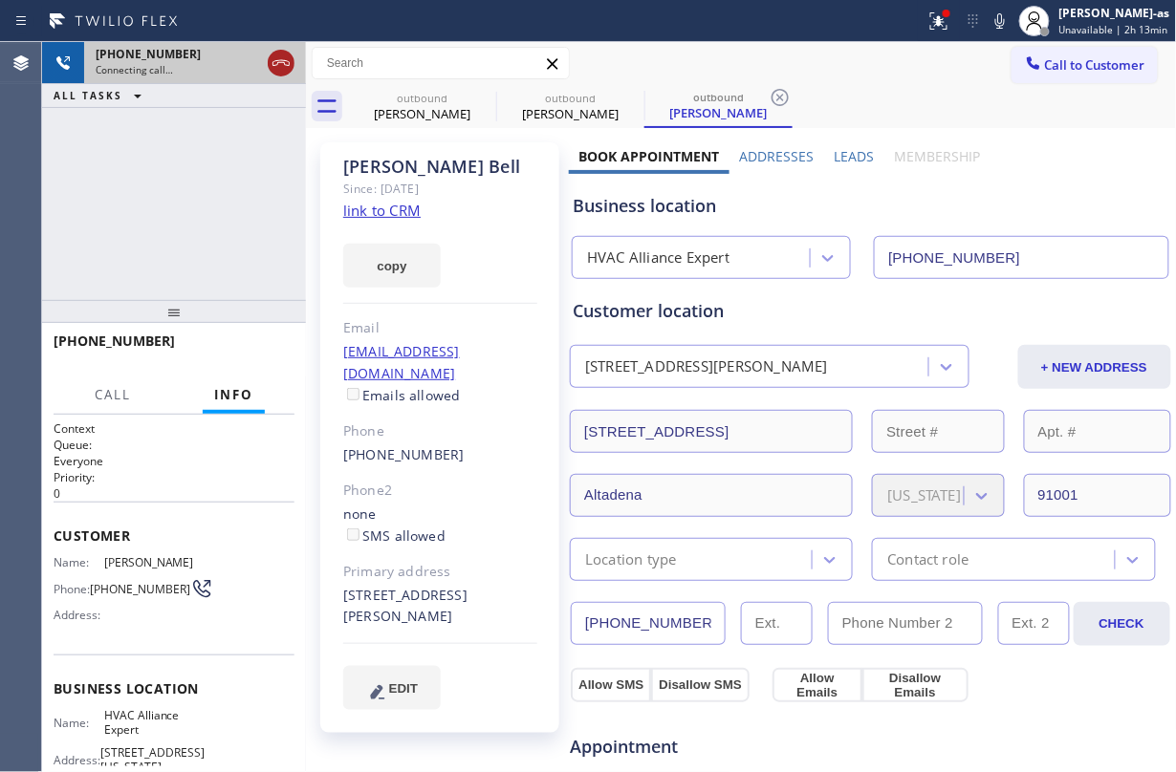
click at [272, 66] on icon at bounding box center [281, 63] width 23 height 23
click at [457, 105] on div "[PERSON_NAME]" at bounding box center [422, 113] width 144 height 17
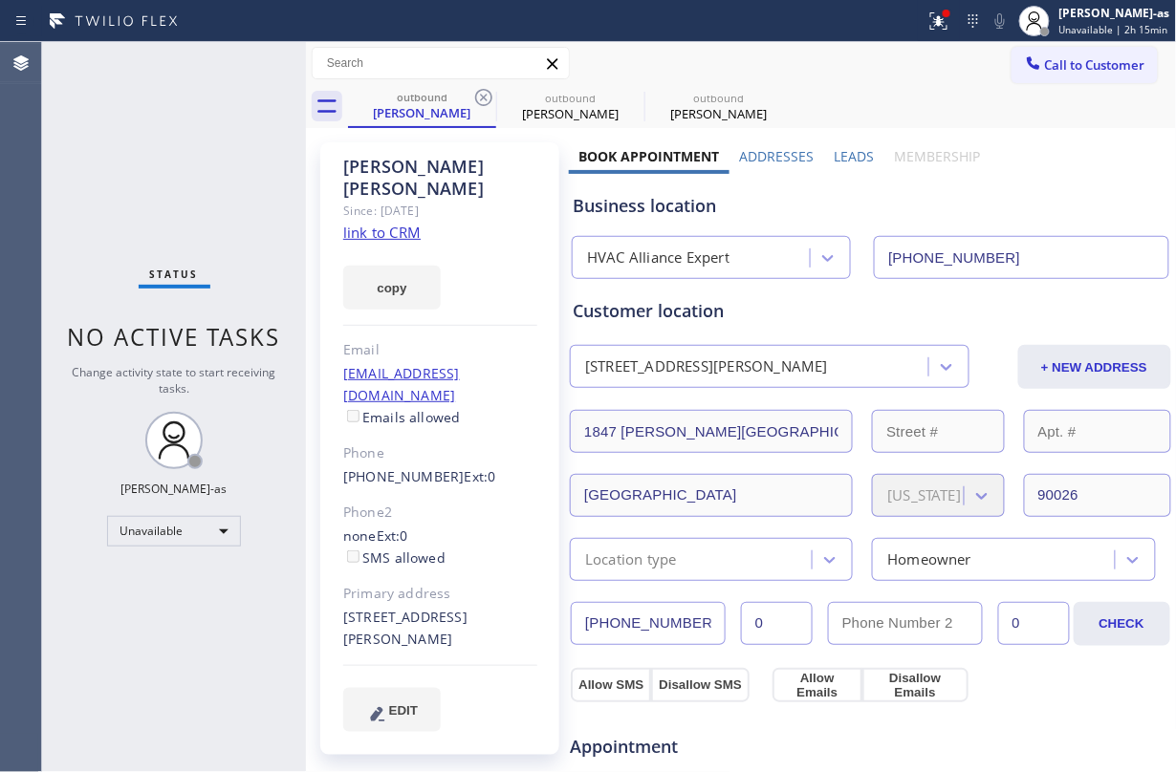
click at [387, 223] on link "link to CRM" at bounding box center [381, 232] width 77 height 19
click at [1082, 73] on span "Call to Customer" at bounding box center [1095, 64] width 100 height 17
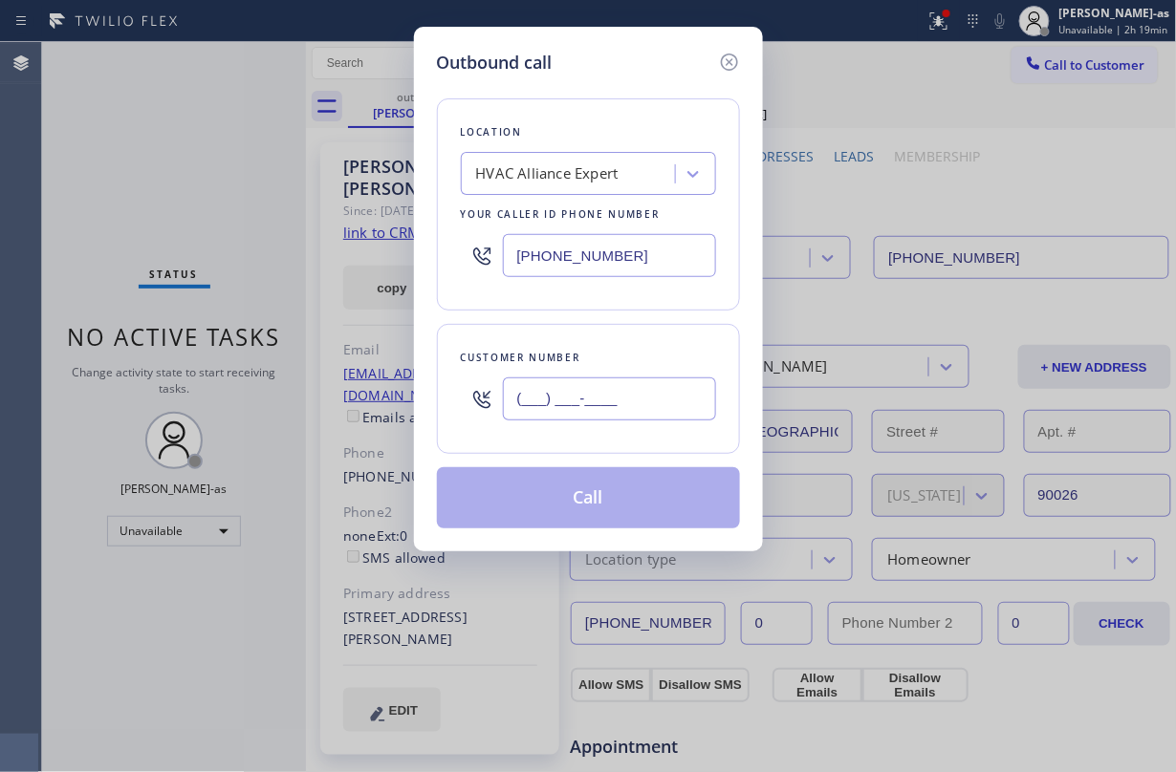
click at [654, 407] on input "(___) ___-____" at bounding box center [609, 399] width 213 height 43
paste input "626) 888-0585"
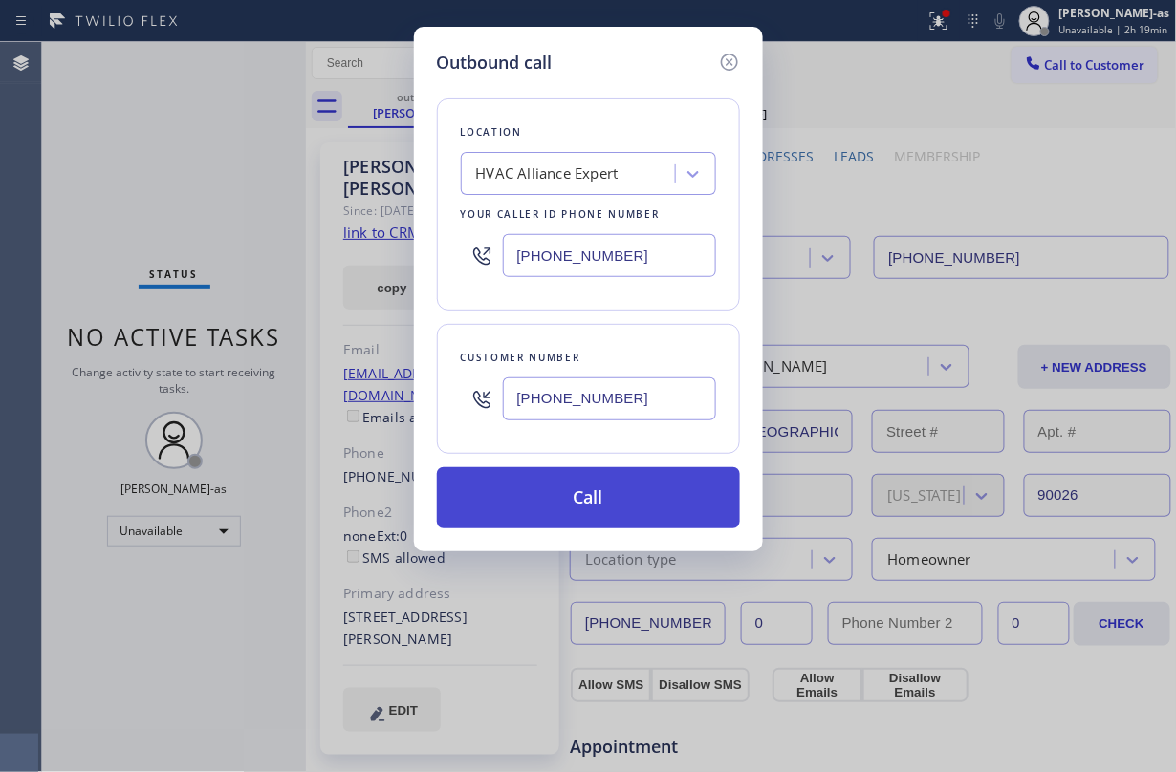
type input "[PHONE_NUMBER]"
click at [632, 490] on button "Call" at bounding box center [588, 497] width 303 height 61
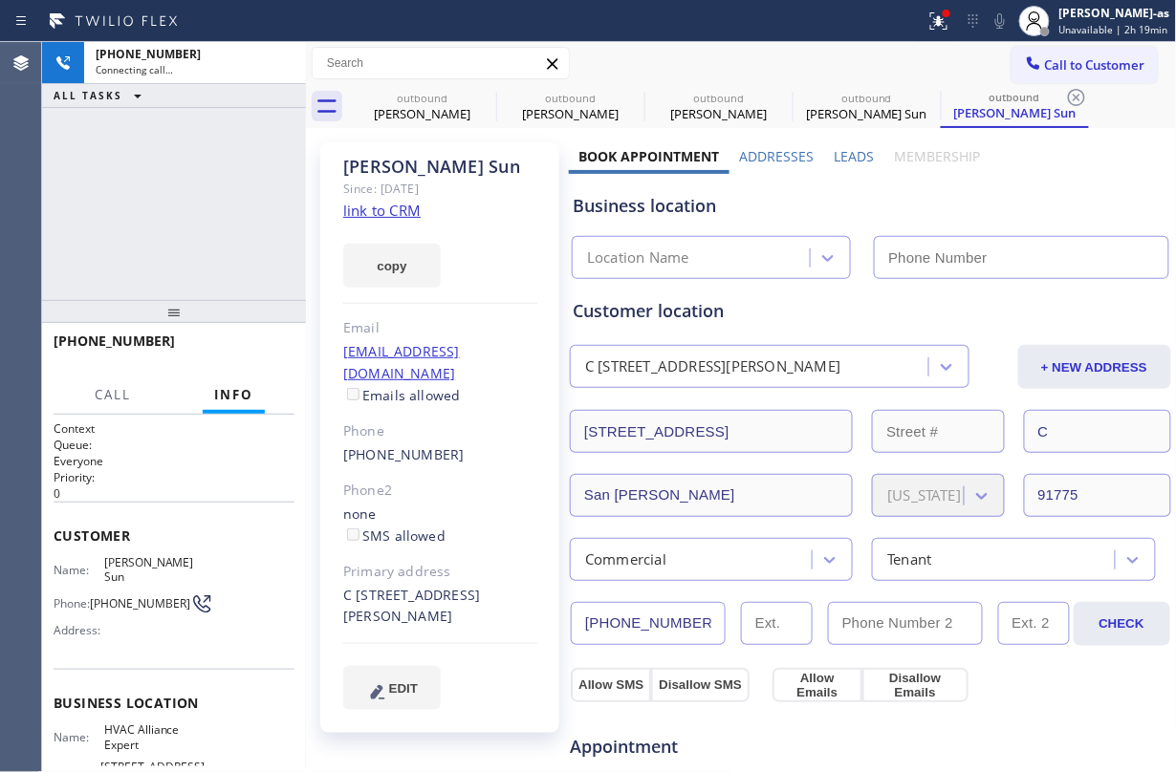
type input "[PHONE_NUMBER]"
click at [224, 216] on div "[PHONE_NUMBER] Connecting call… ALL TASKS ALL TASKS ACTIVE TASKS TASKS IN WRAP …" at bounding box center [174, 171] width 264 height 258
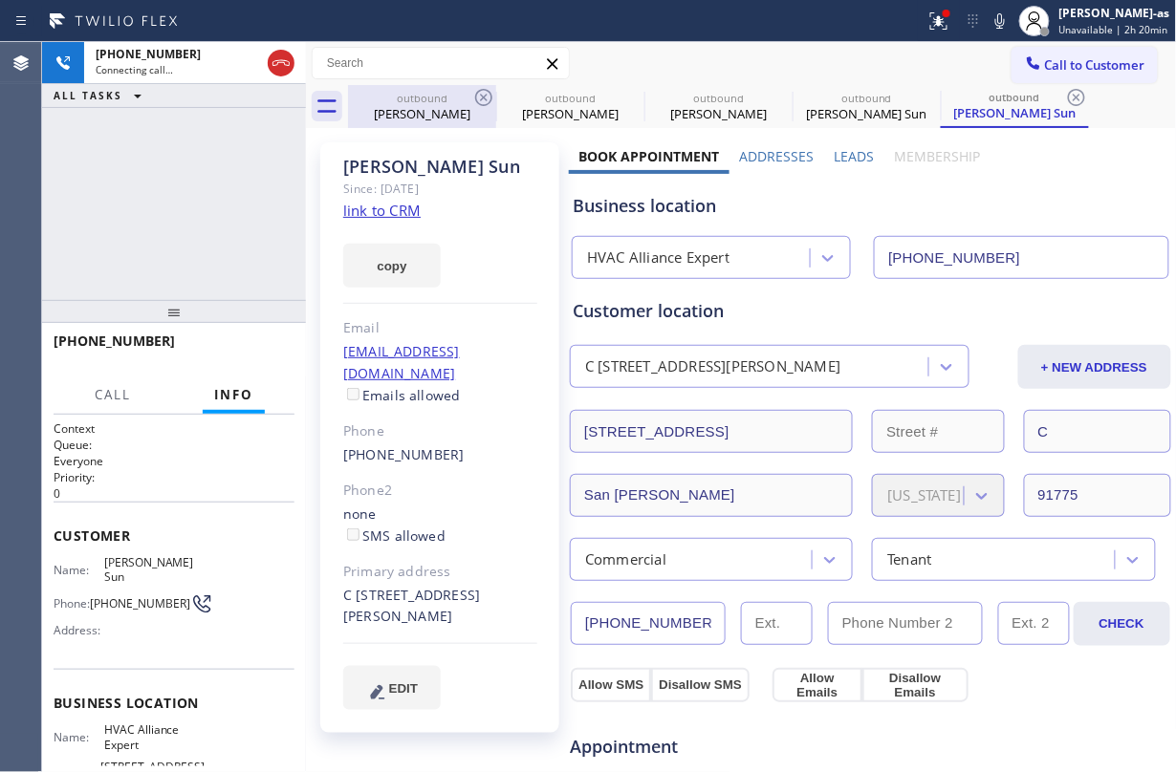
click at [395, 119] on div "[PERSON_NAME]" at bounding box center [422, 113] width 144 height 17
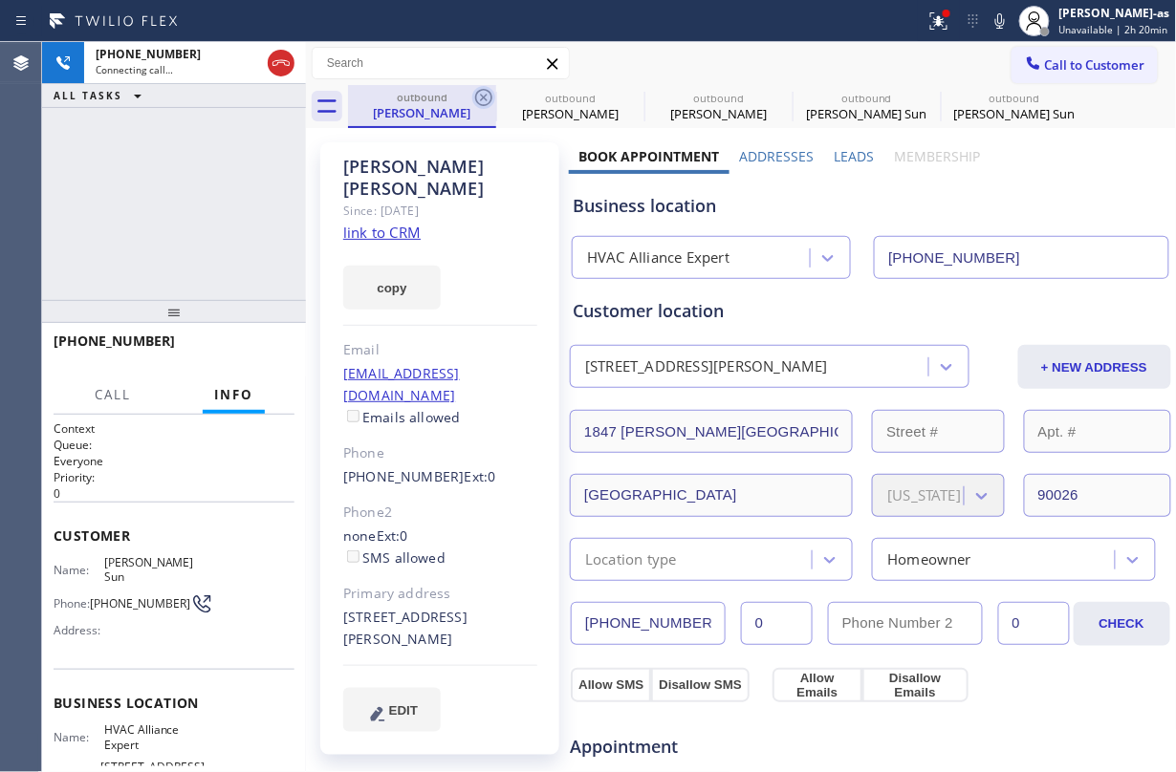
click at [490, 99] on icon at bounding box center [483, 97] width 17 height 17
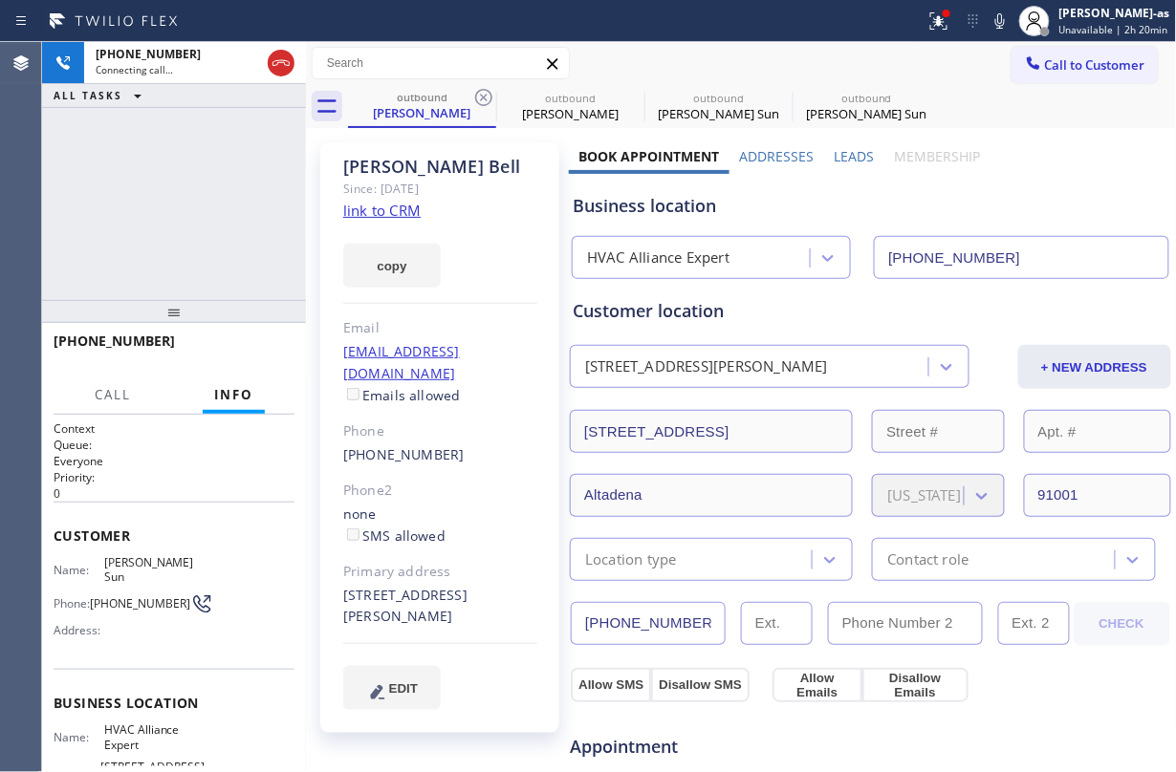
click at [490, 99] on icon at bounding box center [483, 97] width 17 height 17
click at [0, 0] on icon at bounding box center [0, 0] width 0 height 0
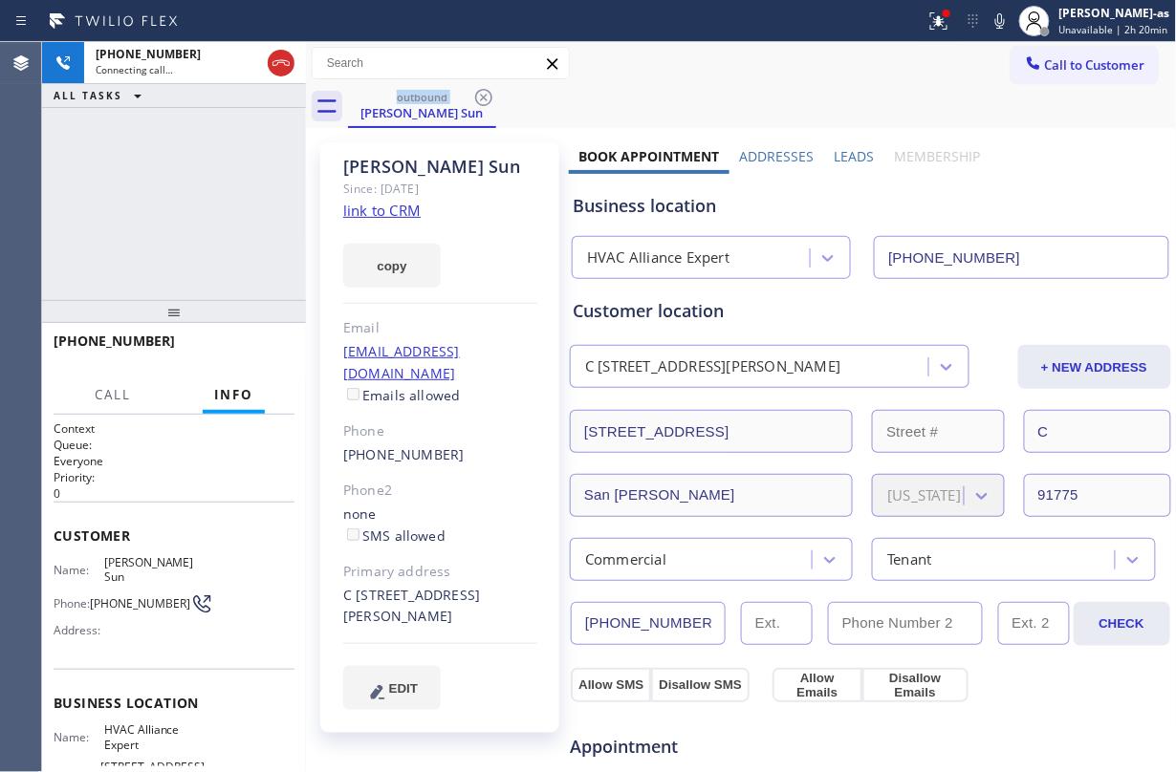
drag, startPoint x: 250, startPoint y: 154, endPoint x: 292, endPoint y: 119, distance: 54.2
click at [257, 149] on div "[PHONE_NUMBER] Connecting call… ALL TASKS ALL TASKS ACTIVE TASKS TASKS IN WRAP …" at bounding box center [174, 171] width 264 height 258
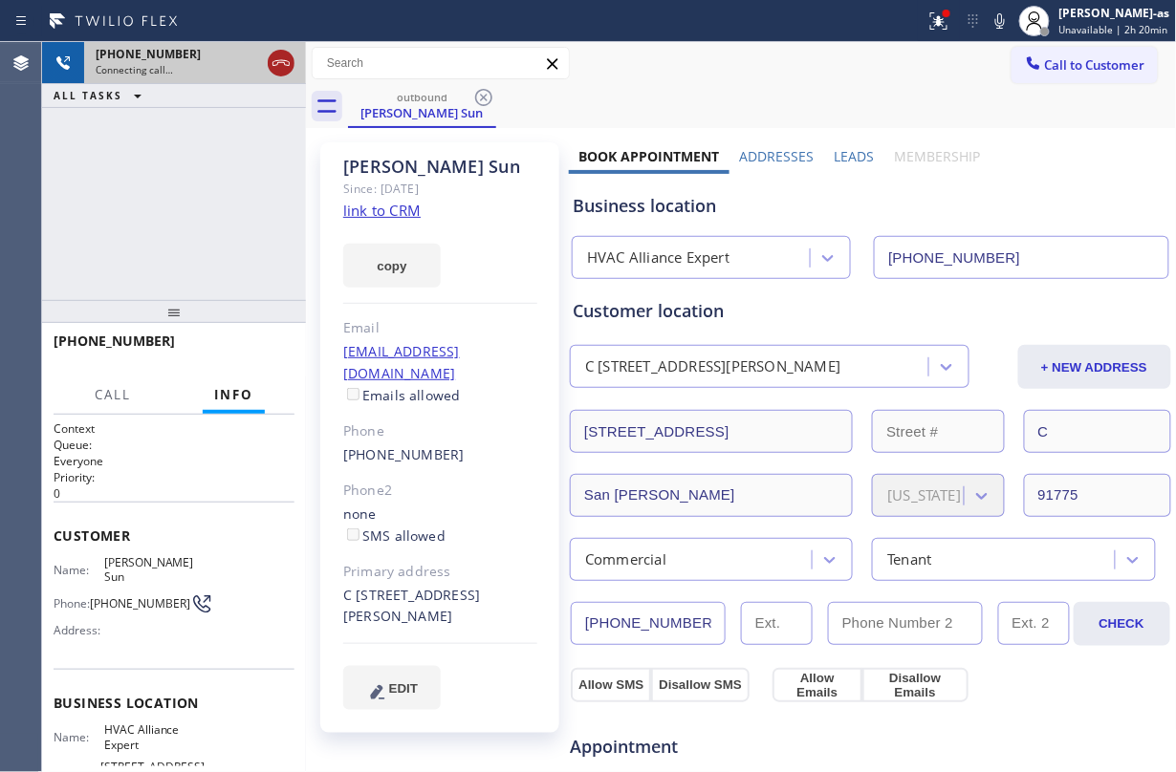
click at [276, 58] on icon at bounding box center [281, 63] width 23 height 23
click at [155, 237] on div "[PHONE_NUMBER] Connecting call… ALL TASKS ALL TASKS ACTIVE TASKS TASKS IN WRAP …" at bounding box center [174, 171] width 264 height 258
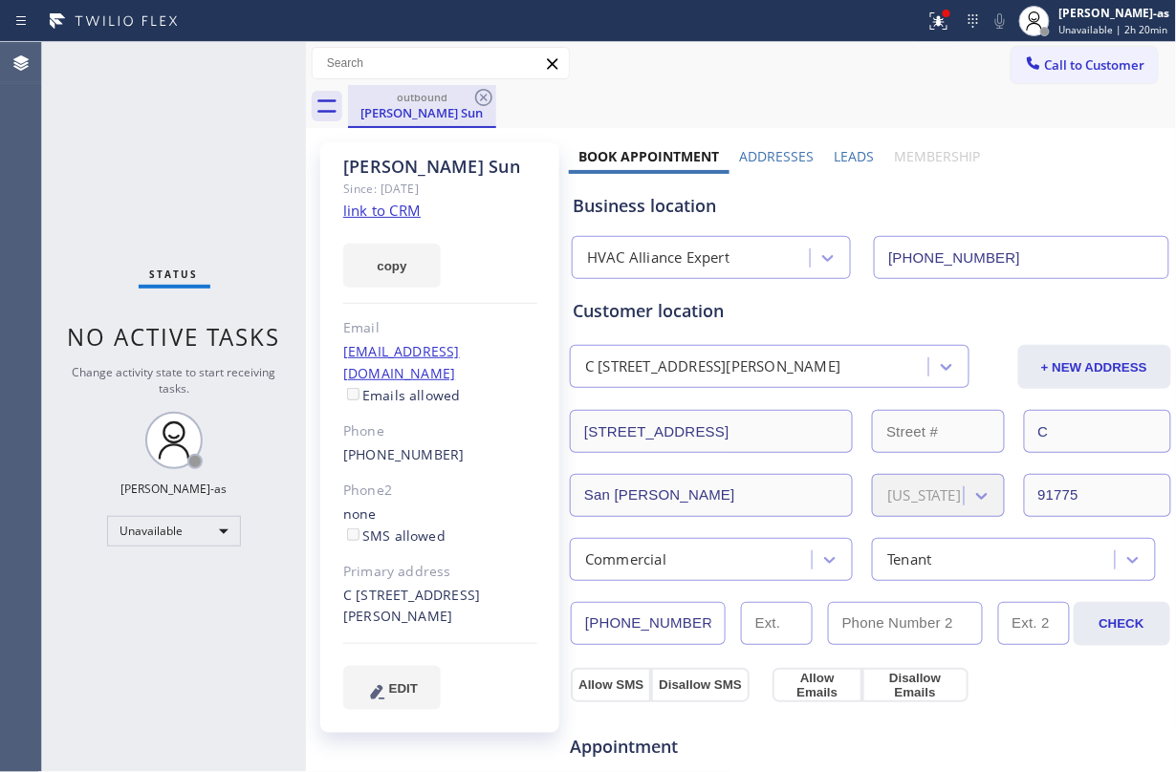
click at [425, 107] on div "[PERSON_NAME] Sun" at bounding box center [422, 112] width 144 height 17
click at [474, 94] on icon at bounding box center [483, 97] width 23 height 23
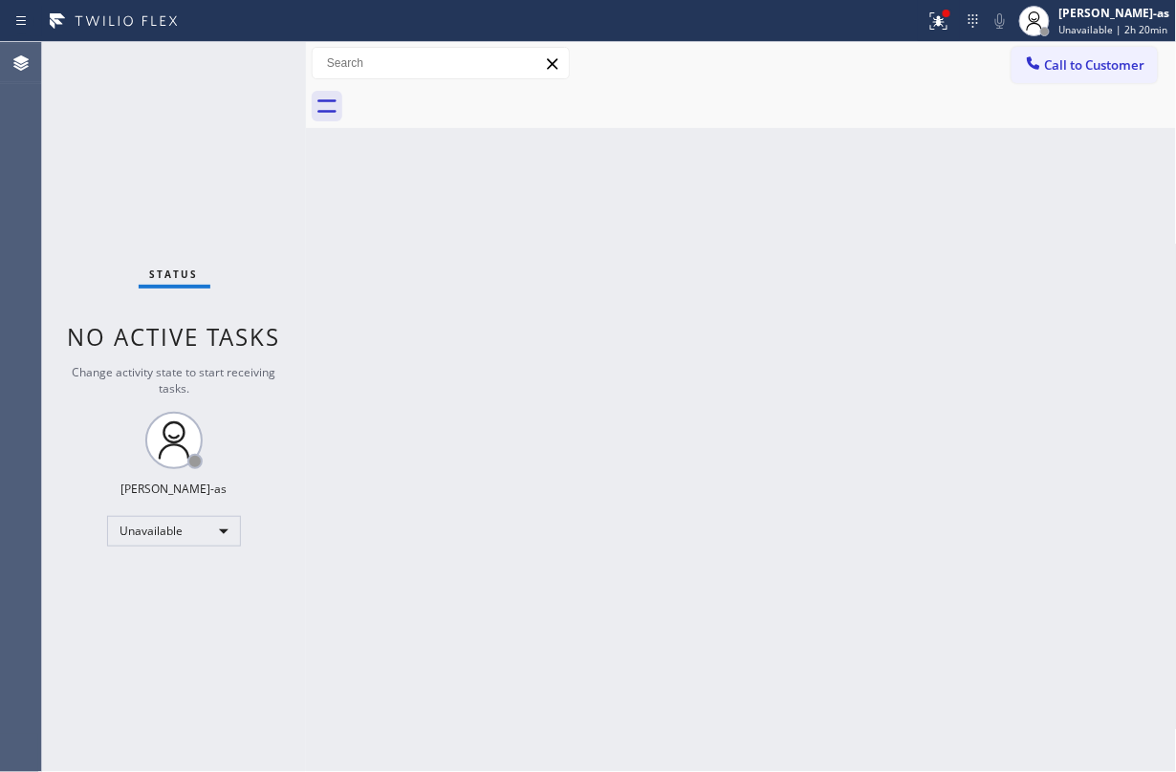
click at [513, 315] on div "Back to Dashboard Change Sender ID Customers Technicians Select a contact Outbo…" at bounding box center [741, 407] width 871 height 730
click at [468, 369] on div "Back to Dashboard Change Sender ID Customers Technicians Select a contact Outbo…" at bounding box center [741, 407] width 871 height 730
click at [1076, 63] on span "Call to Customer" at bounding box center [1095, 64] width 100 height 17
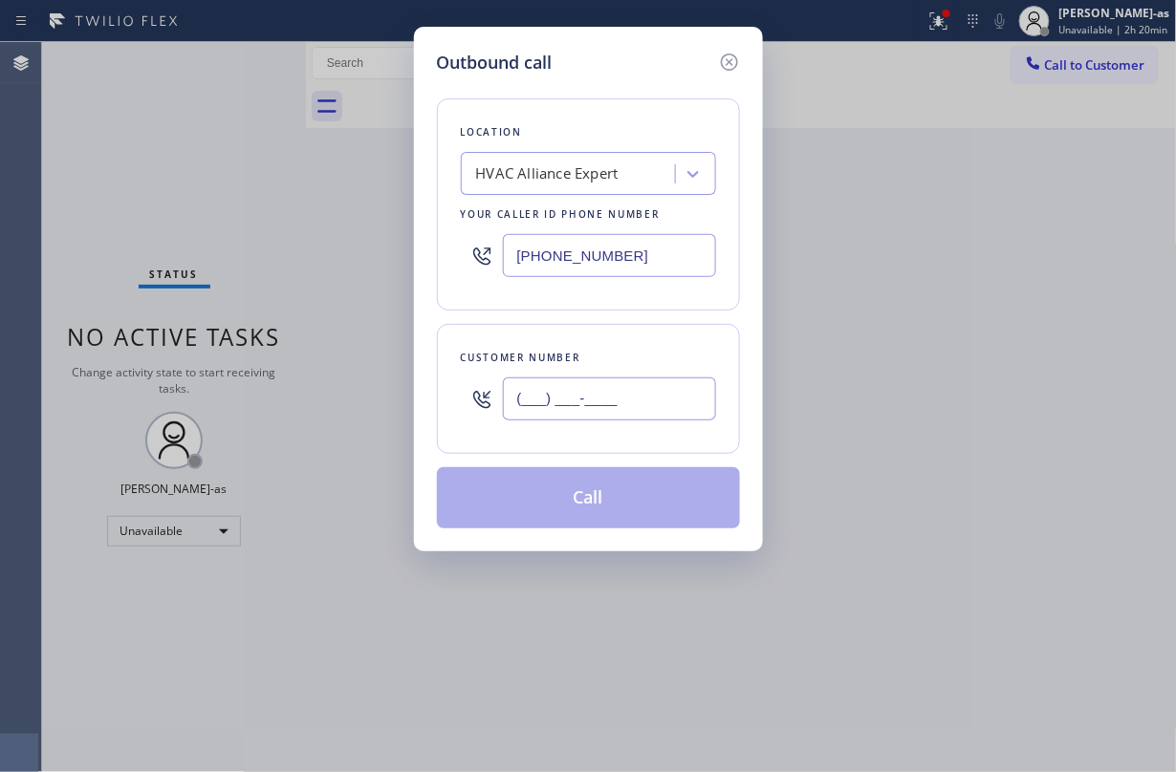
click at [551, 402] on input "(___) ___-____" at bounding box center [609, 399] width 213 height 43
paste input "626) 888-0585"
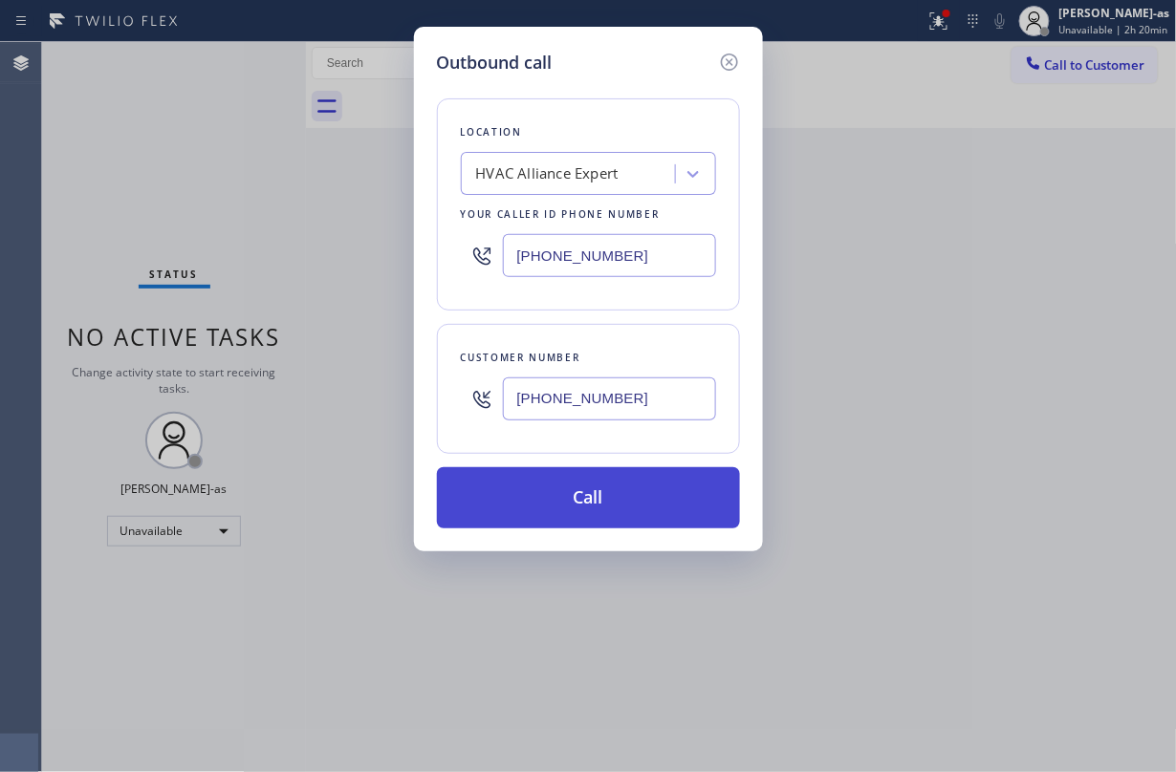
type input "[PHONE_NUMBER]"
click at [616, 495] on button "Call" at bounding box center [588, 497] width 303 height 61
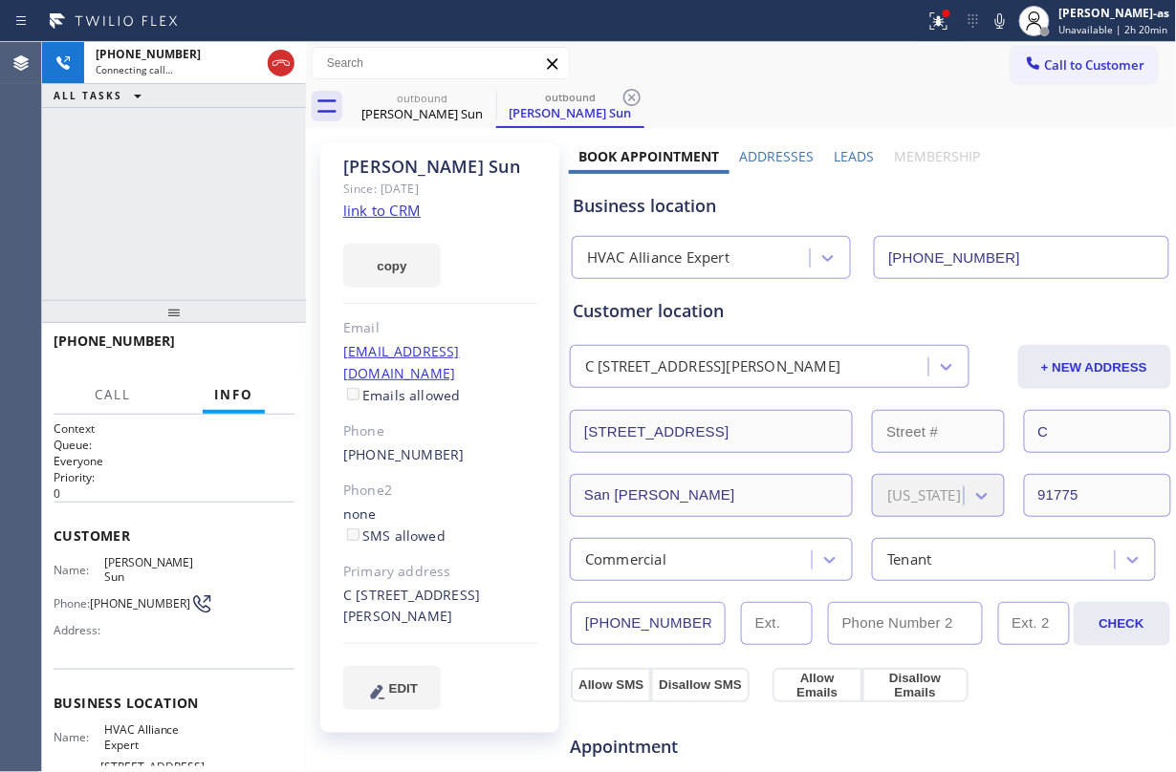
type input "[PHONE_NUMBER]"
drag, startPoint x: 249, startPoint y: 130, endPoint x: 283, endPoint y: 86, distance: 55.8
click at [254, 122] on div "[PHONE_NUMBER] Connecting call… ALL TASKS ALL TASKS ACTIVE TASKS TASKS IN WRAP …" at bounding box center [174, 171] width 264 height 258
click at [285, 63] on icon at bounding box center [281, 63] width 23 height 23
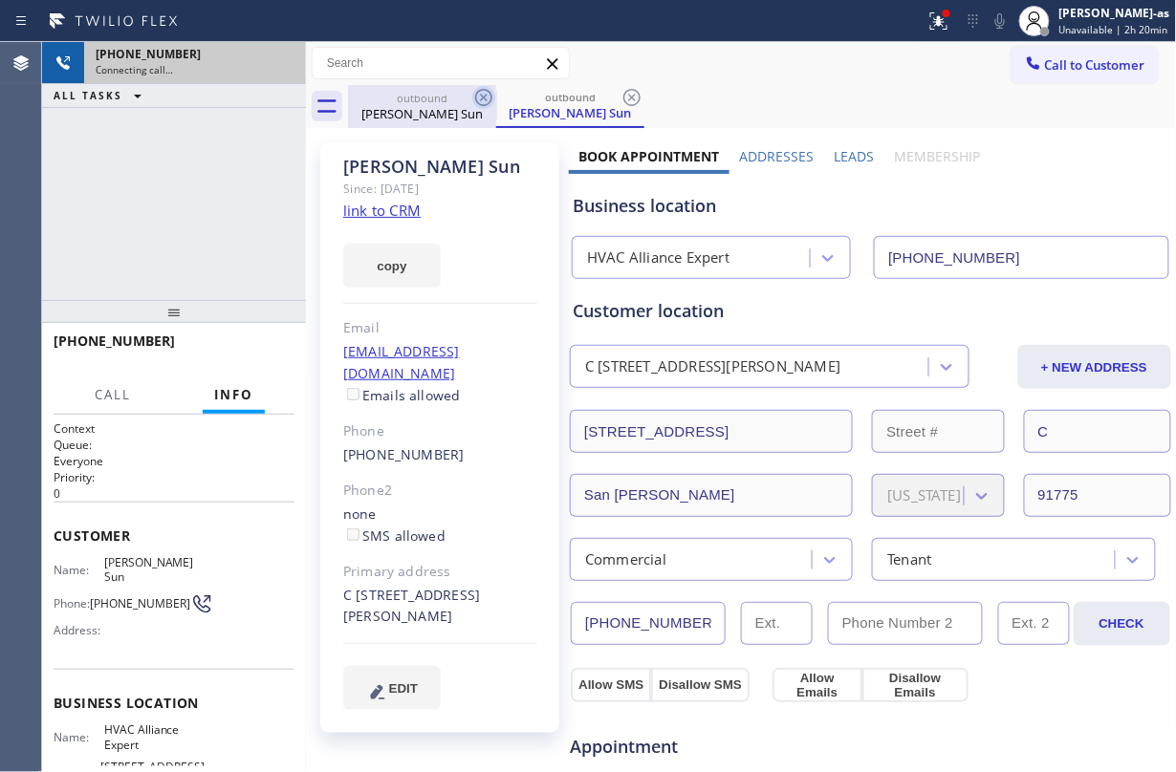
click at [444, 105] on div "[PERSON_NAME] Sun" at bounding box center [422, 113] width 144 height 17
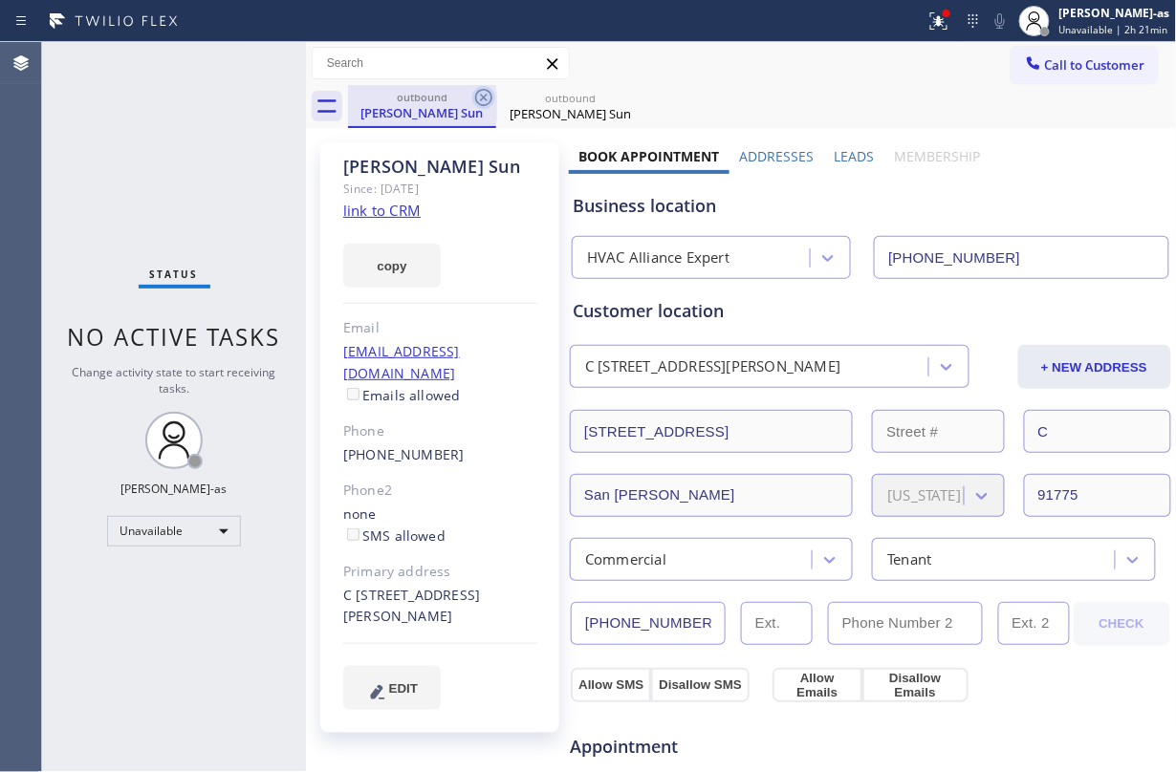
click at [491, 98] on icon at bounding box center [483, 97] width 17 height 17
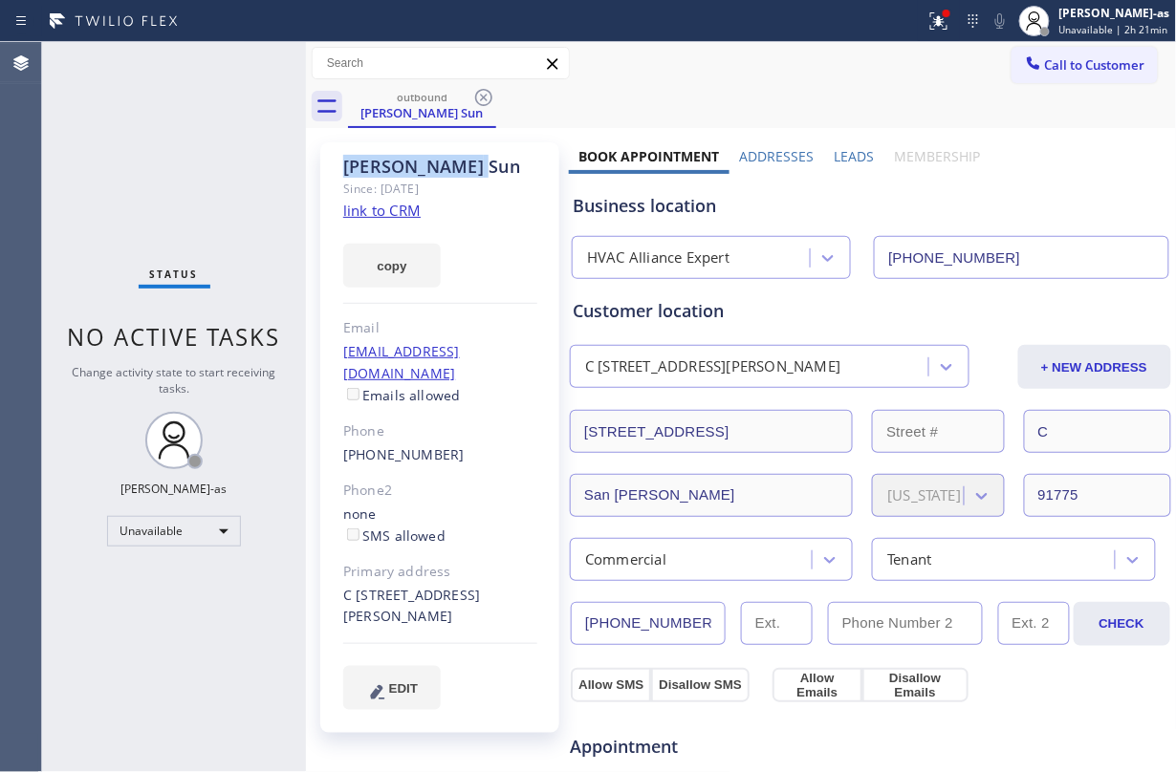
click at [491, 98] on icon at bounding box center [483, 97] width 17 height 17
click at [491, 98] on div "outbound [PERSON_NAME] Sun" at bounding box center [762, 106] width 829 height 43
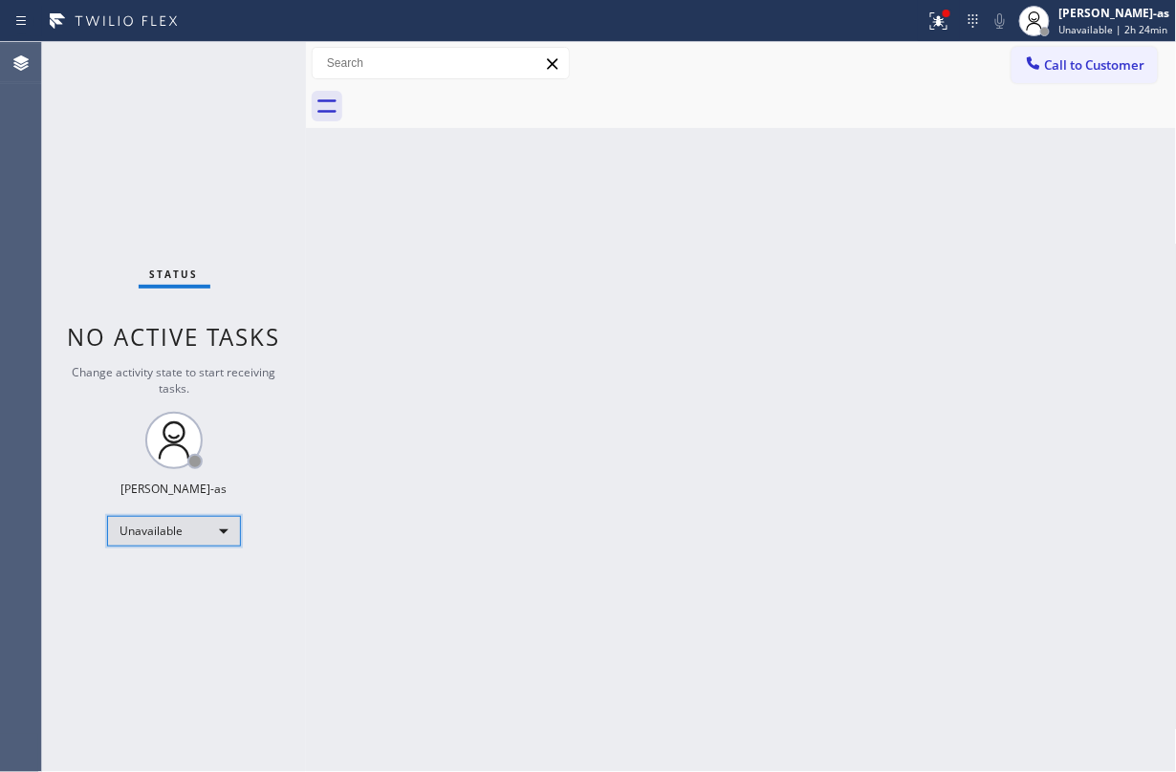
click at [185, 533] on div "Unavailable" at bounding box center [174, 531] width 134 height 31
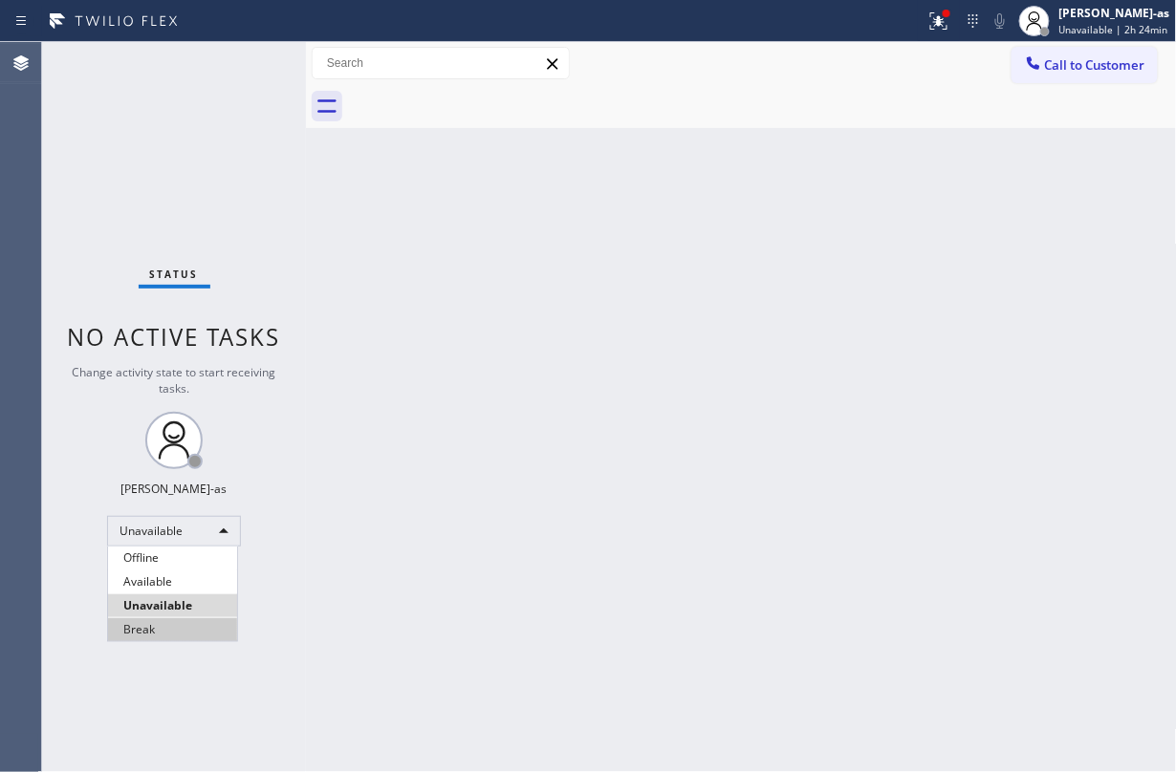
click at [193, 633] on li "Break" at bounding box center [172, 630] width 129 height 23
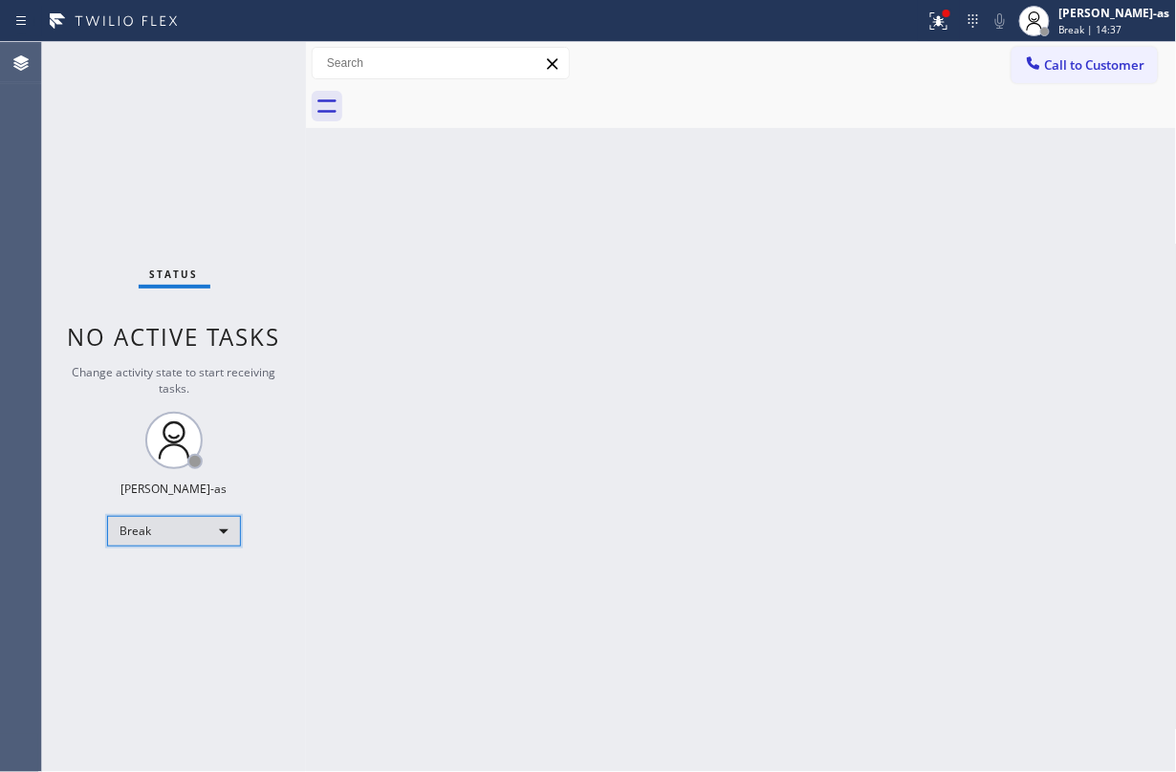
click at [165, 516] on div "Break" at bounding box center [174, 531] width 134 height 31
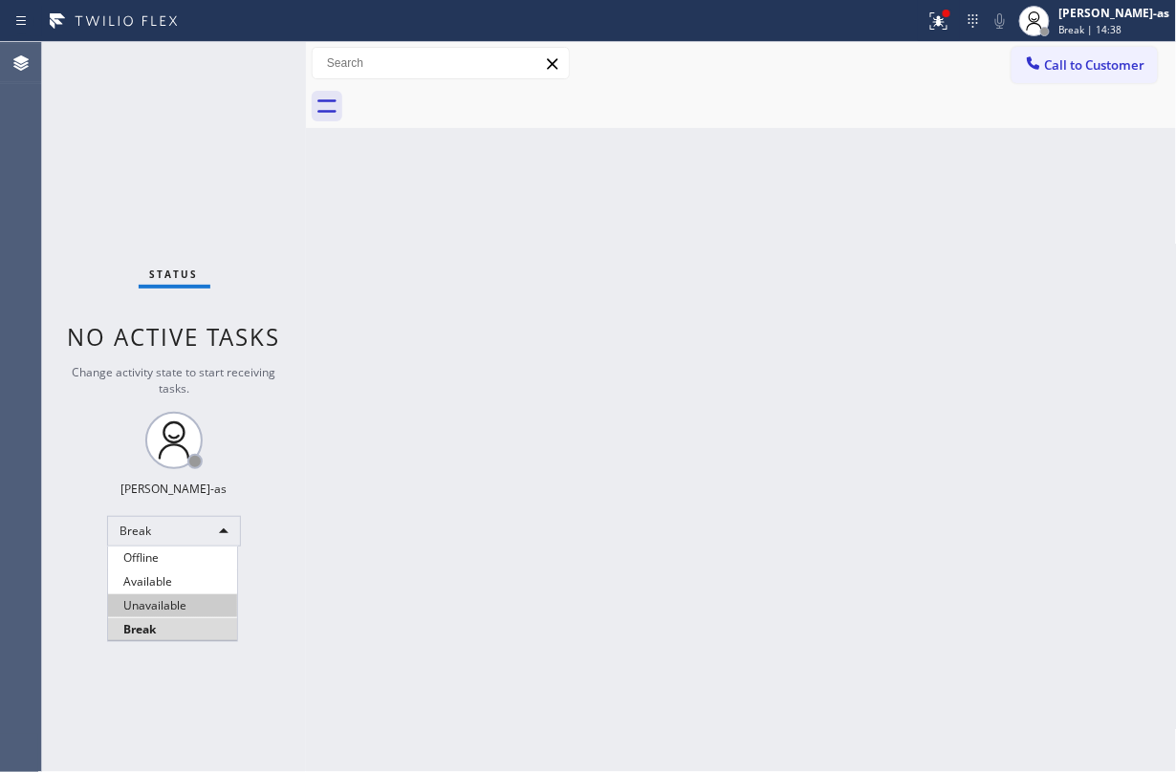
click at [176, 606] on li "Unavailable" at bounding box center [172, 606] width 129 height 23
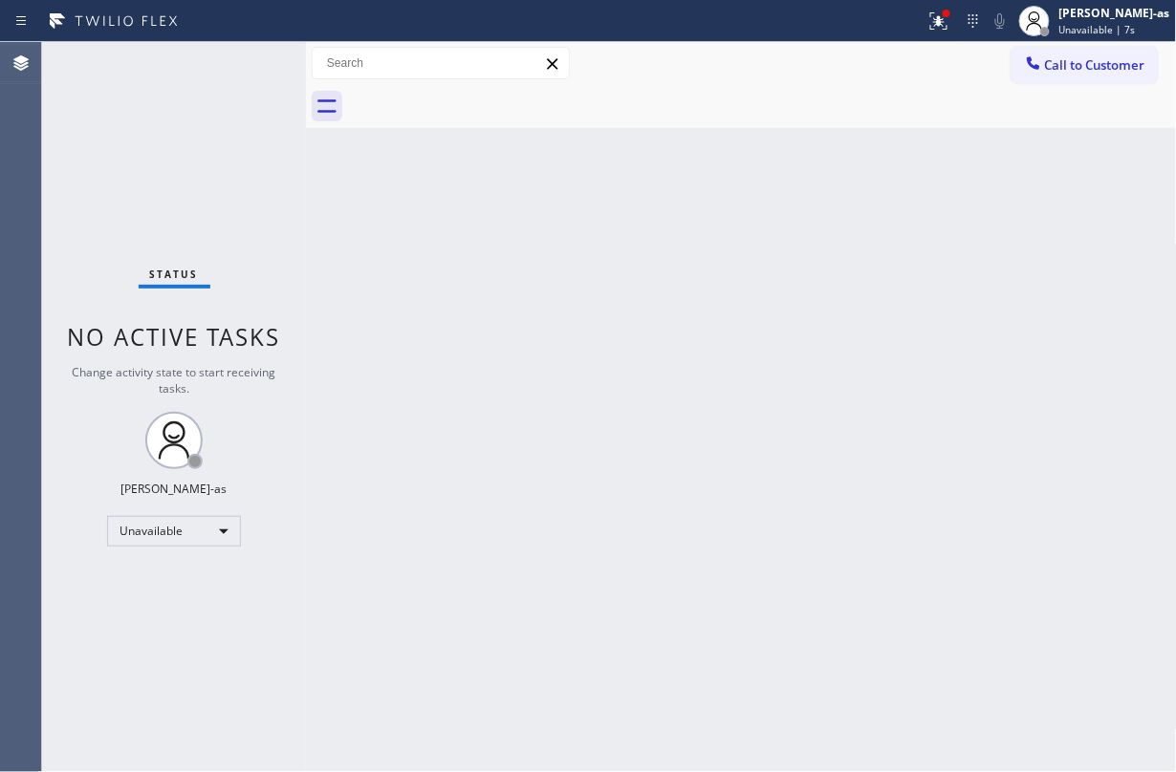
click at [218, 130] on div "Status No active tasks Change activity state to start receiving tasks. [PERSON_…" at bounding box center [174, 407] width 264 height 730
drag, startPoint x: 1096, startPoint y: 74, endPoint x: 1083, endPoint y: 71, distance: 12.8
click at [1095, 74] on button "Call to Customer" at bounding box center [1084, 65] width 146 height 36
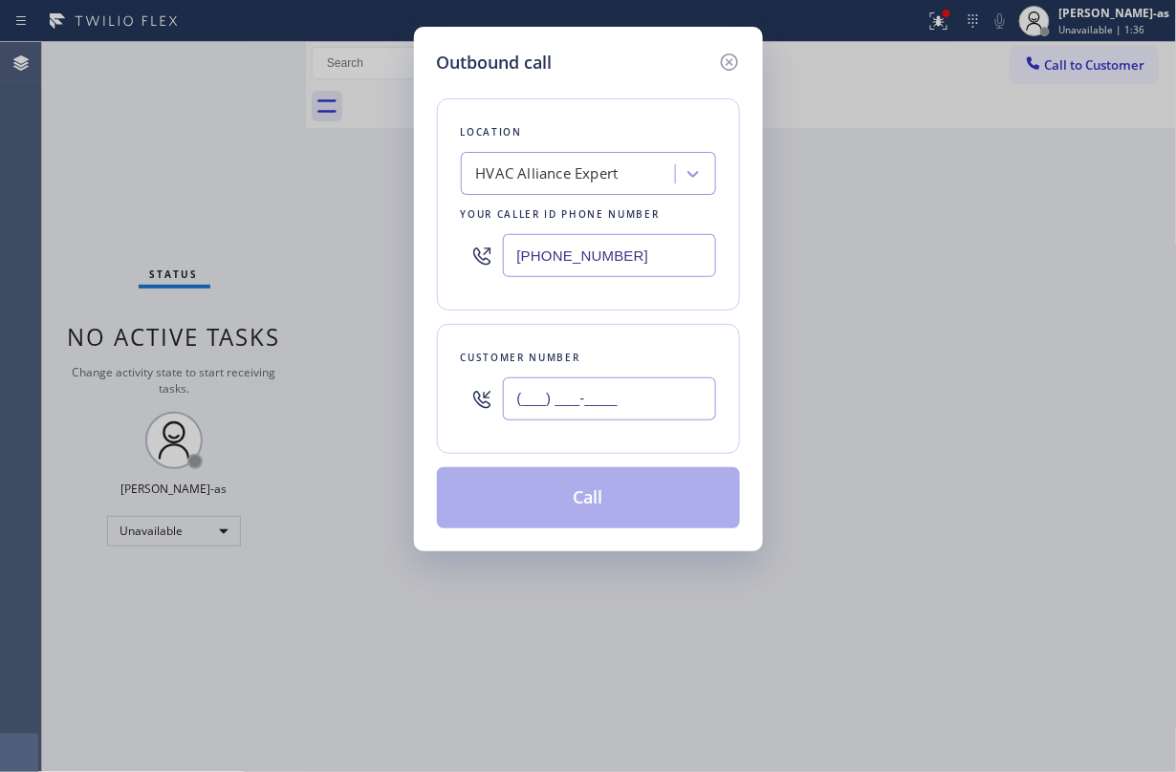
click at [613, 417] on input "(___) ___-____" at bounding box center [609, 399] width 213 height 43
paste input "310) 749-4745"
type input "[PHONE_NUMBER]"
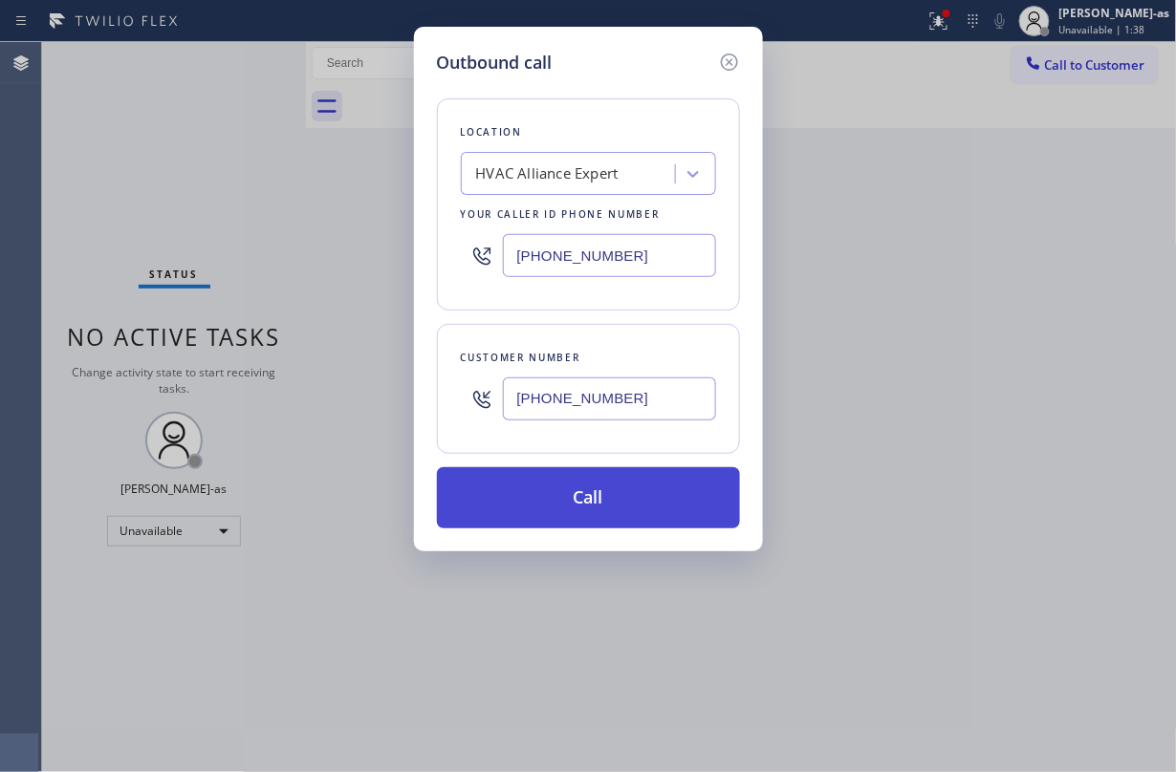
click at [629, 491] on button "Call" at bounding box center [588, 497] width 303 height 61
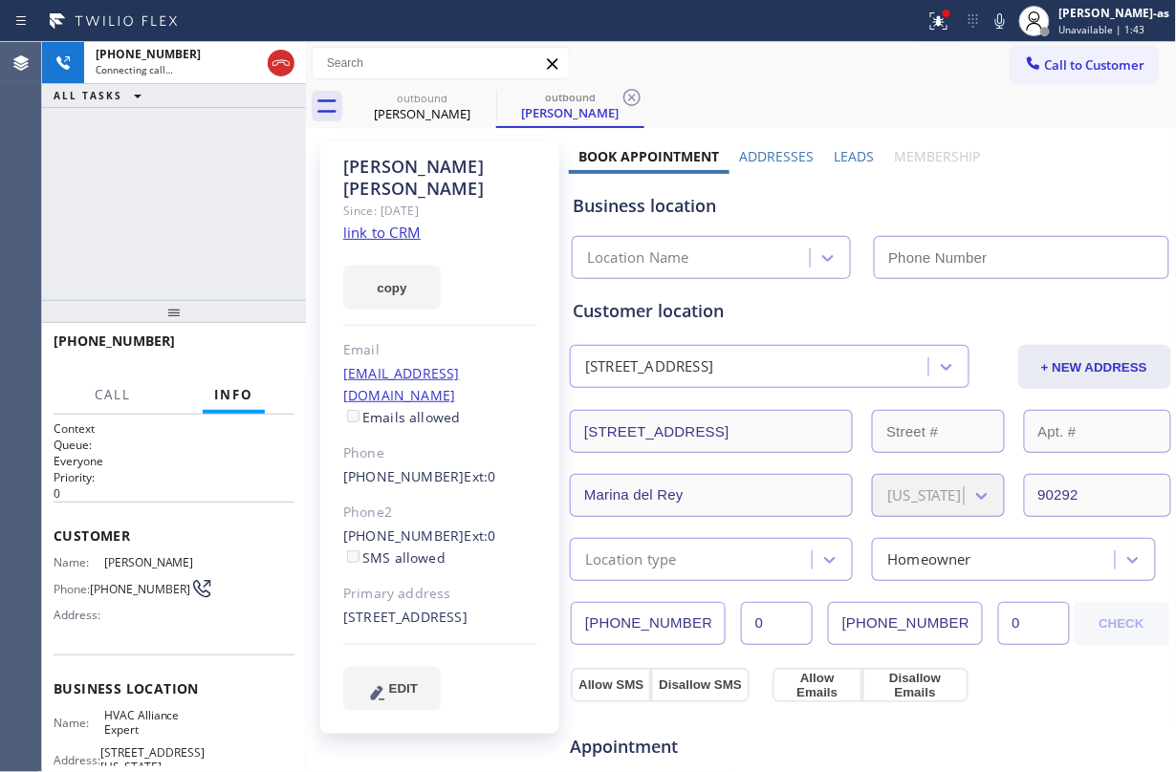
type input "[PHONE_NUMBER]"
click at [281, 184] on div "[PHONE_NUMBER] Connecting call… ALL TASKS ALL TASKS ACTIVE TASKS TASKS IN WRAP …" at bounding box center [174, 171] width 264 height 258
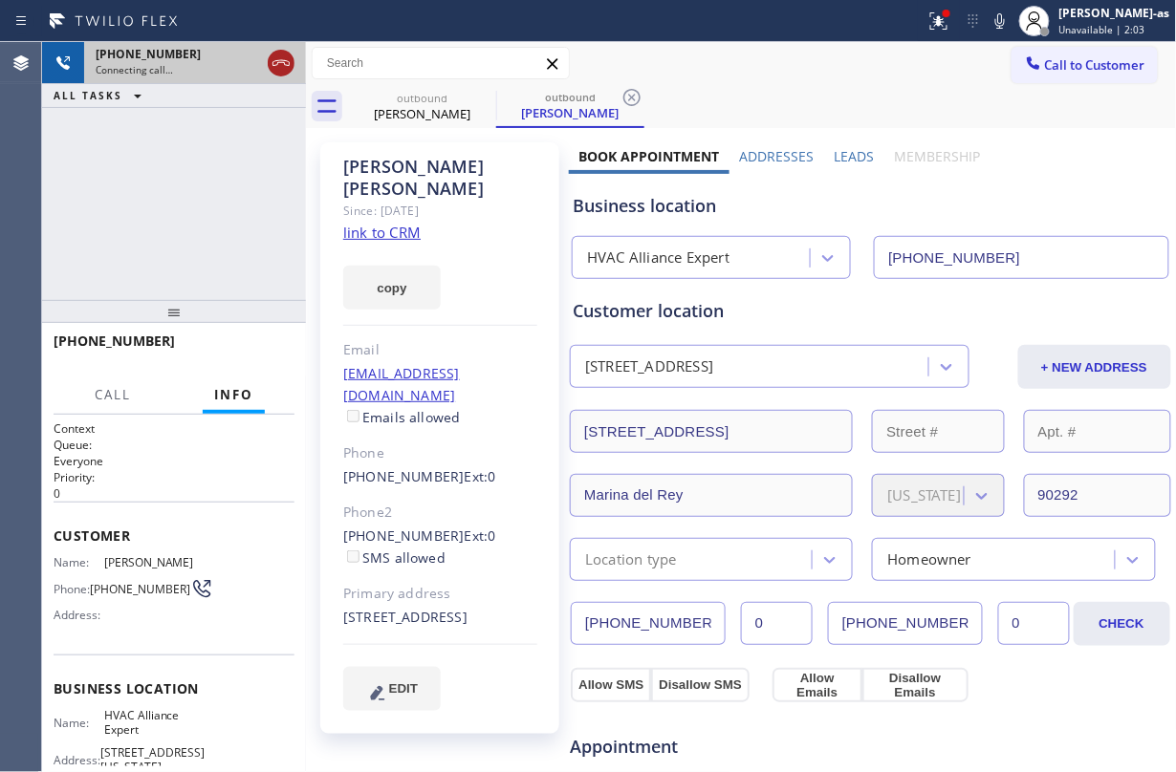
click at [291, 54] on div at bounding box center [281, 63] width 34 height 42
click at [265, 58] on div at bounding box center [281, 63] width 34 height 42
click at [277, 61] on icon at bounding box center [281, 63] width 23 height 23
click at [399, 223] on link "link to CRM" at bounding box center [381, 232] width 77 height 19
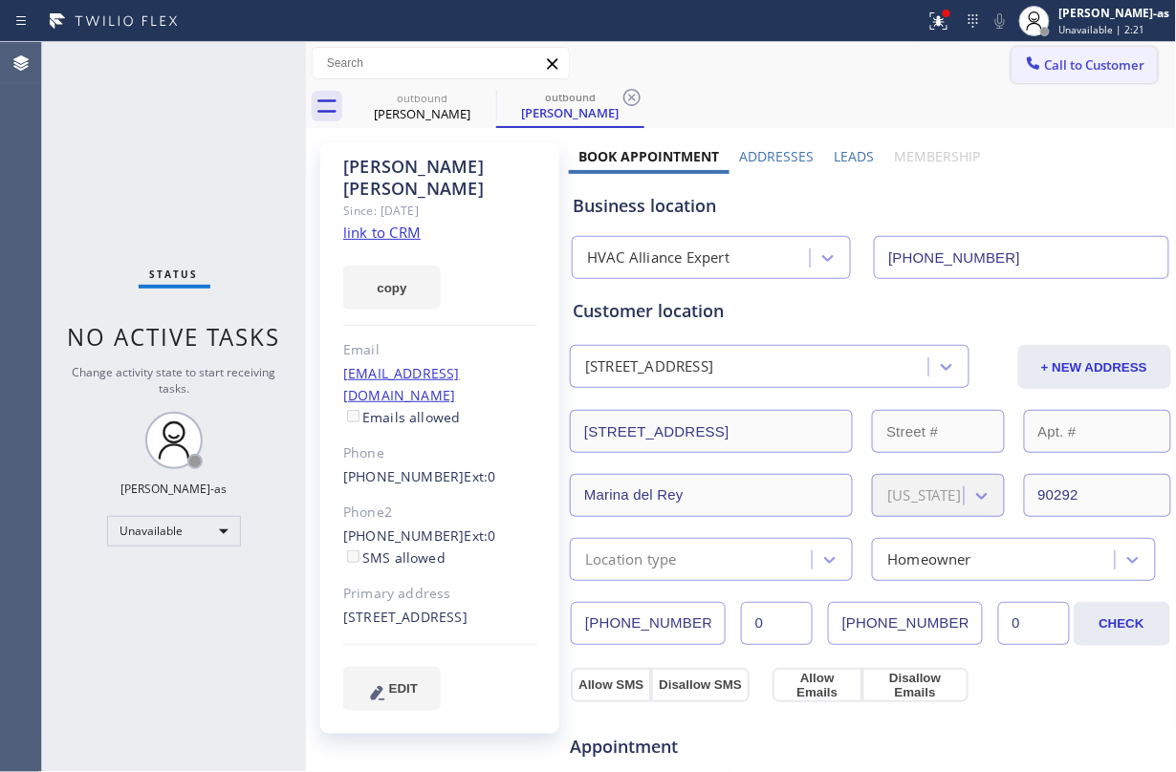
click at [1069, 61] on span "Call to Customer" at bounding box center [1095, 64] width 100 height 17
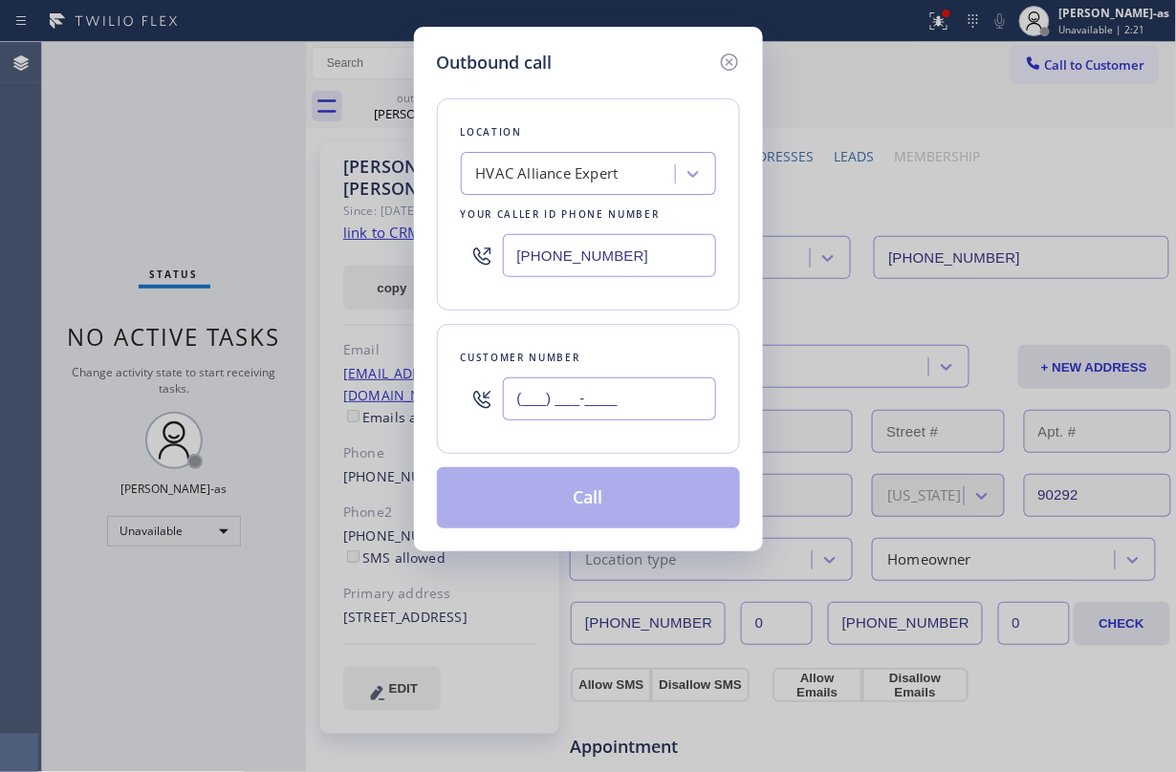
click at [591, 382] on input "(___) ___-____" at bounding box center [609, 399] width 213 height 43
paste input "818) 943-5621"
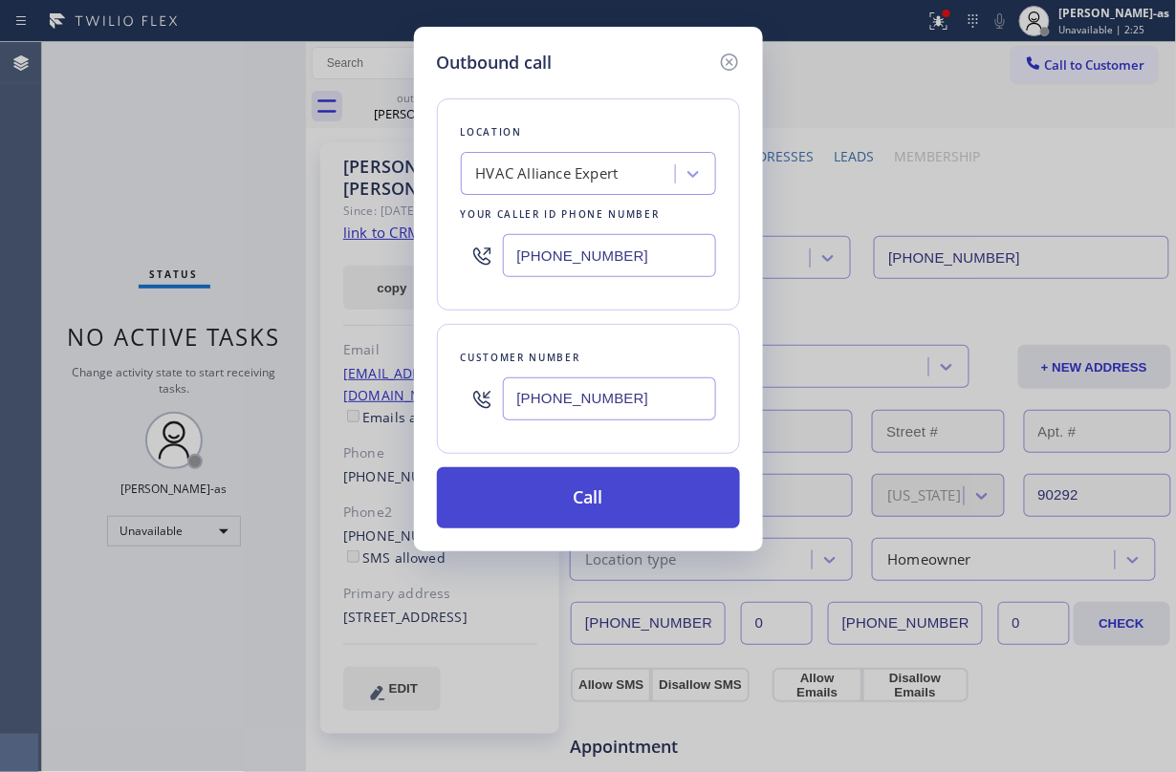
type input "[PHONE_NUMBER]"
click at [613, 499] on button "Call" at bounding box center [588, 497] width 303 height 61
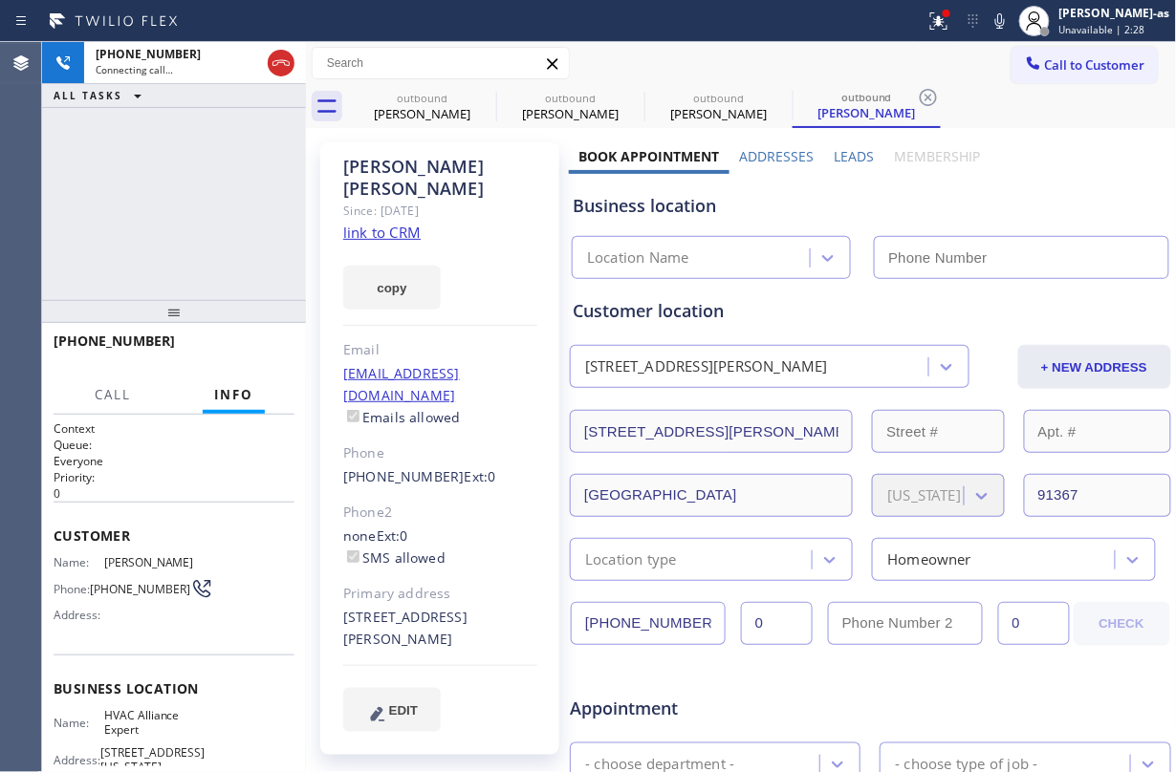
click at [377, 223] on link "link to CRM" at bounding box center [381, 232] width 77 height 19
type input "[PHONE_NUMBER]"
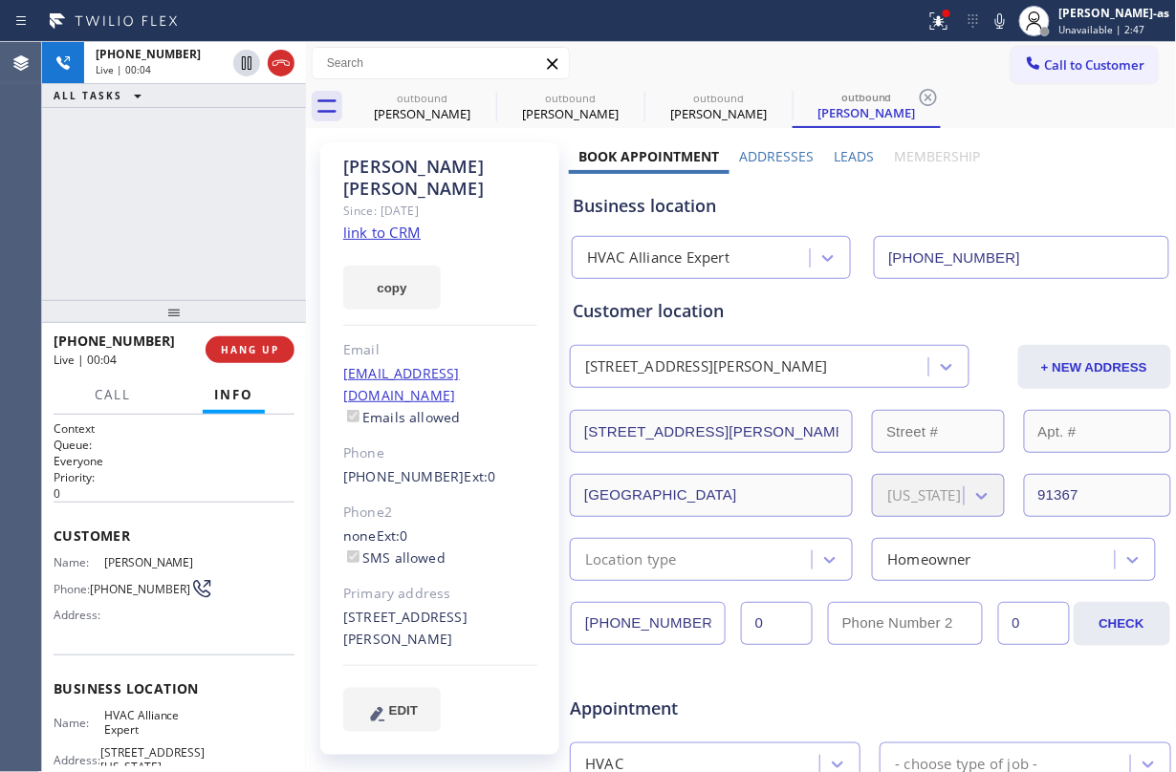
click at [159, 176] on div "[PHONE_NUMBER] Live | 00:04 ALL TASKS ALL TASKS ACTIVE TASKS TASKS IN WRAP UP" at bounding box center [174, 171] width 264 height 258
click at [272, 58] on icon at bounding box center [281, 63] width 23 height 23
click at [203, 323] on div at bounding box center [174, 311] width 264 height 23
click at [237, 341] on button "HANG UP" at bounding box center [250, 350] width 89 height 27
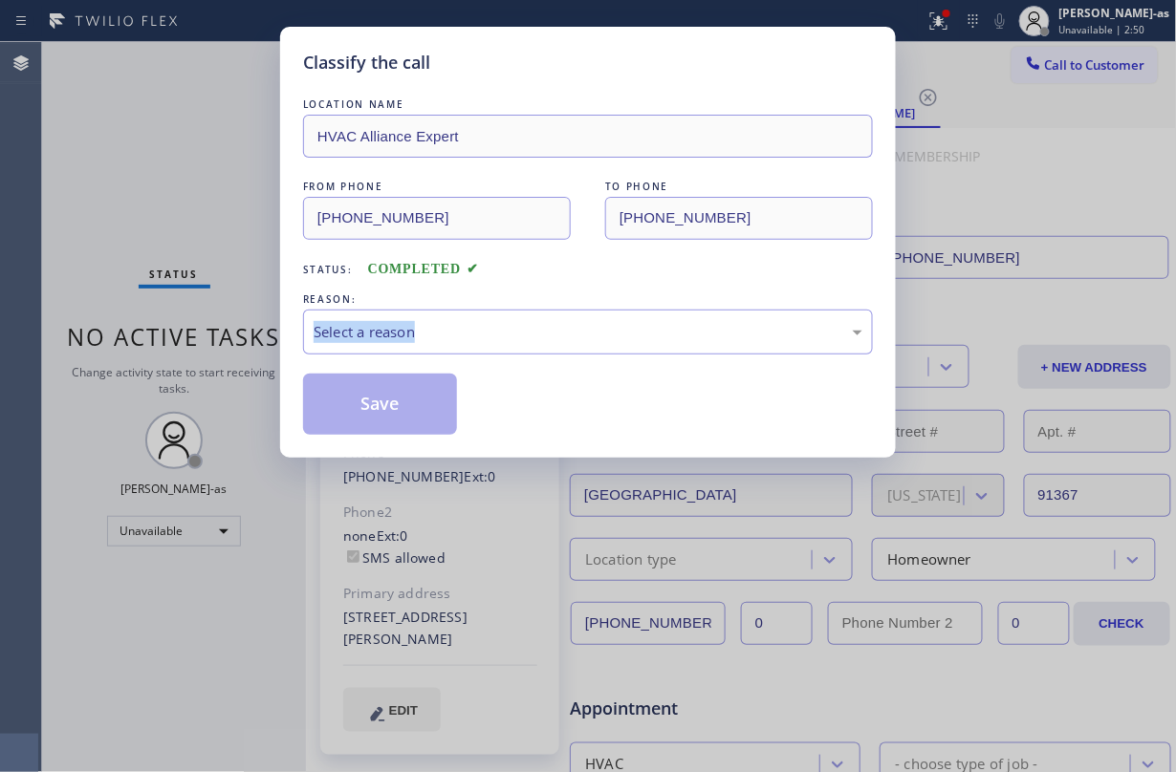
click at [242, 337] on div "Classify the call LOCATION NAME HVAC Alliance Expert FROM PHONE [PHONE_NUMBER] …" at bounding box center [588, 386] width 1176 height 772
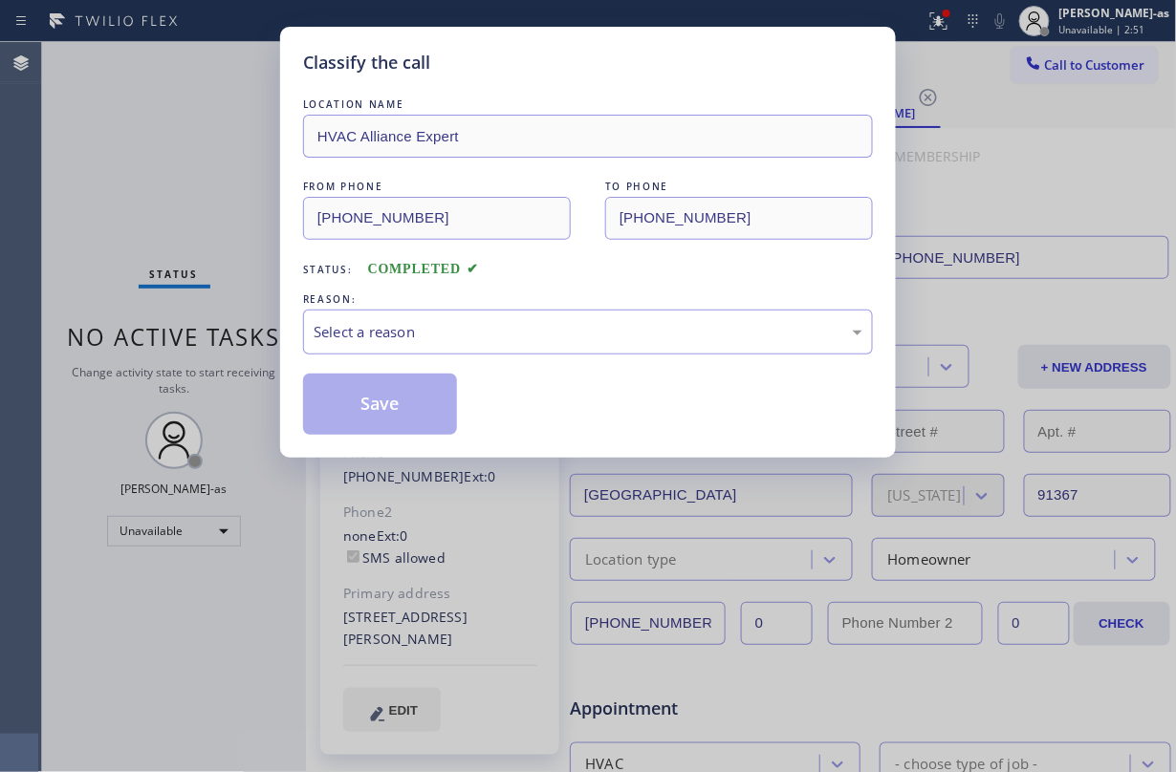
click at [242, 337] on div "Classify the call LOCATION NAME HVAC Alliance Expert FROM PHONE [PHONE_NUMBER] …" at bounding box center [588, 386] width 1176 height 772
click at [532, 330] on div "Select a reason" at bounding box center [588, 332] width 549 height 22
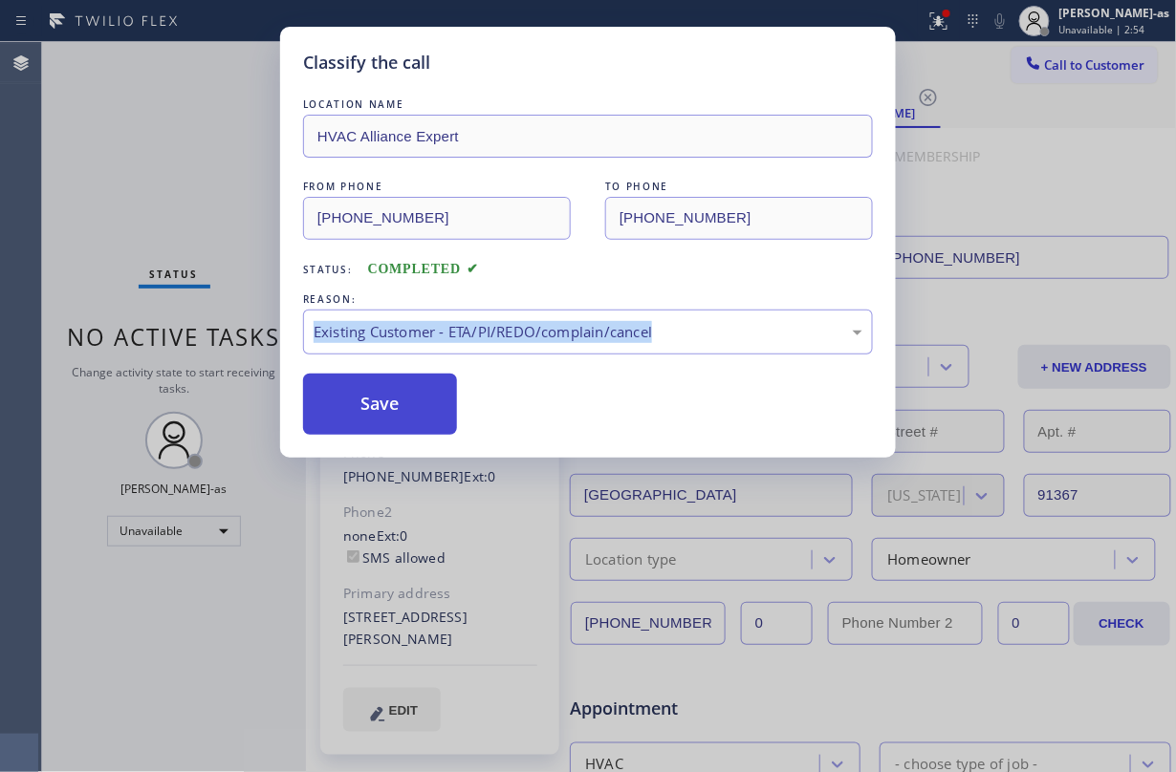
click at [368, 411] on button "Save" at bounding box center [380, 404] width 154 height 61
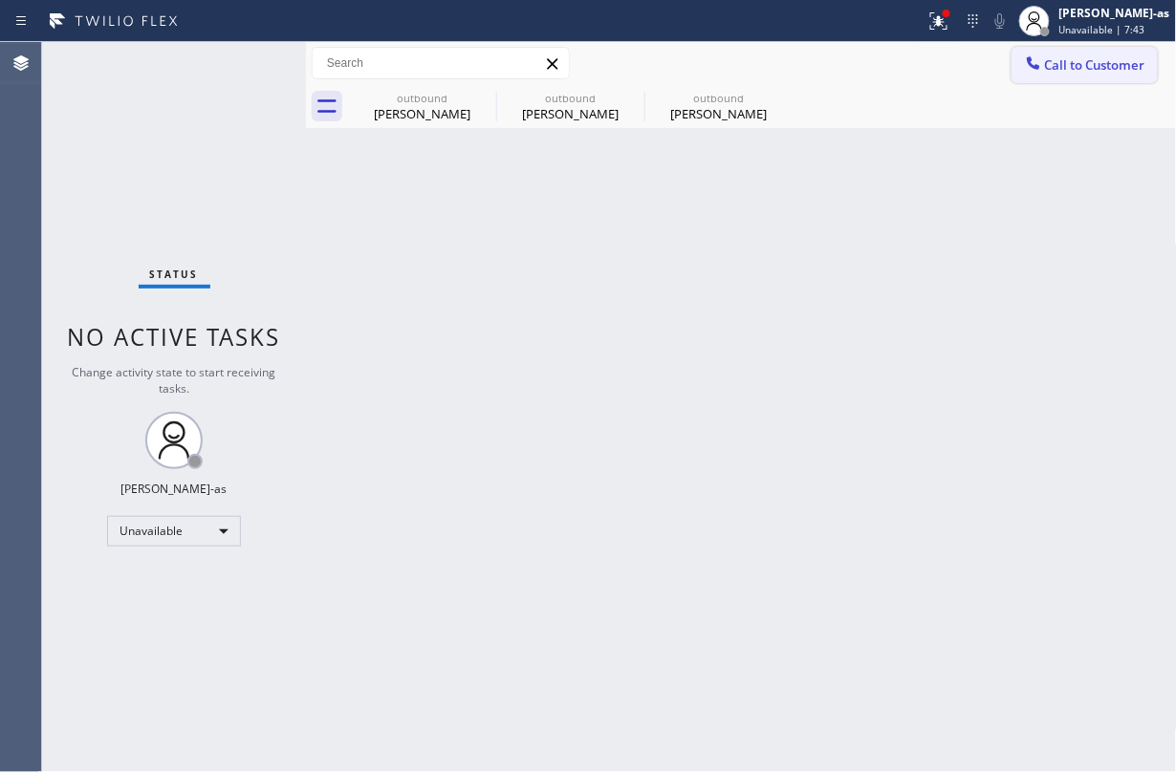
click at [1045, 56] on span "Call to Customer" at bounding box center [1095, 64] width 100 height 17
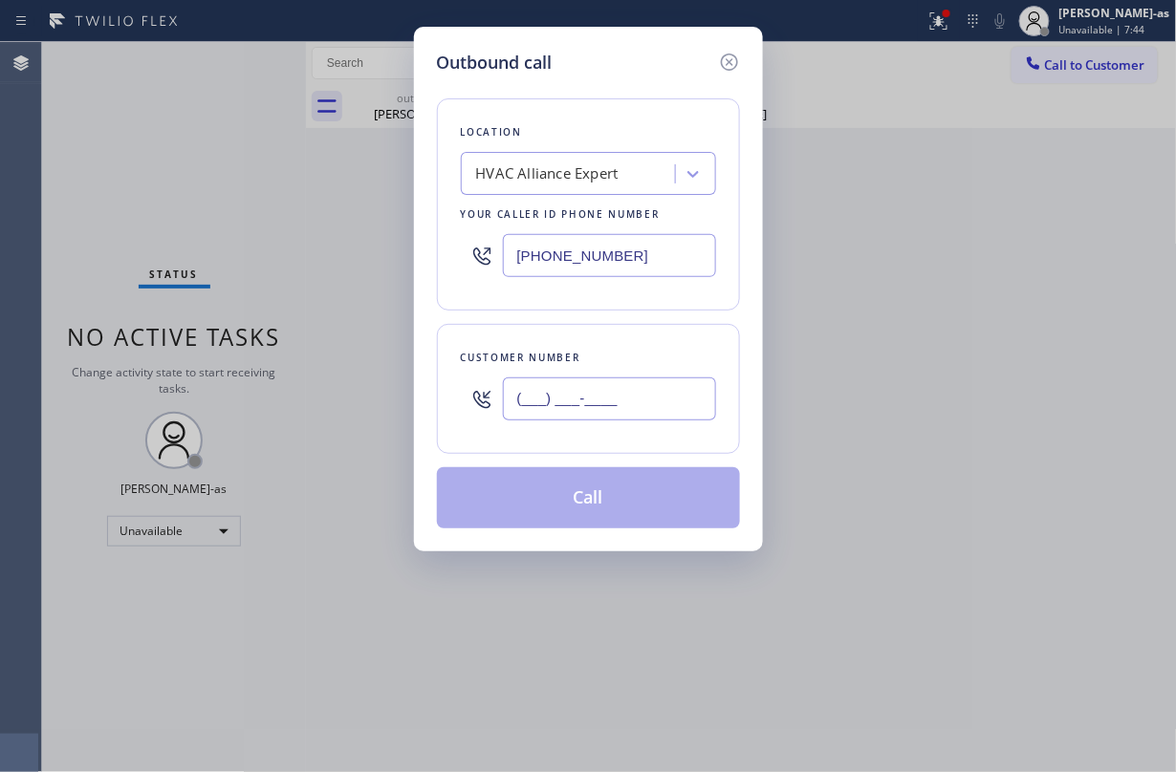
click at [650, 403] on input "(___) ___-____" at bounding box center [609, 399] width 213 height 43
paste input "310) 508-0967"
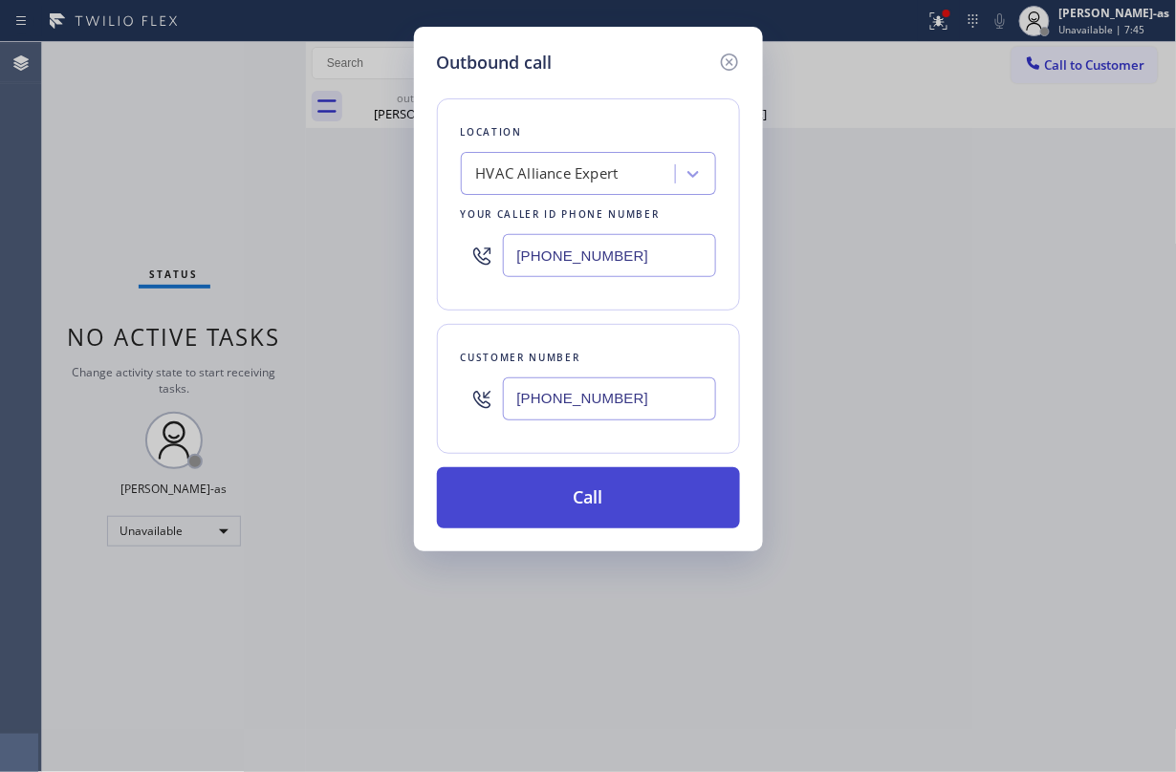
type input "[PHONE_NUMBER]"
click at [597, 510] on button "Call" at bounding box center [588, 497] width 303 height 61
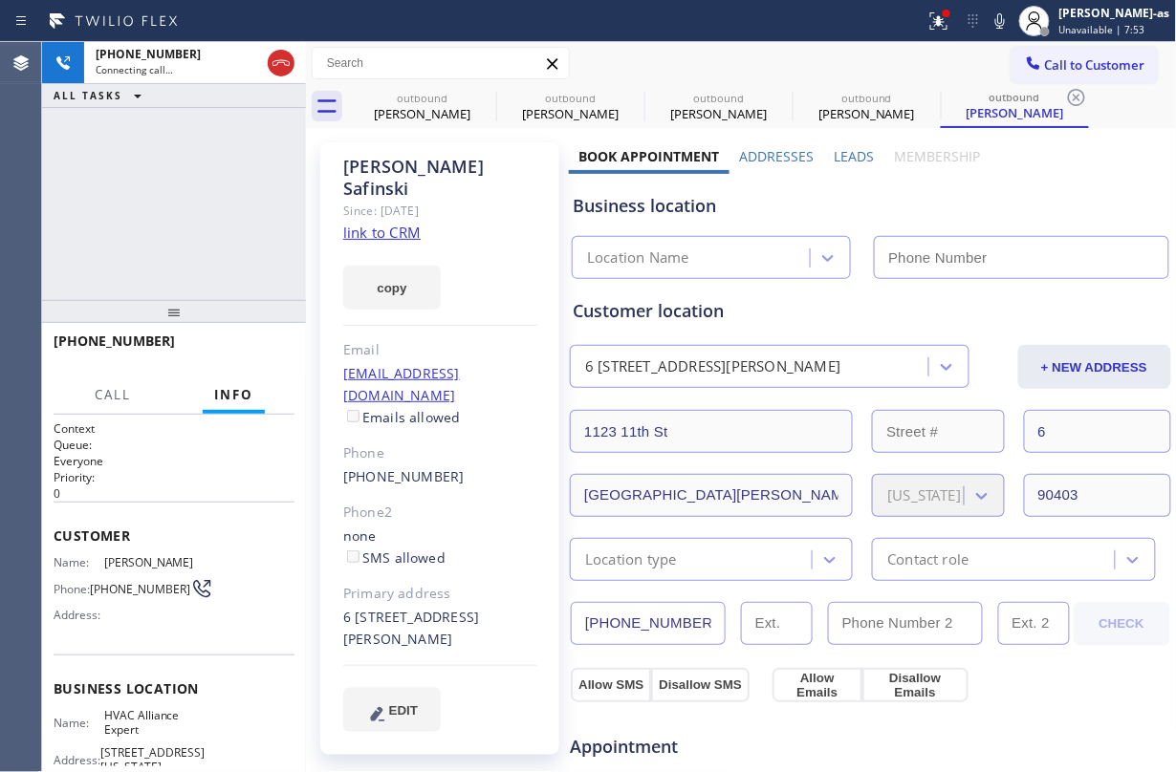
type input "[PHONE_NUMBER]"
drag, startPoint x: 147, startPoint y: 132, endPoint x: 317, endPoint y: 80, distance: 177.8
click at [164, 130] on div "[PHONE_NUMBER] Connecting call… ALL TASKS ALL TASKS ACTIVE TASKS TASKS IN WRAP …" at bounding box center [174, 171] width 264 height 258
drag, startPoint x: 271, startPoint y: 54, endPoint x: 386, endPoint y: 136, distance: 140.6
click at [272, 54] on icon at bounding box center [281, 63] width 23 height 23
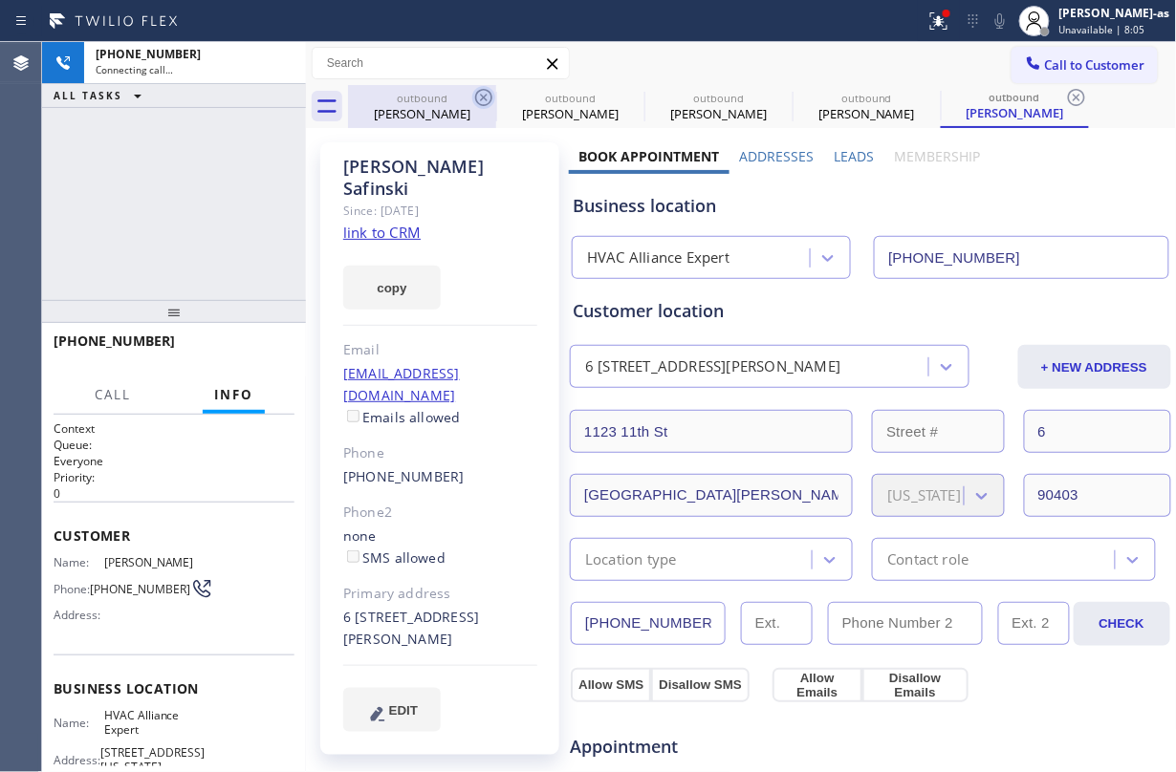
drag, startPoint x: 424, startPoint y: 112, endPoint x: 474, endPoint y: 99, distance: 51.2
click at [428, 111] on div "[PERSON_NAME]" at bounding box center [422, 113] width 144 height 17
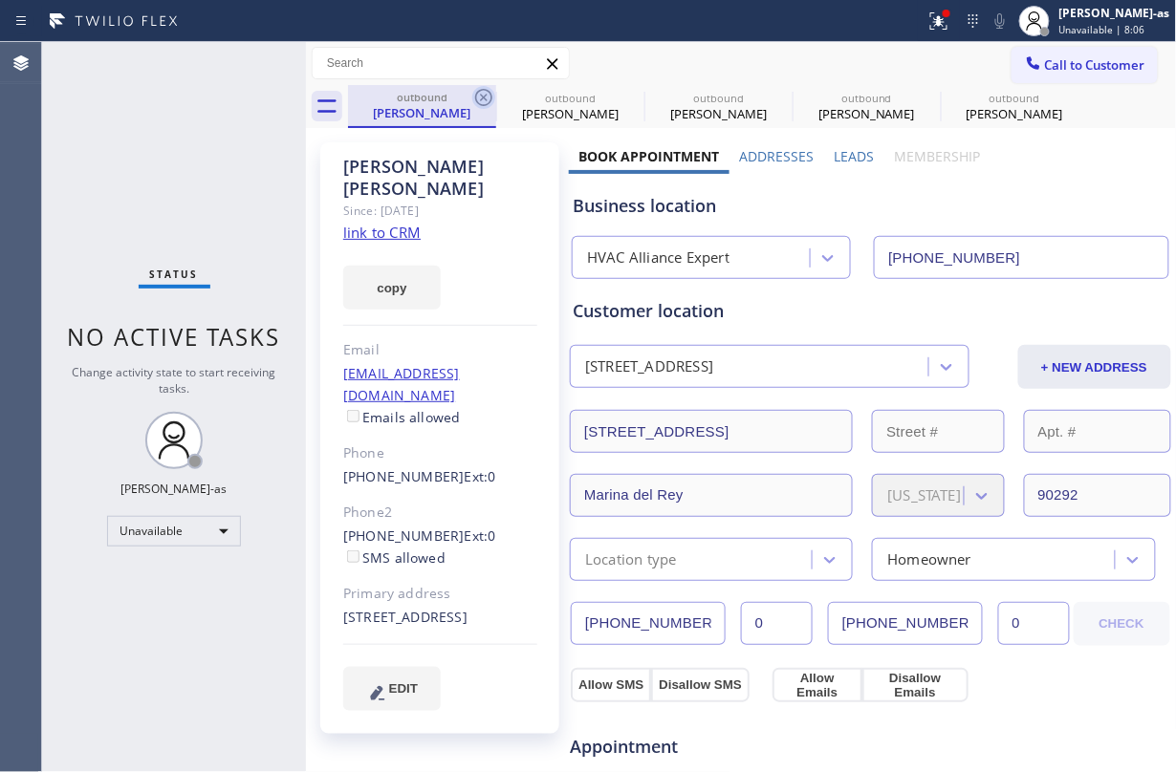
click at [474, 97] on icon at bounding box center [483, 97] width 23 height 23
click at [0, 0] on icon at bounding box center [0, 0] width 0 height 0
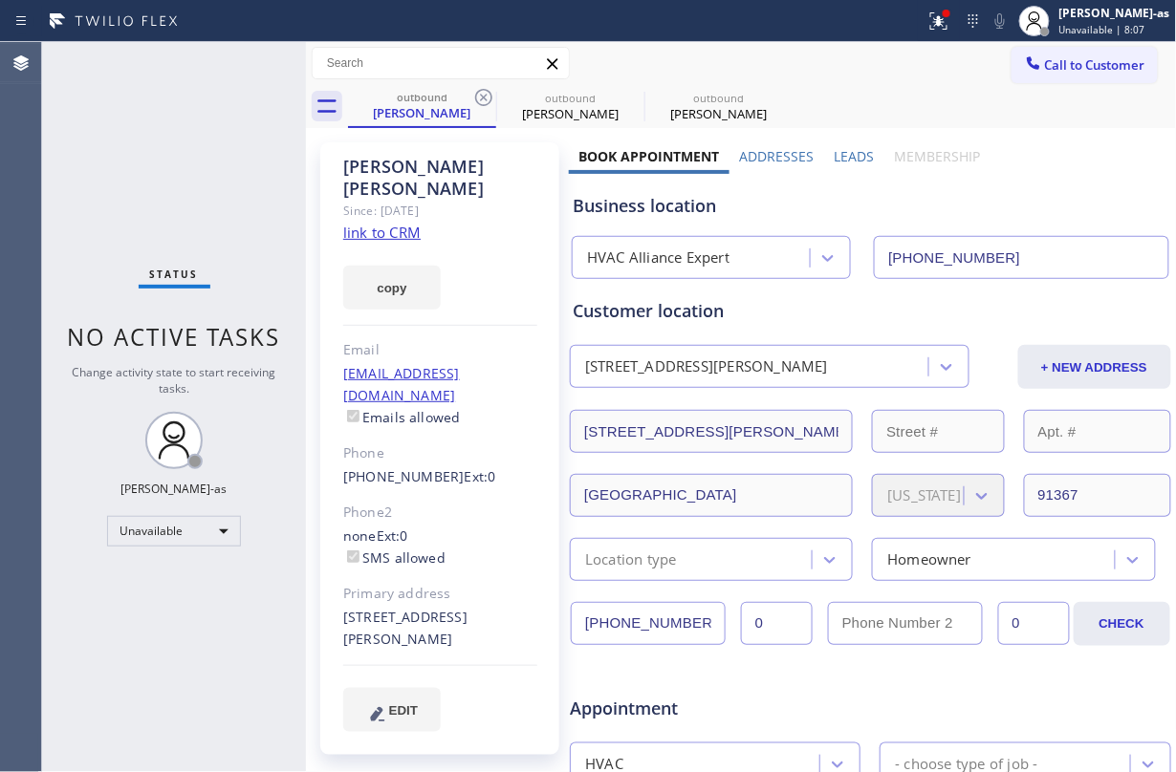
click at [474, 97] on icon at bounding box center [483, 97] width 23 height 23
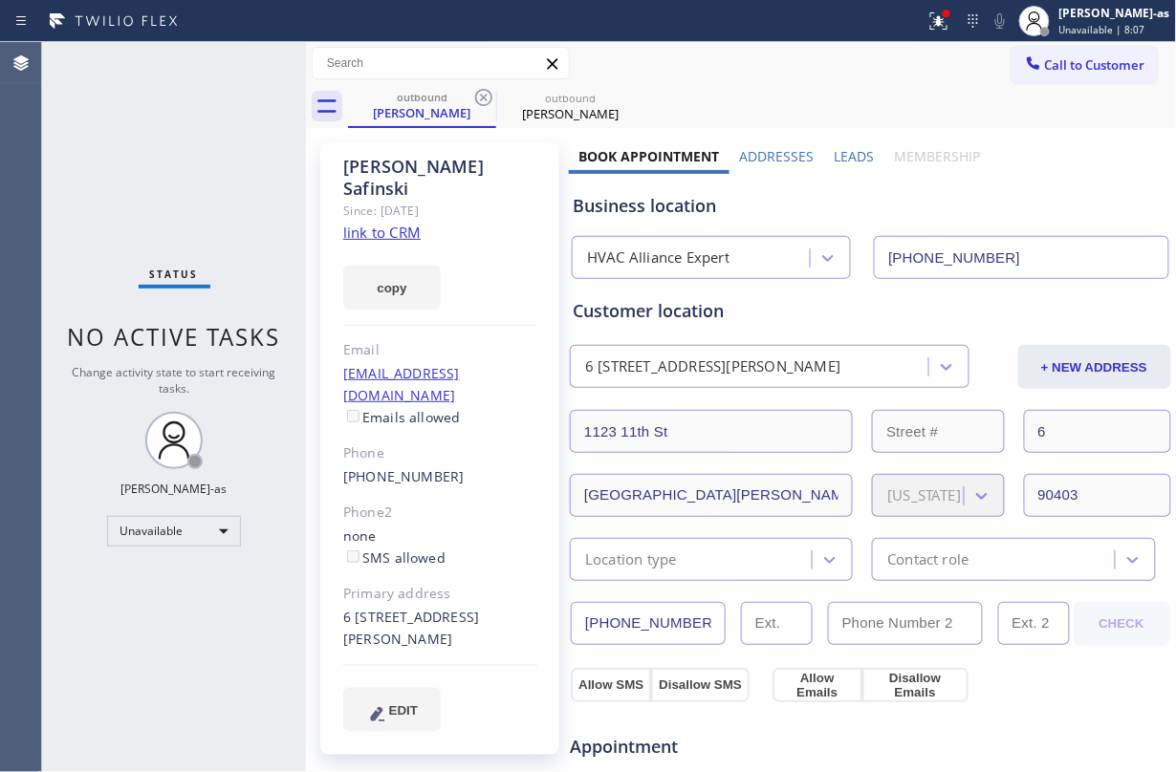
click at [474, 97] on icon at bounding box center [483, 97] width 23 height 23
drag, startPoint x: 422, startPoint y: 115, endPoint x: 445, endPoint y: 109, distance: 24.6
click at [434, 111] on div "[PERSON_NAME]" at bounding box center [422, 112] width 144 height 17
click at [457, 467] on div "[PHONE_NUMBER]" at bounding box center [440, 478] width 194 height 22
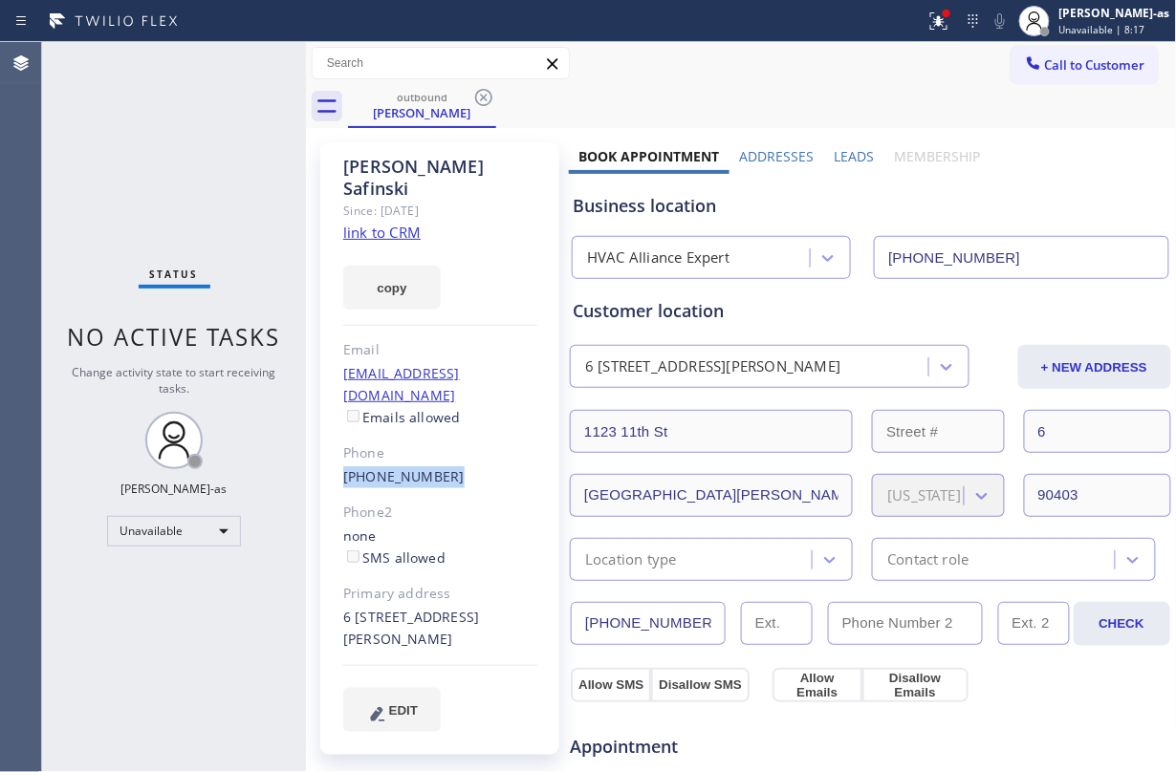
click at [457, 467] on div "[PHONE_NUMBER]" at bounding box center [440, 478] width 194 height 22
copy div "[PHONE_NUMBER]"
click at [407, 223] on link "link to CRM" at bounding box center [381, 232] width 77 height 19
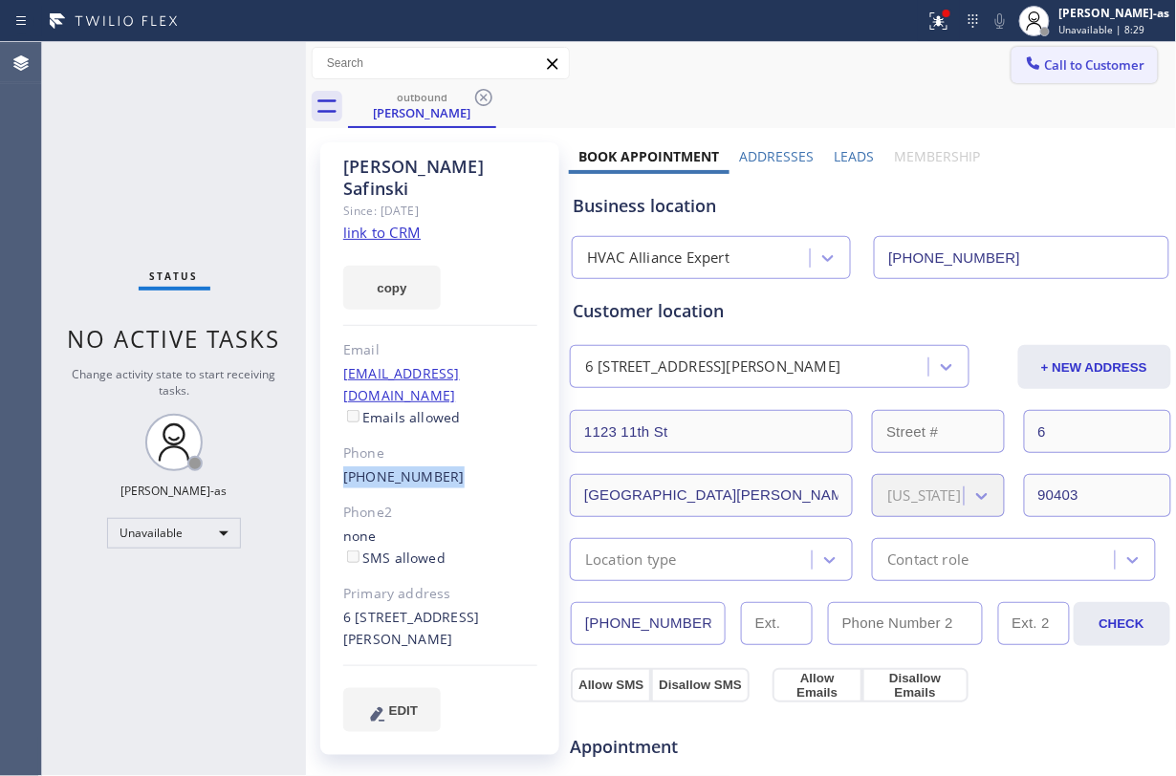
click at [1098, 56] on span "Call to Customer" at bounding box center [1095, 64] width 100 height 17
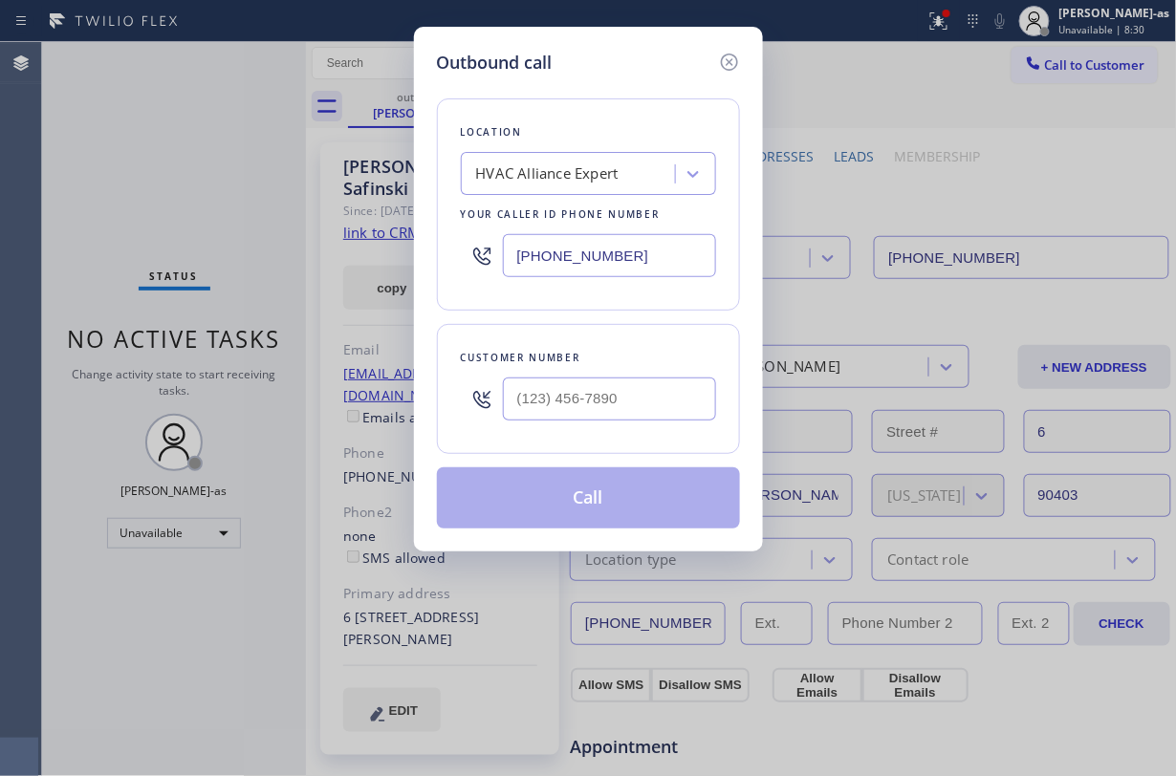
click at [616, 376] on div at bounding box center [609, 399] width 213 height 62
click at [631, 392] on input "(___) ___-____" at bounding box center [609, 399] width 213 height 43
paste input "213) 479-7558"
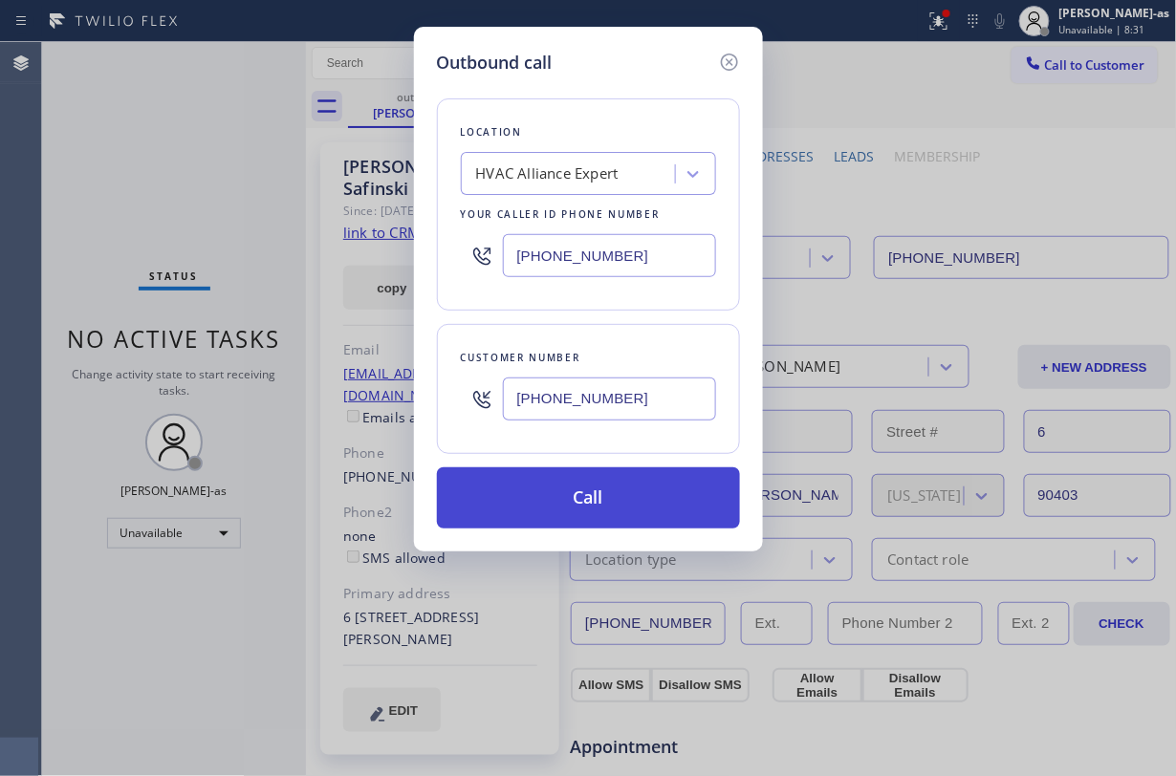
type input "[PHONE_NUMBER]"
drag, startPoint x: 621, startPoint y: 505, endPoint x: 617, endPoint y: 490, distance: 15.1
click at [619, 494] on button "Call" at bounding box center [588, 497] width 303 height 61
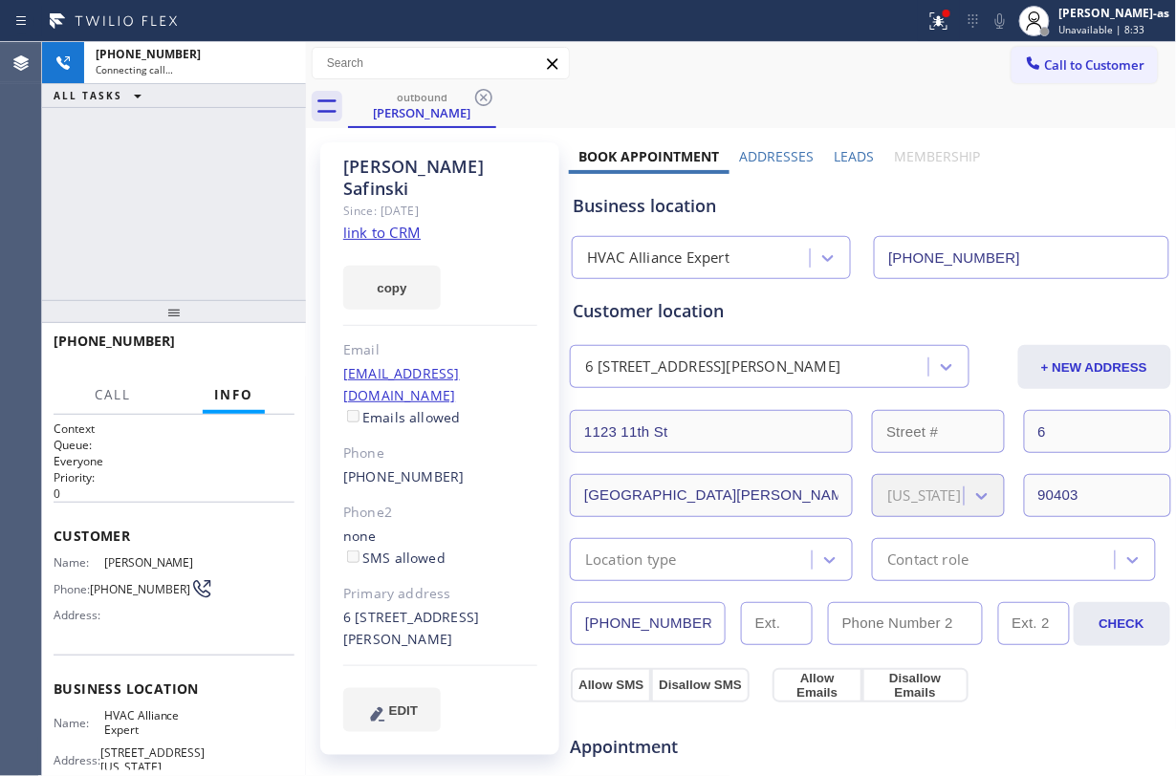
click at [162, 119] on div "[PHONE_NUMBER] Connecting call… ALL TASKS ALL TASKS ACTIVE TASKS TASKS IN WRAP …" at bounding box center [174, 171] width 264 height 258
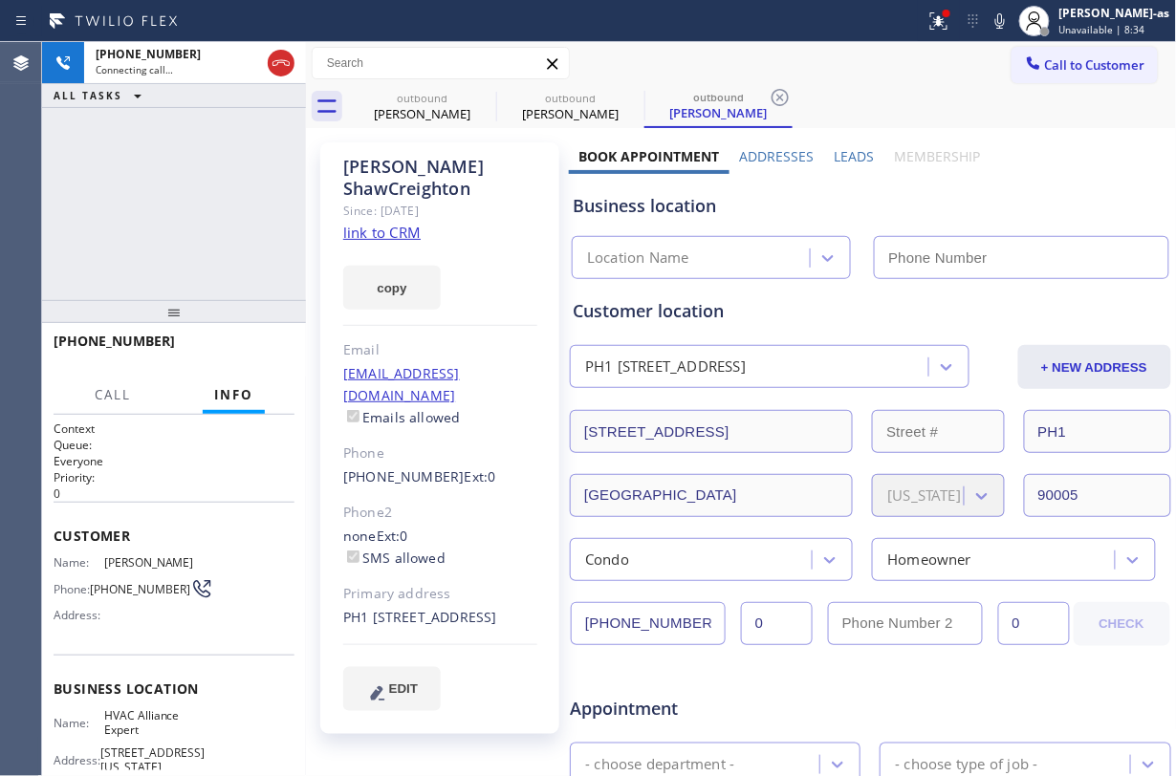
click at [388, 223] on link "link to CRM" at bounding box center [381, 232] width 77 height 19
type input "[PHONE_NUMBER]"
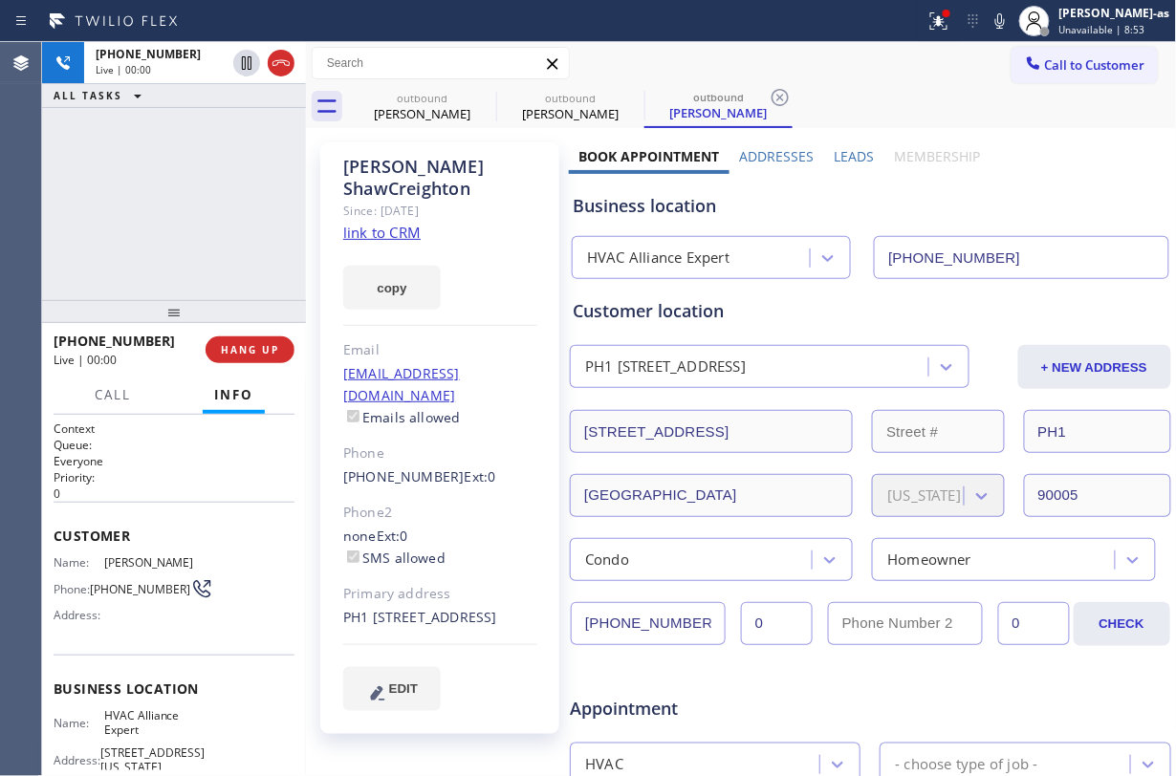
drag, startPoint x: 173, startPoint y: 159, endPoint x: 252, endPoint y: 108, distance: 94.1
click at [189, 154] on div "[PHONE_NUMBER] Live | 00:00 ALL TASKS ALL TASKS ACTIVE TASKS TASKS IN WRAP UP" at bounding box center [174, 171] width 264 height 258
click at [182, 199] on div "[PHONE_NUMBER] Live | 00:00 ALL TASKS ALL TASKS ACTIVE TASKS TASKS IN WRAP UP" at bounding box center [174, 171] width 264 height 258
click at [419, 105] on div "[PERSON_NAME]" at bounding box center [422, 113] width 144 height 17
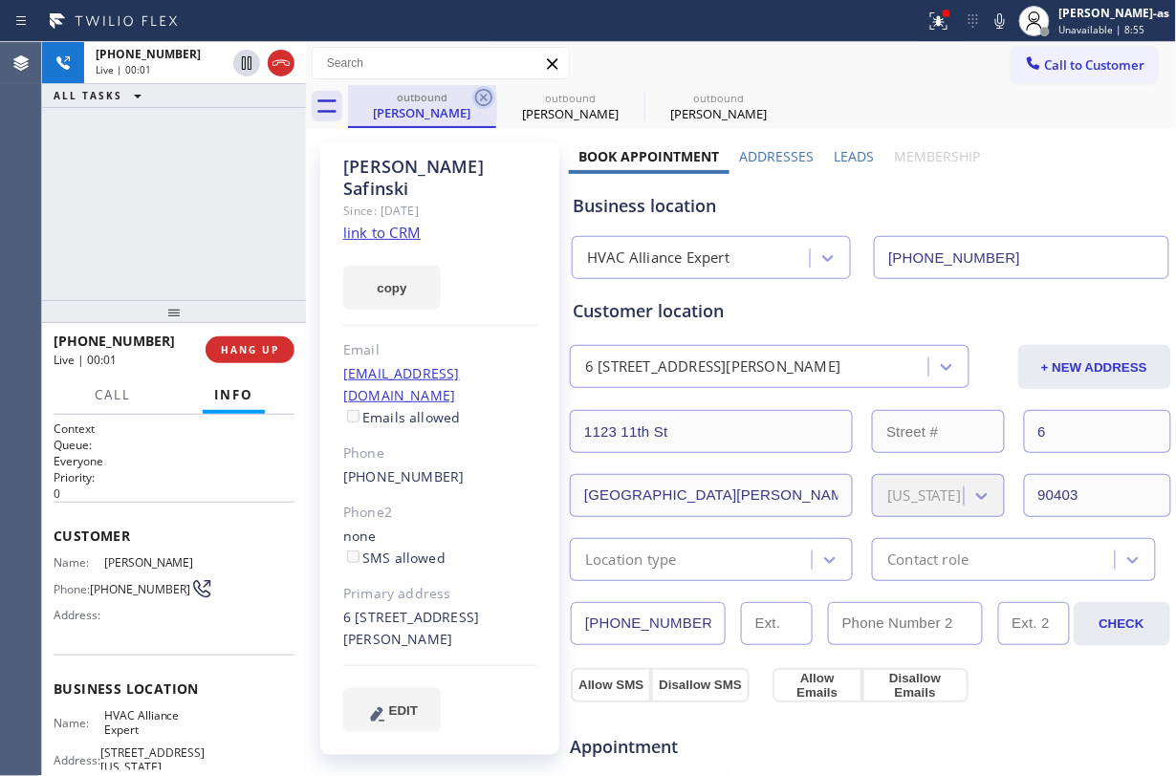
click at [483, 100] on icon at bounding box center [483, 97] width 23 height 23
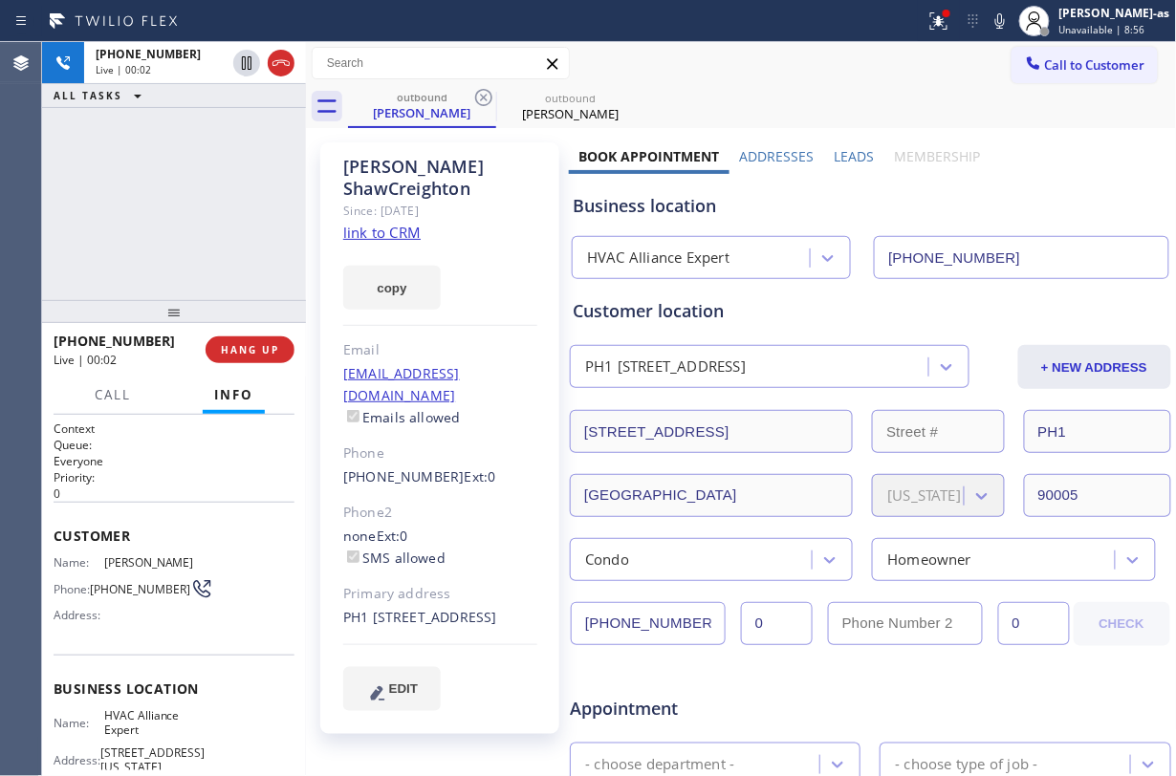
click at [143, 191] on div "[PHONE_NUMBER] Live | 00:02 ALL TASKS ALL TASKS ACTIVE TASKS TASKS IN WRAP UP" at bounding box center [174, 171] width 264 height 258
drag, startPoint x: 123, startPoint y: 260, endPoint x: 210, endPoint y: 250, distance: 87.6
click at [145, 249] on div "[PHONE_NUMBER] Live | 05:11 ALL TASKS ALL TASKS ACTIVE TASKS TASKS IN WRAP UP" at bounding box center [174, 171] width 264 height 258
click at [246, 364] on div "[PHONE_NUMBER] Live | 05:12 HANG UP" at bounding box center [174, 350] width 241 height 50
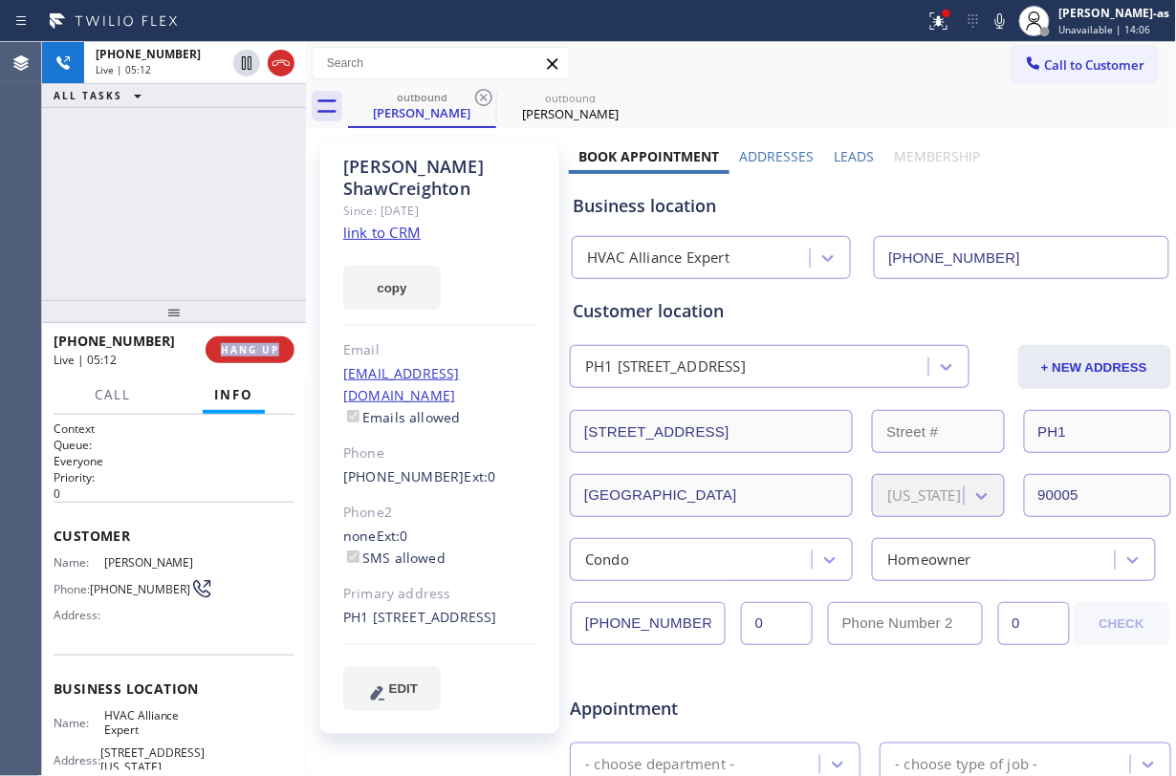
click at [246, 364] on div "[PHONE_NUMBER] Live | 05:12 HANG UP" at bounding box center [174, 350] width 241 height 50
click at [250, 359] on button "HANG UP" at bounding box center [250, 350] width 89 height 27
click at [257, 314] on div at bounding box center [174, 311] width 264 height 23
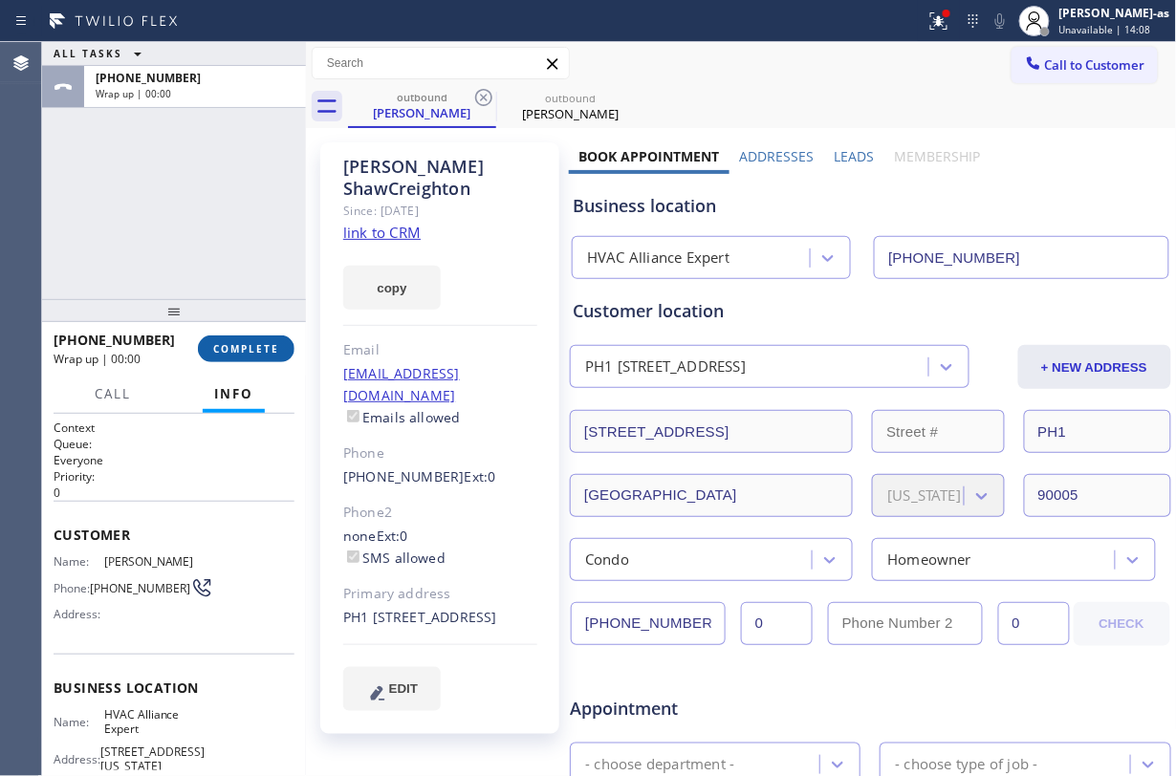
click at [253, 348] on span "COMPLETE" at bounding box center [246, 348] width 66 height 13
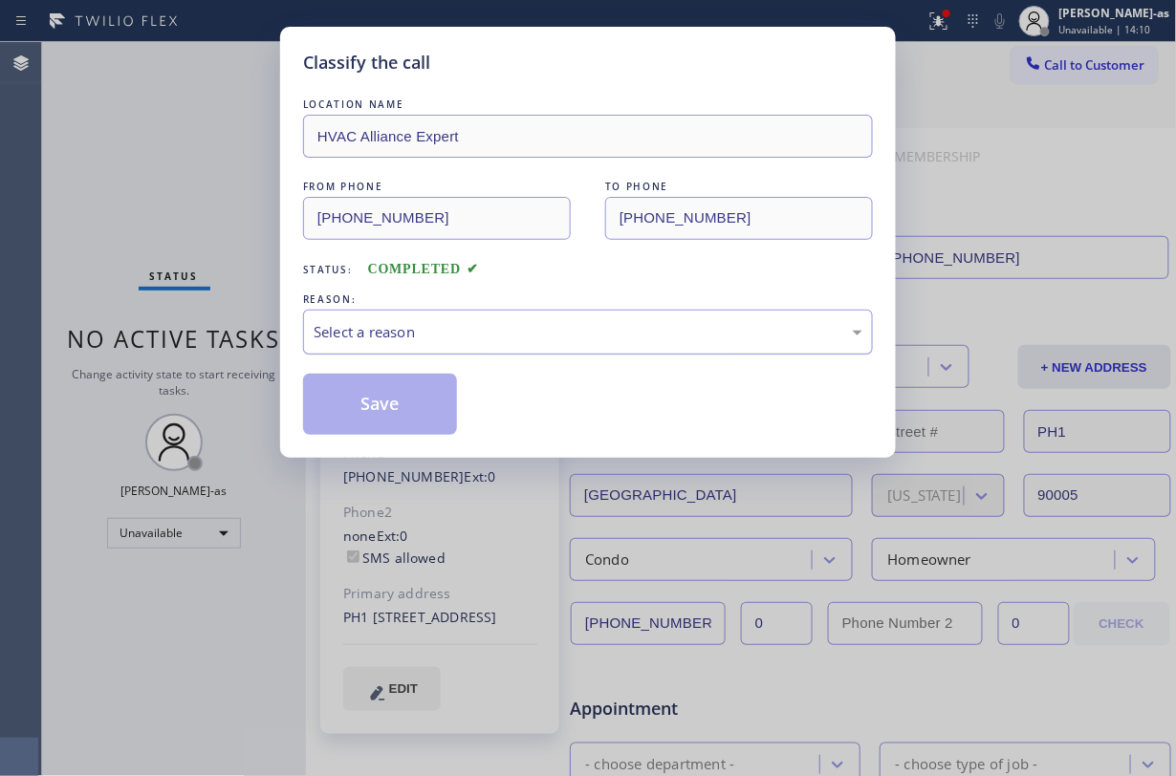
click at [491, 341] on div "Select a reason" at bounding box center [588, 332] width 549 height 22
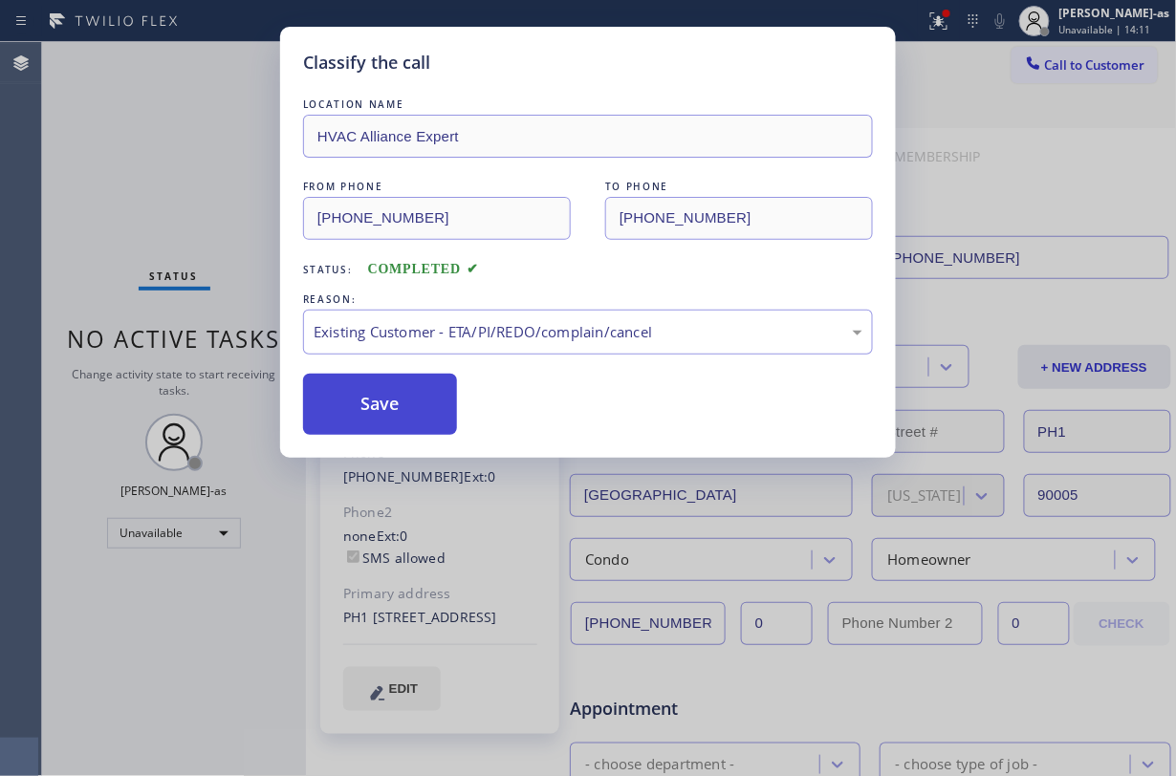
click at [380, 390] on button "Save" at bounding box center [380, 404] width 154 height 61
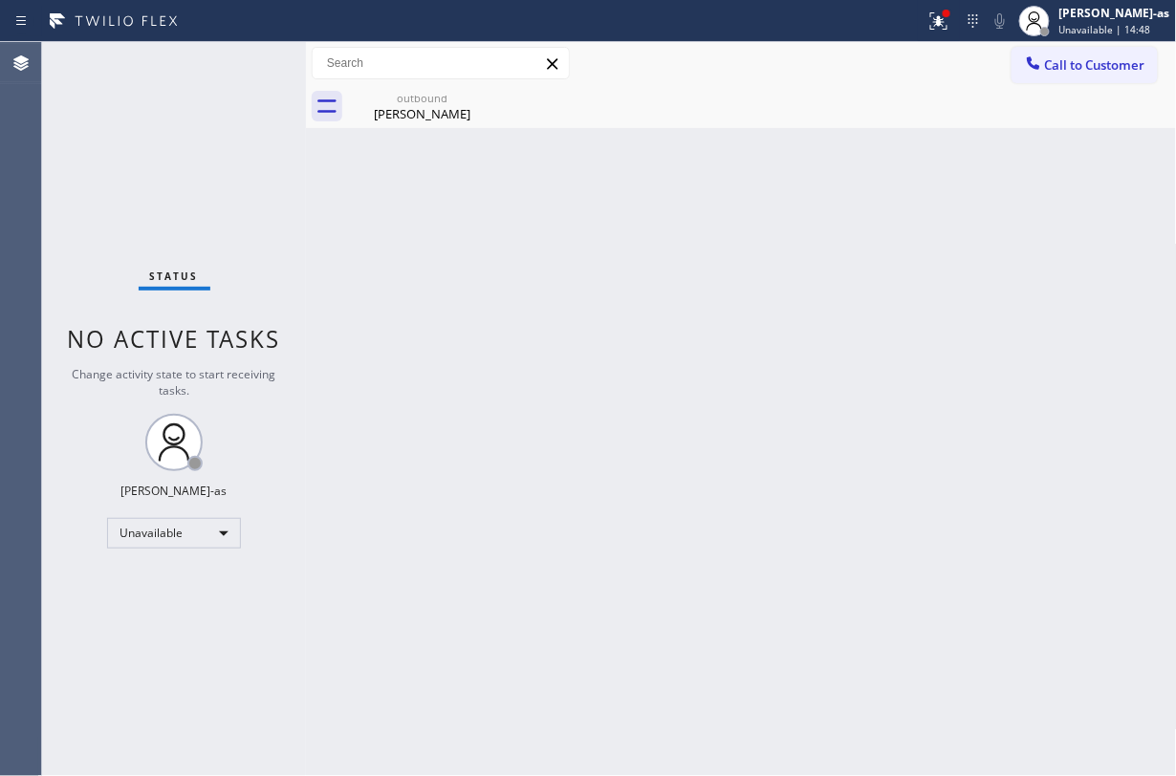
click at [172, 178] on div "Status No active tasks Change activity state to start receiving tasks. [PERSON_…" at bounding box center [174, 409] width 264 height 734
click at [1065, 71] on span "Call to Customer" at bounding box center [1095, 64] width 100 height 17
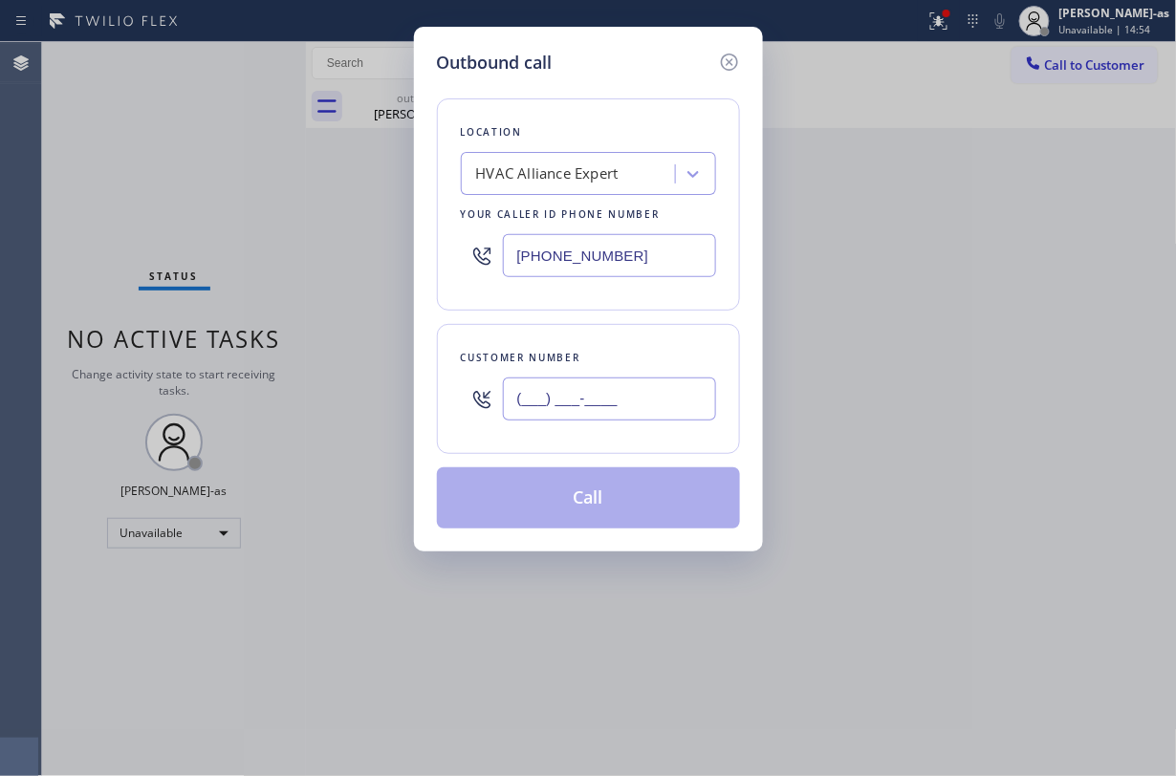
click at [595, 402] on input "(___) ___-____" at bounding box center [609, 399] width 213 height 43
paste input "323) 447-0763"
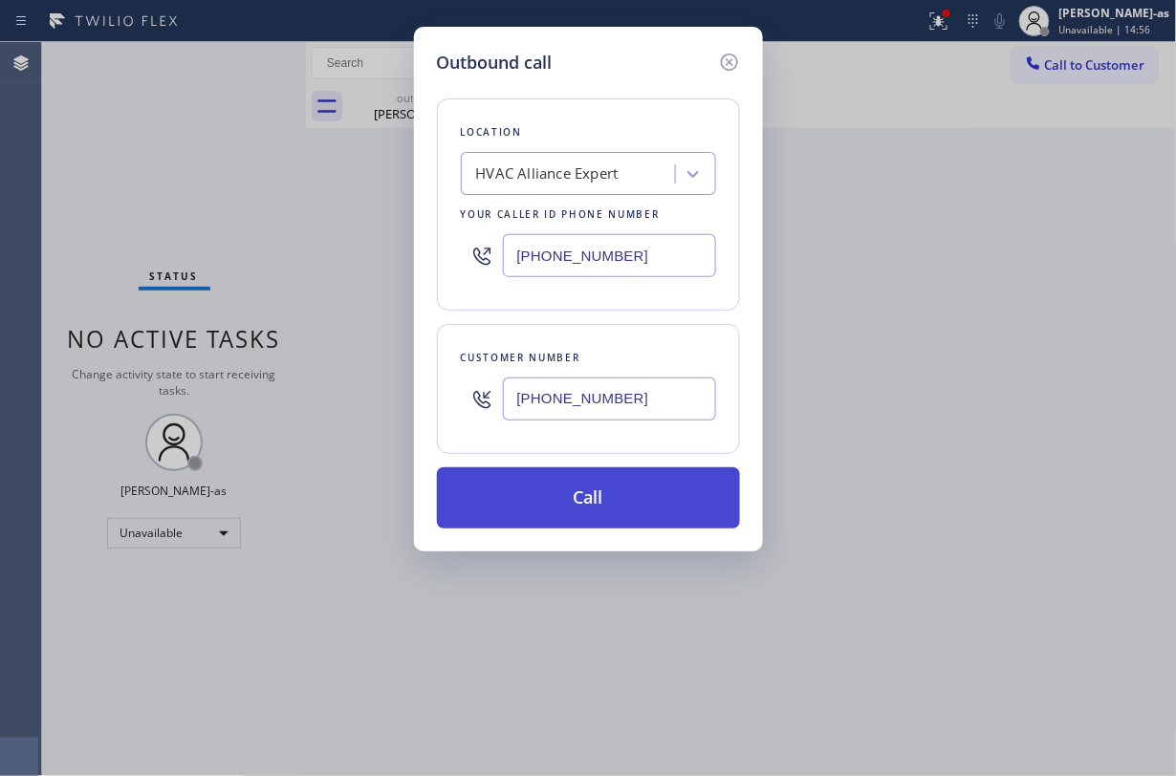
type input "[PHONE_NUMBER]"
click at [586, 502] on button "Call" at bounding box center [588, 497] width 303 height 61
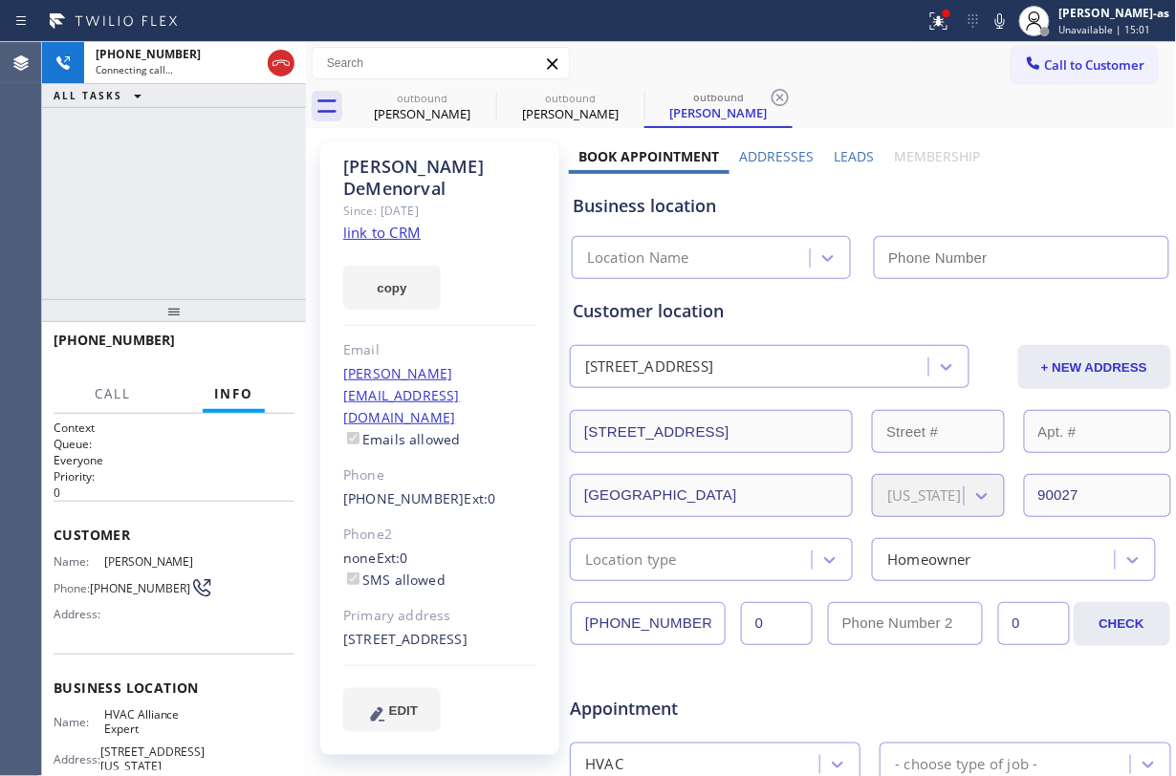
type input "[PHONE_NUMBER]"
click at [105, 157] on div "[PHONE_NUMBER] Connecting call… ALL TASKS ALL TASKS ACTIVE TASKS TASKS IN WRAP …" at bounding box center [174, 170] width 264 height 257
click at [384, 223] on link "link to CRM" at bounding box center [381, 232] width 77 height 19
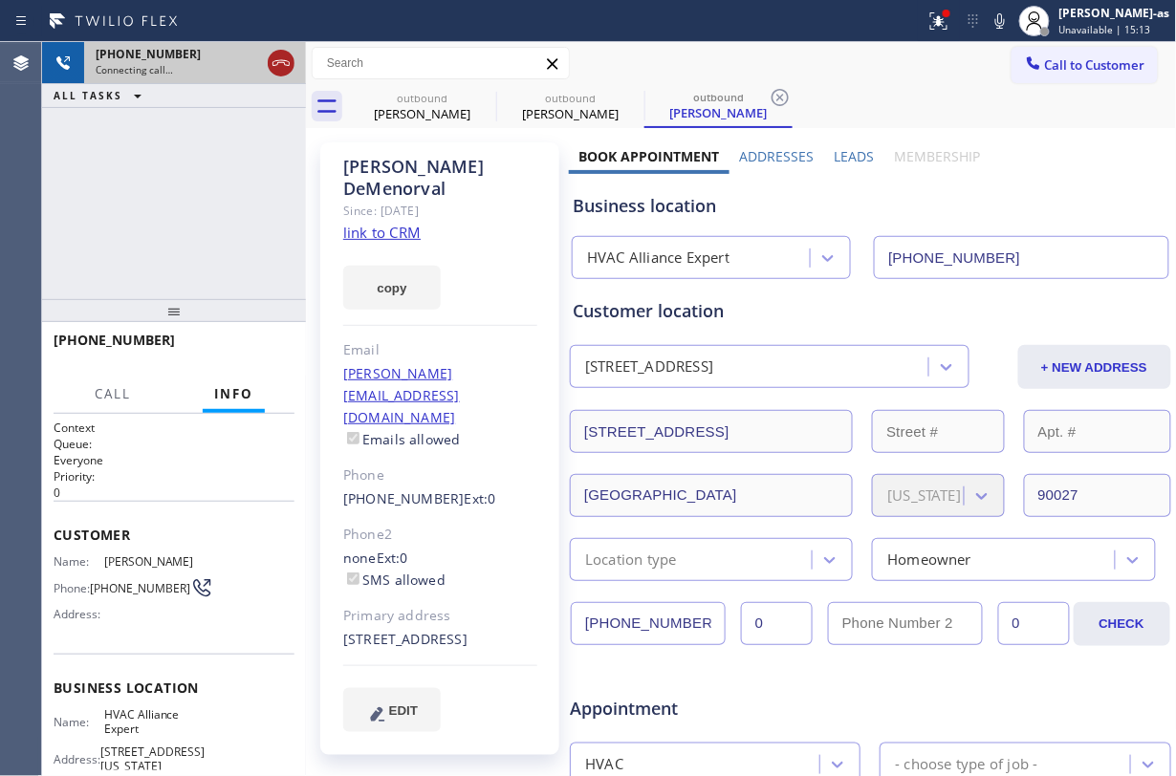
click at [289, 57] on icon at bounding box center [281, 63] width 23 height 23
drag, startPoint x: 436, startPoint y: 132, endPoint x: 448, endPoint y: 101, distance: 33.0
click at [438, 128] on div "[PERSON_NAME] Since: [DATE] link to CRM copy Email [PERSON_NAME][EMAIL_ADDRESS]…" at bounding box center [741, 752] width 871 height 1248
drag, startPoint x: 445, startPoint y: 100, endPoint x: 510, endPoint y: 98, distance: 66.0
click at [447, 100] on div "outbound" at bounding box center [422, 98] width 144 height 14
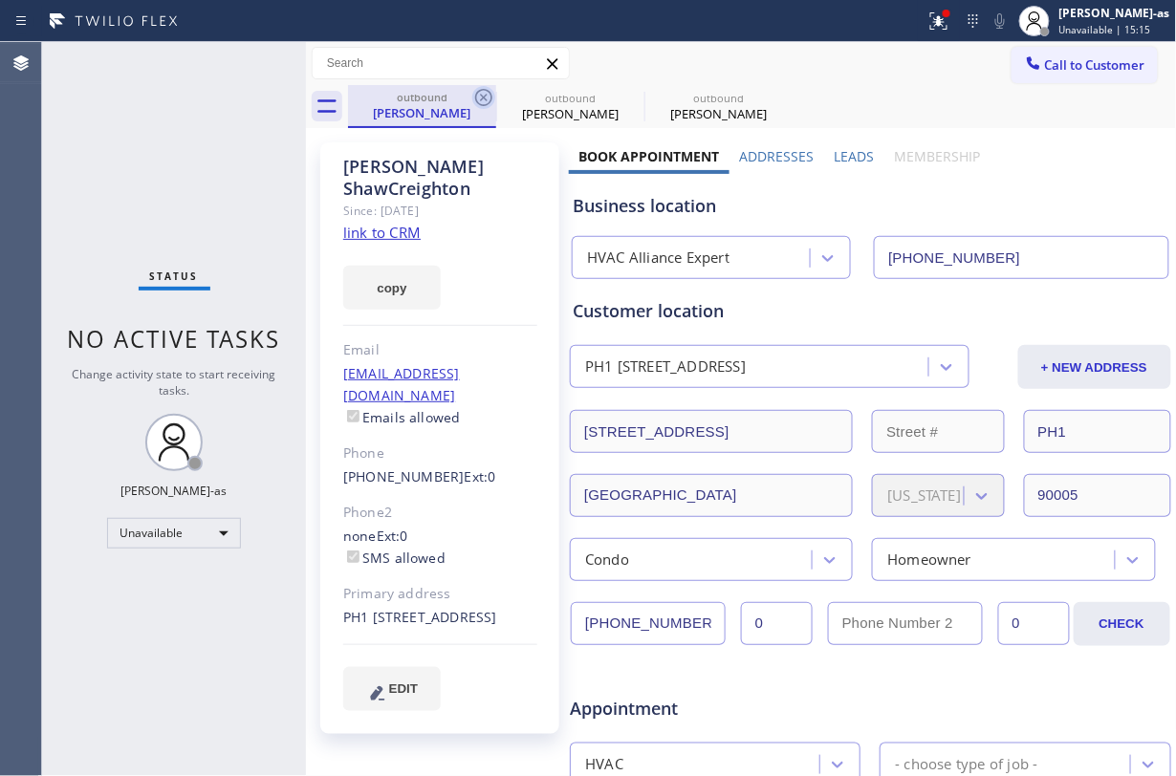
click at [489, 97] on icon at bounding box center [483, 97] width 23 height 23
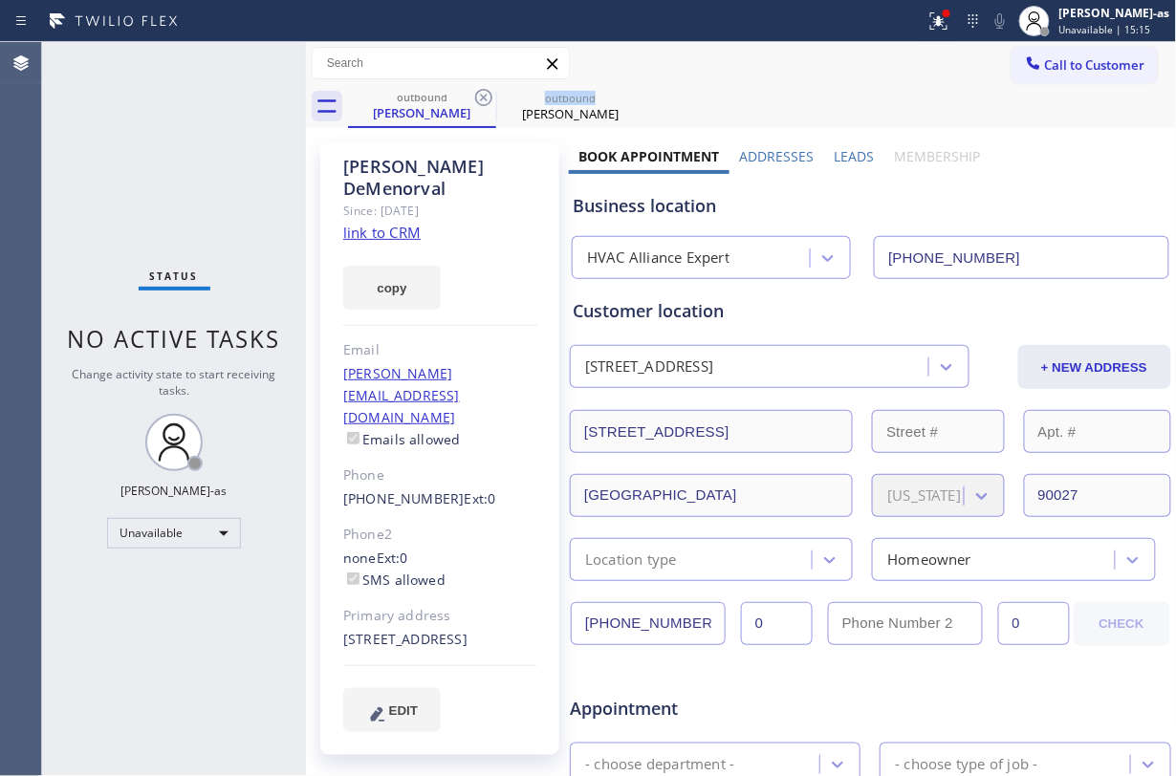
click at [489, 97] on icon at bounding box center [483, 97] width 23 height 23
drag, startPoint x: 489, startPoint y: 97, endPoint x: 503, endPoint y: 256, distance: 160.2
click at [489, 97] on div "outbound [PERSON_NAME]" at bounding box center [762, 106] width 829 height 43
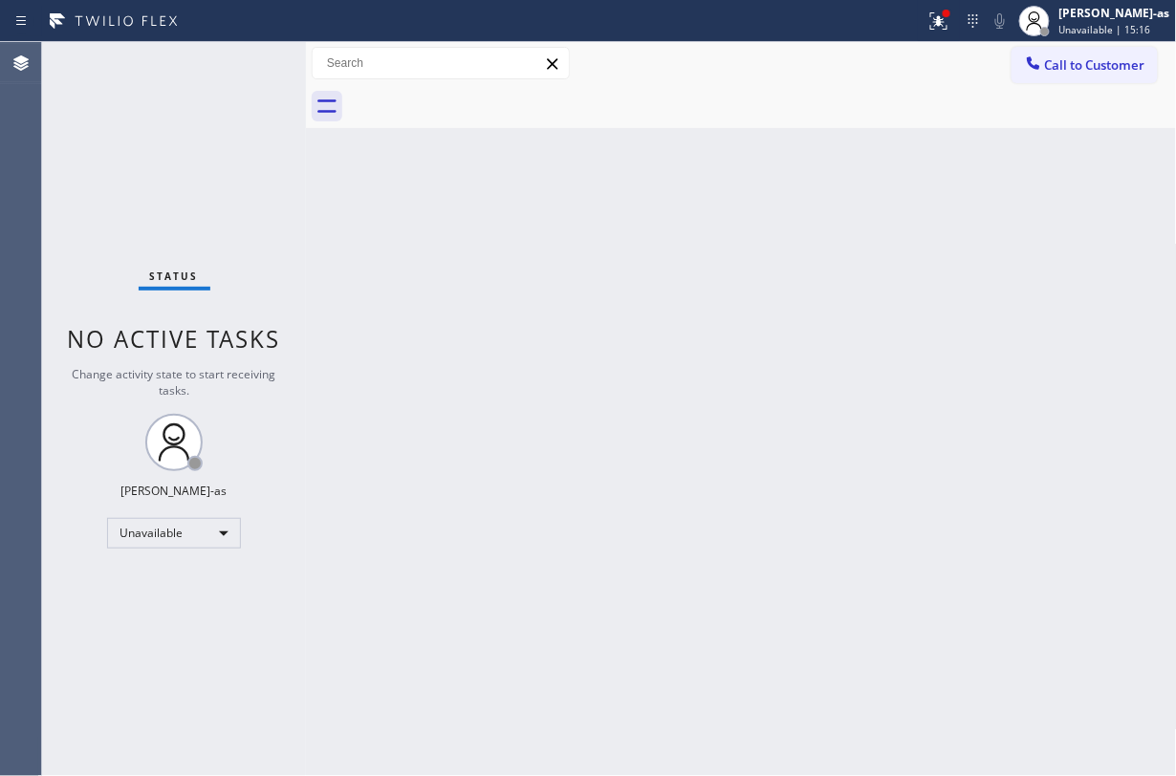
click at [497, 250] on div "Back to Dashboard Change Sender ID Customers Technicians Select a contact Outbo…" at bounding box center [741, 409] width 871 height 734
click at [1080, 50] on button "Call to Customer" at bounding box center [1084, 65] width 146 height 36
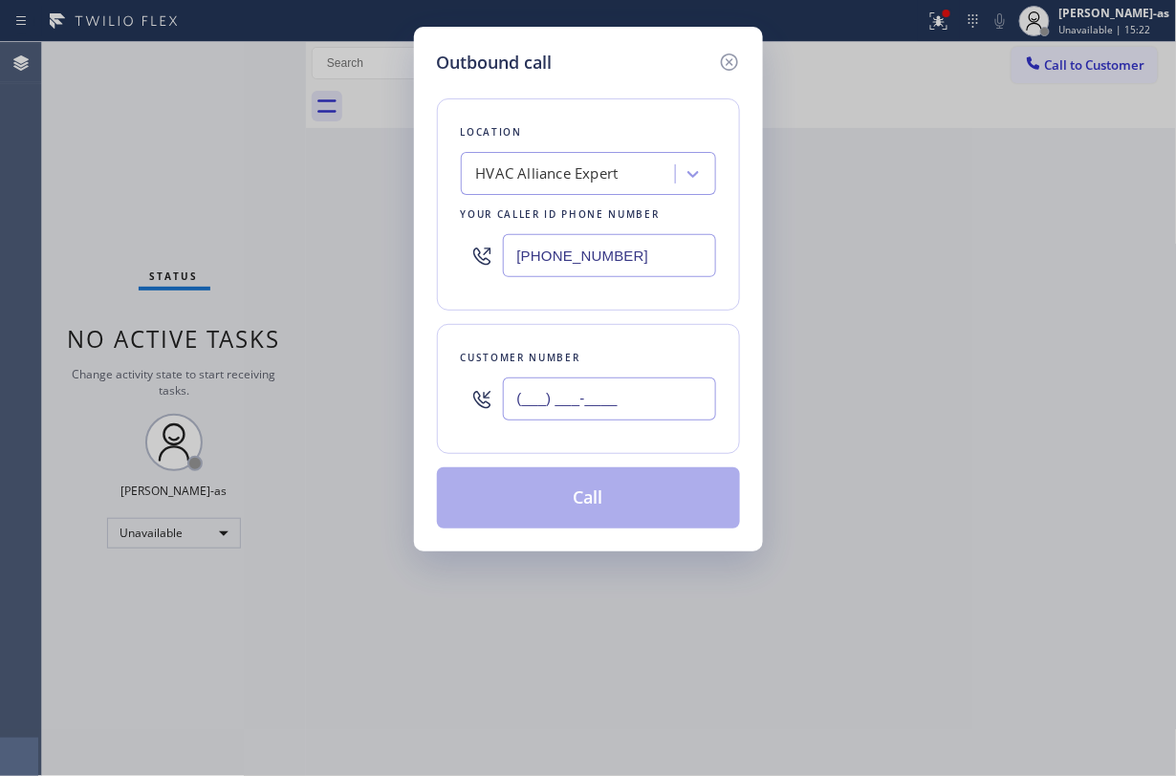
click at [610, 415] on input "(___) ___-____" at bounding box center [609, 399] width 213 height 43
paste input "626) 831-1687"
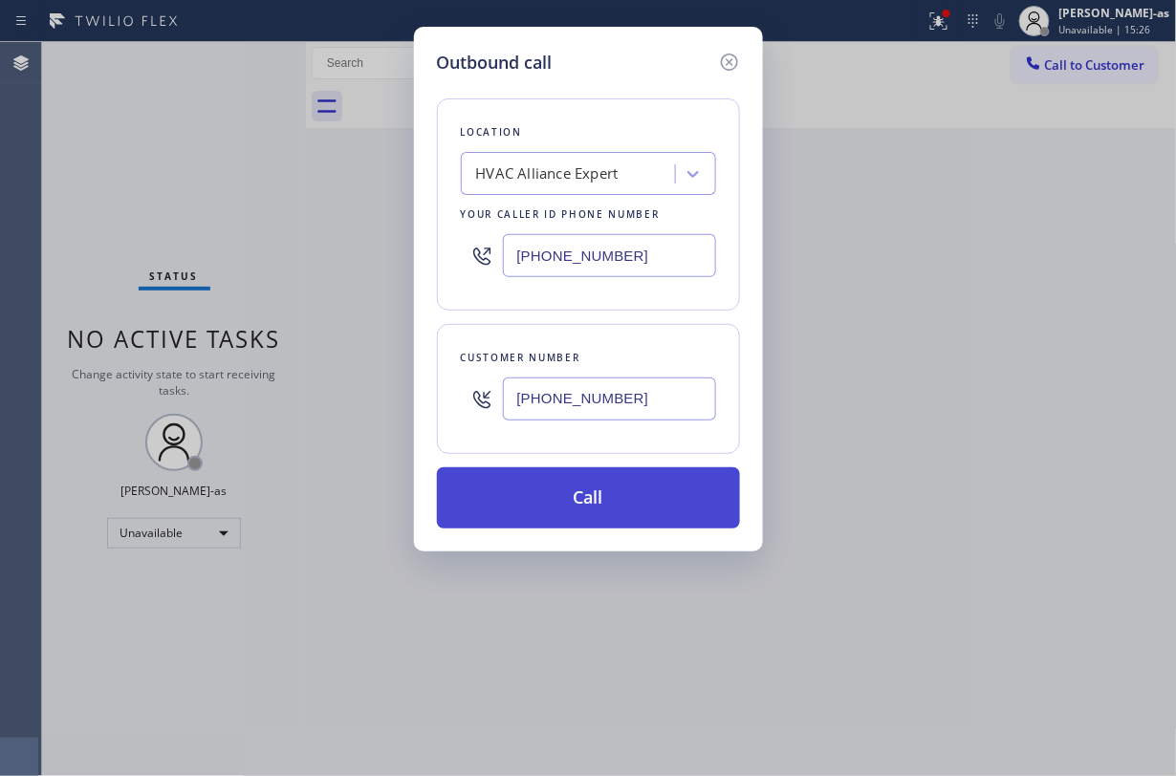
type input "[PHONE_NUMBER]"
click at [595, 510] on button "Call" at bounding box center [588, 497] width 303 height 61
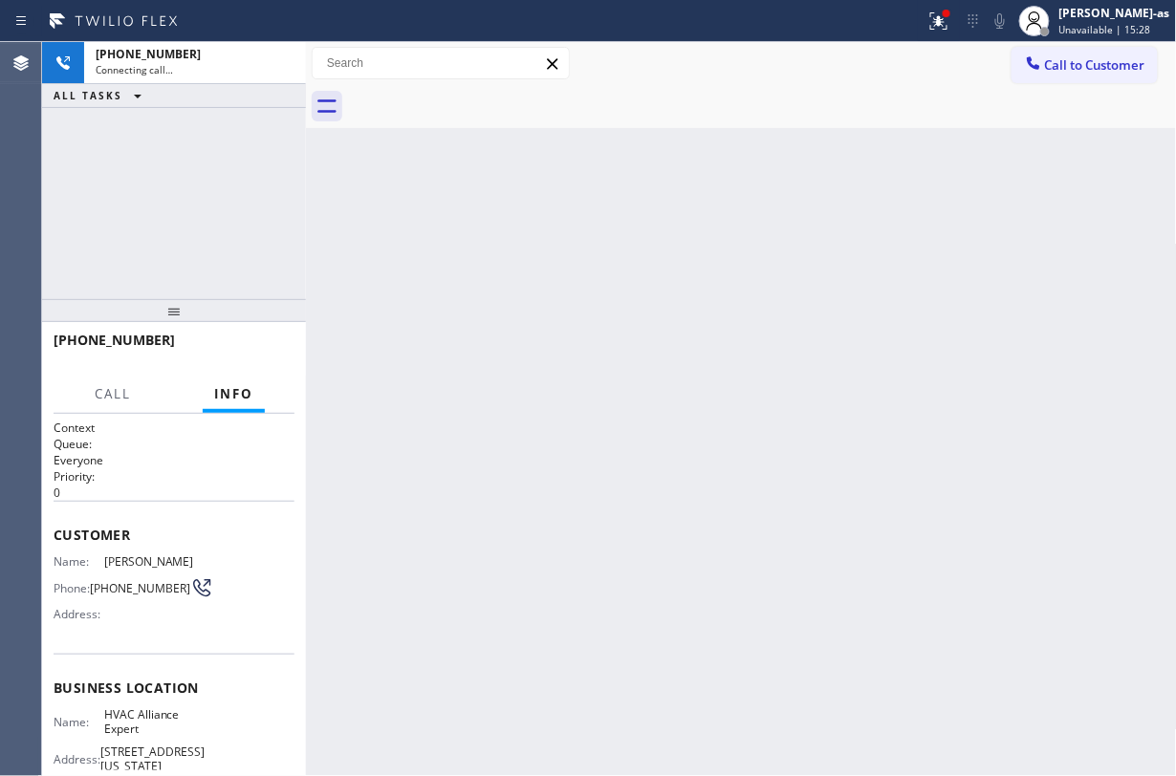
click at [174, 239] on div "[PHONE_NUMBER] Connecting call… ALL TASKS ALL TASKS ACTIVE TASKS TASKS IN WRAP …" at bounding box center [174, 170] width 264 height 257
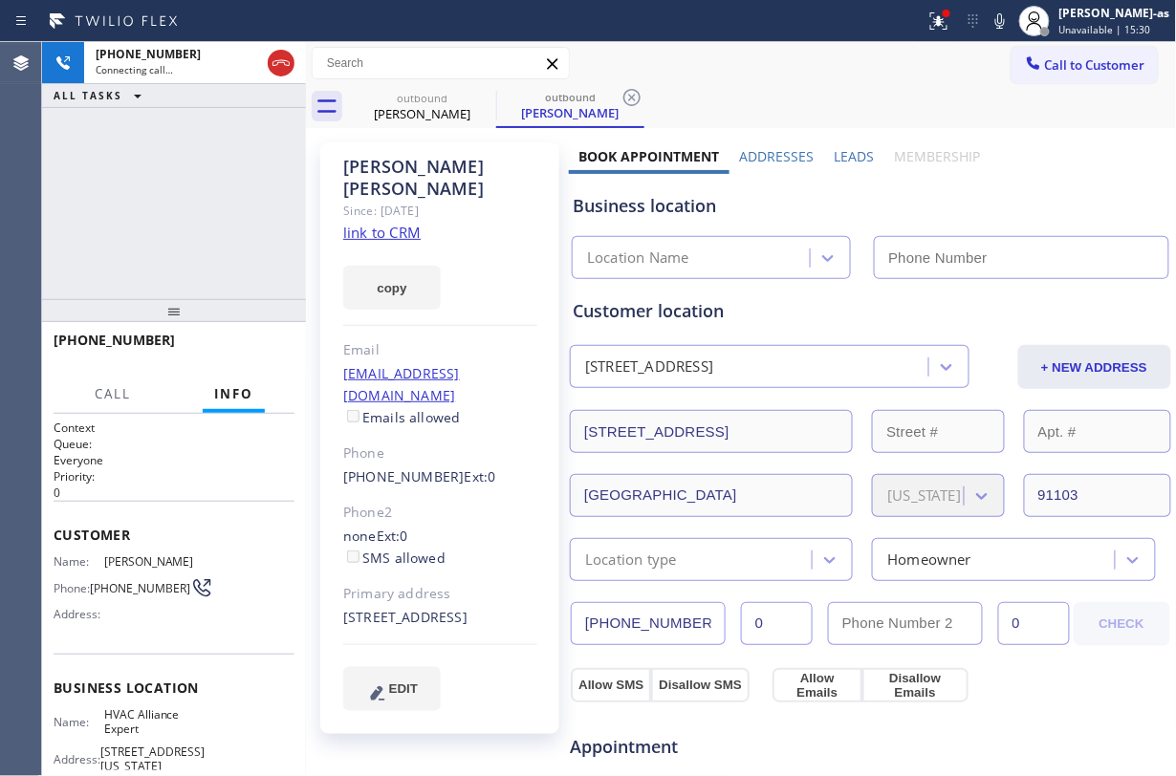
click at [398, 223] on link "link to CRM" at bounding box center [381, 232] width 77 height 19
type input "[PHONE_NUMBER]"
drag, startPoint x: 276, startPoint y: 54, endPoint x: 376, endPoint y: 88, distance: 104.9
click at [287, 55] on icon at bounding box center [281, 63] width 23 height 23
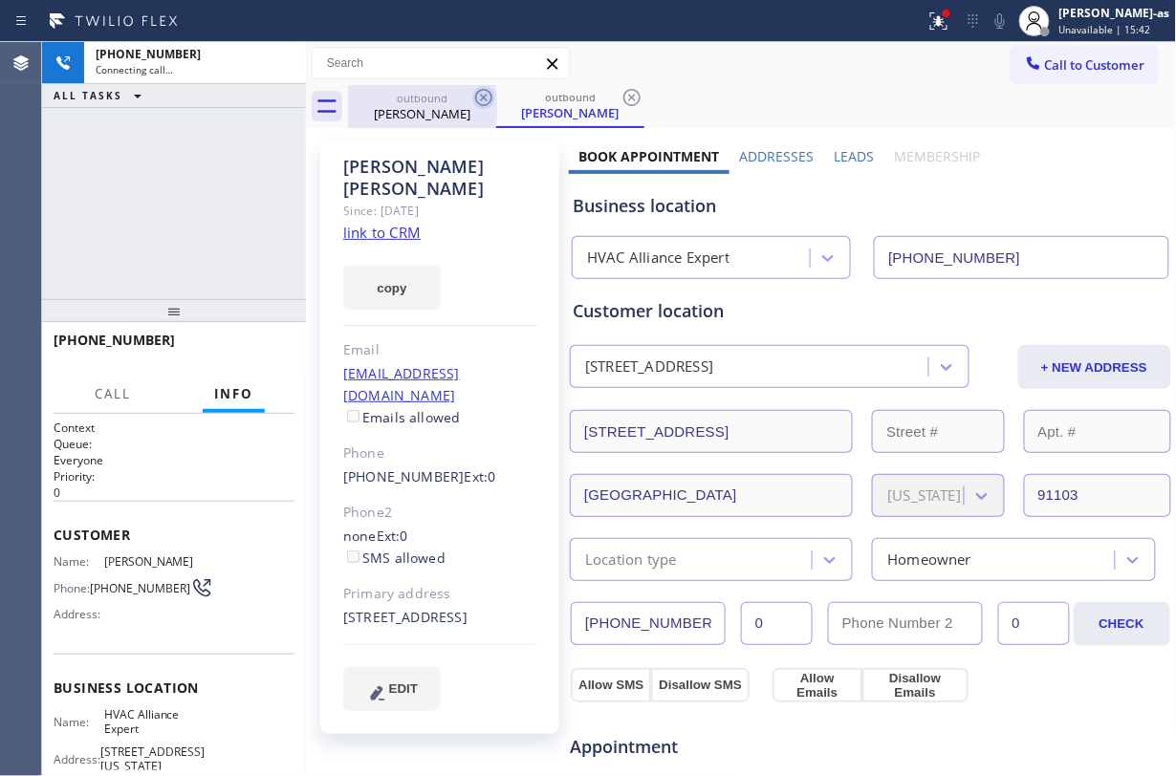
drag, startPoint x: 441, startPoint y: 93, endPoint x: 475, endPoint y: 93, distance: 34.4
click at [445, 93] on div "outbound" at bounding box center [422, 98] width 144 height 14
click at [475, 93] on icon at bounding box center [483, 97] width 23 height 23
click at [0, 0] on icon at bounding box center [0, 0] width 0 height 0
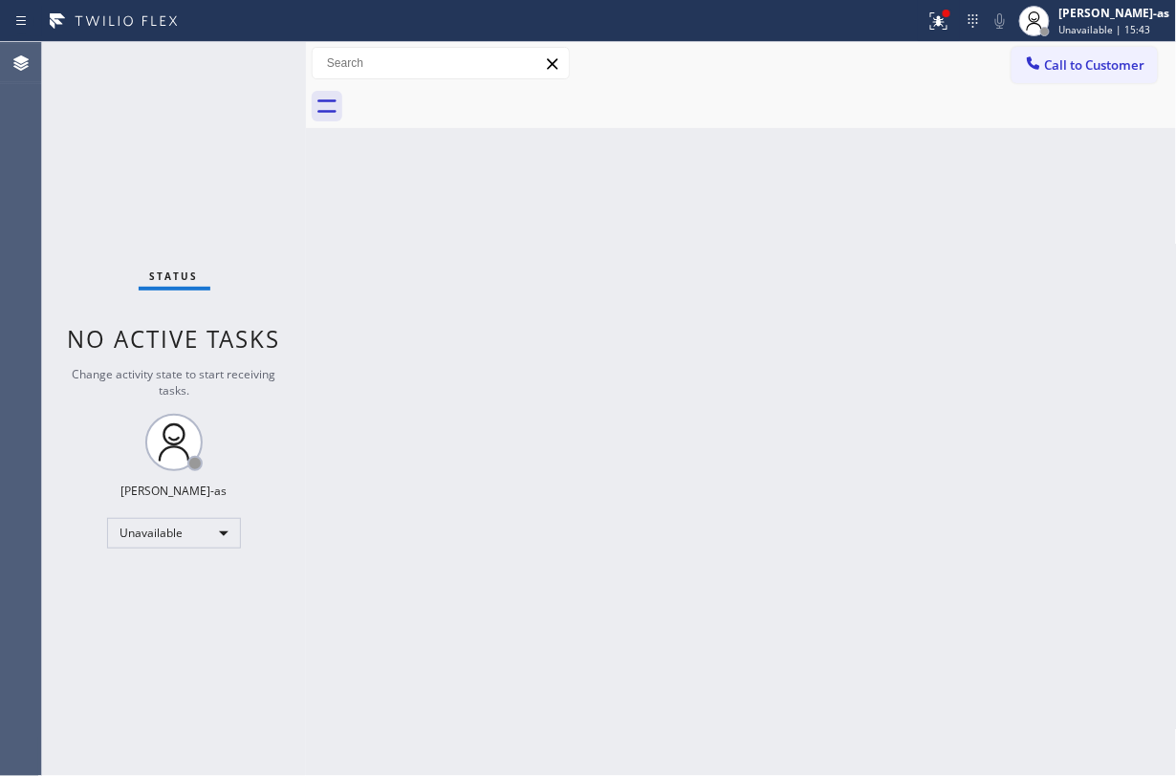
click at [475, 93] on div at bounding box center [762, 106] width 829 height 43
click at [1050, 66] on span "Call to Customer" at bounding box center [1095, 64] width 100 height 17
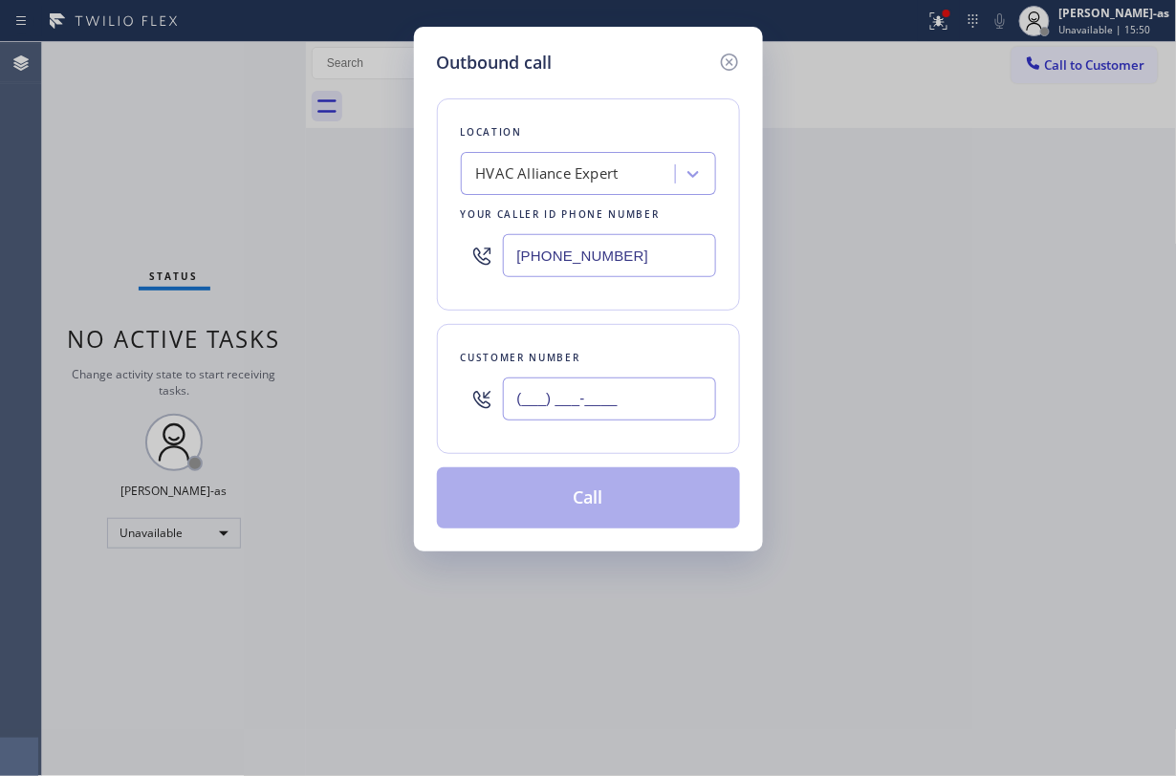
click at [667, 388] on input "(___) ___-____" at bounding box center [609, 399] width 213 height 43
paste input "424) 346-6107"
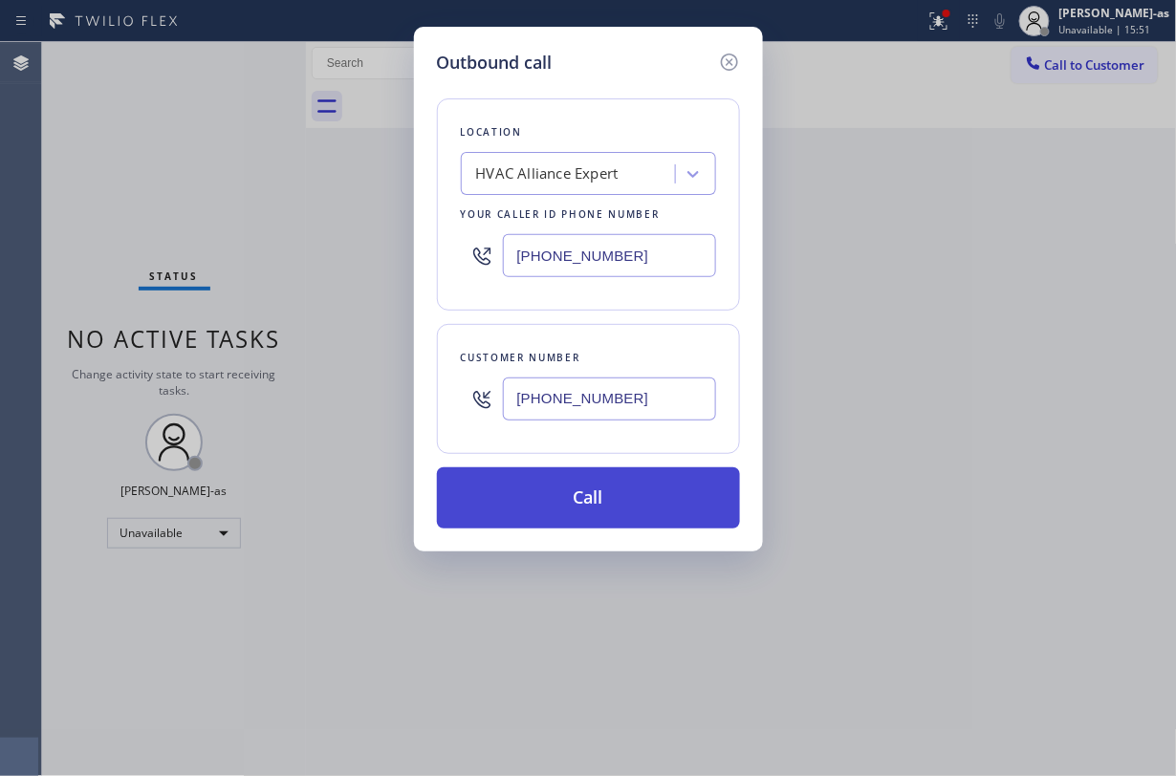
type input "[PHONE_NUMBER]"
click at [620, 493] on button "Call" at bounding box center [588, 497] width 303 height 61
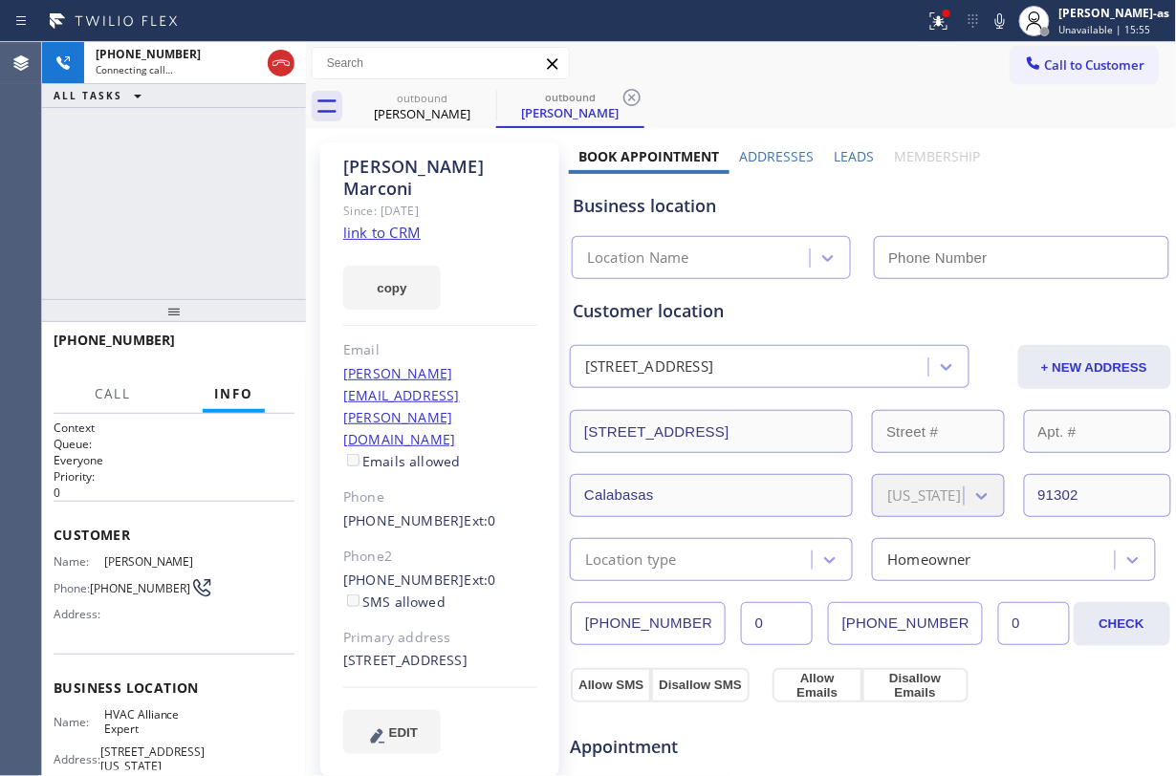
type input "[PHONE_NUMBER]"
click at [380, 223] on link "link to CRM" at bounding box center [381, 232] width 77 height 19
drag, startPoint x: 284, startPoint y: 67, endPoint x: 288, endPoint y: 4, distance: 63.2
click at [285, 66] on icon at bounding box center [281, 63] width 23 height 23
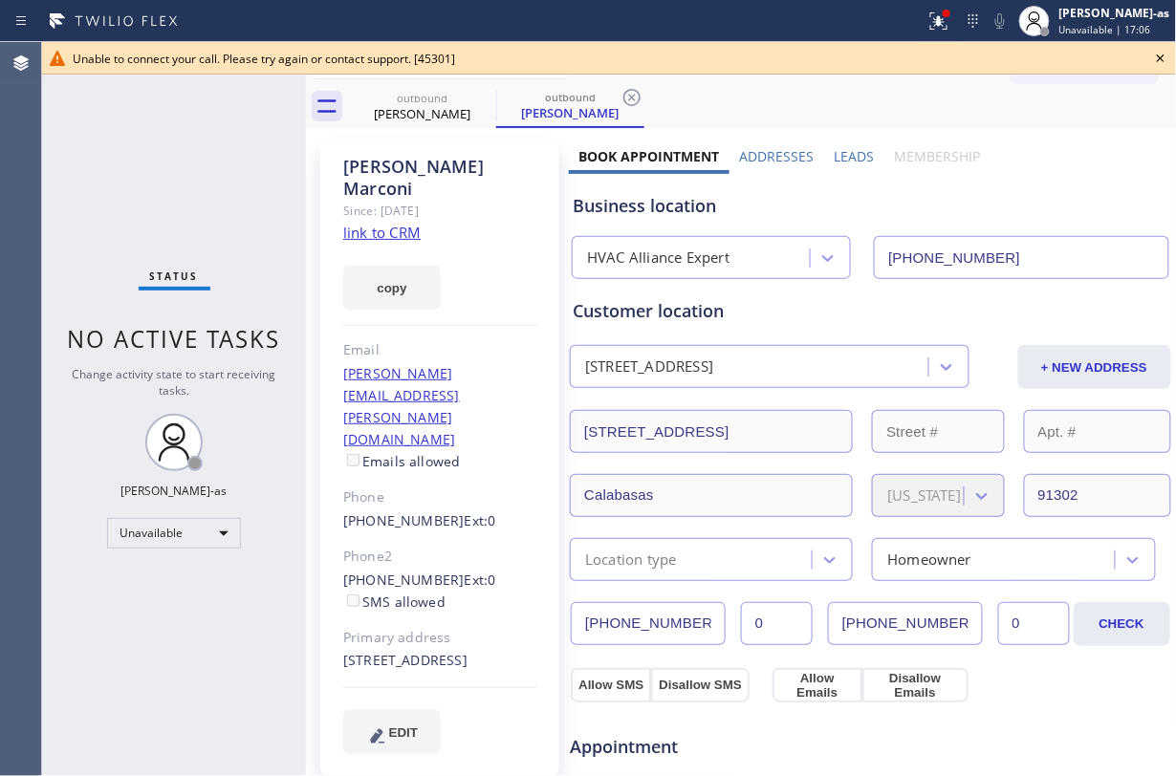
click at [1164, 59] on icon at bounding box center [1160, 58] width 23 height 23
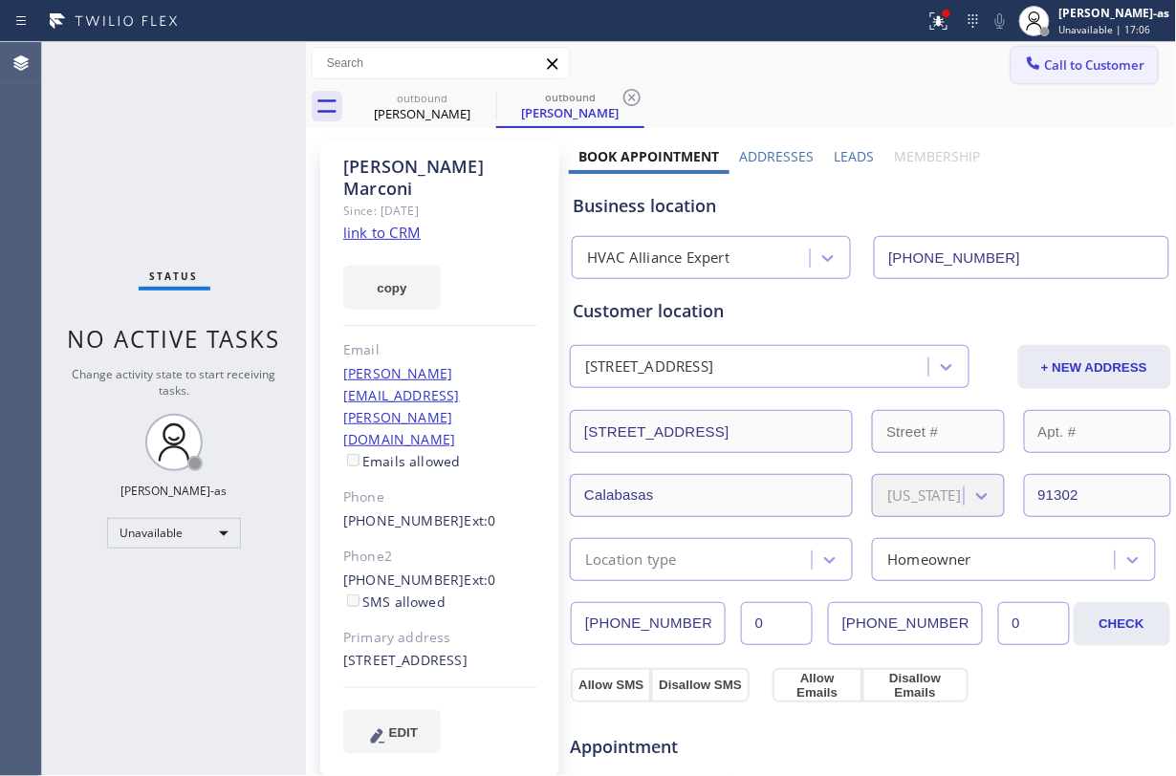
click at [1118, 58] on span "Call to Customer" at bounding box center [1095, 64] width 100 height 17
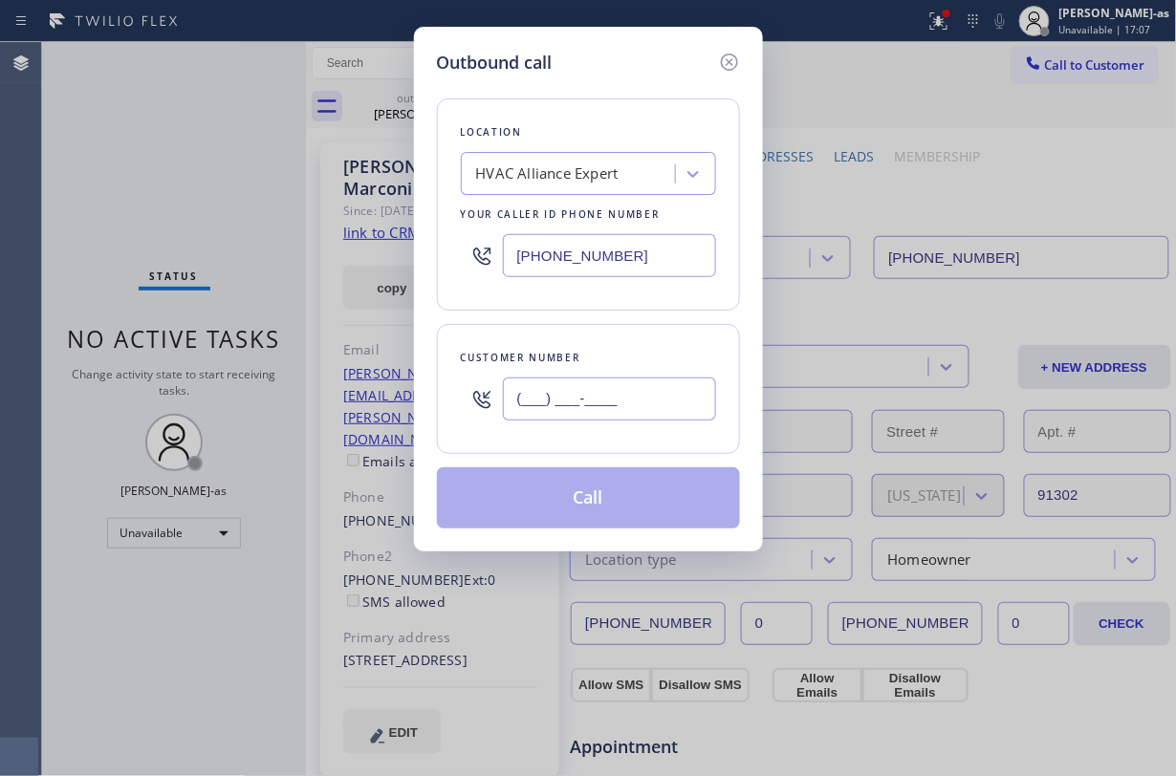
click at [619, 417] on input "(___) ___-____" at bounding box center [609, 399] width 213 height 43
paste input "845) 612-9519"
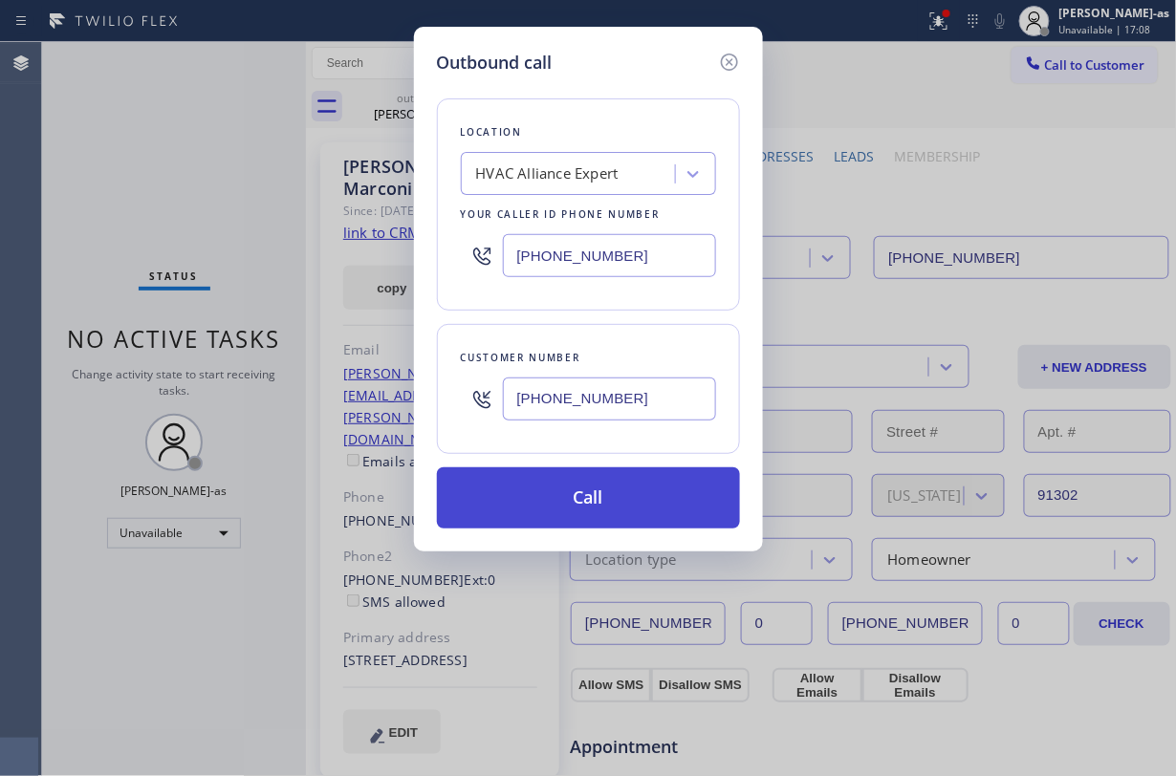
type input "[PHONE_NUMBER]"
click at [617, 498] on button "Call" at bounding box center [588, 497] width 303 height 61
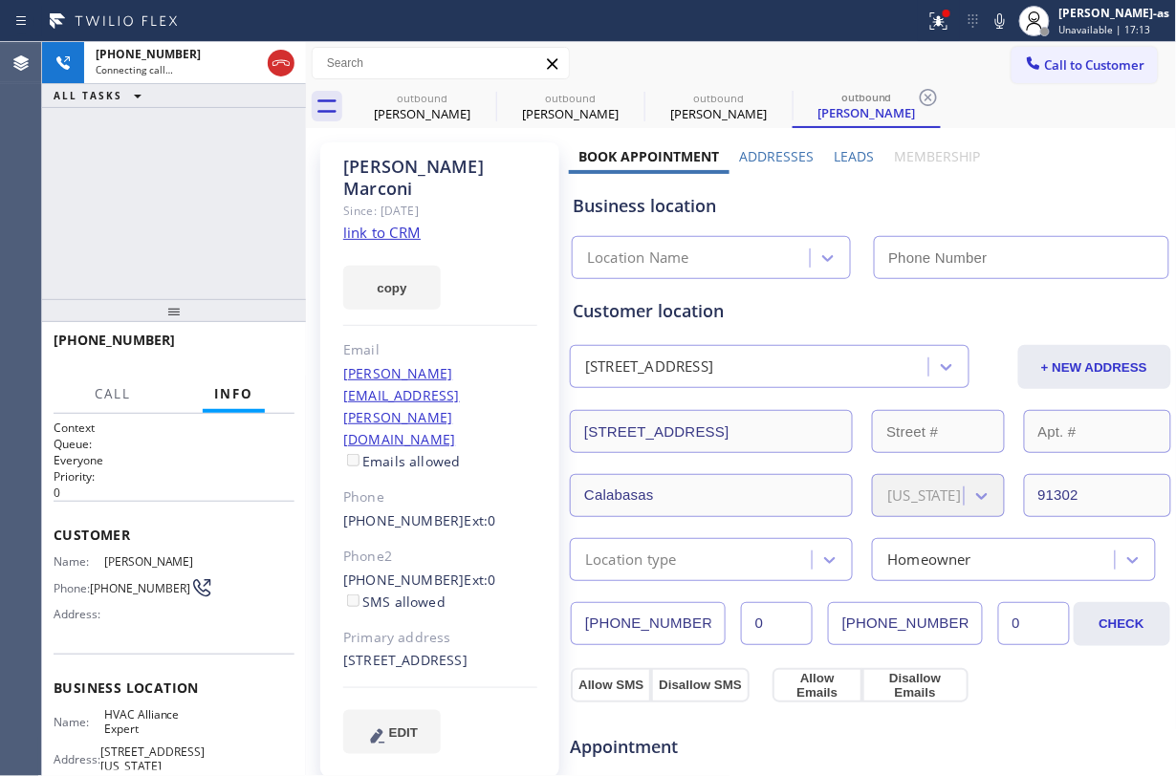
type input "[PHONE_NUMBER]"
click at [275, 333] on div "[PHONE_NUMBER] Live | 00:01 HANG UP" at bounding box center [174, 349] width 241 height 50
click at [266, 342] on span "HANG UP" at bounding box center [250, 348] width 58 height 13
click at [246, 192] on div "[PHONE_NUMBER] Live | 00:02 ALL TASKS ALL TASKS ACTIVE TASKS TASKS IN WRAP UP" at bounding box center [174, 170] width 264 height 257
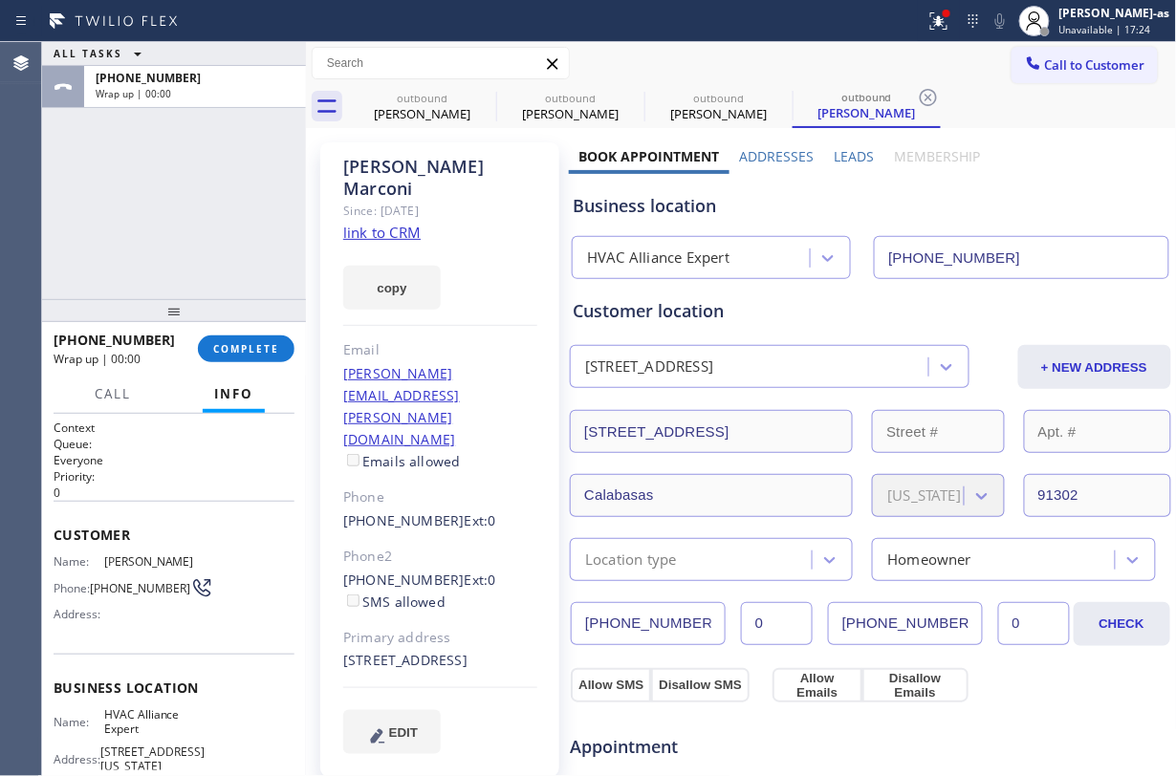
drag, startPoint x: 258, startPoint y: 358, endPoint x: 285, endPoint y: 327, distance: 40.6
click at [261, 356] on button "COMPLETE" at bounding box center [246, 349] width 97 height 27
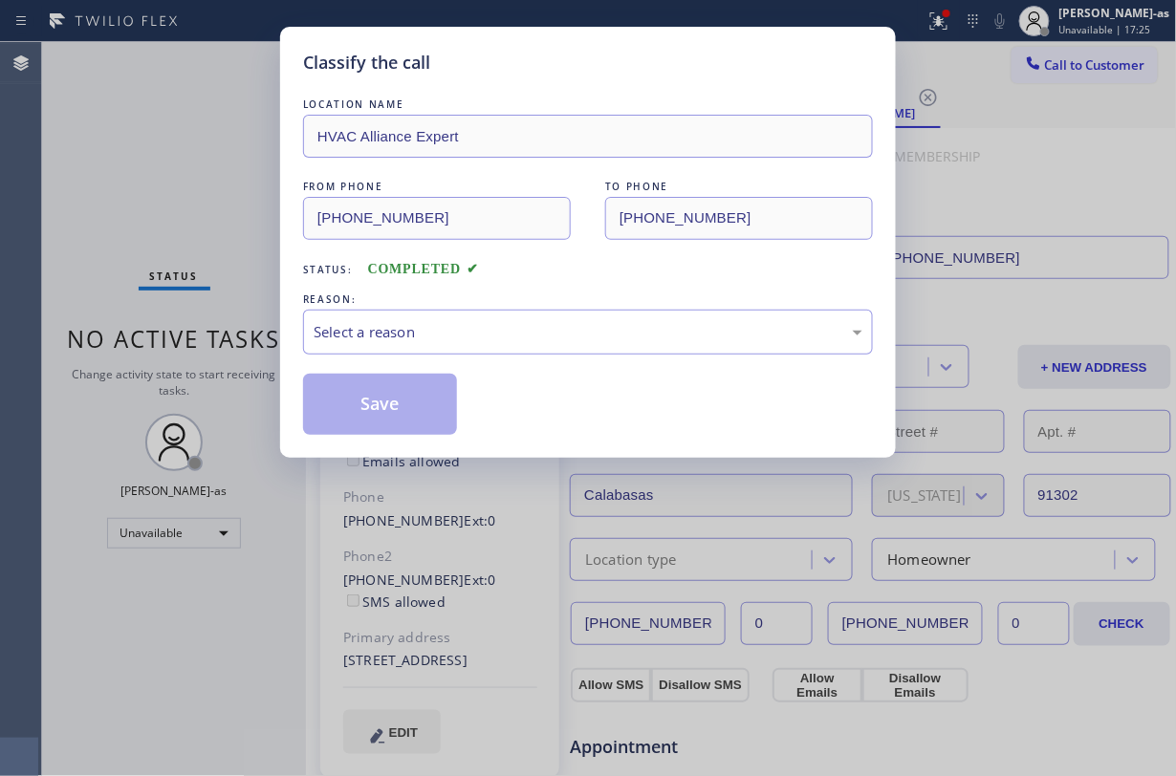
click at [197, 229] on div "Classify the call LOCATION NAME HVAC Alliance Expert FROM PHONE [PHONE_NUMBER] …" at bounding box center [588, 388] width 1176 height 776
click at [642, 346] on div "Select a reason" at bounding box center [588, 332] width 570 height 45
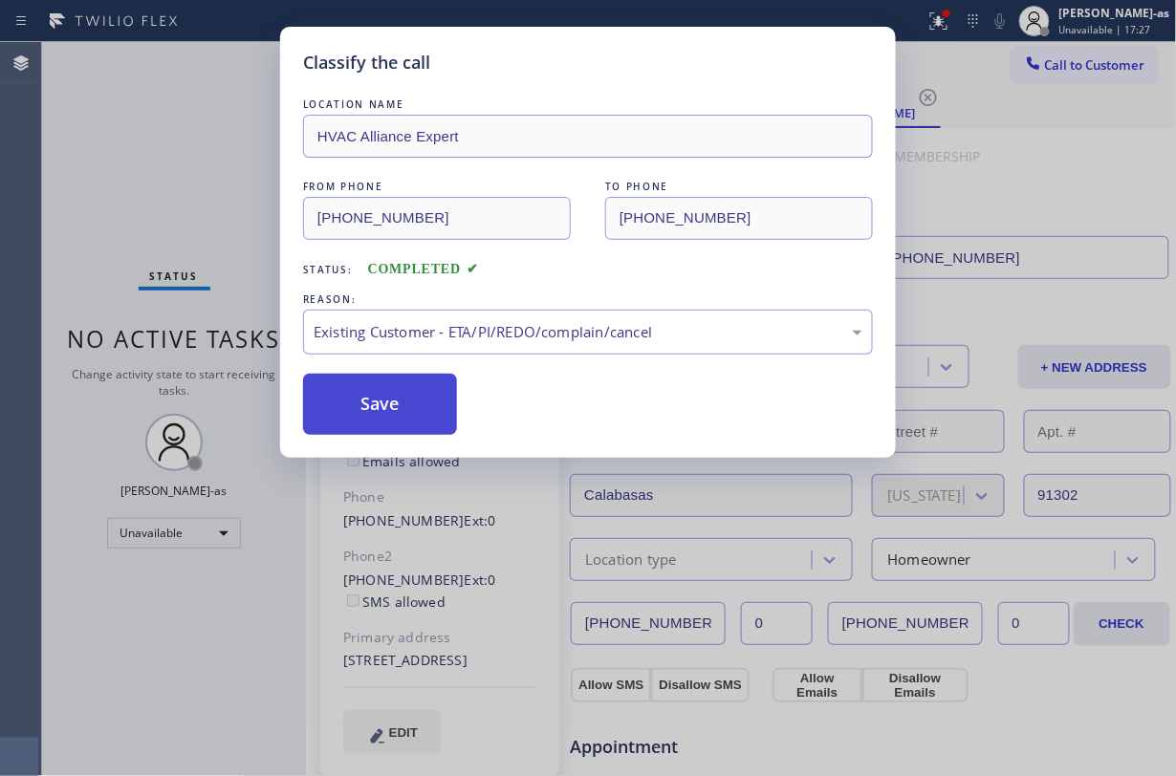
click at [409, 402] on button "Save" at bounding box center [380, 404] width 154 height 61
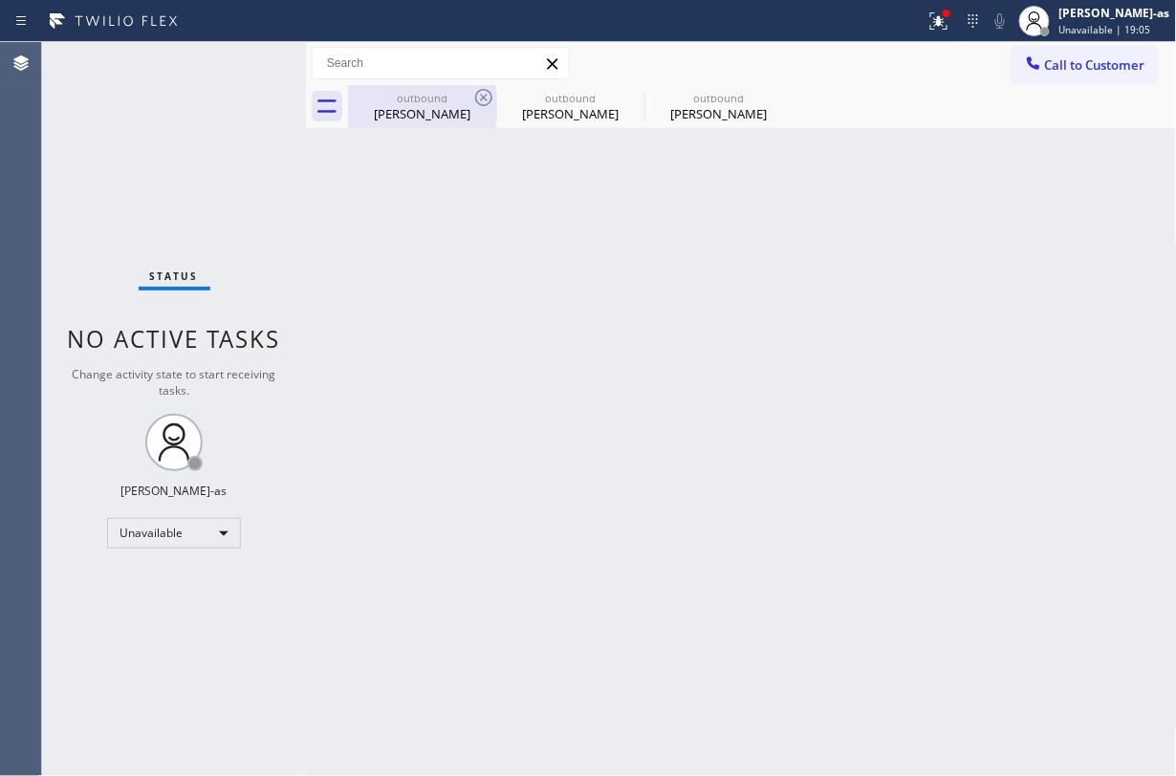
click at [464, 105] on div "[PERSON_NAME]" at bounding box center [422, 113] width 144 height 17
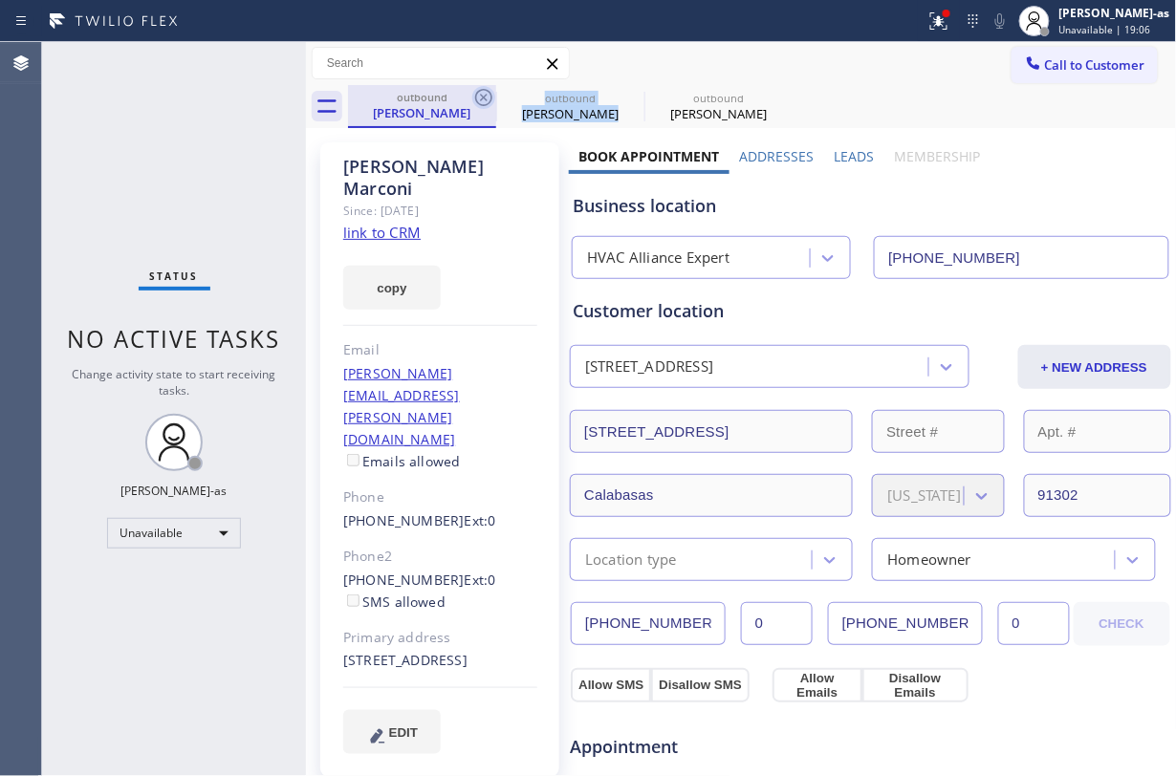
click at [494, 98] on div "outbound [PERSON_NAME] outbound [PERSON_NAME] outbound [PERSON_NAME]" at bounding box center [762, 106] width 829 height 43
click at [493, 96] on icon at bounding box center [483, 97] width 23 height 23
click at [0, 0] on icon at bounding box center [0, 0] width 0 height 0
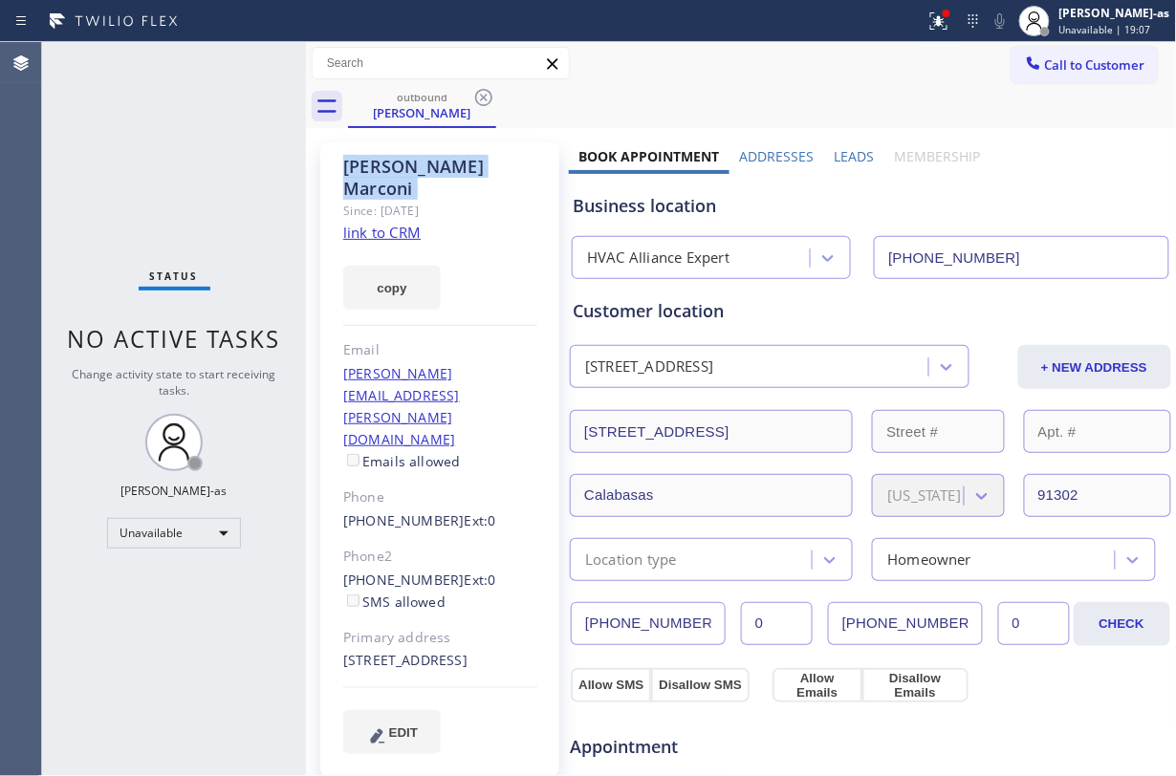
click at [493, 96] on icon at bounding box center [483, 97] width 23 height 23
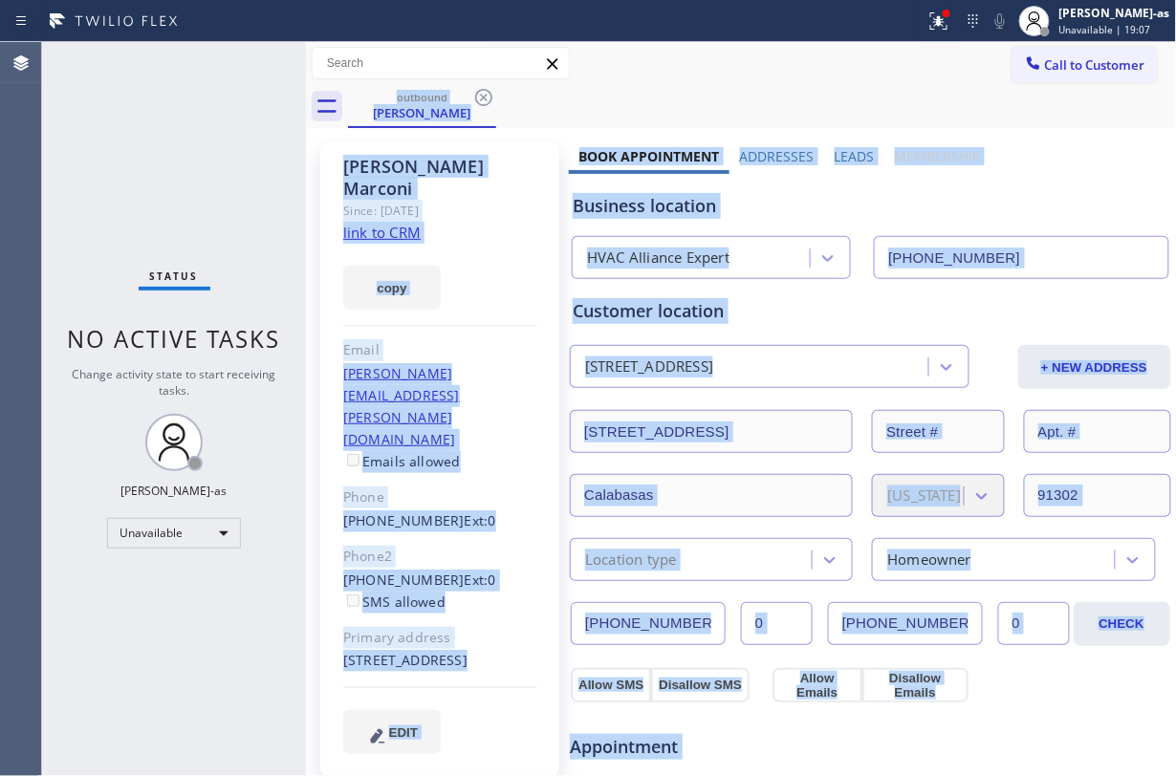
click at [493, 96] on div "outbound [PERSON_NAME]" at bounding box center [762, 106] width 829 height 43
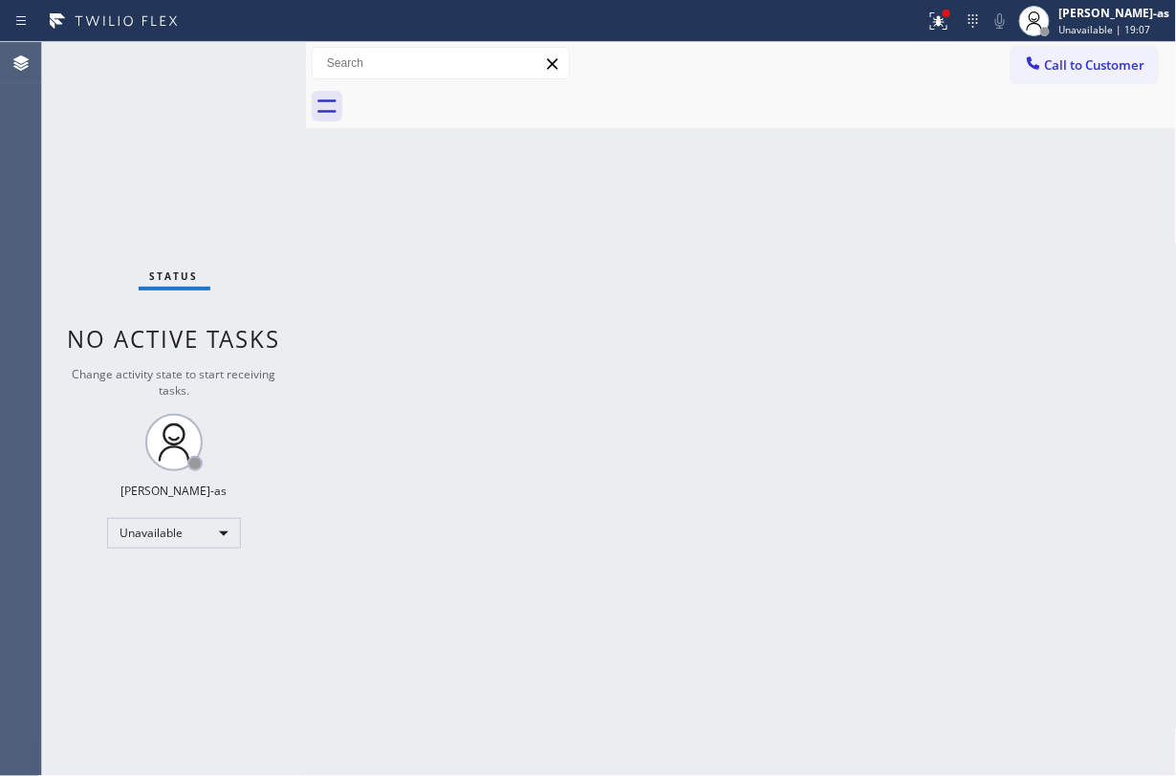
click at [720, 406] on div "Back to Dashboard Change Sender ID Customers Technicians Select a contact Outbo…" at bounding box center [741, 409] width 871 height 734
click at [1086, 70] on span "Call to Customer" at bounding box center [1095, 64] width 100 height 17
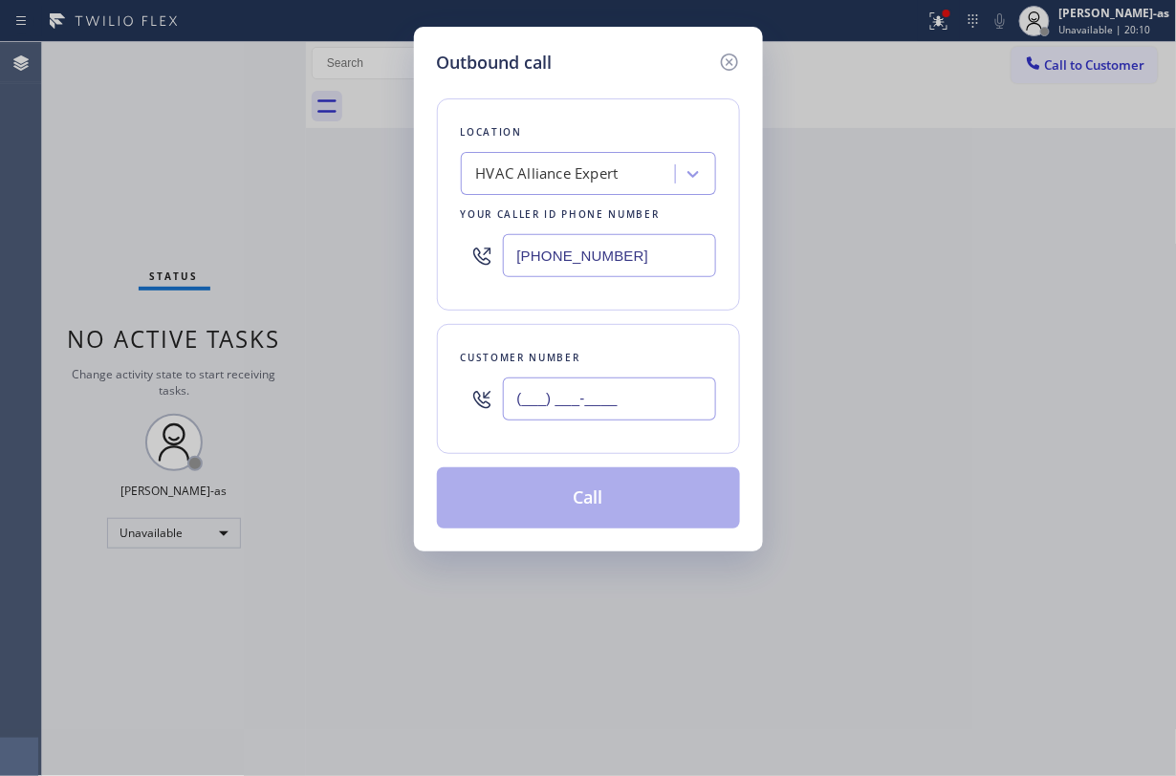
click at [612, 400] on input "(___) ___-____" at bounding box center [609, 399] width 213 height 43
paste input "626) 814-9708"
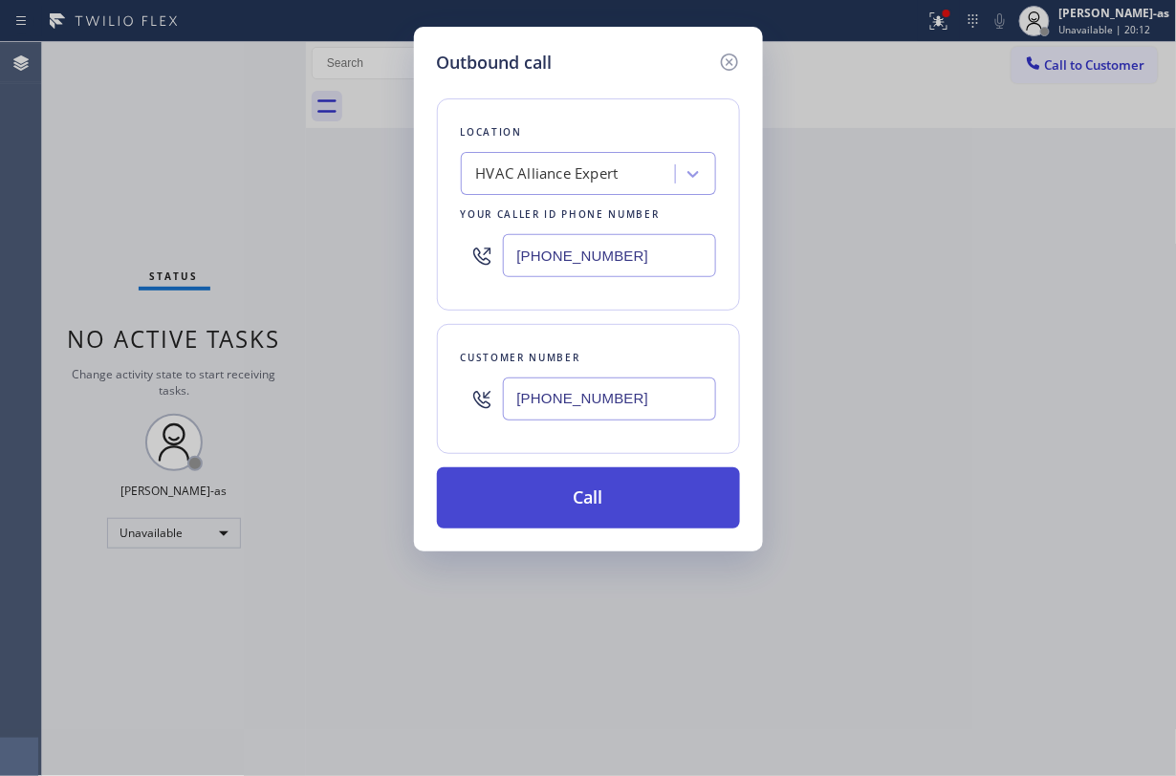
type input "[PHONE_NUMBER]"
click at [610, 499] on button "Call" at bounding box center [588, 497] width 303 height 61
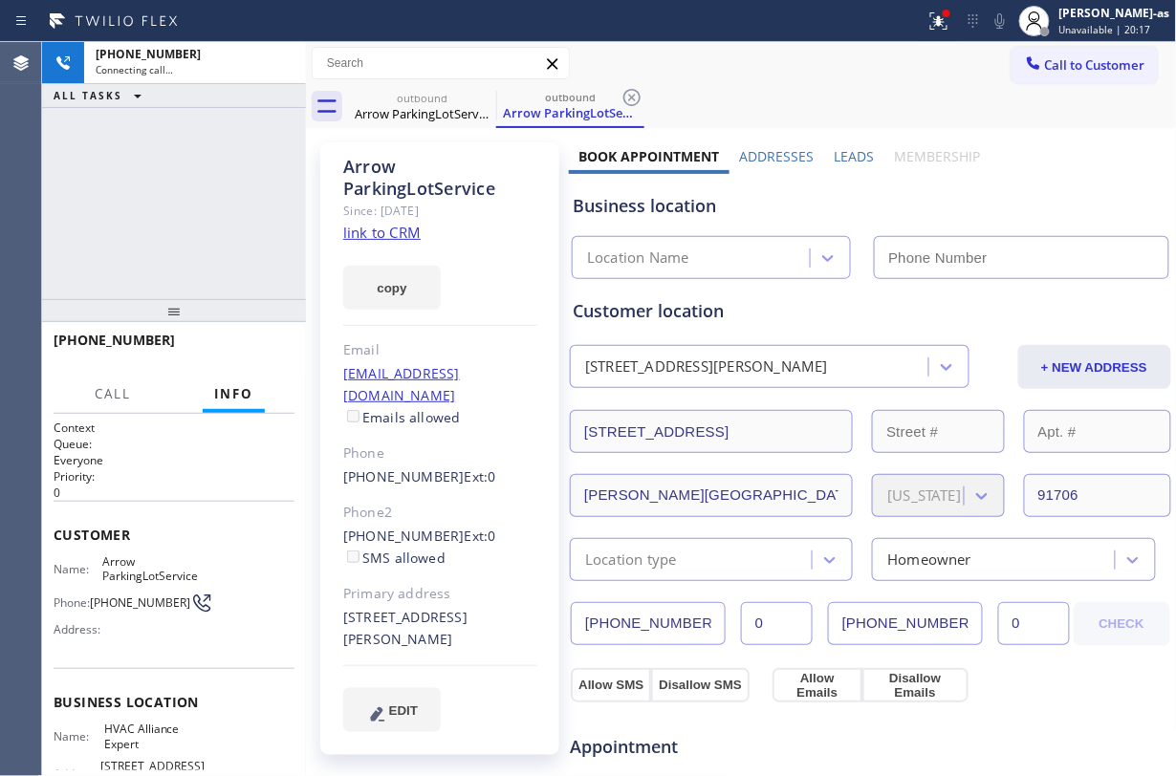
click at [242, 222] on div "[PHONE_NUMBER] Connecting call… ALL TASKS ALL TASKS ACTIVE TASKS TASKS IN WRAP …" at bounding box center [174, 170] width 264 height 257
click at [398, 227] on link "link to CRM" at bounding box center [381, 232] width 77 height 19
type input "[PHONE_NUMBER]"
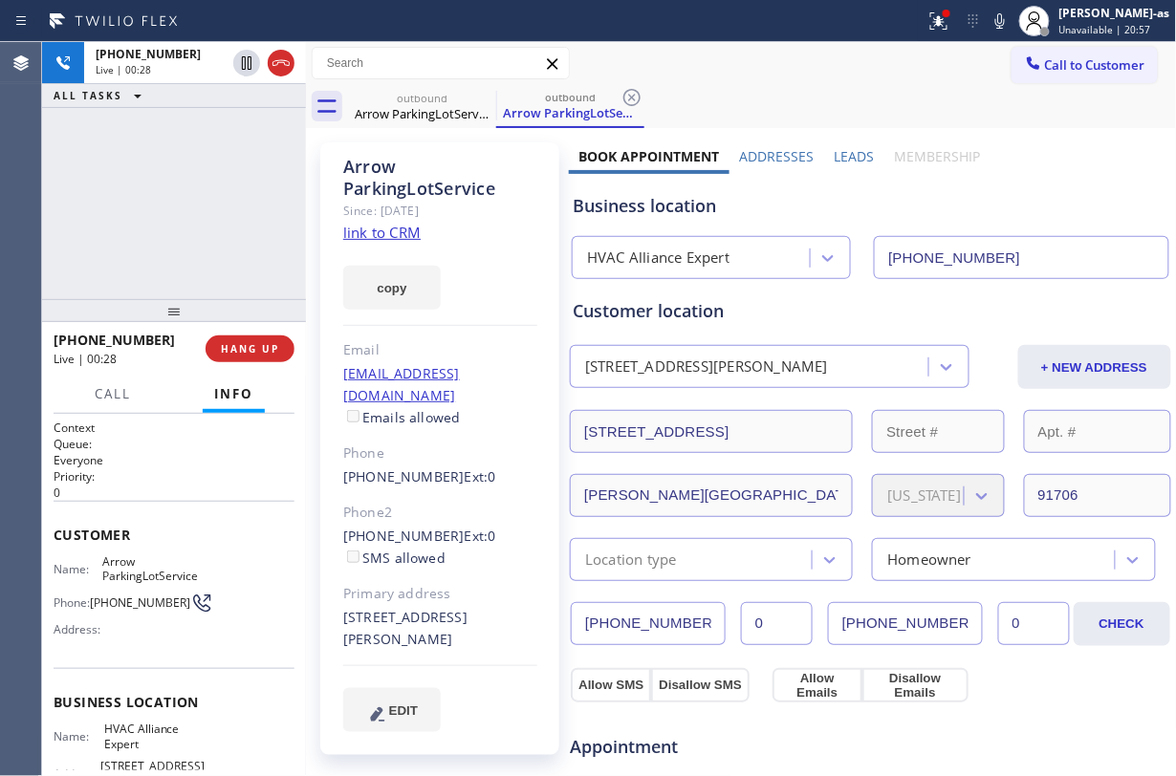
drag, startPoint x: 182, startPoint y: 200, endPoint x: 226, endPoint y: 200, distance: 44.0
click at [193, 206] on div "[PHONE_NUMBER] Live | 00:28 ALL TASKS ALL TASKS ACTIVE TASKS TASKS IN WRAP UP" at bounding box center [174, 170] width 264 height 257
click at [258, 345] on span "HANG UP" at bounding box center [250, 348] width 58 height 13
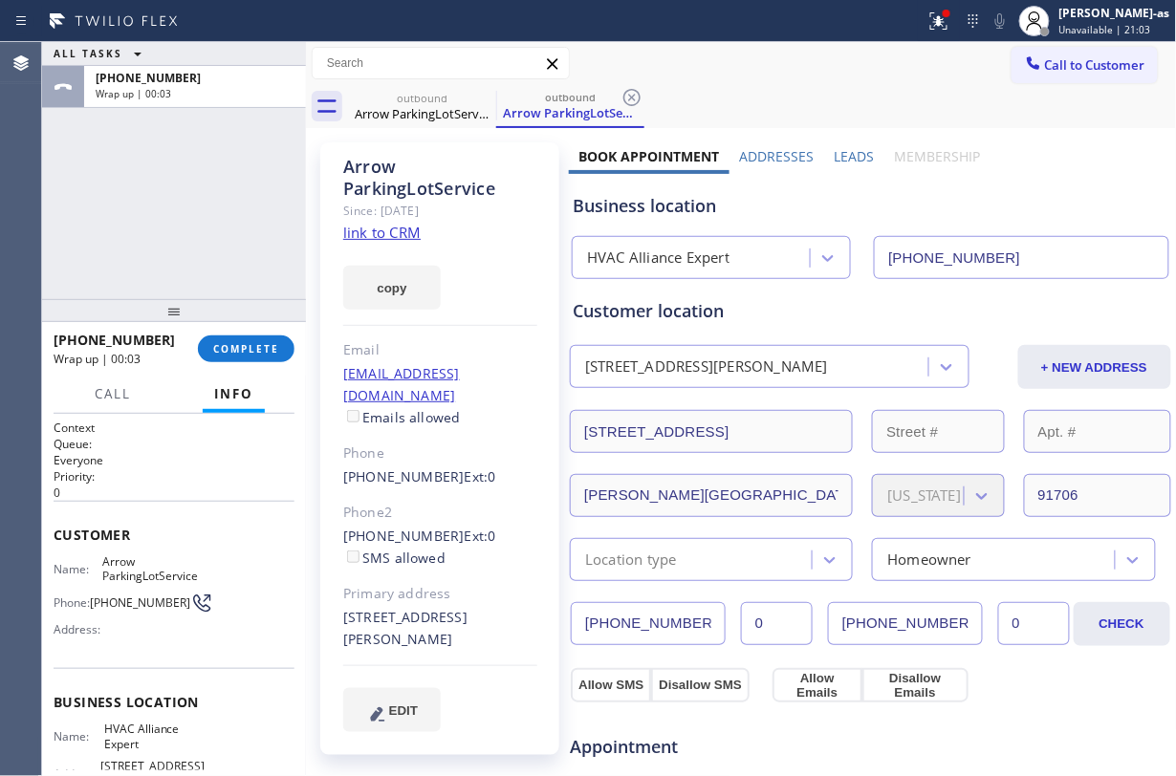
click at [212, 211] on div "ALL TASKS ALL TASKS ACTIVE TASKS TASKS IN WRAP UP [PHONE_NUMBER] Wrap up | 00:03" at bounding box center [174, 170] width 264 height 257
click at [246, 342] on span "COMPLETE" at bounding box center [246, 348] width 66 height 13
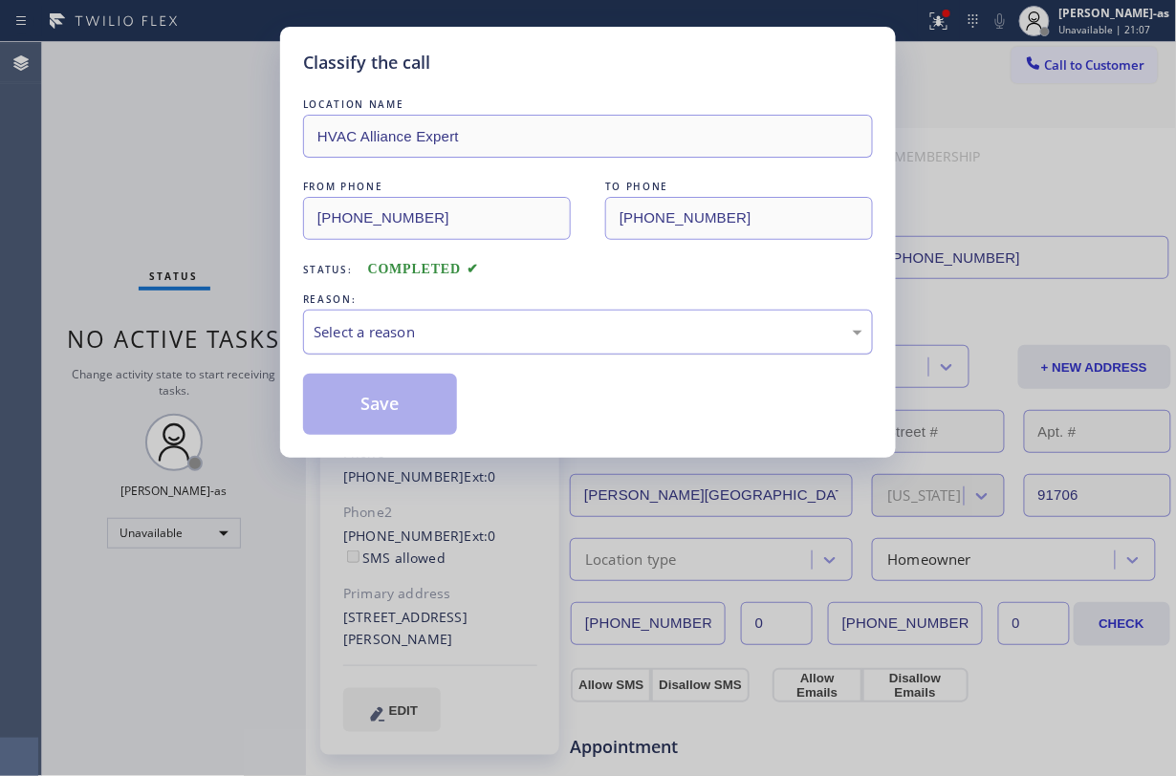
click at [513, 333] on div "Select a reason" at bounding box center [588, 332] width 549 height 22
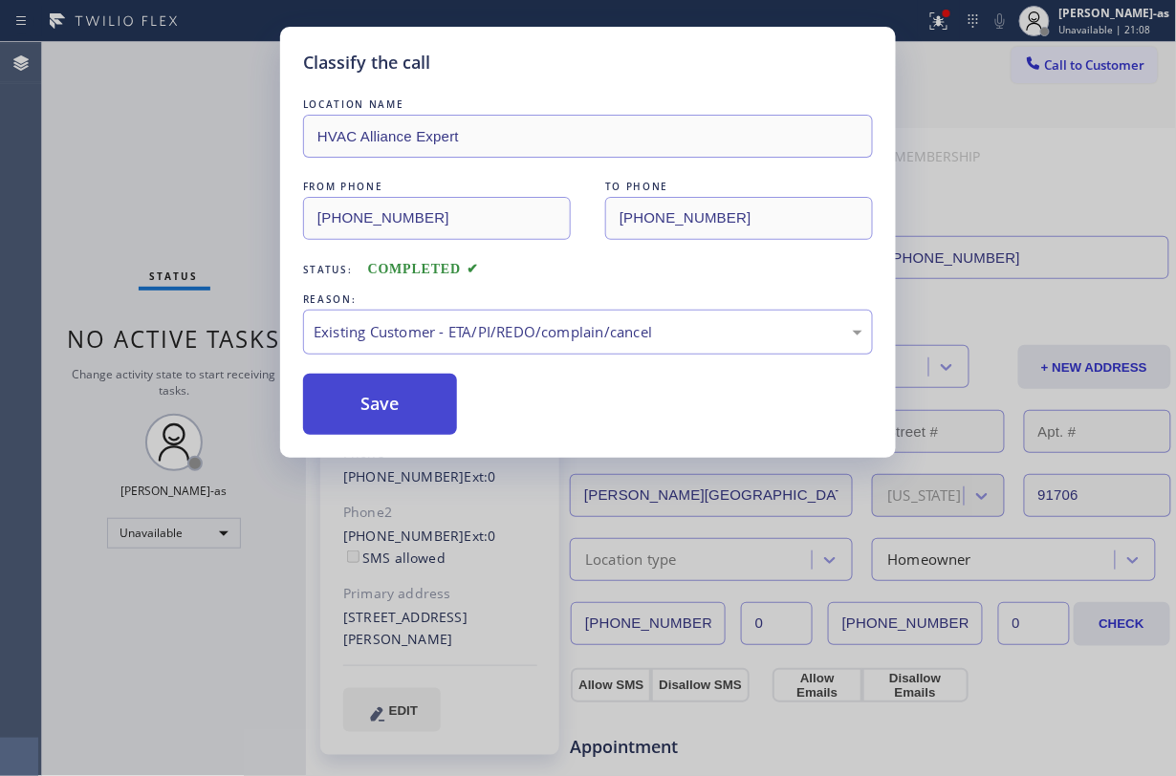
click at [430, 402] on button "Save" at bounding box center [380, 404] width 154 height 61
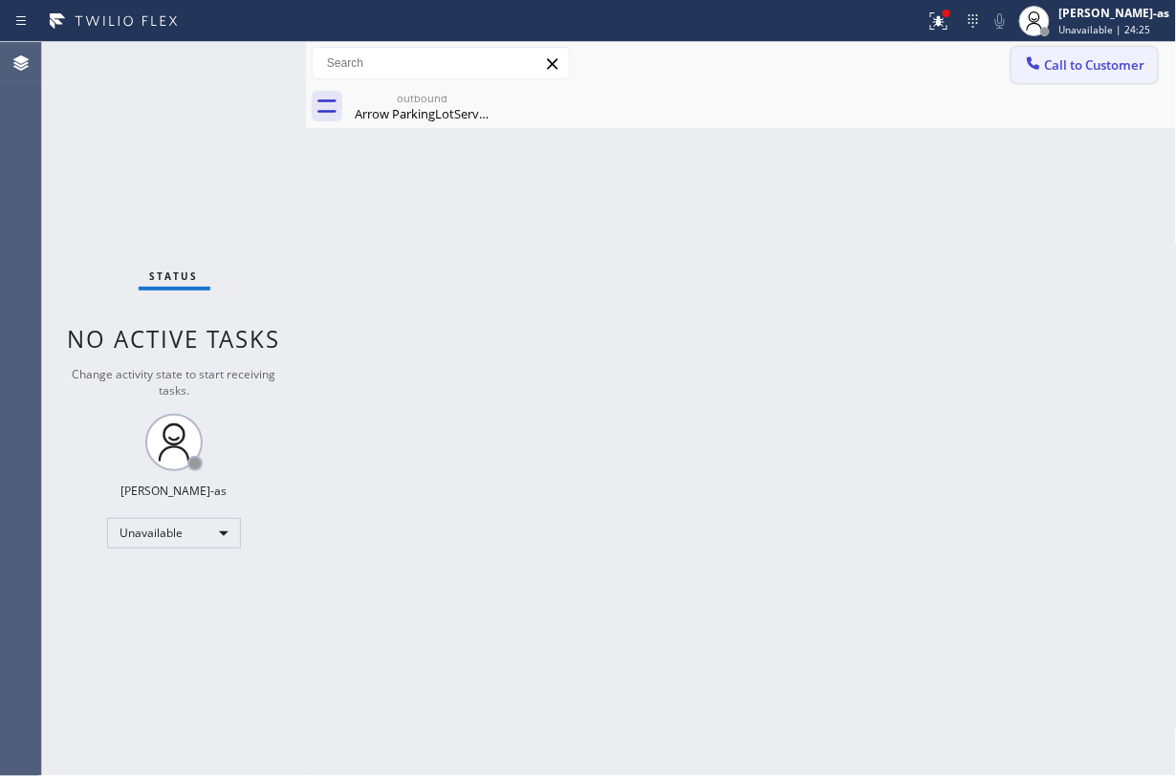
click at [1084, 70] on span "Call to Customer" at bounding box center [1095, 64] width 100 height 17
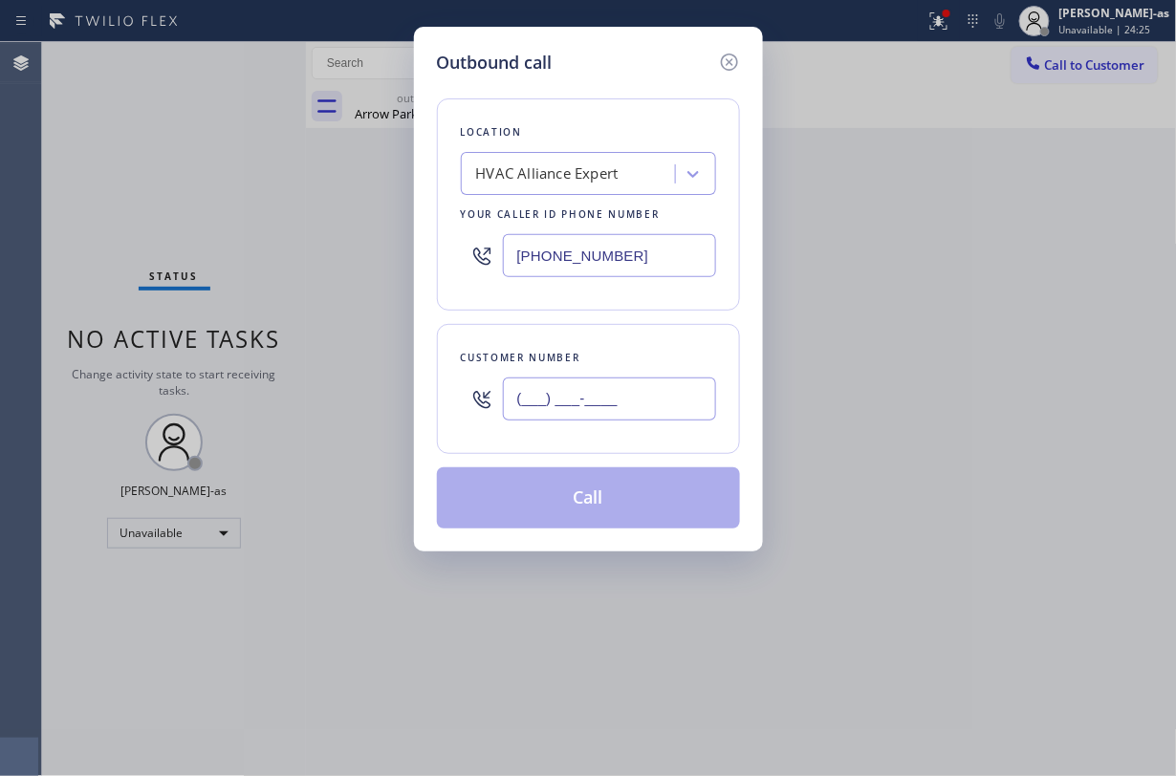
click at [650, 399] on input "(___) ___-____" at bounding box center [609, 399] width 213 height 43
paste input "213) 434-1514"
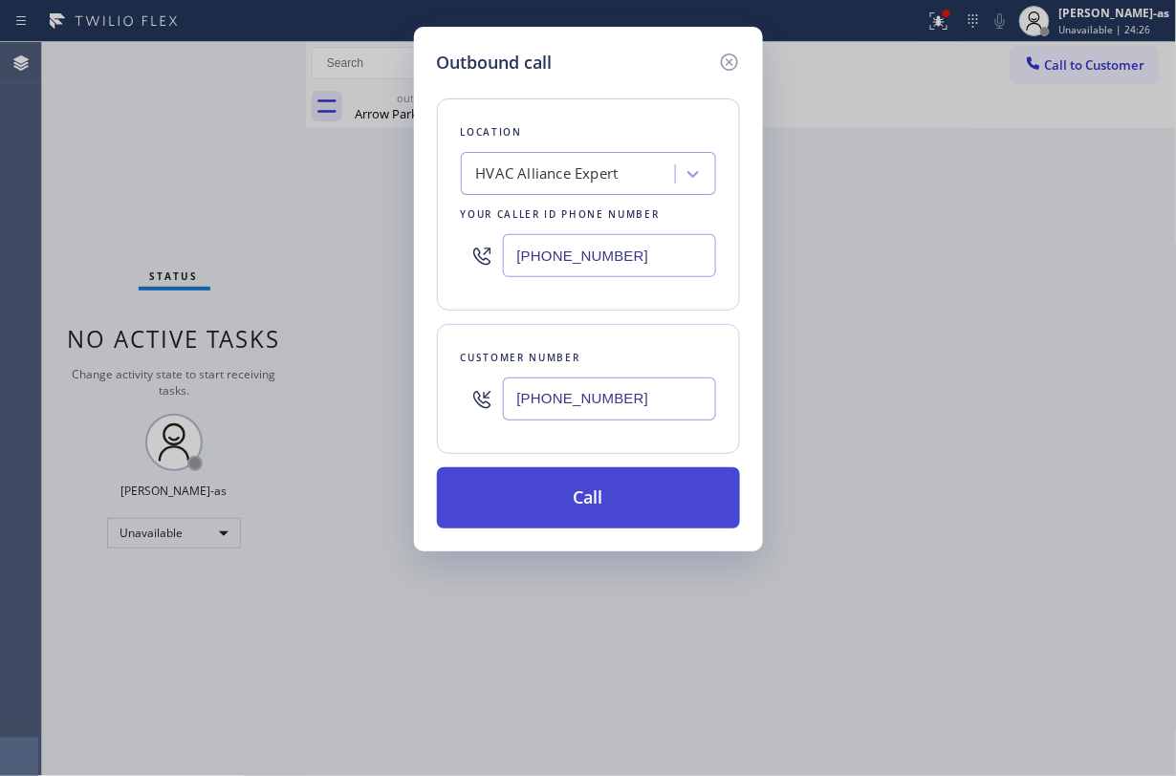
type input "[PHONE_NUMBER]"
click at [613, 509] on button "Call" at bounding box center [588, 497] width 303 height 61
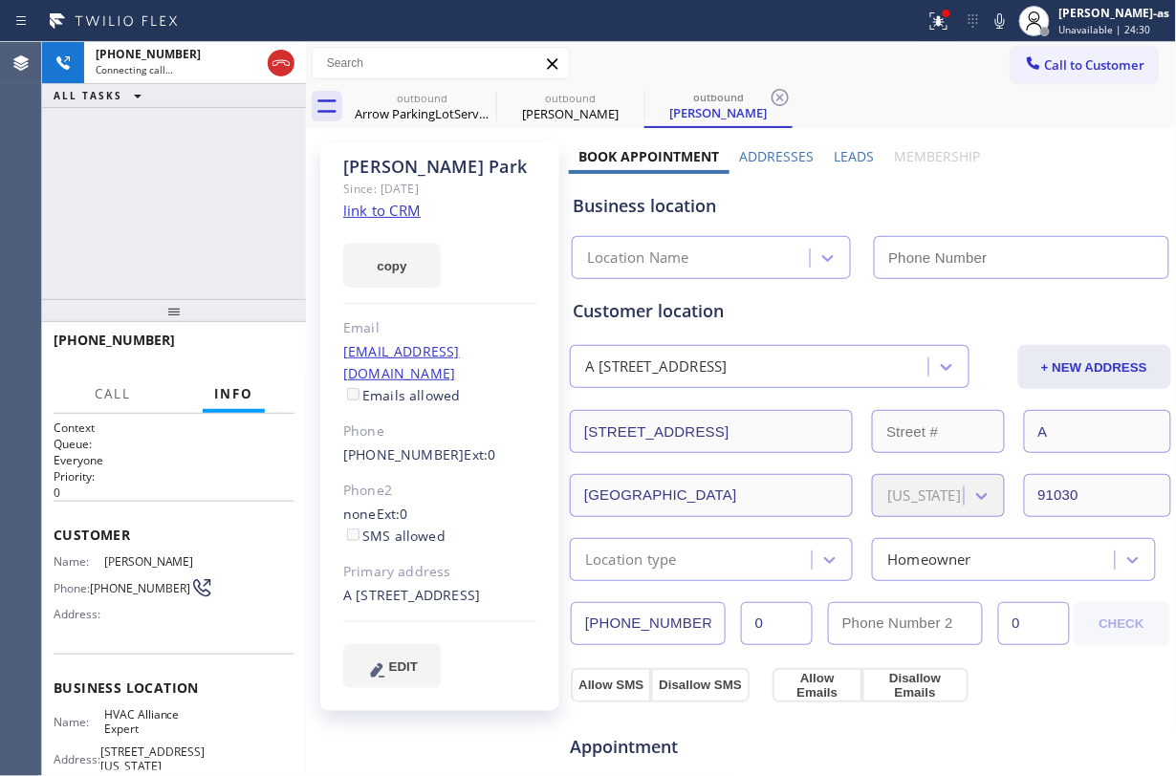
click at [394, 212] on link "link to CRM" at bounding box center [381, 210] width 77 height 19
type input "[PHONE_NUMBER]"
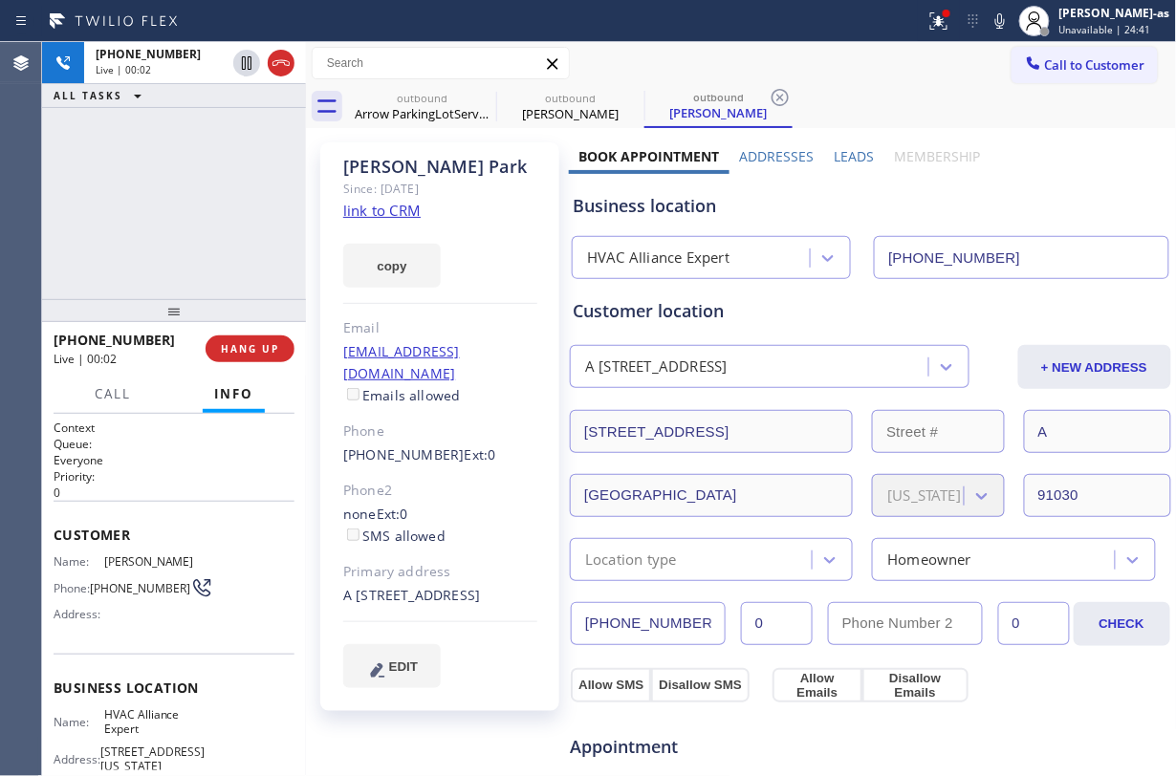
drag, startPoint x: 151, startPoint y: 235, endPoint x: 181, endPoint y: 206, distance: 41.2
click at [165, 219] on div "[PHONE_NUMBER] Live | 00:02 ALL TASKS ALL TASKS ACTIVE TASKS TASKS IN WRAP UP" at bounding box center [174, 170] width 264 height 257
drag, startPoint x: 271, startPoint y: 63, endPoint x: 195, endPoint y: 200, distance: 156.6
click at [271, 65] on icon at bounding box center [281, 63] width 23 height 23
click at [193, 201] on div "[PHONE_NUMBER] Live | 00:04 ALL TASKS ALL TASKS ACTIVE TASKS TASKS IN WRAP UP" at bounding box center [174, 170] width 264 height 257
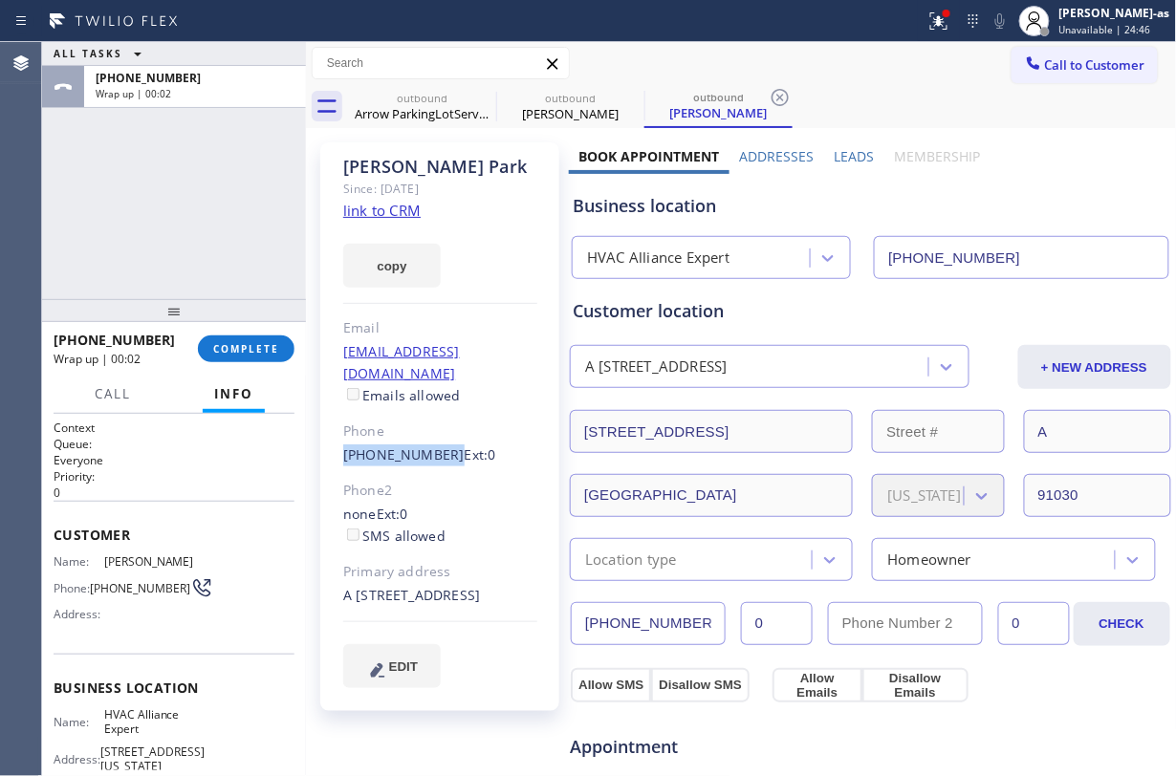
drag, startPoint x: 323, startPoint y: 429, endPoint x: 438, endPoint y: 433, distance: 114.8
click at [438, 433] on div "[PERSON_NAME] Since: [DATE] link to CRM copy Email [EMAIL_ADDRESS][DOMAIN_NAME]…" at bounding box center [439, 426] width 239 height 569
copy link "[PHONE_NUMBER]"
click at [230, 357] on button "COMPLETE" at bounding box center [246, 349] width 97 height 27
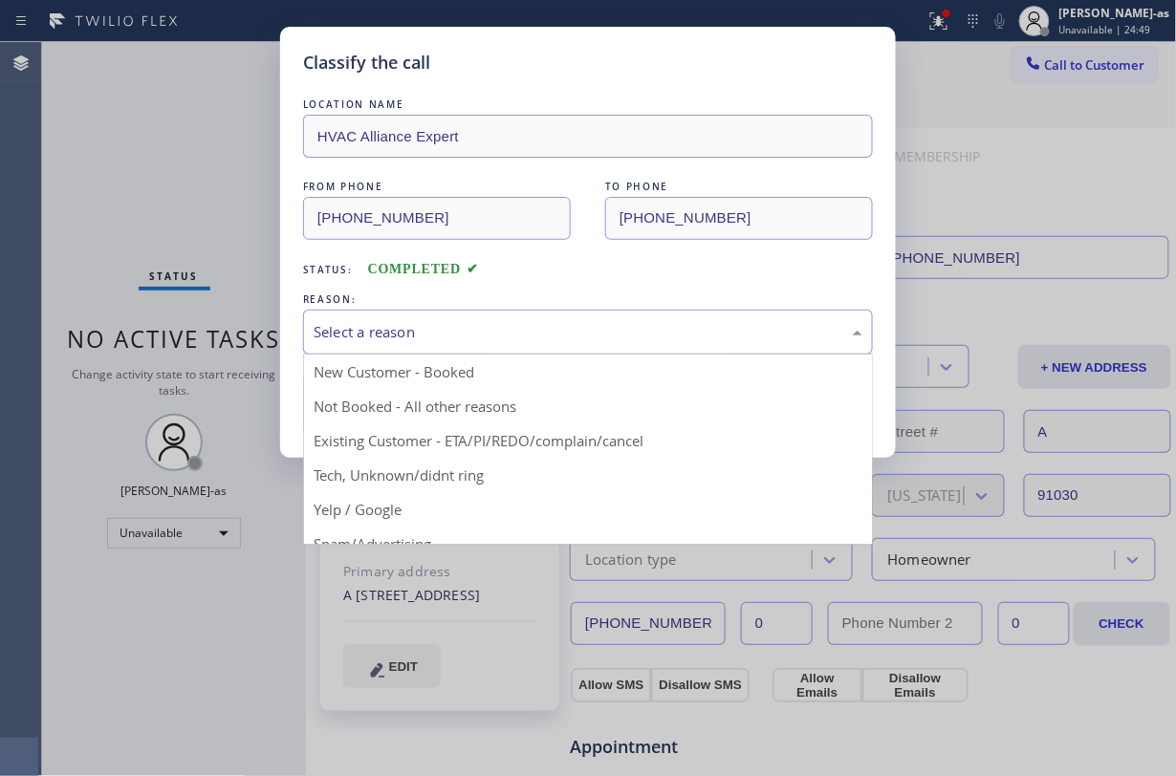
click at [456, 345] on div "Select a reason" at bounding box center [588, 332] width 570 height 45
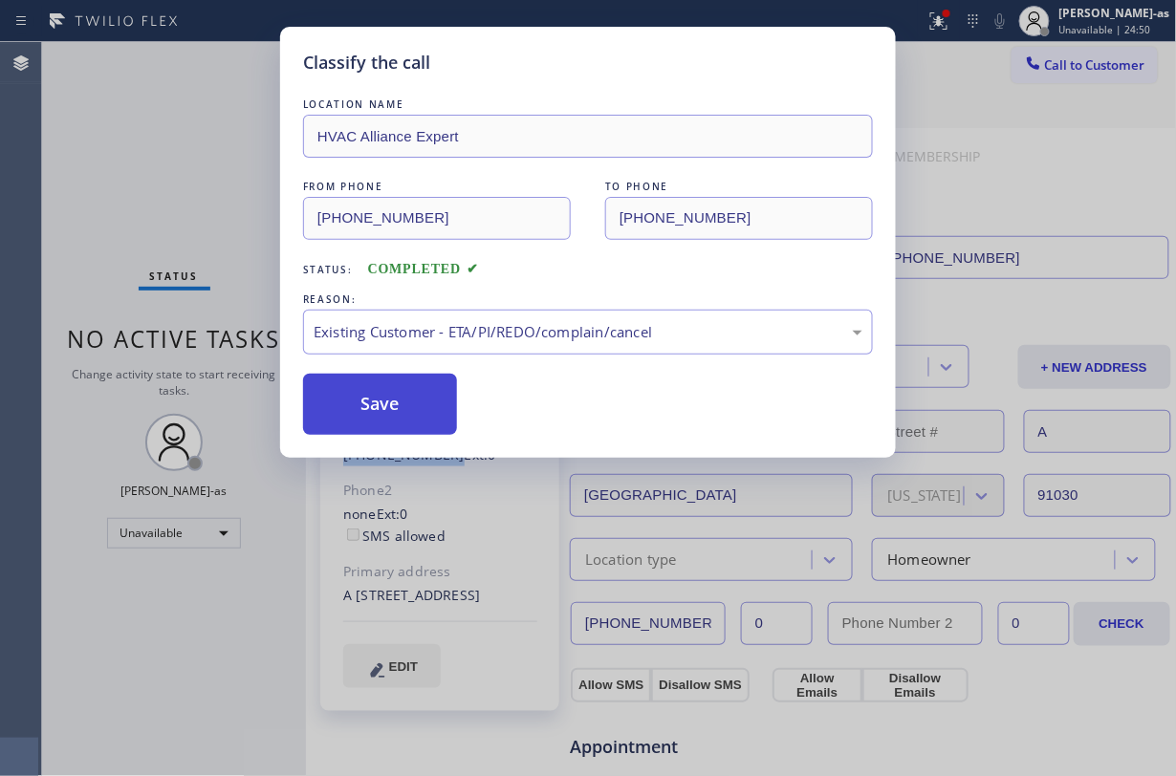
click at [360, 392] on button "Save" at bounding box center [380, 404] width 154 height 61
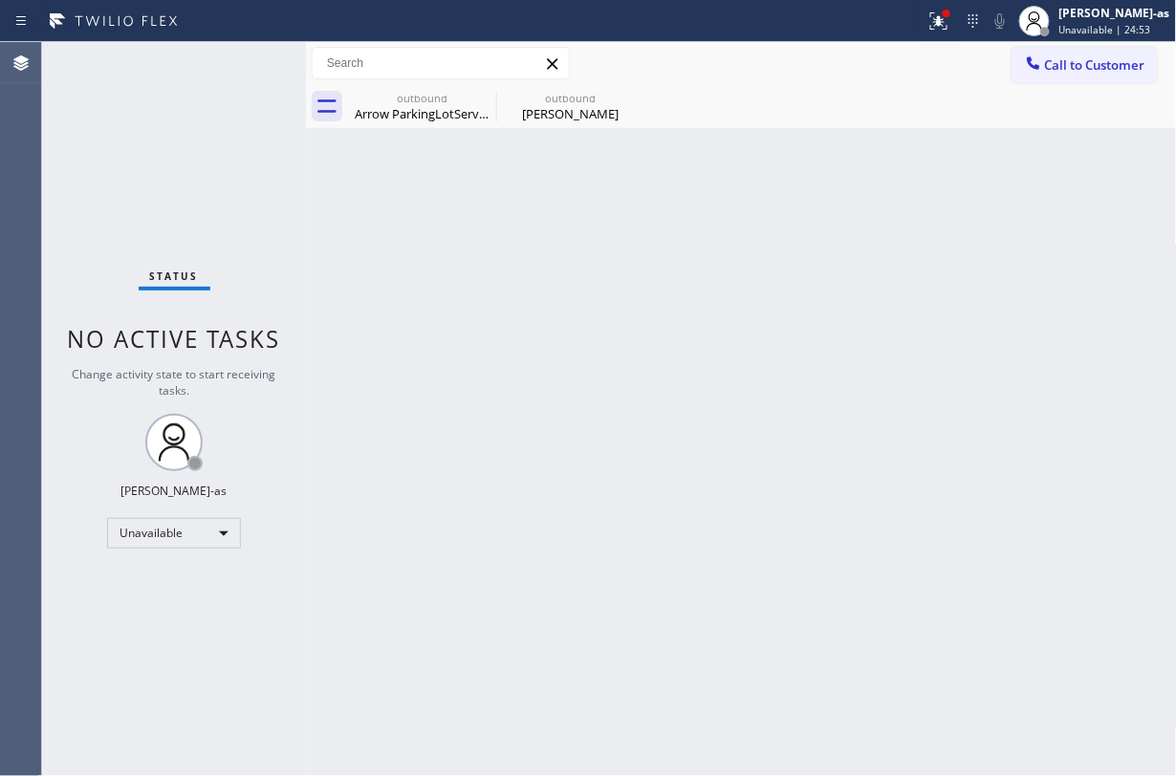
click at [1072, 69] on span "Call to Customer" at bounding box center [1095, 64] width 100 height 17
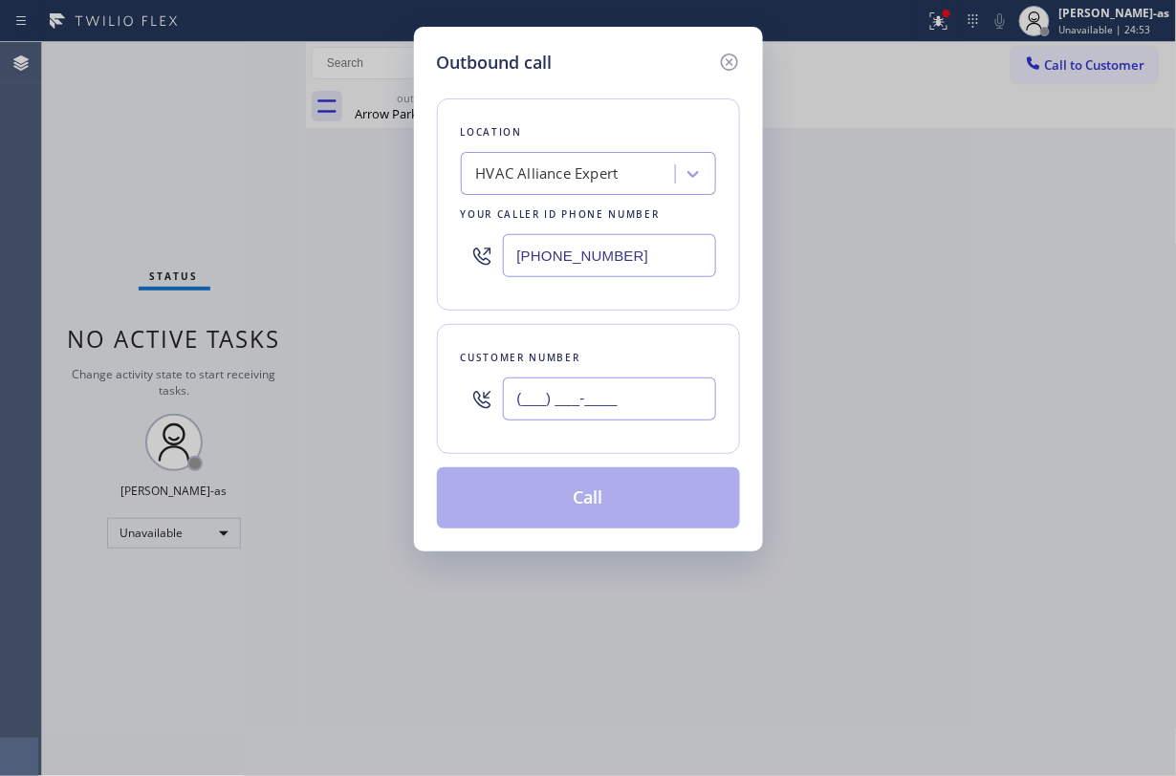
click at [648, 380] on input "(___) ___-____" at bounding box center [609, 399] width 213 height 43
paste input "213) 434-1514"
type input "[PHONE_NUMBER]"
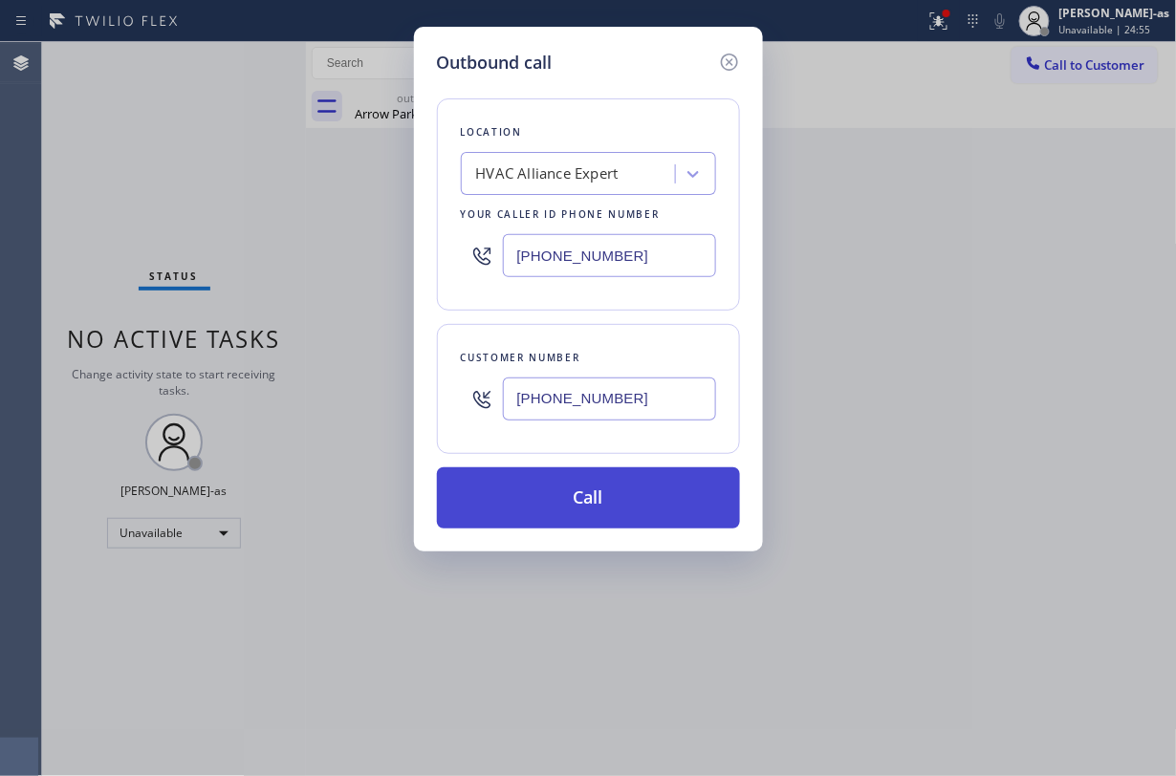
click at [597, 516] on button "Call" at bounding box center [588, 497] width 303 height 61
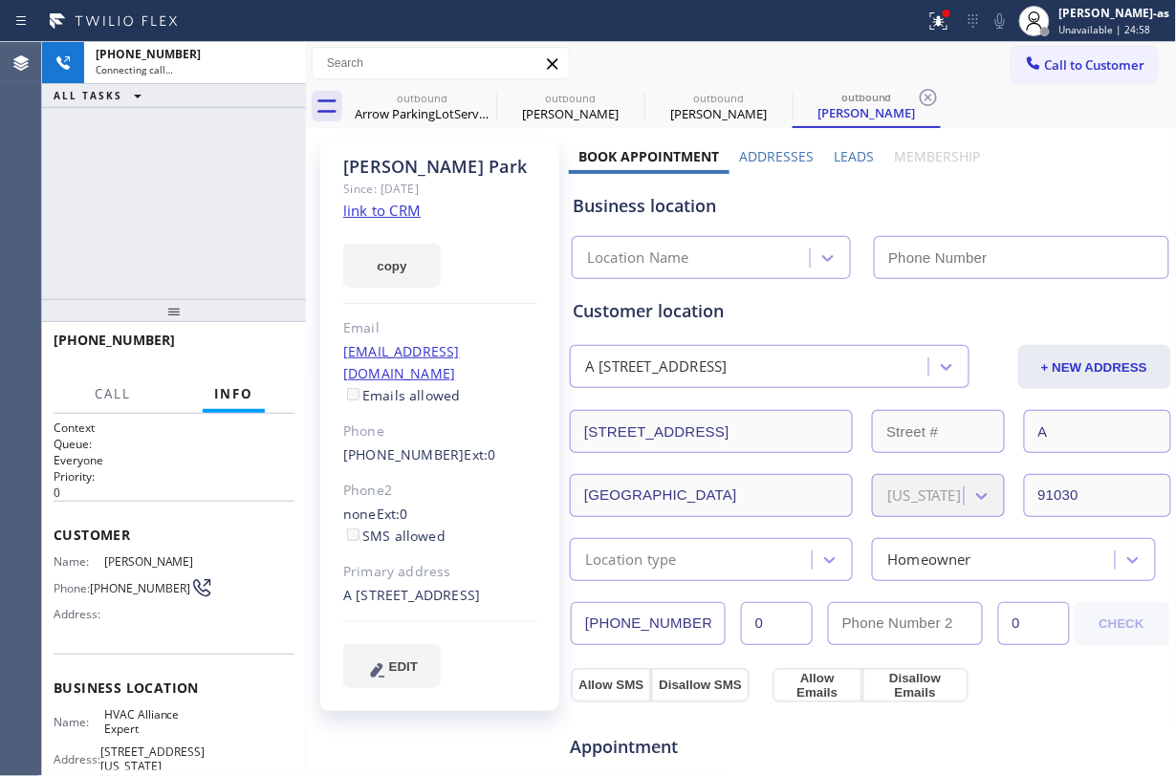
click at [382, 215] on link "link to CRM" at bounding box center [381, 210] width 77 height 19
type input "[PHONE_NUMBER]"
drag, startPoint x: 185, startPoint y: 123, endPoint x: 295, endPoint y: 105, distance: 111.4
click at [195, 124] on div "[PHONE_NUMBER] Connecting call… ALL TASKS ALL TASKS ACTIVE TASKS TASKS IN WRAP …" at bounding box center [174, 170] width 264 height 257
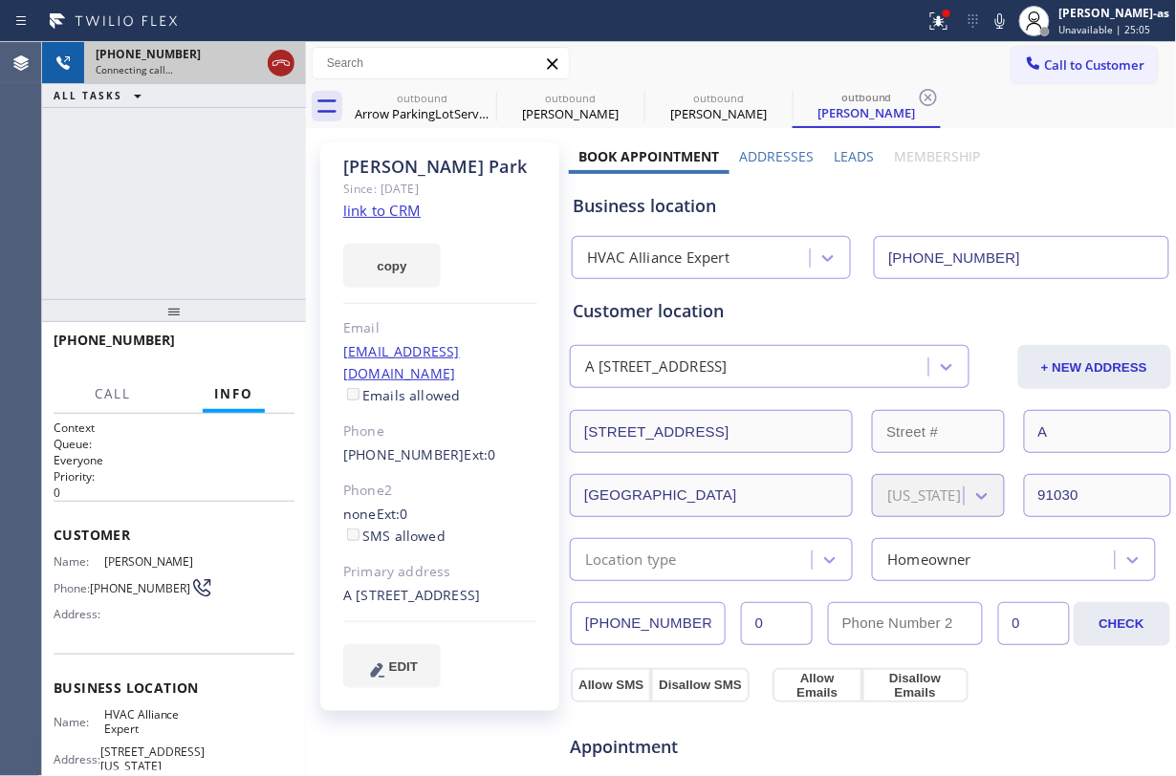
click at [289, 70] on icon at bounding box center [281, 63] width 23 height 23
click at [429, 111] on div "Arrow ParkingLotService" at bounding box center [422, 113] width 144 height 17
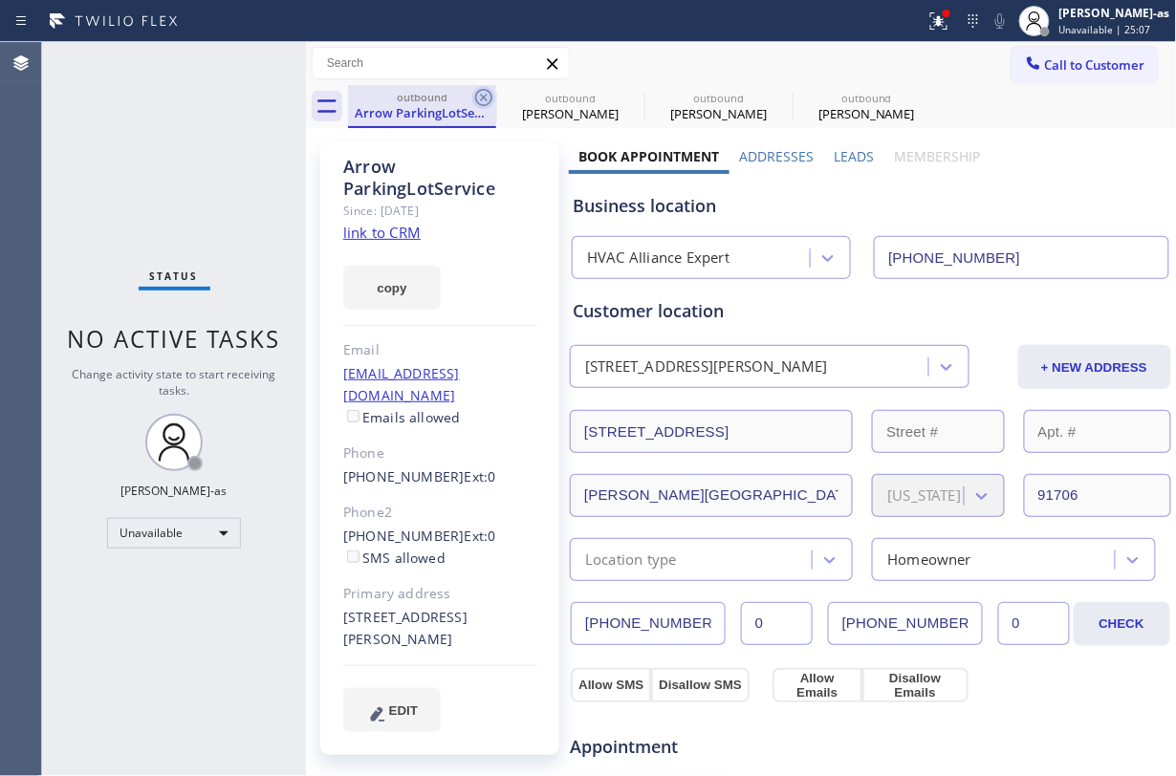
click at [479, 98] on icon at bounding box center [483, 97] width 23 height 23
click at [0, 0] on icon at bounding box center [0, 0] width 0 height 0
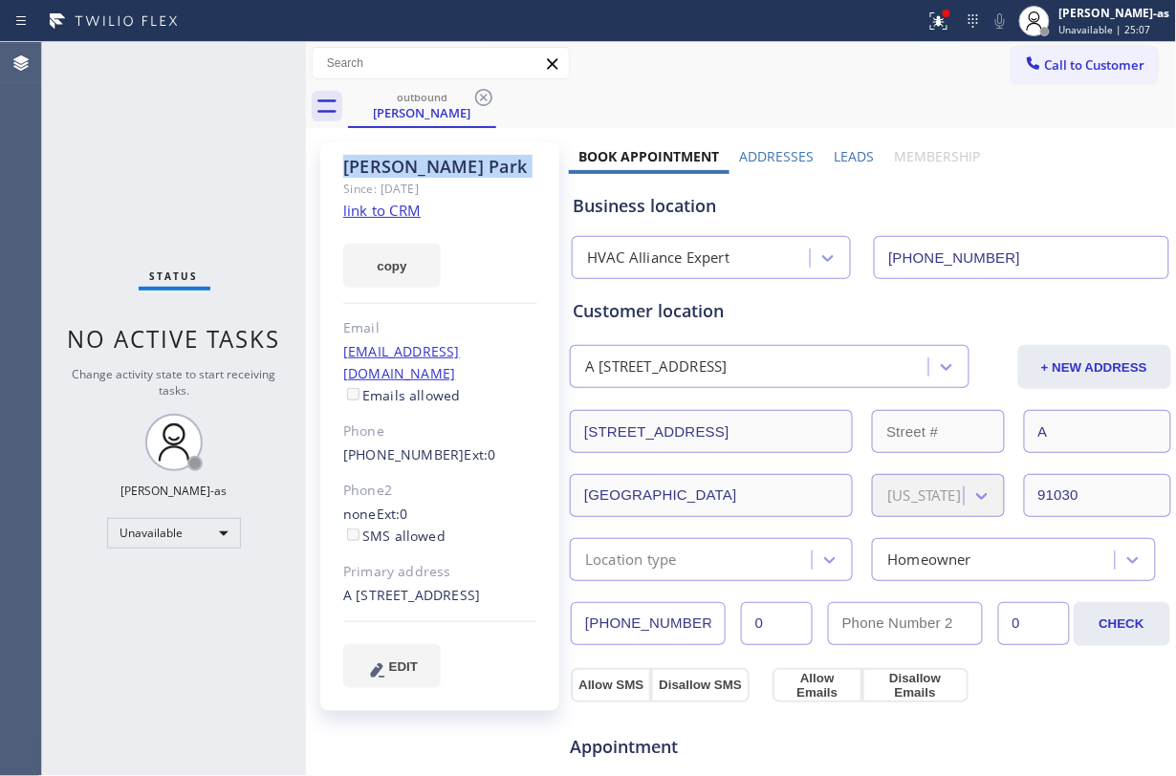
click at [479, 98] on icon at bounding box center [483, 97] width 23 height 23
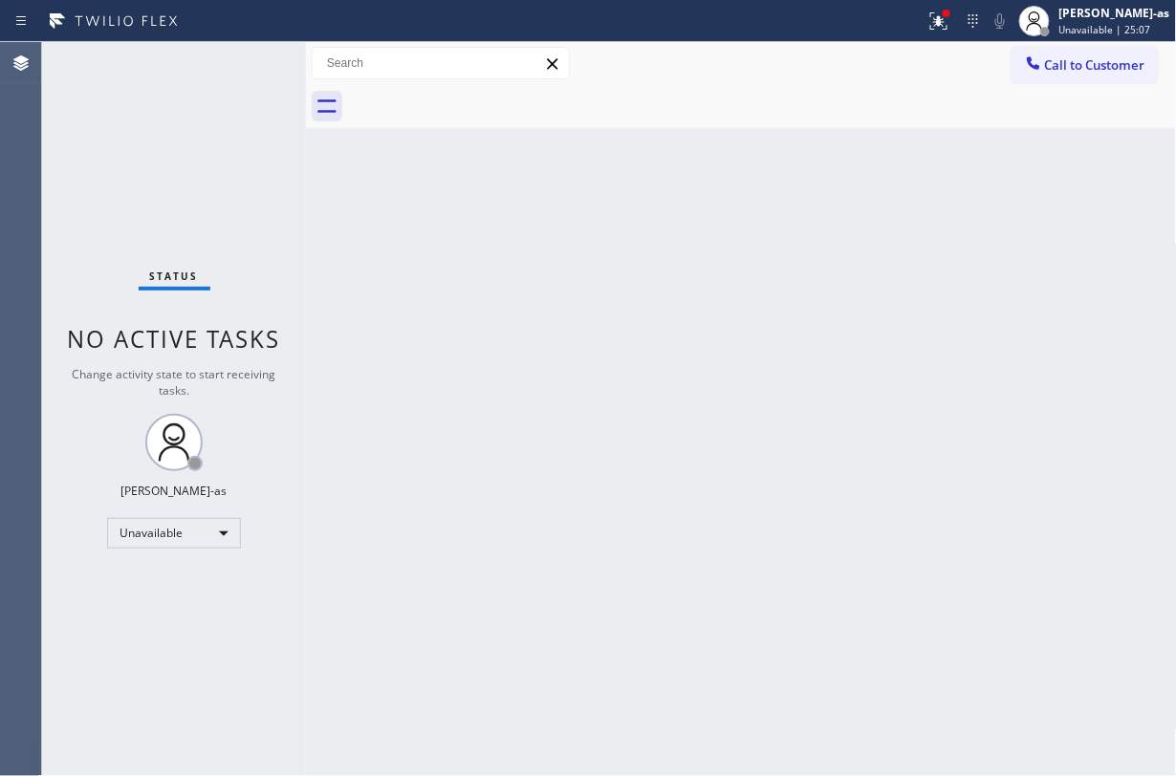
click at [479, 98] on div at bounding box center [762, 106] width 829 height 43
click at [471, 170] on div "Back to Dashboard Change Sender ID Customers Technicians Select a contact Outbo…" at bounding box center [741, 409] width 871 height 734
click at [1049, 65] on span "Call to Customer" at bounding box center [1095, 64] width 100 height 17
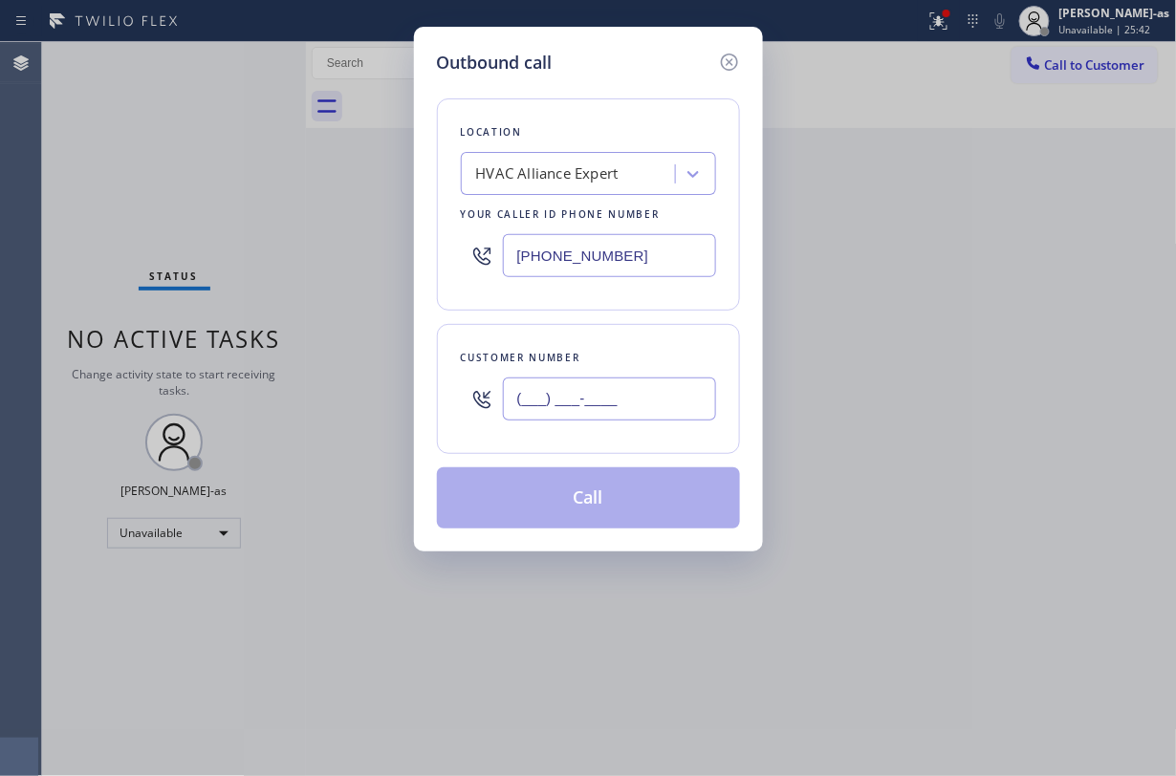
click at [648, 418] on input "(___) ___-____" at bounding box center [609, 399] width 213 height 43
paste input "586) 350-8078"
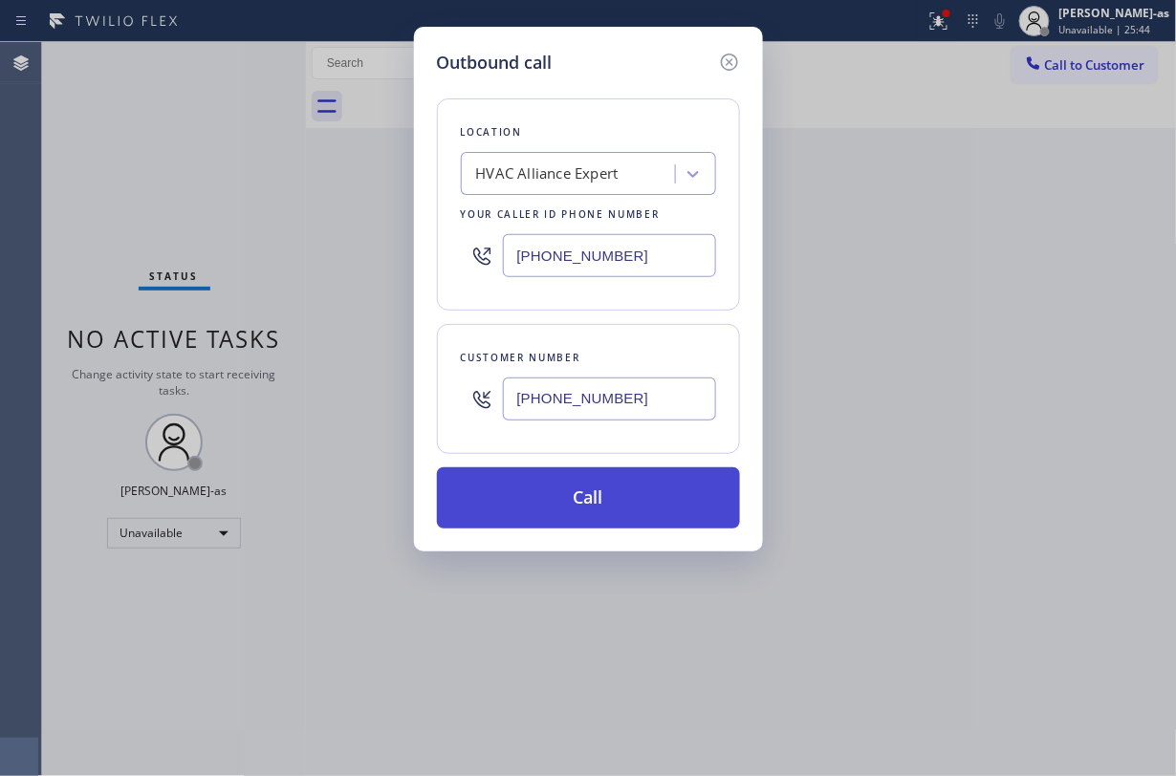
type input "[PHONE_NUMBER]"
click at [595, 506] on button "Call" at bounding box center [588, 497] width 303 height 61
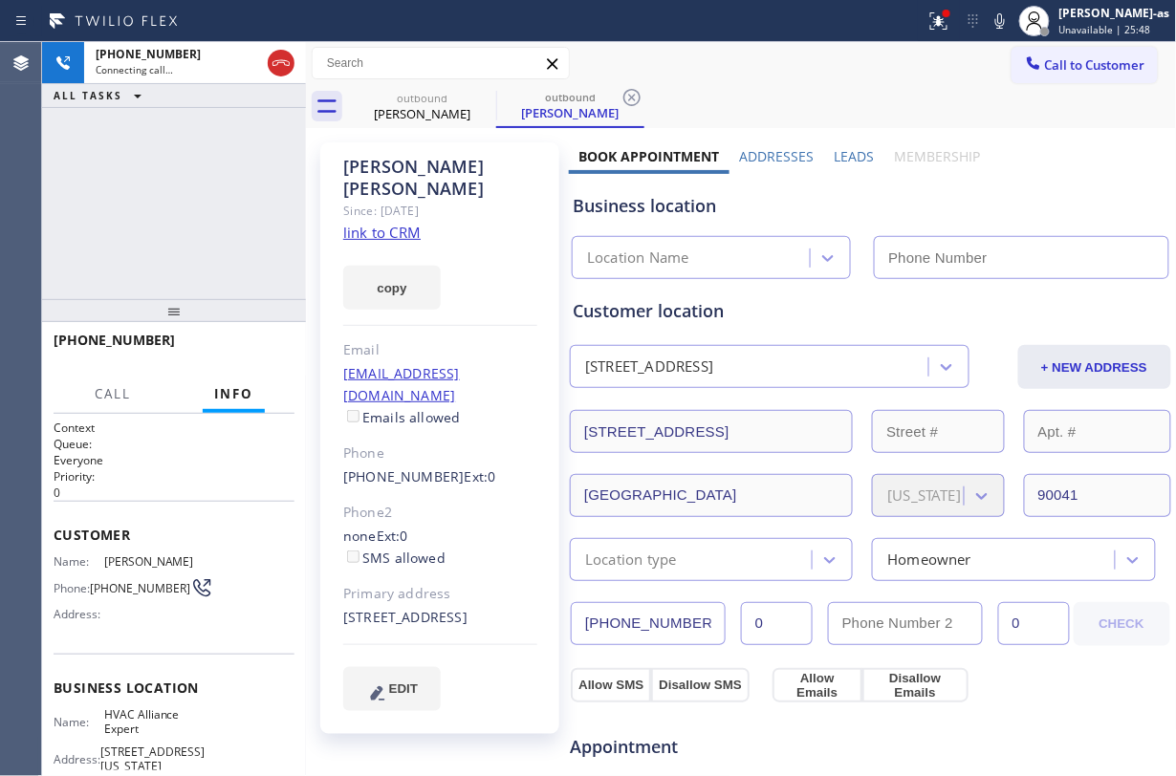
click at [403, 223] on link "link to CRM" at bounding box center [381, 232] width 77 height 19
type input "[PHONE_NUMBER]"
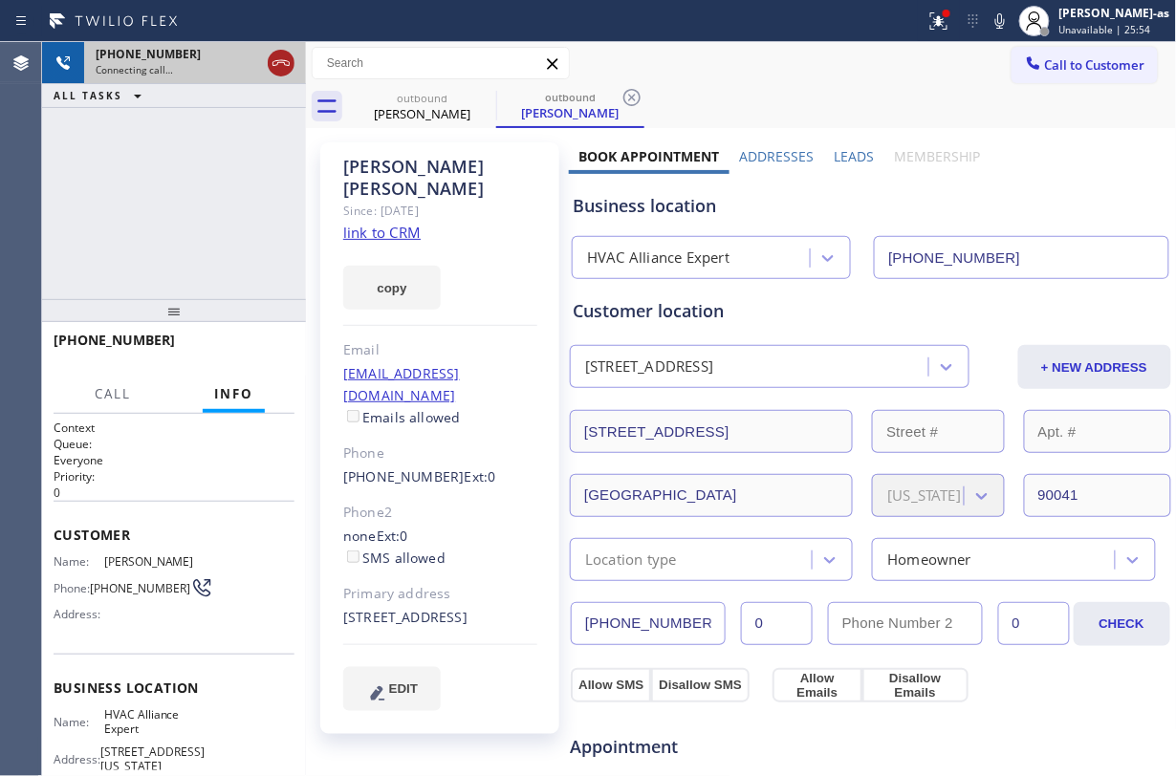
drag, startPoint x: 296, startPoint y: 54, endPoint x: 283, endPoint y: 54, distance: 13.4
click at [294, 54] on div at bounding box center [281, 63] width 34 height 42
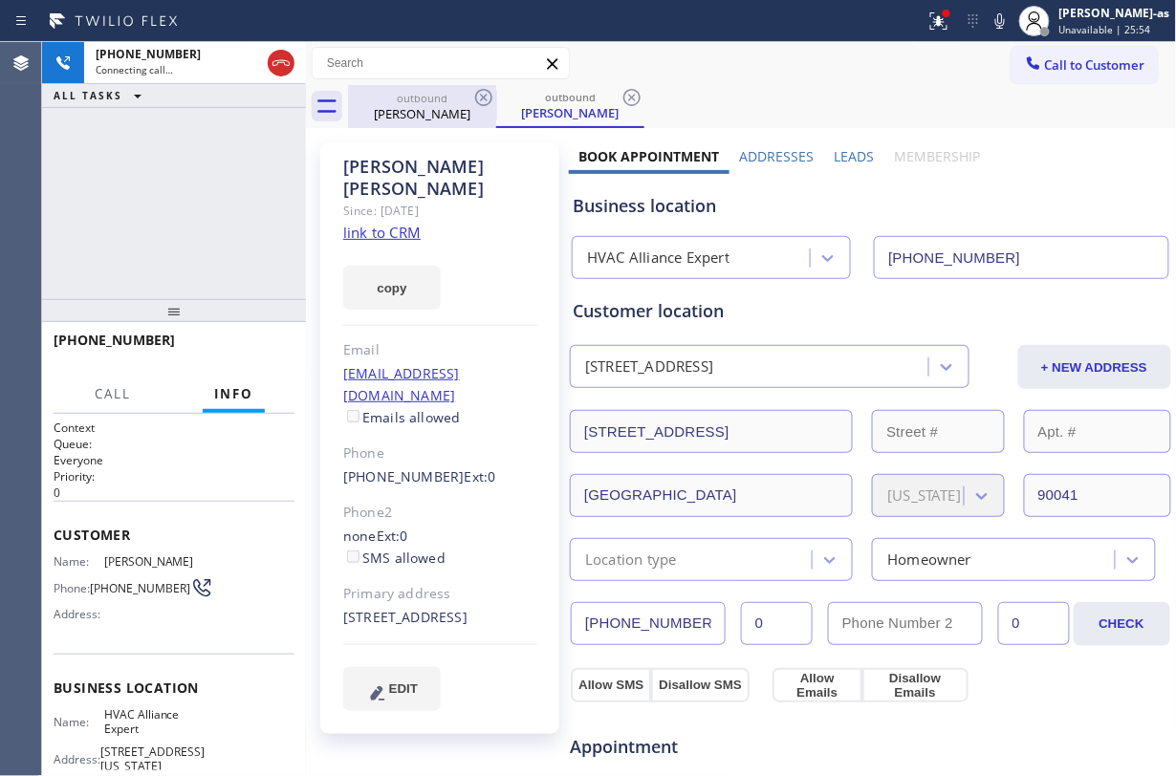
drag, startPoint x: 283, startPoint y: 54, endPoint x: 392, endPoint y: 107, distance: 121.4
click at [285, 54] on icon at bounding box center [281, 63] width 23 height 23
drag, startPoint x: 429, startPoint y: 108, endPoint x: 483, endPoint y: 94, distance: 55.4
click at [444, 107] on div "[PERSON_NAME]" at bounding box center [422, 113] width 144 height 17
click at [483, 89] on icon at bounding box center [483, 97] width 17 height 17
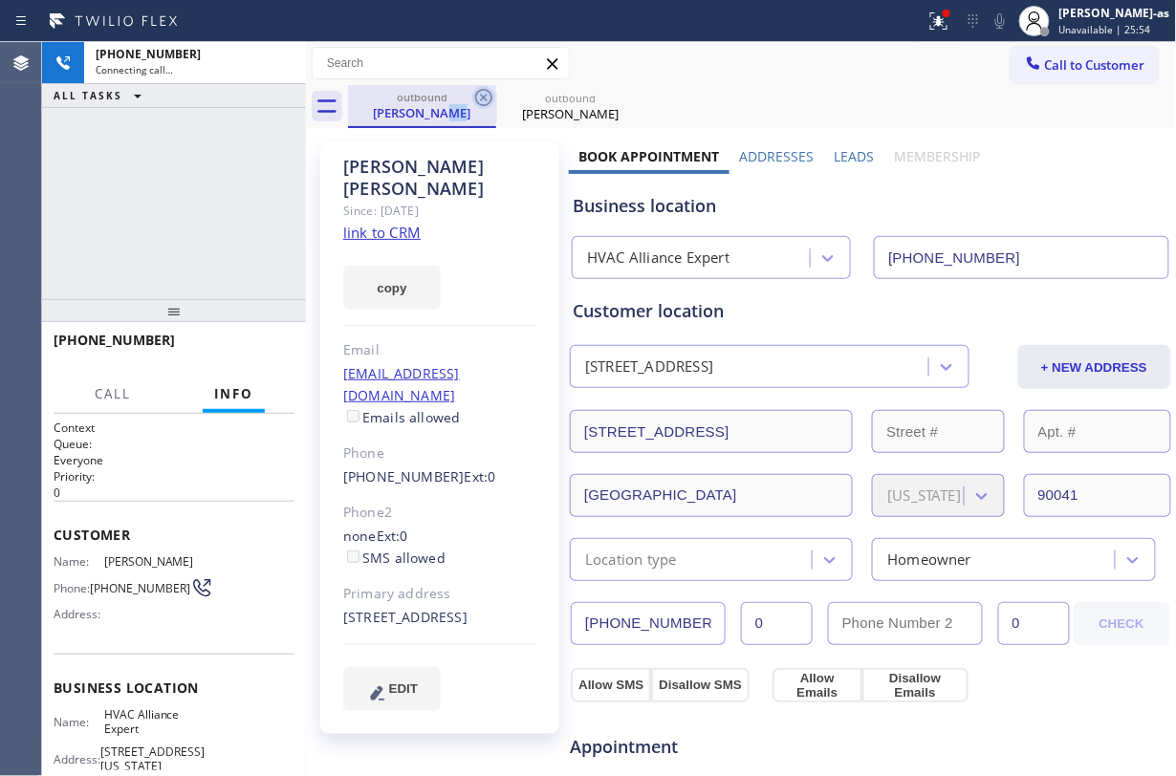
click at [0, 0] on icon at bounding box center [0, 0] width 0 height 0
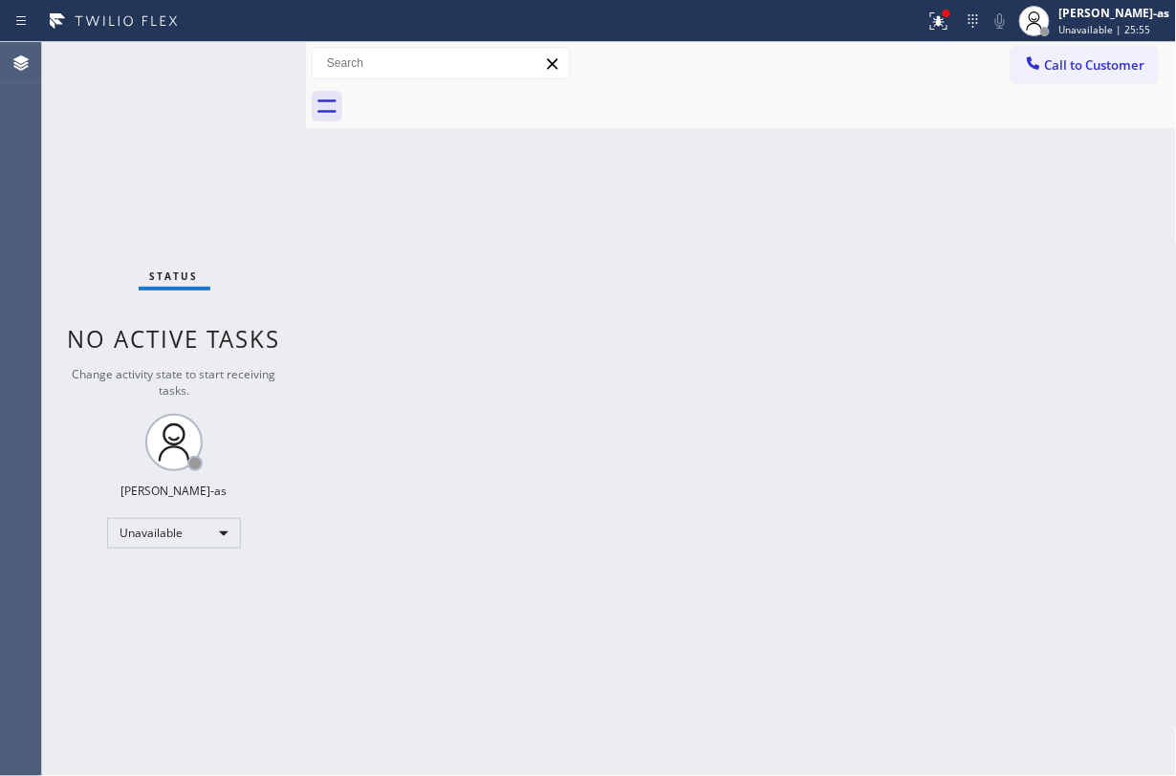
click at [483, 89] on div at bounding box center [762, 106] width 829 height 43
click at [1053, 57] on span "Call to Customer" at bounding box center [1095, 64] width 100 height 17
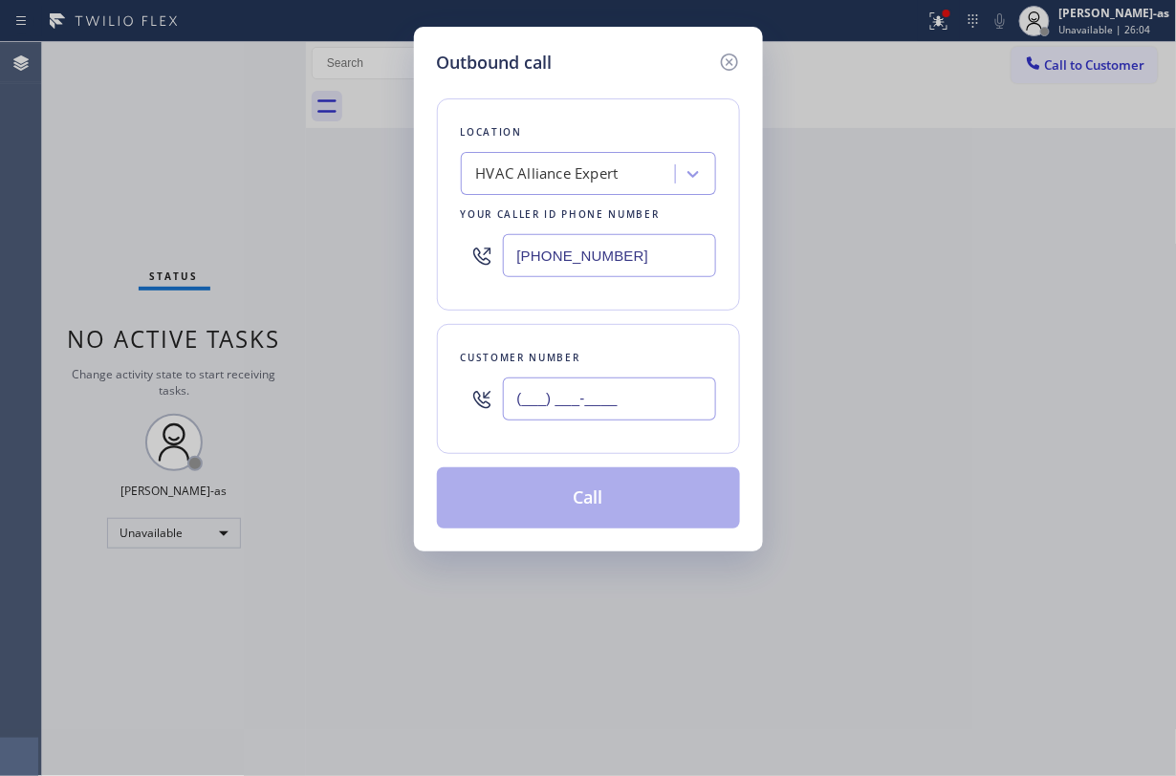
click at [646, 398] on input "(___) ___-____" at bounding box center [609, 399] width 213 height 43
paste input "949) 981-6321"
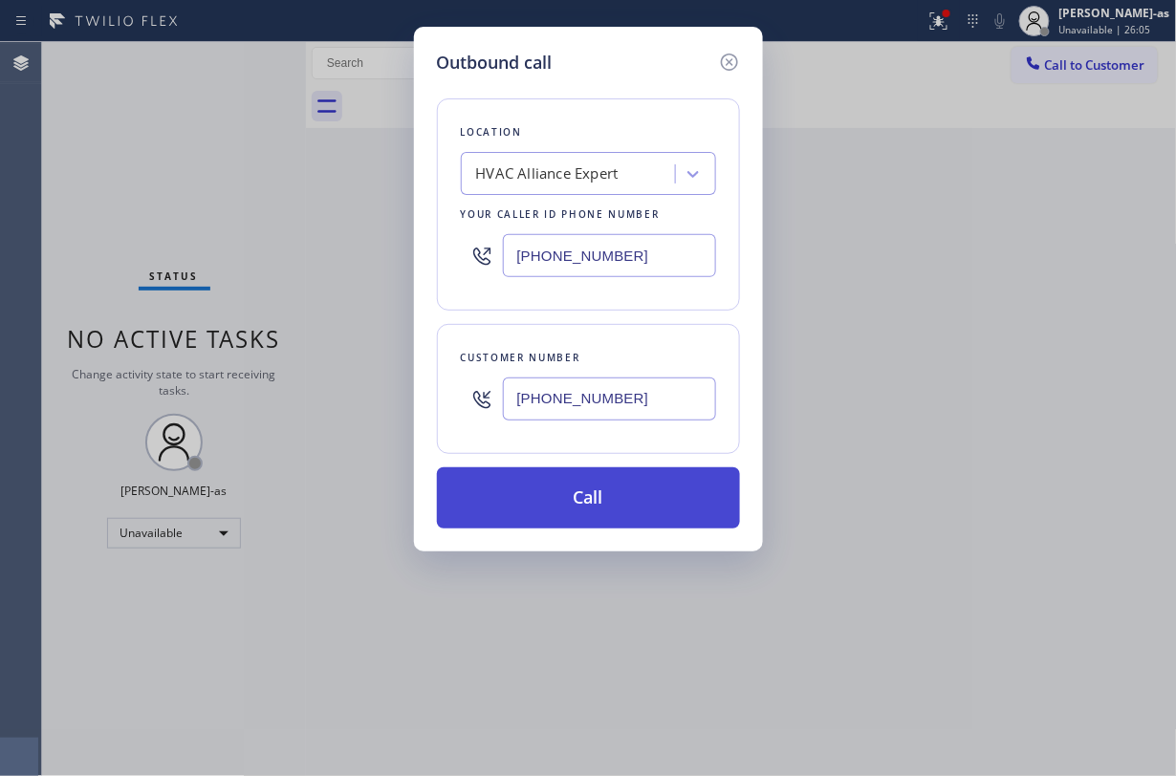
type input "[PHONE_NUMBER]"
click at [591, 503] on button "Call" at bounding box center [588, 497] width 303 height 61
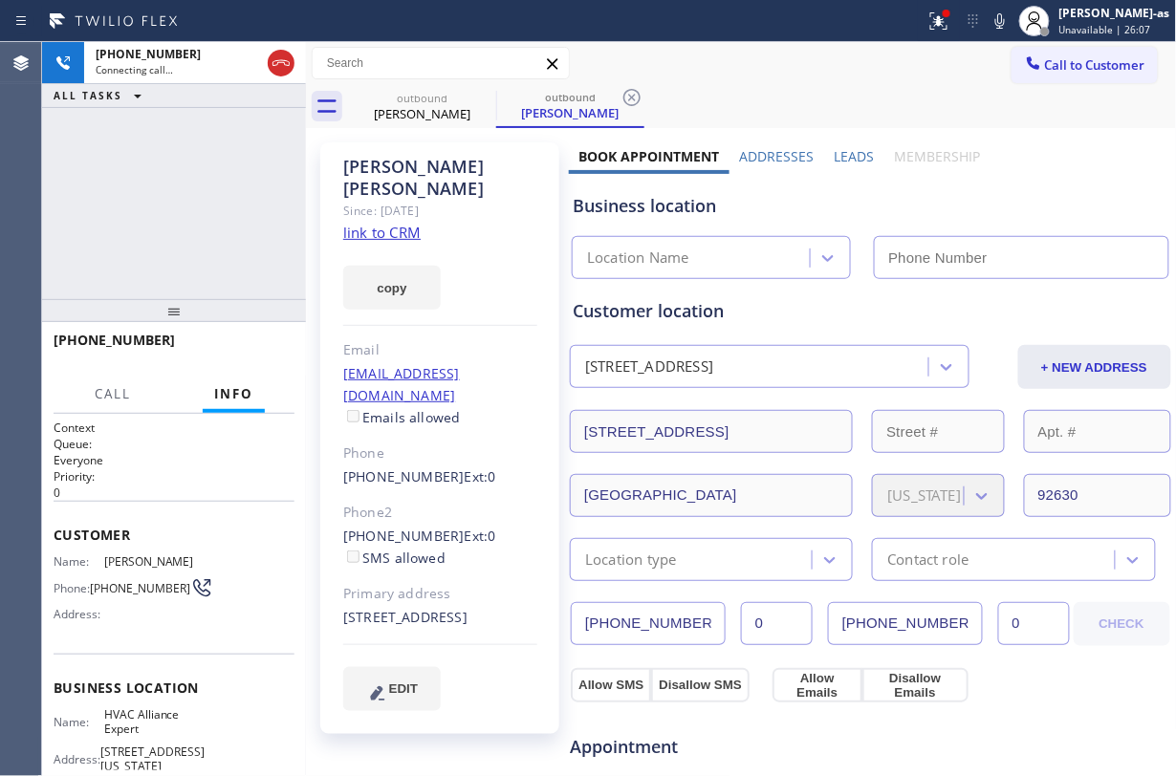
click at [392, 223] on link "link to CRM" at bounding box center [381, 232] width 77 height 19
type input "[PHONE_NUMBER]"
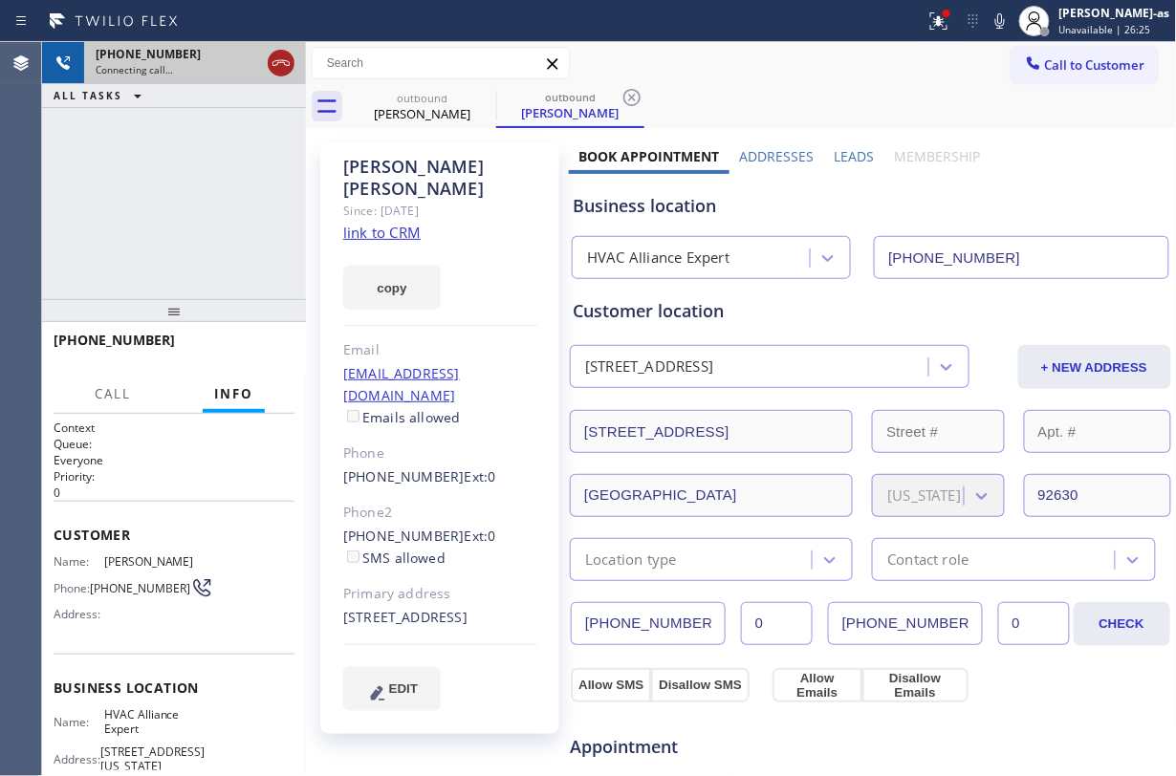
click at [277, 59] on icon at bounding box center [281, 63] width 23 height 23
click at [444, 93] on div "outbound" at bounding box center [422, 98] width 144 height 14
click at [470, 94] on div "outbound" at bounding box center [422, 98] width 144 height 14
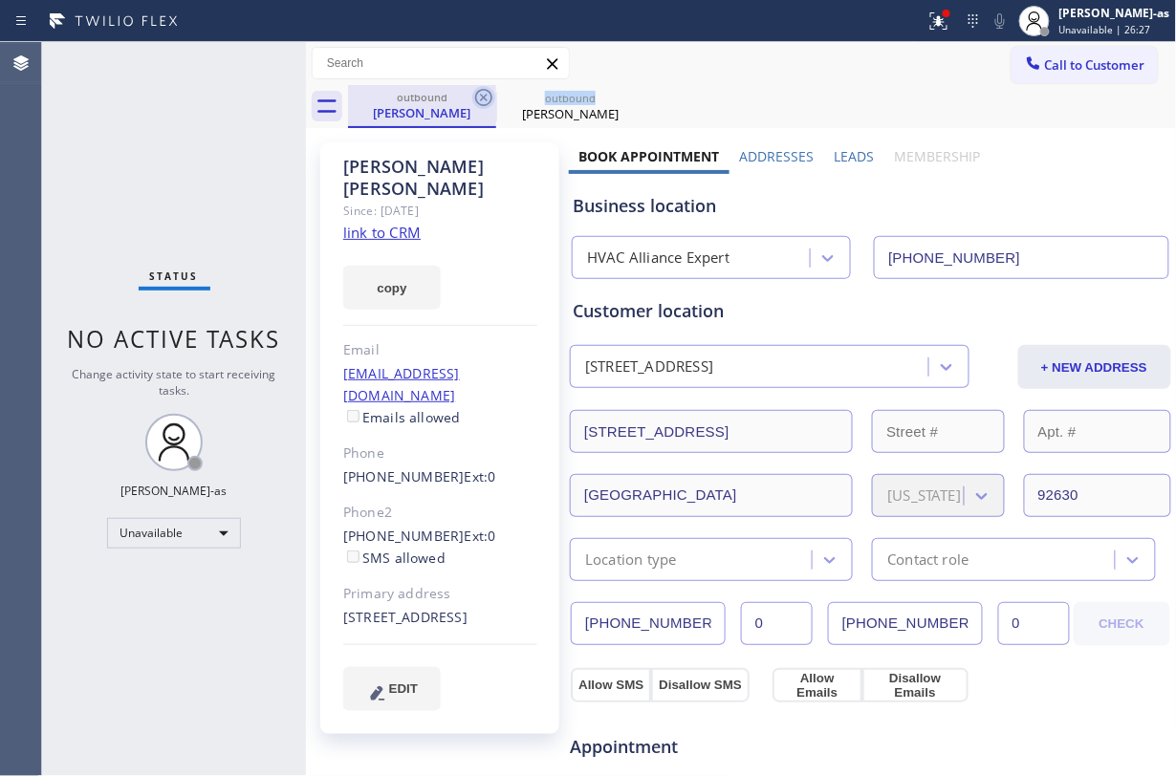
click at [472, 94] on icon at bounding box center [483, 97] width 23 height 23
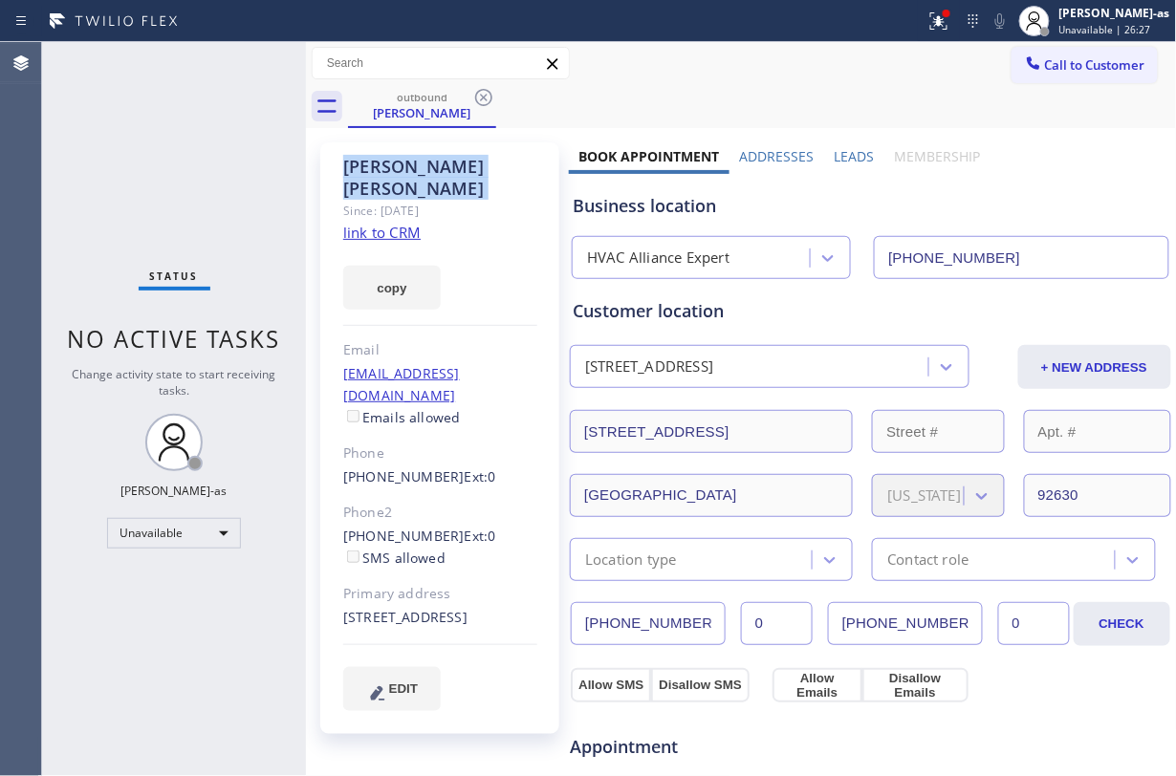
click at [472, 94] on icon at bounding box center [483, 97] width 23 height 23
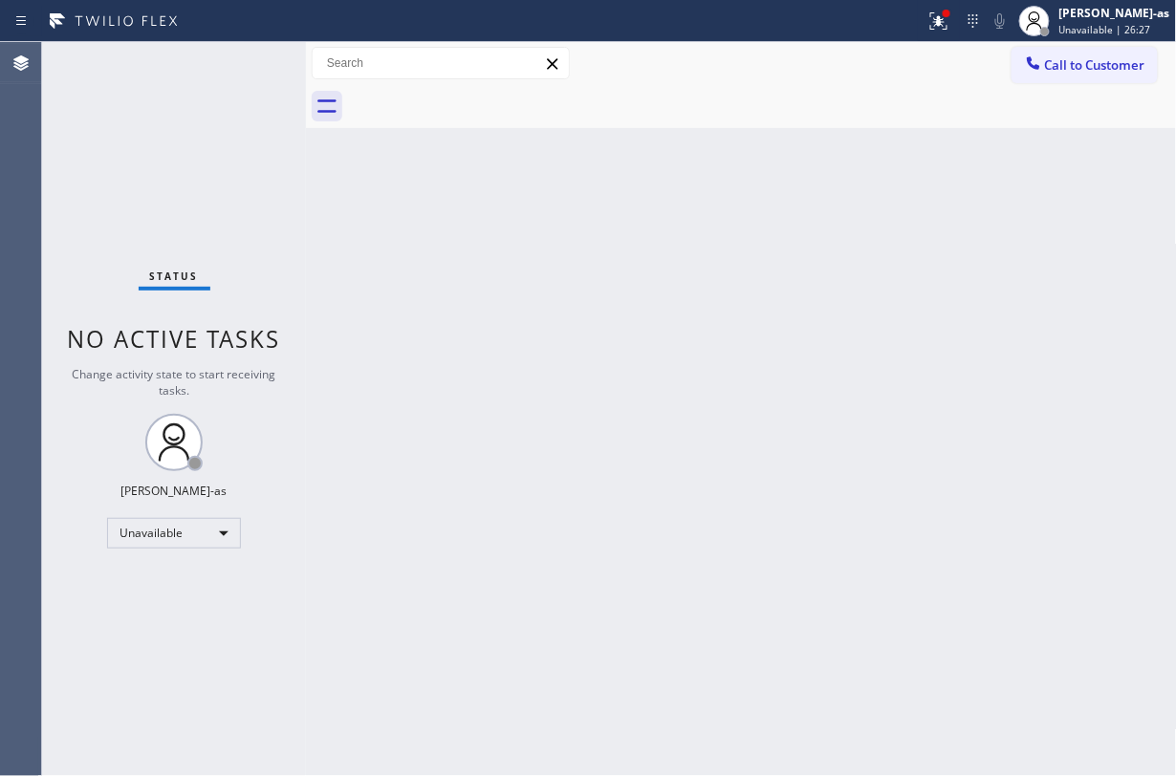
click at [471, 94] on div at bounding box center [762, 106] width 829 height 43
drag, startPoint x: 471, startPoint y: 94, endPoint x: 548, endPoint y: 359, distance: 276.5
click at [471, 94] on div at bounding box center [762, 106] width 829 height 43
drag, startPoint x: 548, startPoint y: 359, endPoint x: 570, endPoint y: 380, distance: 29.8
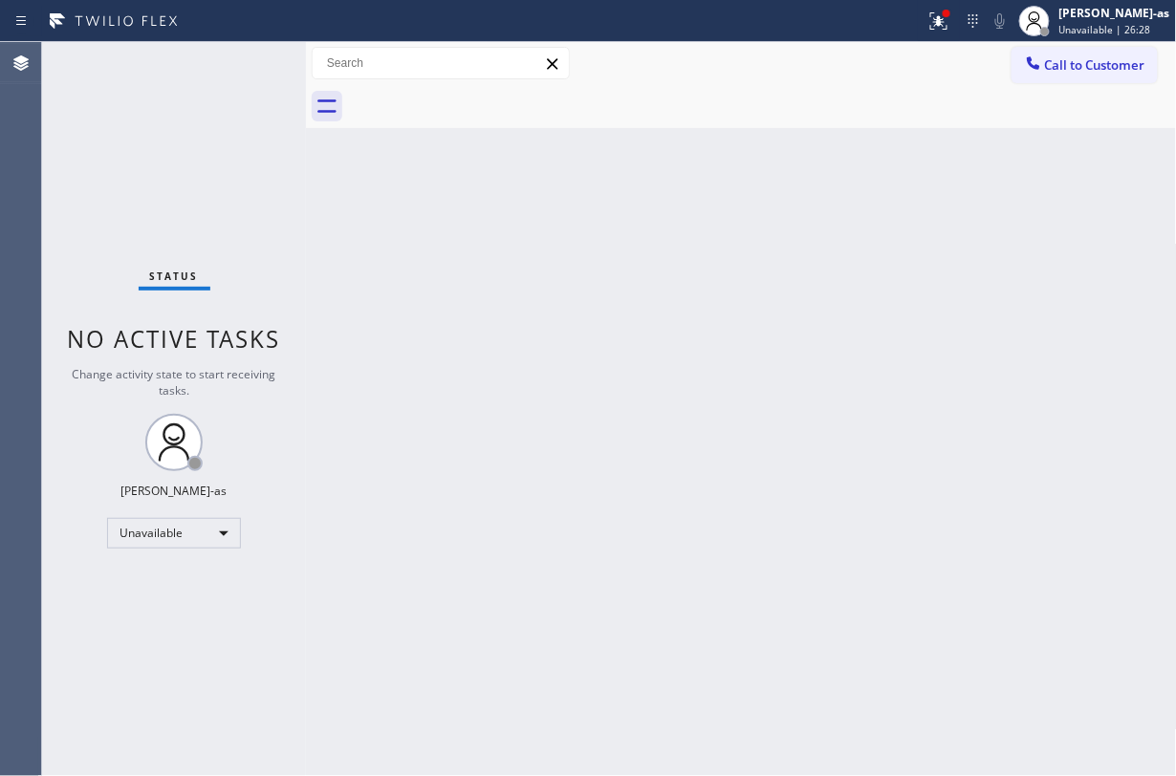
click at [549, 359] on div "Back to Dashboard Change Sender ID Customers Technicians Select a contact Outbo…" at bounding box center [741, 409] width 871 height 734
click at [1076, 56] on span "Call to Customer" at bounding box center [1095, 64] width 100 height 17
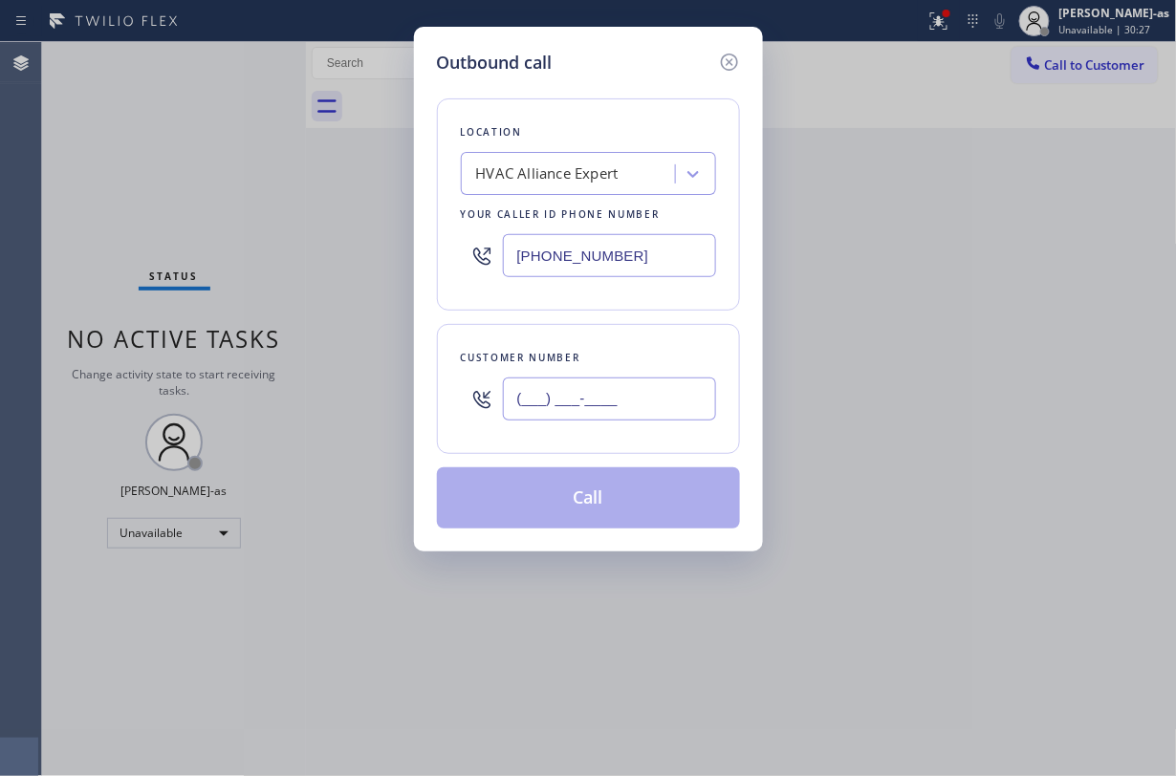
click at [595, 406] on input "(___) ___-____" at bounding box center [609, 399] width 213 height 43
paste input "909) 851-2640"
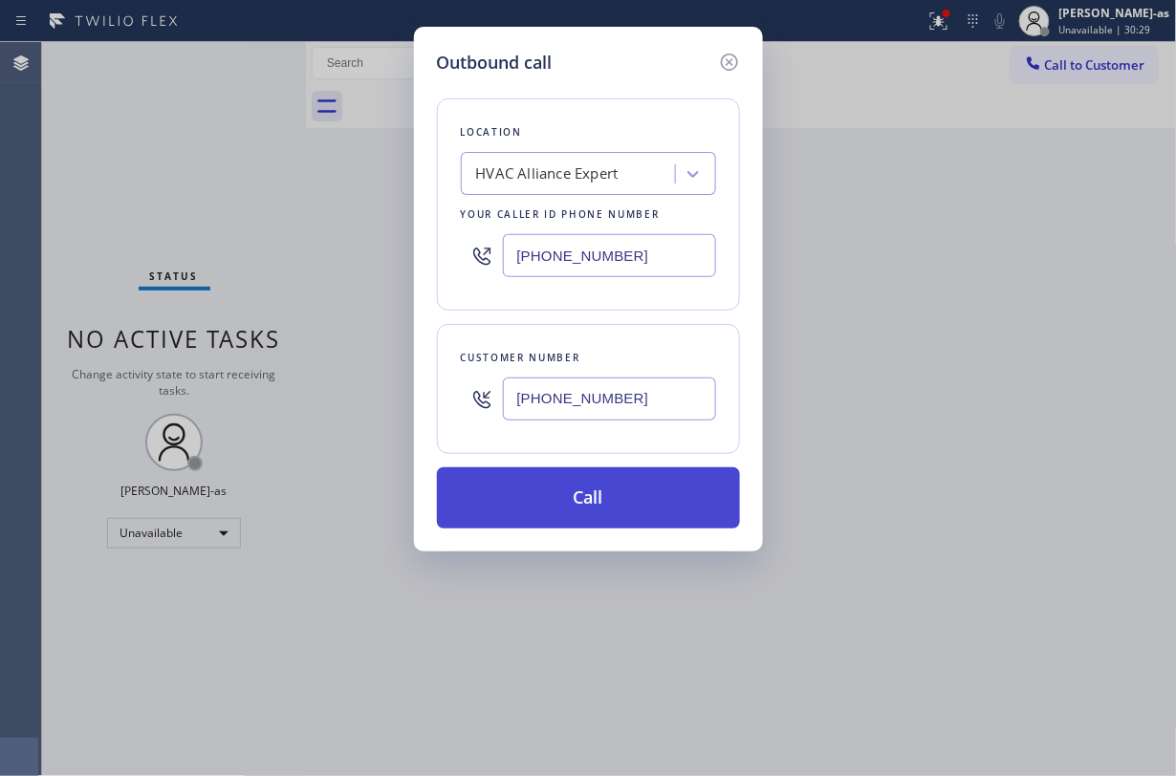
type input "[PHONE_NUMBER]"
click at [604, 494] on button "Call" at bounding box center [588, 497] width 303 height 61
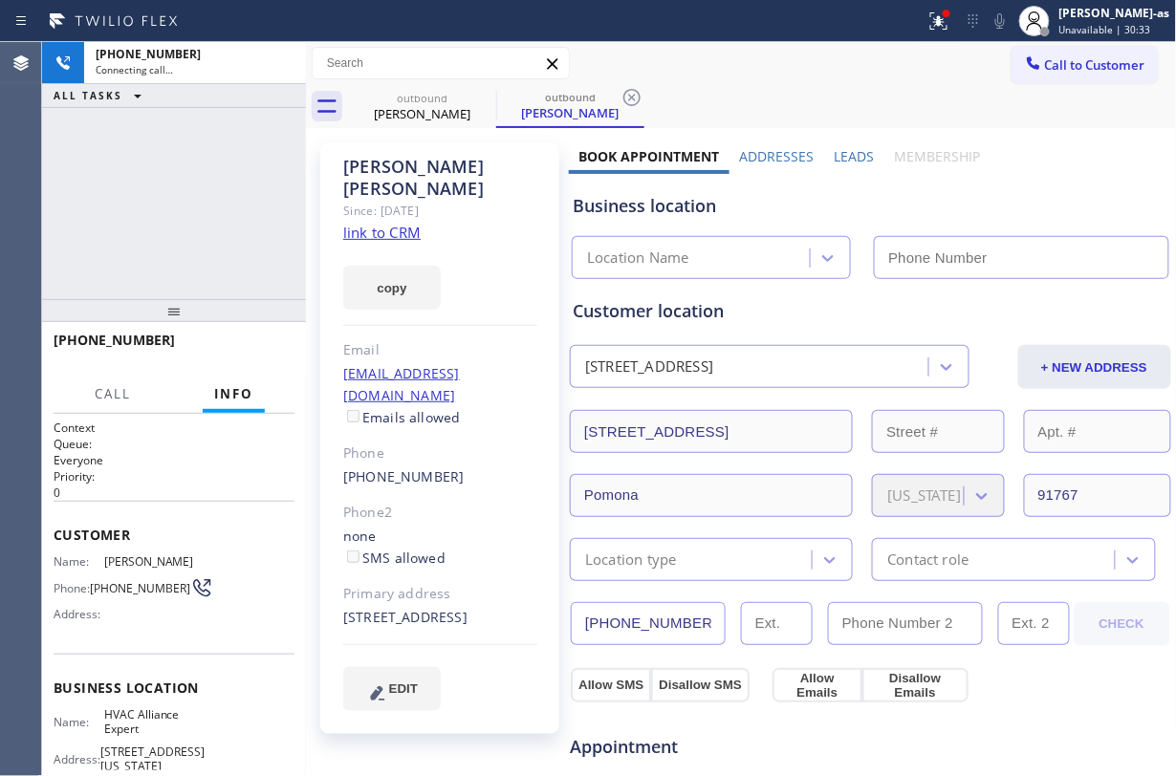
click at [394, 223] on link "link to CRM" at bounding box center [381, 232] width 77 height 19
type input "[PHONE_NUMBER]"
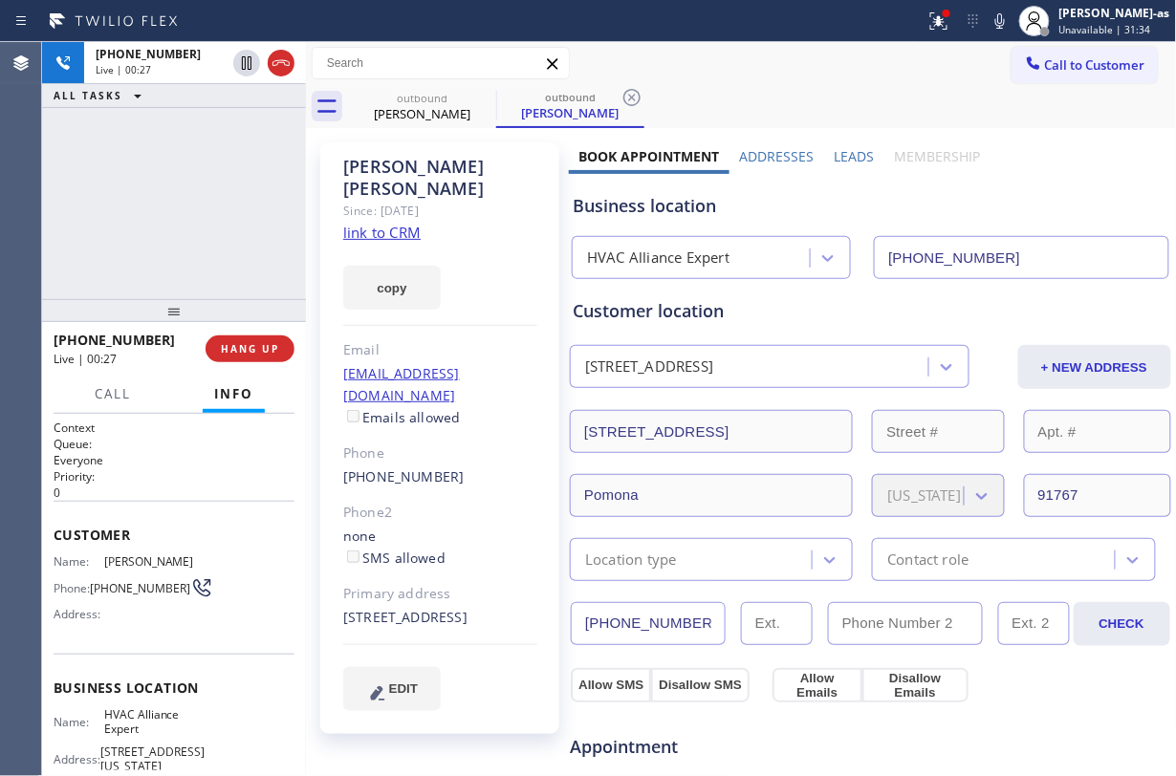
drag, startPoint x: 168, startPoint y: 119, endPoint x: 218, endPoint y: 155, distance: 61.0
click at [170, 120] on div "+19098512640 Live | 00:27 ALL TASKS ALL TASKS ACTIVE TASKS TASKS IN WRAP UP" at bounding box center [174, 170] width 264 height 257
click at [245, 338] on button "HANG UP" at bounding box center [250, 349] width 89 height 27
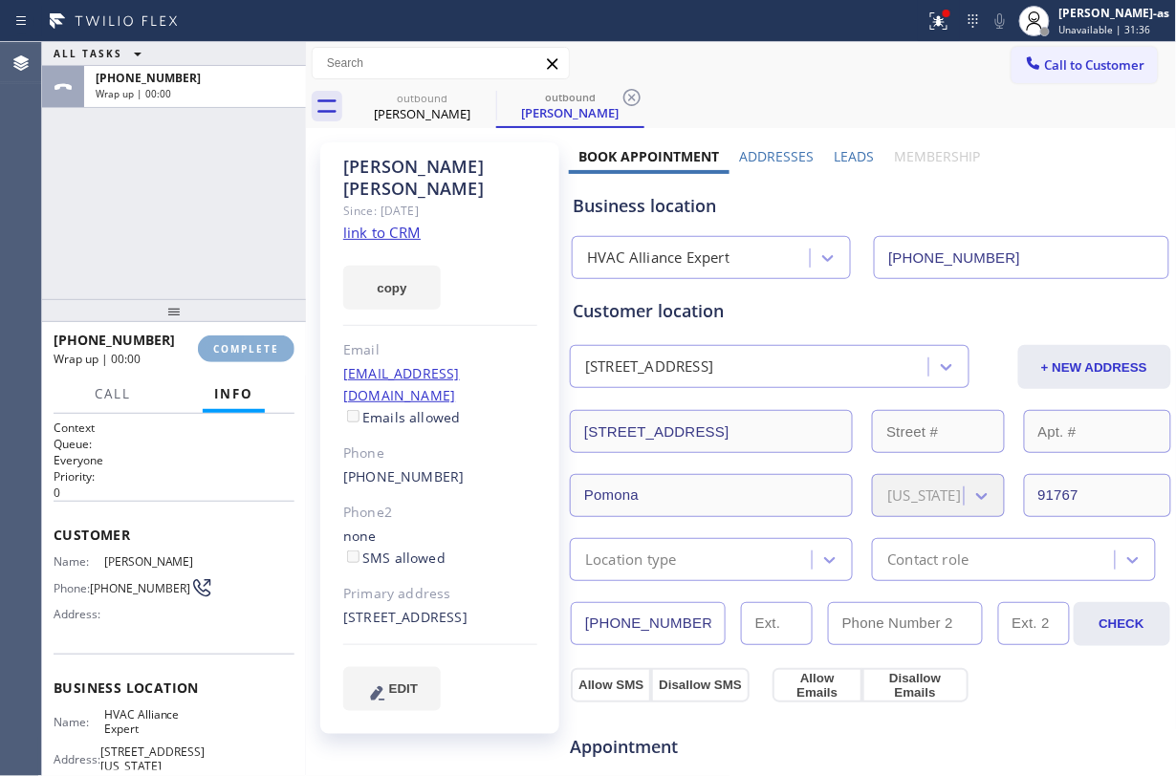
click at [245, 338] on button "COMPLETE" at bounding box center [246, 349] width 97 height 27
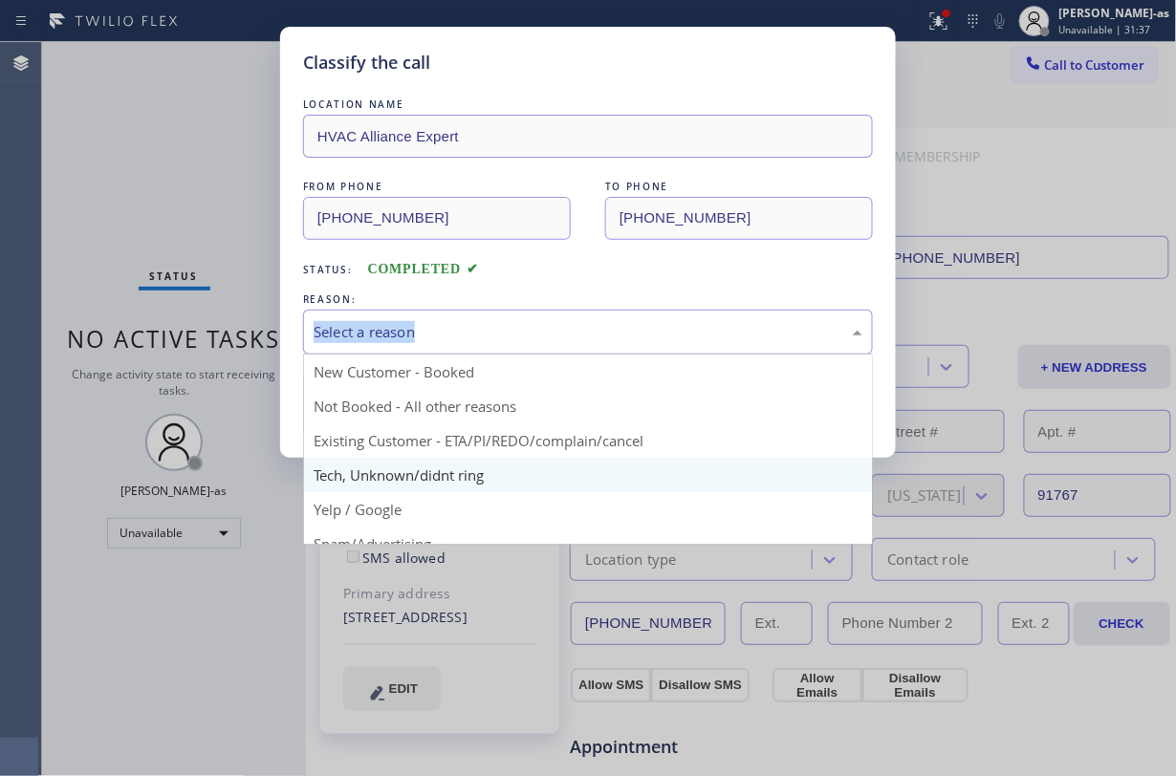
drag, startPoint x: 563, startPoint y: 327, endPoint x: 567, endPoint y: 474, distance: 147.3
click at [563, 329] on div "Select a reason" at bounding box center [588, 332] width 549 height 22
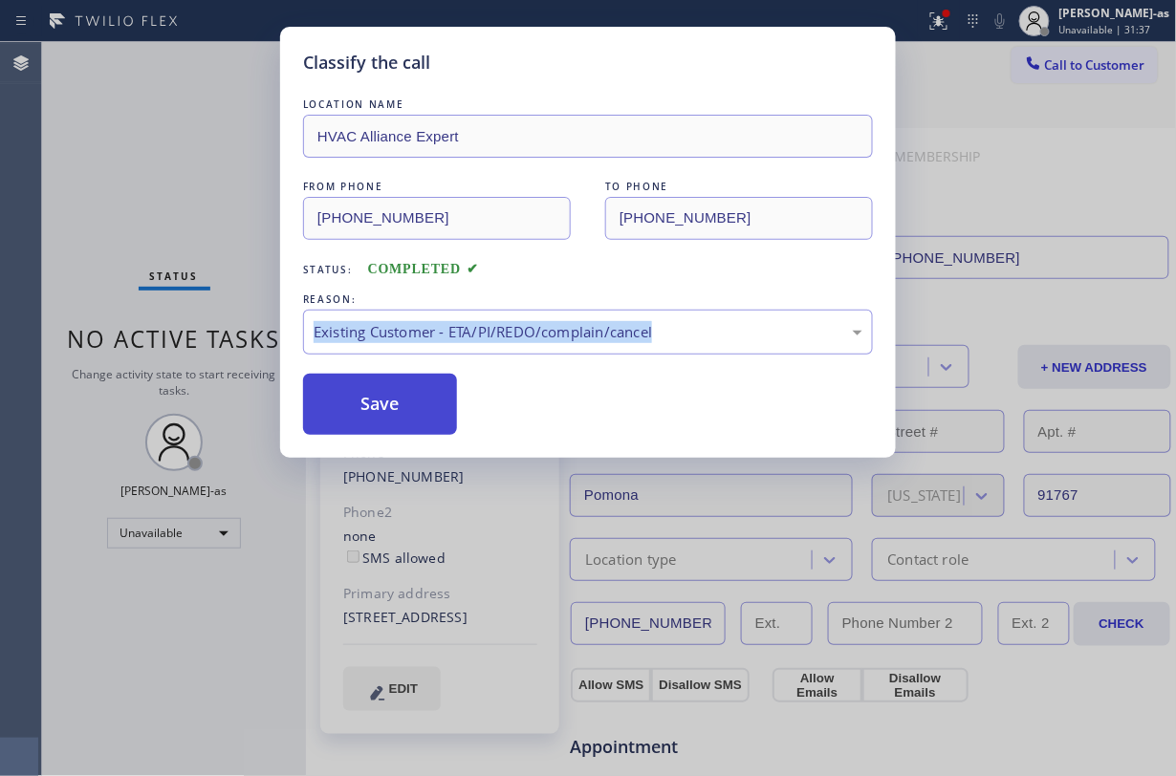
drag, startPoint x: 563, startPoint y: 447, endPoint x: 406, endPoint y: 430, distance: 157.7
drag, startPoint x: 379, startPoint y: 413, endPoint x: 770, endPoint y: 771, distance: 529.8
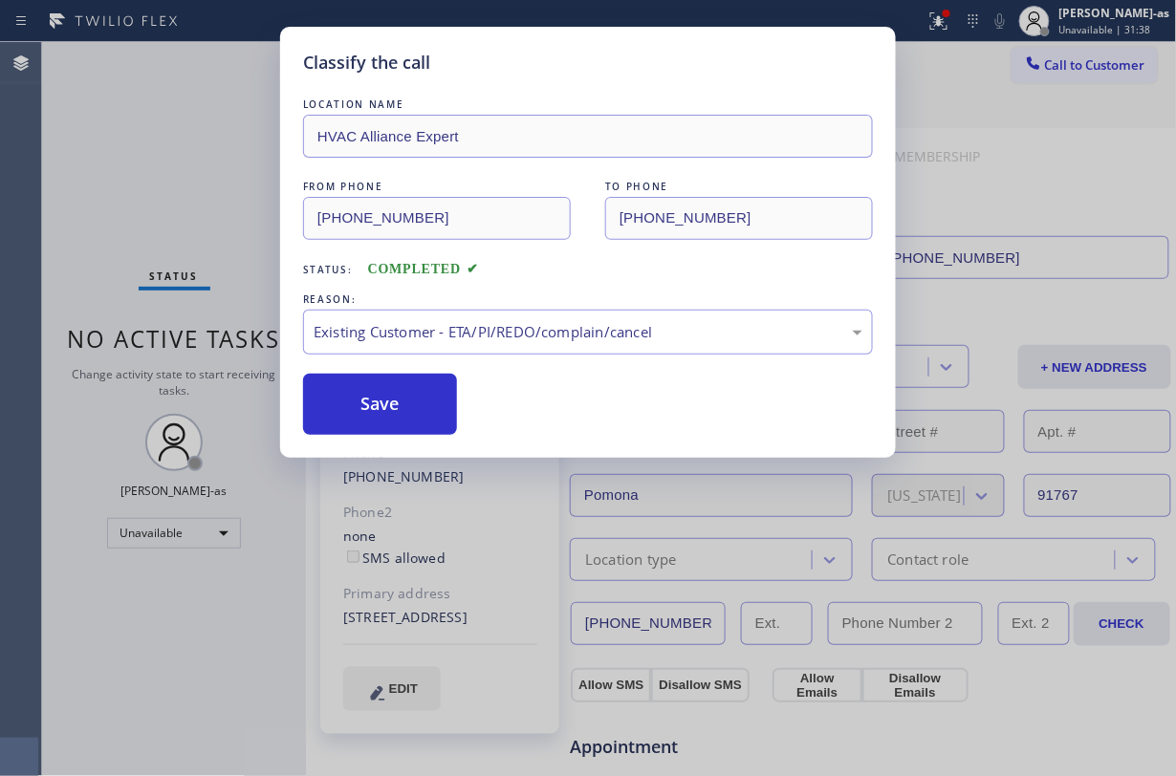
click at [382, 413] on button "Save" at bounding box center [380, 404] width 154 height 61
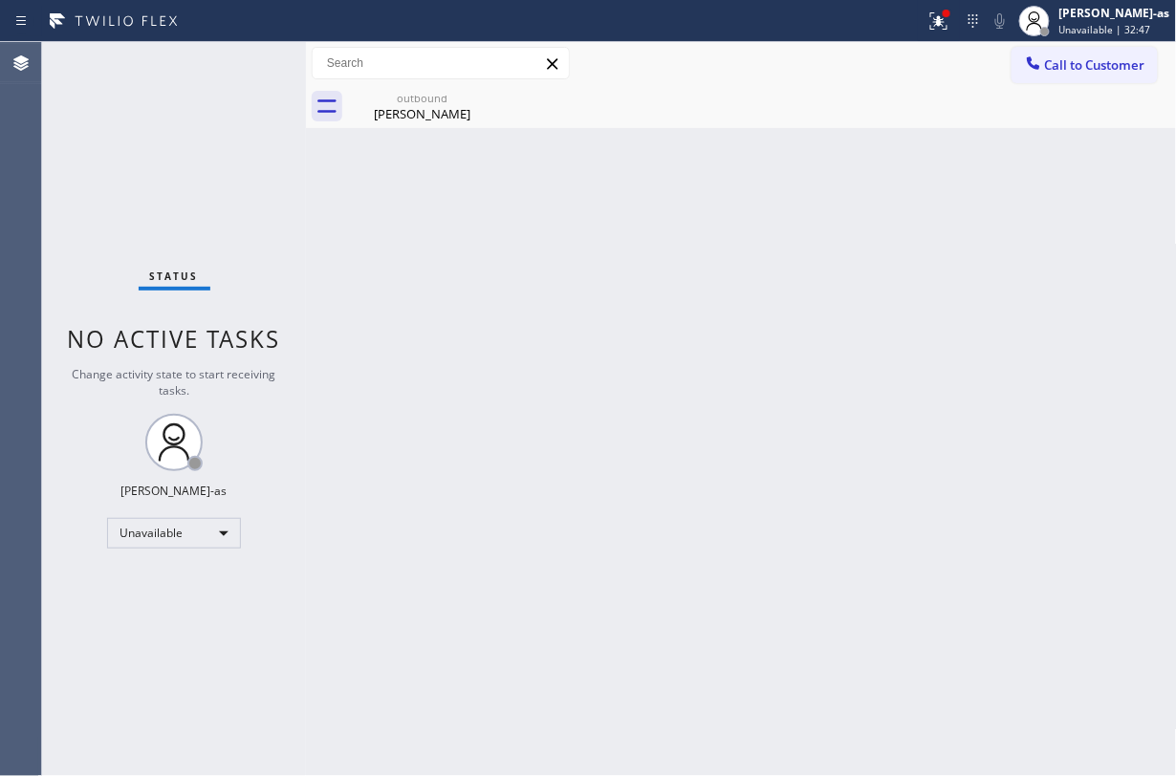
click at [210, 173] on div "Status No active tasks Change activity state to start receiving tasks. [PERSON_…" at bounding box center [174, 409] width 264 height 734
drag, startPoint x: 226, startPoint y: 154, endPoint x: 367, endPoint y: 31, distance: 187.7
click at [227, 154] on div "Status No active tasks Change activity state to start receiving tasks. [PERSON_…" at bounding box center [174, 409] width 264 height 734
click at [1026, 62] on icon at bounding box center [1033, 63] width 19 height 19
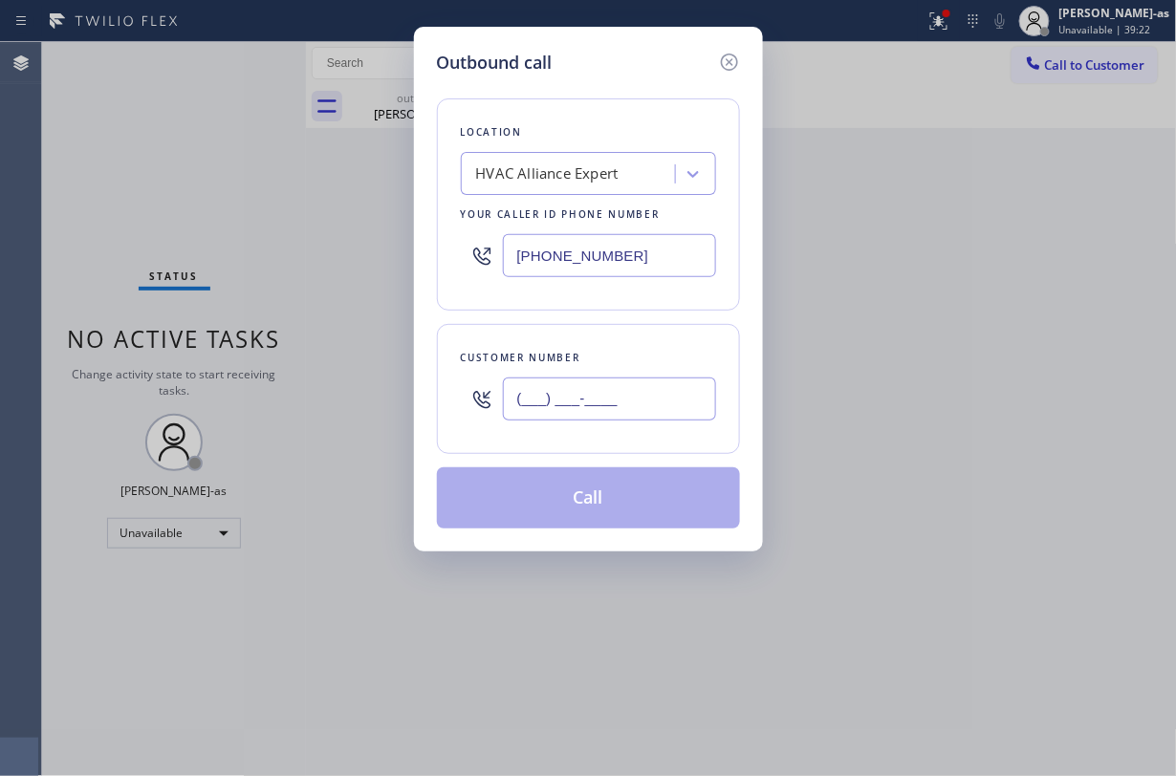
click at [632, 400] on input "(___) ___-____" at bounding box center [609, 399] width 213 height 43
paste input "626) 319-8101"
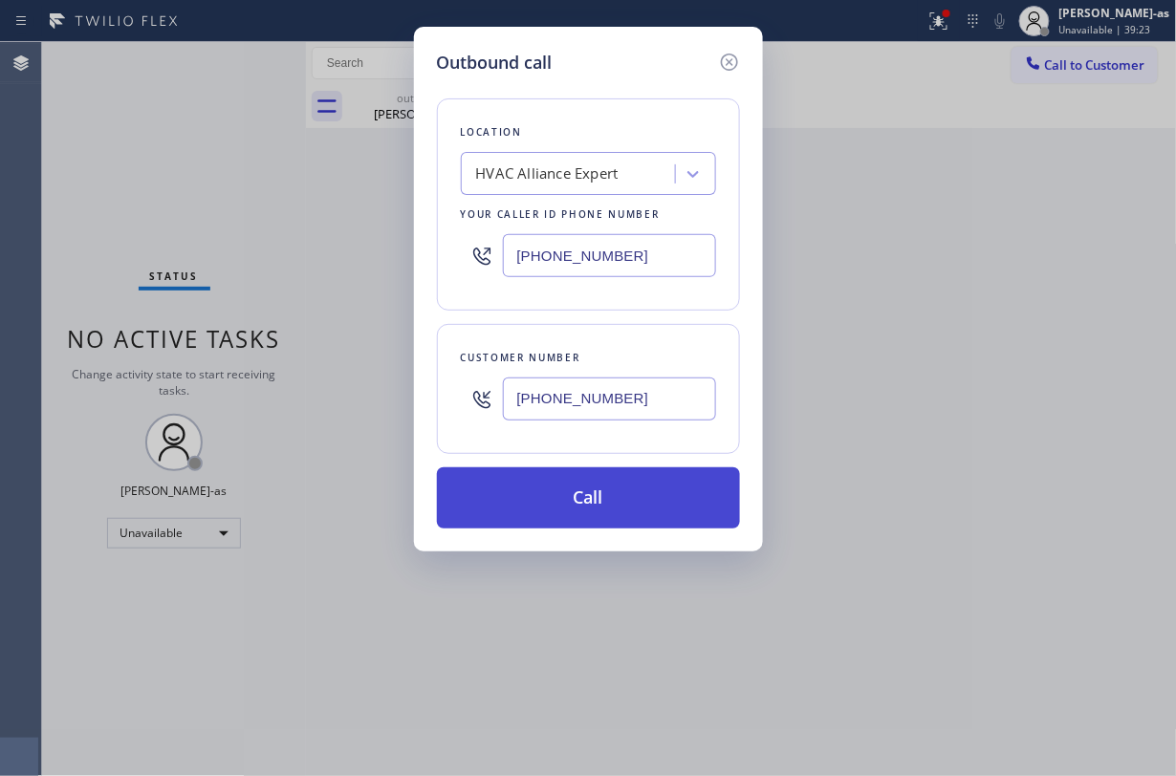
type input "(626) 319-8101"
click at [587, 514] on button "Call" at bounding box center [588, 497] width 303 height 61
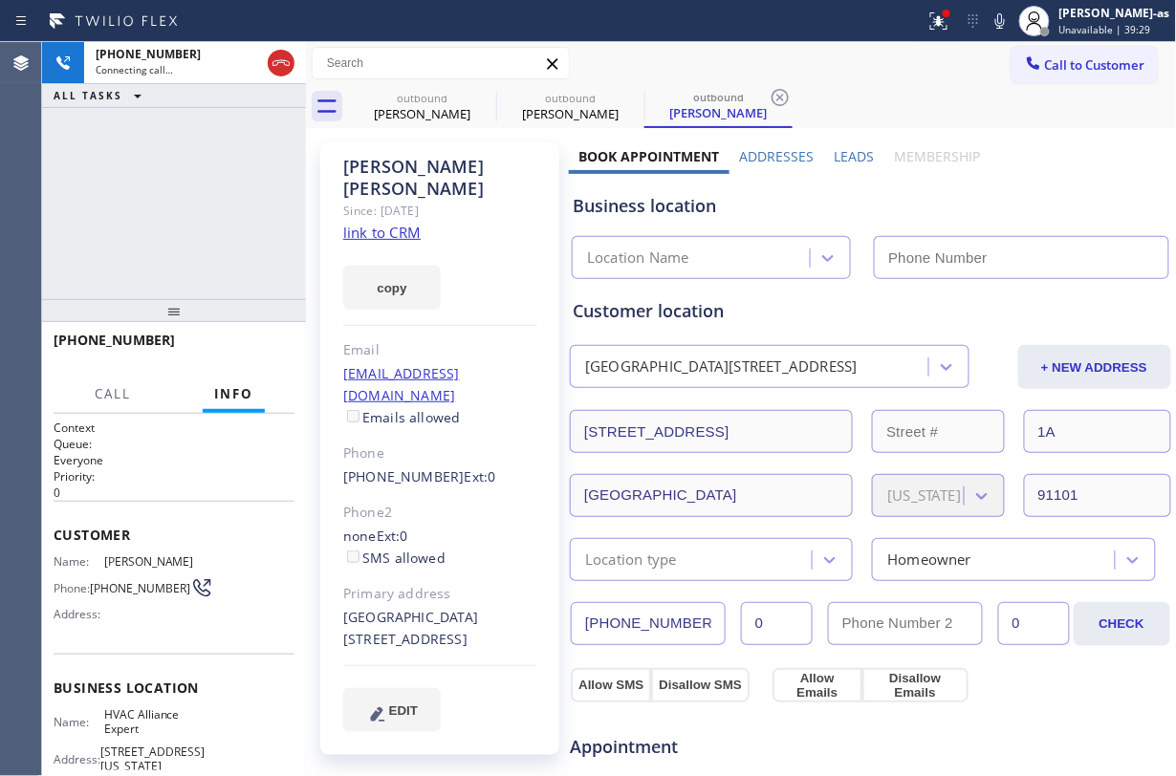
type input "[PHONE_NUMBER]"
click at [223, 116] on div "+16263198101 Connecting call… ALL TASKS ALL TASKS ACTIVE TASKS TASKS IN WRAP UP" at bounding box center [174, 170] width 264 height 257
drag, startPoint x: 436, startPoint y: 103, endPoint x: 480, endPoint y: 93, distance: 45.2
click at [437, 103] on div "outbound" at bounding box center [422, 98] width 144 height 14
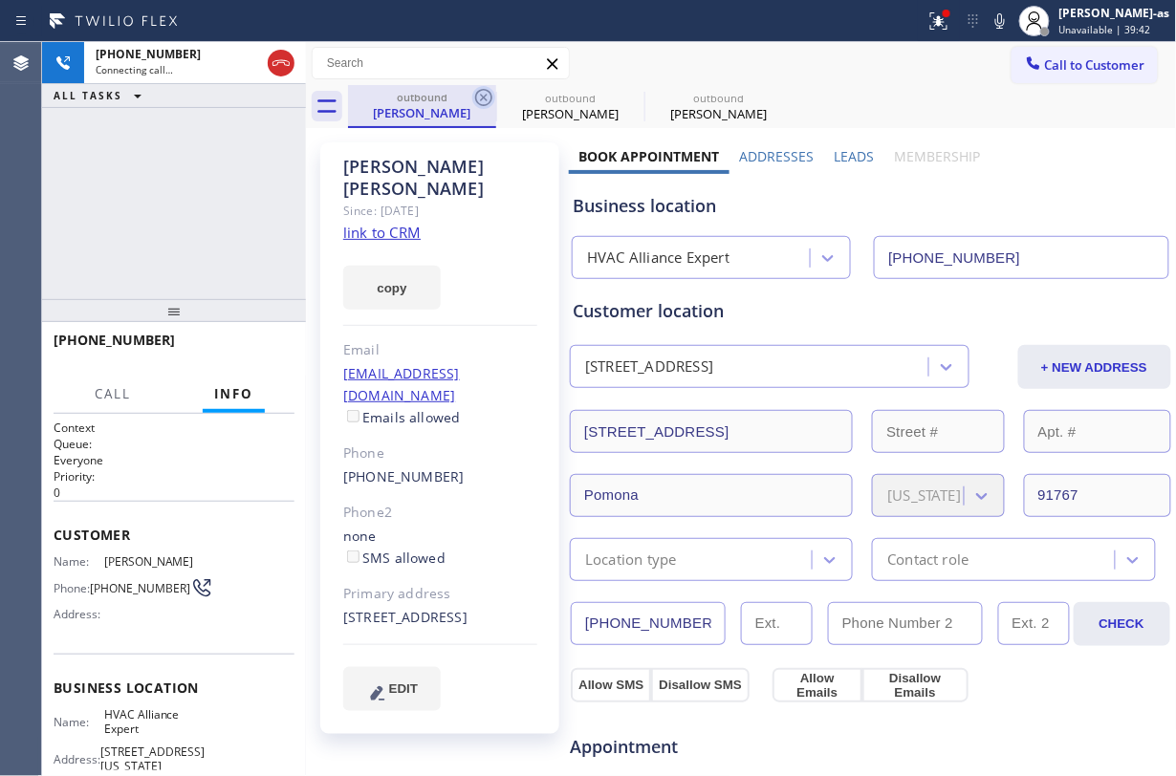
click at [475, 93] on icon at bounding box center [483, 97] width 23 height 23
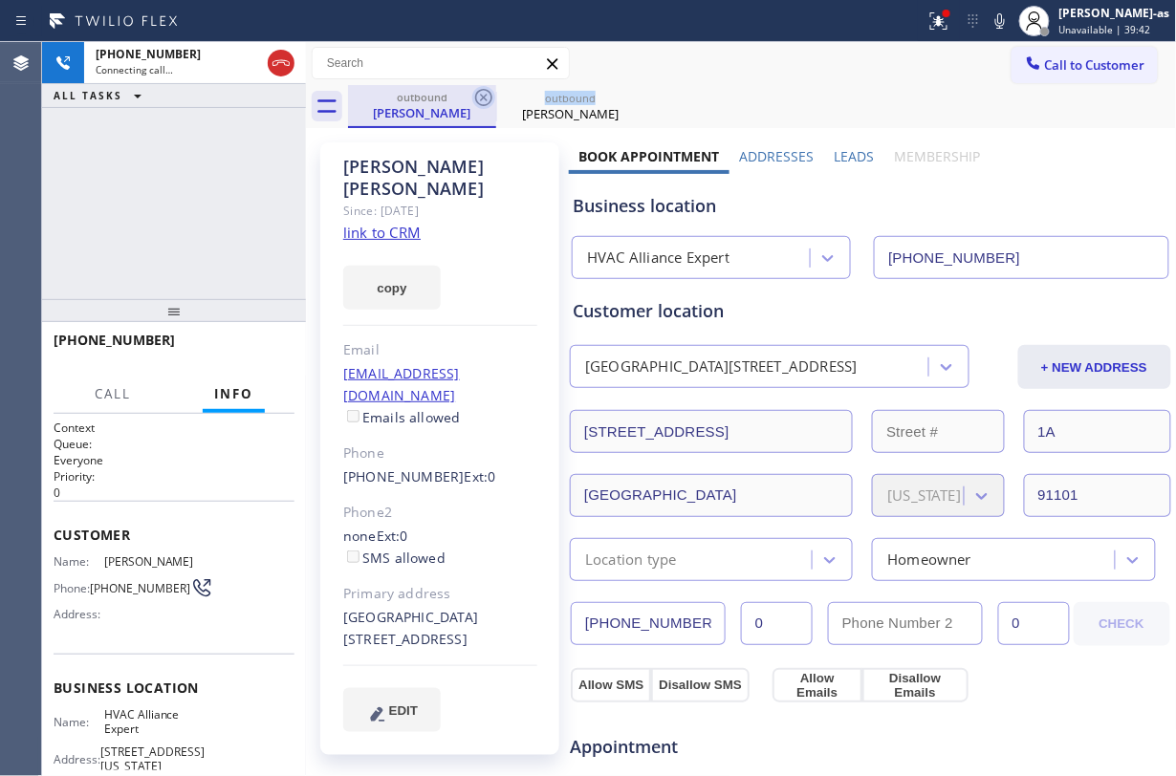
click at [472, 93] on icon at bounding box center [483, 97] width 23 height 23
drag, startPoint x: 218, startPoint y: 222, endPoint x: 238, endPoint y: 174, distance: 51.8
click at [230, 185] on div "+16263198101 Connecting call… ALL TASKS ALL TASKS ACTIVE TASKS TASKS IN WRAP UP" at bounding box center [174, 170] width 264 height 257
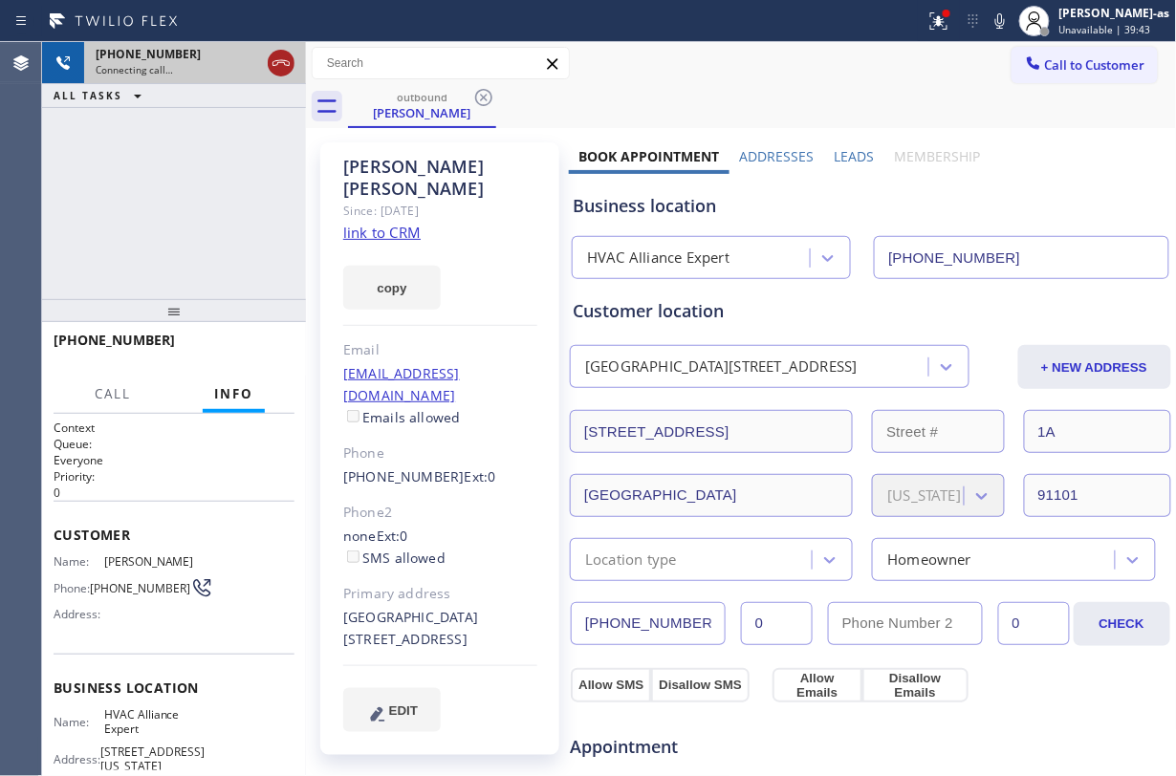
click at [270, 67] on icon at bounding box center [281, 63] width 23 height 23
click at [377, 223] on link "link to CRM" at bounding box center [381, 232] width 77 height 19
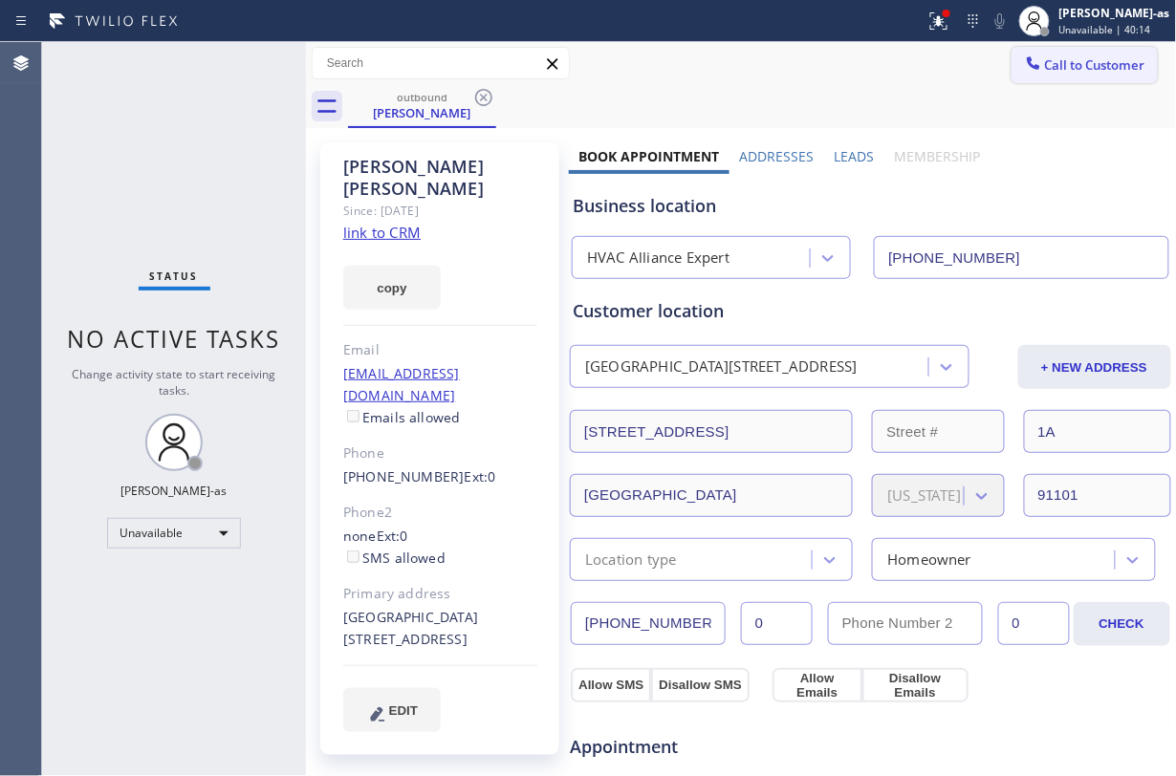
click at [1045, 65] on span "Call to Customer" at bounding box center [1095, 64] width 100 height 17
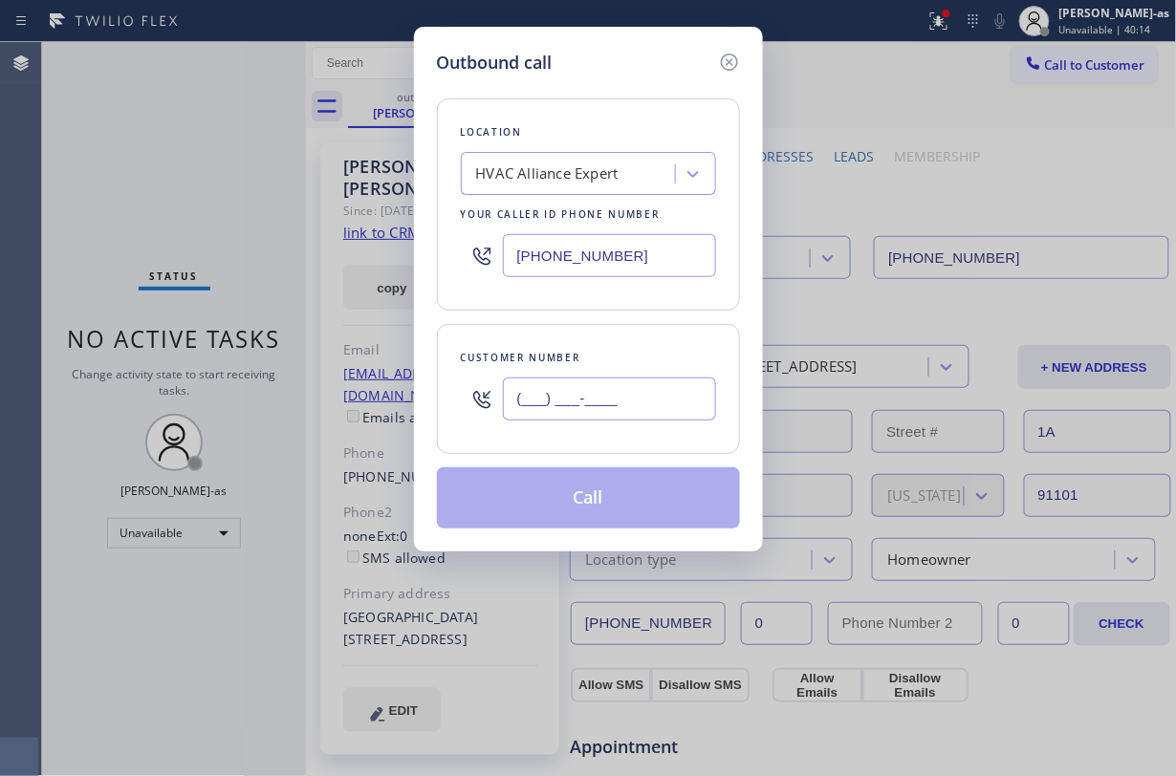
click at [621, 410] on input "(___) ___-____" at bounding box center [609, 399] width 213 height 43
paste input "626) 319-8101"
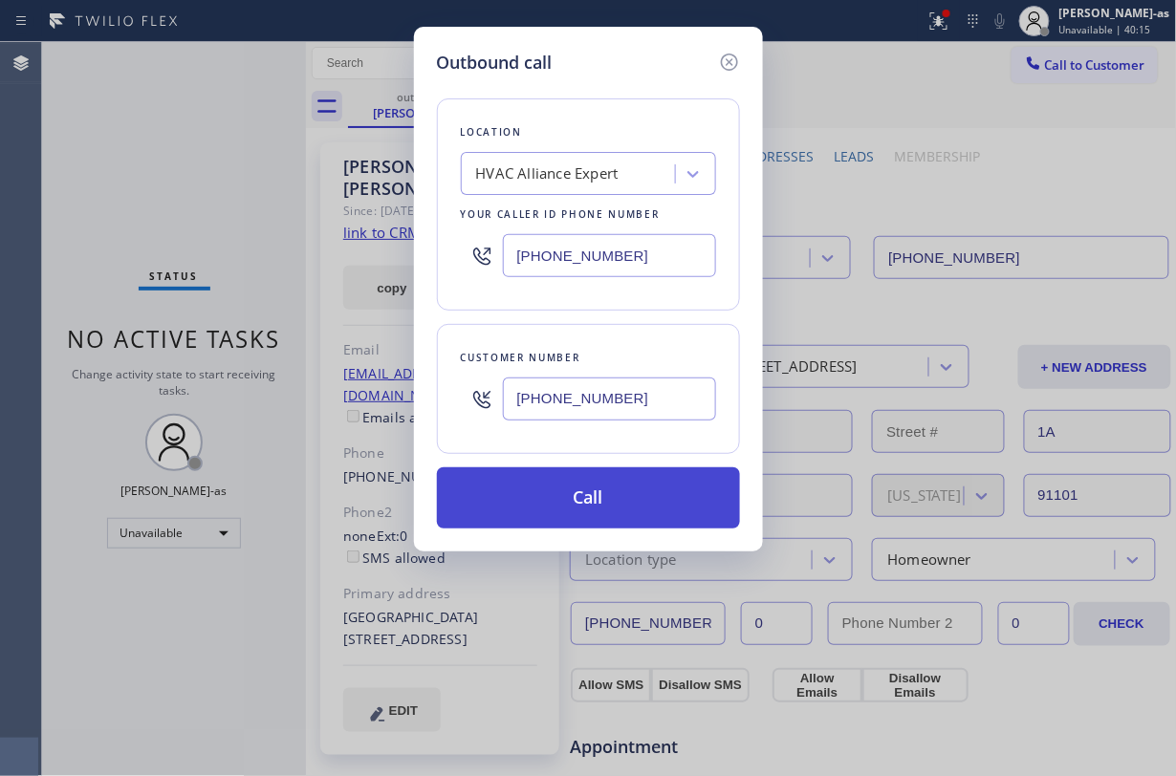
type input "(626) 319-8101"
click at [585, 499] on button "Call" at bounding box center [588, 497] width 303 height 61
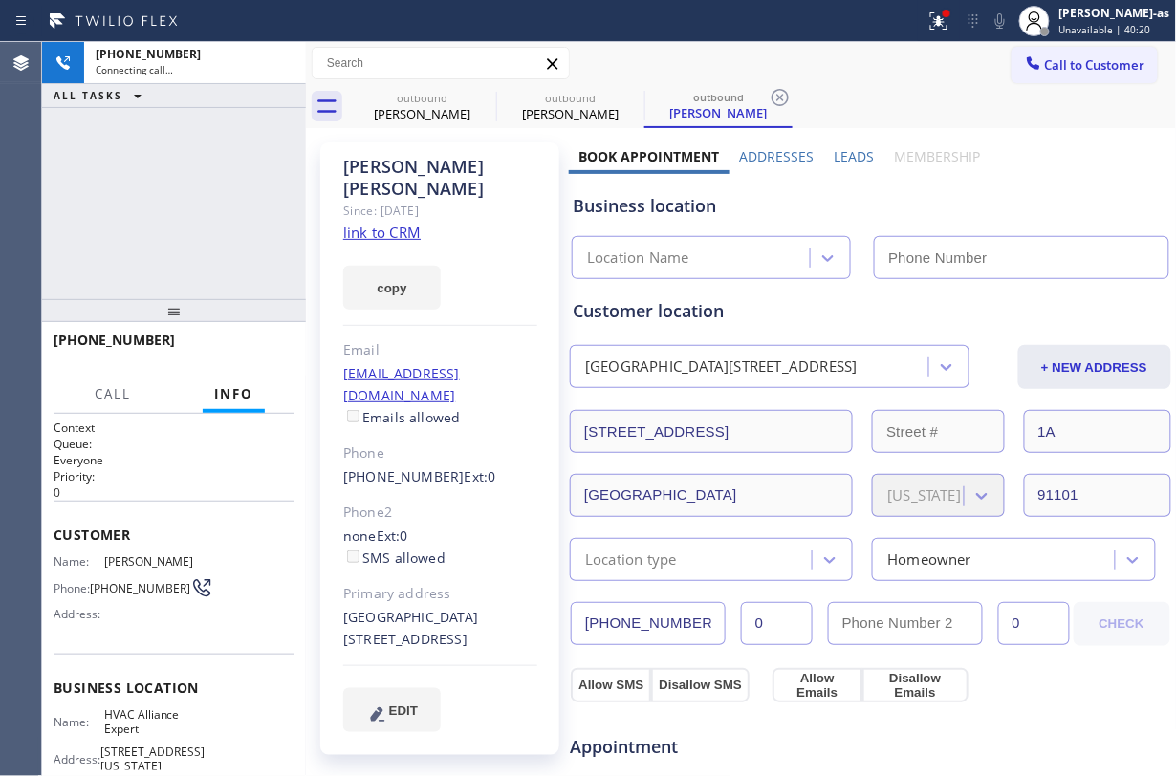
type input "[PHONE_NUMBER]"
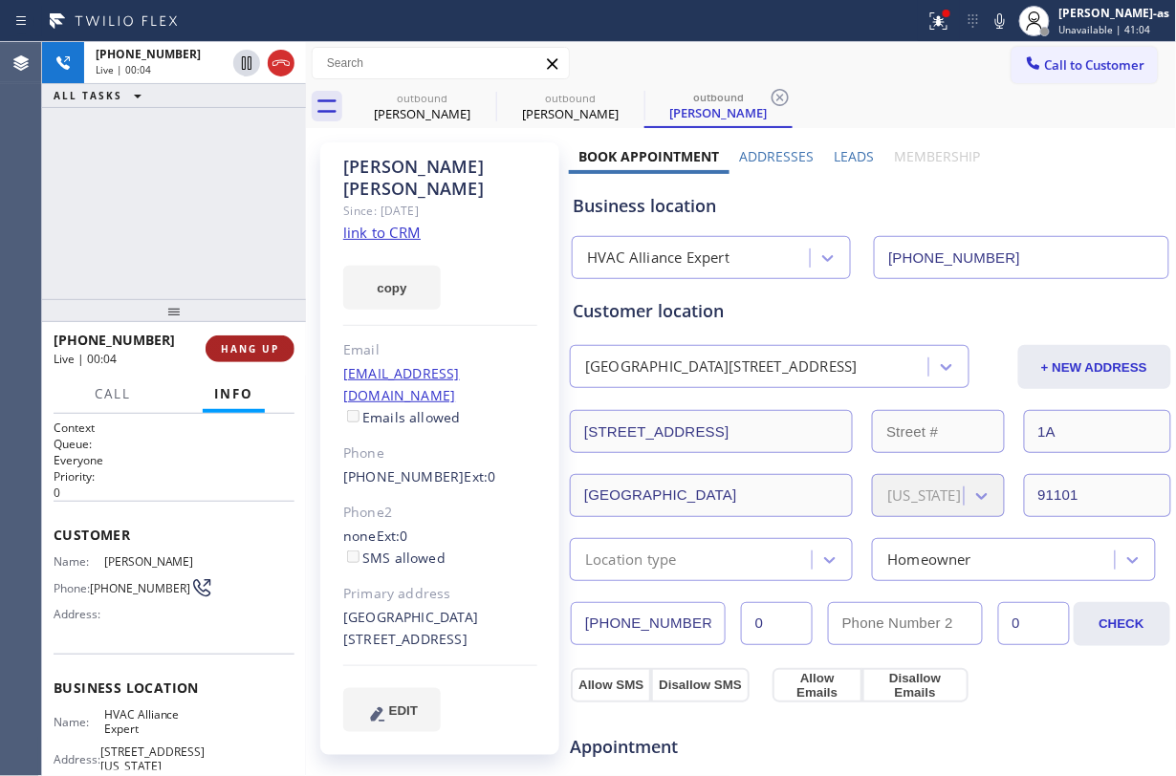
click at [256, 354] on span "HANG UP" at bounding box center [250, 348] width 58 height 13
click at [254, 354] on span "HANG UP" at bounding box center [250, 348] width 58 height 13
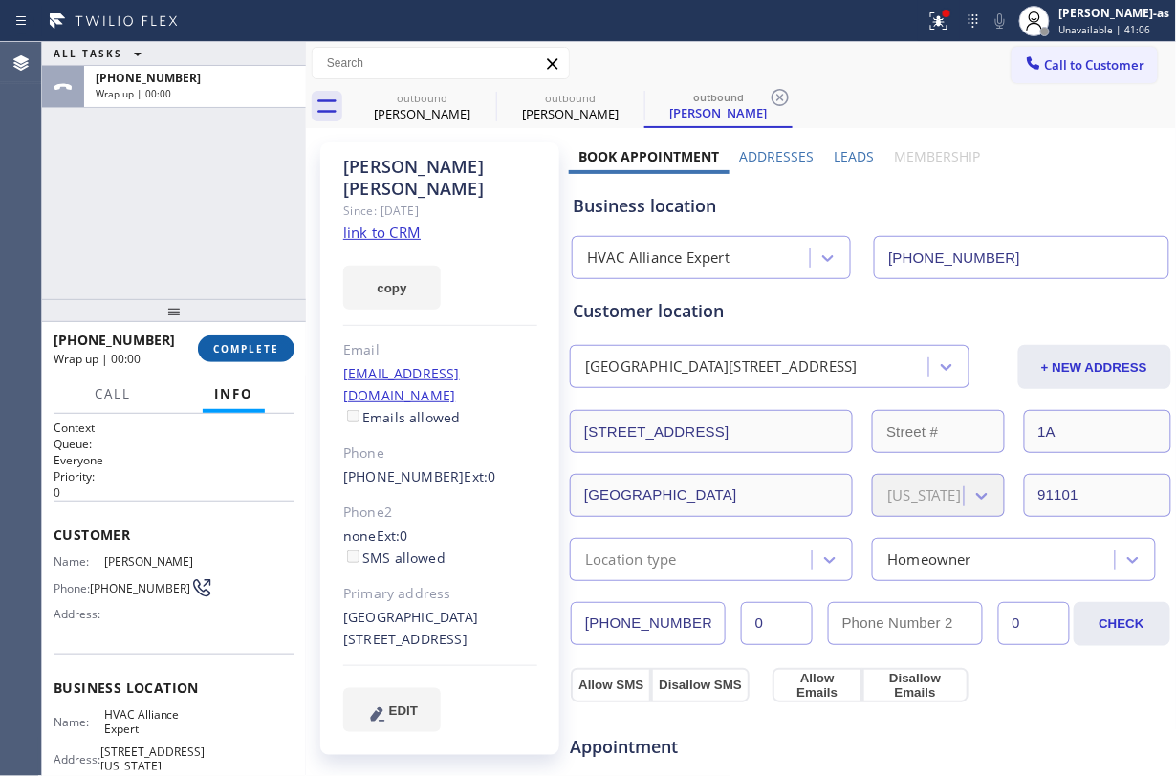
click at [254, 348] on span "COMPLETE" at bounding box center [246, 348] width 66 height 13
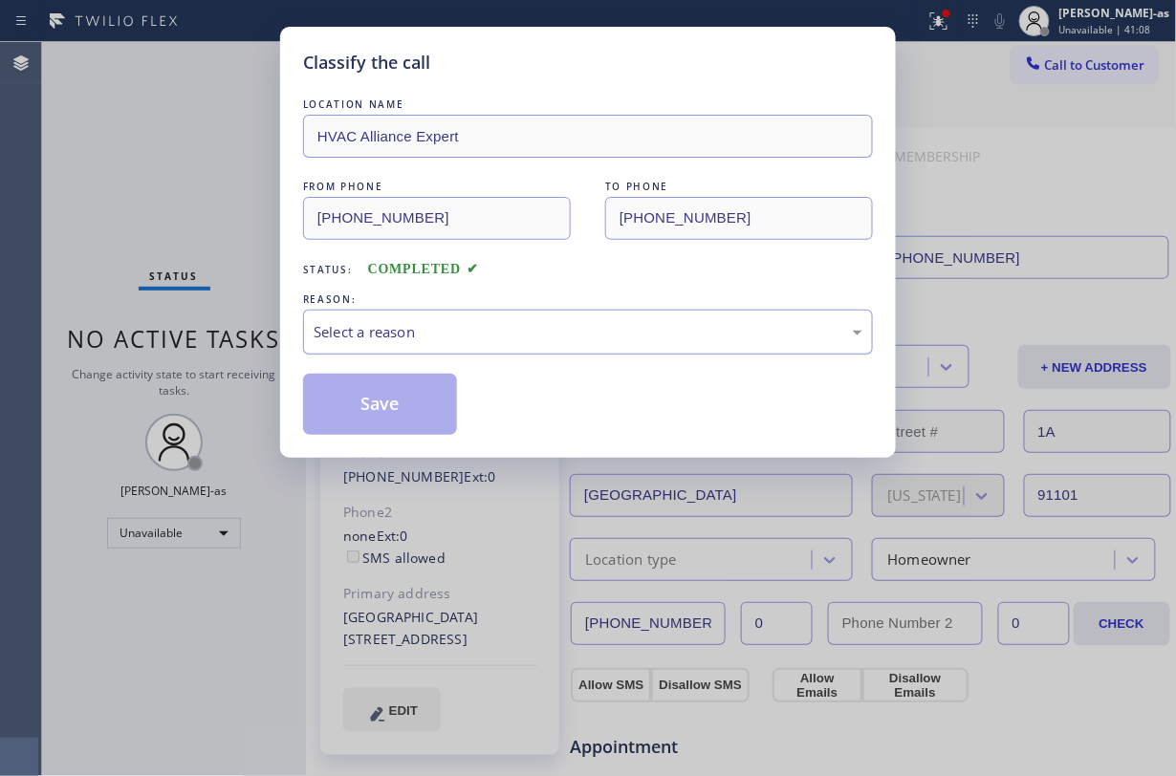
click at [525, 341] on div "Select a reason" at bounding box center [588, 332] width 549 height 22
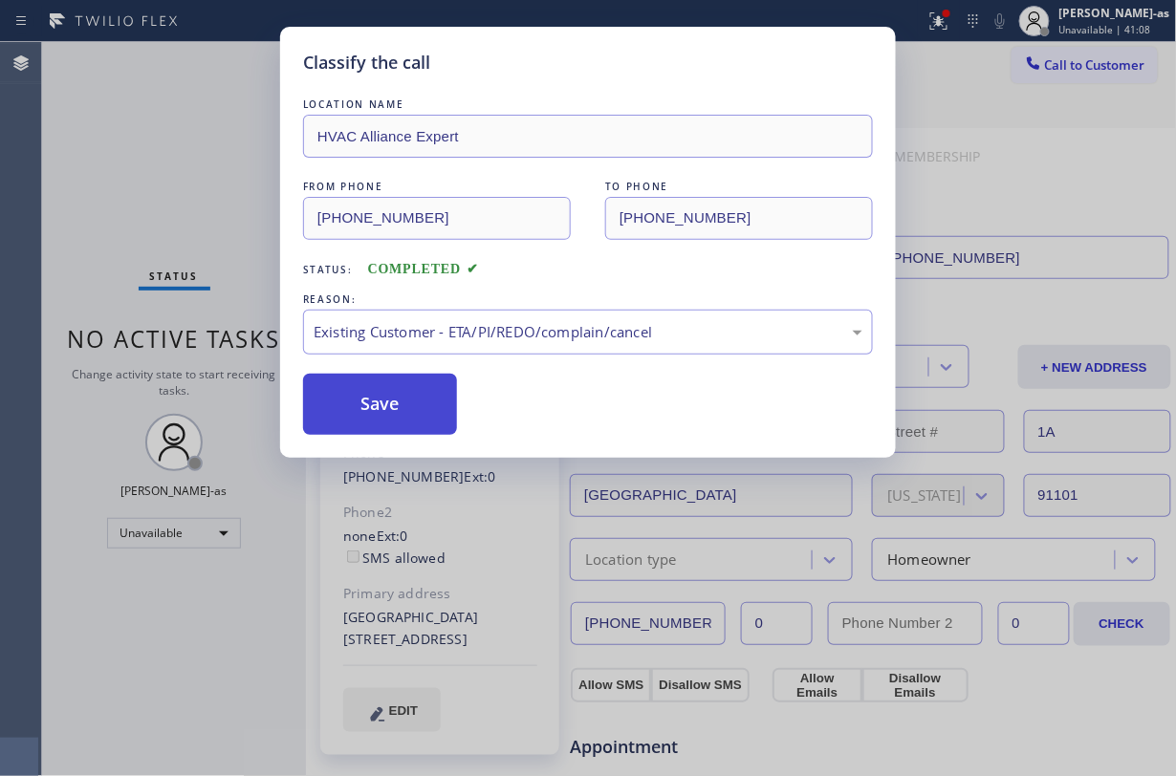
click at [414, 413] on button "Save" at bounding box center [380, 404] width 154 height 61
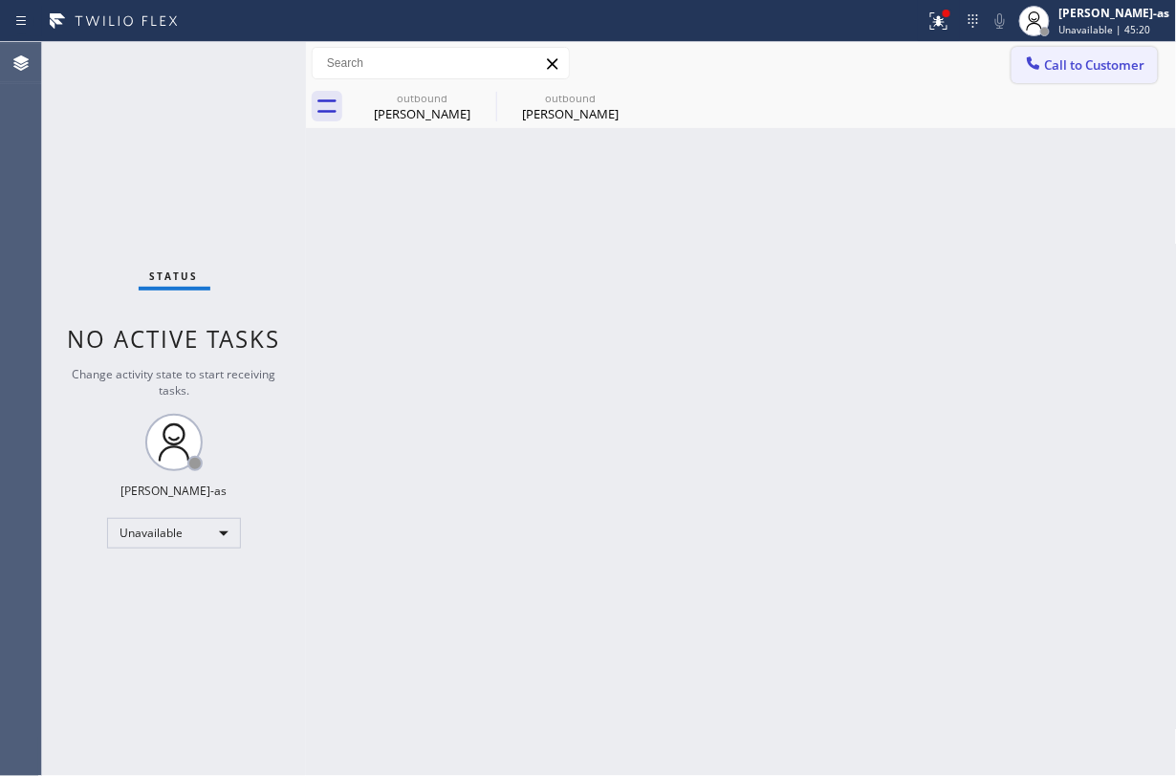
click at [1072, 66] on span "Call to Customer" at bounding box center [1095, 64] width 100 height 17
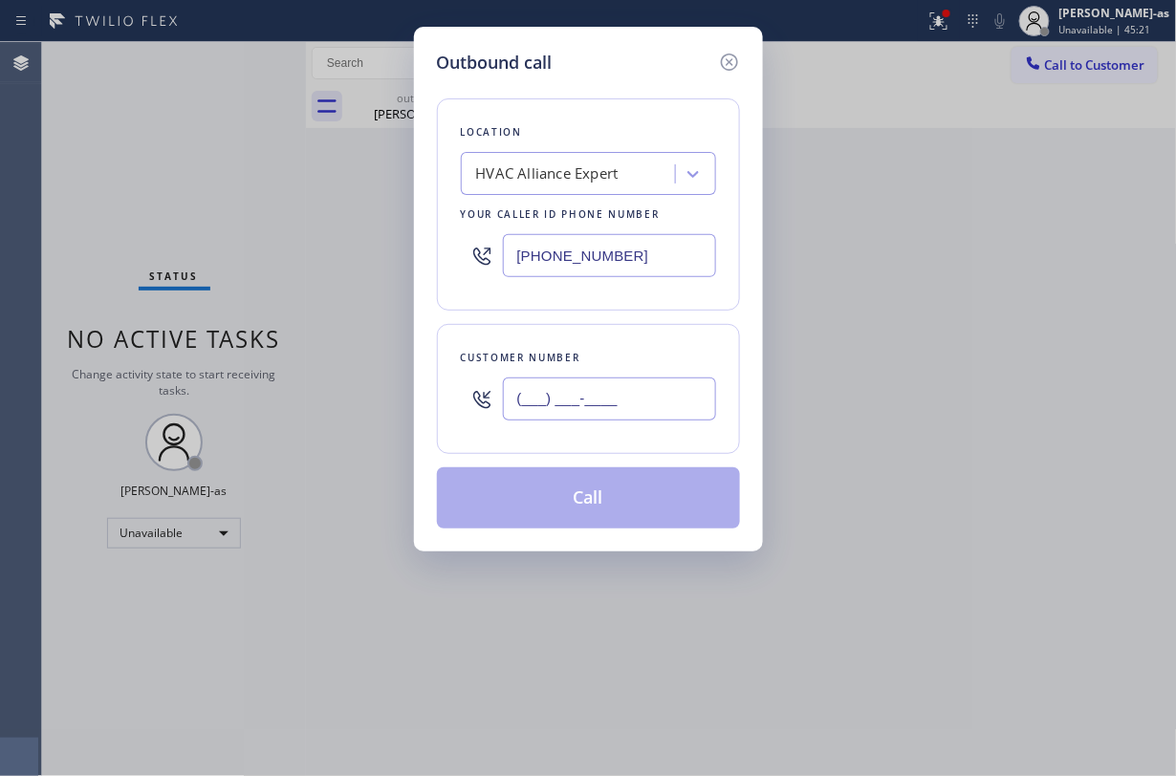
click at [616, 396] on input "(___) ___-____" at bounding box center [609, 399] width 213 height 43
paste input "202) 306-2705"
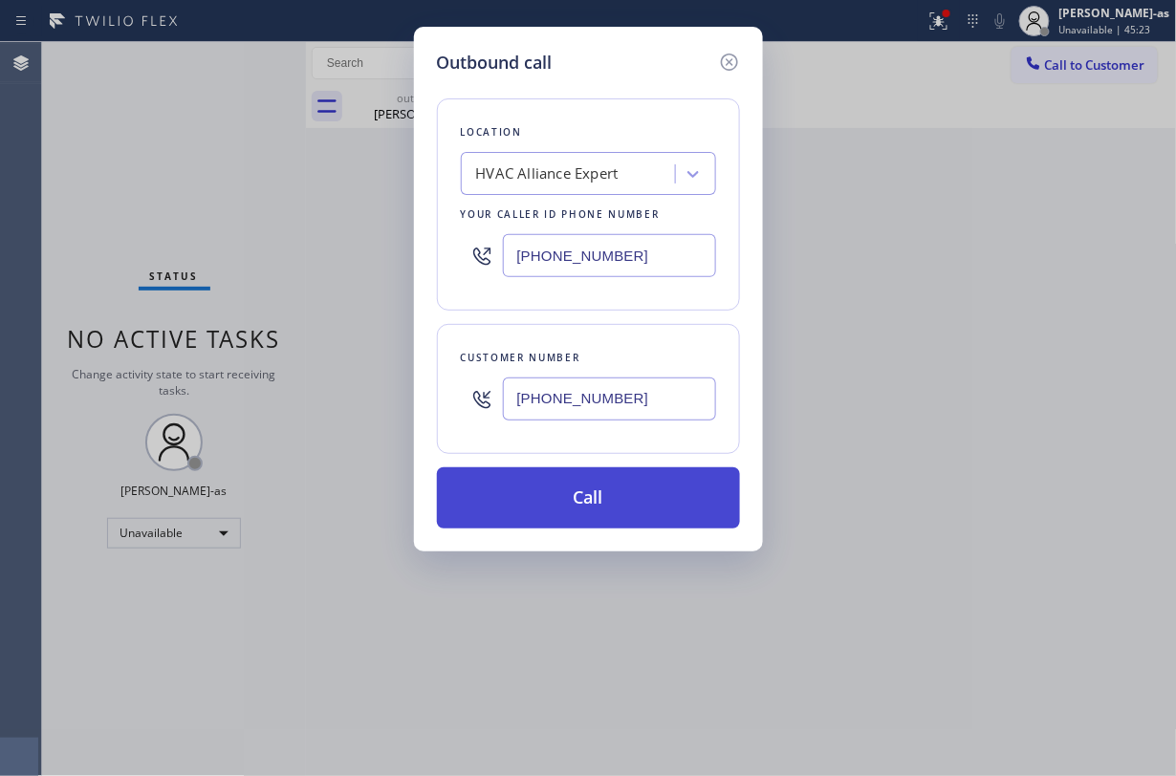
type input "(202) 306-2705"
click at [597, 488] on button "Call" at bounding box center [588, 497] width 303 height 61
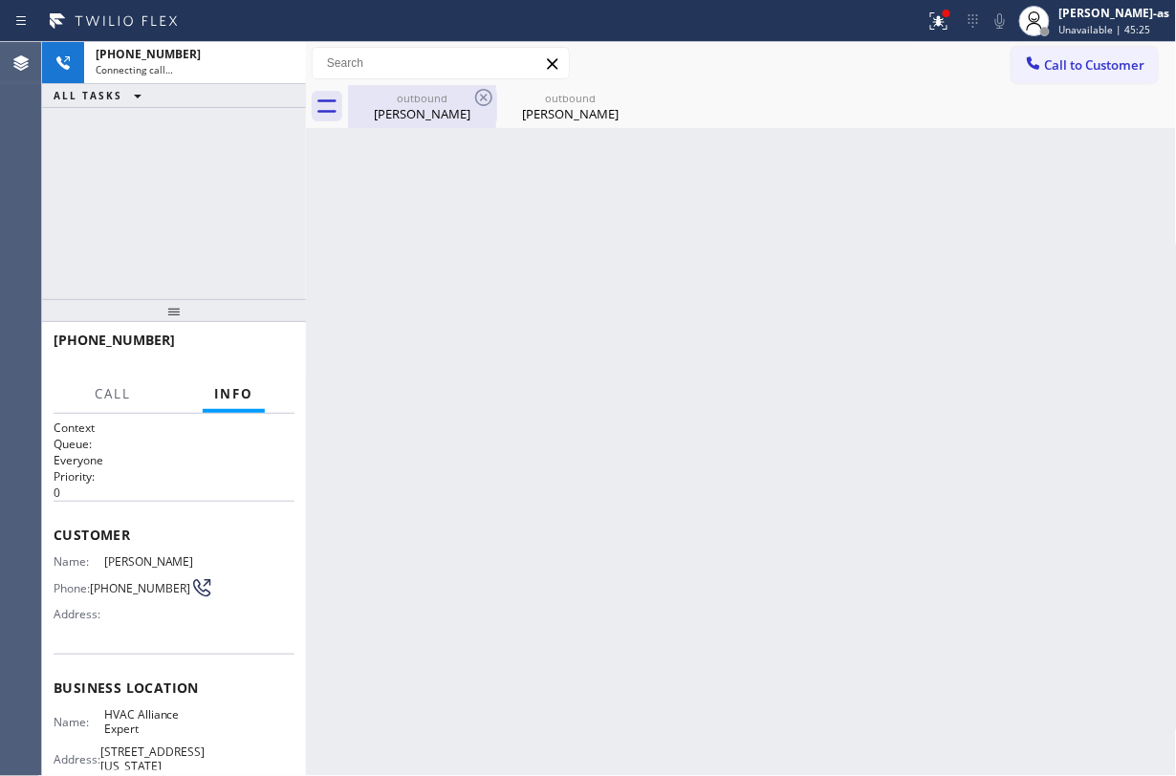
click at [234, 187] on div "+12023062705 Connecting call… ALL TASKS ALL TASKS ACTIVE TASKS TASKS IN WRAP UP" at bounding box center [174, 170] width 264 height 257
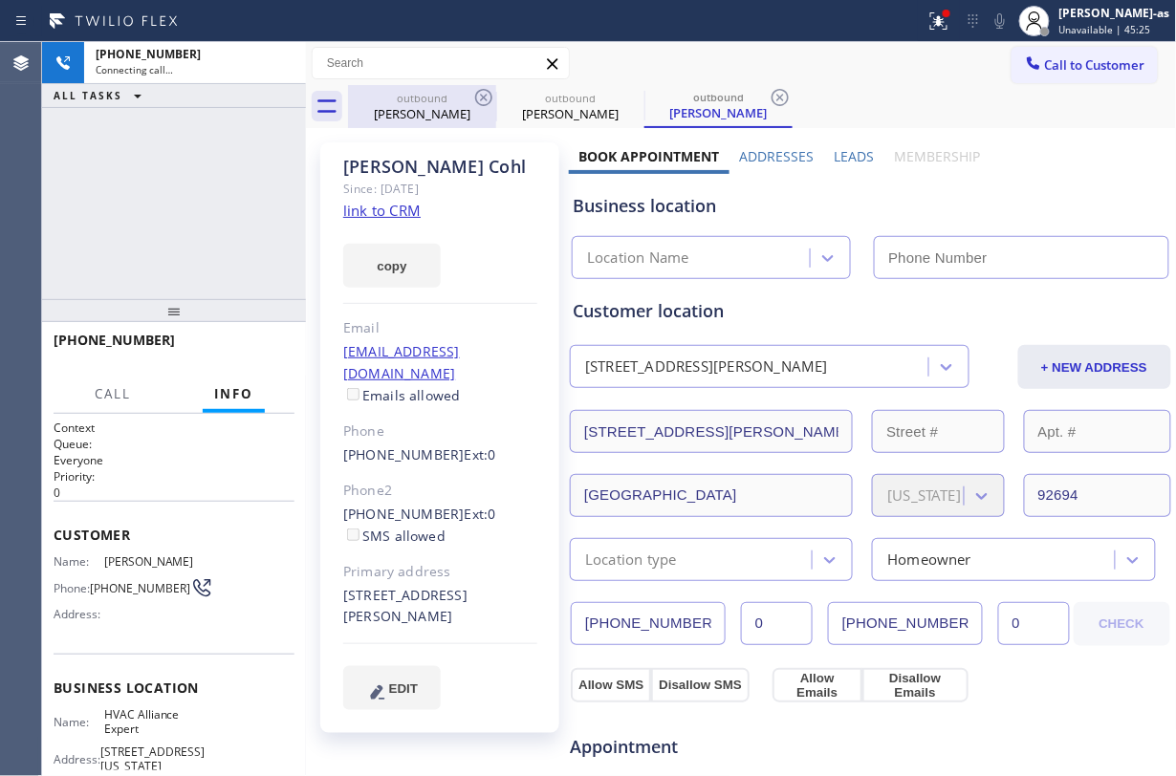
click at [410, 98] on div "outbound" at bounding box center [422, 98] width 144 height 14
click at [470, 94] on div "outbound" at bounding box center [422, 98] width 144 height 14
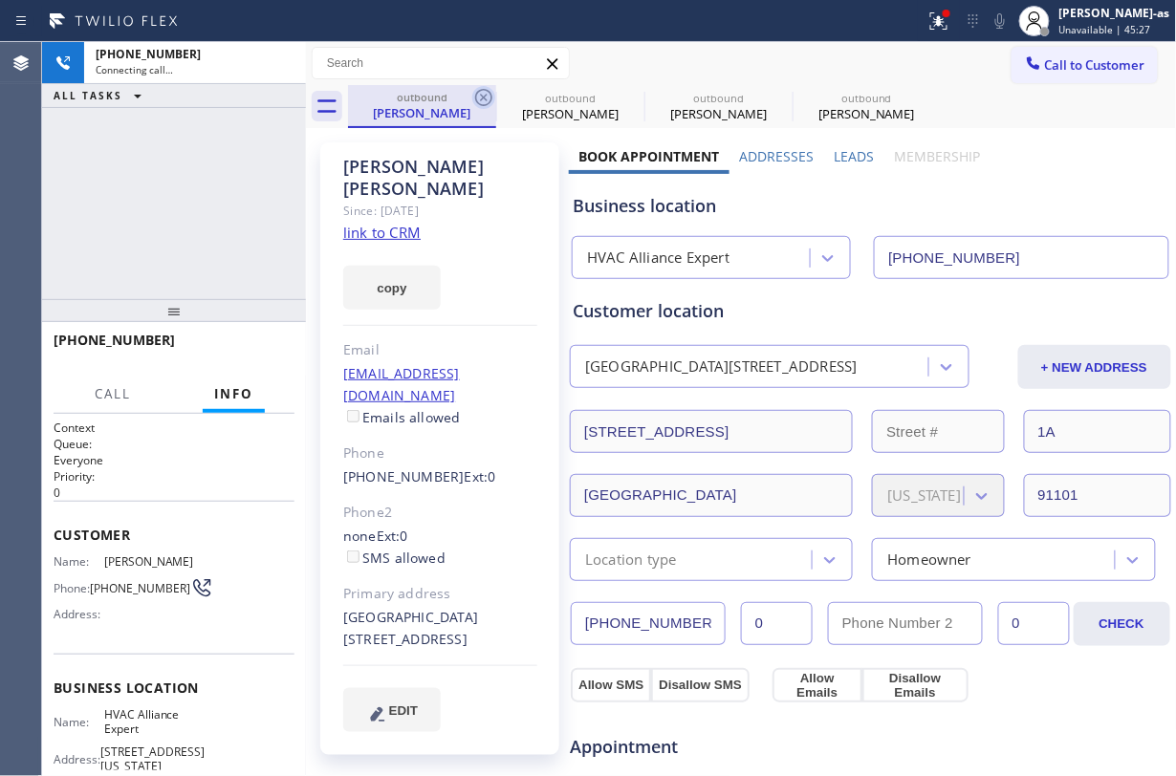
click at [472, 93] on icon at bounding box center [483, 97] width 23 height 23
type input "[PHONE_NUMBER]"
click at [246, 174] on div "+12023062705 Connecting call… ALL TASKS ALL TASKS ACTIVE TASKS TASKS IN WRAP UP" at bounding box center [174, 170] width 264 height 257
click at [487, 99] on icon at bounding box center [483, 97] width 23 height 23
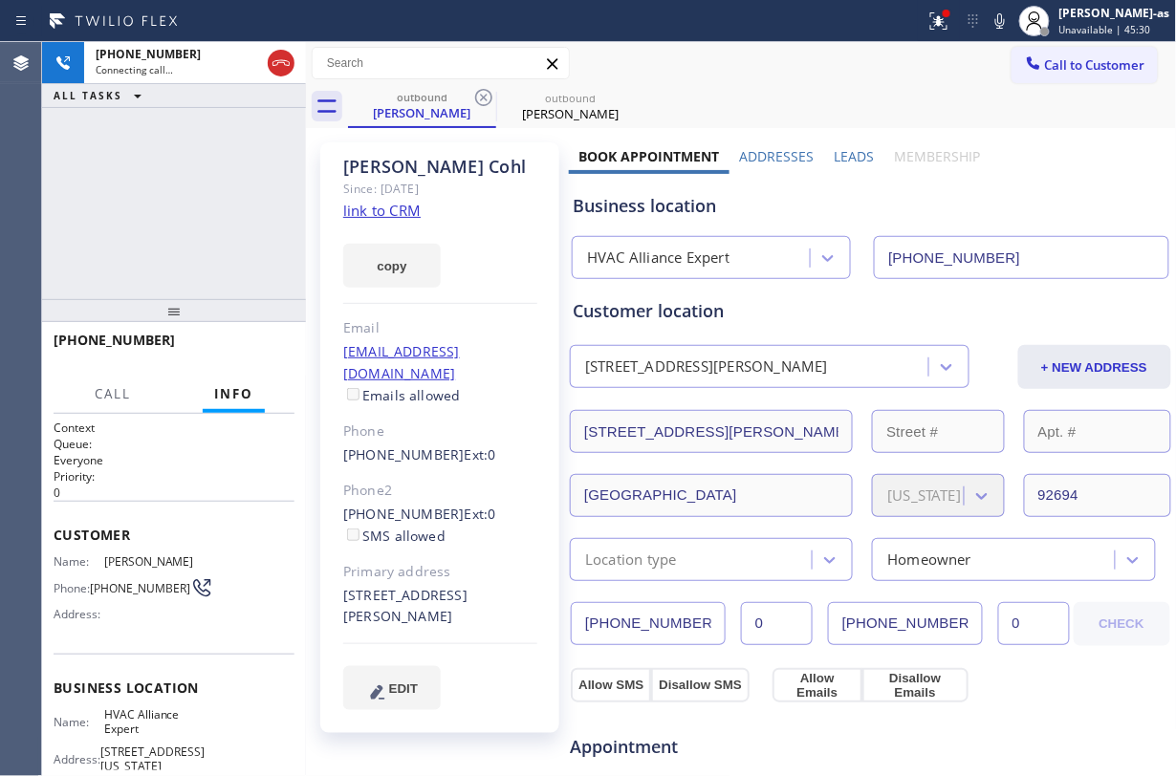
click at [293, 165] on div "+12023062705 Connecting call… ALL TASKS ALL TASKS ACTIVE TASKS TASKS IN WRAP UP" at bounding box center [174, 170] width 264 height 257
click at [391, 207] on link "link to CRM" at bounding box center [381, 210] width 77 height 19
drag, startPoint x: 206, startPoint y: 256, endPoint x: 280, endPoint y: 130, distance: 146.1
click at [206, 254] on div "+12023062705 Connecting call… ALL TASKS ALL TASKS ACTIVE TASKS TASKS IN WRAP UP" at bounding box center [174, 170] width 264 height 257
click at [279, 62] on icon at bounding box center [280, 63] width 17 height 6
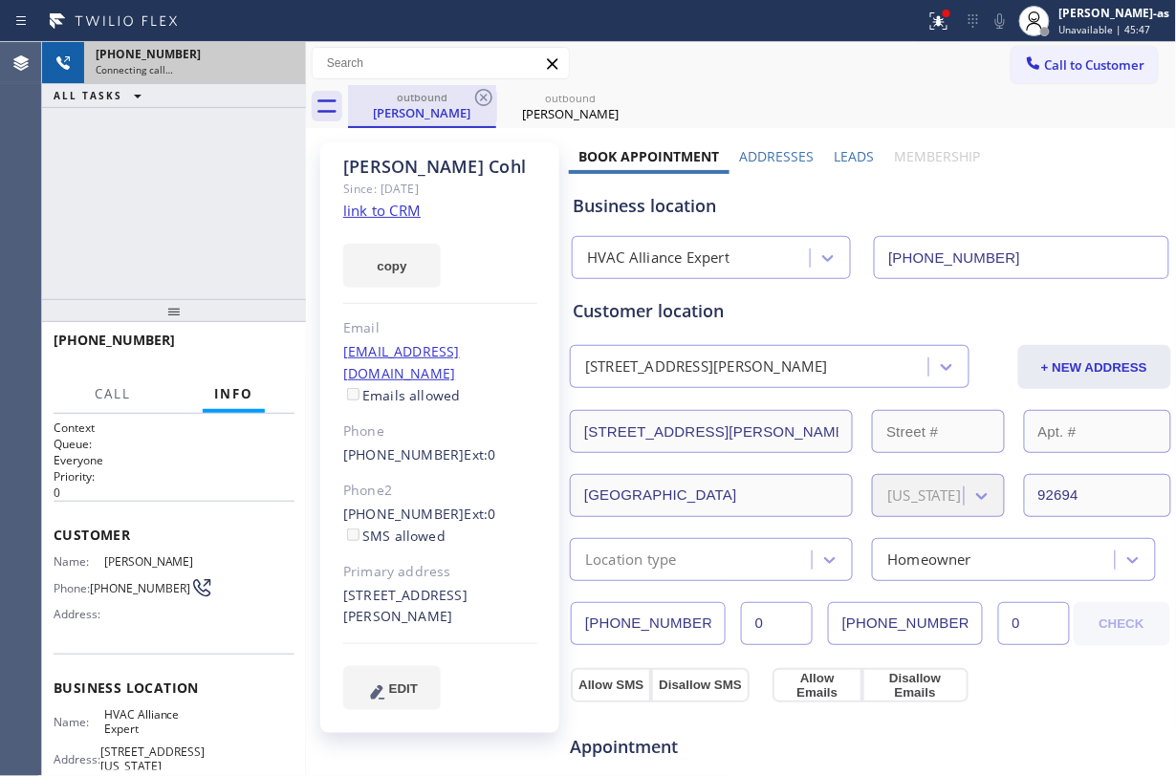
click at [402, 100] on div "outbound" at bounding box center [422, 97] width 144 height 14
click at [490, 96] on icon at bounding box center [483, 97] width 17 height 17
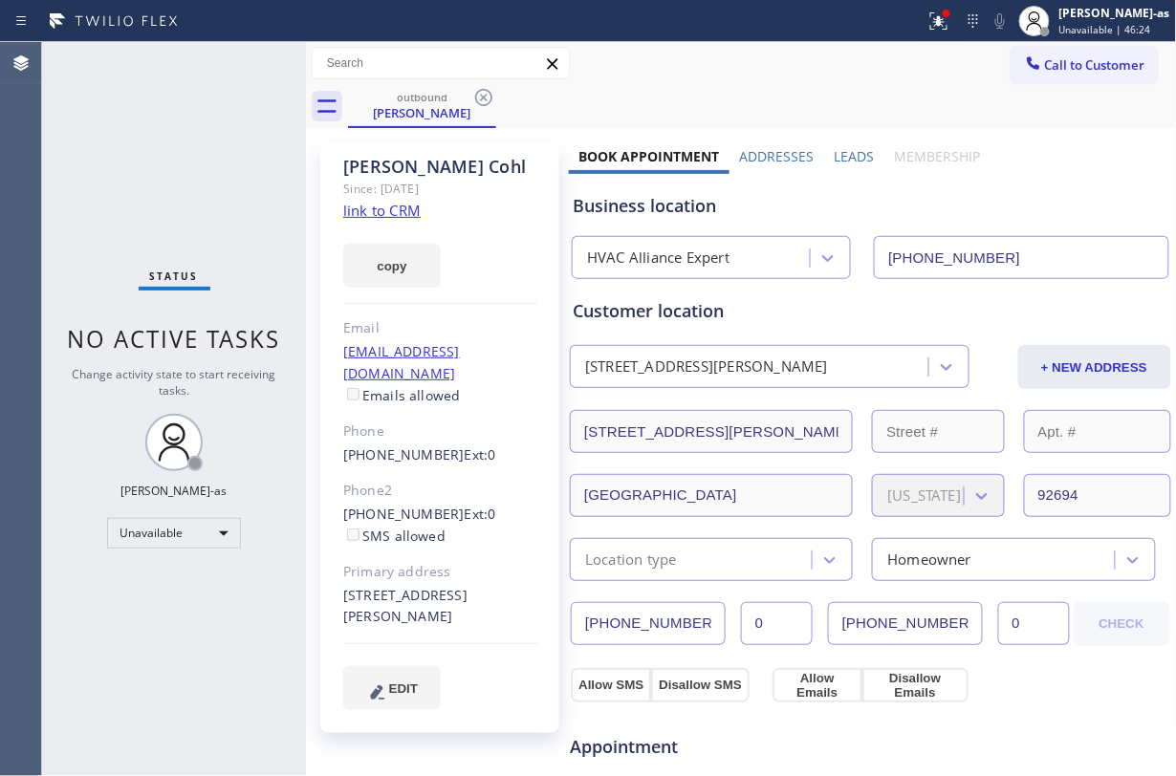
click at [166, 181] on div "Status No active tasks Change activity state to start receiving tasks. [PERSON_…" at bounding box center [174, 409] width 264 height 734
click at [514, 359] on div "hcohl@nist.gov Emails allowed" at bounding box center [440, 374] width 194 height 66
click at [432, 103] on div "outbound" at bounding box center [422, 97] width 144 height 14
click at [472, 97] on icon at bounding box center [483, 97] width 23 height 23
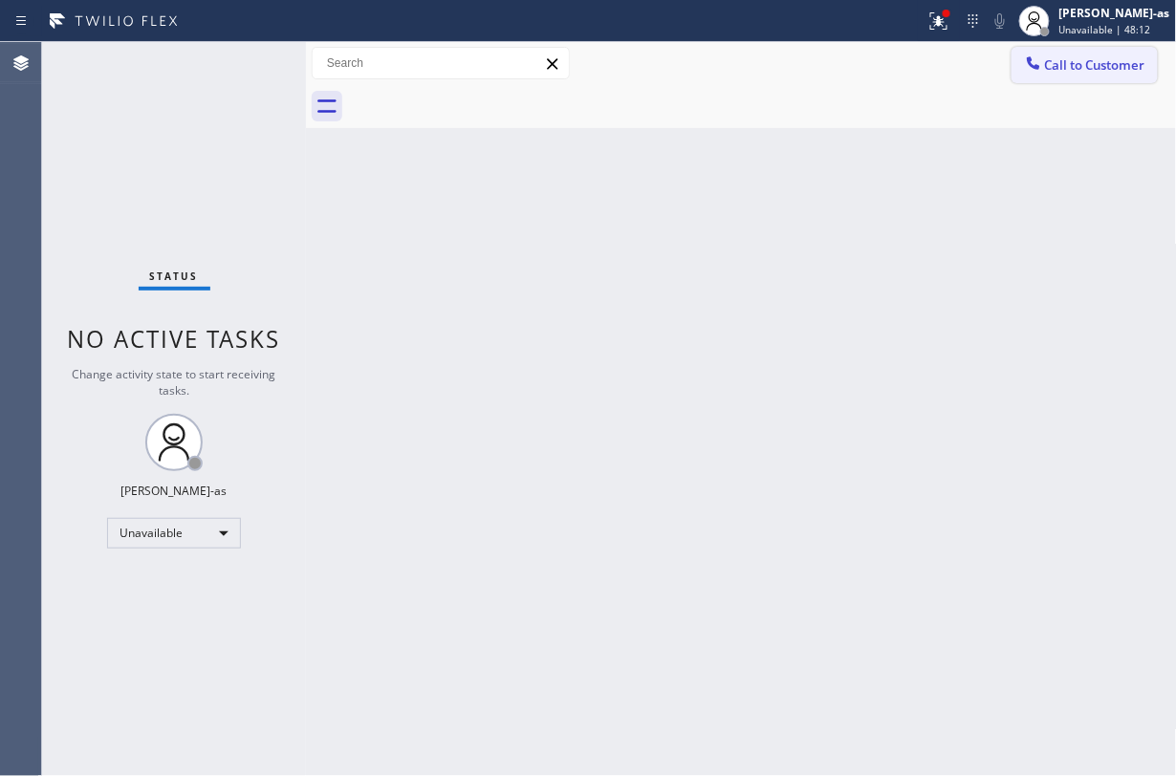
click at [1060, 80] on button "Call to Customer" at bounding box center [1084, 65] width 146 height 36
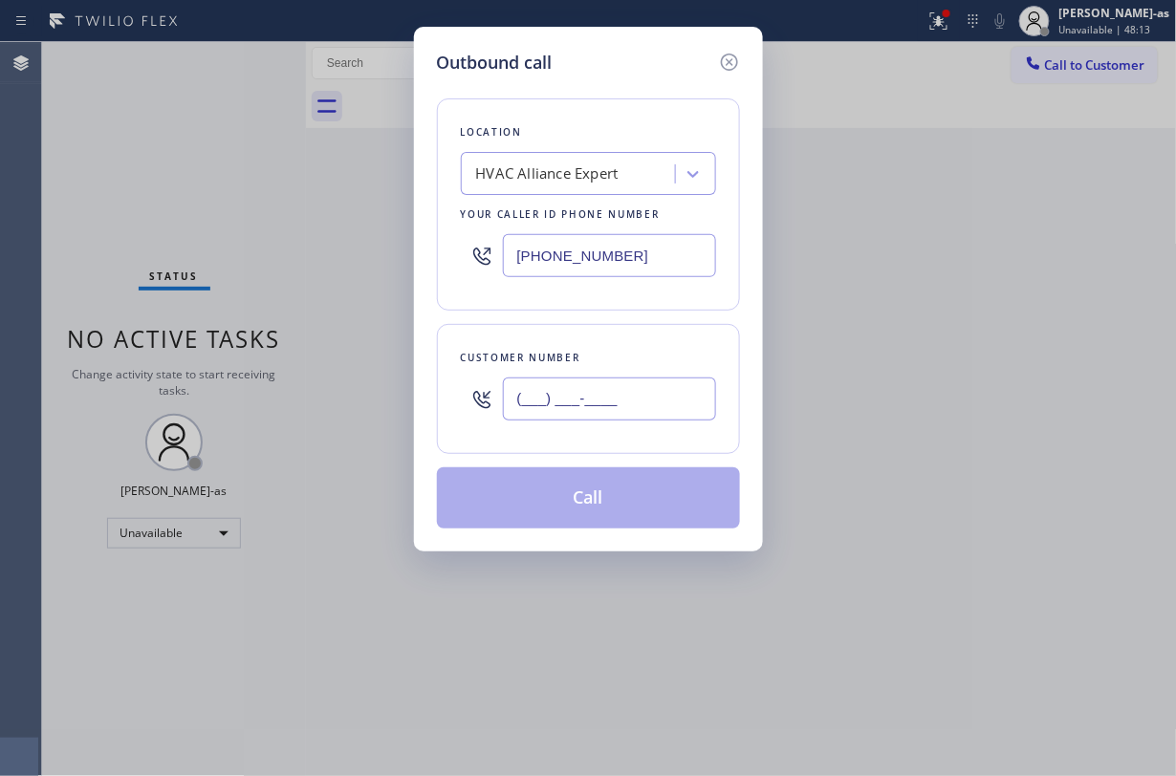
click at [602, 414] on input "(___) ___-____" at bounding box center [609, 399] width 213 height 43
paste input "818) 400-5759"
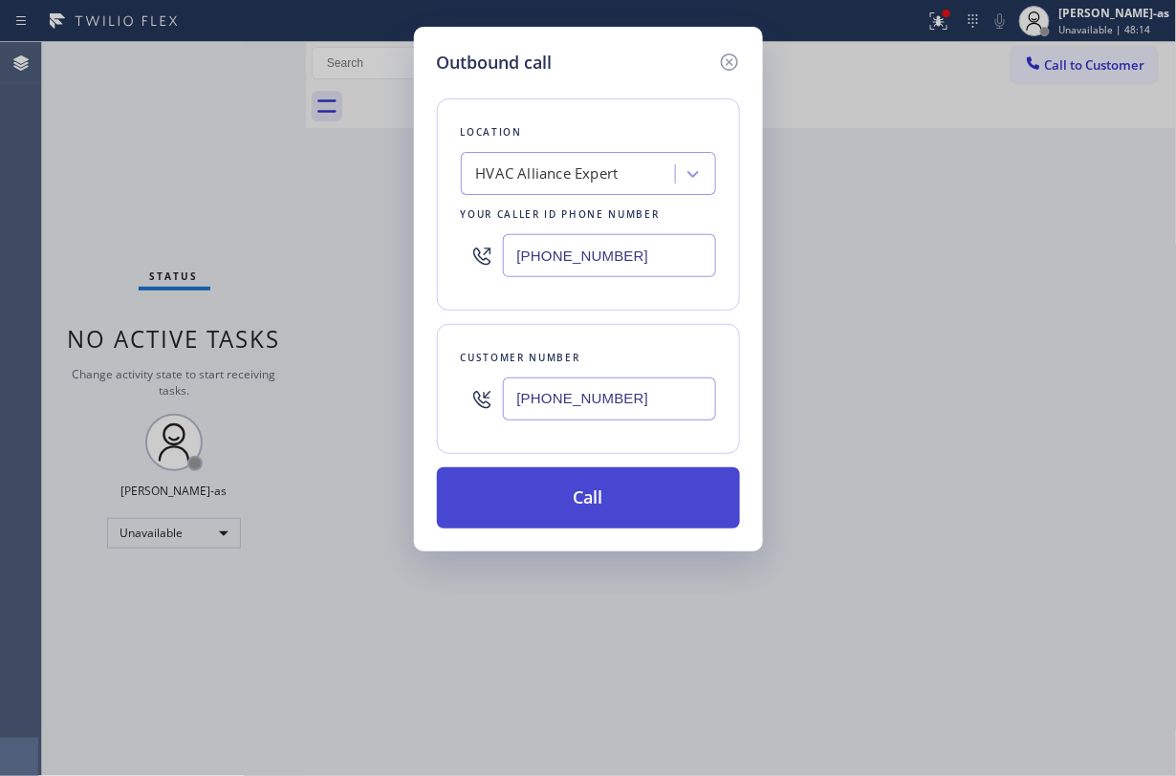
type input "(818) 400-5759"
click at [617, 499] on button "Call" at bounding box center [588, 497] width 303 height 61
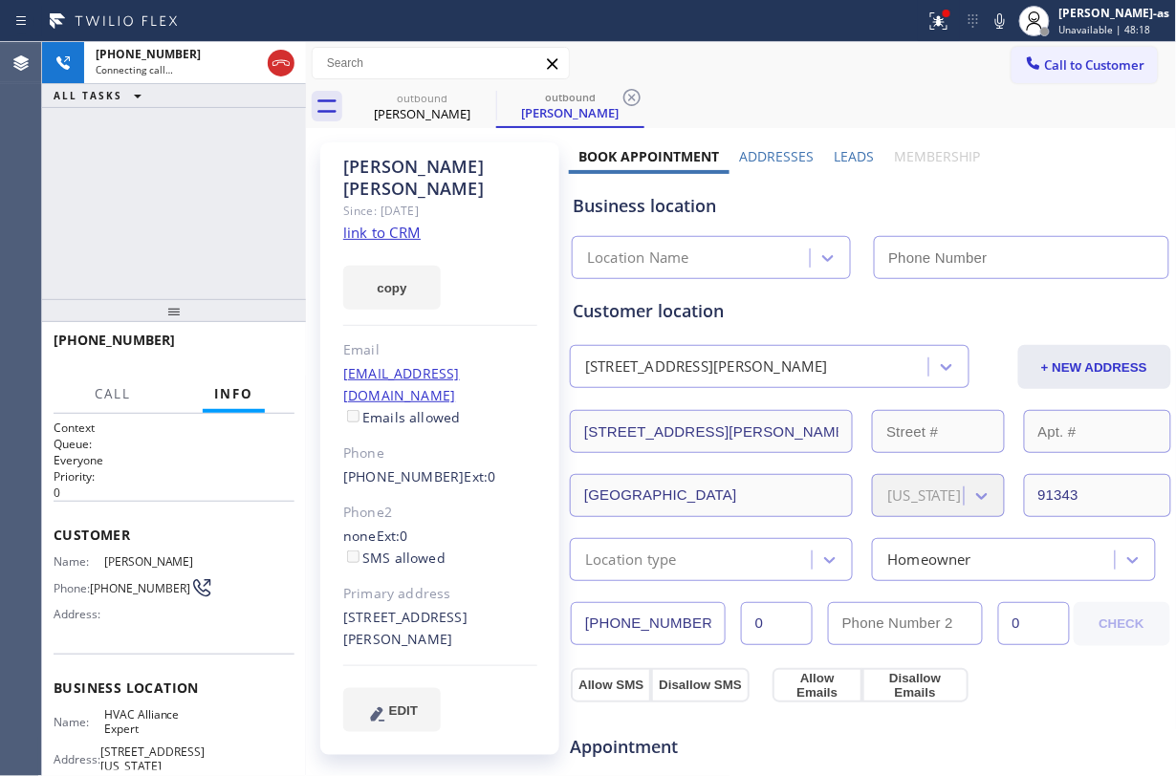
click at [226, 218] on div "+18184005759 Connecting call… ALL TASKS ALL TASKS ACTIVE TASKS TASKS IN WRAP UP" at bounding box center [174, 170] width 264 height 257
click at [406, 223] on link "link to CRM" at bounding box center [381, 232] width 77 height 19
type input "[PHONE_NUMBER]"
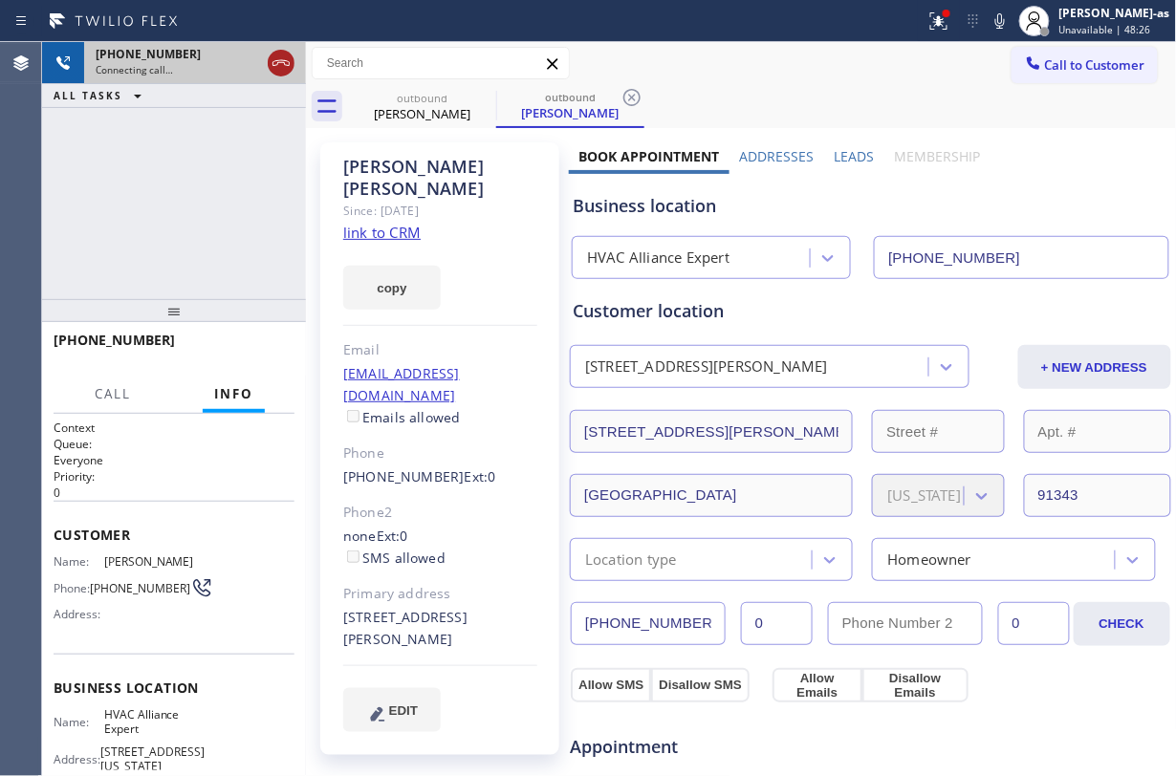
click at [275, 57] on icon at bounding box center [281, 63] width 23 height 23
click at [380, 123] on div "outbound Mary Larios" at bounding box center [422, 106] width 144 height 43
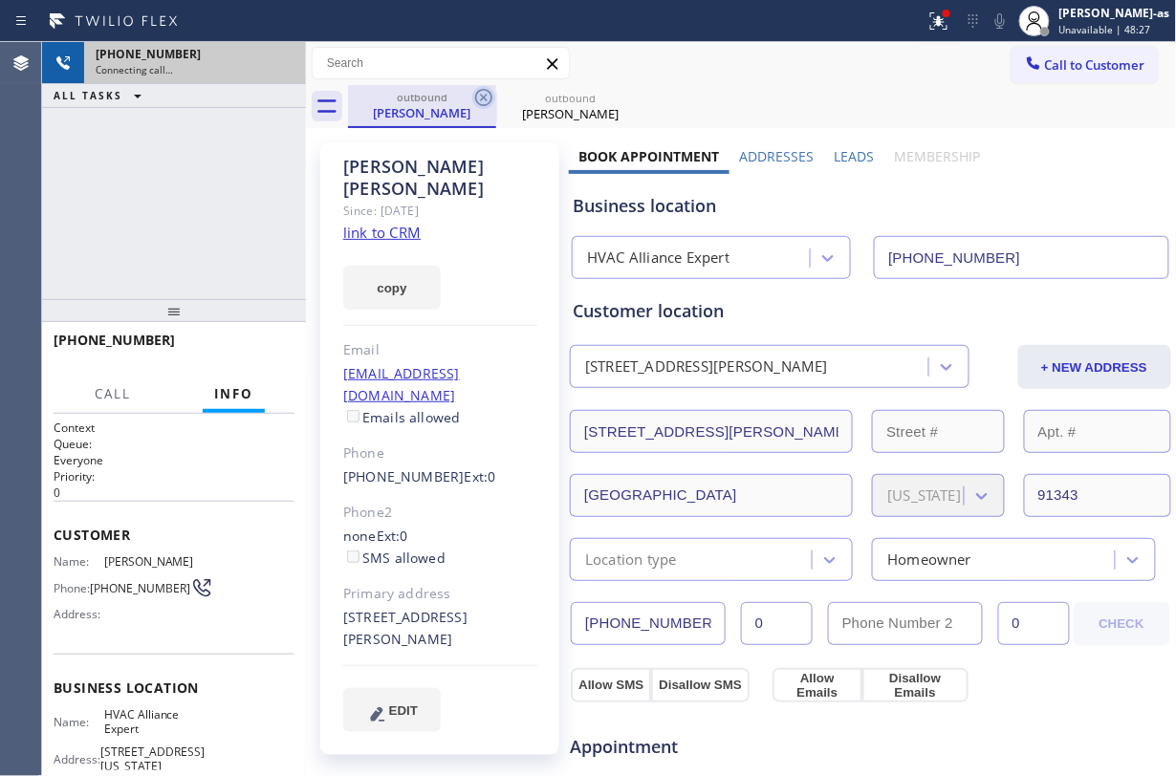
click at [486, 98] on icon at bounding box center [483, 97] width 23 height 23
click at [0, 0] on icon at bounding box center [0, 0] width 0 height 0
click at [486, 98] on div "outbound Mary Larios outbound Mary Larios" at bounding box center [762, 106] width 829 height 43
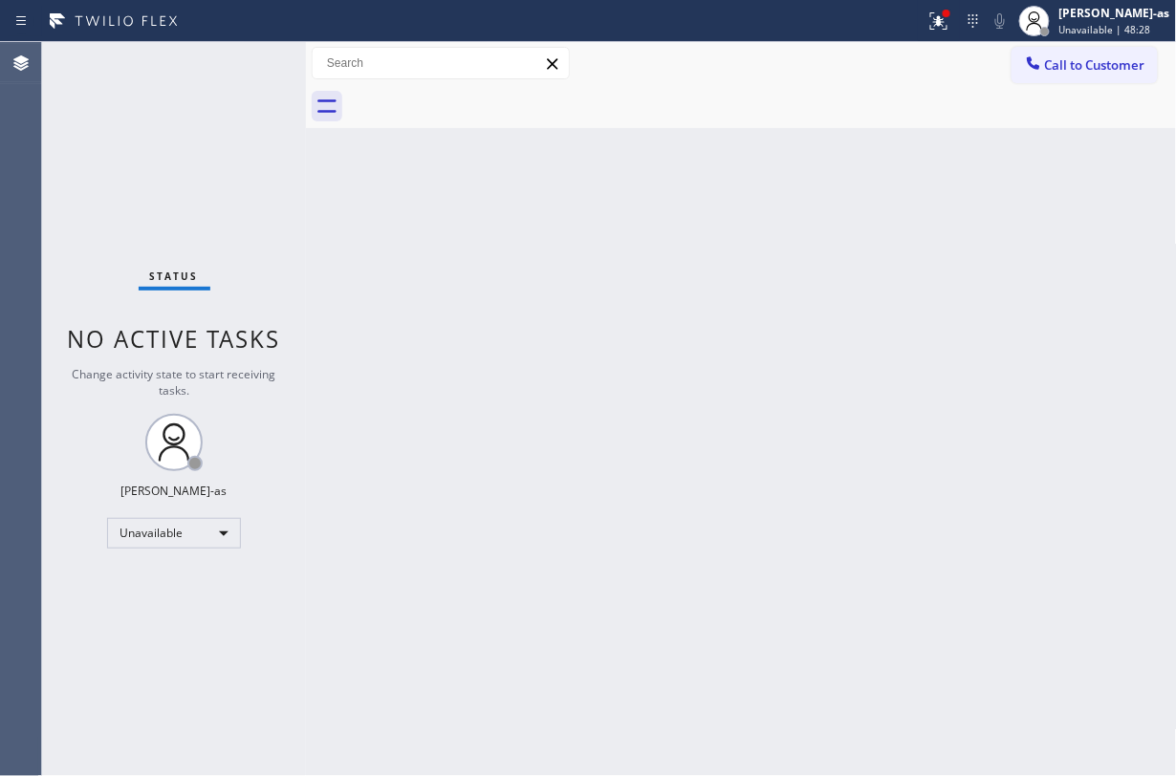
click at [486, 98] on div at bounding box center [762, 106] width 829 height 43
click at [1050, 66] on span "Call to Customer" at bounding box center [1095, 64] width 100 height 17
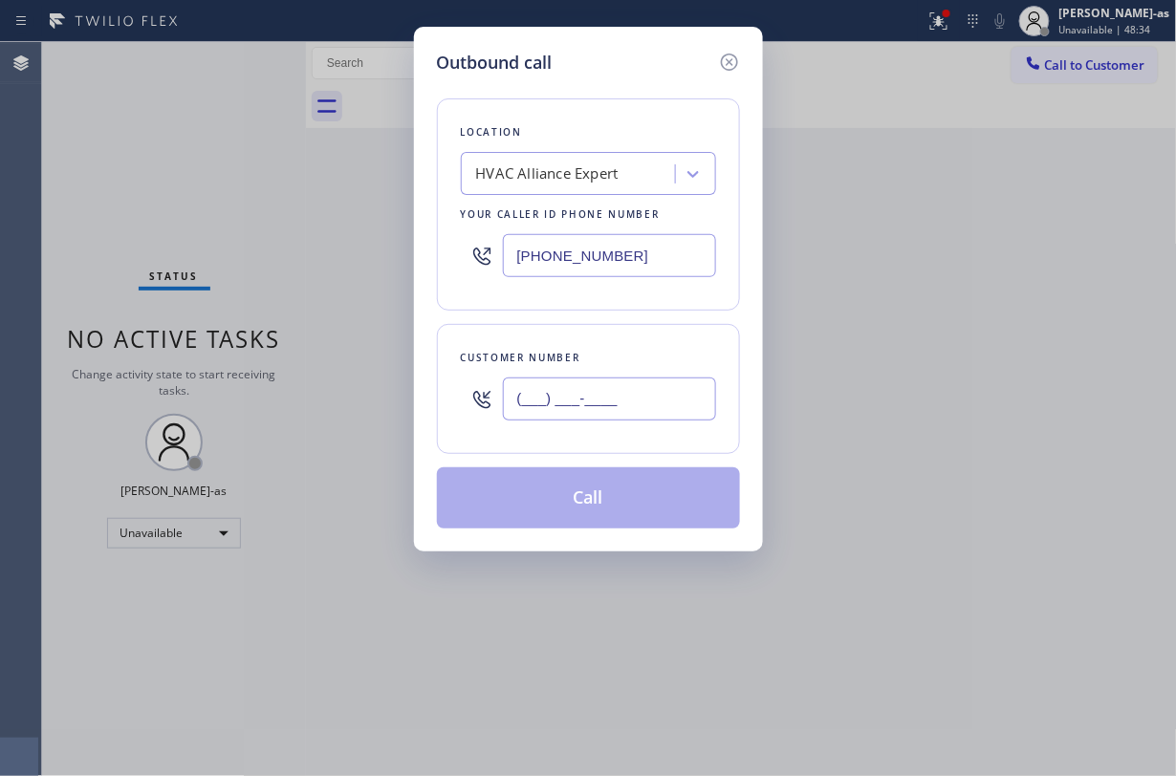
click at [594, 406] on input "(___) ___-____" at bounding box center [609, 399] width 213 height 43
paste input "858) 401-9191"
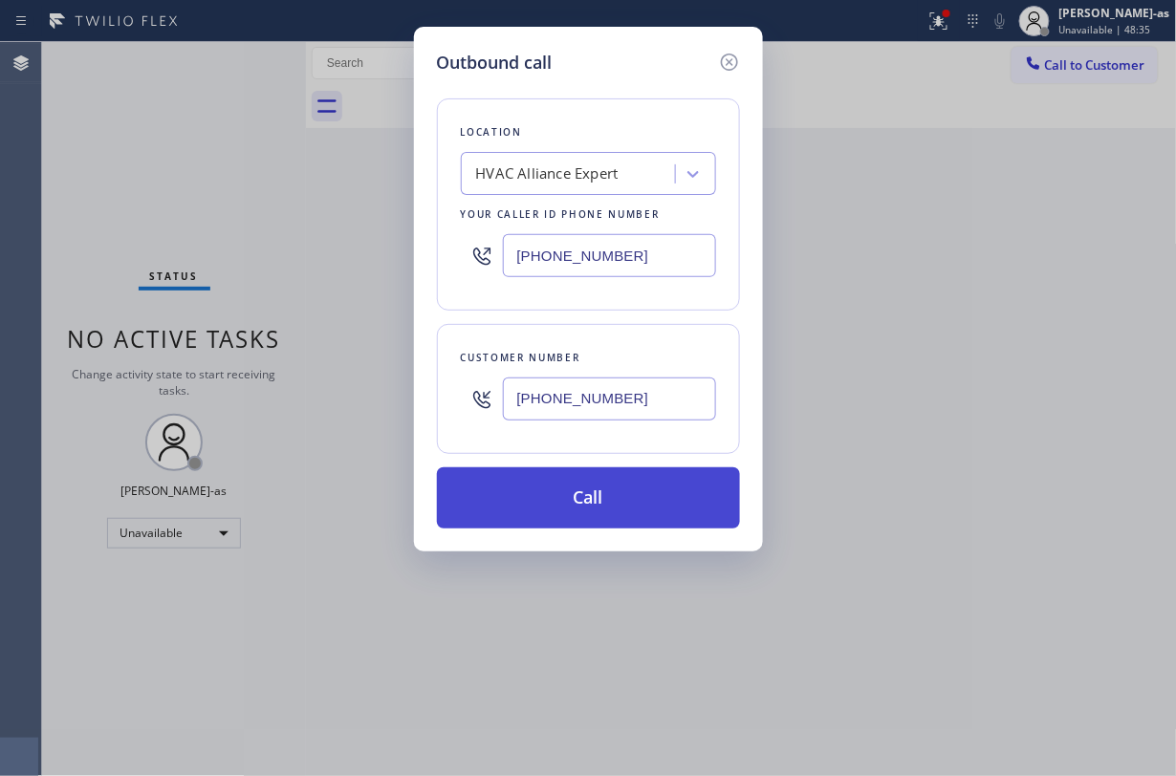
type input "(858) 401-9191"
click at [602, 494] on button "Call" at bounding box center [588, 497] width 303 height 61
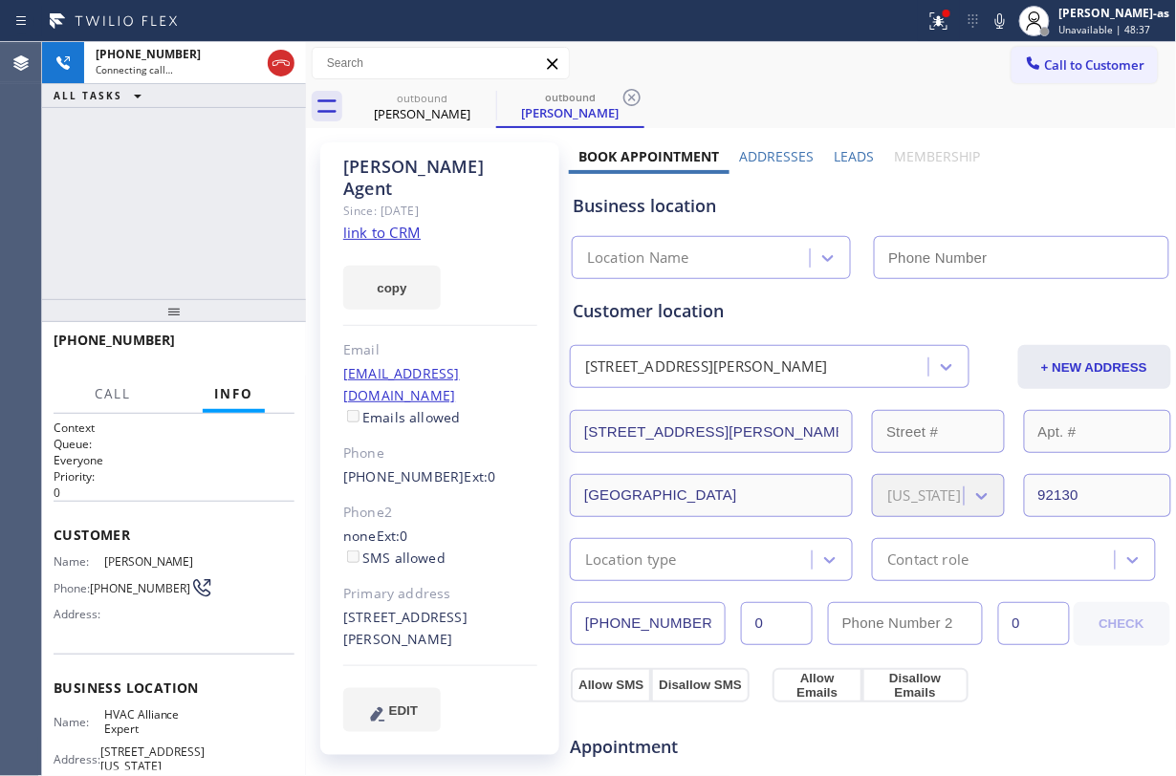
drag, startPoint x: 197, startPoint y: 220, endPoint x: 382, endPoint y: 207, distance: 185.9
click at [200, 220] on div "+18584019191 Connecting call… ALL TASKS ALL TASKS ACTIVE TASKS TASKS IN WRAP UP" at bounding box center [174, 170] width 264 height 257
click at [382, 223] on link "link to CRM" at bounding box center [381, 232] width 77 height 19
type input "[PHONE_NUMBER]"
drag, startPoint x: 180, startPoint y: 205, endPoint x: 189, endPoint y: 197, distance: 12.2
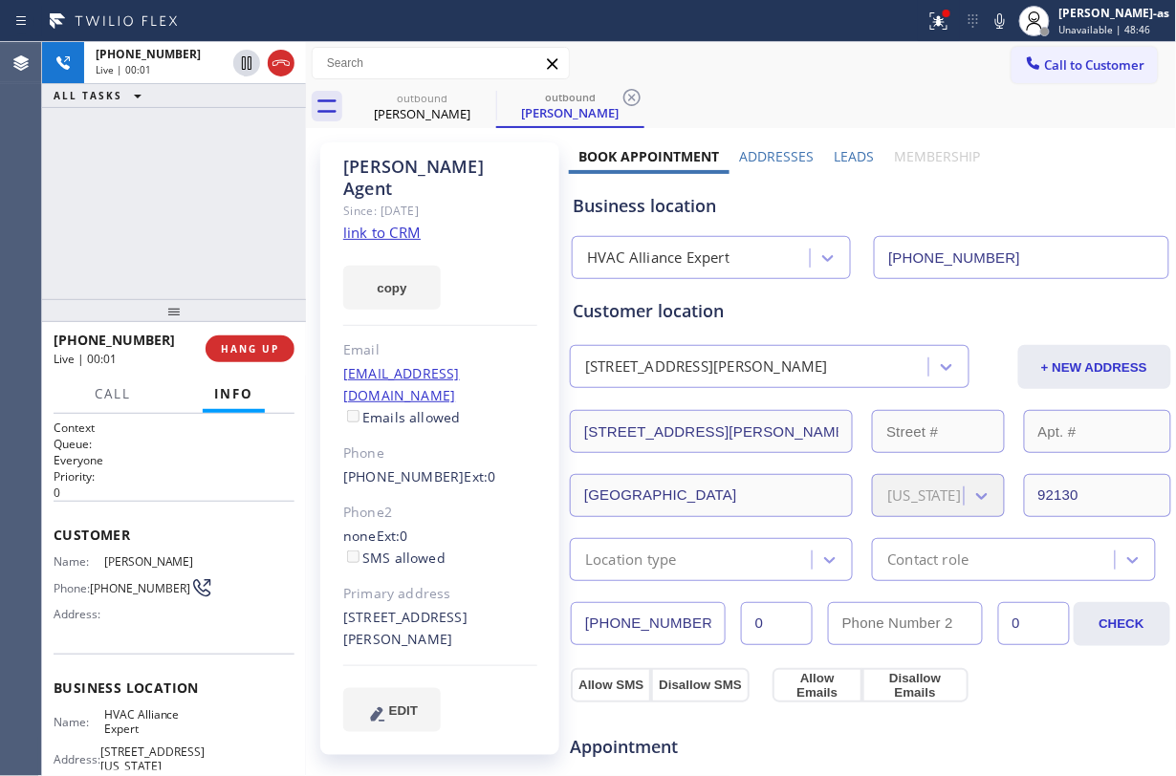
click at [181, 205] on div "+18584019191 Live | 00:01 ALL TASKS ALL TASKS ACTIVE TASKS TASKS IN WRAP UP" at bounding box center [174, 170] width 264 height 257
click at [279, 75] on button at bounding box center [281, 63] width 27 height 27
drag, startPoint x: 169, startPoint y: 295, endPoint x: 172, endPoint y: 321, distance: 26.0
click at [172, 321] on div "+18584019191 Live | 00:03 ALL TASKS ALL TASKS ACTIVE TASKS TASKS IN WRAP UP +18…" at bounding box center [174, 409] width 264 height 734
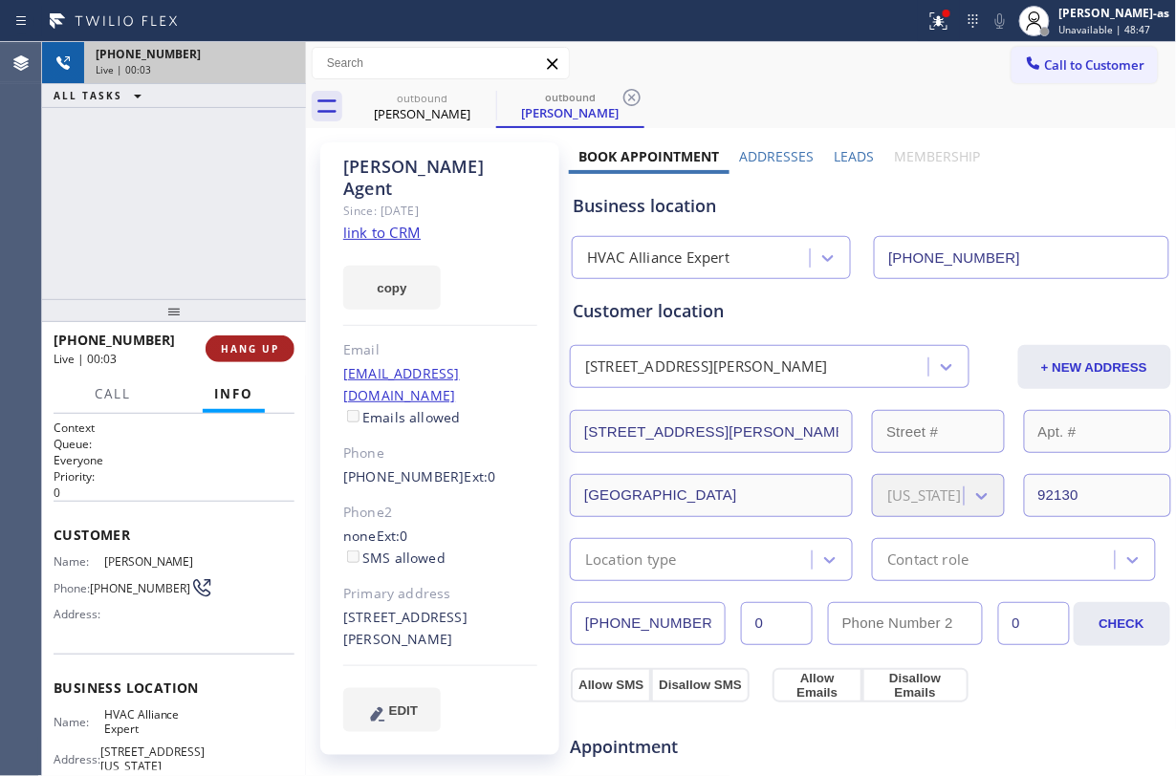
click at [249, 357] on button "HANG UP" at bounding box center [250, 349] width 89 height 27
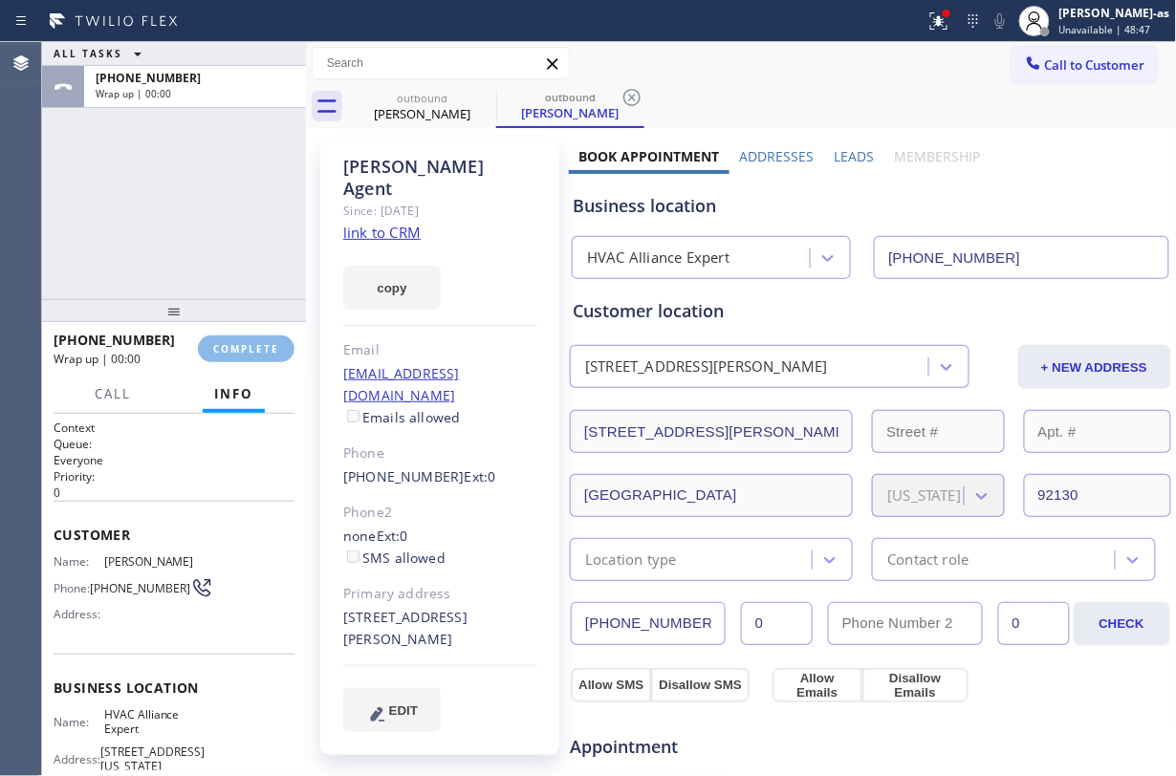
click at [220, 302] on div at bounding box center [174, 310] width 264 height 23
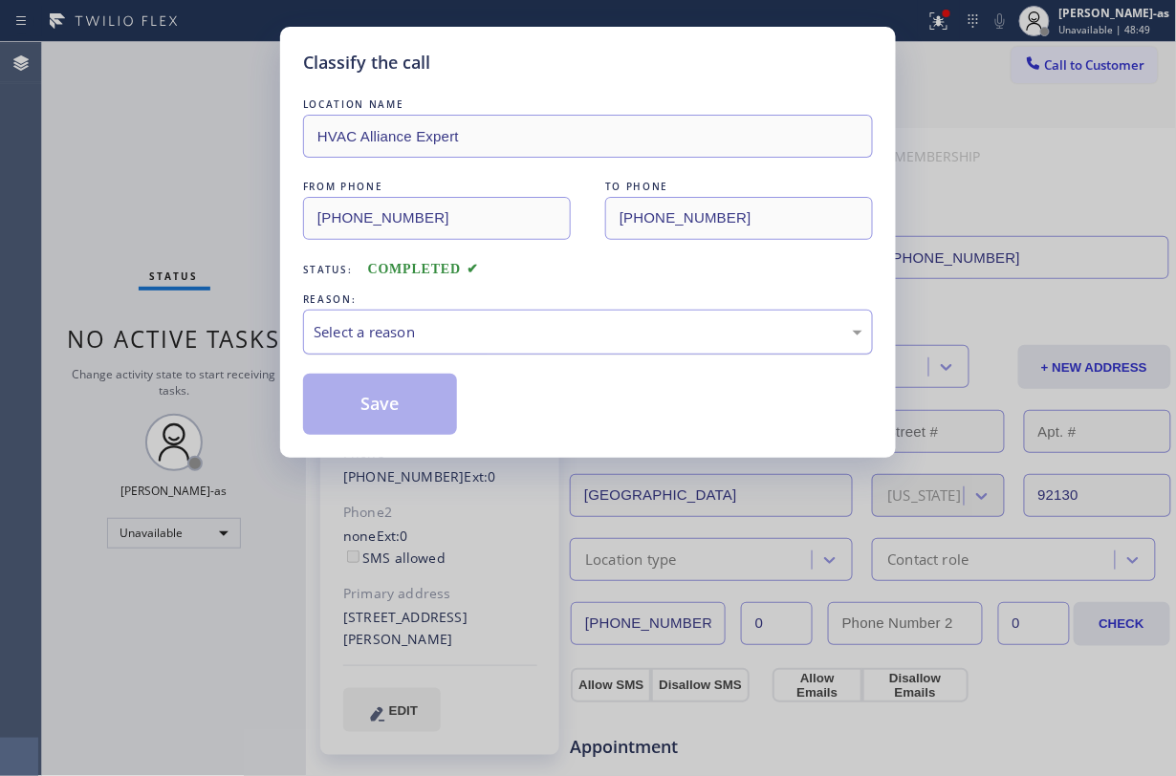
drag, startPoint x: 474, startPoint y: 337, endPoint x: 497, endPoint y: 345, distance: 24.5
click at [475, 337] on div "Select a reason" at bounding box center [588, 332] width 549 height 22
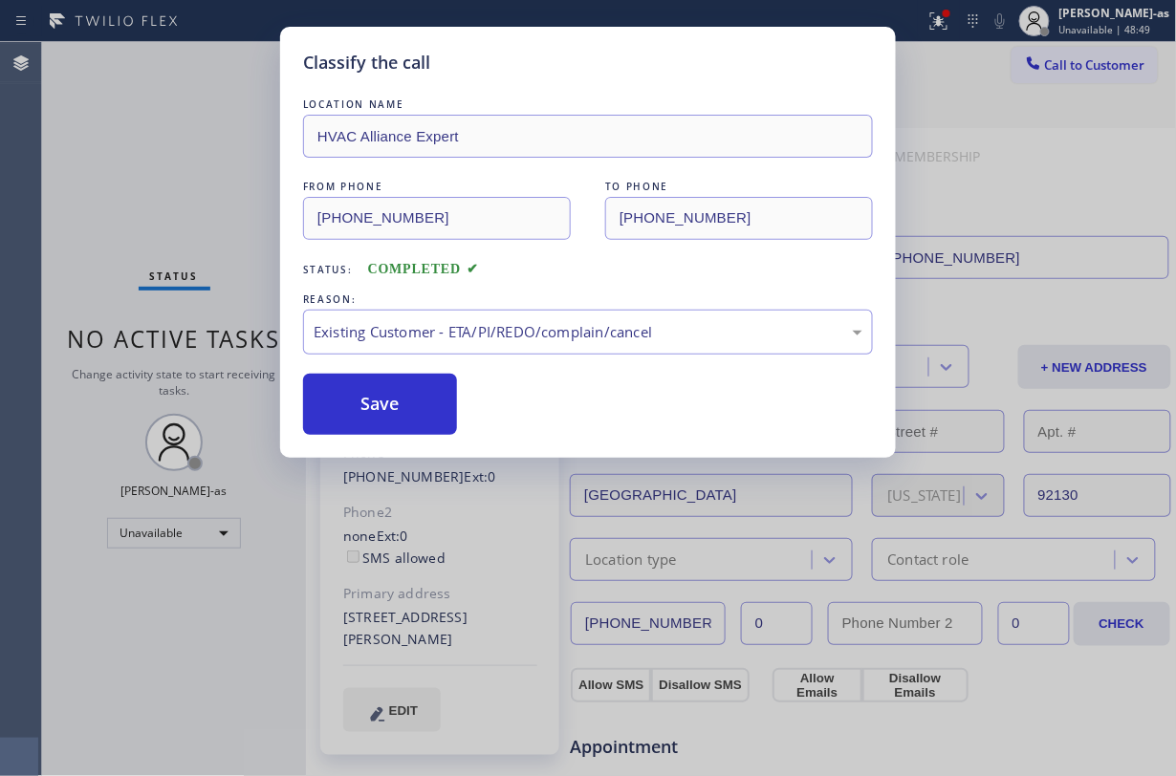
click at [417, 394] on button "Save" at bounding box center [380, 404] width 154 height 61
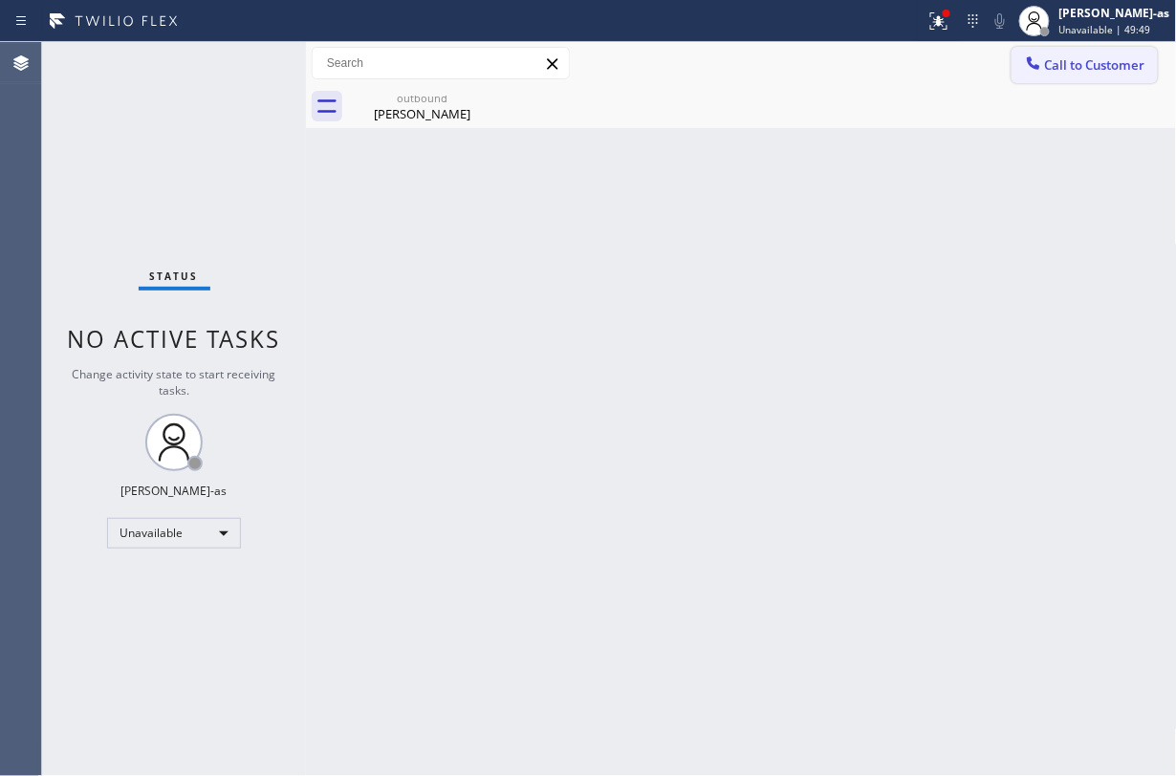
click at [1063, 71] on span "Call to Customer" at bounding box center [1095, 64] width 100 height 17
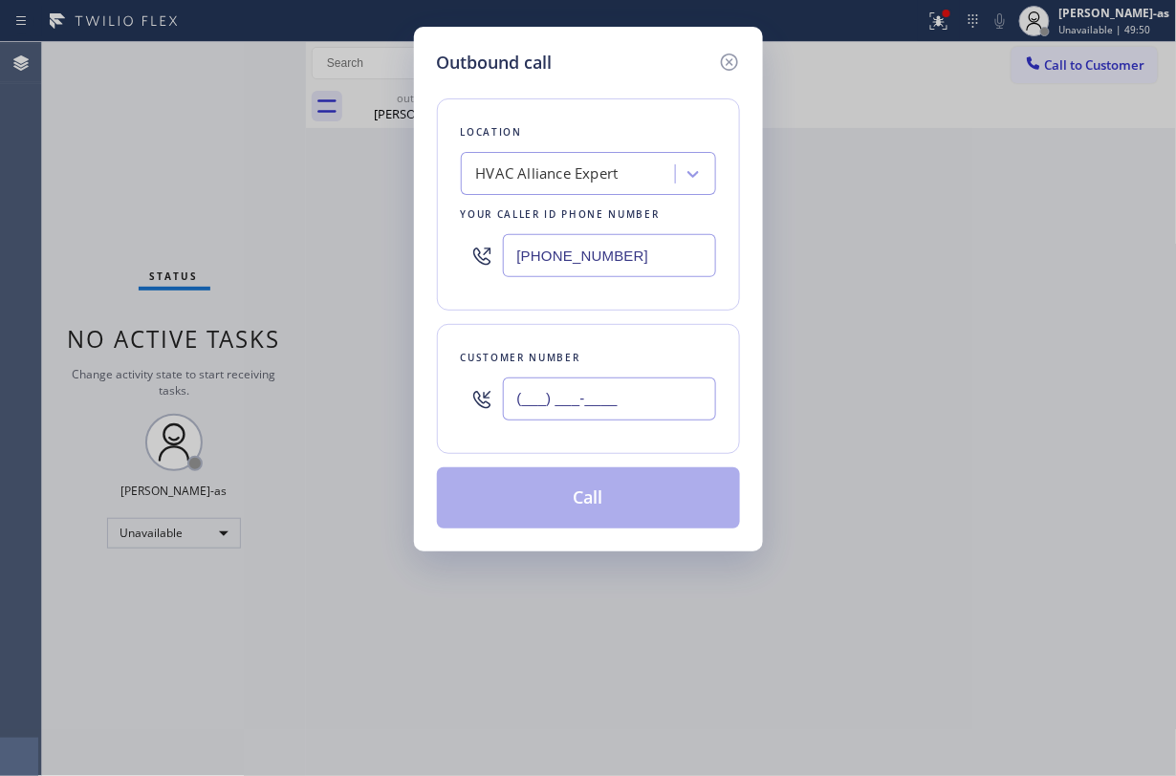
click at [604, 391] on input "(___) ___-____" at bounding box center [609, 399] width 213 height 43
paste input "503) 380-1592"
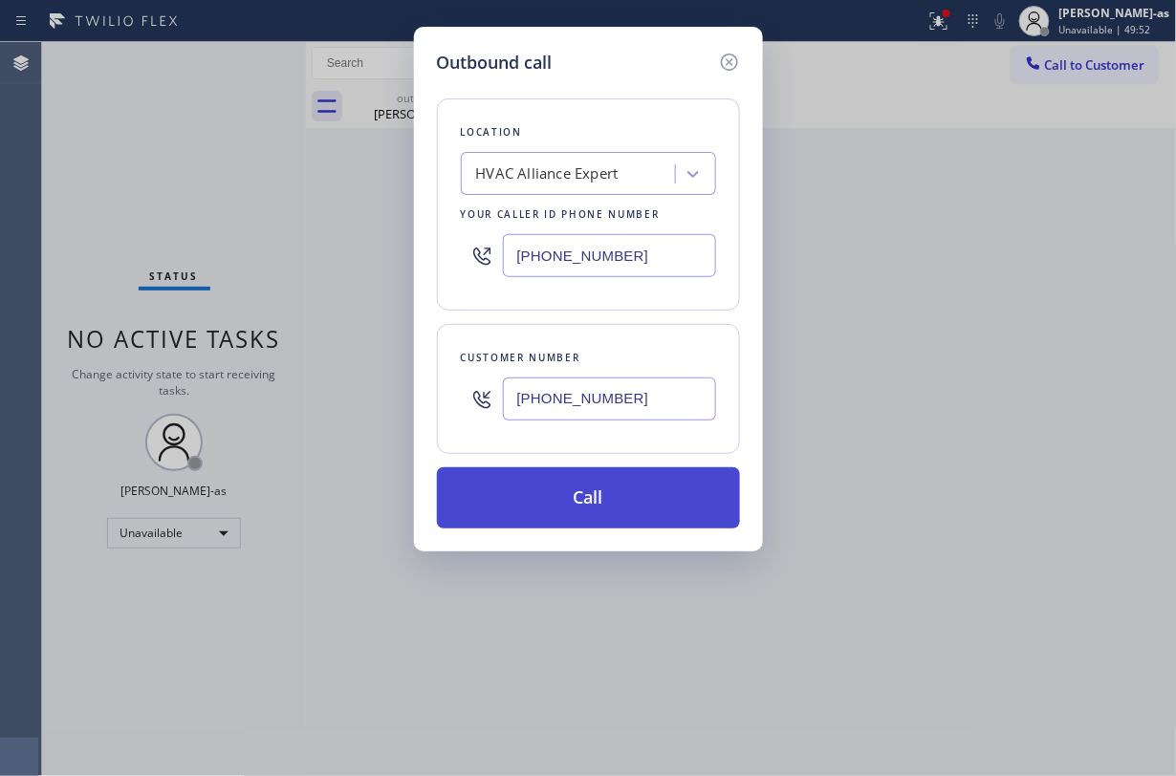
type input "(503) 380-1592"
drag, startPoint x: 627, startPoint y: 493, endPoint x: 620, endPoint y: 501, distance: 10.2
click at [621, 499] on button "Call" at bounding box center [588, 497] width 303 height 61
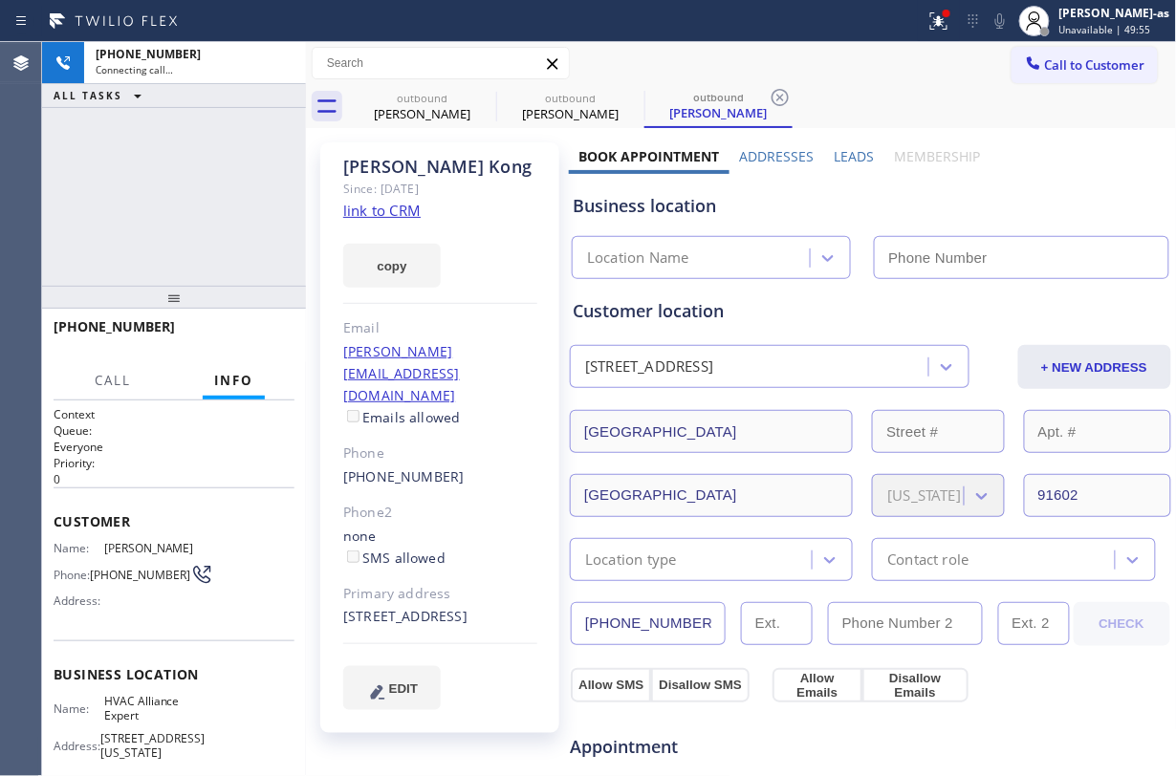
click at [391, 215] on link "link to CRM" at bounding box center [381, 210] width 77 height 19
type input "[PHONE_NUMBER]"
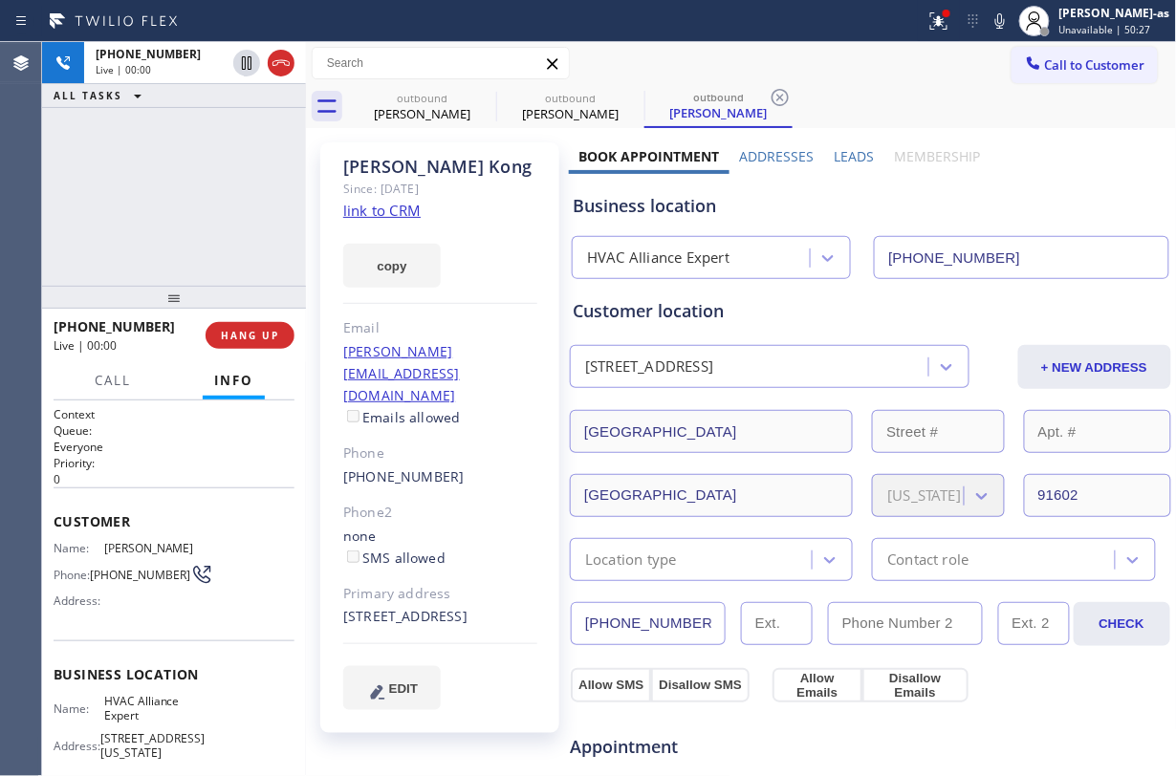
click at [287, 59] on icon at bounding box center [281, 63] width 23 height 23
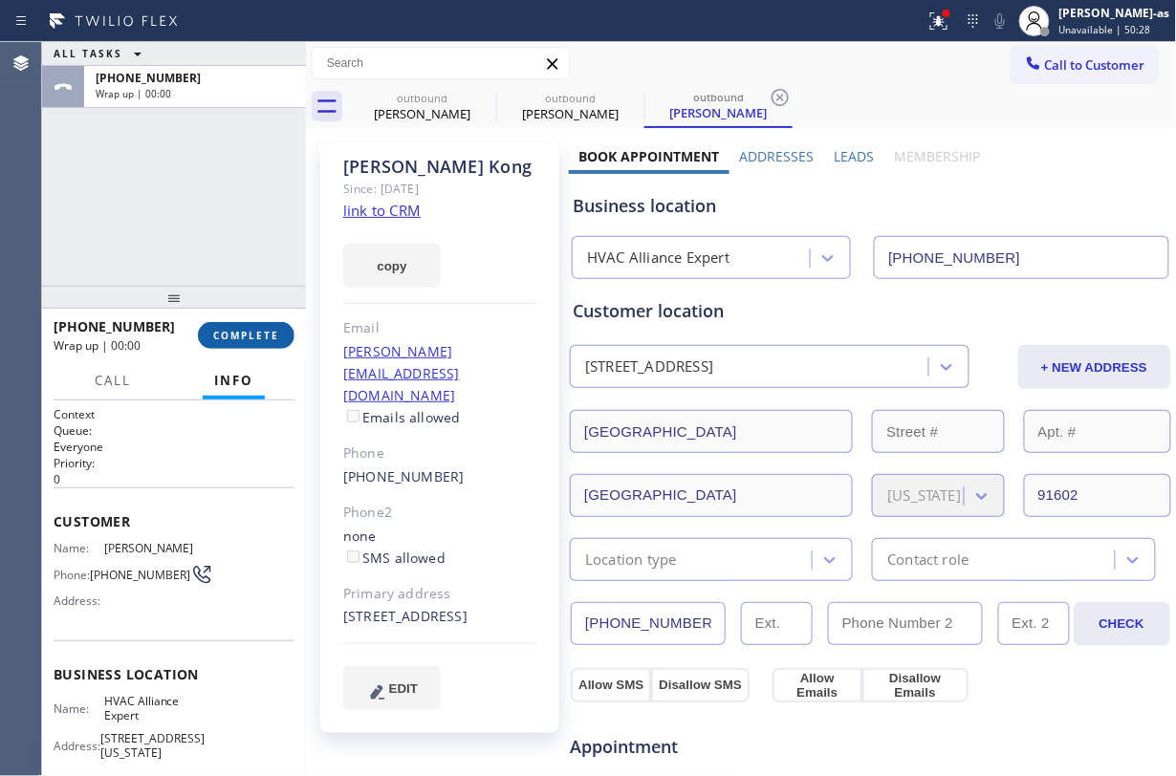
click at [258, 346] on button "COMPLETE" at bounding box center [246, 335] width 97 height 27
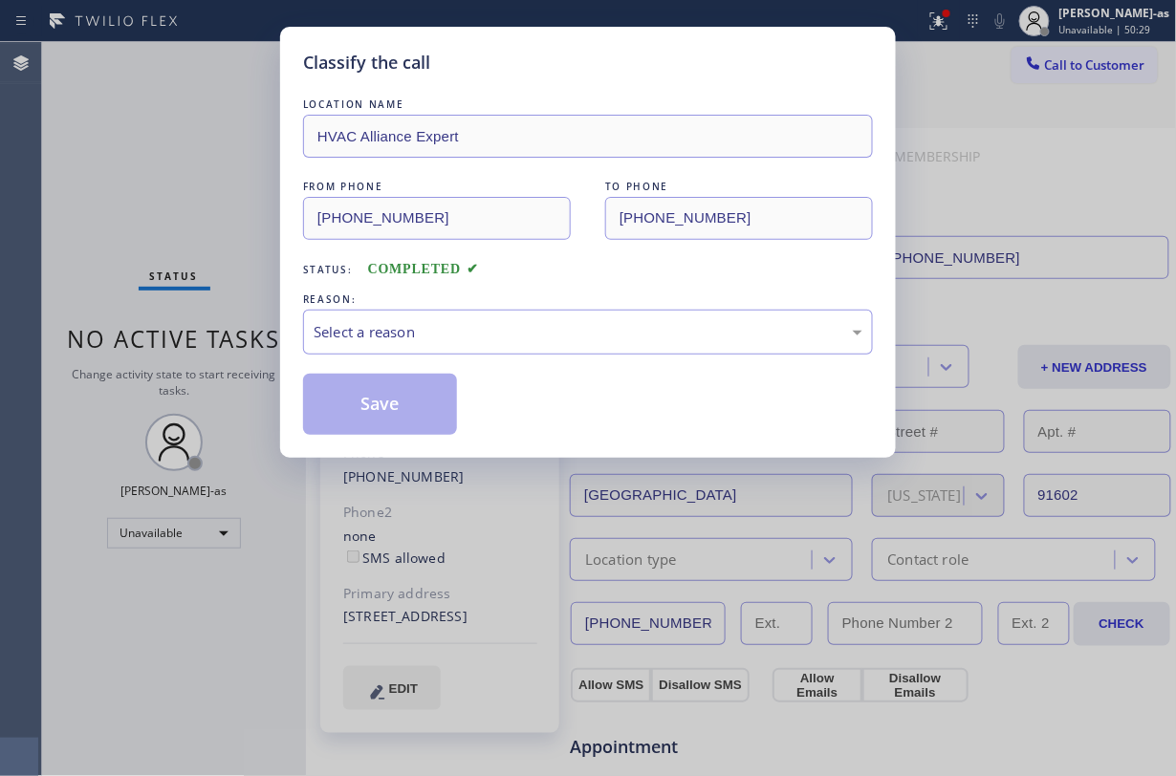
click at [258, 346] on div "Classify the call LOCATION NAME HVAC Alliance Expert FROM PHONE (855) 999-4417 …" at bounding box center [588, 388] width 1176 height 776
click at [516, 329] on div "Select a reason" at bounding box center [588, 332] width 549 height 22
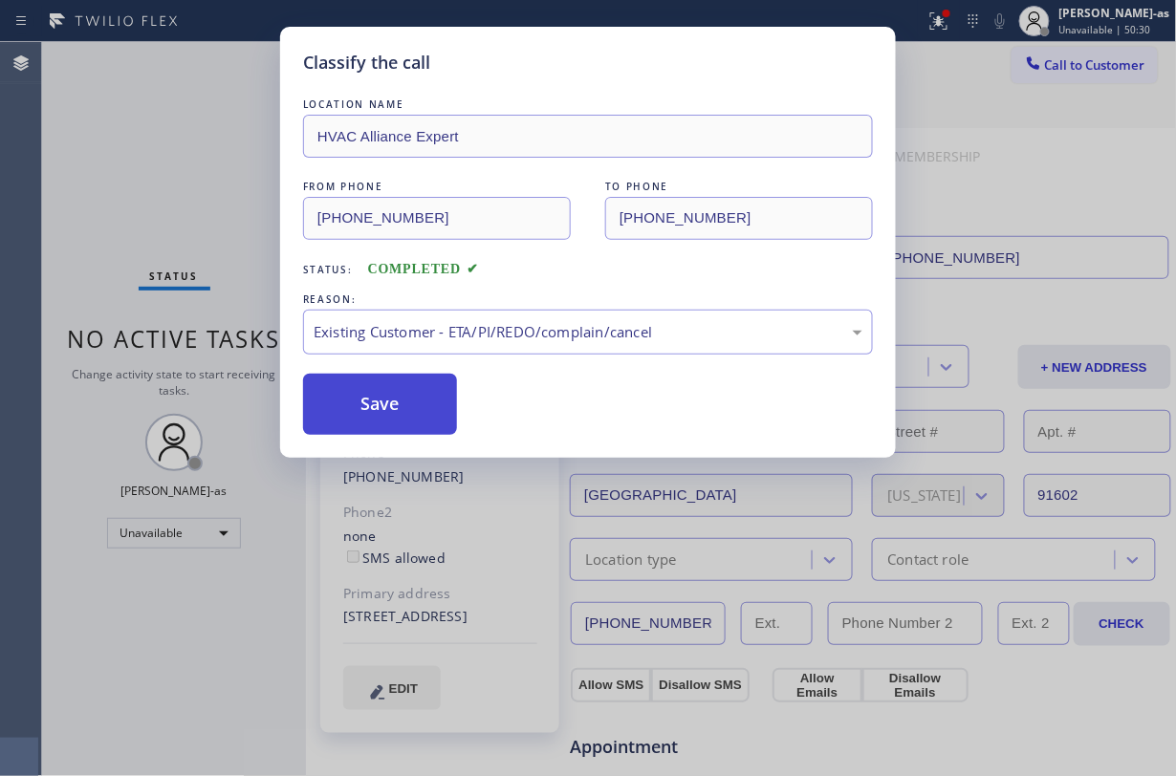
drag, startPoint x: 559, startPoint y: 437, endPoint x: 438, endPoint y: 424, distance: 122.0
click at [425, 415] on button "Save" at bounding box center [380, 404] width 154 height 61
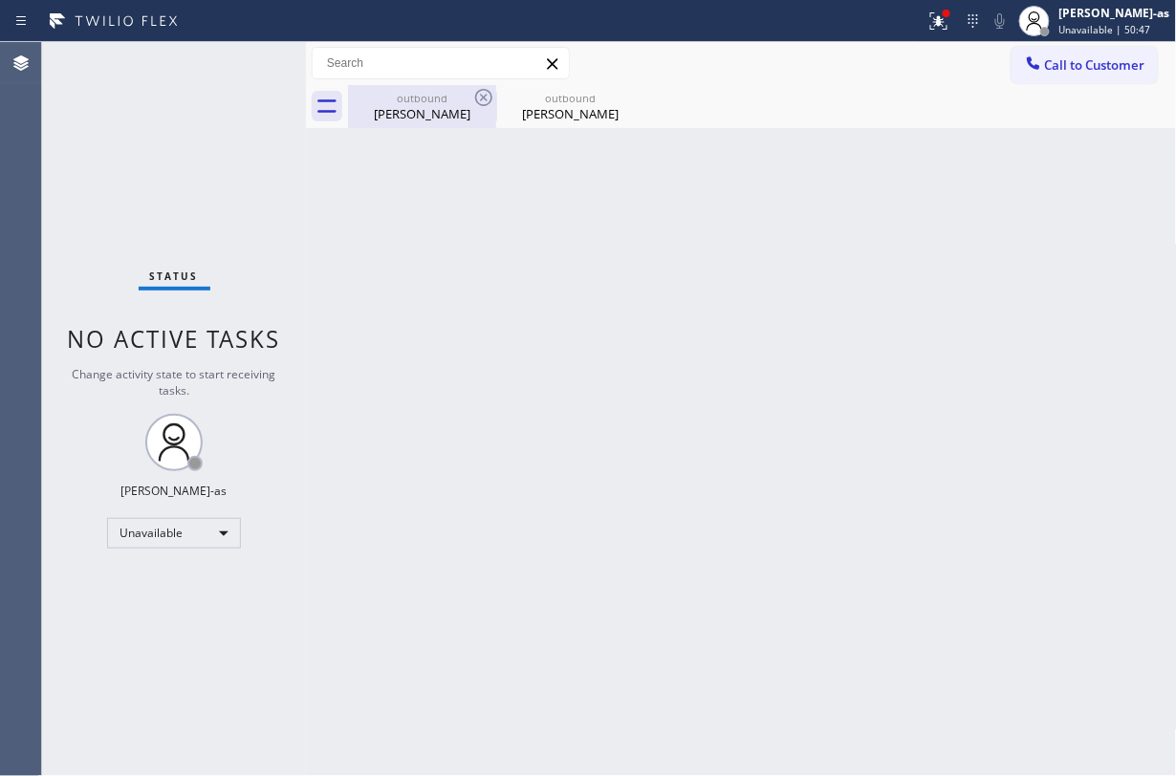
click at [405, 96] on div "outbound" at bounding box center [422, 98] width 144 height 14
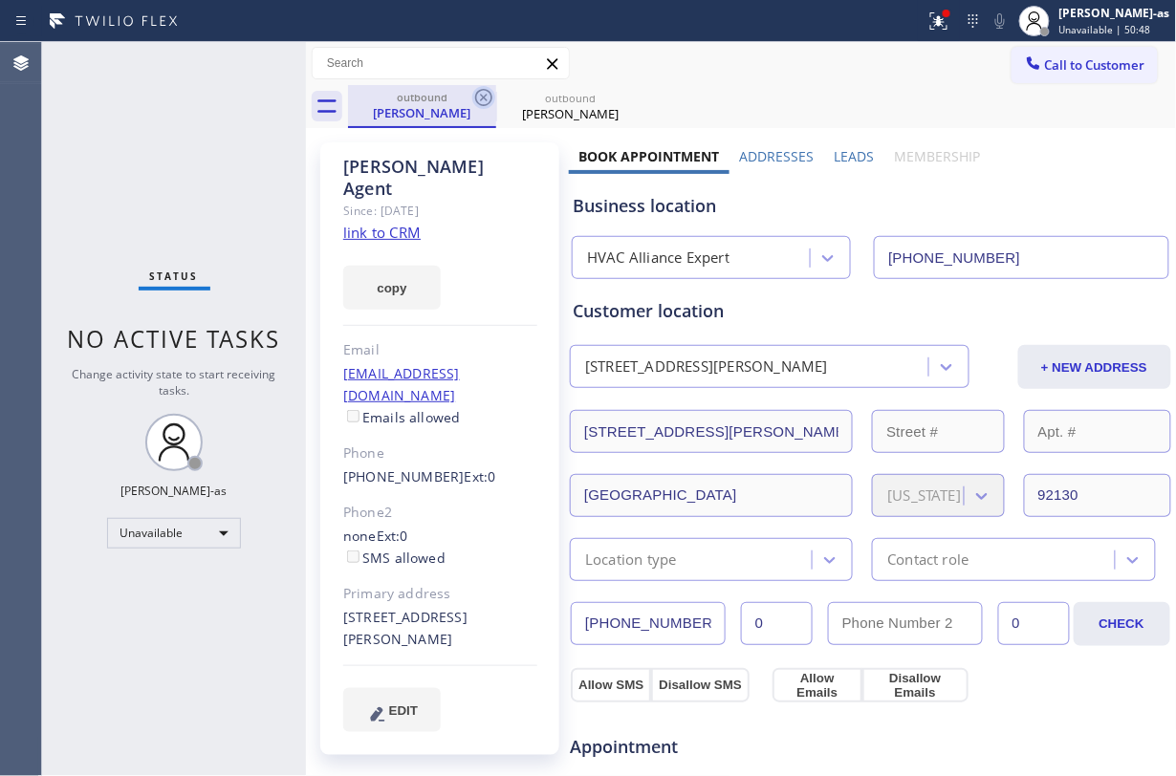
click at [478, 93] on icon at bounding box center [483, 97] width 17 height 17
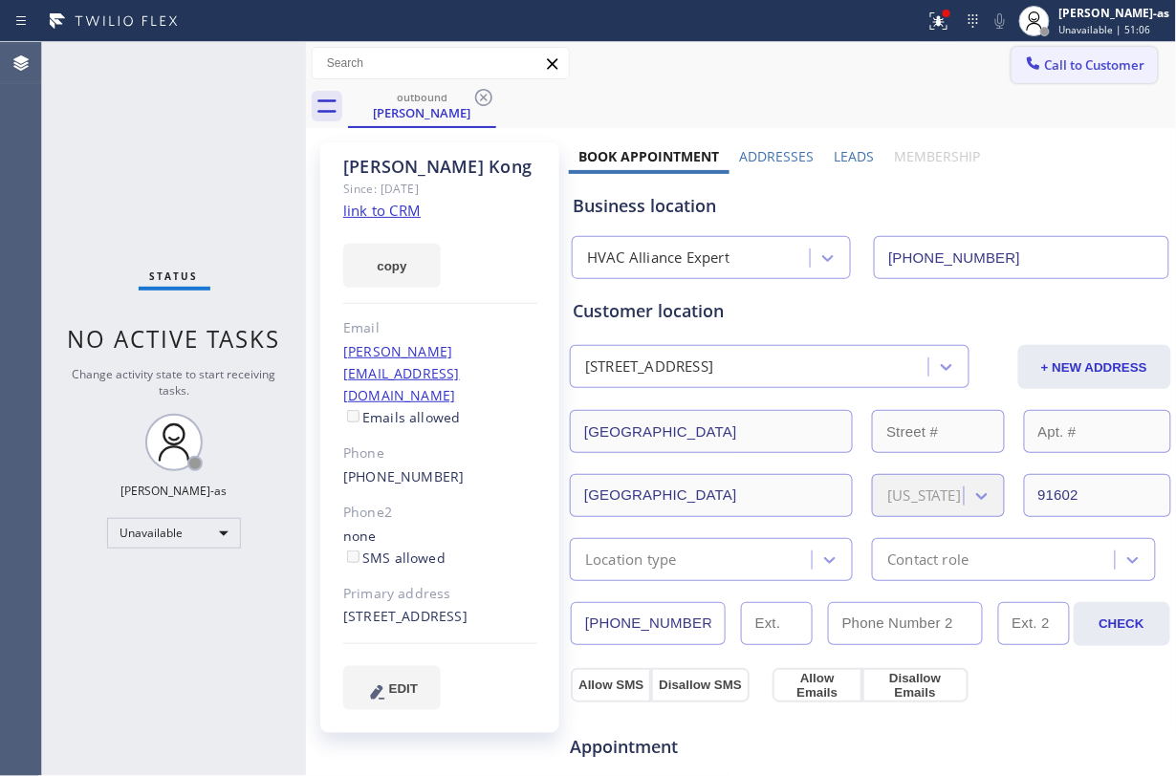
click at [1080, 56] on span "Call to Customer" at bounding box center [1095, 64] width 100 height 17
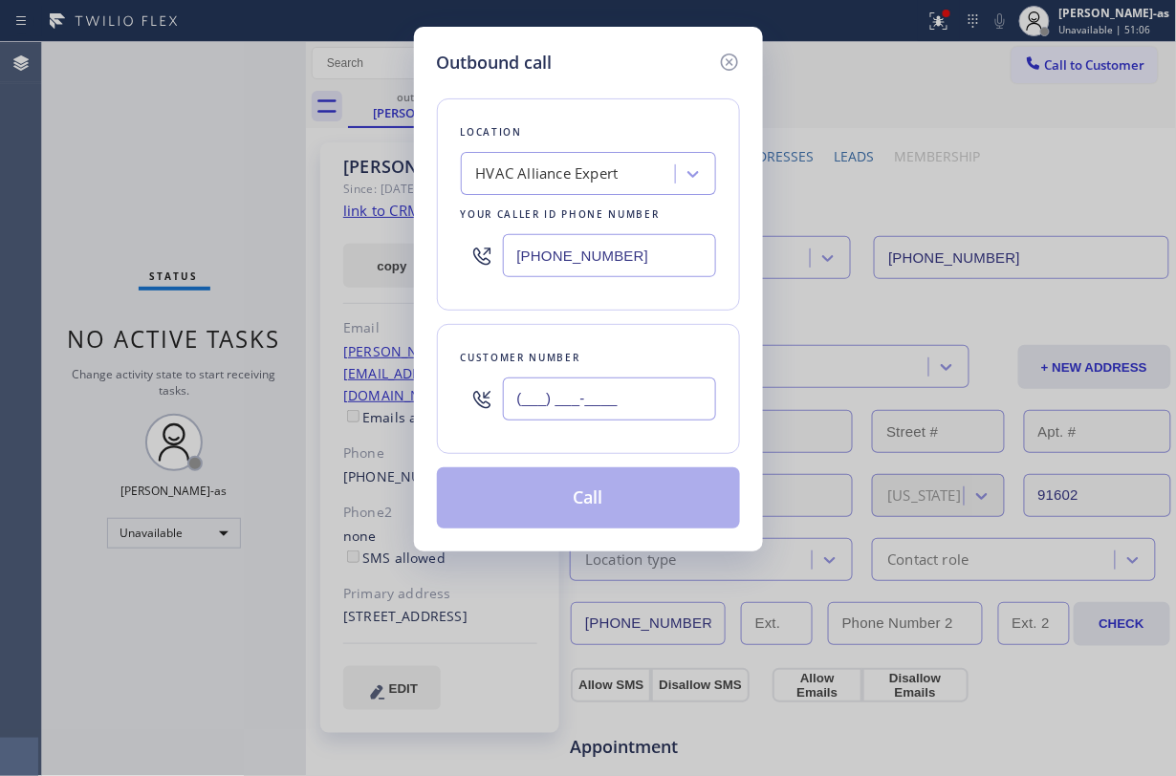
click at [602, 392] on input "(___) ___-____" at bounding box center [609, 399] width 213 height 43
paste input "949) 463-9148"
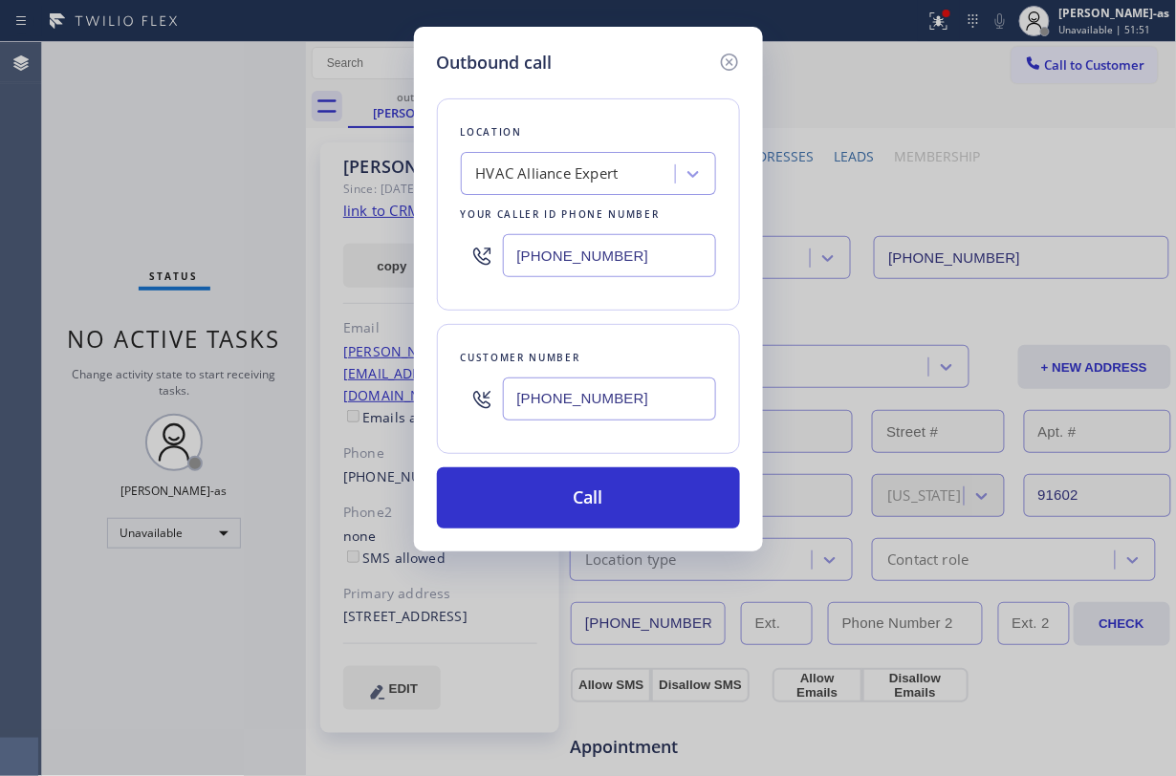
type input "(949) 463-9148"
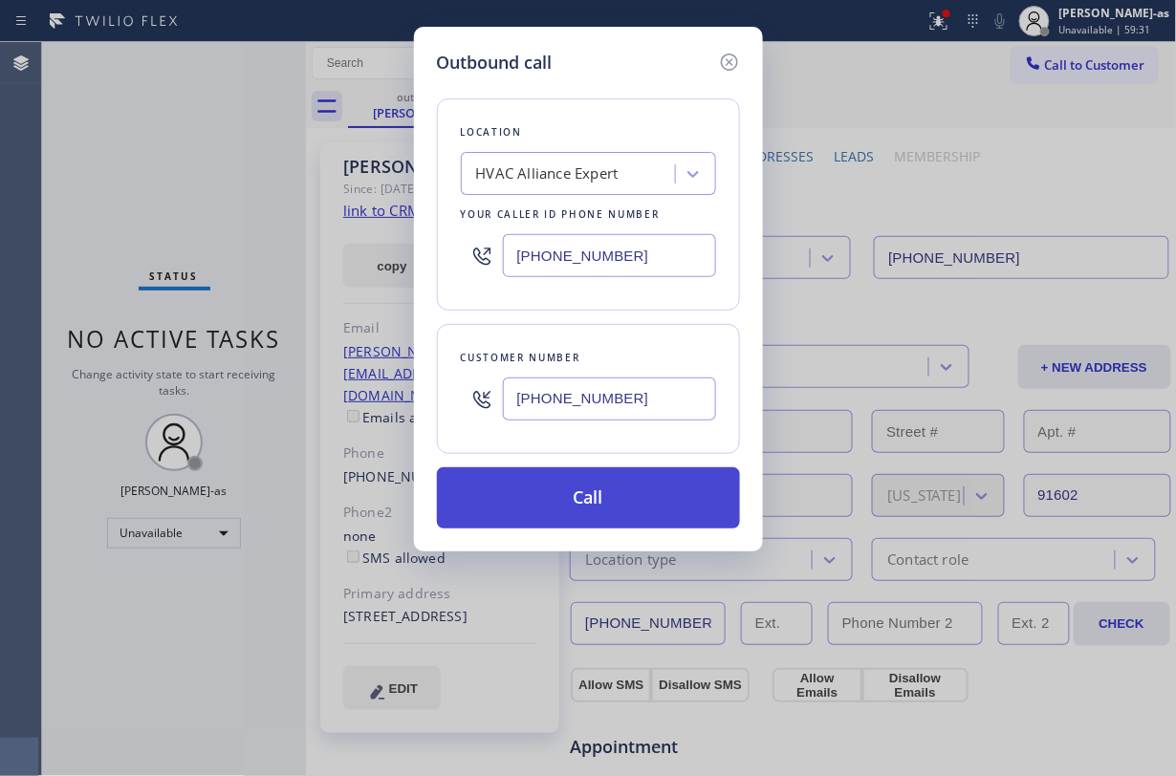
click at [581, 514] on button "Call" at bounding box center [588, 497] width 303 height 61
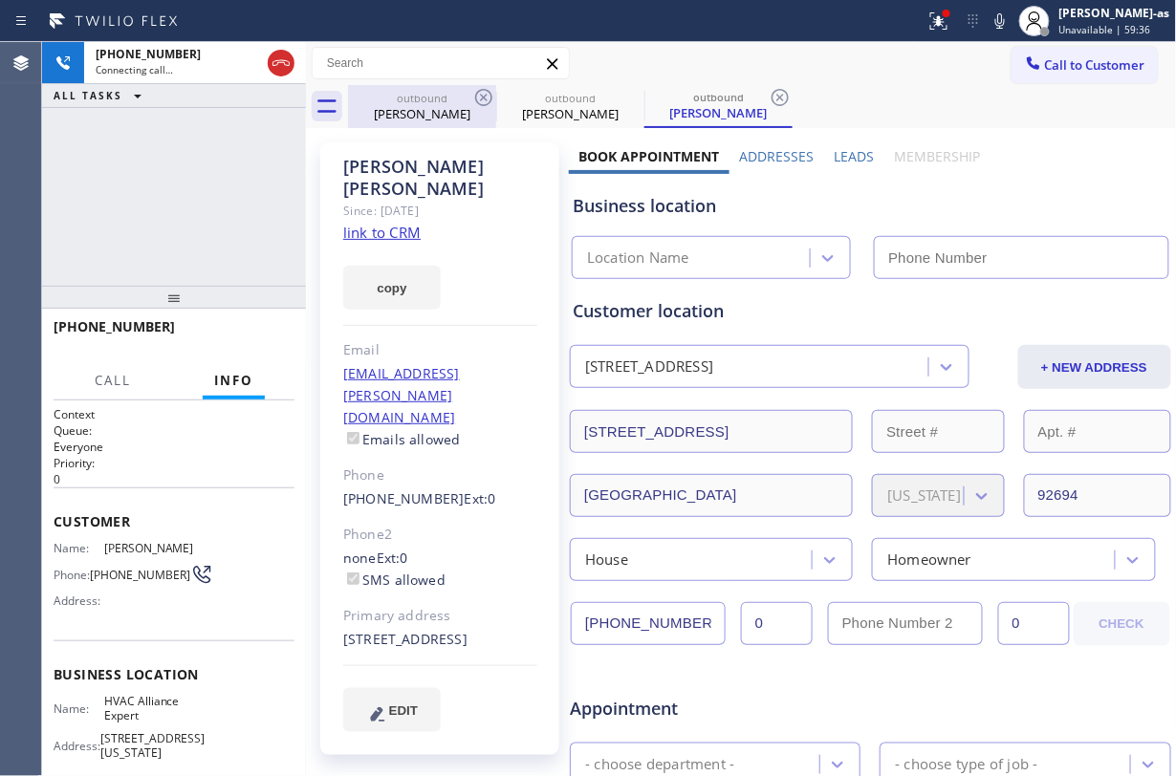
click at [418, 103] on div "outbound" at bounding box center [422, 98] width 144 height 14
click at [476, 96] on icon at bounding box center [483, 97] width 17 height 17
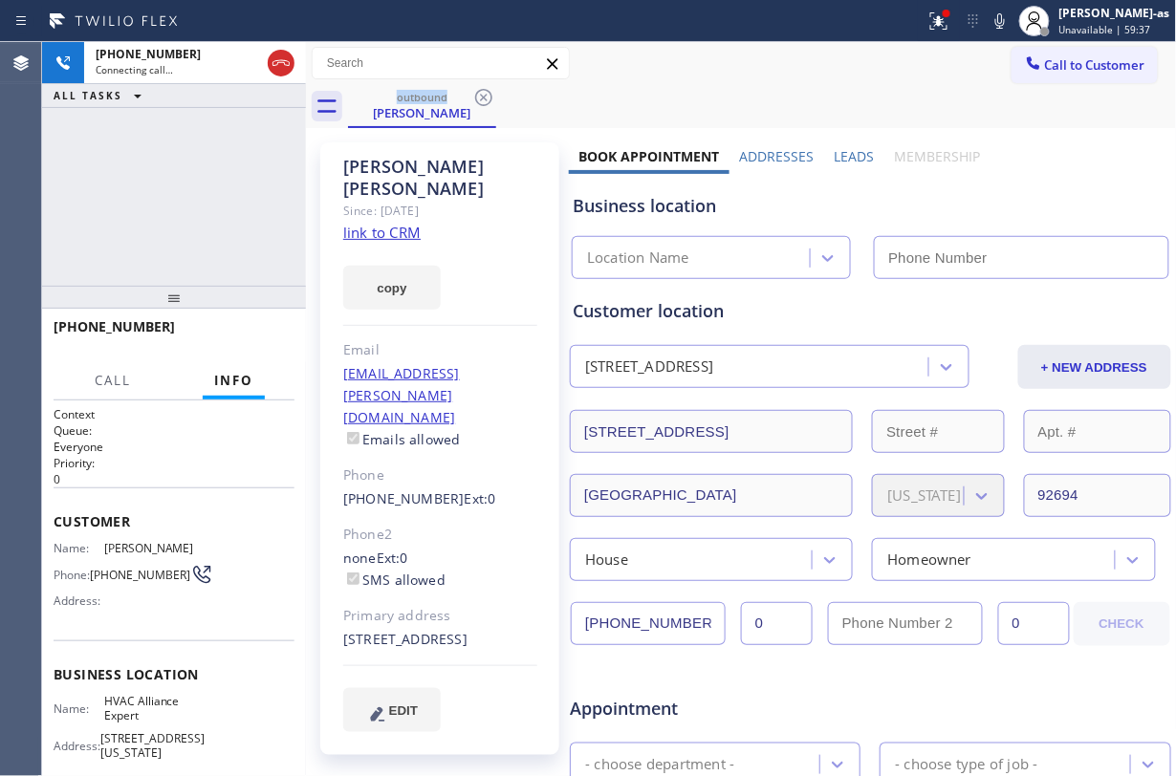
drag, startPoint x: 253, startPoint y: 176, endPoint x: 356, endPoint y: 229, distance: 115.5
click at [253, 181] on div "+19494639148 Connecting call… ALL TASKS ALL TASKS ACTIVE TASKS TASKS IN WRAP UP" at bounding box center [174, 164] width 264 height 244
click at [363, 223] on link "link to CRM" at bounding box center [381, 232] width 77 height 19
type input "[PHONE_NUMBER]"
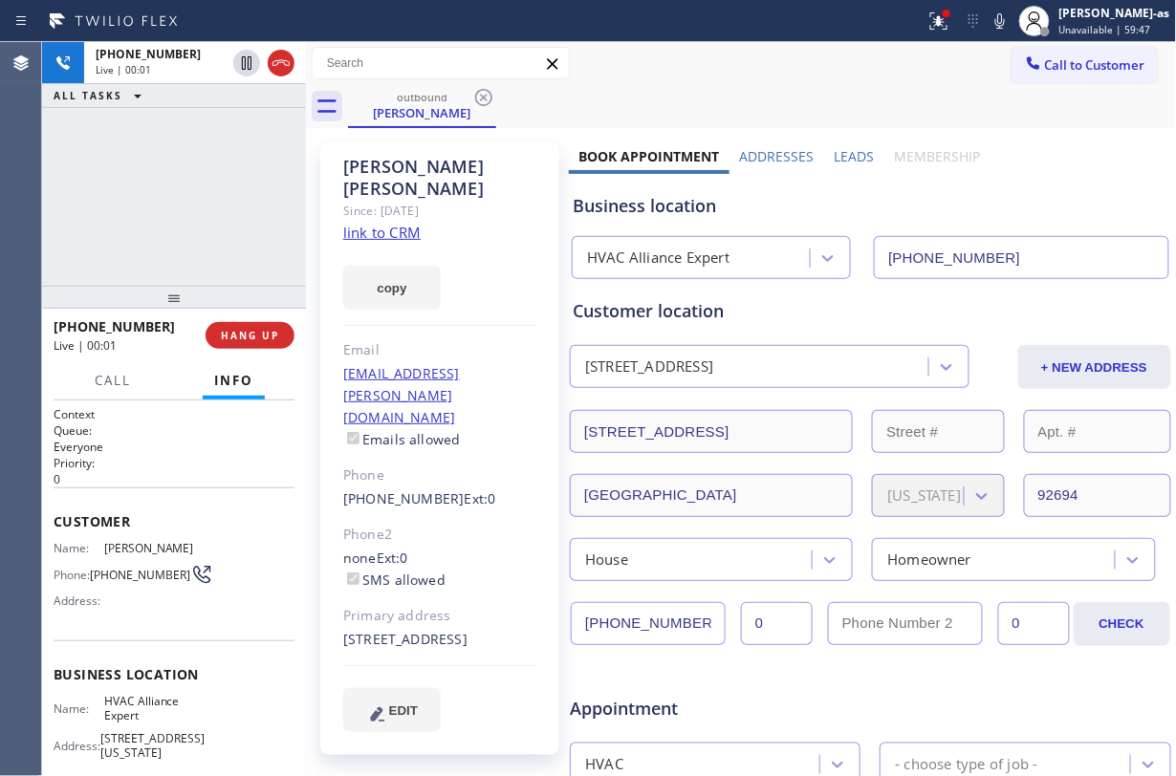
click at [203, 266] on div "+19494639148 Live | 00:01 ALL TASKS ALL TASKS ACTIVE TASKS TASKS IN WRAP UP" at bounding box center [174, 164] width 264 height 244
click at [271, 58] on icon at bounding box center [281, 63] width 23 height 23
click at [203, 291] on div at bounding box center [174, 297] width 264 height 23
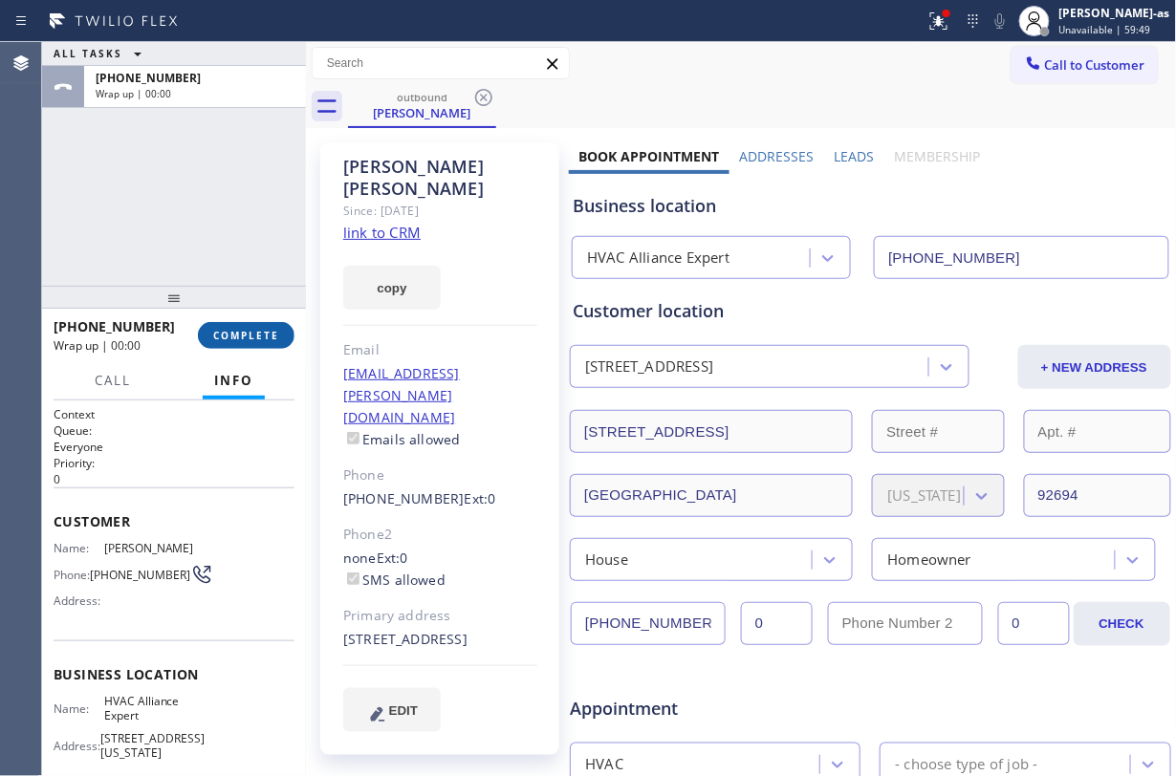
click at [262, 342] on button "COMPLETE" at bounding box center [246, 335] width 97 height 27
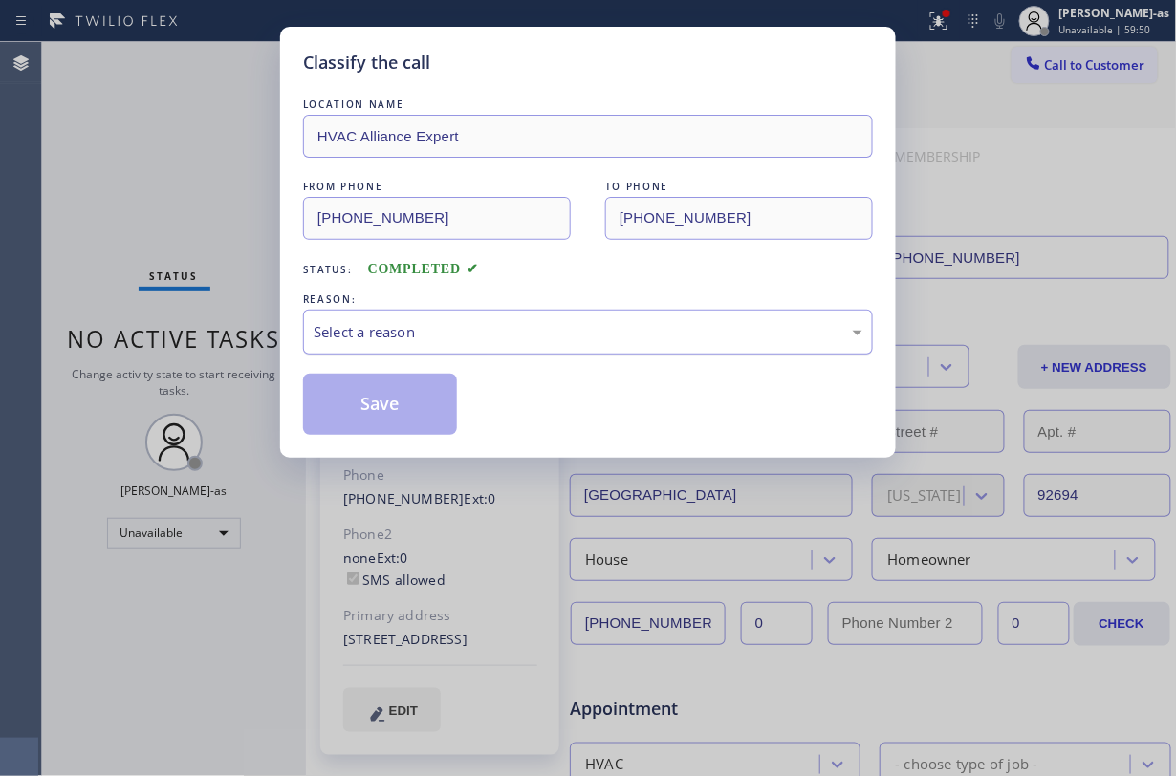
click at [199, 268] on div "Classify the call LOCATION NAME HVAC Alliance Expert FROM PHONE (855) 999-4417 …" at bounding box center [588, 388] width 1176 height 776
click at [495, 318] on div "Select a reason" at bounding box center [588, 332] width 570 height 45
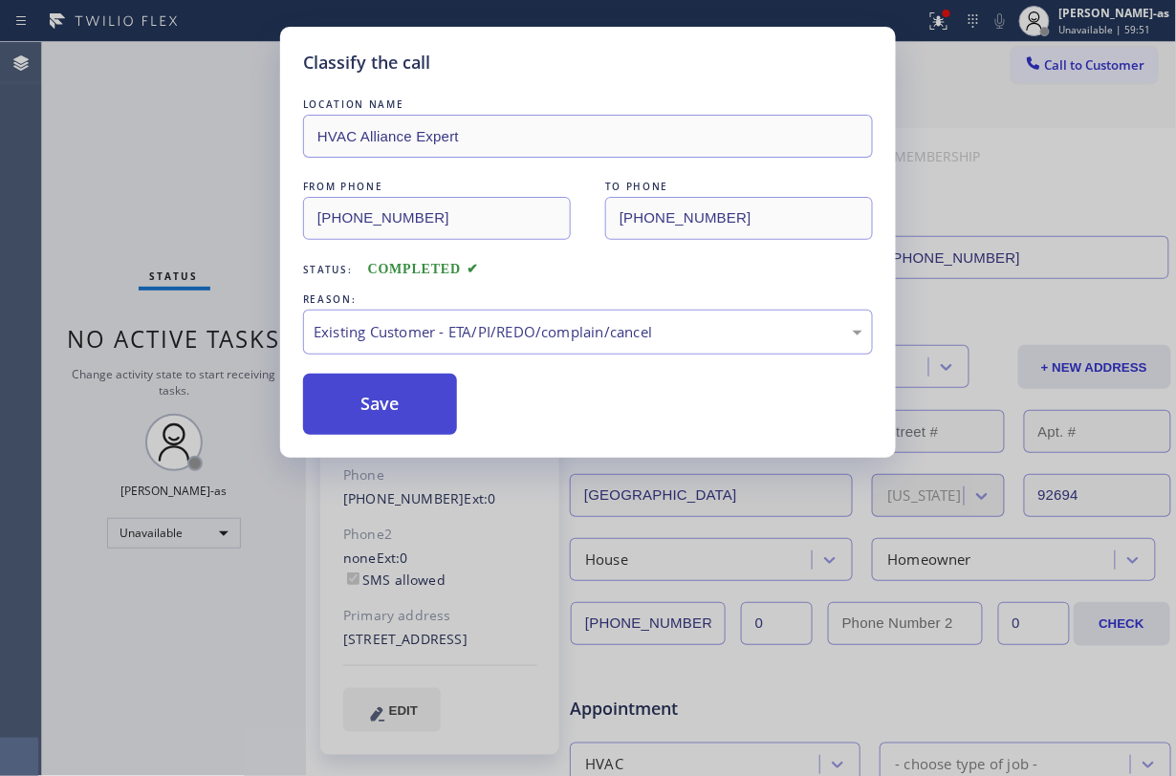
click at [398, 405] on button "Save" at bounding box center [380, 404] width 154 height 61
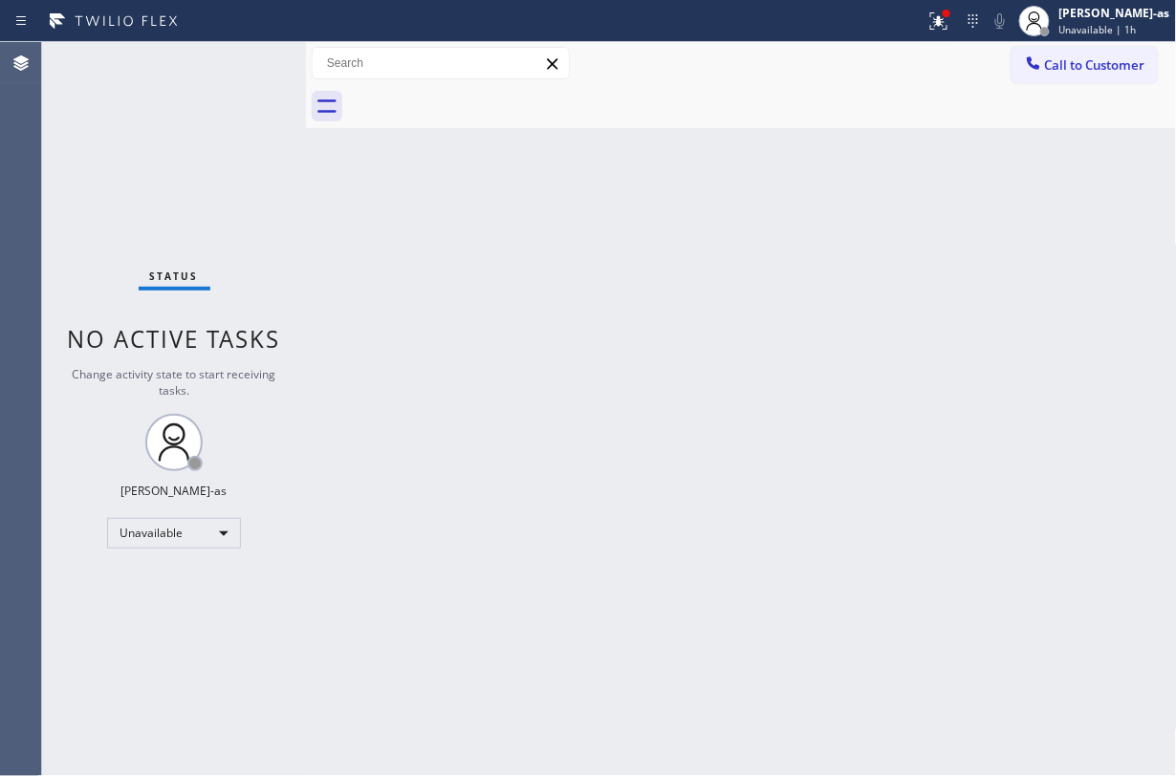
click at [164, 117] on div "Status No active tasks Change activity state to start receiving tasks. [PERSON_…" at bounding box center [174, 409] width 264 height 734
click at [272, 204] on div "Status No active tasks Change activity state to start receiving tasks. [PERSON_…" at bounding box center [174, 409] width 264 height 734
click at [467, 227] on div "Back to Dashboard Change Sender ID Customers Technicians Select a contact Outbo…" at bounding box center [741, 409] width 871 height 734
click at [1027, 44] on div "Call to Customer Outbound call Location HVAC Alliance Expert Your caller id pho…" at bounding box center [741, 63] width 871 height 43
click at [1067, 62] on span "Call to Customer" at bounding box center [1095, 64] width 100 height 17
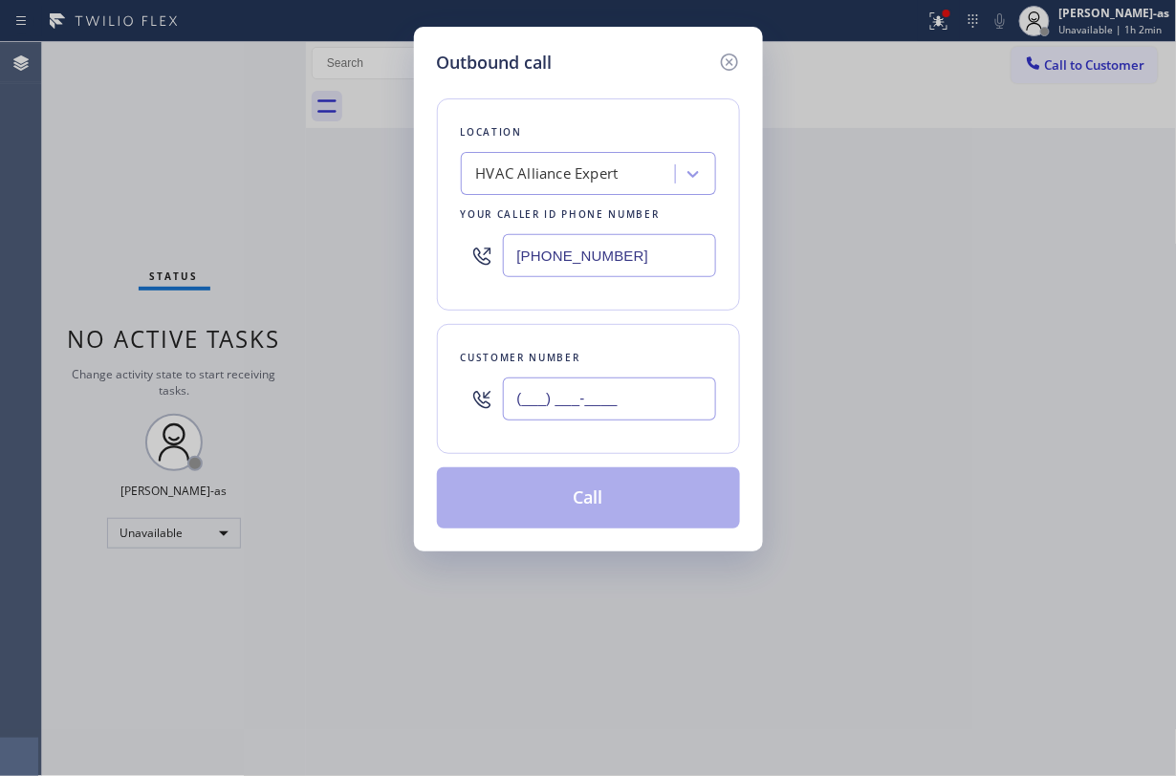
click at [628, 405] on input "(___) ___-____" at bounding box center [609, 399] width 213 height 43
paste input "949) 449-3600"
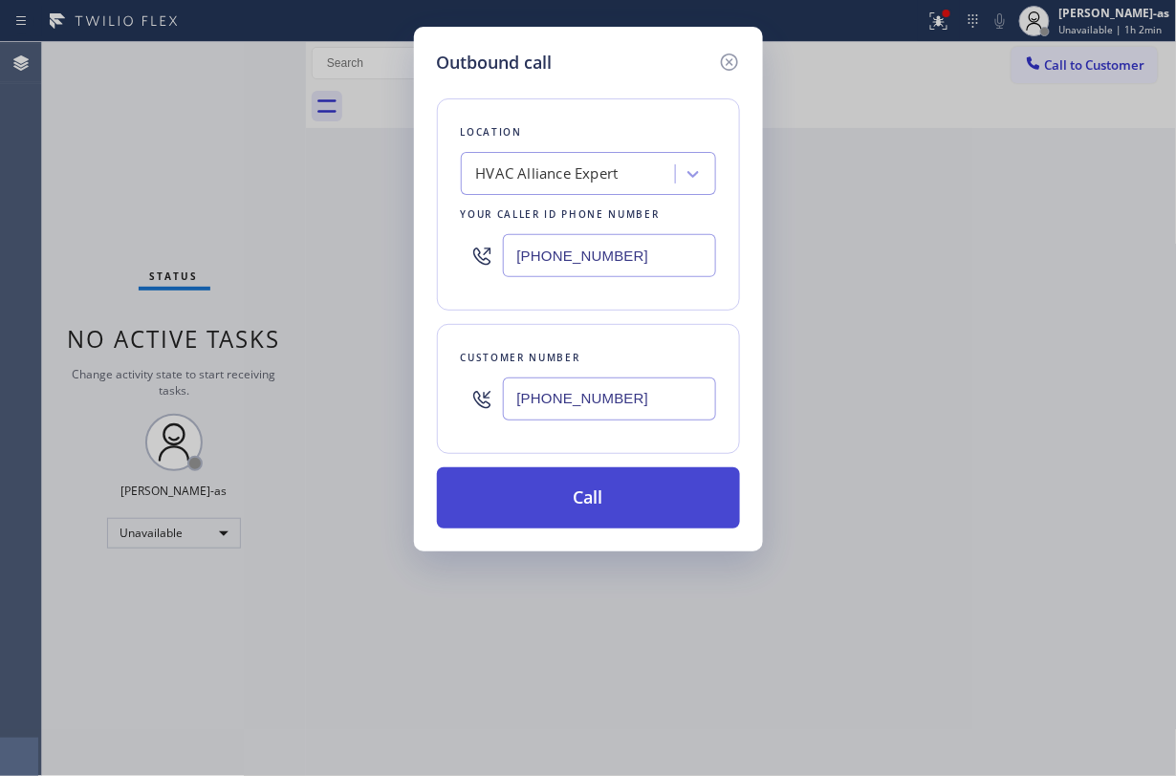
type input "(949) 449-3600"
click at [620, 502] on button "Call" at bounding box center [588, 497] width 303 height 61
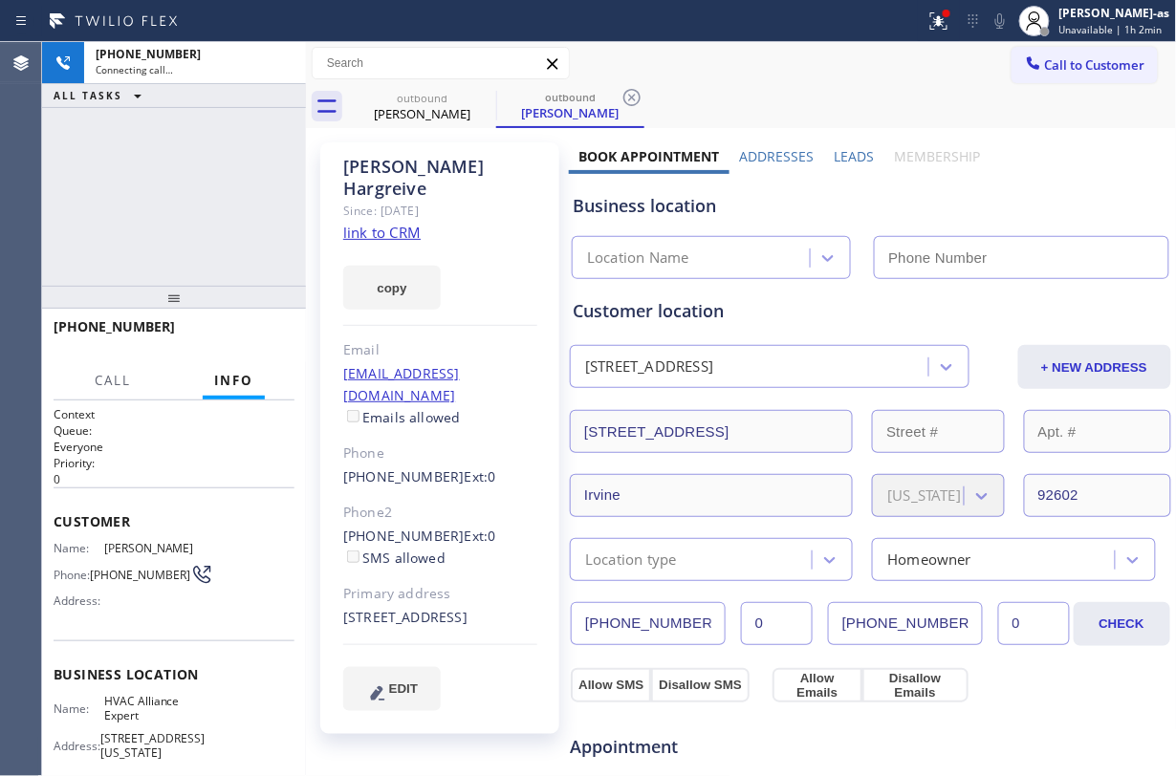
type input "[PHONE_NUMBER]"
click at [185, 154] on div "+19494493600 Connecting call… ALL TASKS ALL TASKS ACTIVE TASKS TASKS IN WRAP UP" at bounding box center [174, 164] width 264 height 244
click at [276, 58] on icon at bounding box center [281, 63] width 23 height 23
click at [395, 223] on link "link to CRM" at bounding box center [381, 232] width 77 height 19
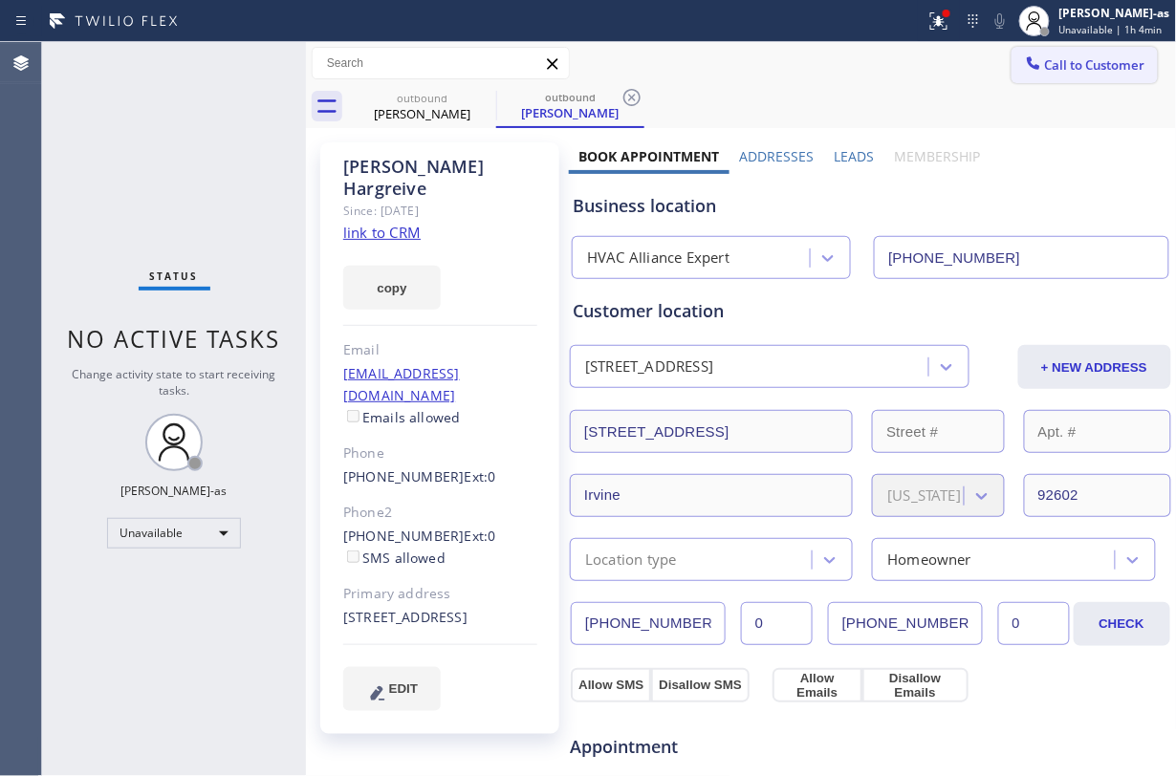
click at [1068, 54] on button "Call to Customer" at bounding box center [1084, 65] width 146 height 36
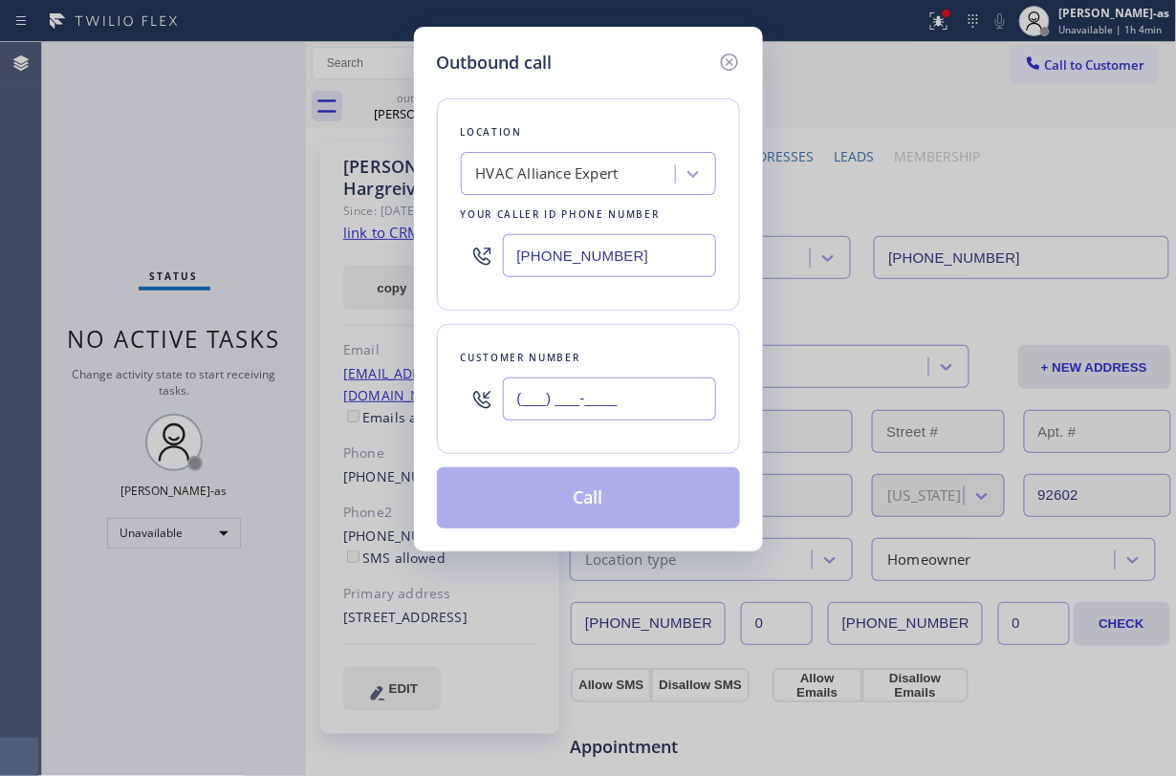
click at [647, 419] on input "(___) ___-____" at bounding box center [609, 399] width 213 height 43
paste input "714) 768-3305"
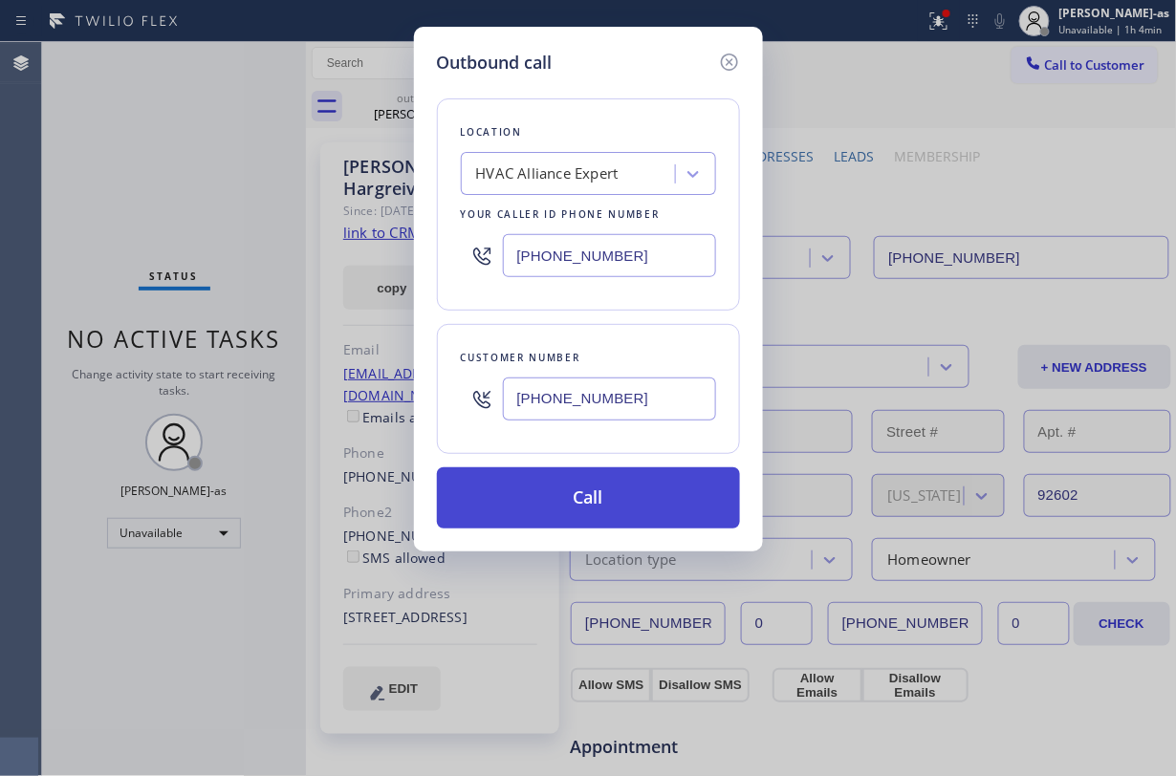
type input "(714) 768-3305"
click at [610, 505] on button "Call" at bounding box center [588, 497] width 303 height 61
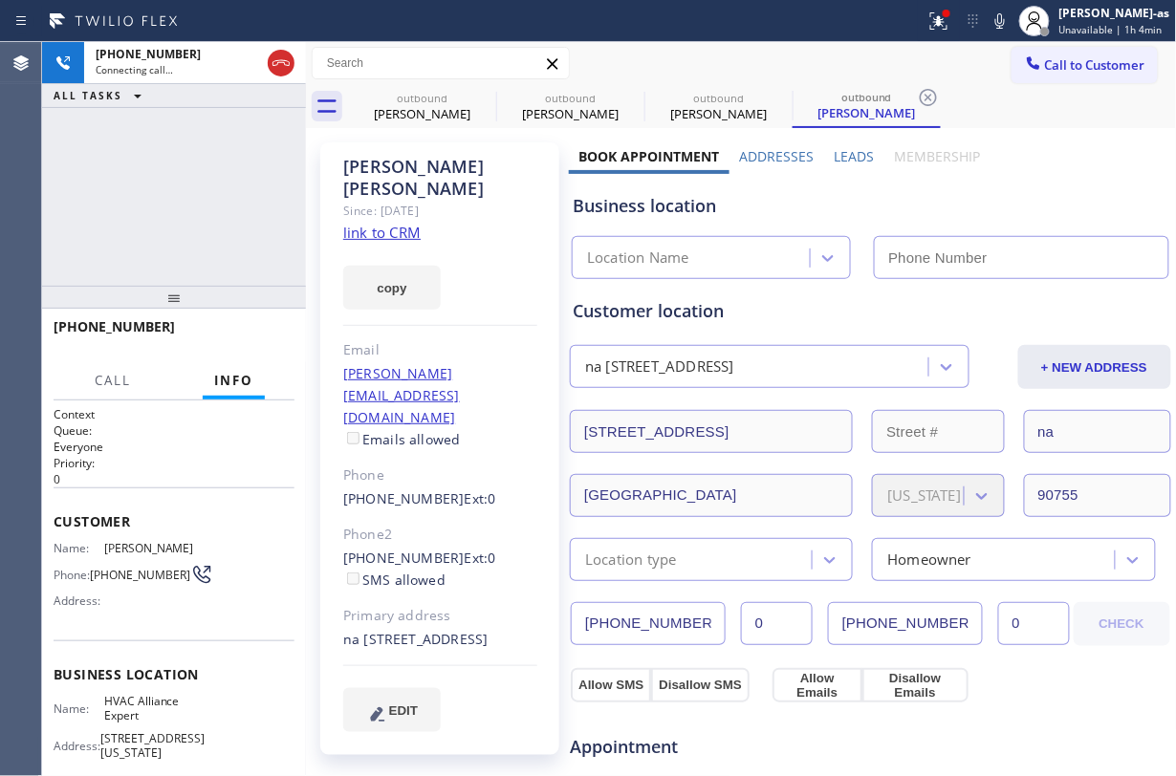
click at [402, 223] on link "link to CRM" at bounding box center [381, 232] width 77 height 19
type input "[PHONE_NUMBER]"
drag, startPoint x: 80, startPoint y: 150, endPoint x: 367, endPoint y: 92, distance: 292.7
click at [88, 150] on div "+17147683305 Connecting call… ALL TASKS ALL TASKS ACTIVE TASKS TASKS IN WRAP UP" at bounding box center [174, 164] width 264 height 244
drag, startPoint x: 400, startPoint y: 82, endPoint x: 493, endPoint y: 111, distance: 98.0
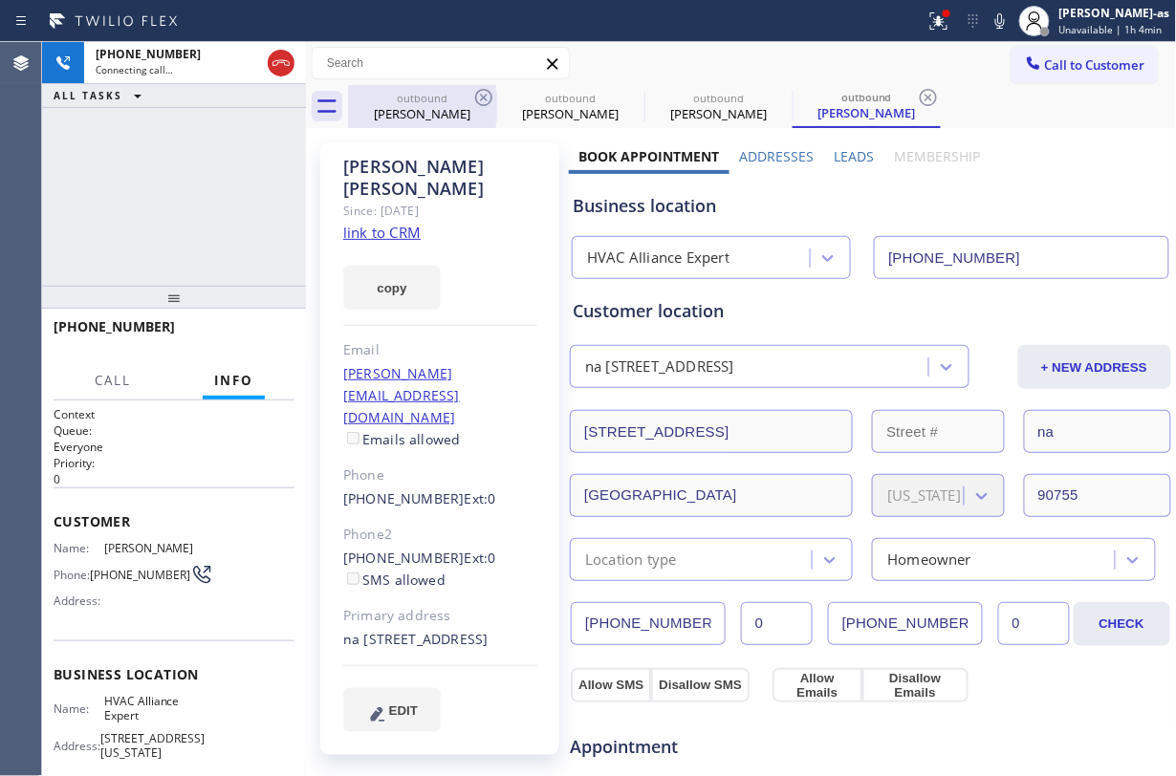
click at [409, 90] on div "Call to Customer Outbound call Location HVAC Alliance Expert Your caller id pho…" at bounding box center [741, 85] width 871 height 86
drag, startPoint x: 437, startPoint y: 105, endPoint x: 488, endPoint y: 98, distance: 51.2
click at [448, 105] on div "Nancy Hargreive" at bounding box center [422, 113] width 144 height 17
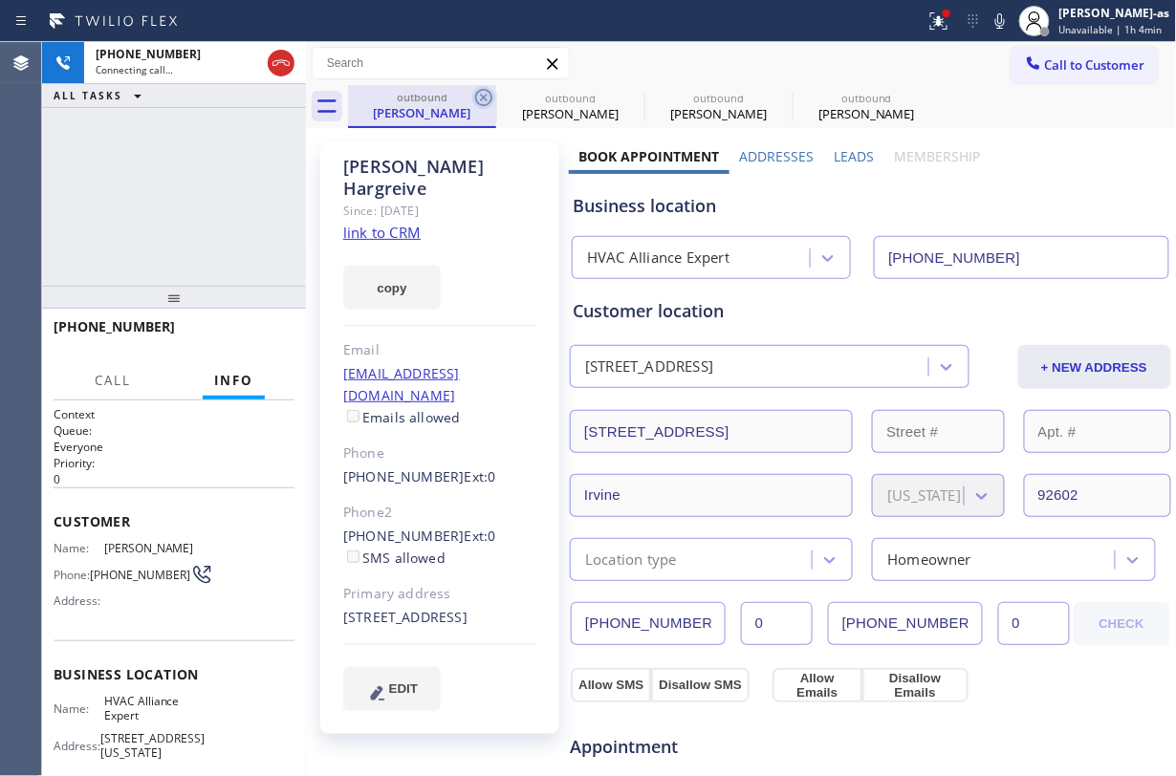
click at [488, 98] on icon at bounding box center [483, 97] width 23 height 23
click at [0, 0] on icon at bounding box center [0, 0] width 0 height 0
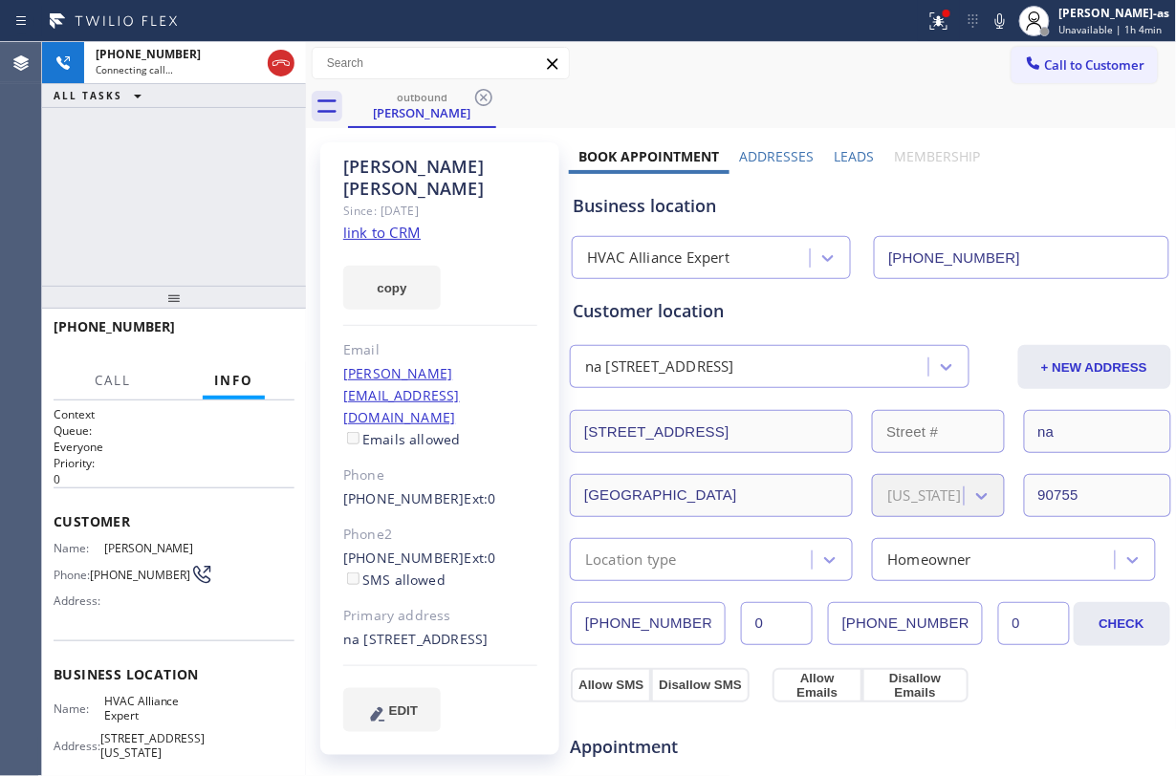
drag, startPoint x: 181, startPoint y: 239, endPoint x: 211, endPoint y: 215, distance: 38.8
click at [188, 237] on div "+17147683305 Connecting call… ALL TASKS ALL TASKS ACTIVE TASKS TASKS IN WRAP UP" at bounding box center [174, 164] width 264 height 244
click at [276, 62] on icon at bounding box center [281, 63] width 23 height 23
click at [265, 257] on div "+17147683305 Connecting call… ALL TASKS ALL TASKS ACTIVE TASKS TASKS IN WRAP UP" at bounding box center [174, 164] width 264 height 244
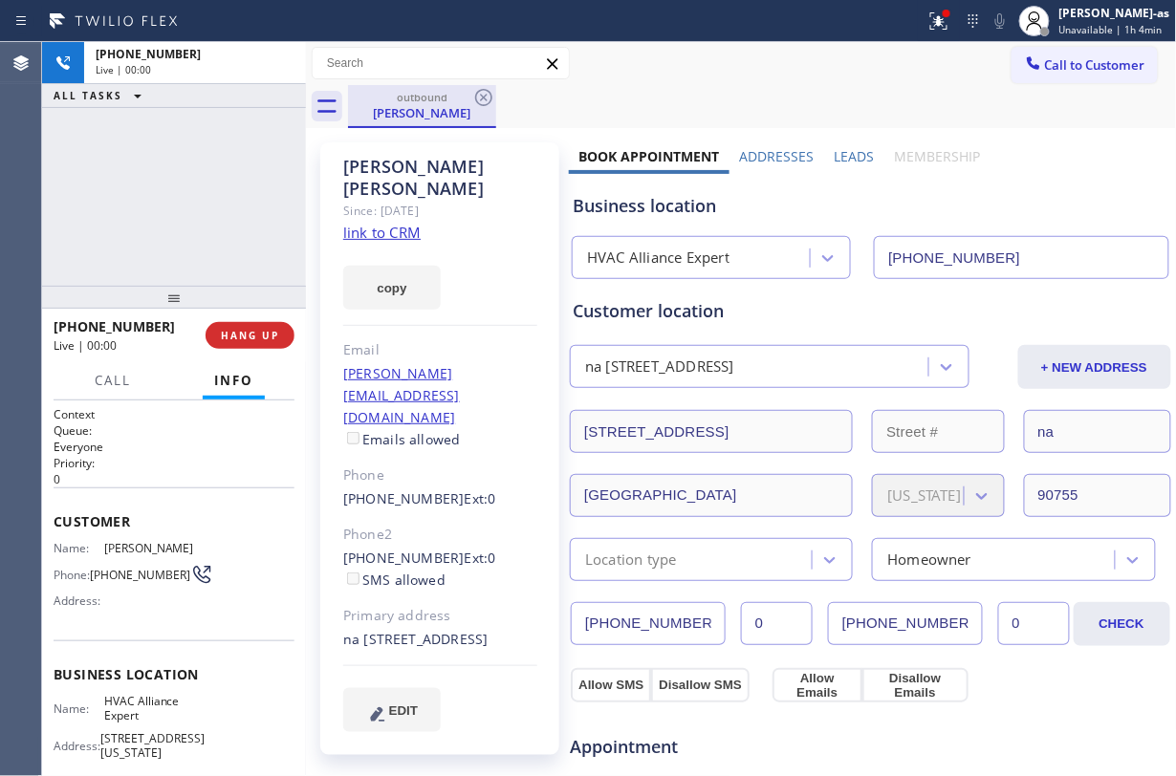
click at [432, 123] on div "outbound Donna Avila" at bounding box center [422, 105] width 144 height 41
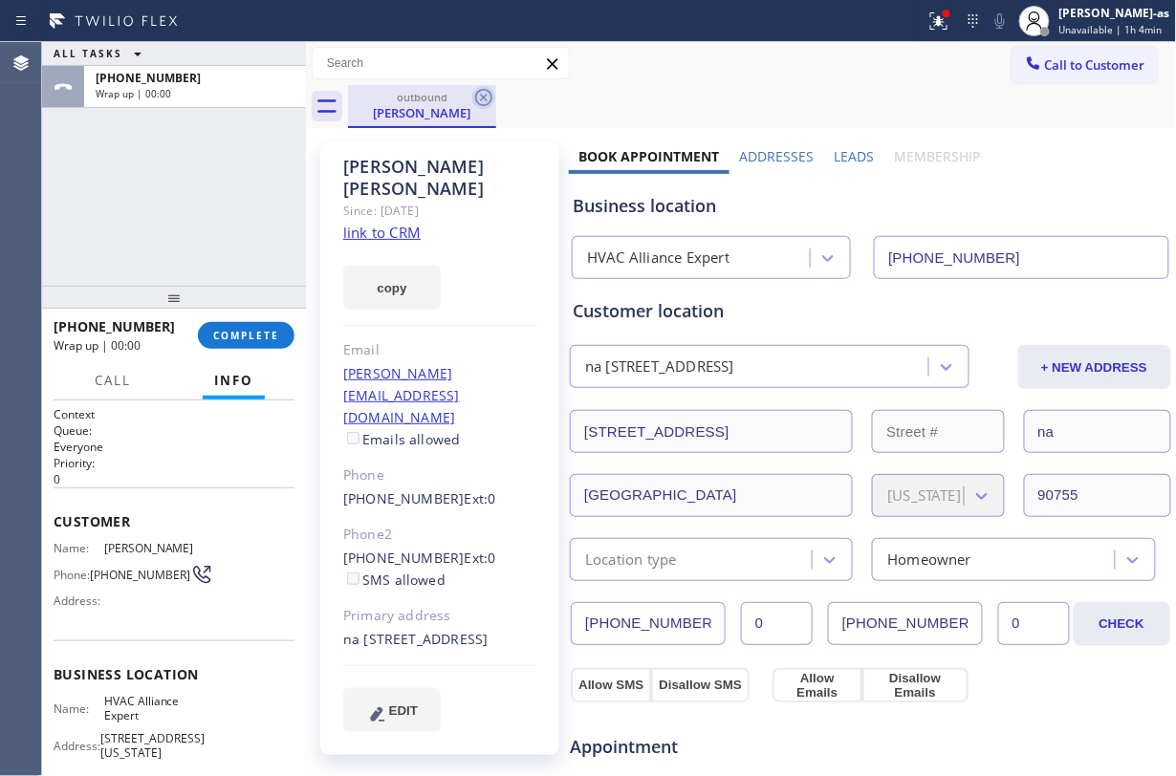
click at [484, 97] on icon at bounding box center [483, 97] width 17 height 17
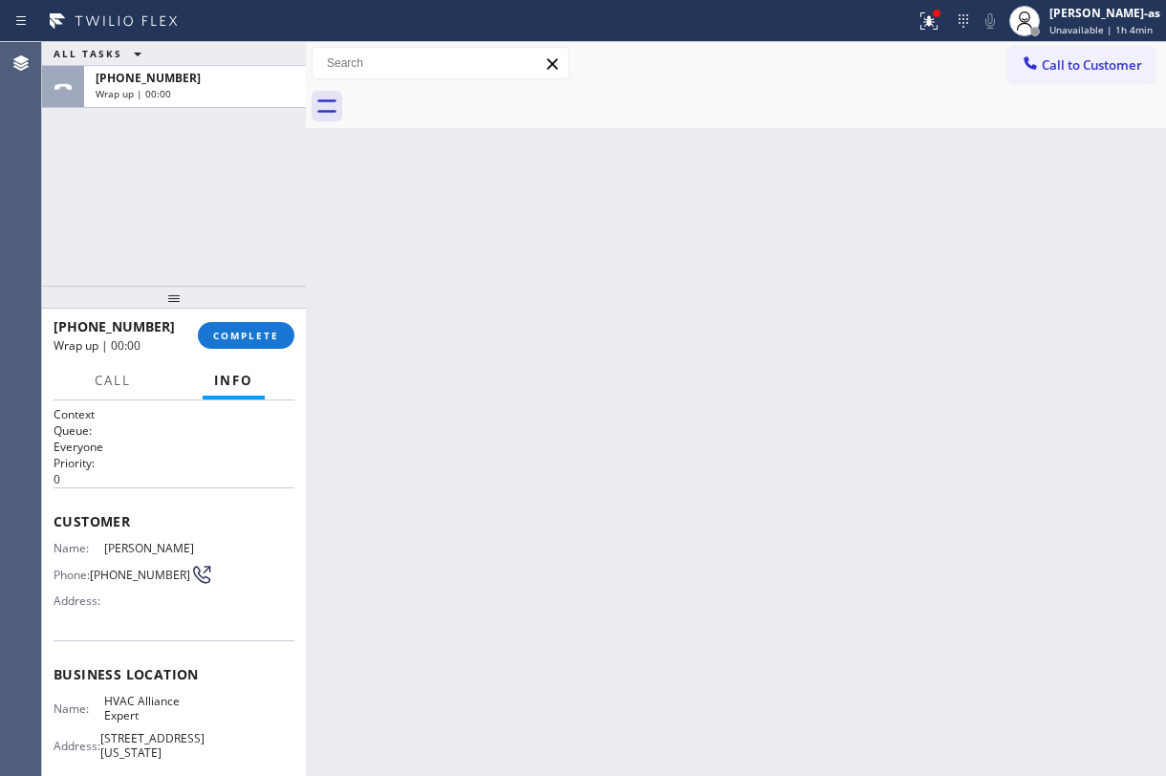
click at [220, 250] on div "ALL TASKS ALL TASKS ACTIVE TASKS TASKS IN WRAP UP +17147683305 Wrap up | 00:00" at bounding box center [174, 164] width 264 height 244
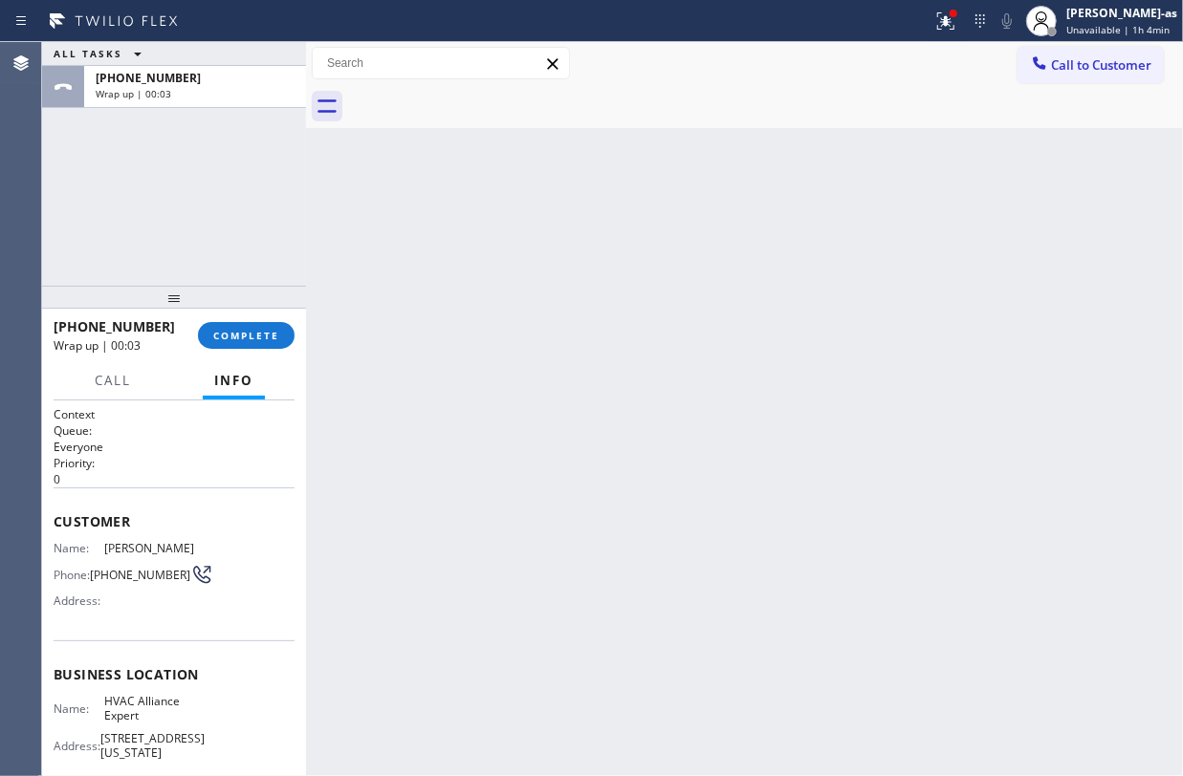
click at [227, 309] on div at bounding box center [174, 297] width 264 height 23
click at [256, 337] on span "COMPLETE" at bounding box center [246, 334] width 66 height 13
click at [224, 250] on div "ALL TASKS ALL TASKS ACTIVE TASKS TASKS IN WRAP UP +17147683305 Wrap up | 00:05" at bounding box center [174, 163] width 264 height 243
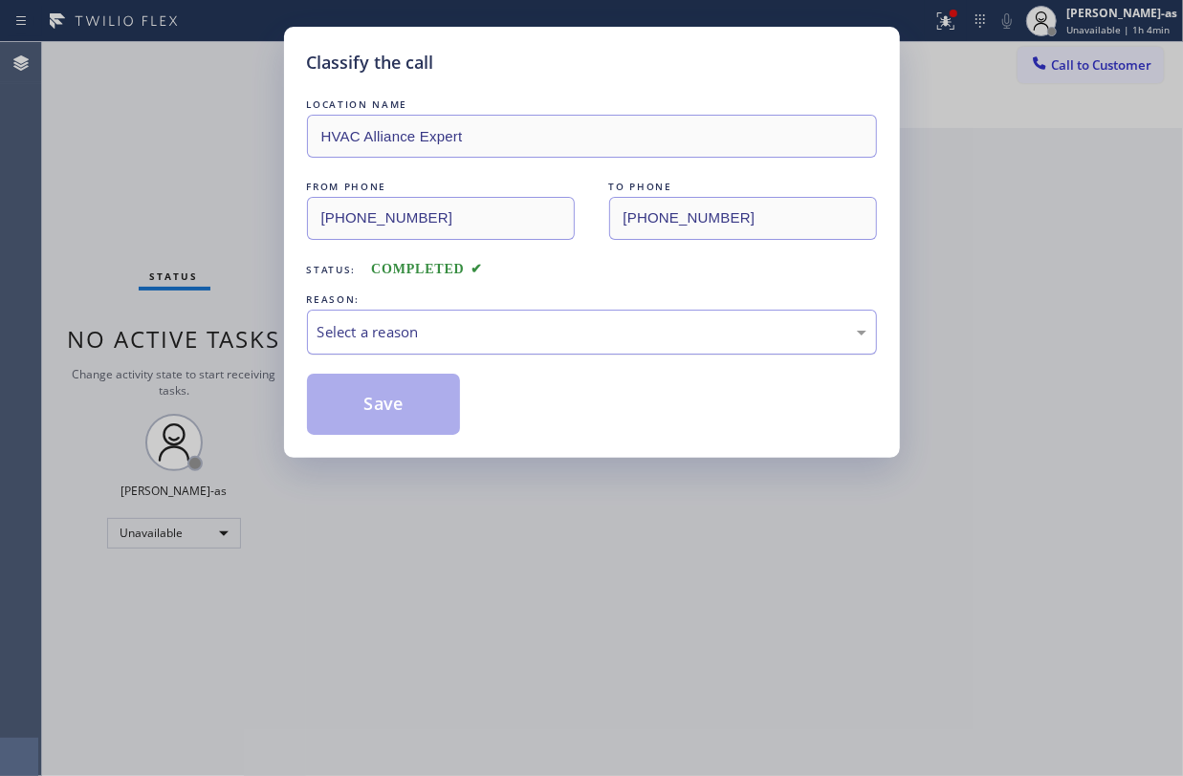
click at [432, 331] on div "Select a reason" at bounding box center [591, 332] width 549 height 22
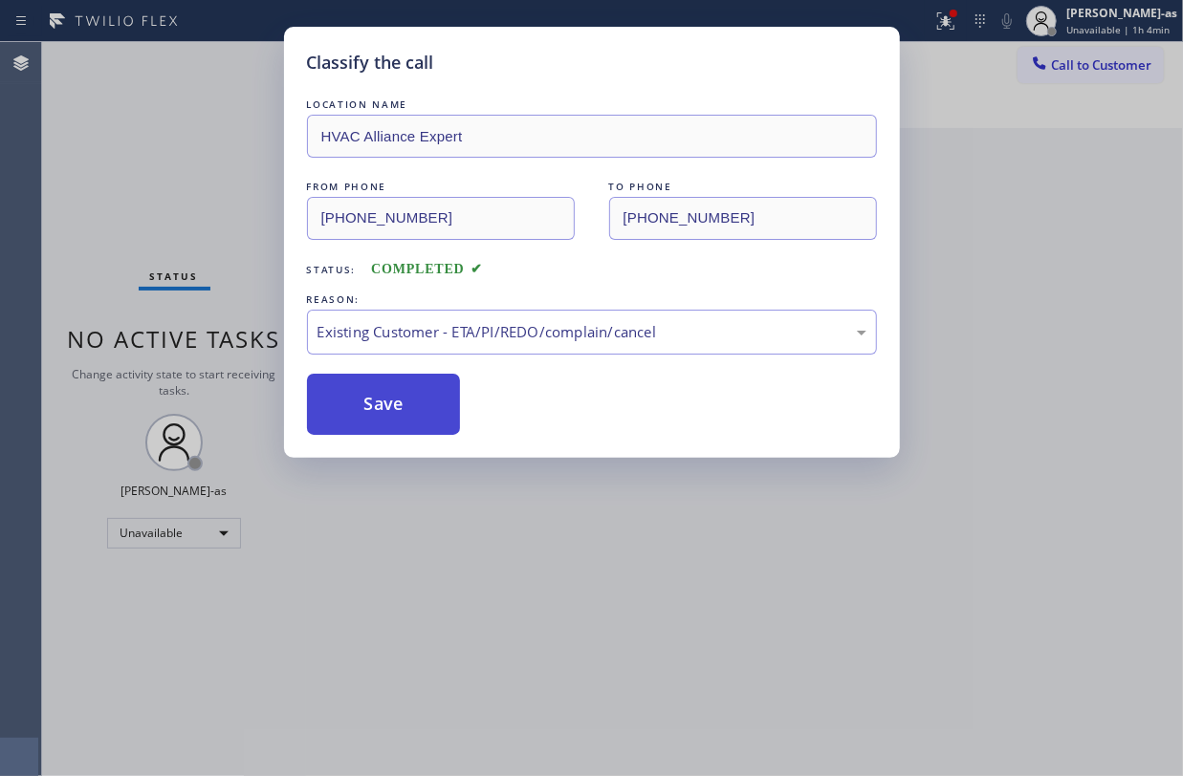
click at [407, 391] on button "Save" at bounding box center [384, 404] width 154 height 61
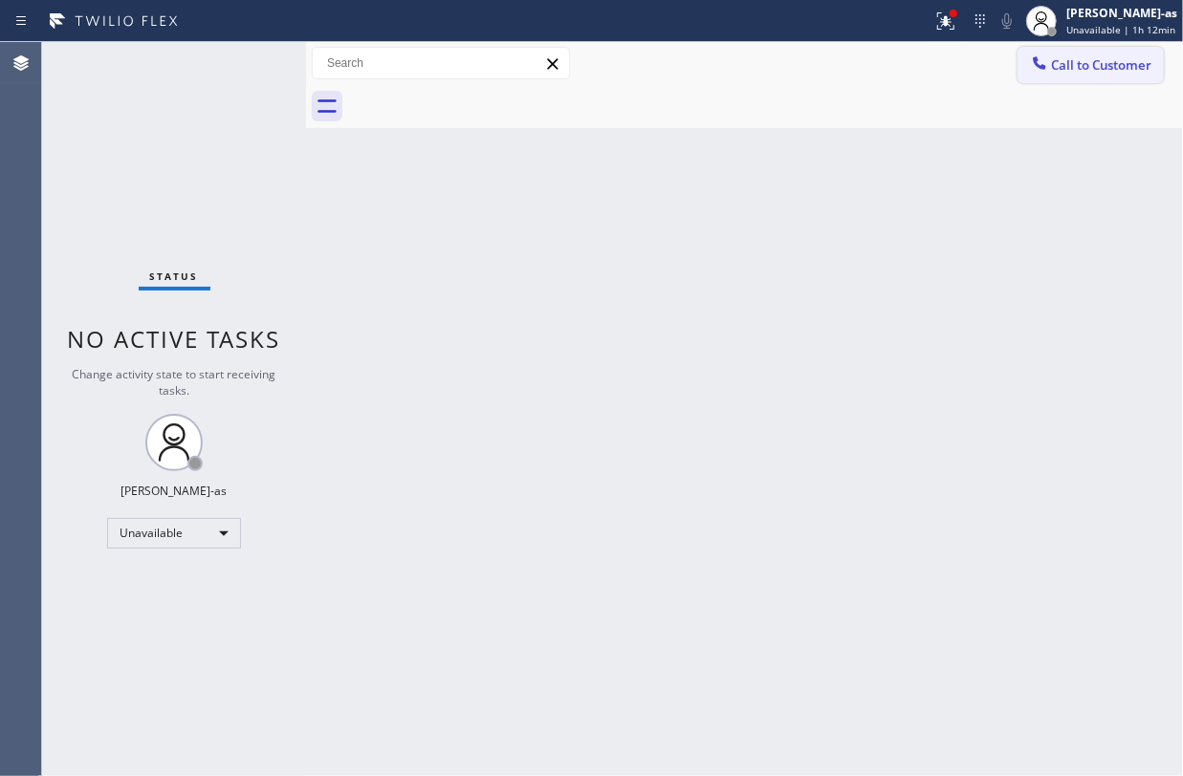
drag, startPoint x: 621, startPoint y: 195, endPoint x: 1122, endPoint y: 52, distance: 521.0
click at [624, 195] on div "Back to Dashboard Change Sender ID Customers Technicians Select a contact Outbo…" at bounding box center [744, 409] width 877 height 734
drag, startPoint x: 1097, startPoint y: 69, endPoint x: 1073, endPoint y: 70, distance: 24.9
click at [1094, 67] on span "Call to Customer" at bounding box center [1101, 64] width 100 height 17
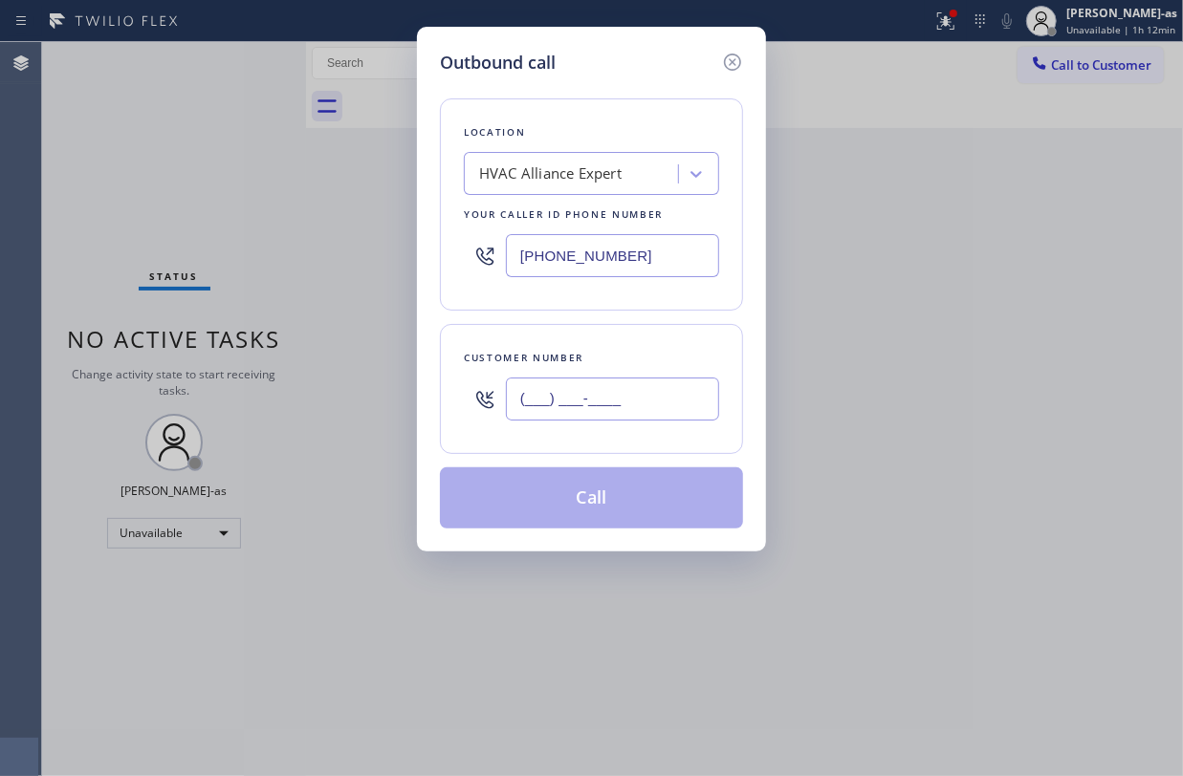
click at [654, 402] on input "(___) ___-____" at bounding box center [612, 399] width 213 height 43
paste input "213) 221-9451"
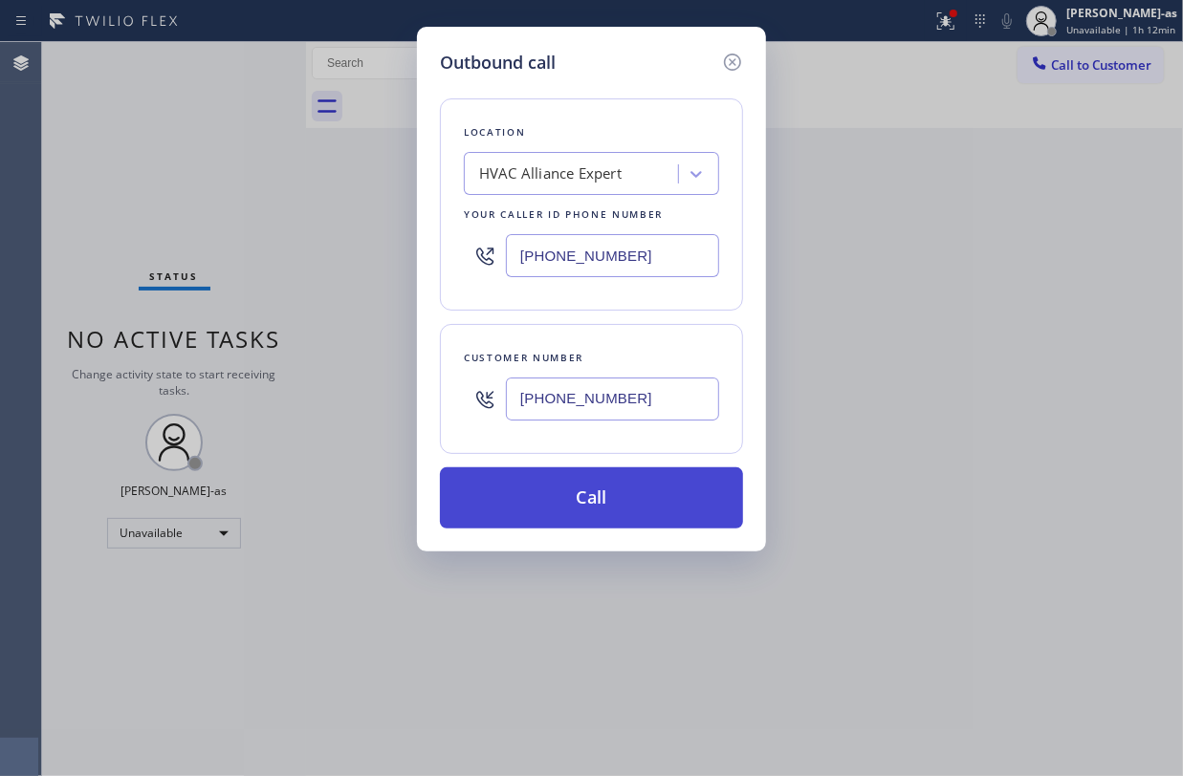
type input "(213) 221-9451"
click at [582, 510] on button "Call" at bounding box center [591, 497] width 303 height 61
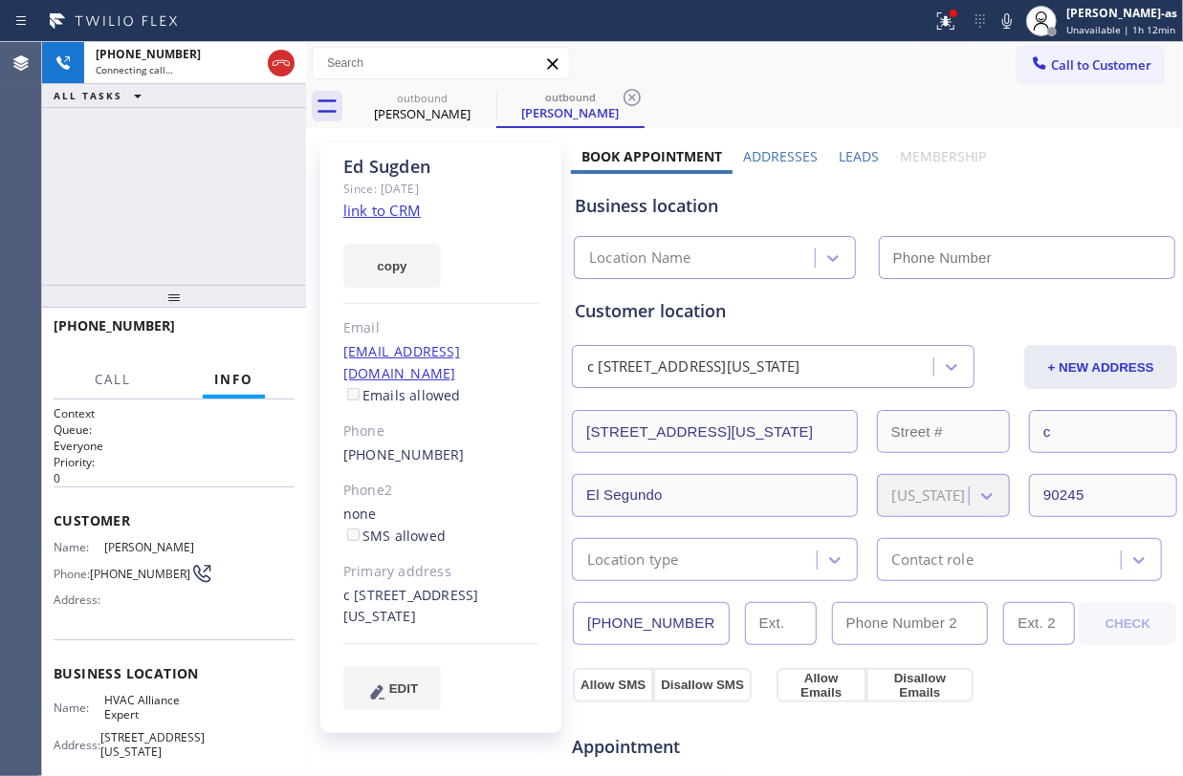
type input "[PHONE_NUMBER]"
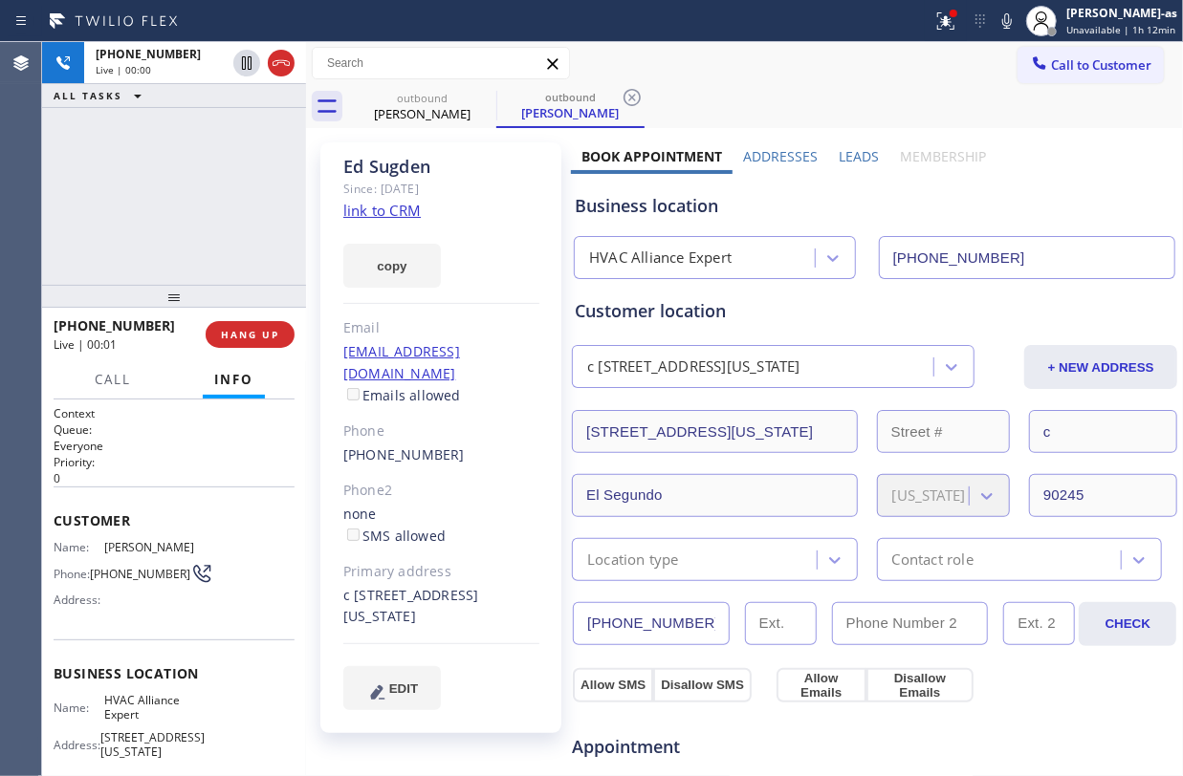
click at [268, 189] on div "+12132219451 Live | 00:00 ALL TASKS ALL TASKS ACTIVE TASKS TASKS IN WRAP UP" at bounding box center [174, 163] width 264 height 243
click at [262, 323] on button "HANG UP" at bounding box center [250, 334] width 89 height 27
click at [264, 322] on button "HANG UP" at bounding box center [250, 334] width 89 height 27
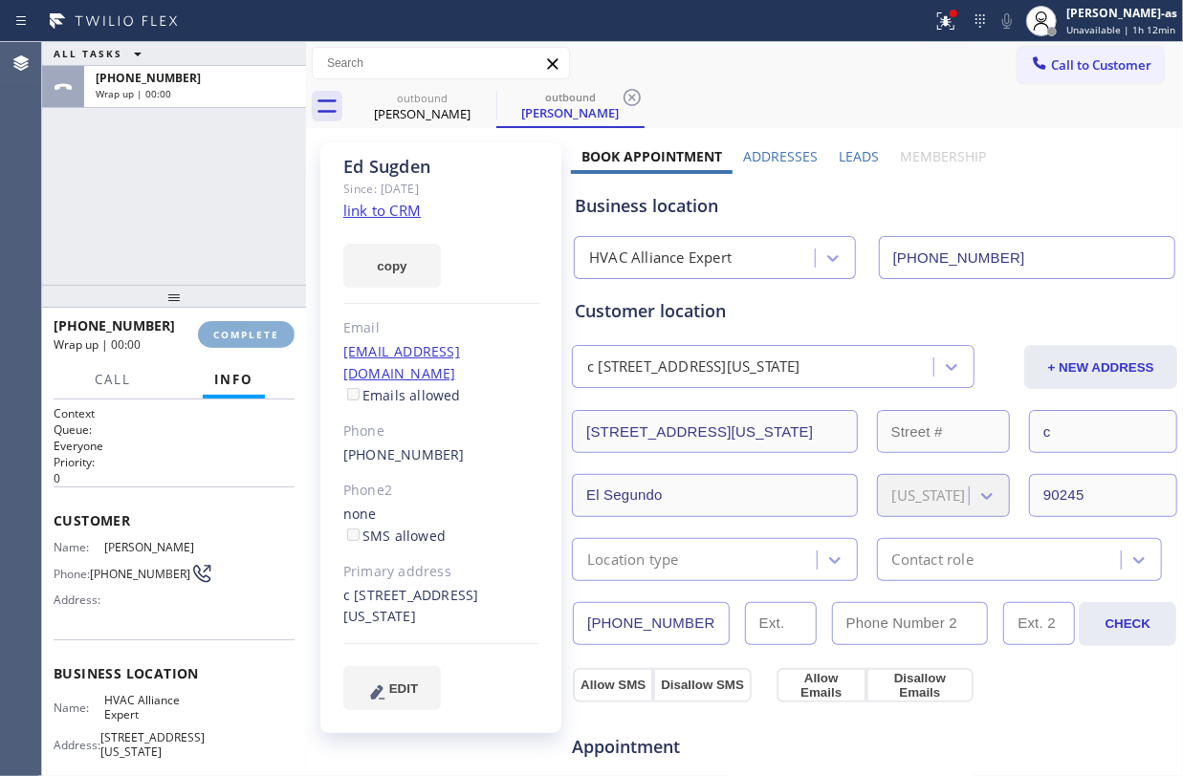
click at [264, 322] on button "COMPLETE" at bounding box center [246, 334] width 97 height 27
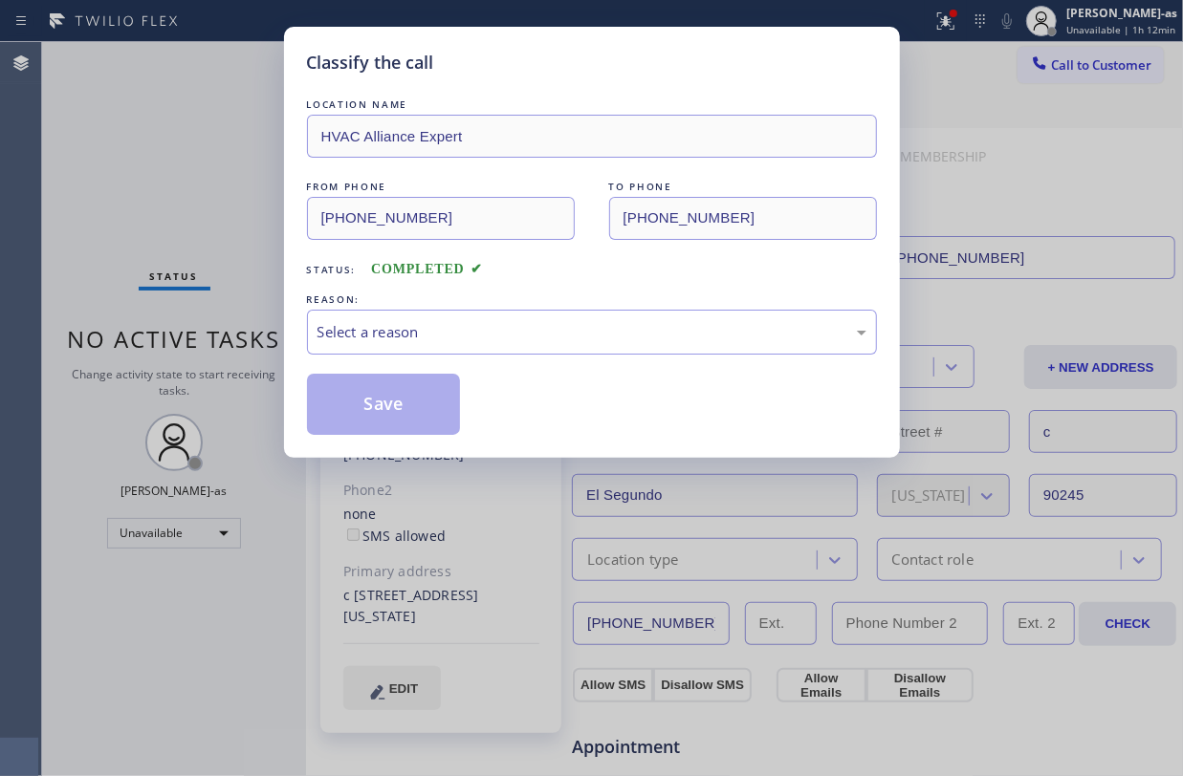
click at [229, 292] on div "Classify the call LOCATION NAME HVAC Alliance Expert FROM PHONE (855) 999-4417 …" at bounding box center [591, 388] width 1183 height 776
click at [623, 350] on div "Select a reason" at bounding box center [592, 332] width 570 height 45
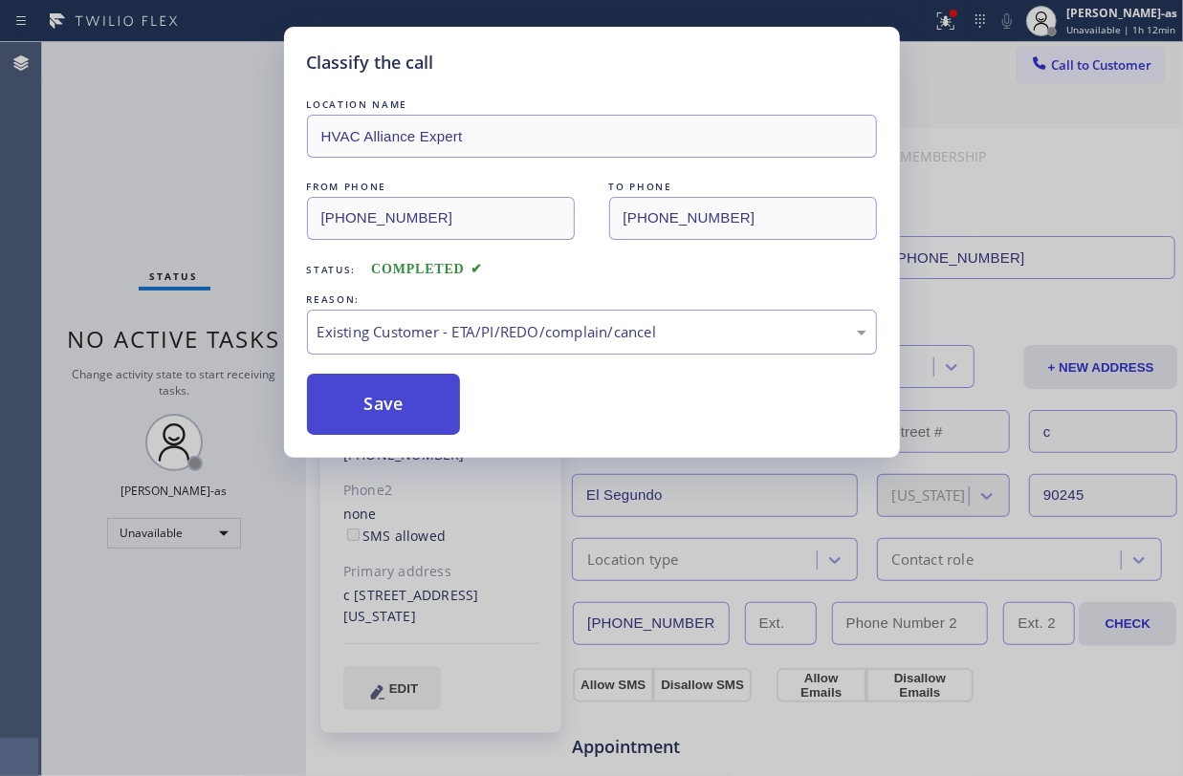
click at [411, 410] on button "Save" at bounding box center [384, 404] width 154 height 61
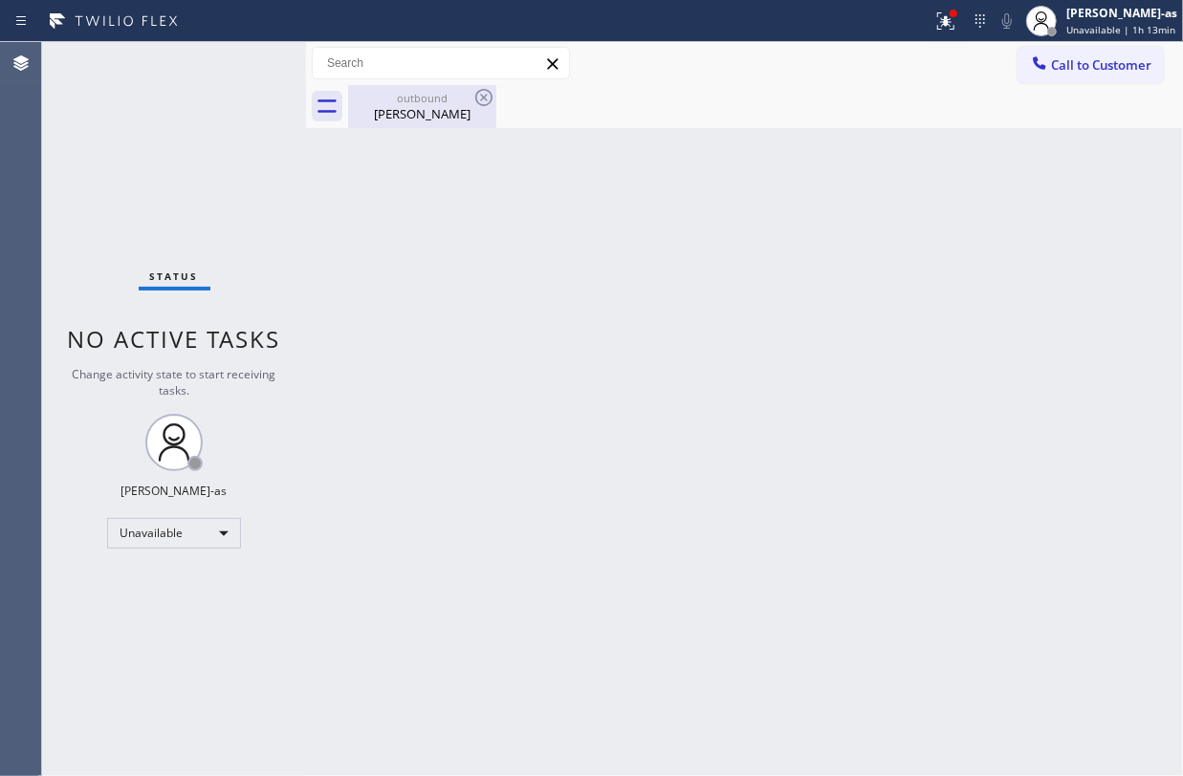
click at [445, 107] on div "Ed Sugden" at bounding box center [422, 113] width 144 height 17
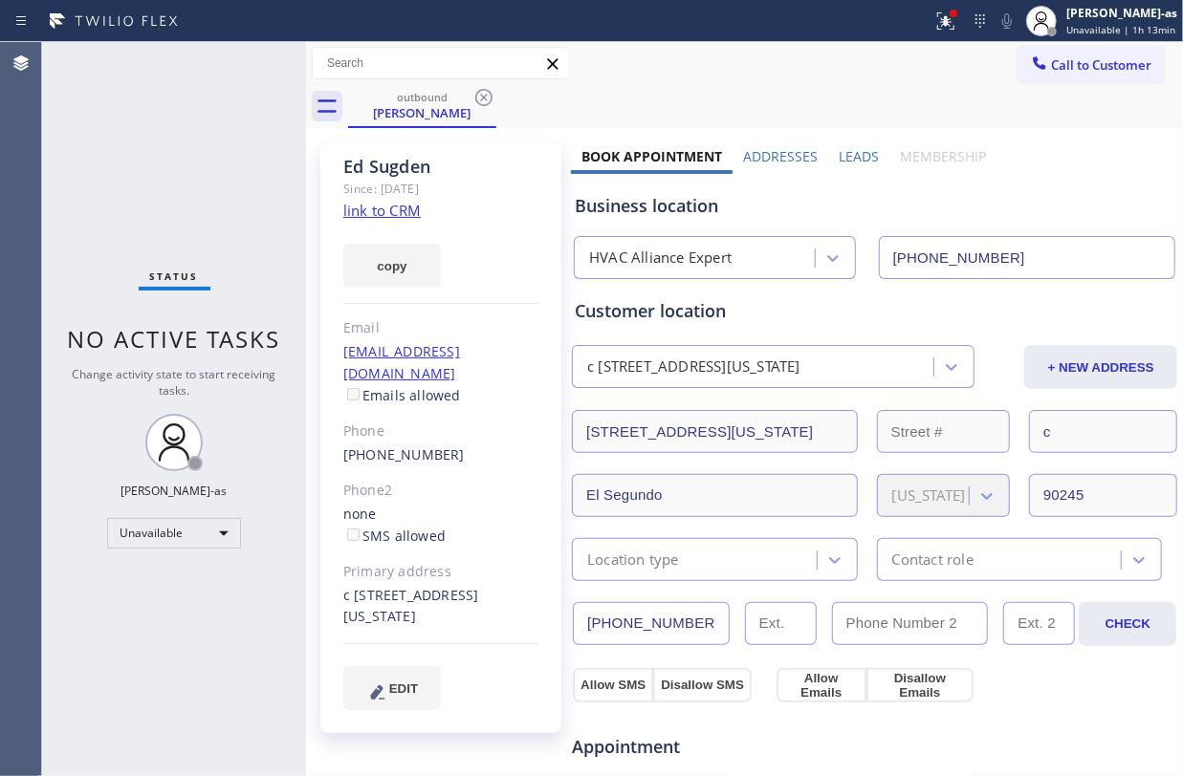
click at [498, 90] on div "outbound Ed Sugden" at bounding box center [765, 106] width 835 height 43
click at [176, 164] on div "Status No active tasks Change activity state to start receiving tasks. [PERSON_…" at bounding box center [174, 409] width 264 height 734
click at [210, 151] on div "Status No active tasks Change activity state to start receiving tasks. [PERSON_…" at bounding box center [174, 409] width 264 height 734
click at [451, 445] on div "(213) 221-9451" at bounding box center [441, 456] width 196 height 22
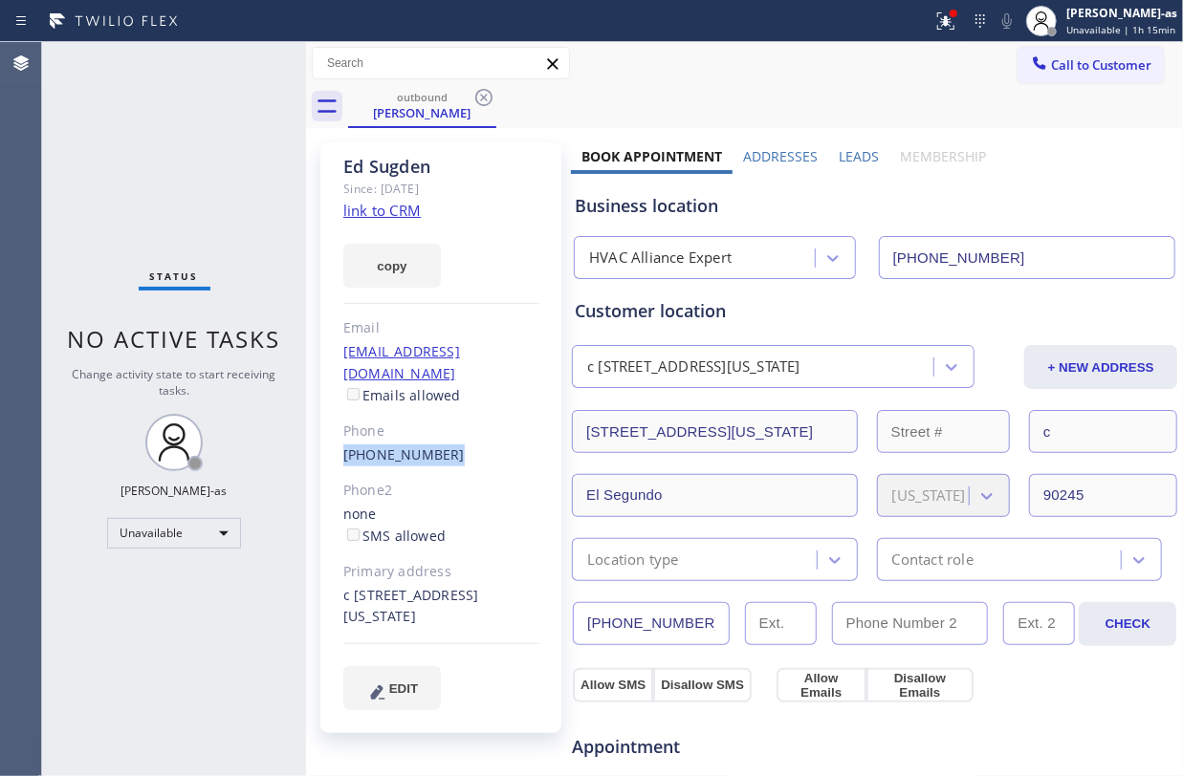
click at [451, 445] on div "(213) 221-9451" at bounding box center [441, 456] width 196 height 22
copy div "(213) 221-9451"
click at [1113, 67] on span "Call to Customer" at bounding box center [1101, 64] width 100 height 17
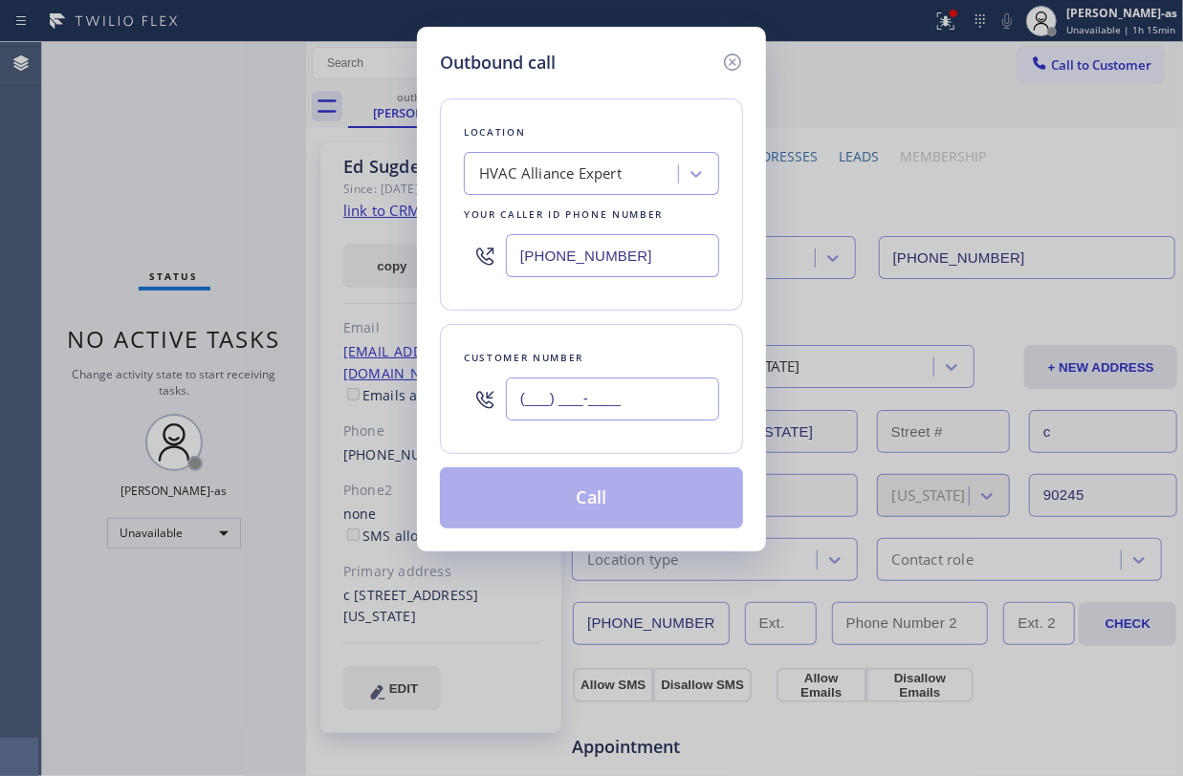
click at [627, 396] on input "(___) ___-____" at bounding box center [612, 399] width 213 height 43
paste input "213) 221-9451"
type input "(213) 221-9451"
click at [632, 552] on div "Outbound call Location HVAC Alliance Expert Your caller id phone number (855) 9…" at bounding box center [591, 289] width 349 height 525
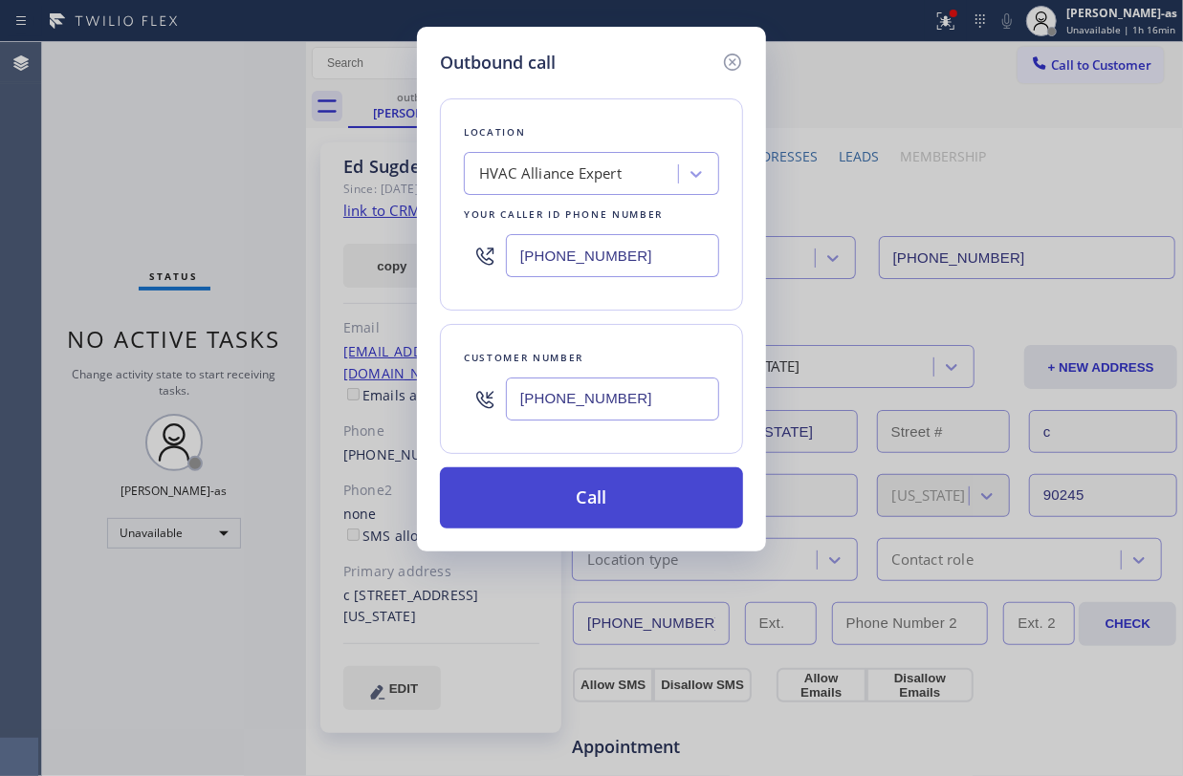
click at [631, 489] on button "Call" at bounding box center [591, 497] width 303 height 61
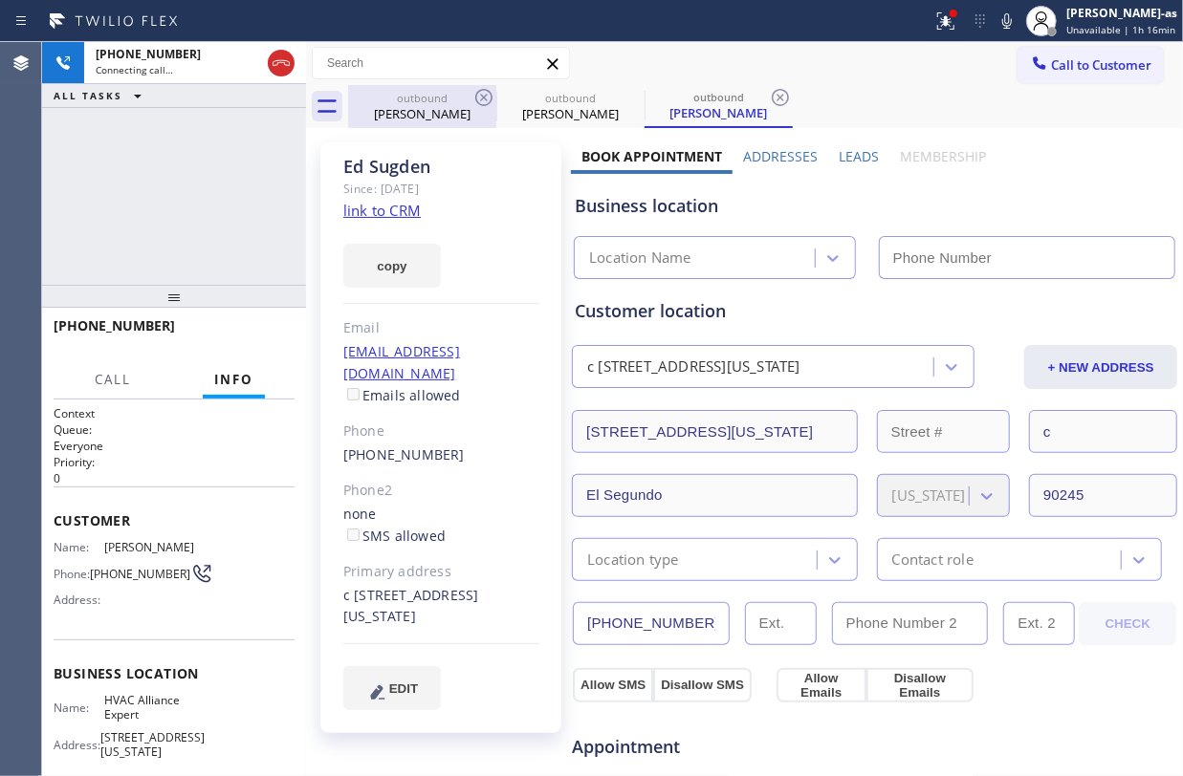
click at [426, 115] on div "Ed Sugden" at bounding box center [422, 113] width 144 height 17
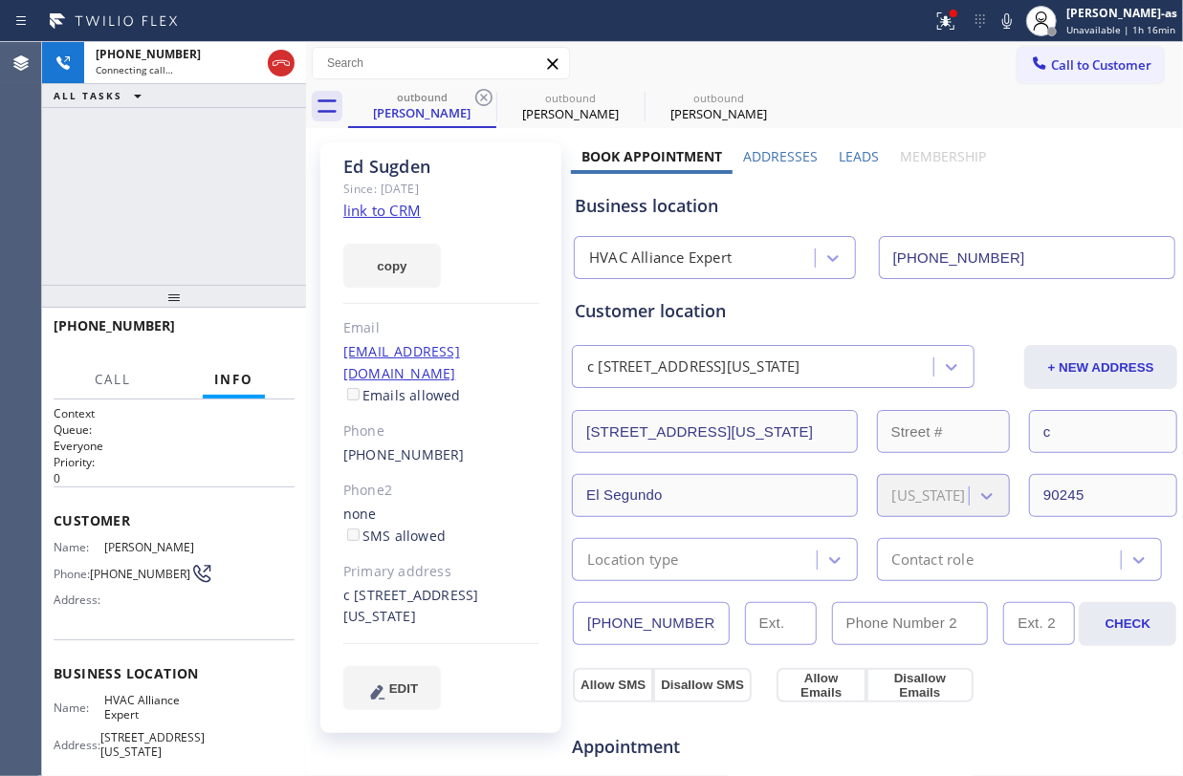
click at [483, 93] on icon at bounding box center [483, 97] width 23 height 23
click at [188, 228] on div "+12132219451 Connecting call… ALL TASKS ALL TASKS ACTIVE TASKS TASKS IN WRAP UP" at bounding box center [174, 163] width 264 height 243
click at [0, 0] on link "link to CRM" at bounding box center [0, 0] width 0 height 0
type input "[PHONE_NUMBER]"
drag, startPoint x: 84, startPoint y: 138, endPoint x: 256, endPoint y: 94, distance: 177.6
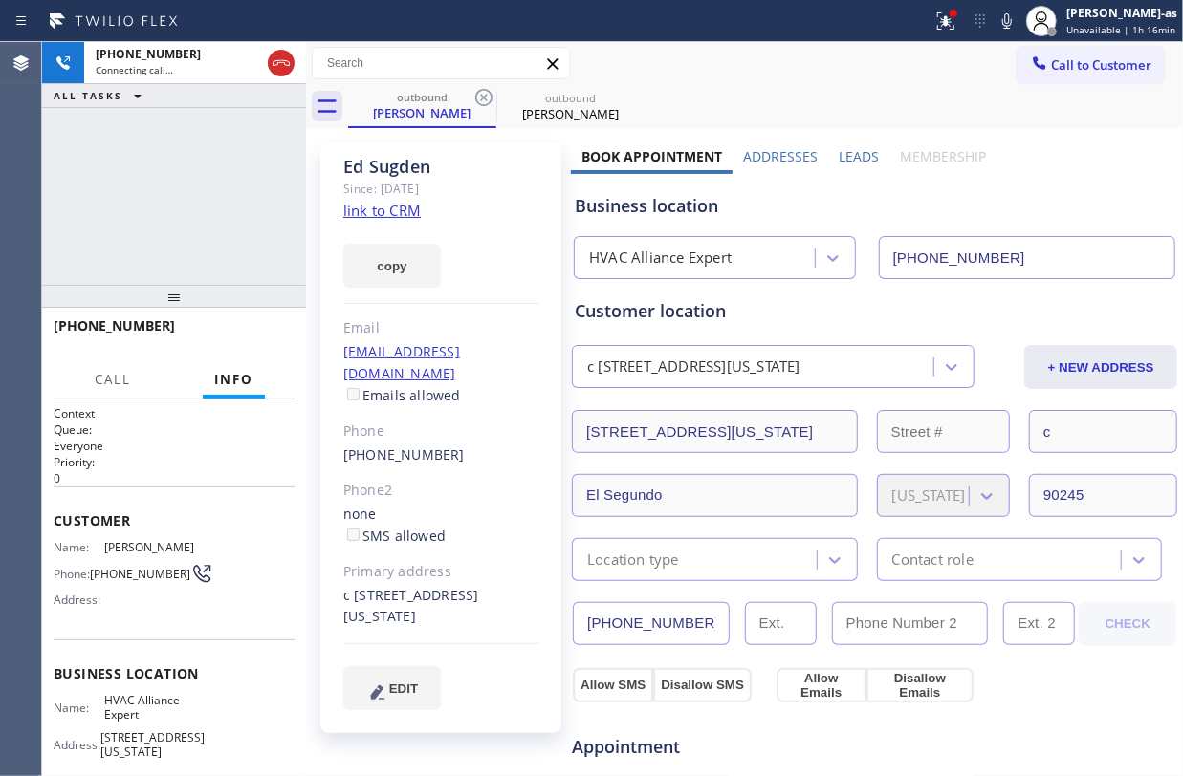
click at [135, 155] on div "+12132219451 Connecting call… ALL TASKS ALL TASKS ACTIVE TASKS TASKS IN WRAP UP" at bounding box center [174, 163] width 264 height 243
drag, startPoint x: 271, startPoint y: 66, endPoint x: 250, endPoint y: 164, distance: 100.9
click at [276, 74] on icon at bounding box center [281, 63] width 23 height 23
click at [445, 90] on div "outbound" at bounding box center [422, 97] width 144 height 14
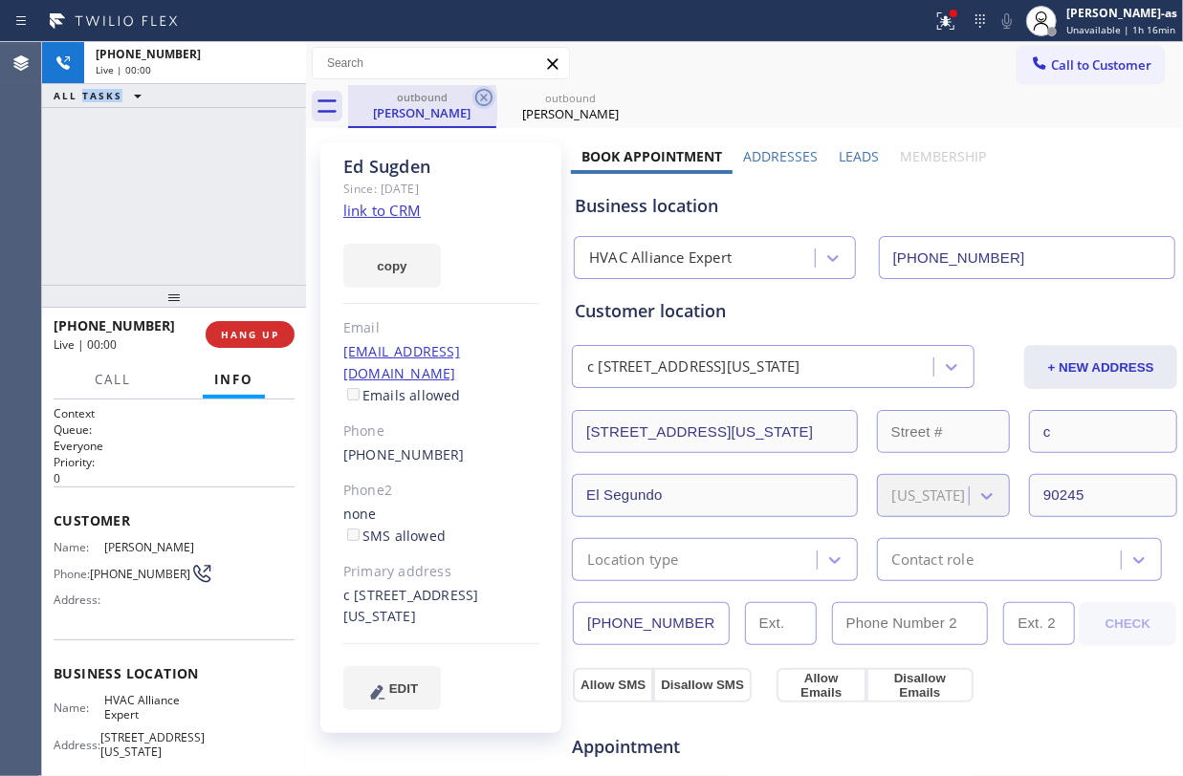
click at [478, 97] on icon at bounding box center [483, 97] width 23 height 23
click at [0, 0] on icon at bounding box center [0, 0] width 0 height 0
click at [478, 97] on div "outbound Ed Sugden outbound Ed Sugden" at bounding box center [765, 106] width 835 height 43
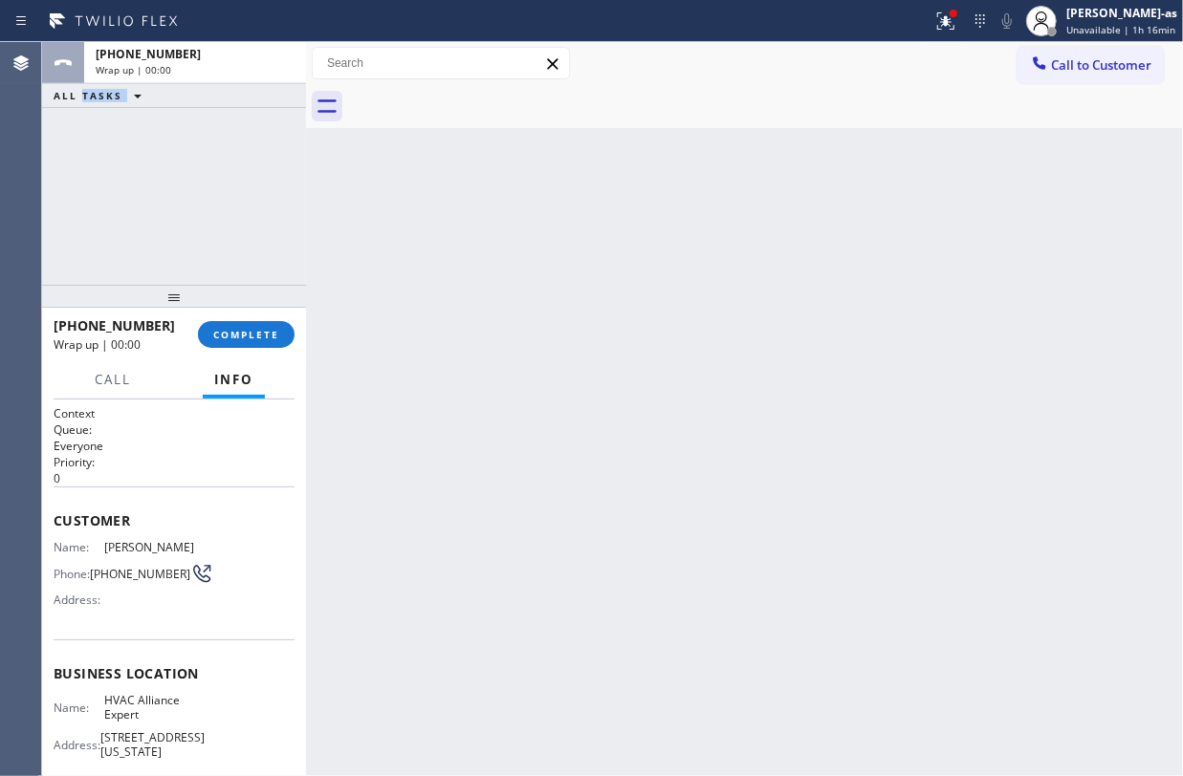
click at [478, 97] on div at bounding box center [765, 106] width 835 height 43
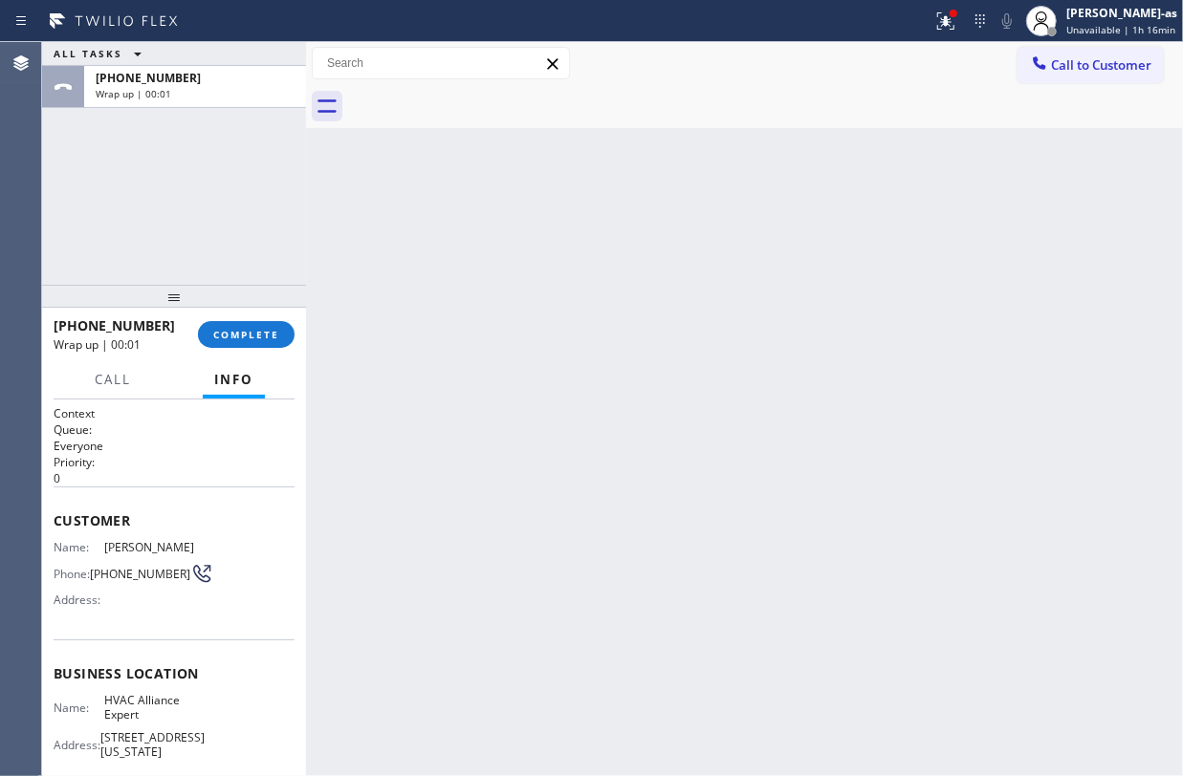
click at [478, 97] on div at bounding box center [765, 106] width 835 height 43
click at [210, 348] on button "COMPLETE" at bounding box center [246, 334] width 97 height 27
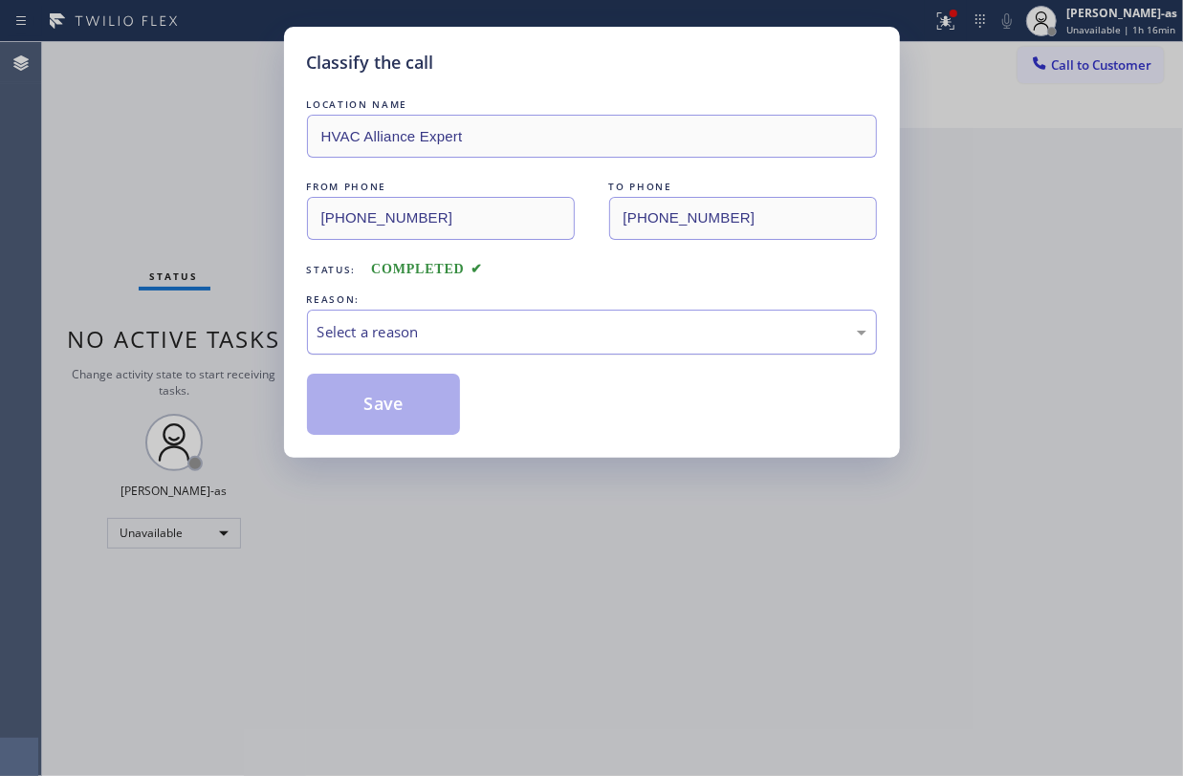
drag, startPoint x: 399, startPoint y: 315, endPoint x: 402, endPoint y: 345, distance: 29.9
click at [399, 322] on div "Select a reason" at bounding box center [592, 332] width 570 height 45
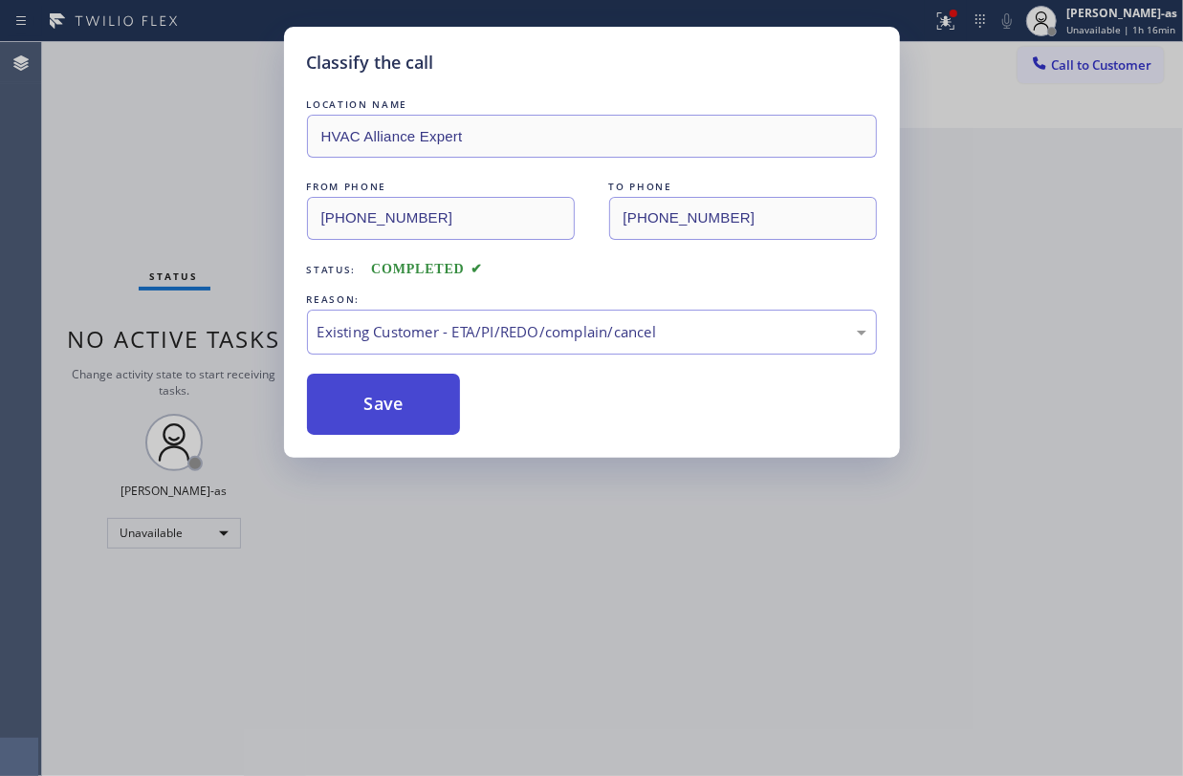
click at [373, 409] on button "Save" at bounding box center [384, 404] width 154 height 61
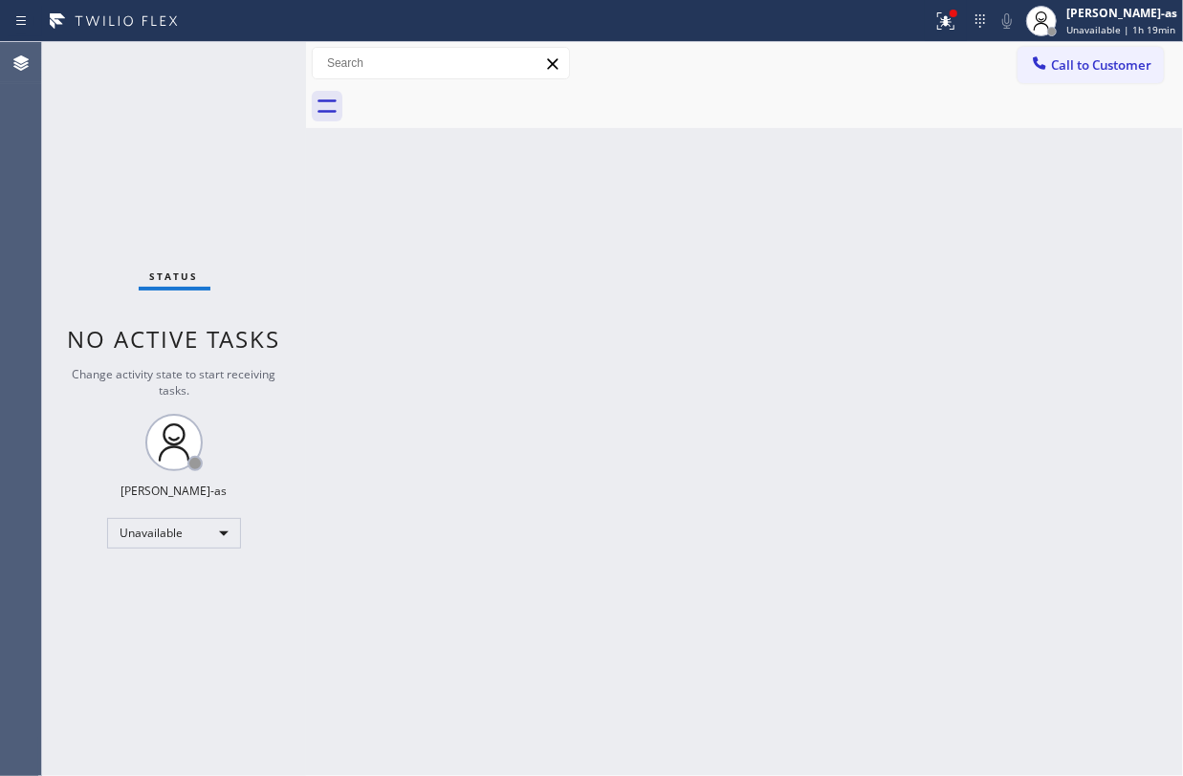
click at [164, 180] on div "Status No active tasks Change activity state to start receiving tasks. [PERSON_…" at bounding box center [174, 409] width 264 height 734
drag, startPoint x: 1091, startPoint y: 67, endPoint x: 704, endPoint y: 329, distance: 467.5
click at [1091, 69] on span "Call to Customer" at bounding box center [1101, 64] width 100 height 17
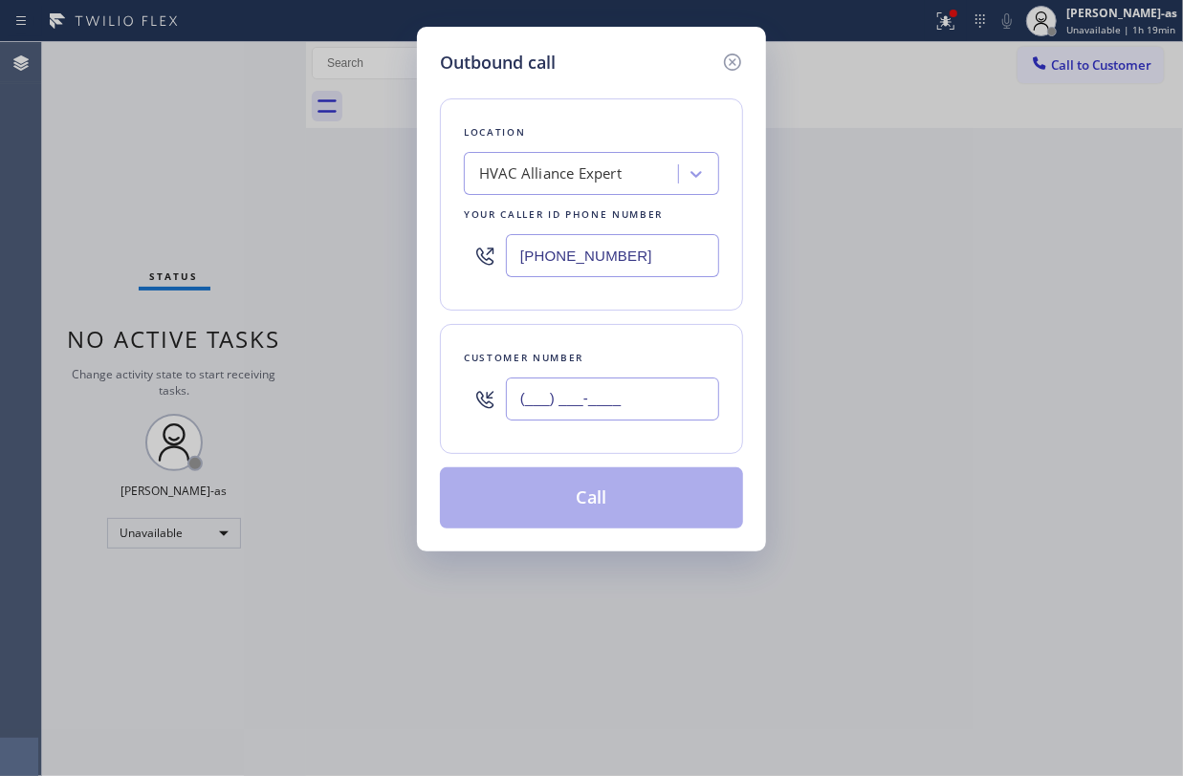
click at [597, 382] on input "(___) ___-____" at bounding box center [612, 399] width 213 height 43
paste input "858) 387-3291"
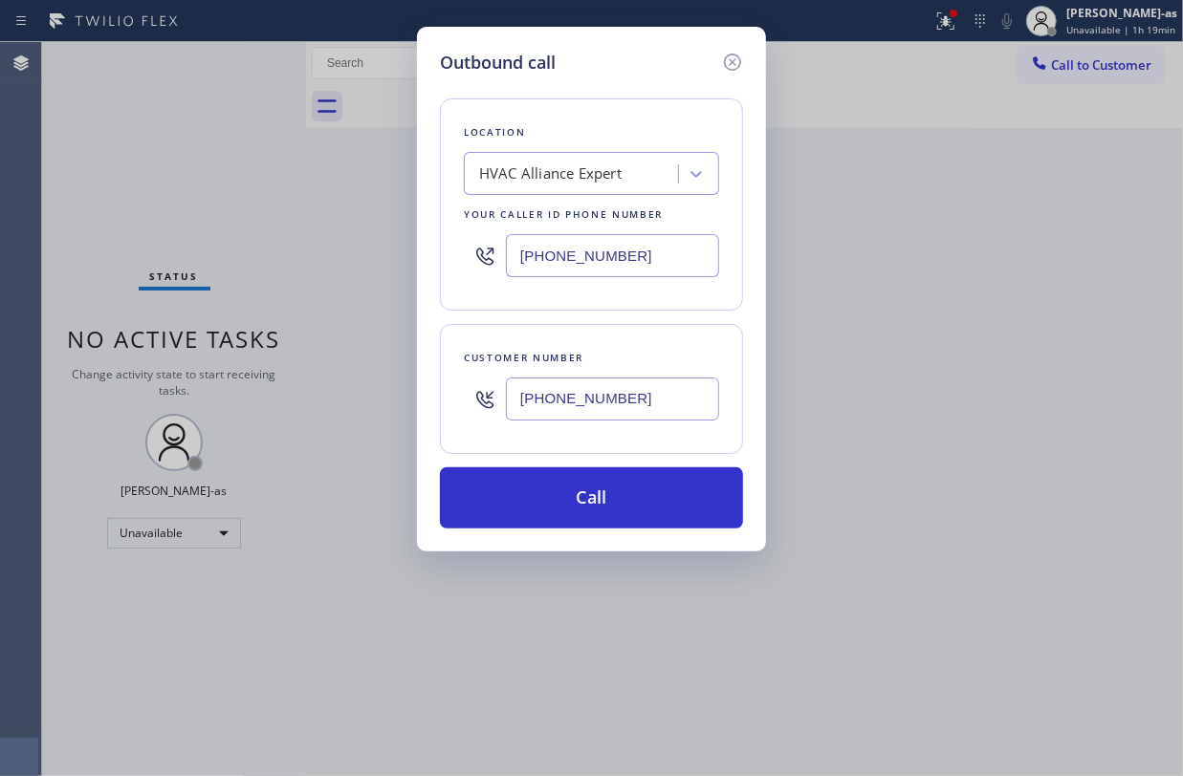
type input "(858) 387-3291"
click at [216, 140] on div "Outbound call Location HVAC Alliance Expert Your caller id phone number (855) 9…" at bounding box center [591, 388] width 1183 height 776
click at [601, 234] on input "[PHONE_NUMBER]" at bounding box center [612, 255] width 213 height 43
click at [604, 234] on input "[PHONE_NUMBER]" at bounding box center [612, 255] width 213 height 43
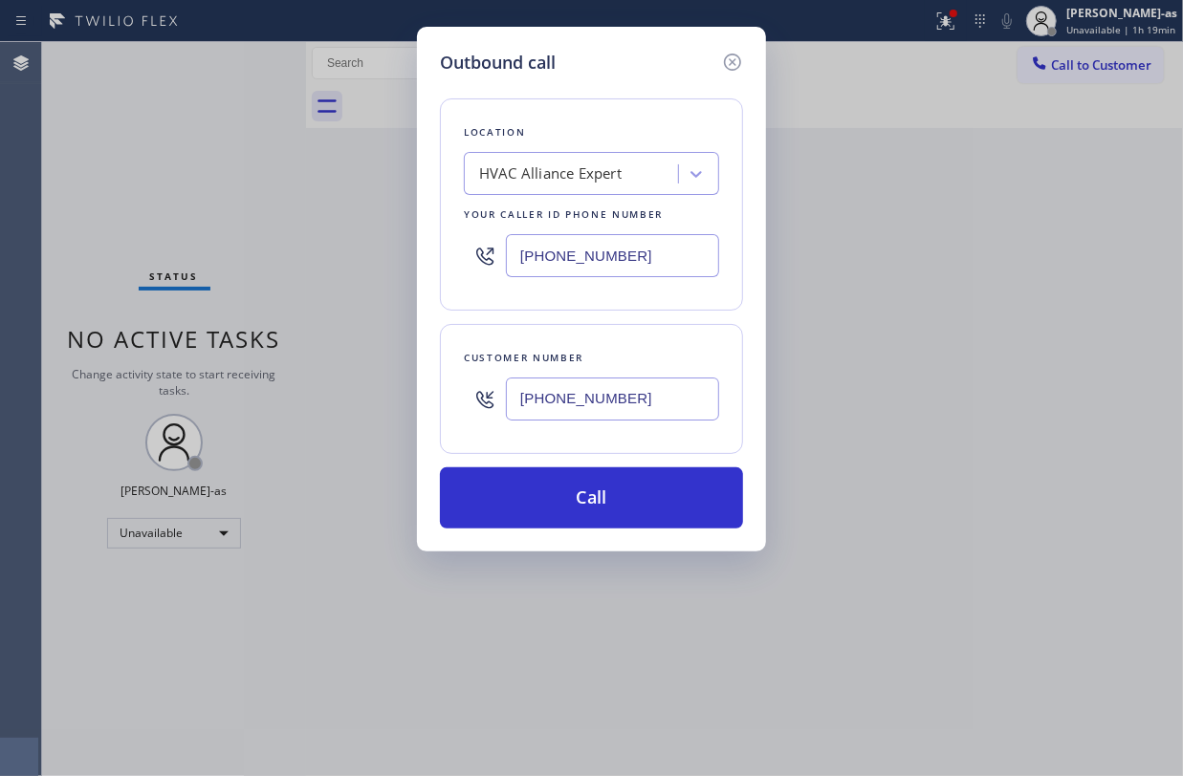
paste input "619) 737-3988"
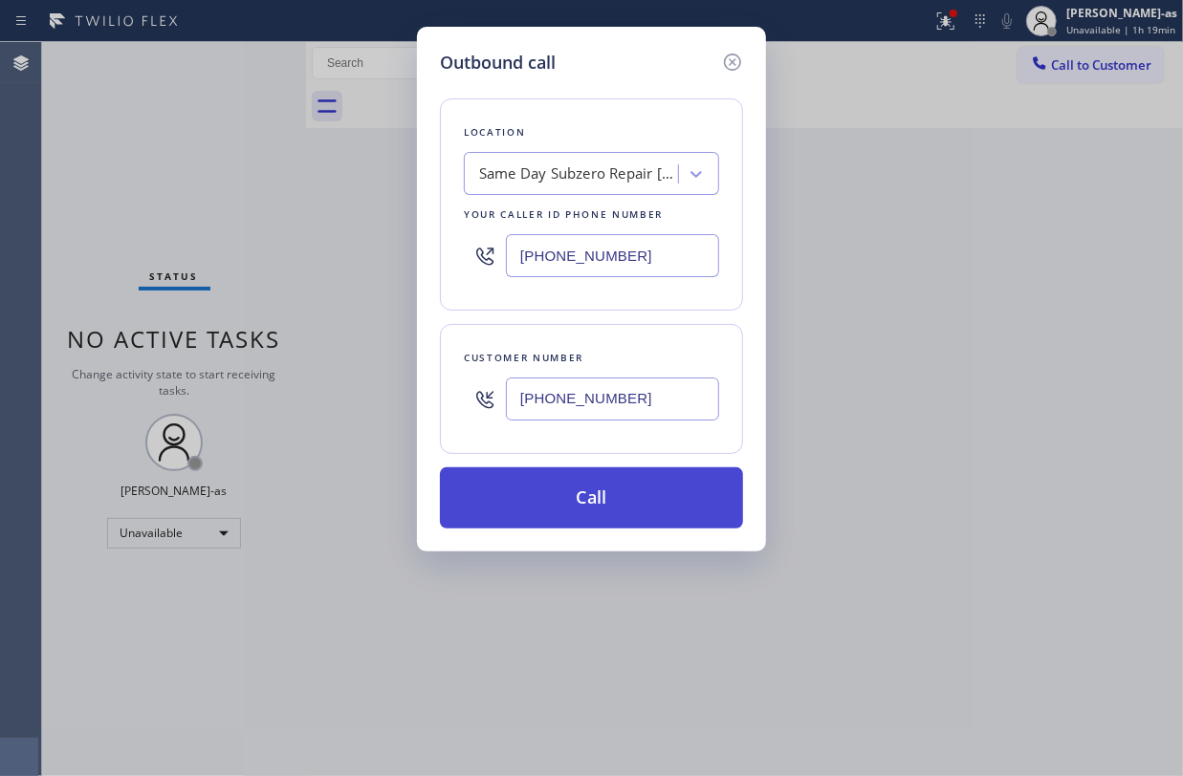
type input "(619) 737-3988"
click at [644, 522] on button "Call" at bounding box center [591, 497] width 303 height 61
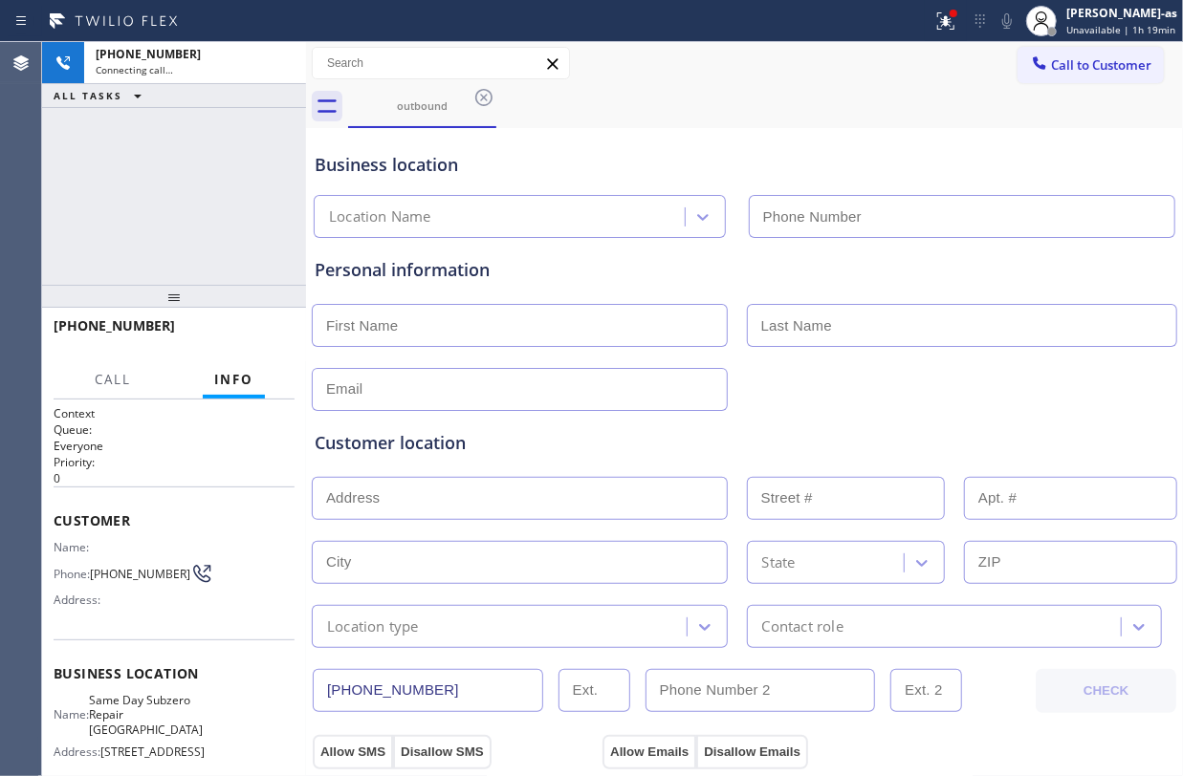
type input "(619) 737-3988"
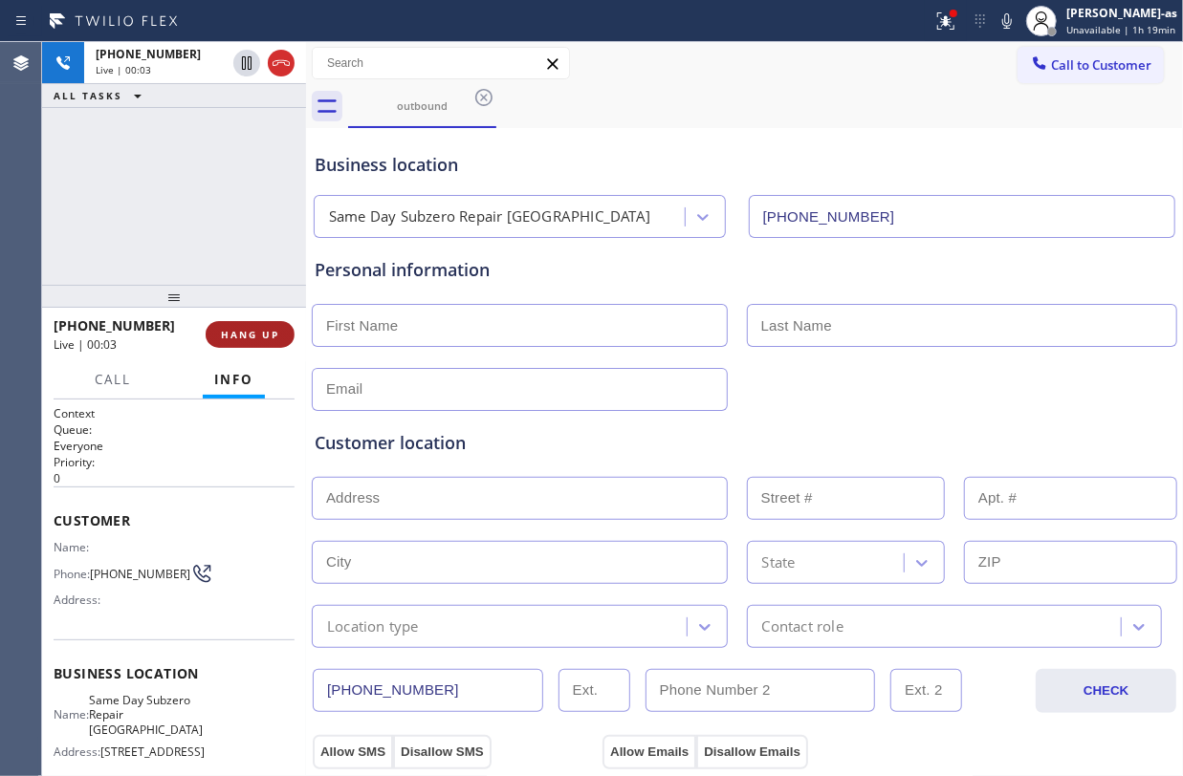
click at [242, 323] on button "HANG UP" at bounding box center [250, 334] width 89 height 27
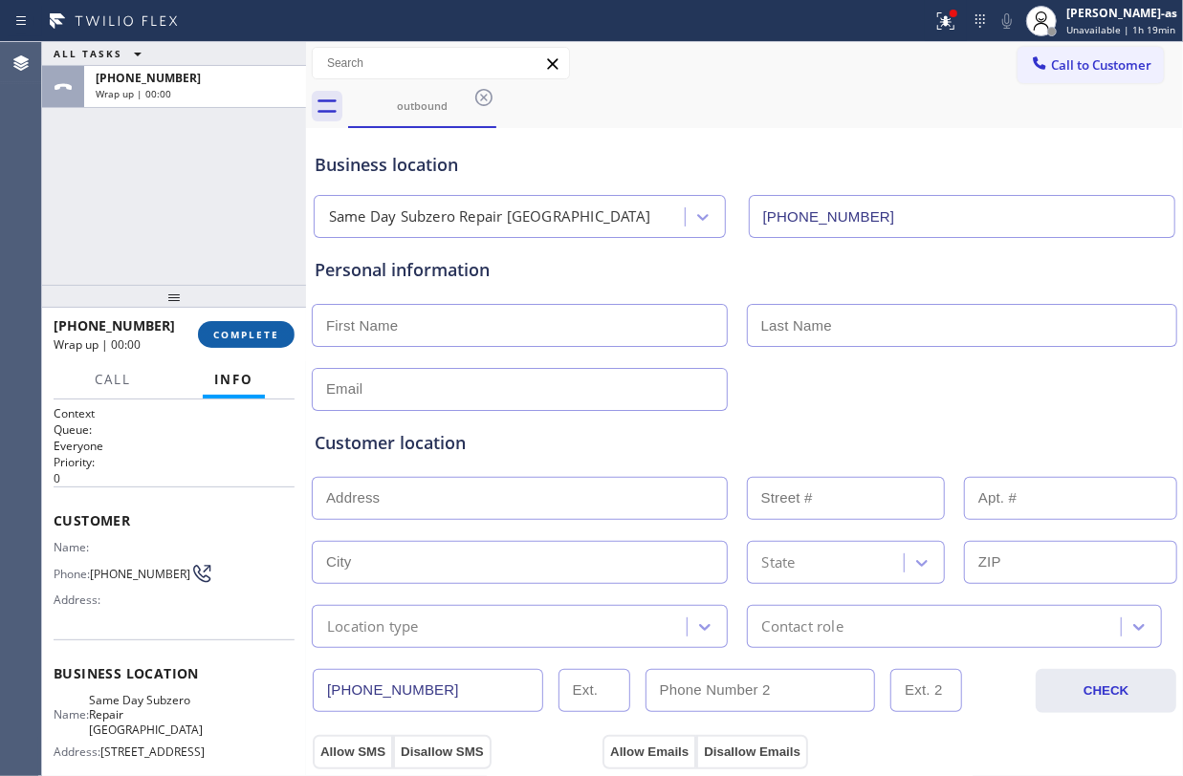
click at [242, 323] on button "COMPLETE" at bounding box center [246, 334] width 97 height 27
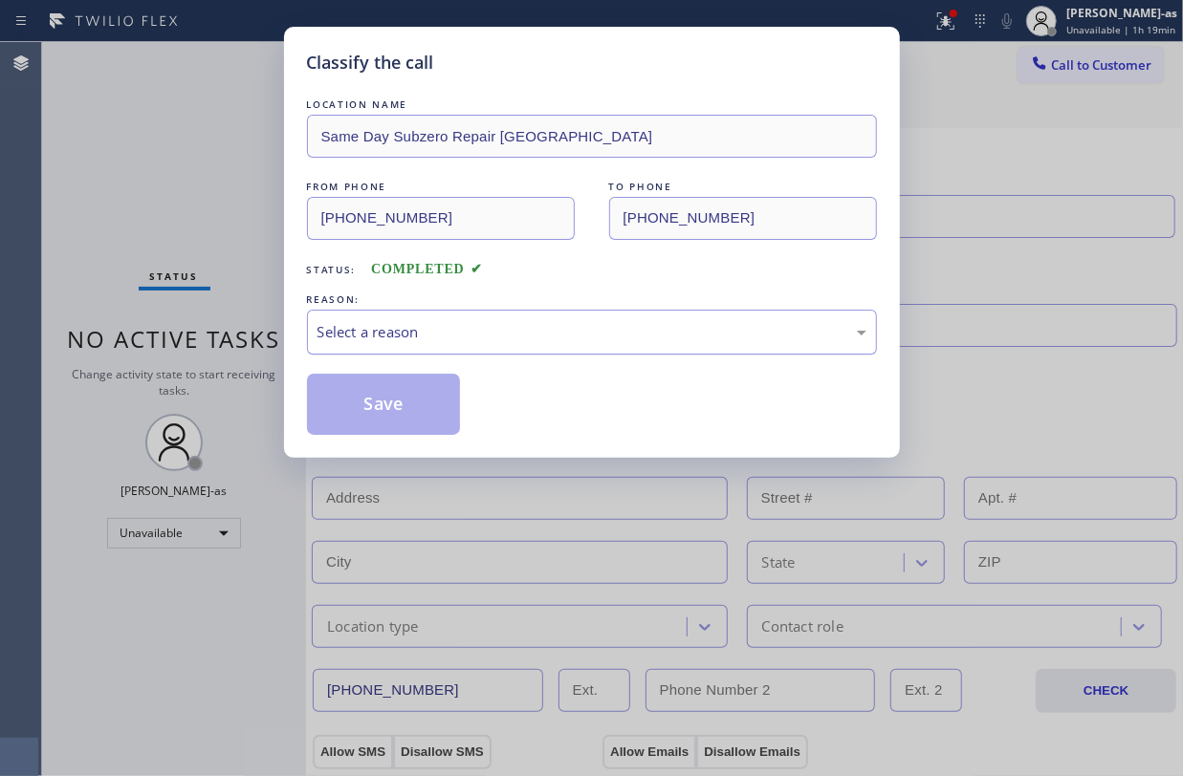
click at [346, 335] on div "Select a reason" at bounding box center [591, 332] width 549 height 22
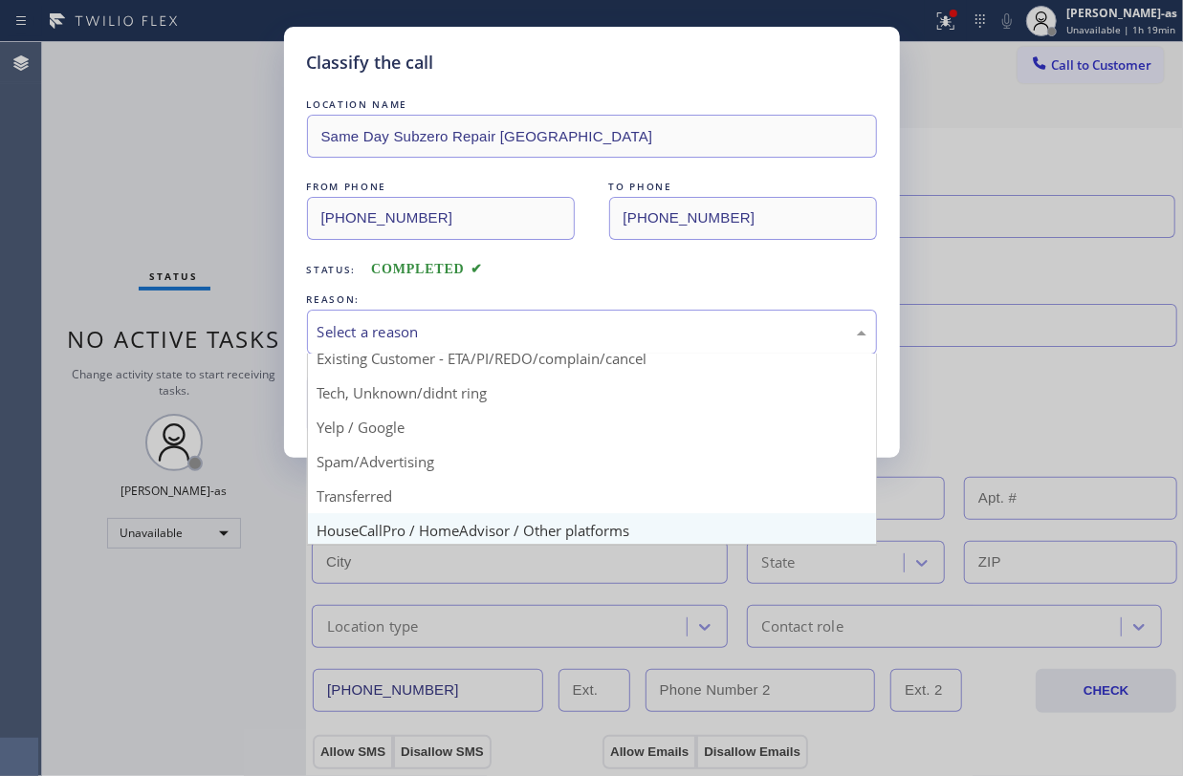
scroll to position [120, 0]
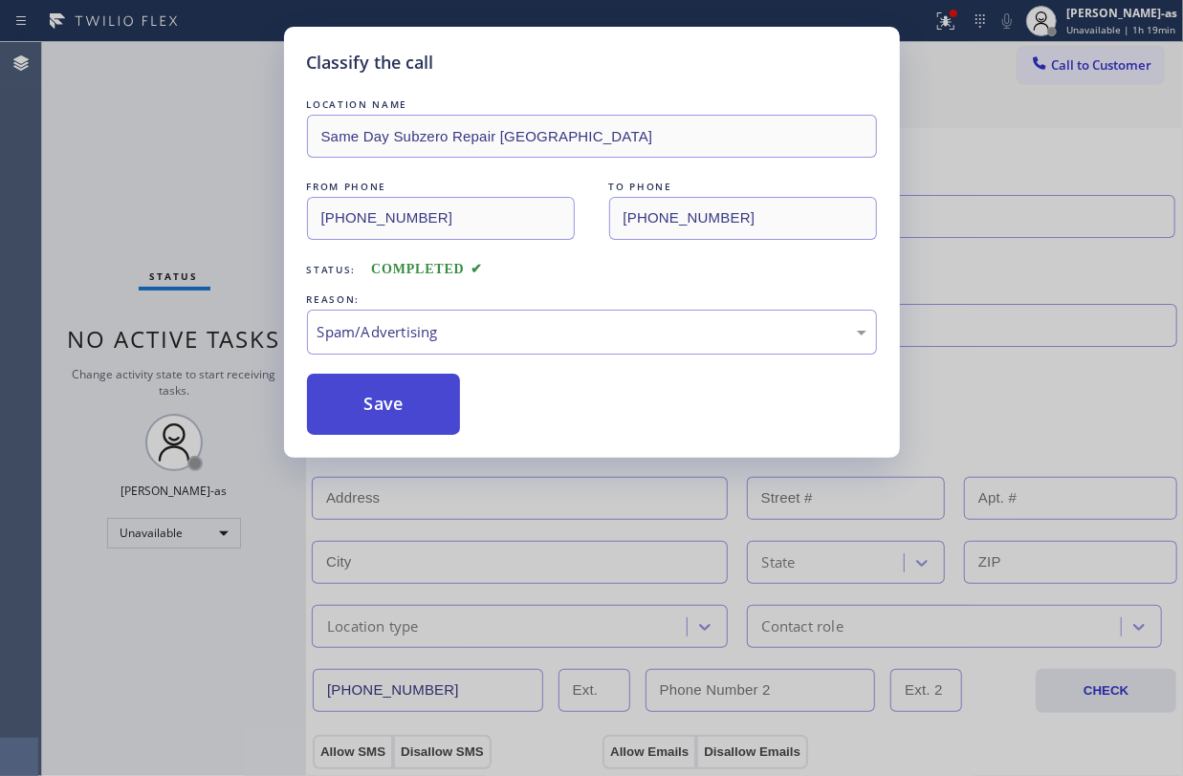
click at [338, 384] on button "Save" at bounding box center [384, 404] width 154 height 61
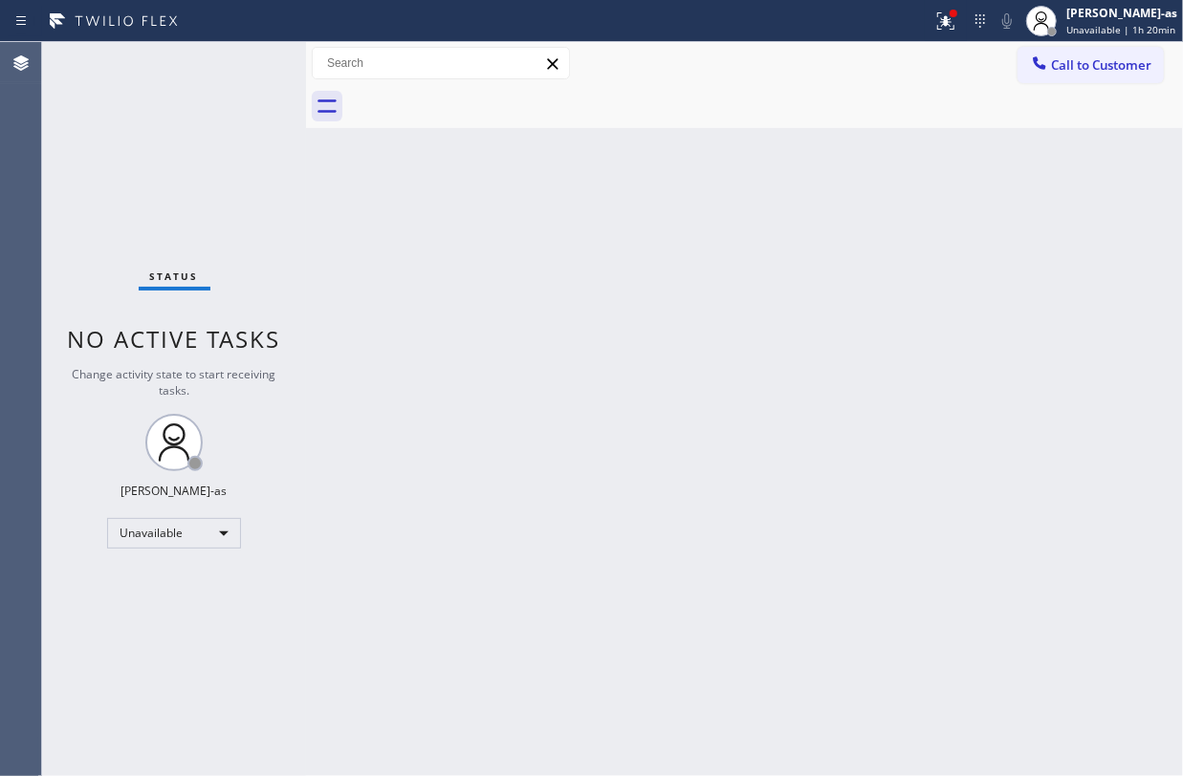
click at [231, 136] on div "Status No active tasks Change activity state to start receiving tasks. [PERSON_…" at bounding box center [174, 409] width 264 height 734
click at [1115, 57] on span "Call to Customer" at bounding box center [1101, 64] width 100 height 17
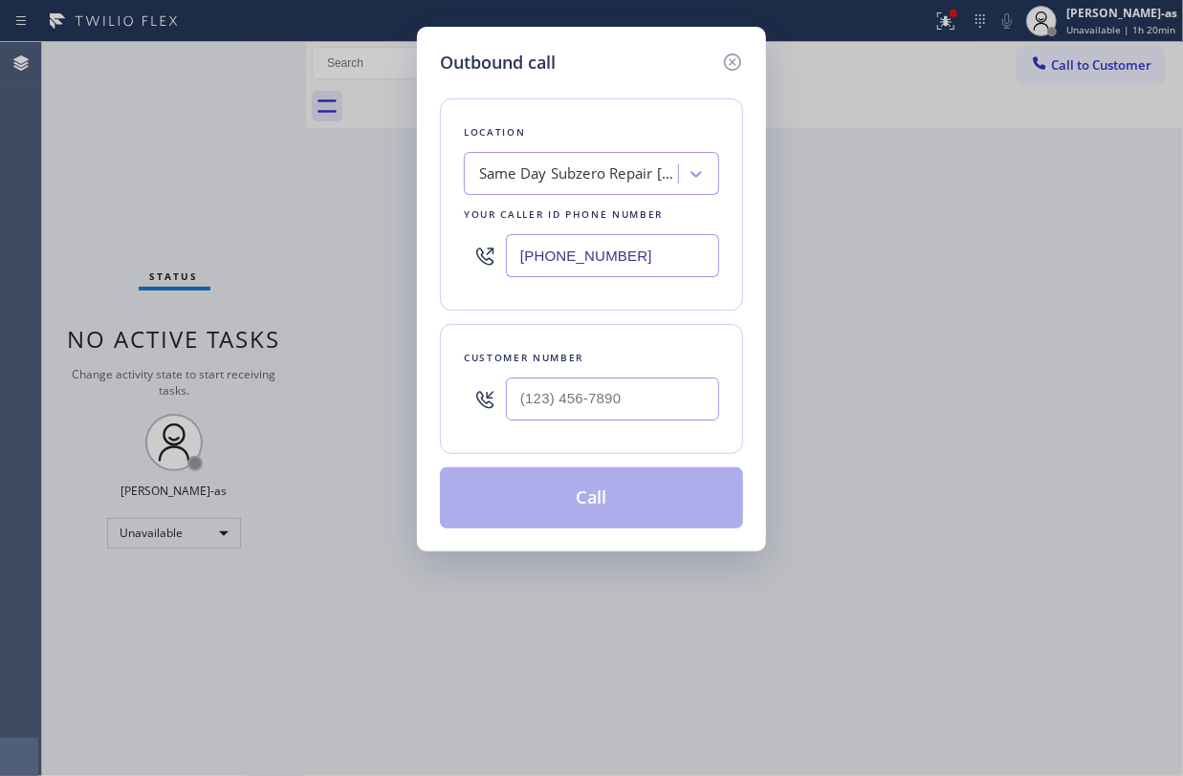
click at [610, 360] on div "Customer number" at bounding box center [591, 358] width 255 height 20
click at [637, 369] on div at bounding box center [612, 399] width 213 height 62
click at [641, 394] on input "(___) ___-____" at bounding box center [612, 399] width 213 height 43
paste input "858) 387-3291"
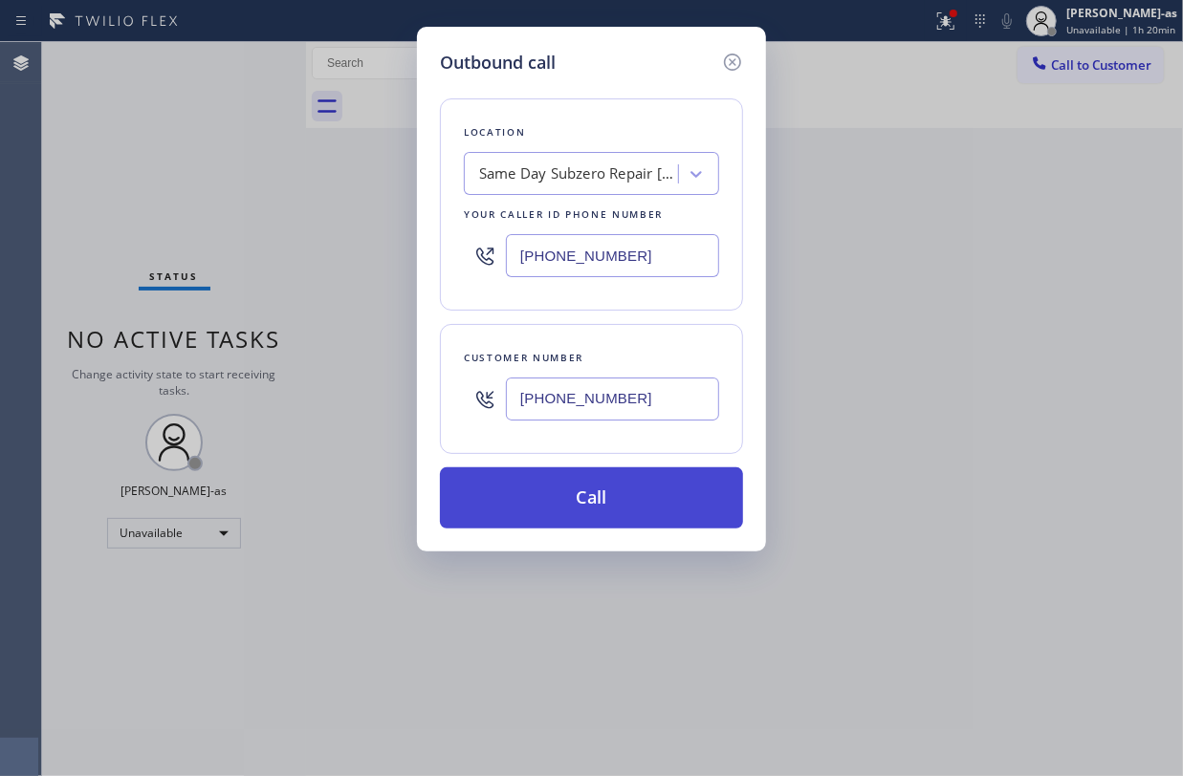
type input "(858) 387-3291"
click at [623, 501] on button "Call" at bounding box center [591, 497] width 303 height 61
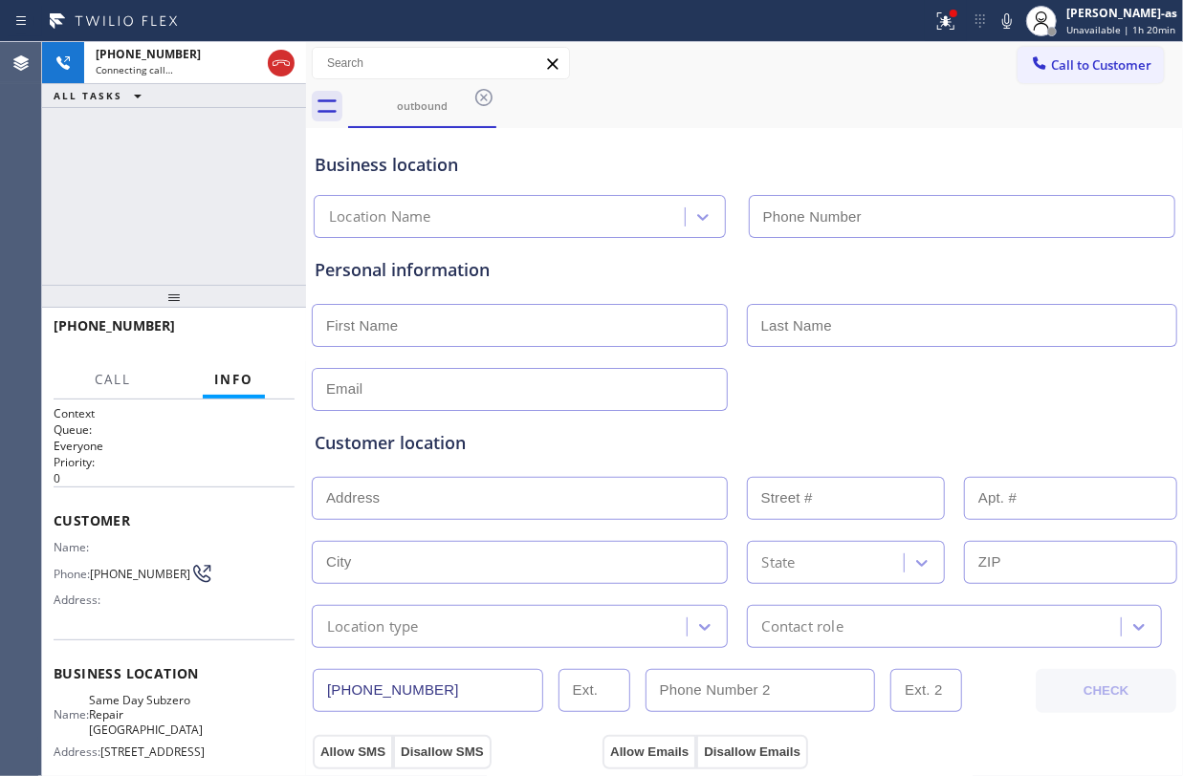
type input "(619) 737-3988"
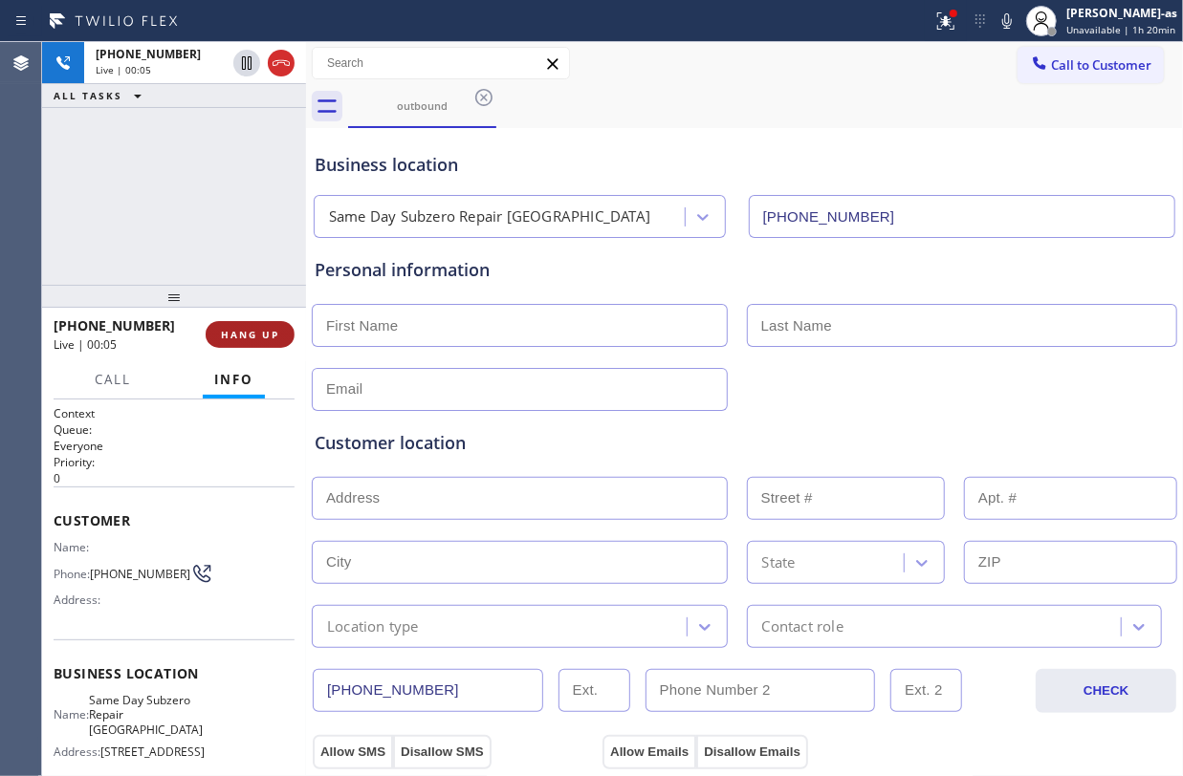
click at [245, 331] on span "HANG UP" at bounding box center [250, 334] width 58 height 13
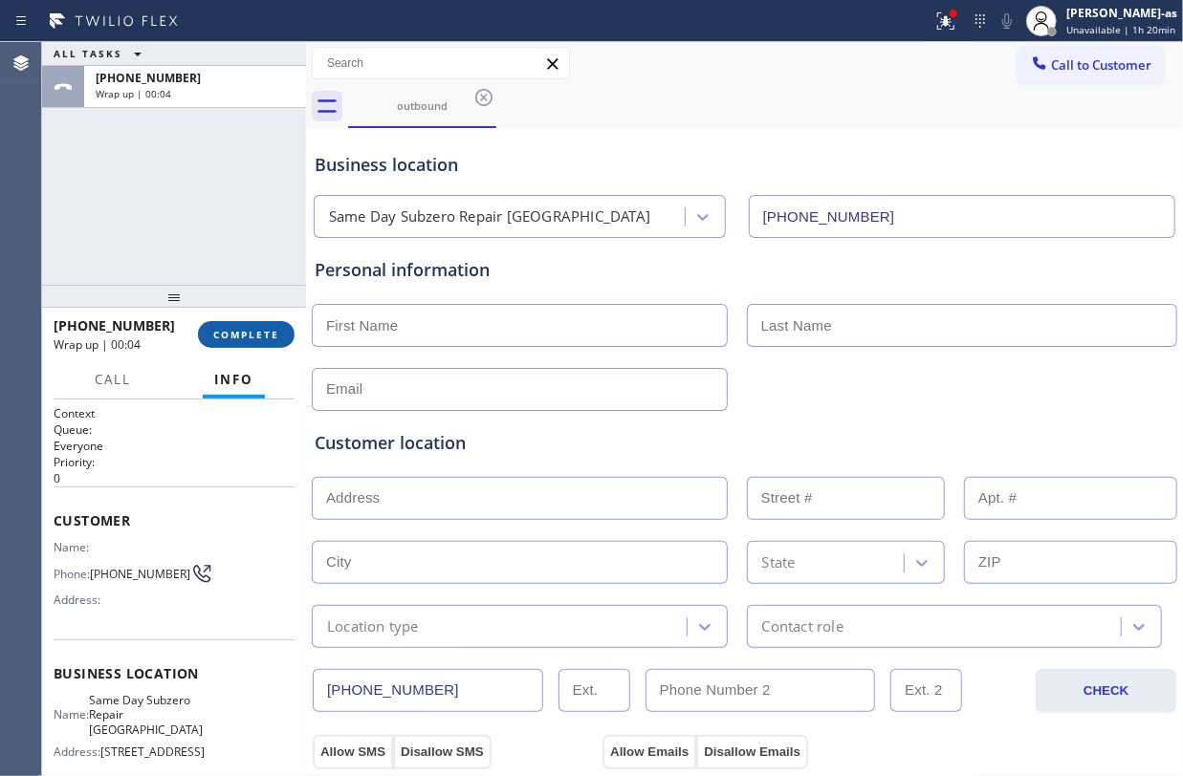
click at [254, 331] on span "COMPLETE" at bounding box center [246, 334] width 66 height 13
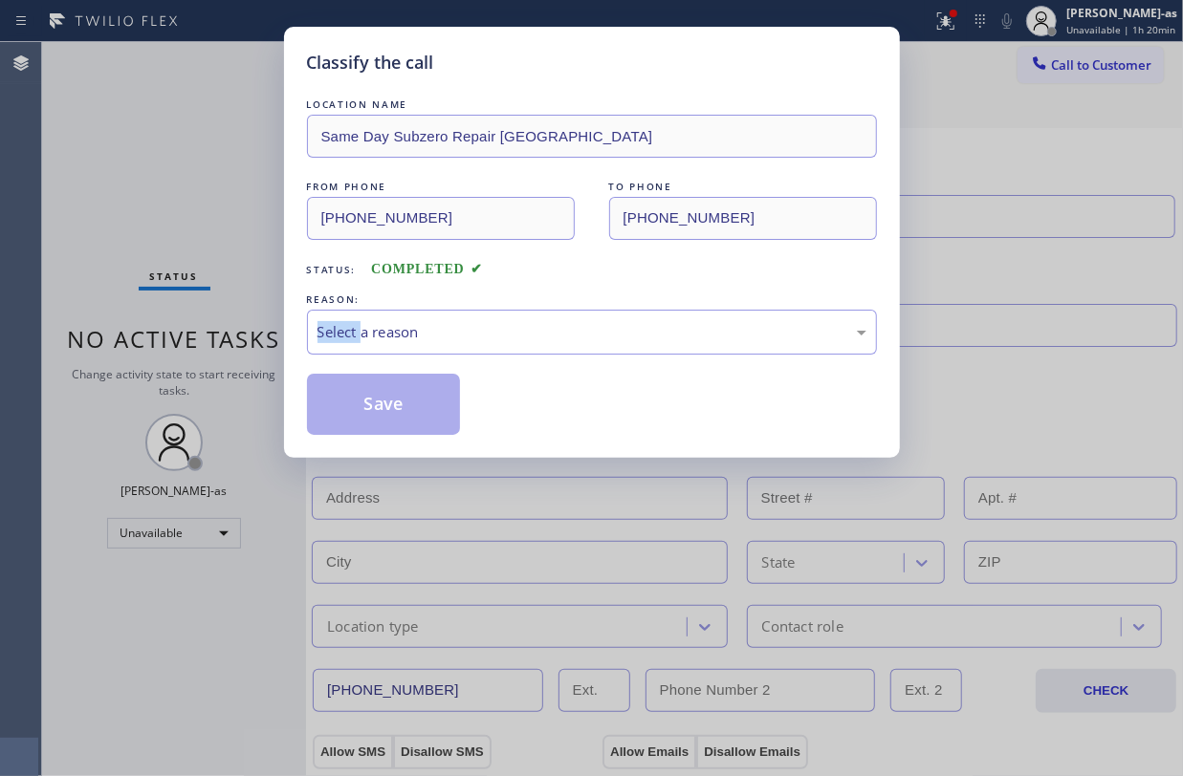
click at [253, 331] on div "Classify the call LOCATION NAME Same Day Subzero Repair Spring Valley FROM PHON…" at bounding box center [591, 388] width 1183 height 776
drag, startPoint x: 517, startPoint y: 325, endPoint x: 543, endPoint y: 340, distance: 30.0
click at [520, 326] on div "Select a reason" at bounding box center [591, 332] width 549 height 22
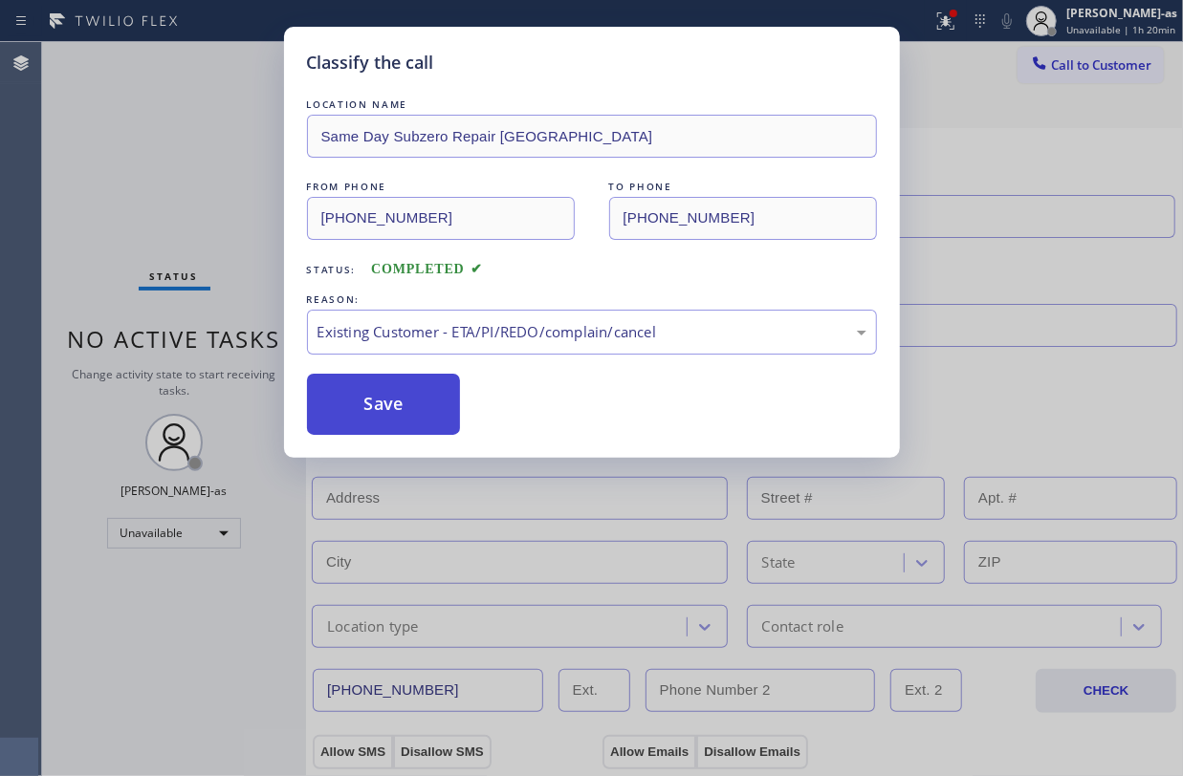
click at [399, 392] on button "Save" at bounding box center [384, 404] width 154 height 61
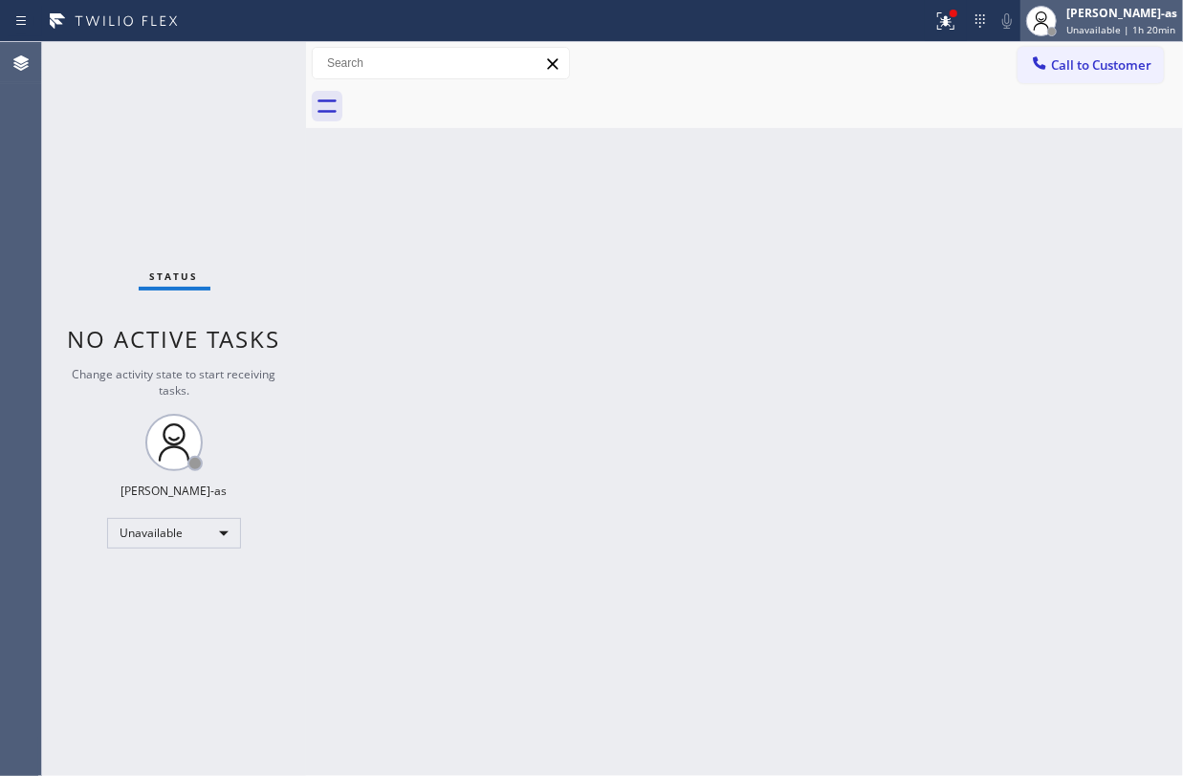
click at [1120, 35] on span "Unavailable | 1h 20min" at bounding box center [1120, 29] width 109 height 13
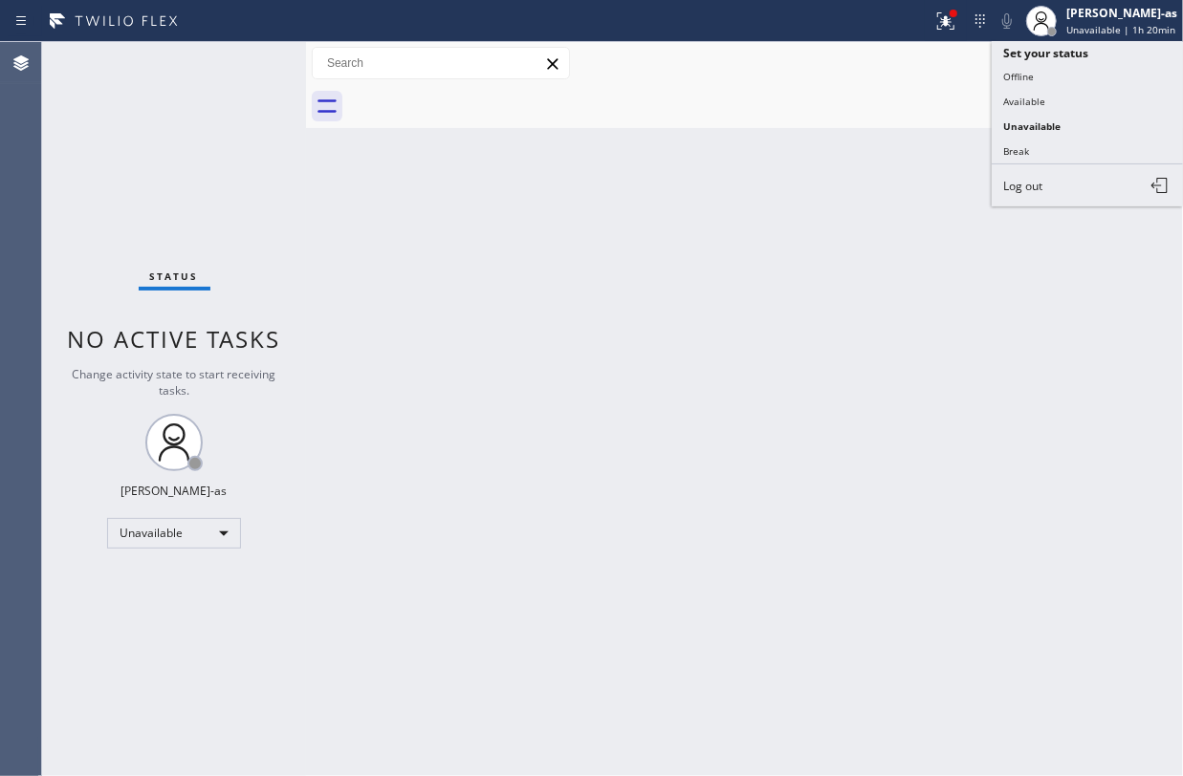
click at [795, 122] on div at bounding box center [765, 106] width 835 height 43
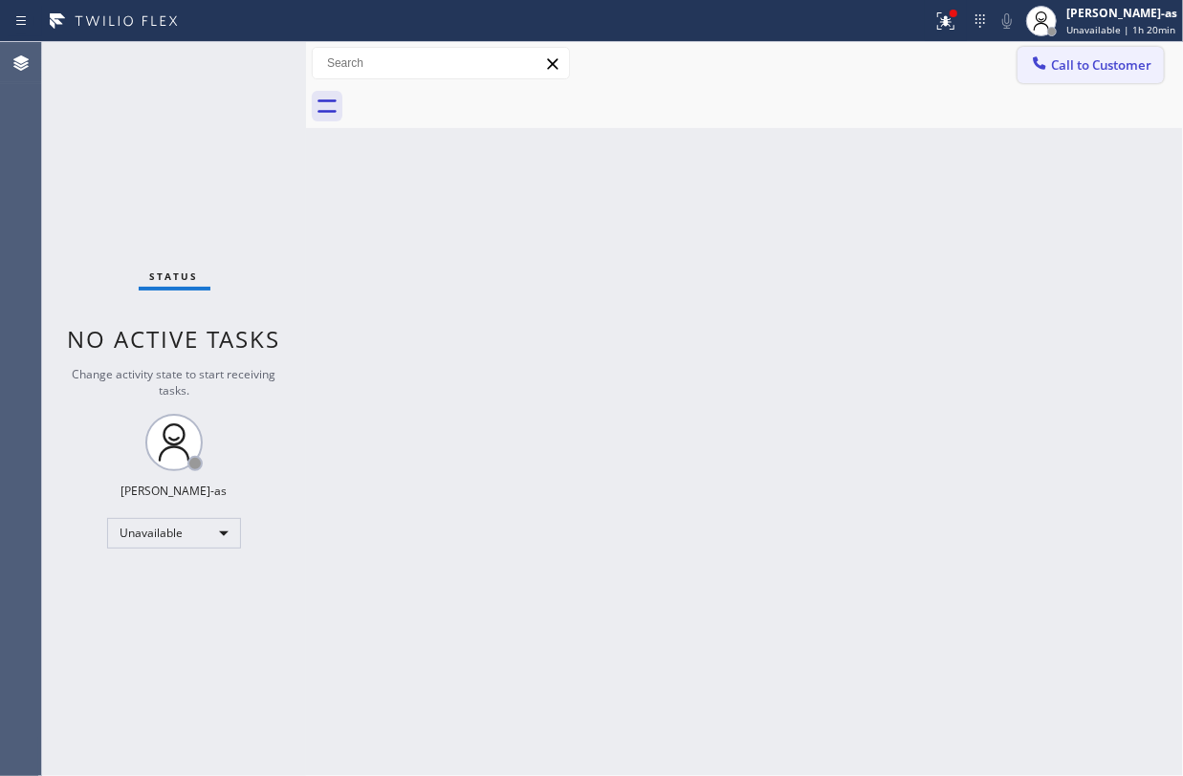
click at [1063, 69] on span "Call to Customer" at bounding box center [1101, 64] width 100 height 17
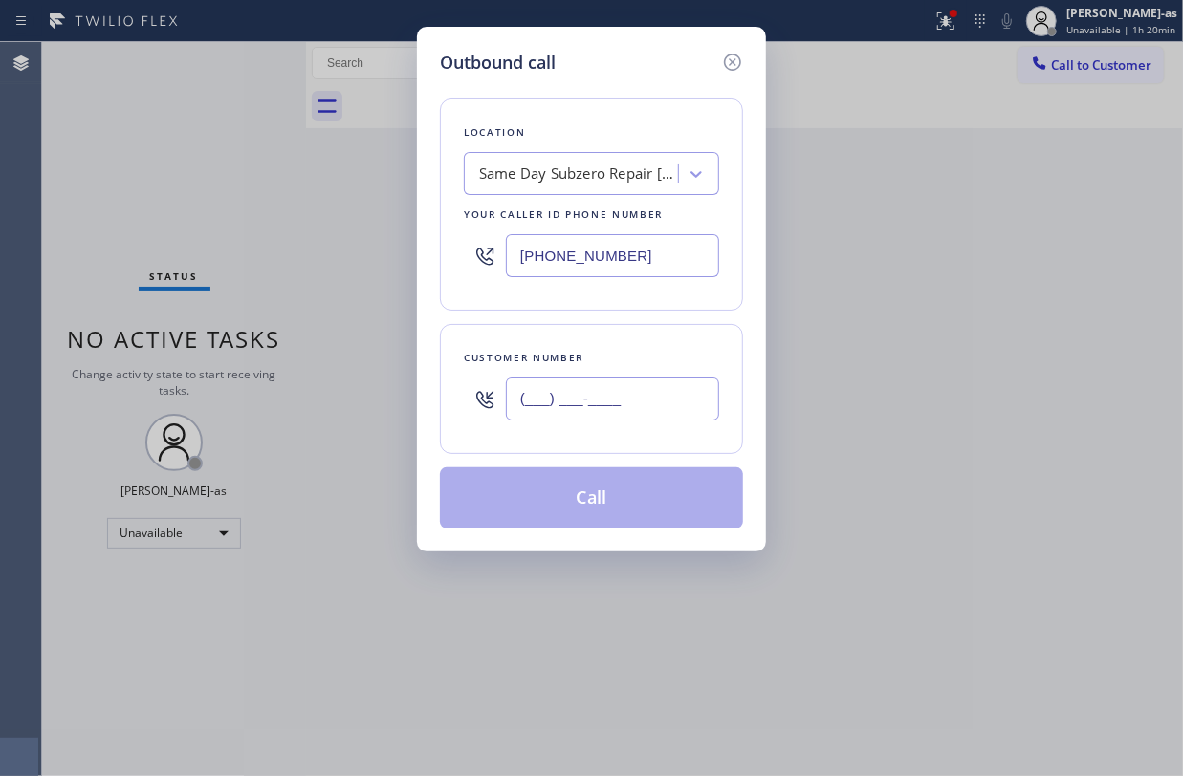
click at [633, 402] on input "(___) ___-____" at bounding box center [612, 399] width 213 height 43
paste input "858) 387-3291"
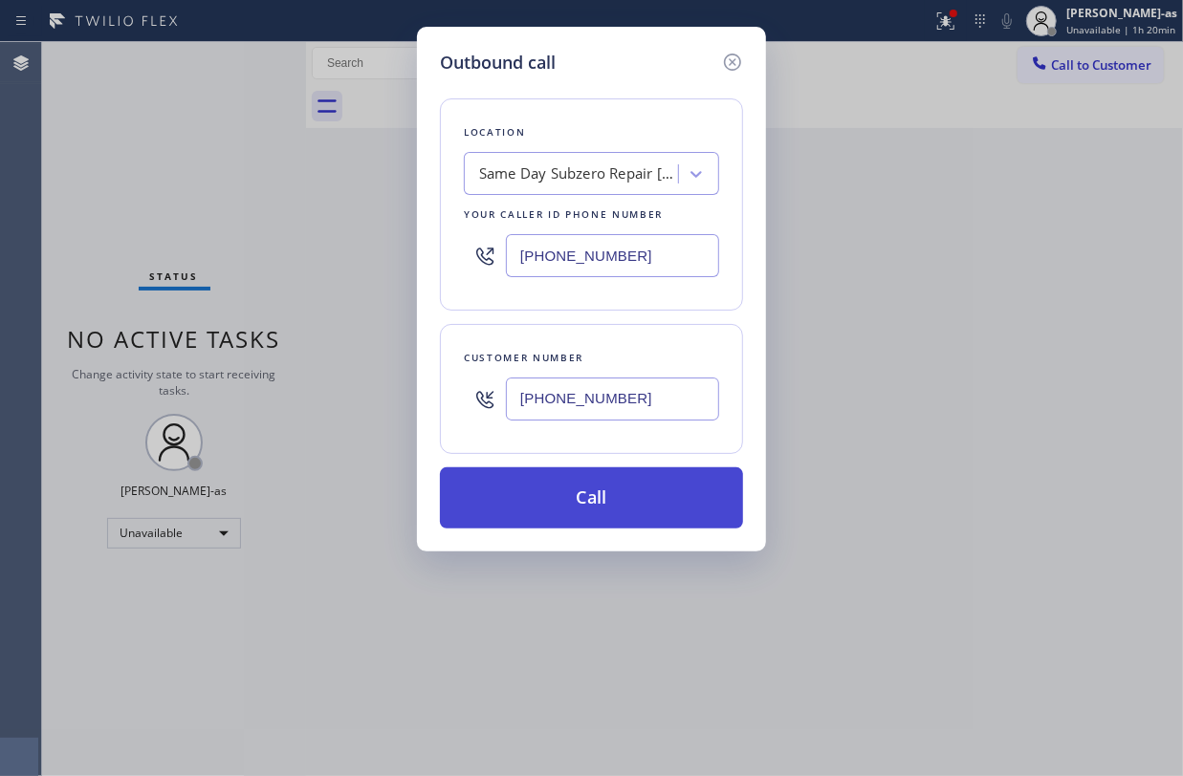
type input "(858) 387-3291"
click at [597, 490] on button "Call" at bounding box center [591, 497] width 303 height 61
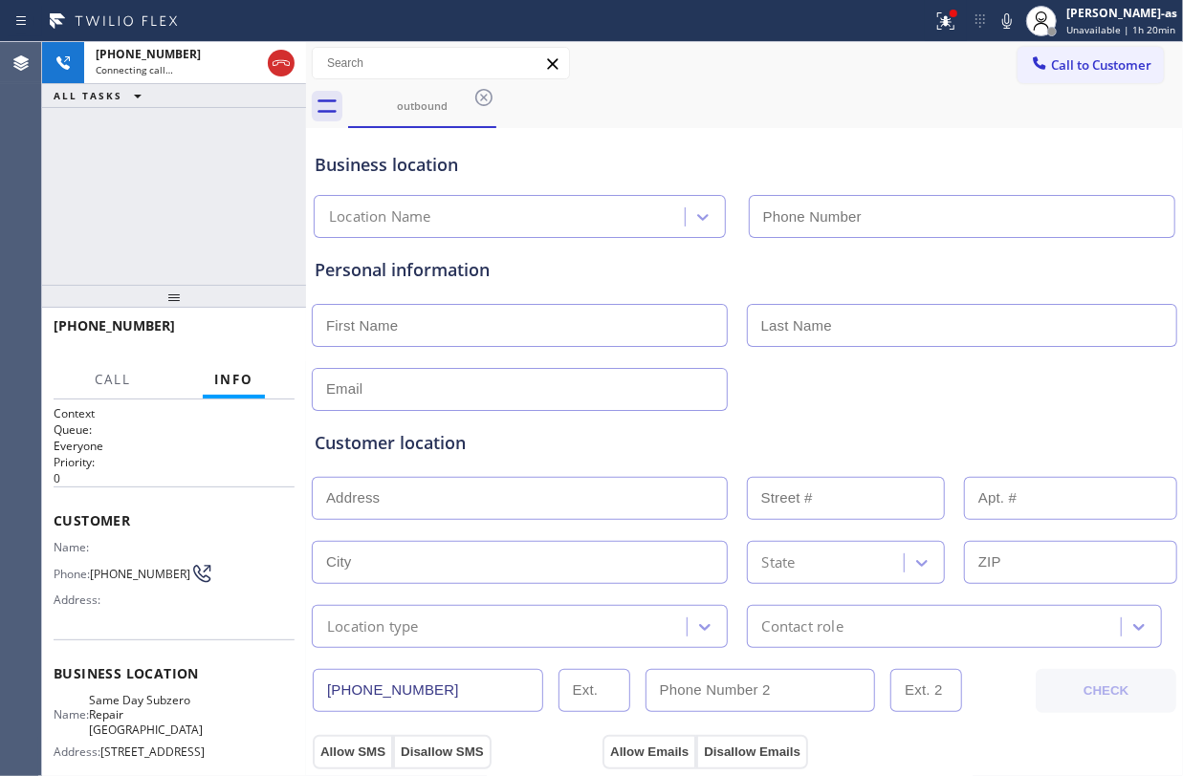
type input "(619) 737-3988"
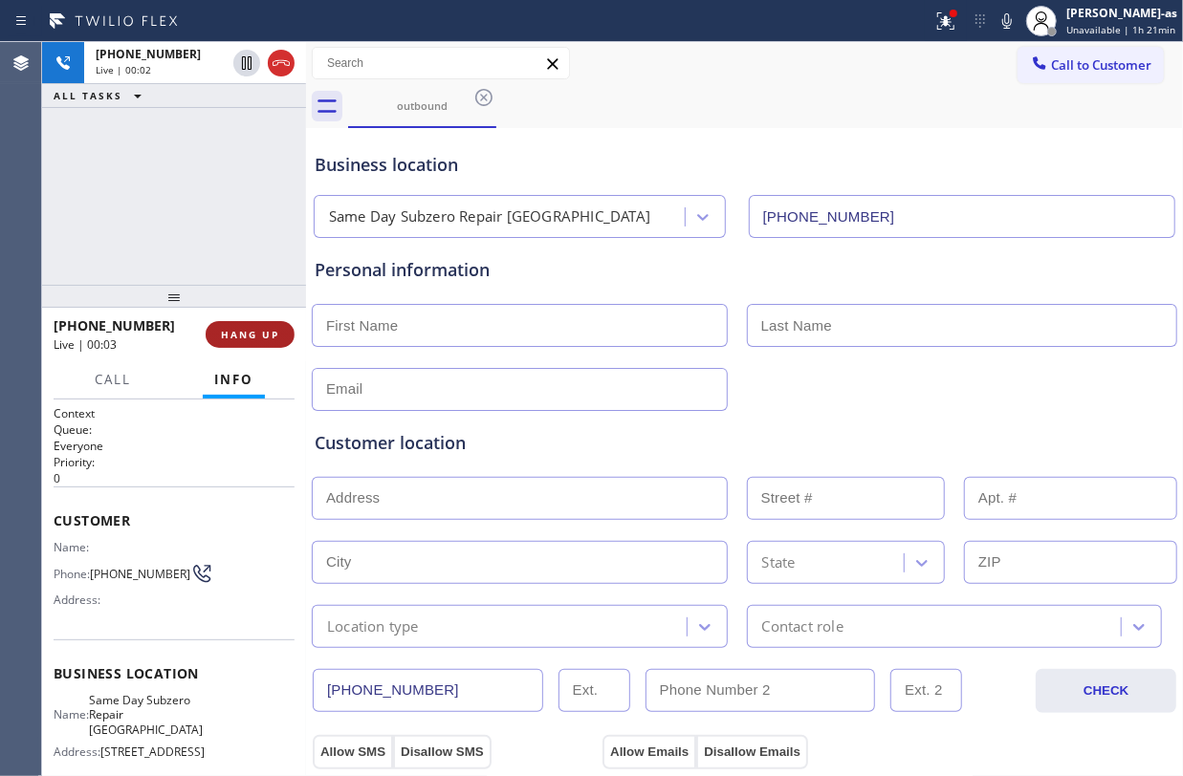
click at [254, 325] on button "HANG UP" at bounding box center [250, 334] width 89 height 27
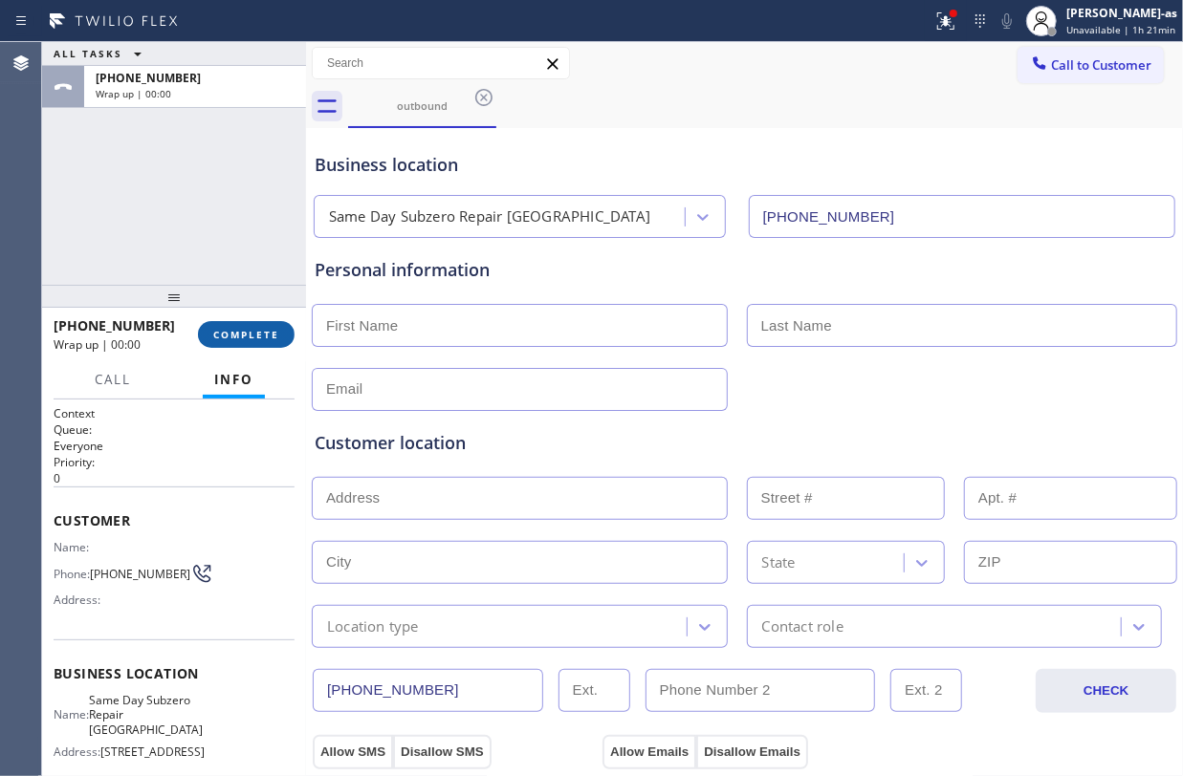
click at [254, 325] on button "COMPLETE" at bounding box center [246, 334] width 97 height 27
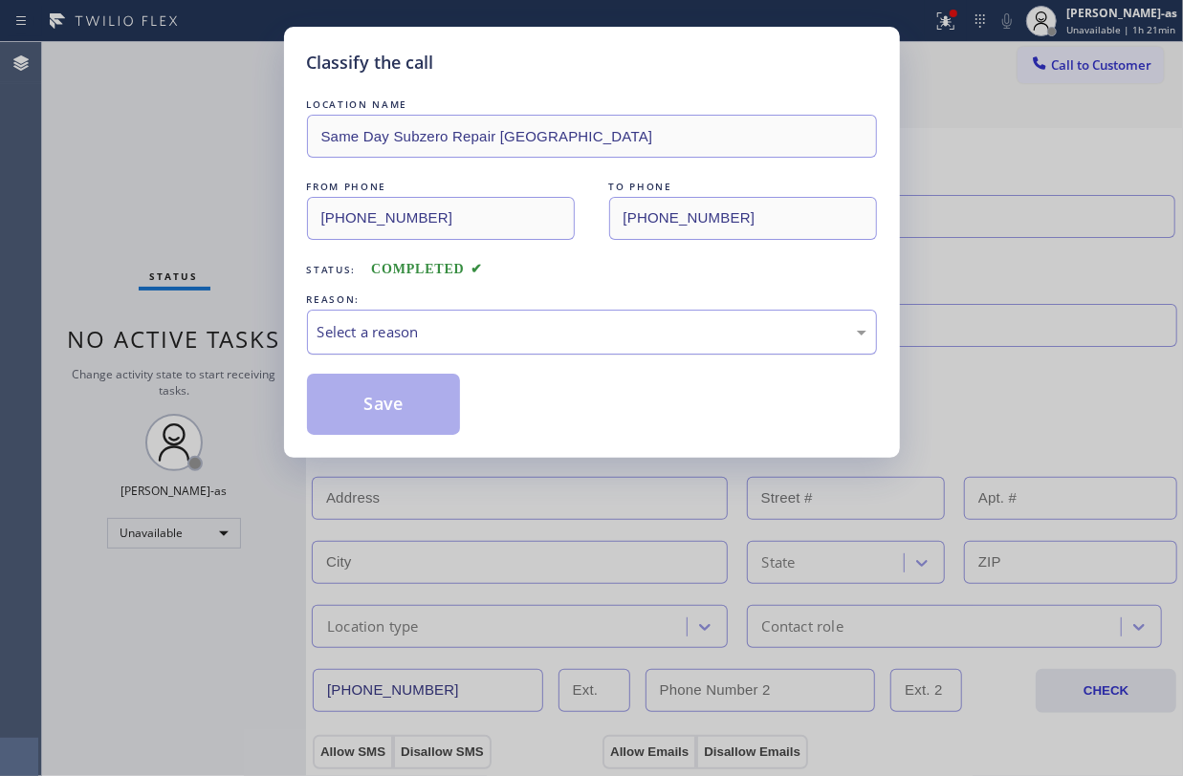
click at [216, 203] on div "Classify the call LOCATION NAME Same Day Subzero Repair Spring Valley FROM PHON…" at bounding box center [591, 388] width 1183 height 776
click at [518, 341] on div "Select a reason" at bounding box center [591, 332] width 549 height 22
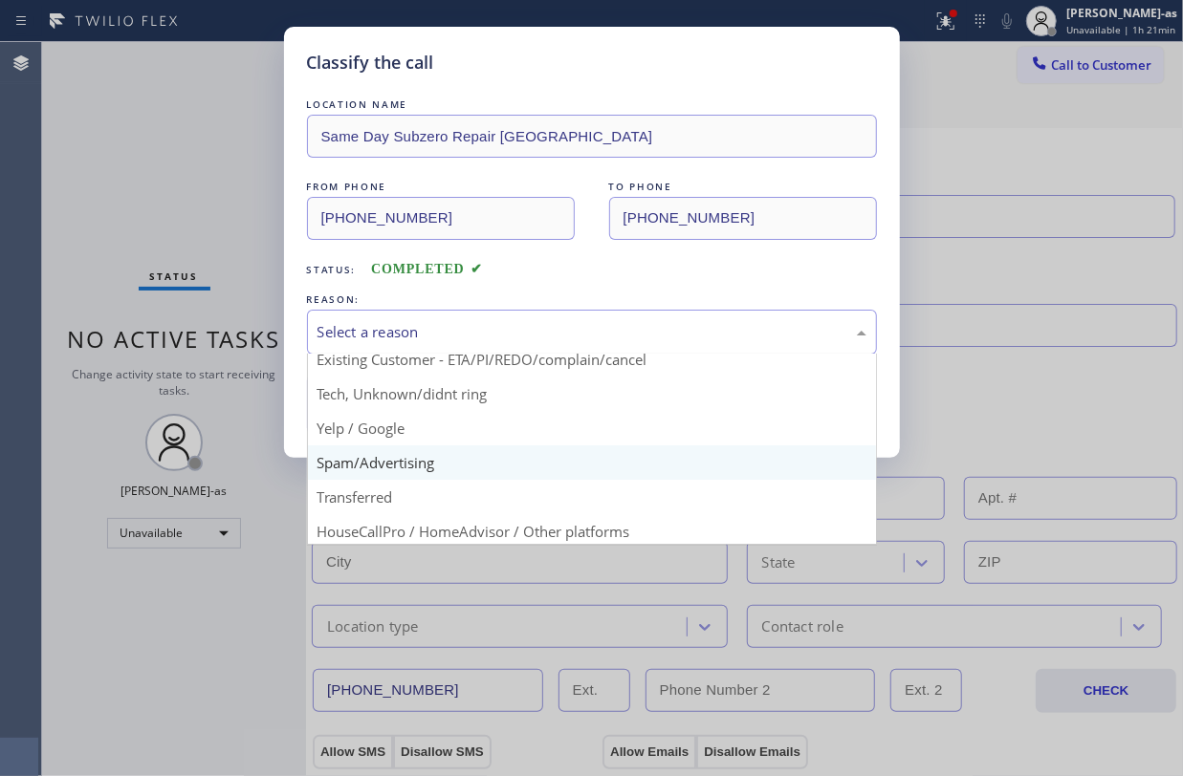
scroll to position [120, 0]
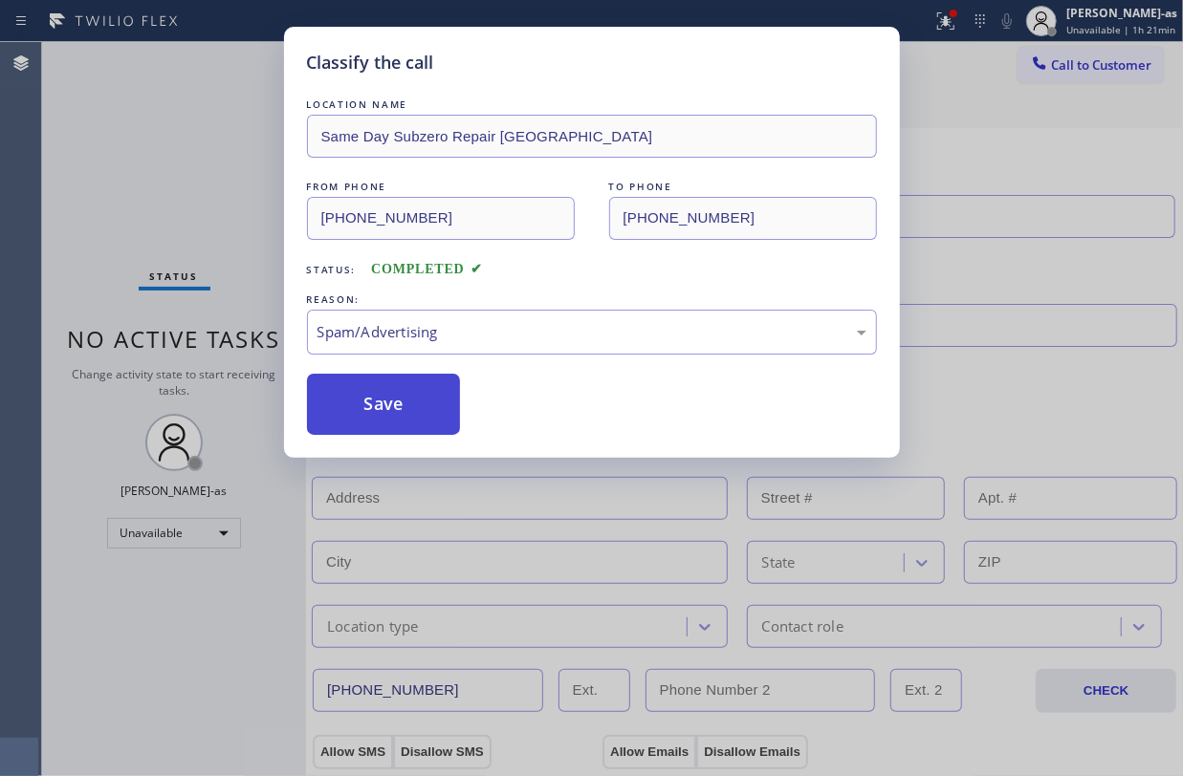
click at [352, 402] on button "Save" at bounding box center [384, 404] width 154 height 61
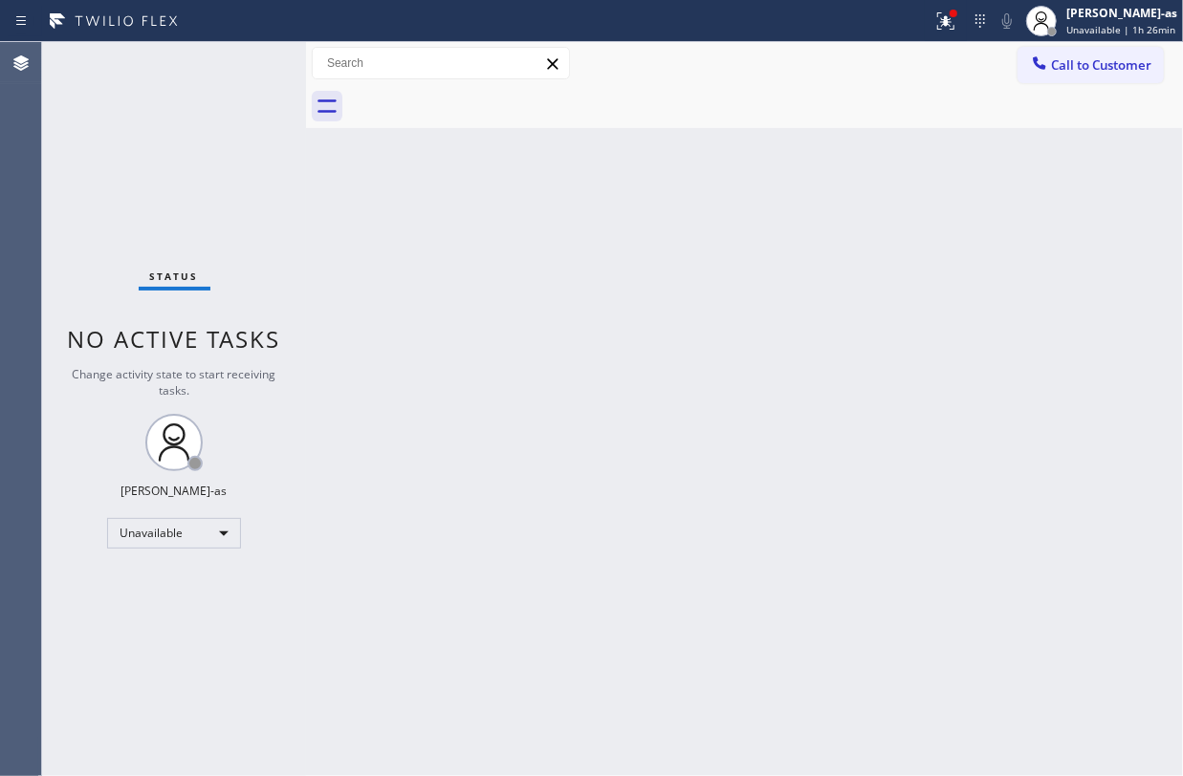
drag, startPoint x: 405, startPoint y: 216, endPoint x: 692, endPoint y: 197, distance: 287.4
click at [621, 203] on div "Back to Dashboard Change Sender ID Customers Technicians Select a contact Outbo…" at bounding box center [744, 409] width 877 height 734
click at [1117, 54] on button "Call to Customer" at bounding box center [1090, 65] width 146 height 36
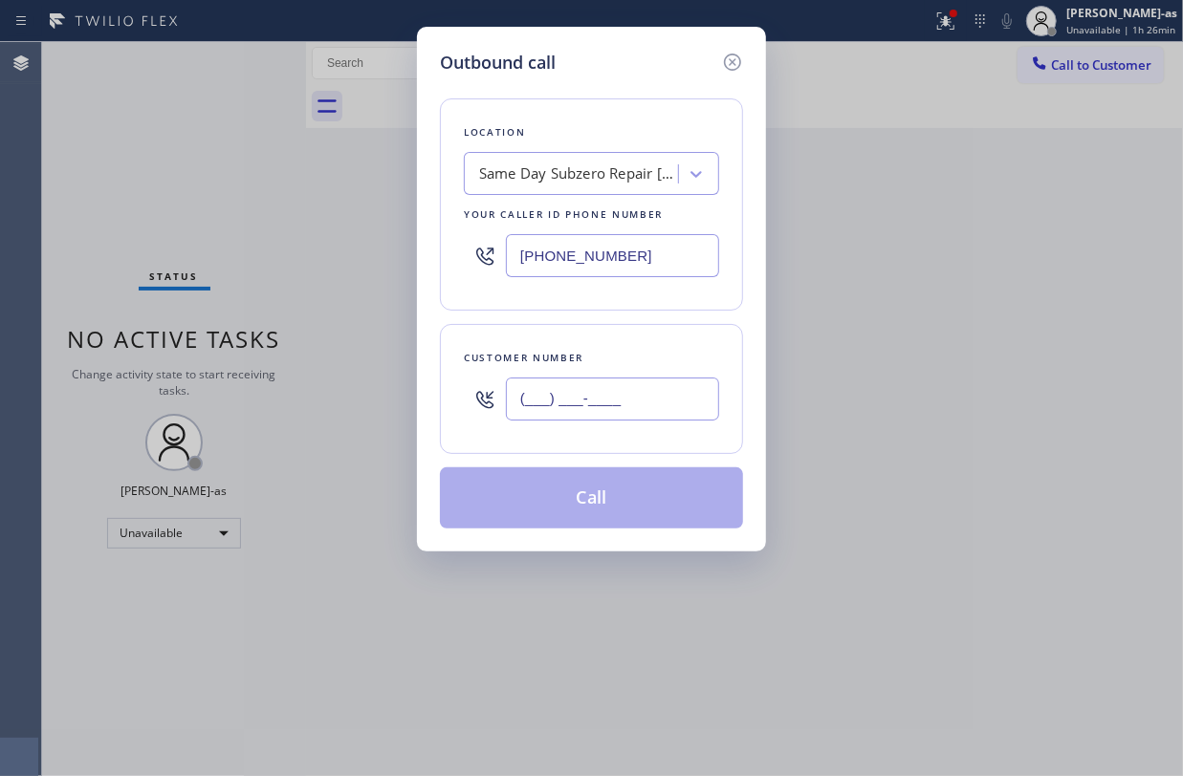
click at [586, 396] on input "(___) ___-____" at bounding box center [612, 399] width 213 height 43
paste input "314) 369-6285"
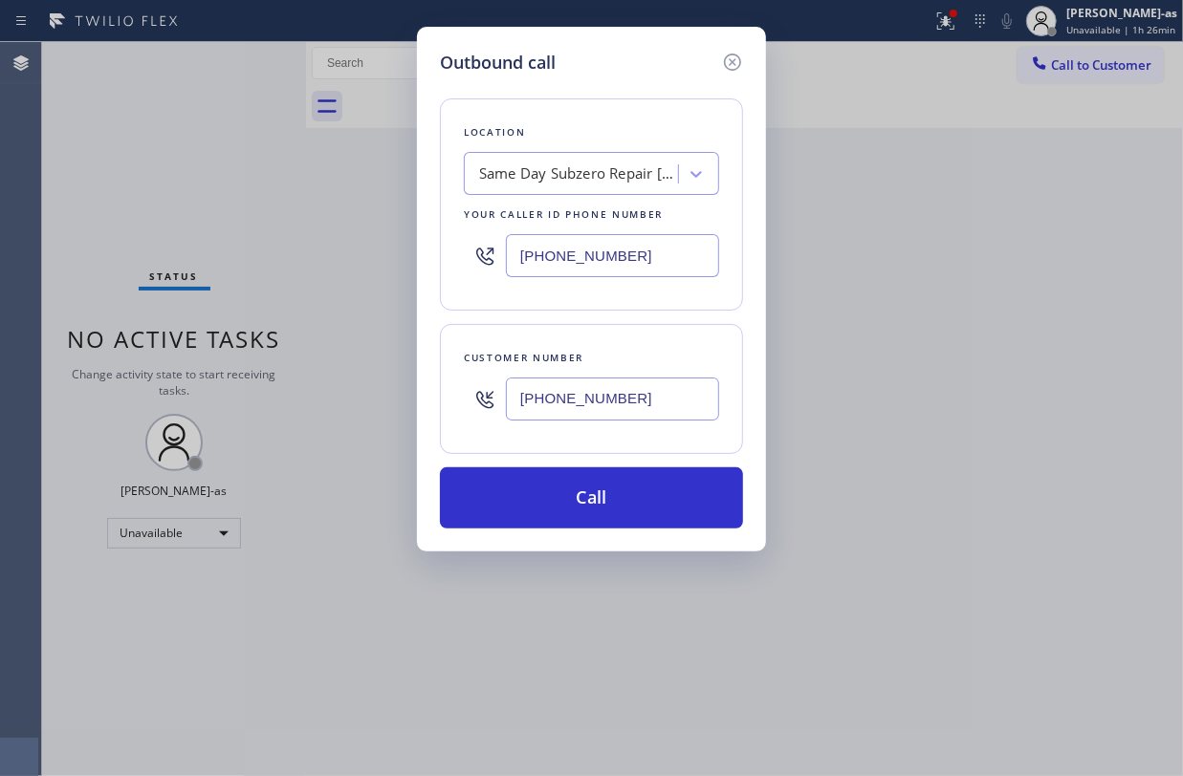
type input "(314) 369-6285"
click at [532, 163] on div "Same Day Subzero Repair Spring Valley" at bounding box center [579, 174] width 201 height 22
type input "v"
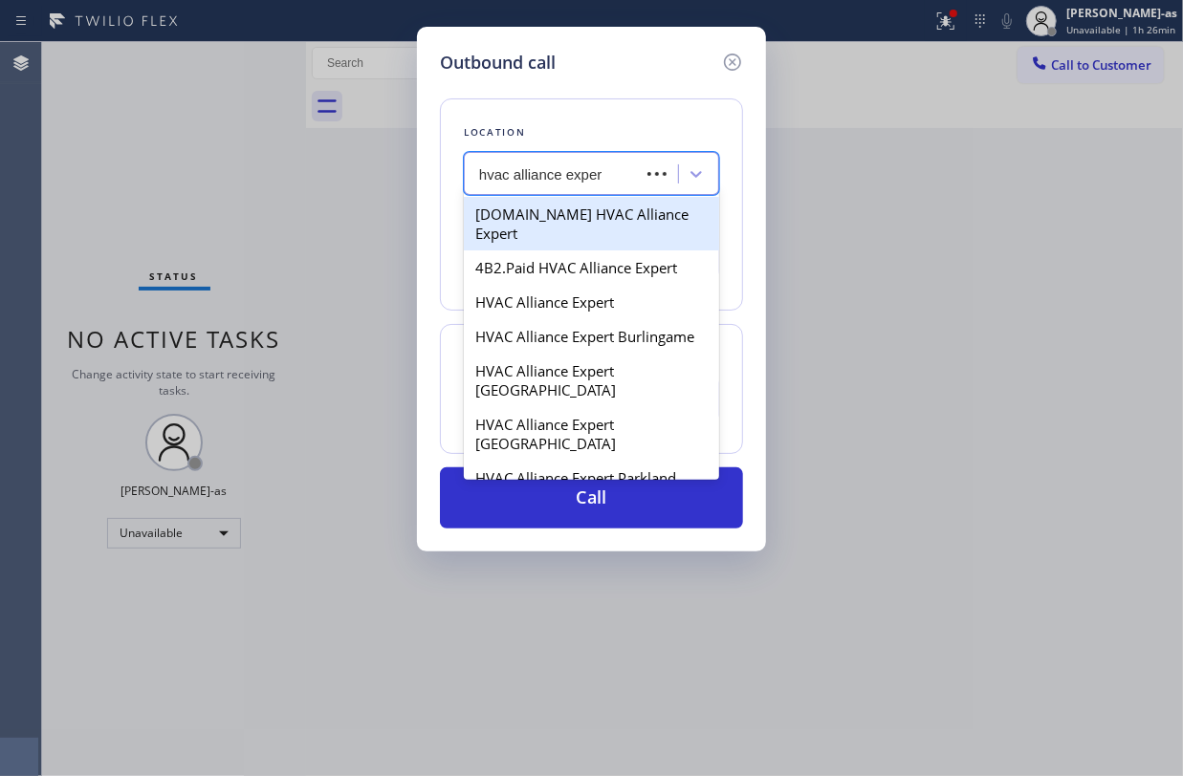
type input "hvac alliance expert"
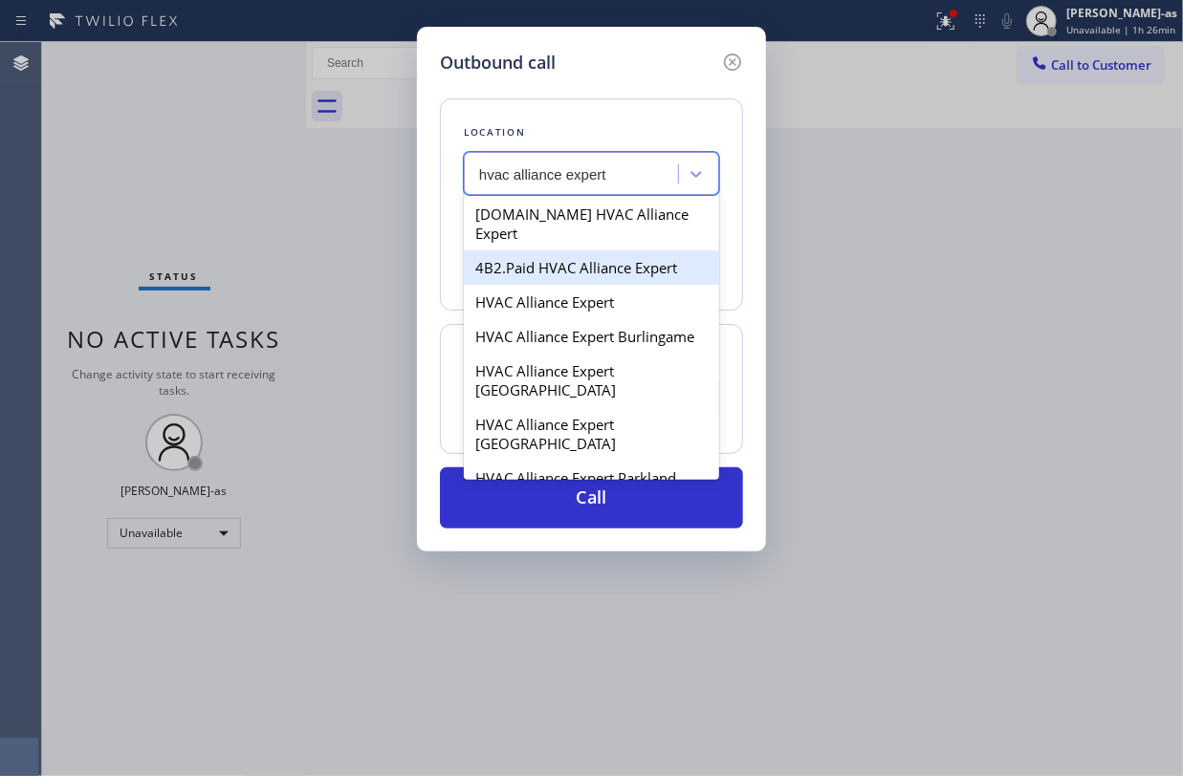
click at [554, 250] on div "4B2.Paid HVAC Alliance Expert" at bounding box center [591, 267] width 255 height 34
type input "[PHONE_NUMBER]"
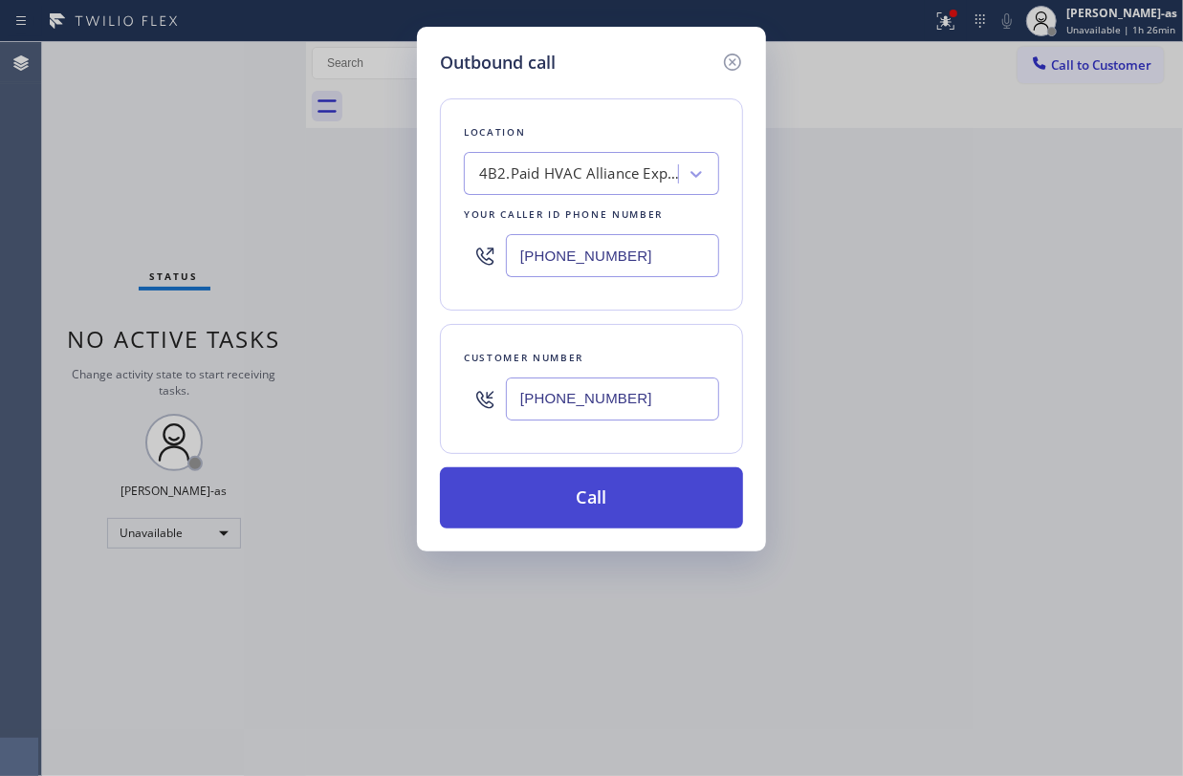
click at [575, 506] on button "Call" at bounding box center [591, 497] width 303 height 61
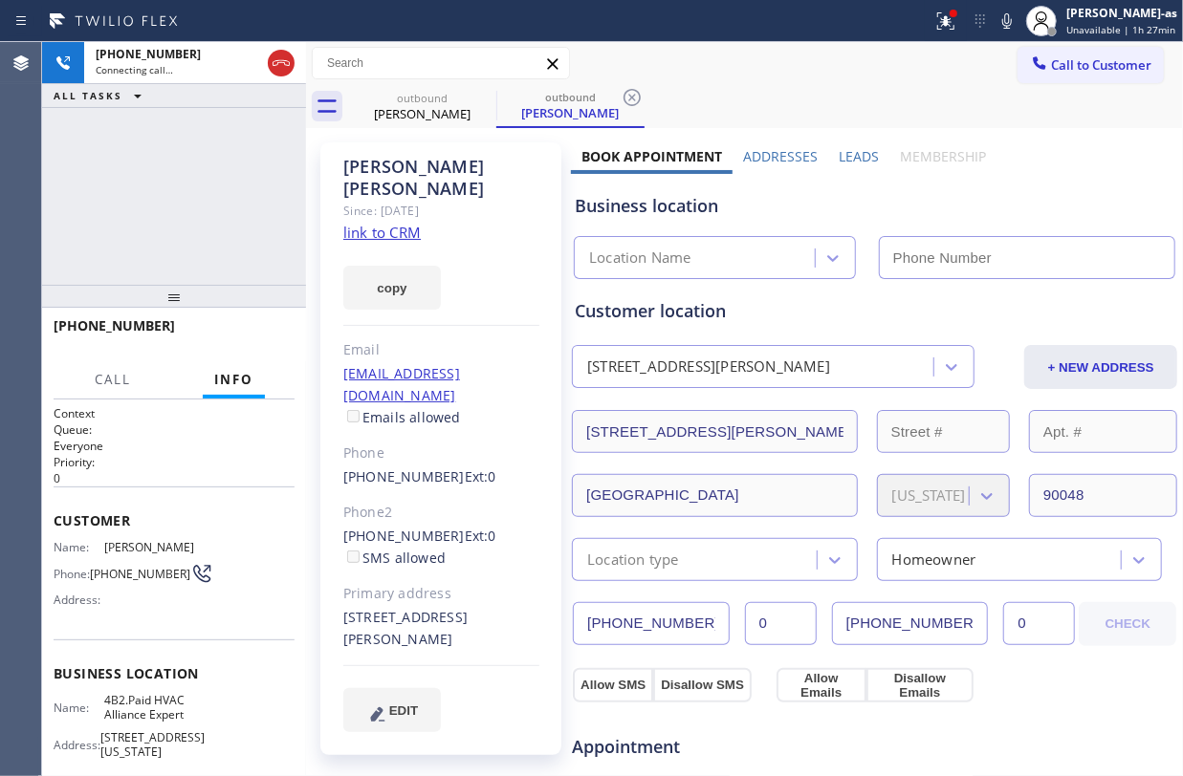
type input "[PHONE_NUMBER]"
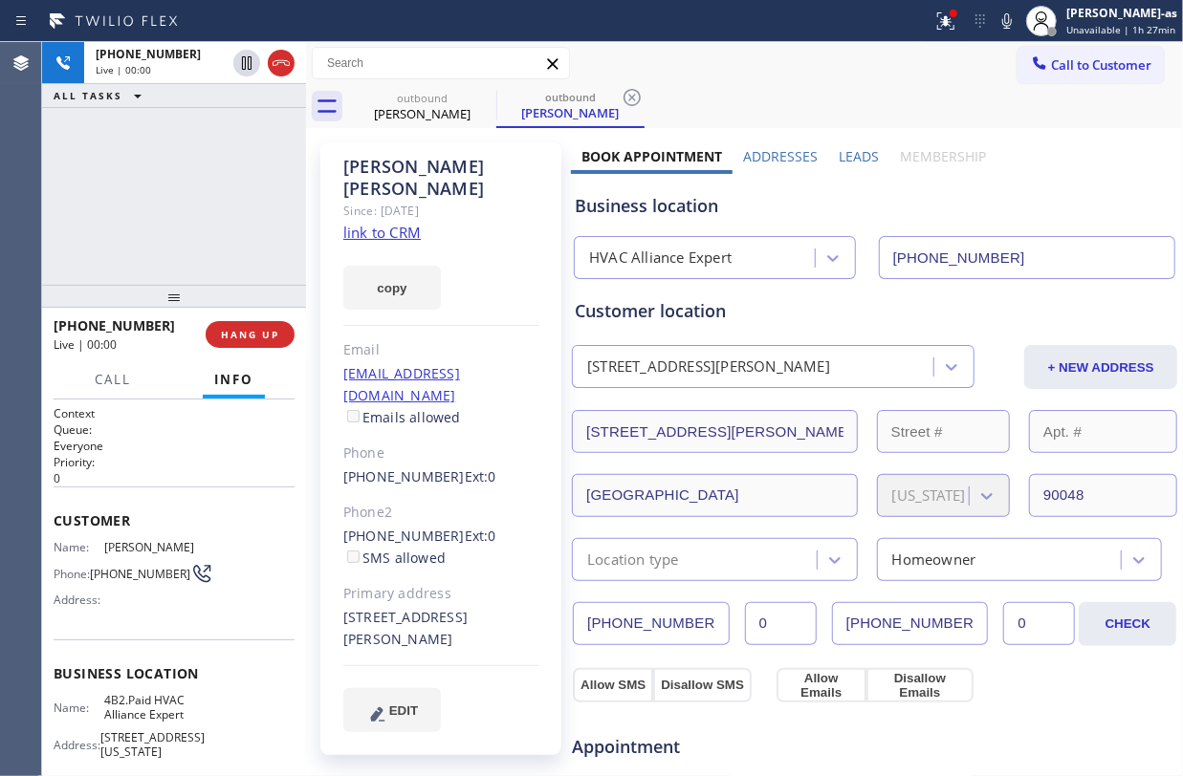
drag, startPoint x: 279, startPoint y: 63, endPoint x: 246, endPoint y: 94, distance: 45.3
click at [279, 63] on icon at bounding box center [281, 63] width 23 height 23
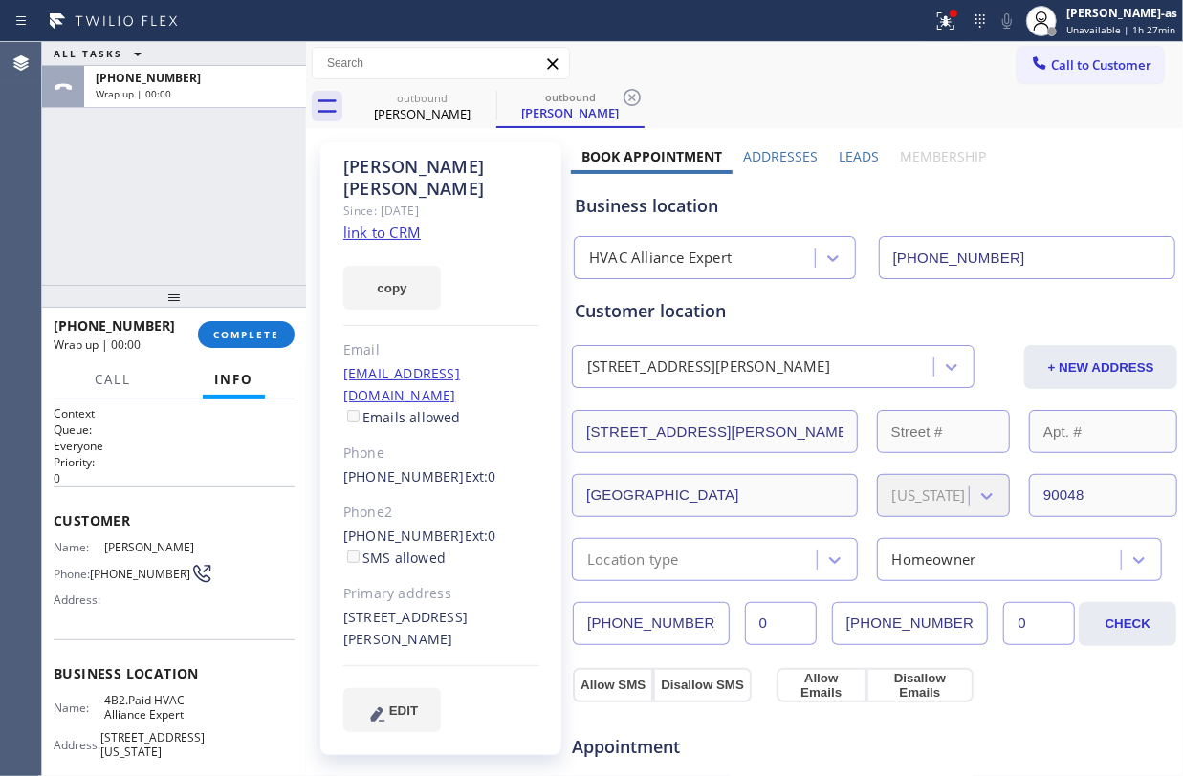
click at [162, 303] on div at bounding box center [174, 296] width 264 height 23
drag, startPoint x: 334, startPoint y: 488, endPoint x: 460, endPoint y: 502, distance: 127.0
click at [460, 502] on div "Shashank Sripada Since: 20 may 2020 link to CRM copy Email ssripada09@gmail.com…" at bounding box center [440, 448] width 241 height 613
click at [503, 502] on div "Phone2" at bounding box center [441, 513] width 196 height 22
drag, startPoint x: 329, startPoint y: 495, endPoint x: 436, endPoint y: 499, distance: 107.1
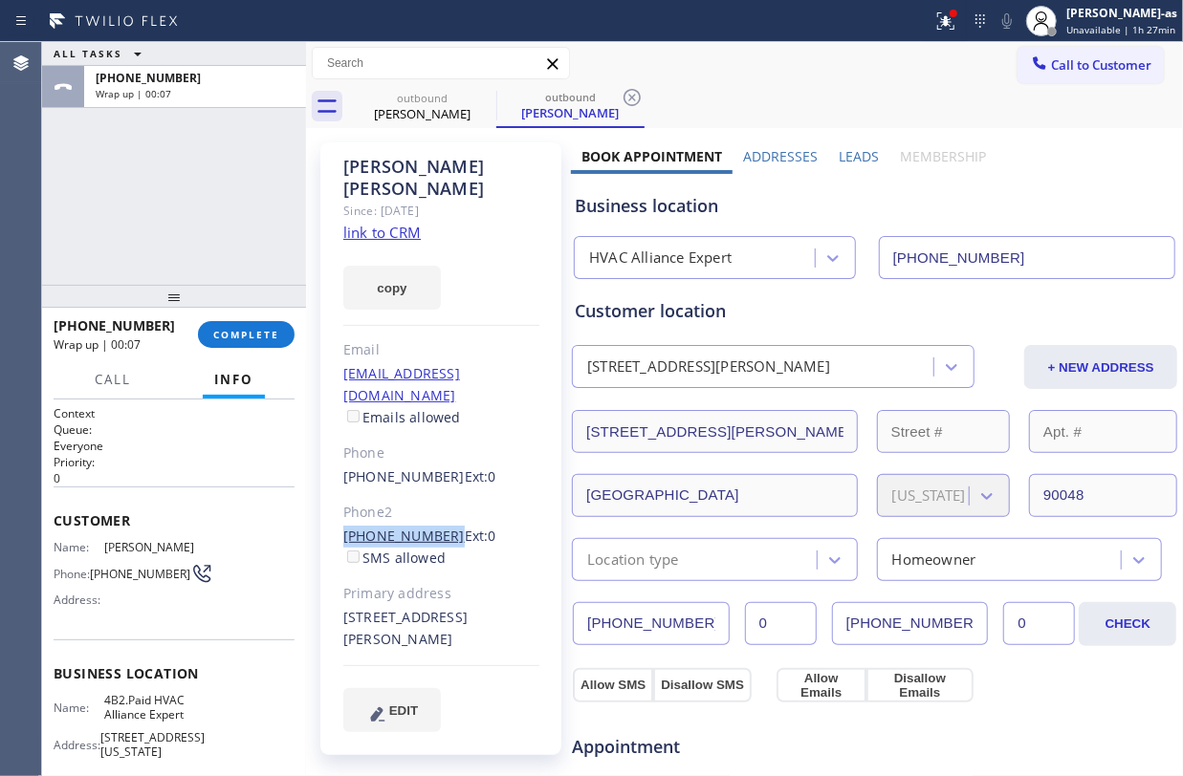
click at [436, 499] on div "Shashank Sripada Since: 20 may 2020 link to CRM copy Email ssripada09@gmail.com…" at bounding box center [440, 448] width 241 height 613
copy link "(314) 753-6424"
click at [253, 330] on span "COMPLETE" at bounding box center [246, 334] width 66 height 13
click at [222, 261] on div "ALL TASKS ALL TASKS ACTIVE TASKS TASKS IN WRAP UP +13143696285 Wrap up | 00:08" at bounding box center [174, 163] width 264 height 243
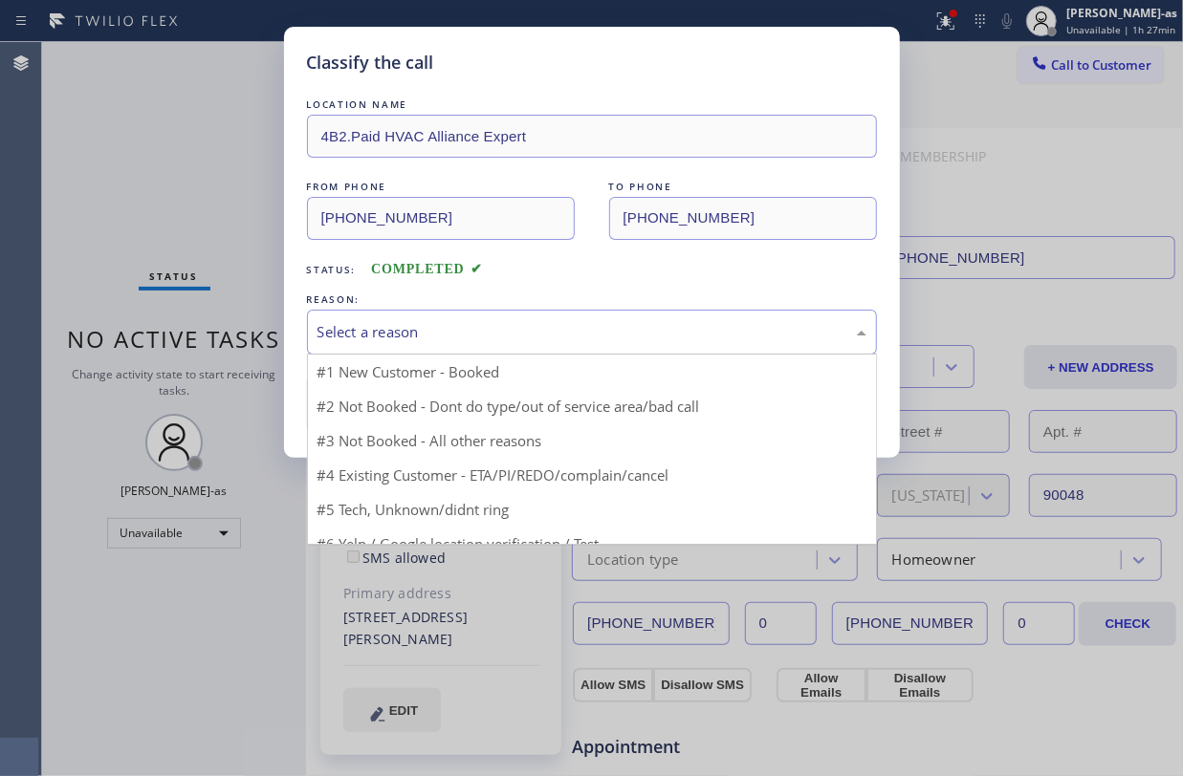
click at [467, 330] on div "Select a reason" at bounding box center [591, 332] width 549 height 22
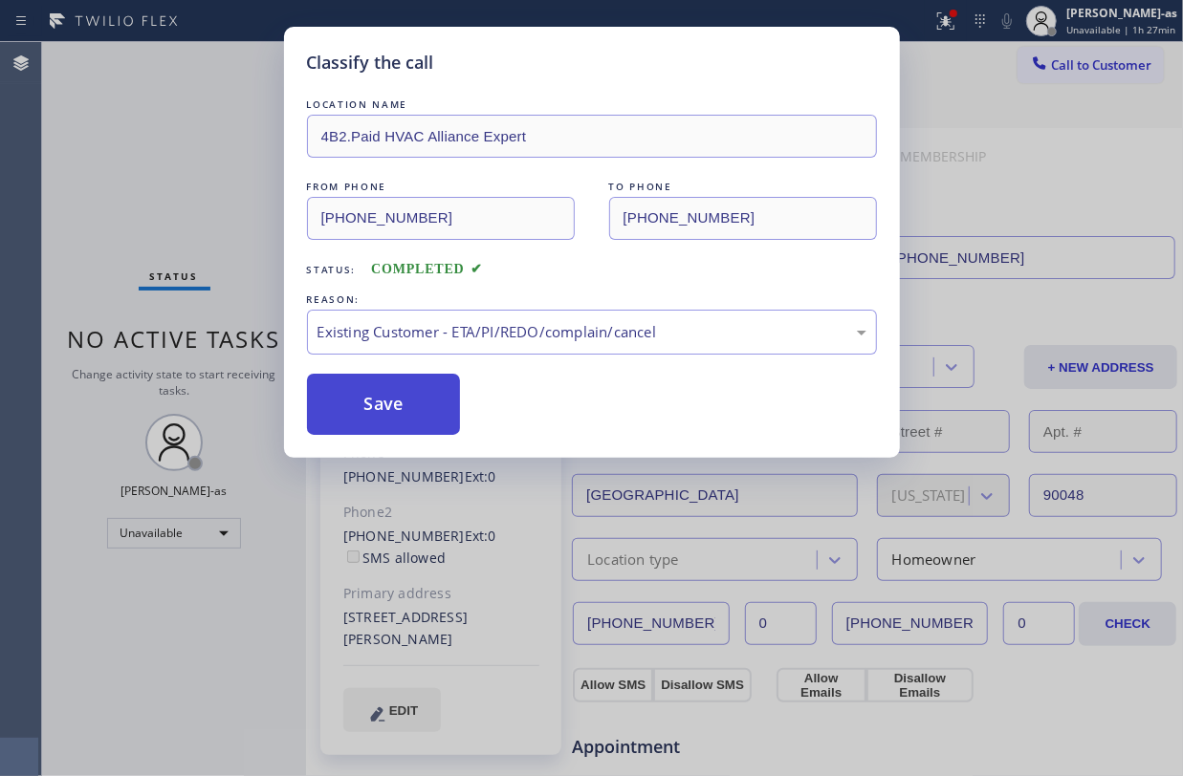
click at [426, 414] on button "Save" at bounding box center [384, 404] width 154 height 61
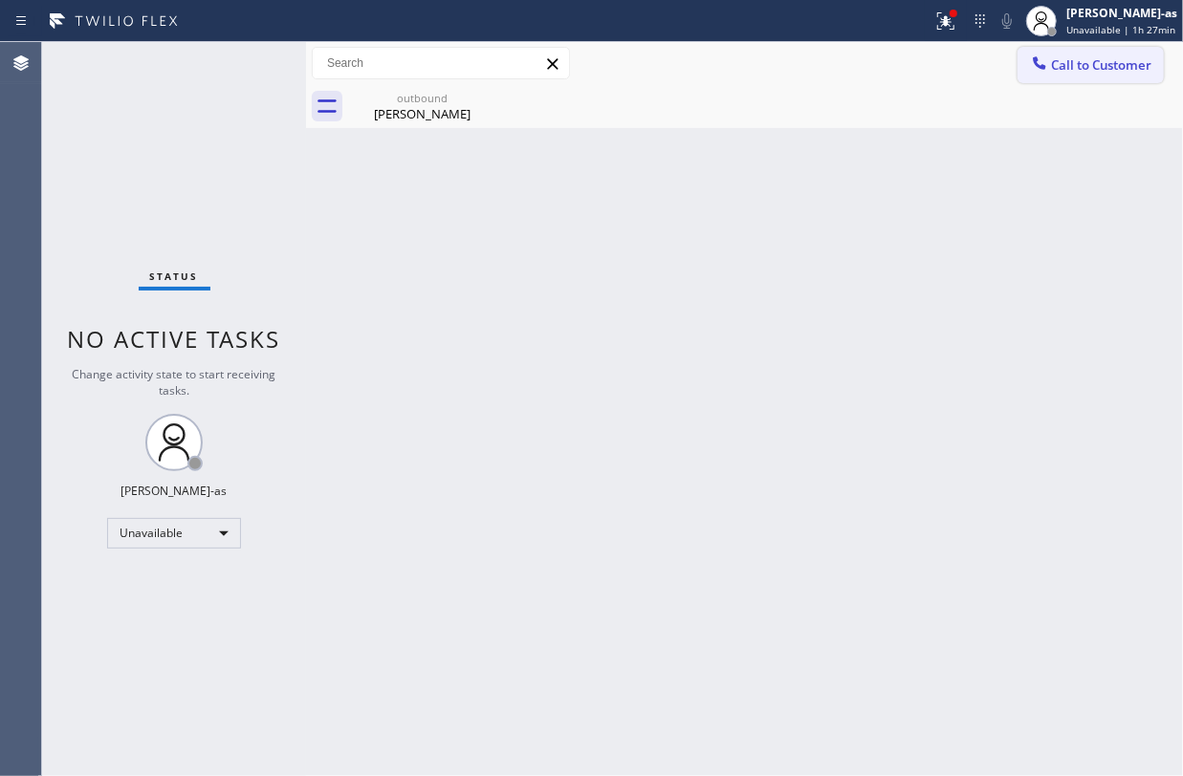
click at [1110, 74] on button "Call to Customer" at bounding box center [1090, 65] width 146 height 36
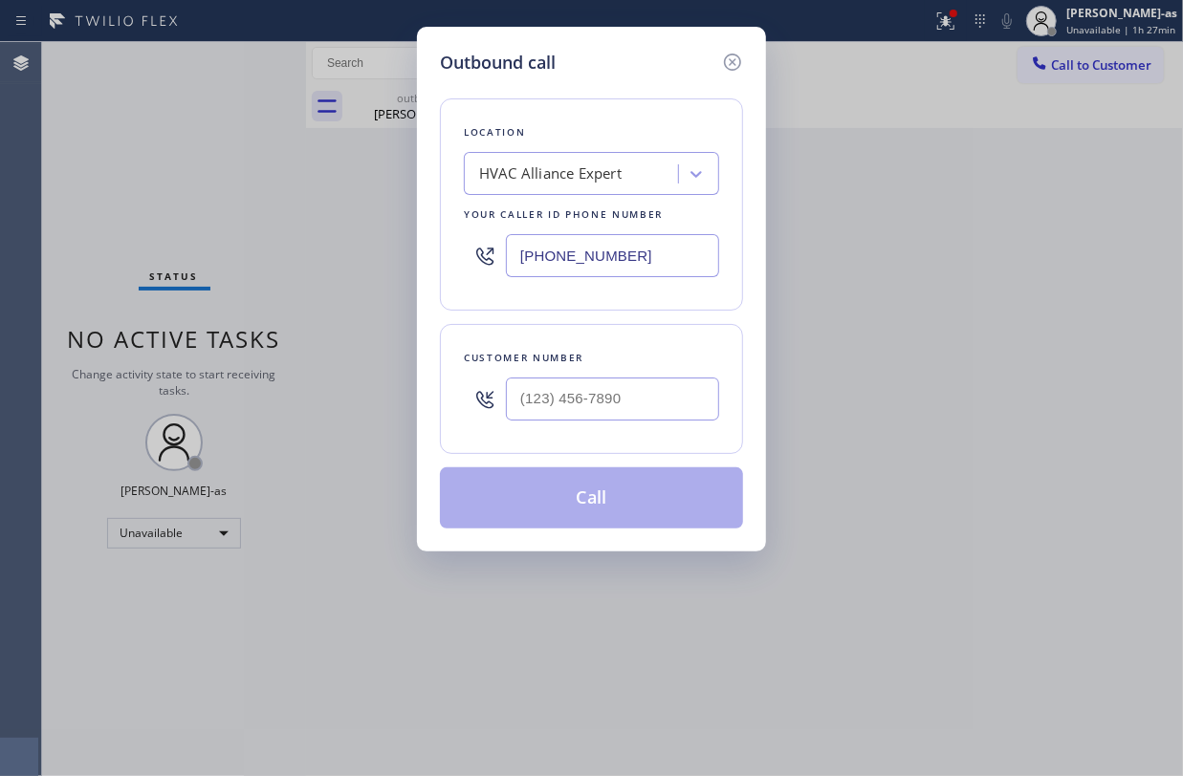
click at [640, 373] on div at bounding box center [612, 399] width 213 height 62
click at [640, 382] on input "(___) ___-____" at bounding box center [612, 399] width 213 height 43
paste input "314) 753-6424"
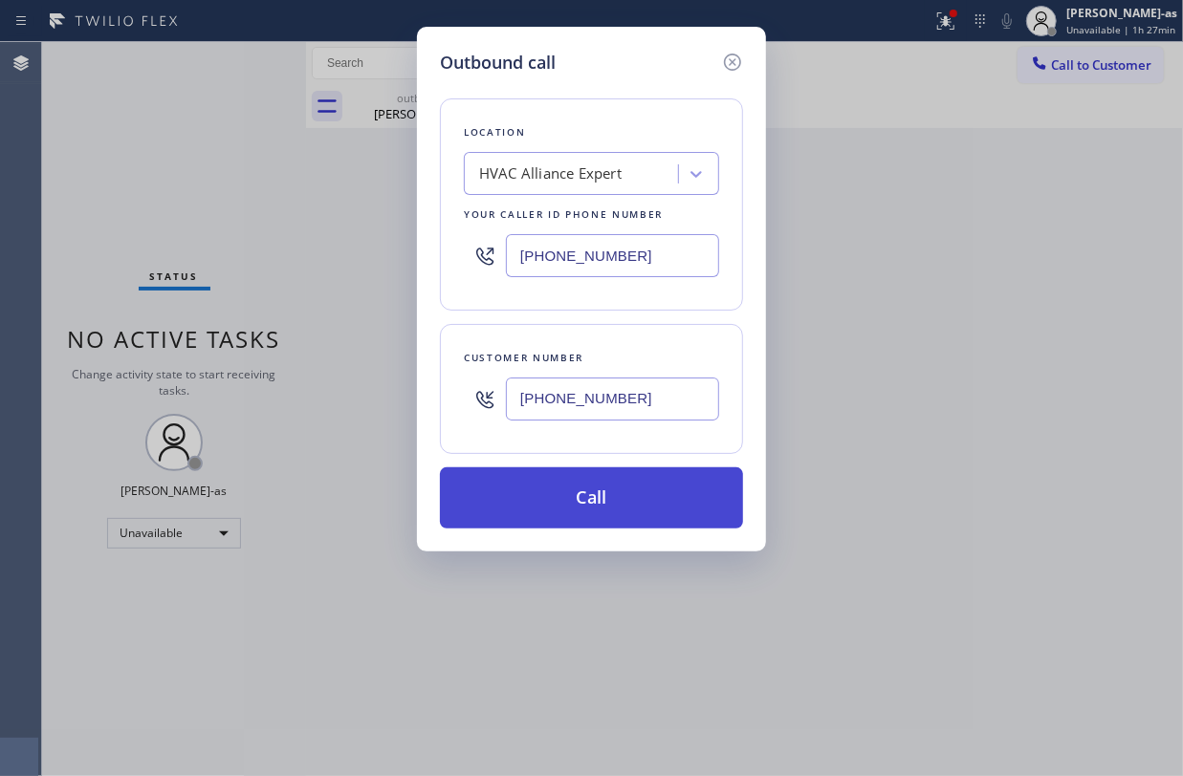
type input "(314) 753-6424"
click at [639, 490] on button "Call" at bounding box center [591, 497] width 303 height 61
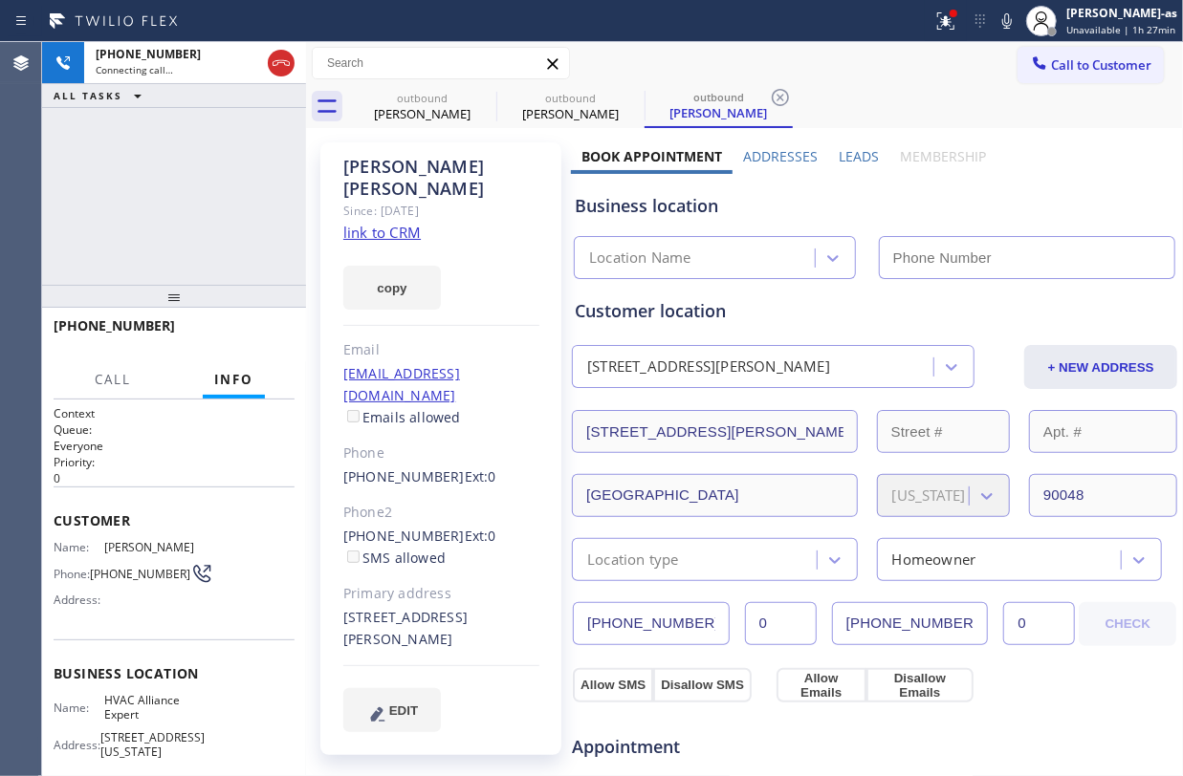
type input "[PHONE_NUMBER]"
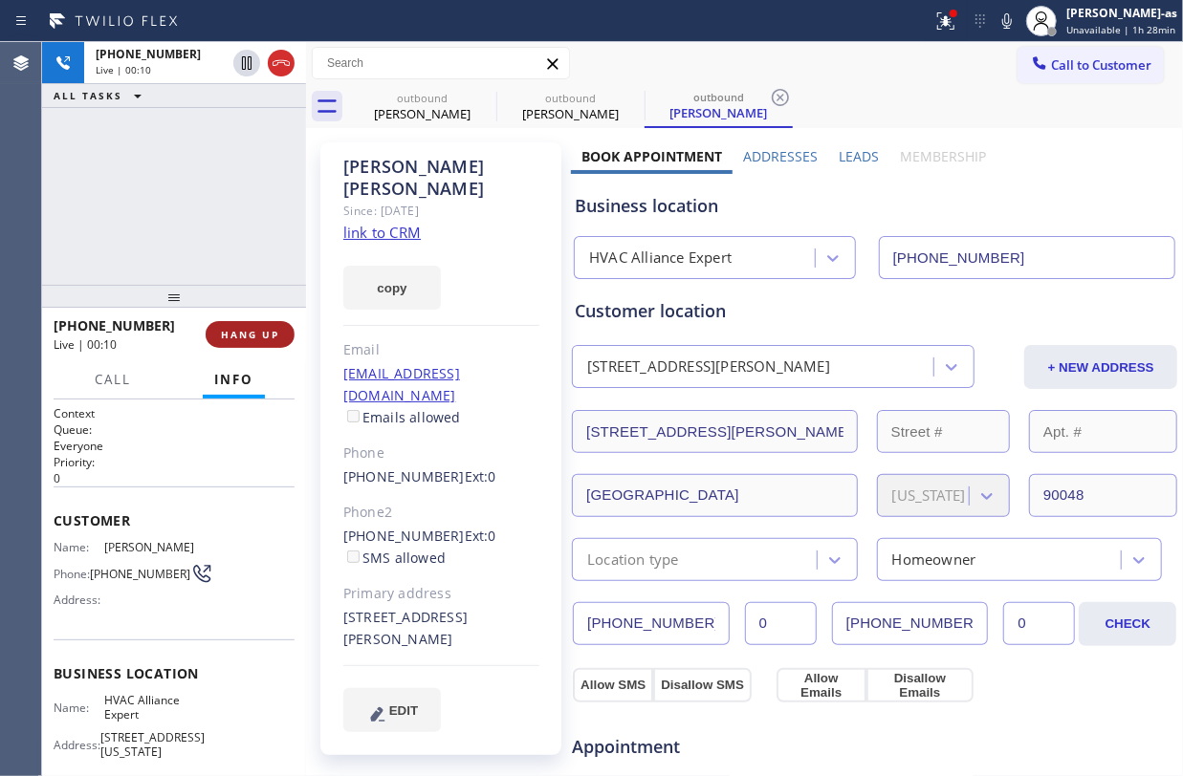
click at [257, 331] on span "HANG UP" at bounding box center [250, 334] width 58 height 13
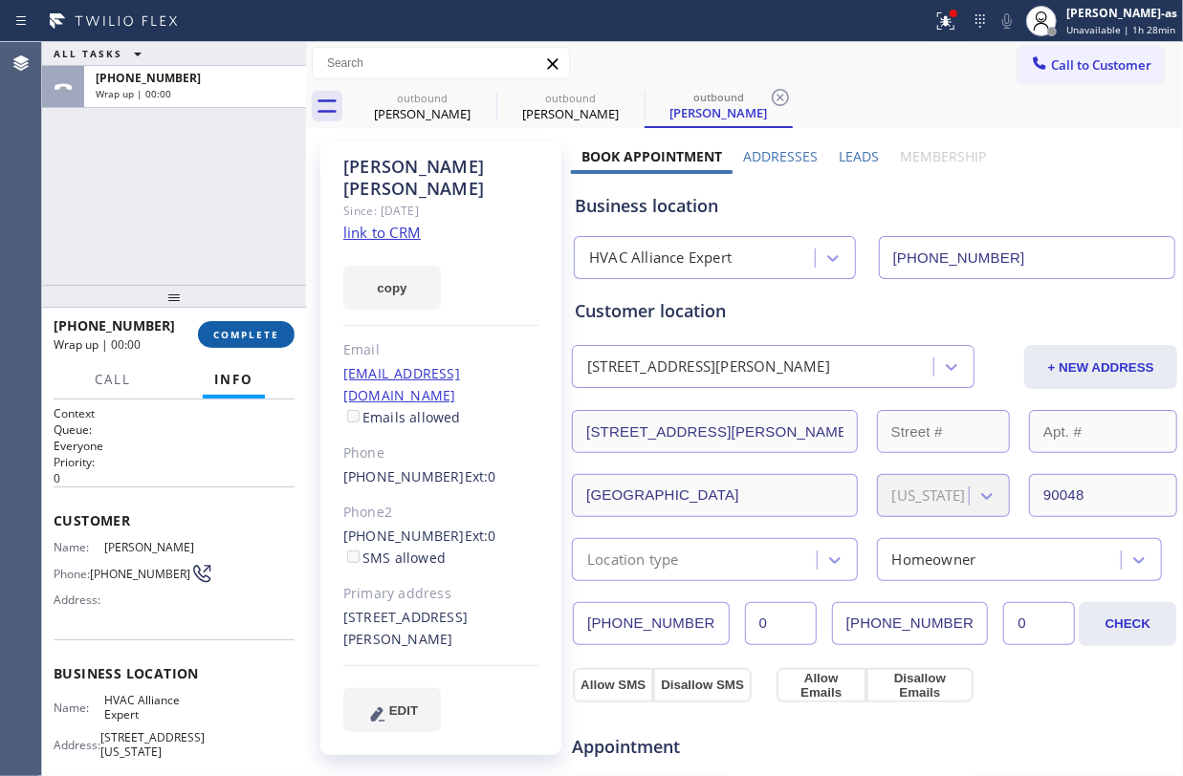
click at [257, 331] on span "COMPLETE" at bounding box center [246, 334] width 66 height 13
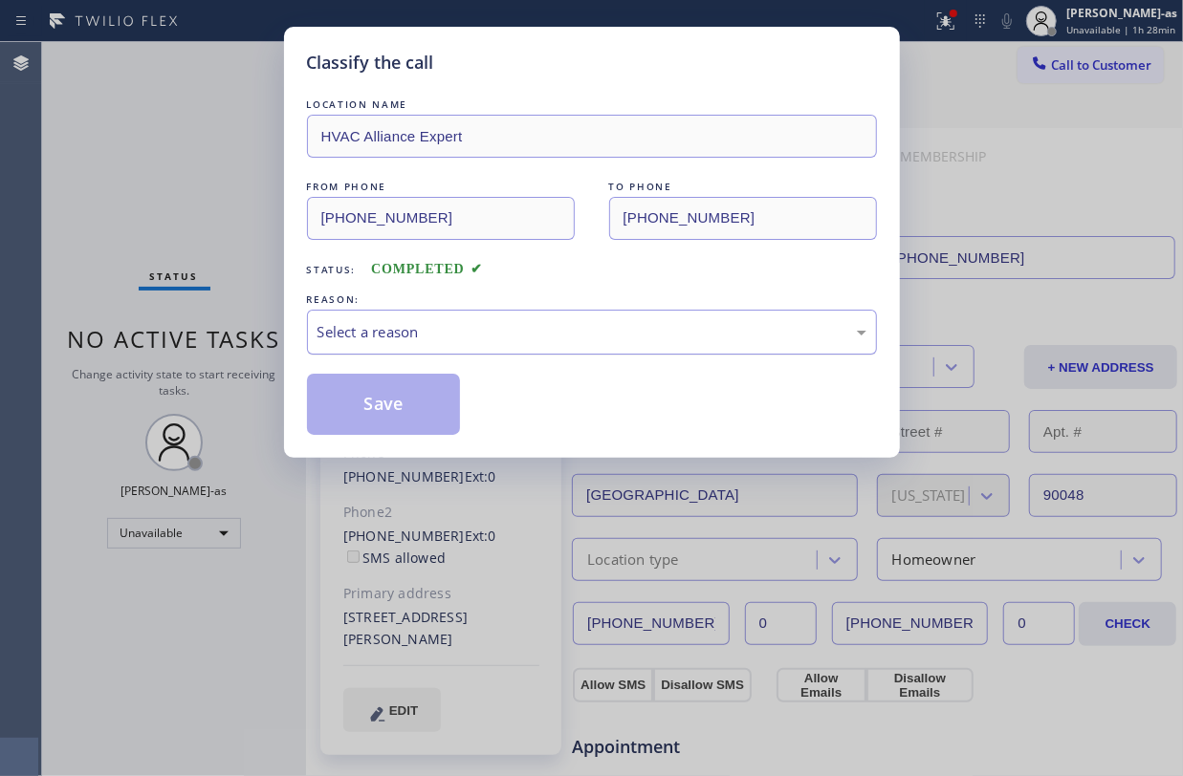
click at [451, 350] on div "Select a reason" at bounding box center [592, 332] width 570 height 45
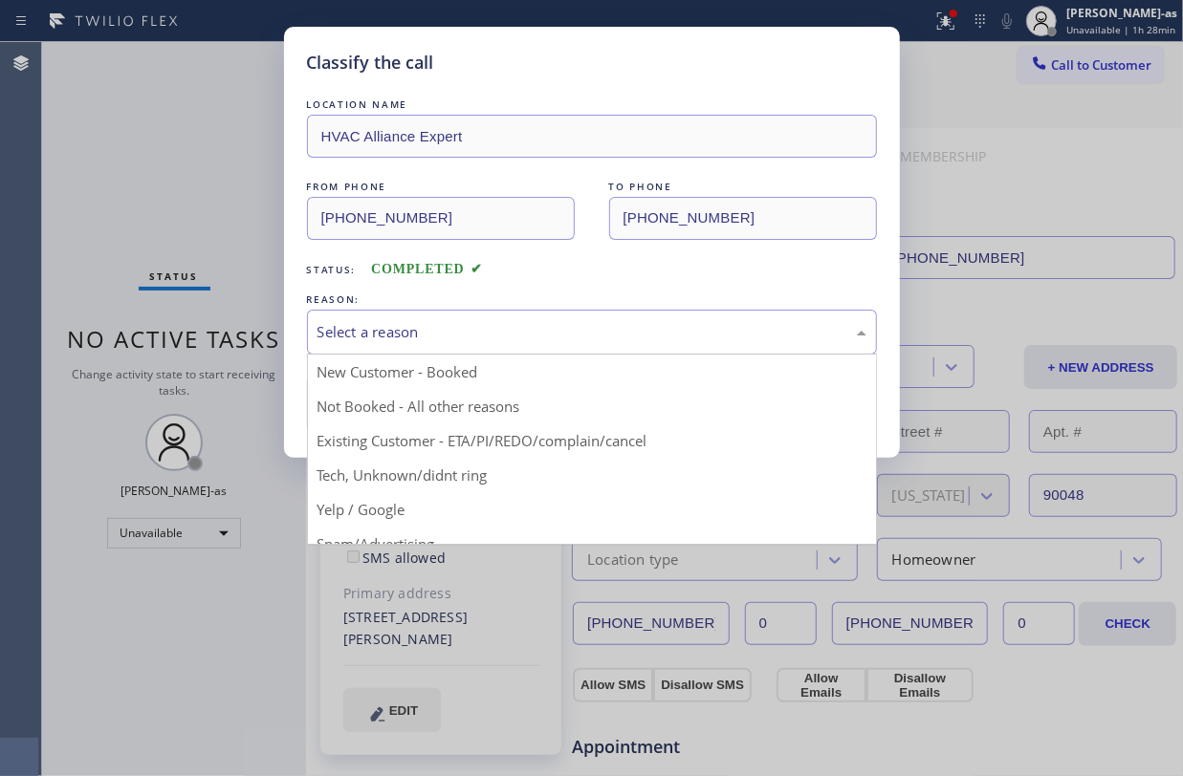
drag, startPoint x: 562, startPoint y: 445, endPoint x: 432, endPoint y: 417, distance: 133.1
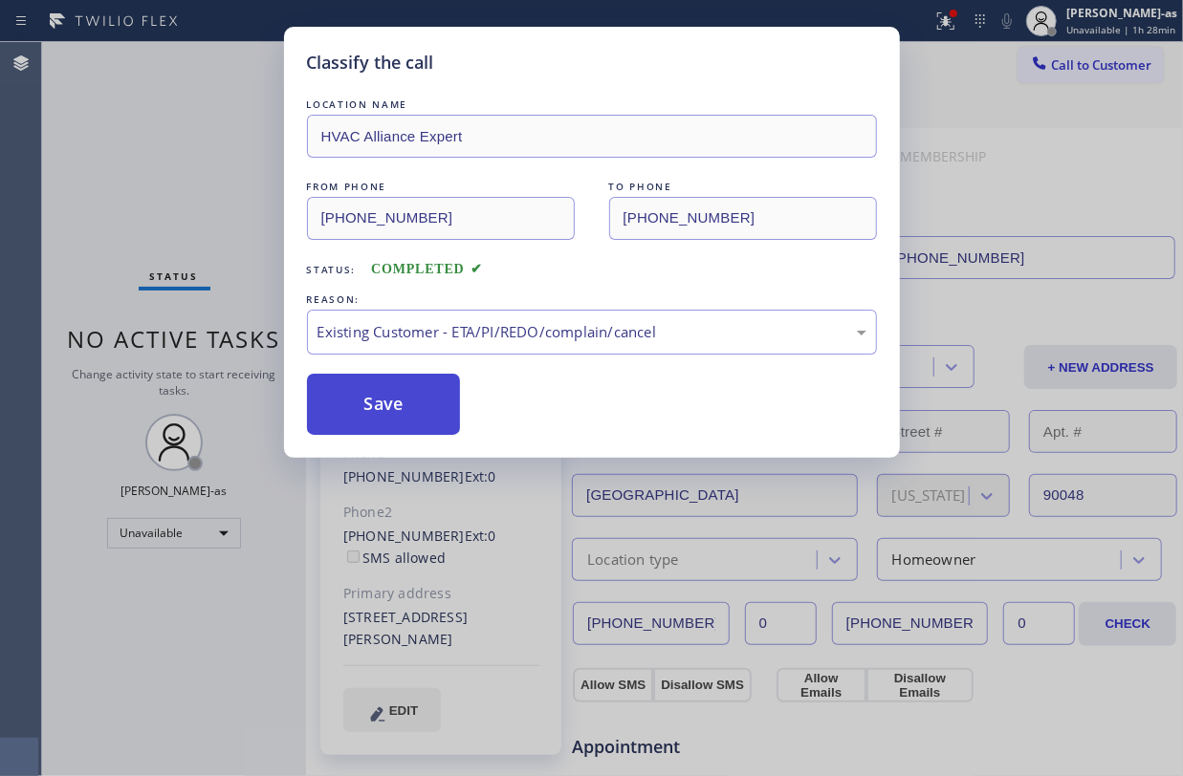
click at [402, 394] on button "Save" at bounding box center [384, 404] width 154 height 61
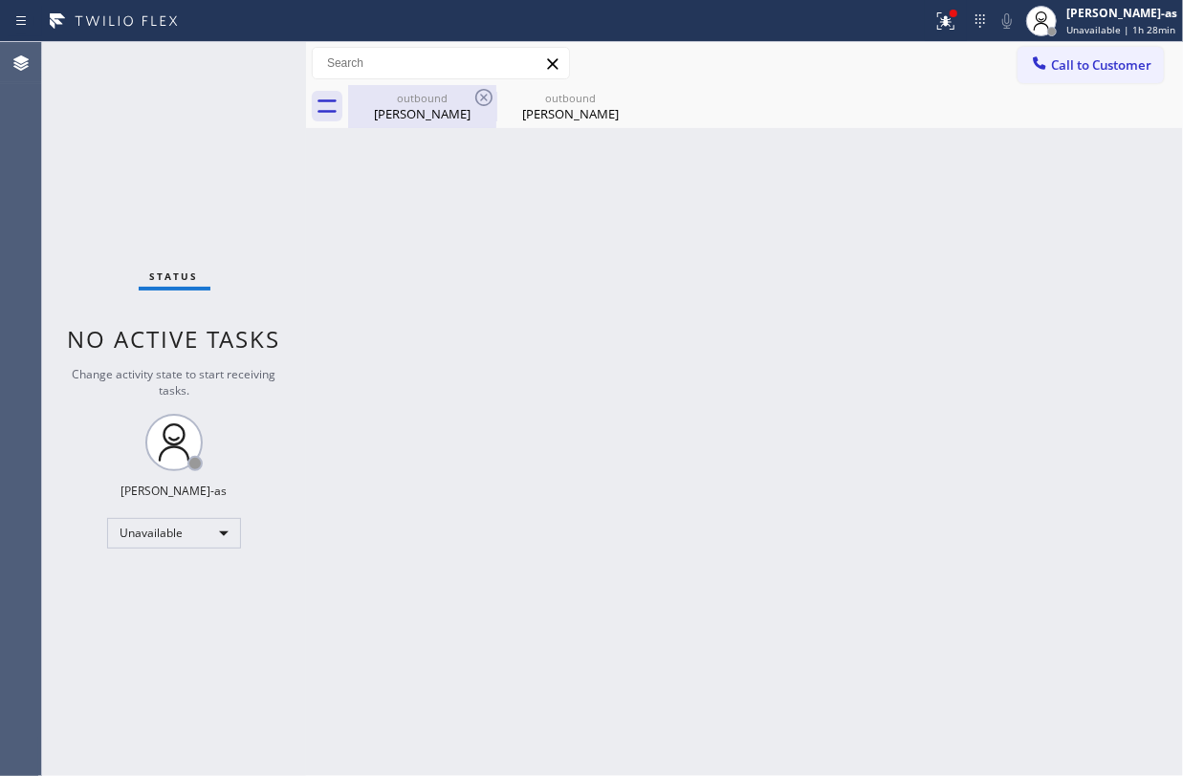
click at [438, 105] on div "Shashank Sripada" at bounding box center [422, 113] width 144 height 17
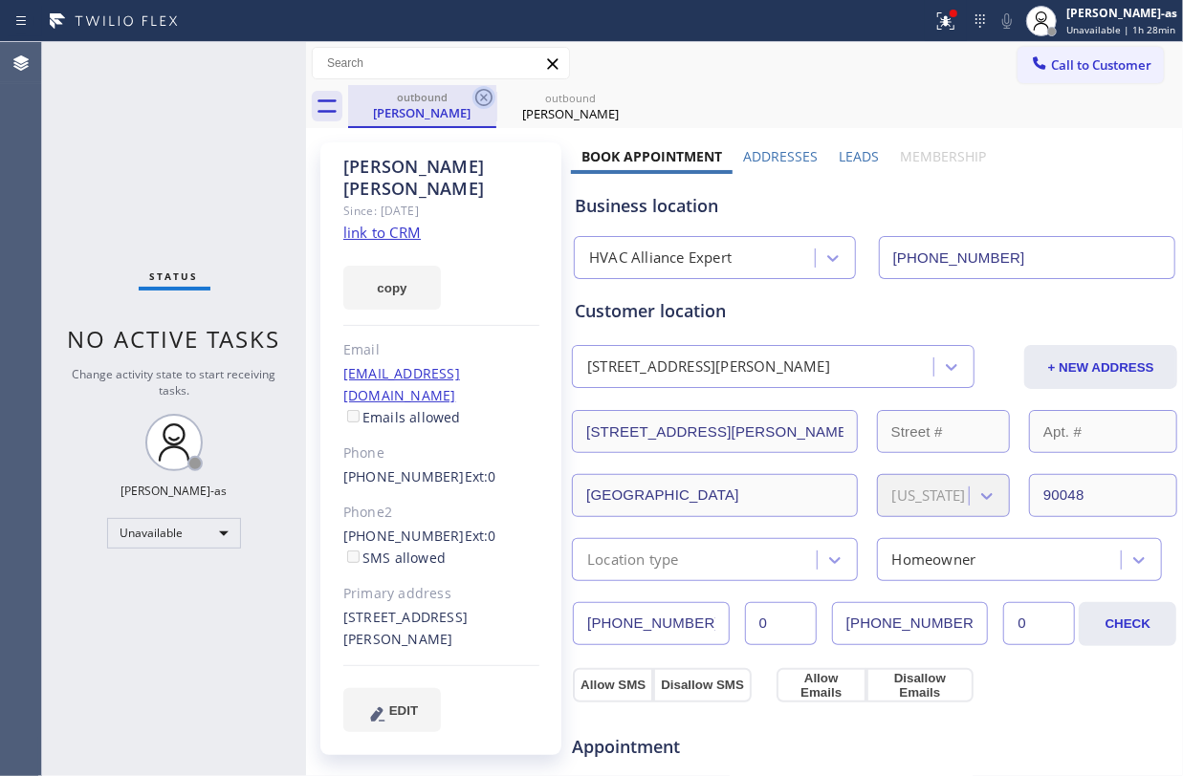
click at [484, 100] on icon at bounding box center [483, 97] width 23 height 23
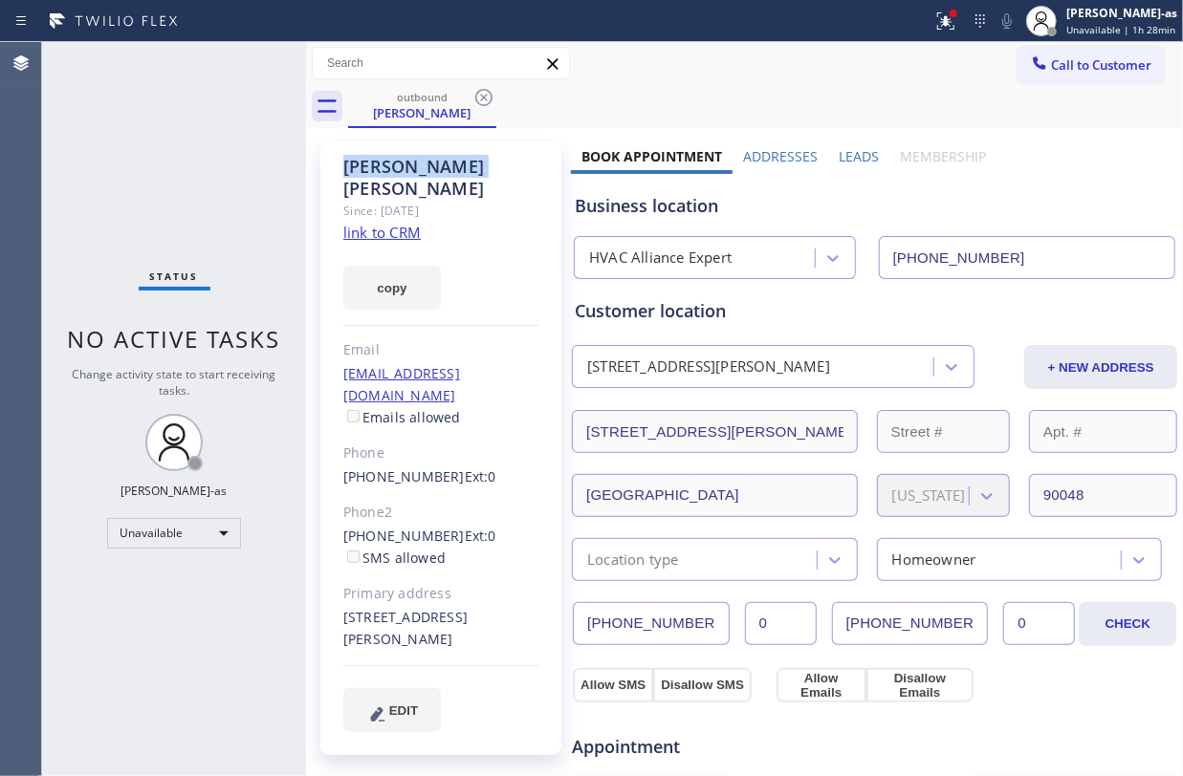
click at [484, 100] on icon at bounding box center [483, 97] width 23 height 23
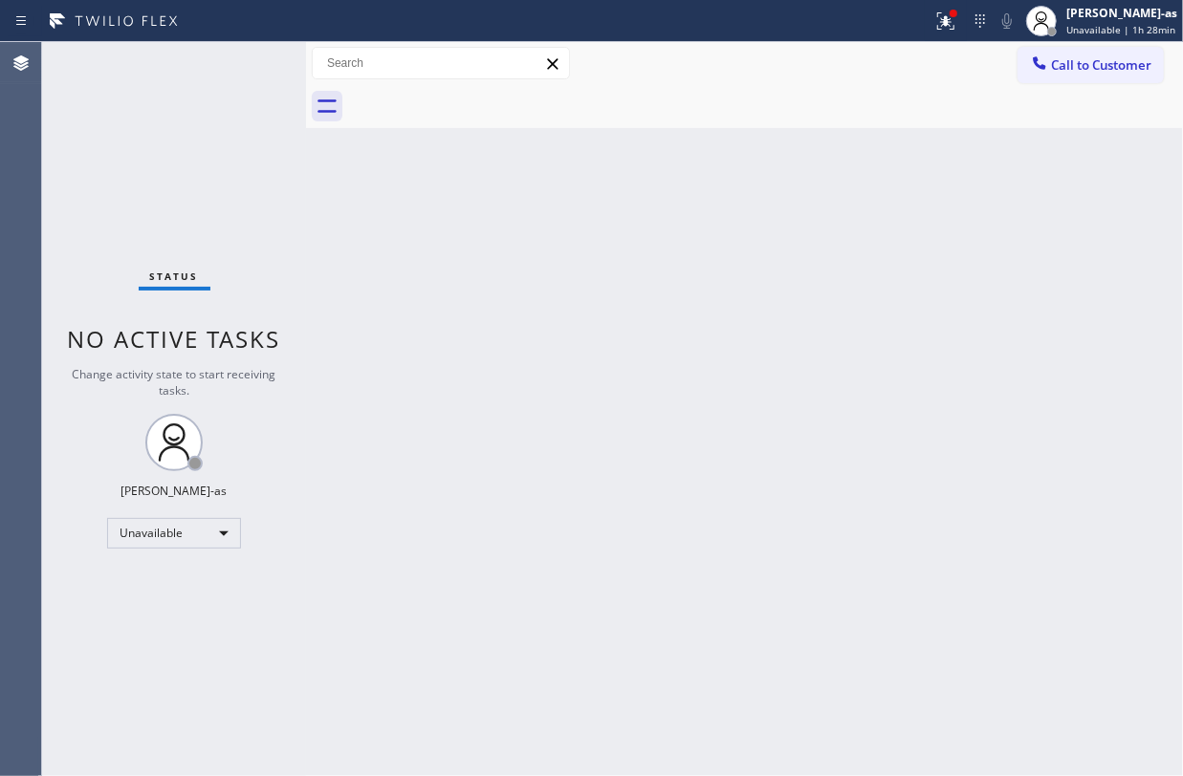
click at [475, 285] on div "Back to Dashboard Change Sender ID Customers Technicians Select a contact Outbo…" at bounding box center [744, 409] width 877 height 734
click at [197, 368] on span "Change activity state to start receiving tasks." at bounding box center [175, 382] width 204 height 33
click at [1055, 74] on button "Call to Customer" at bounding box center [1090, 65] width 146 height 36
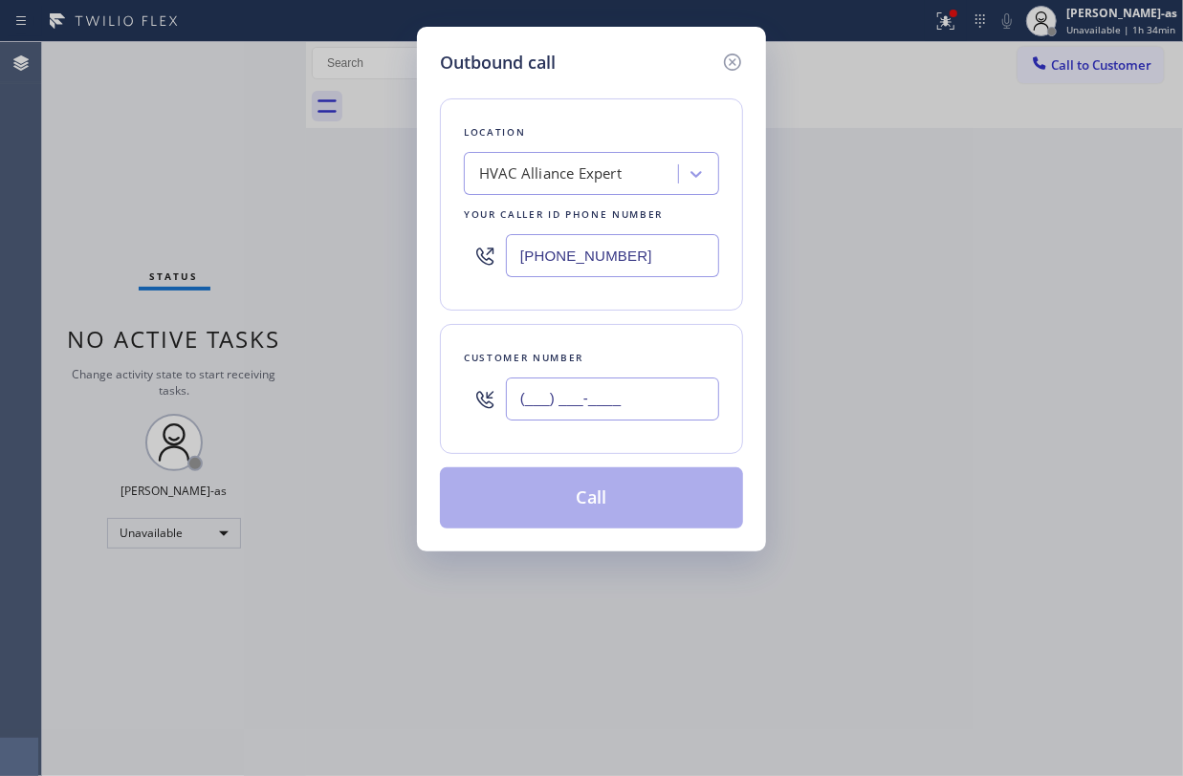
click at [619, 394] on input "(___) ___-____" at bounding box center [612, 399] width 213 height 43
paste input "213) 249-4400"
type input "(213) 249-4400"
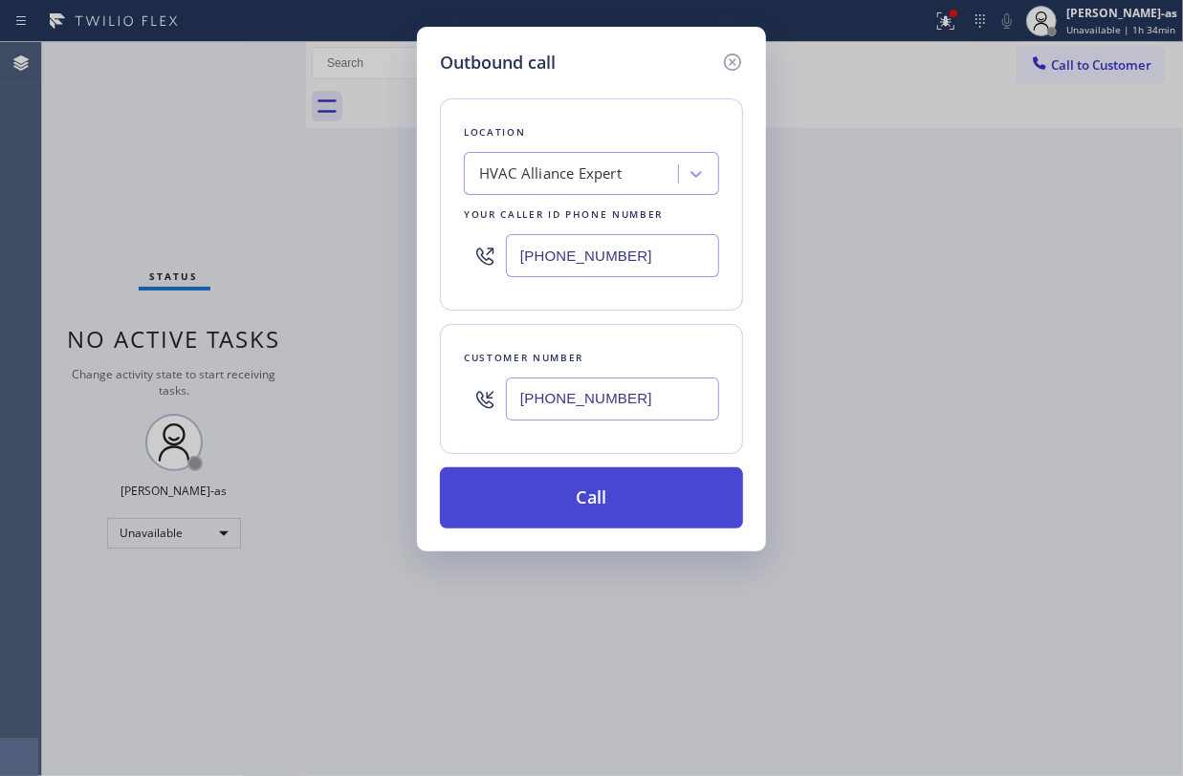
click at [616, 495] on button "Call" at bounding box center [591, 497] width 303 height 61
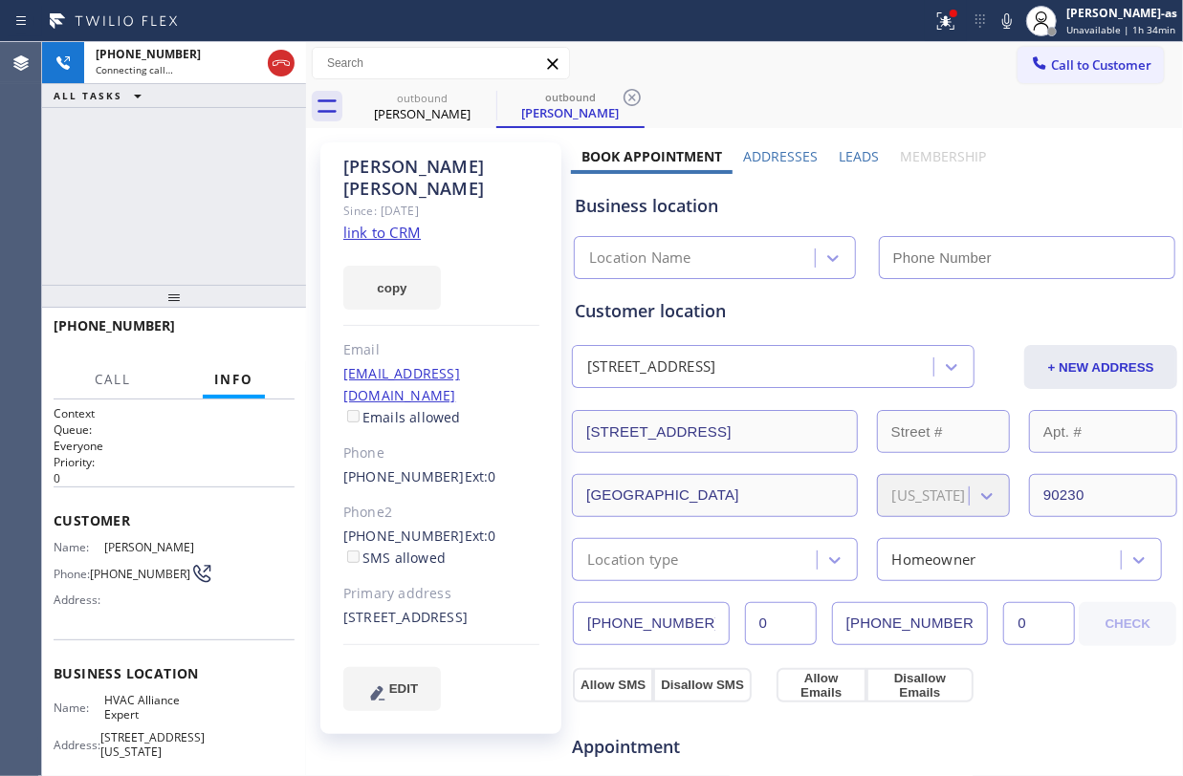
click at [218, 208] on div "+12132494400 Connecting call… ALL TASKS ALL TASKS ACTIVE TASKS TASKS IN WRAP UP" at bounding box center [174, 163] width 264 height 243
type input "[PHONE_NUMBER]"
click at [281, 65] on icon at bounding box center [281, 63] width 23 height 23
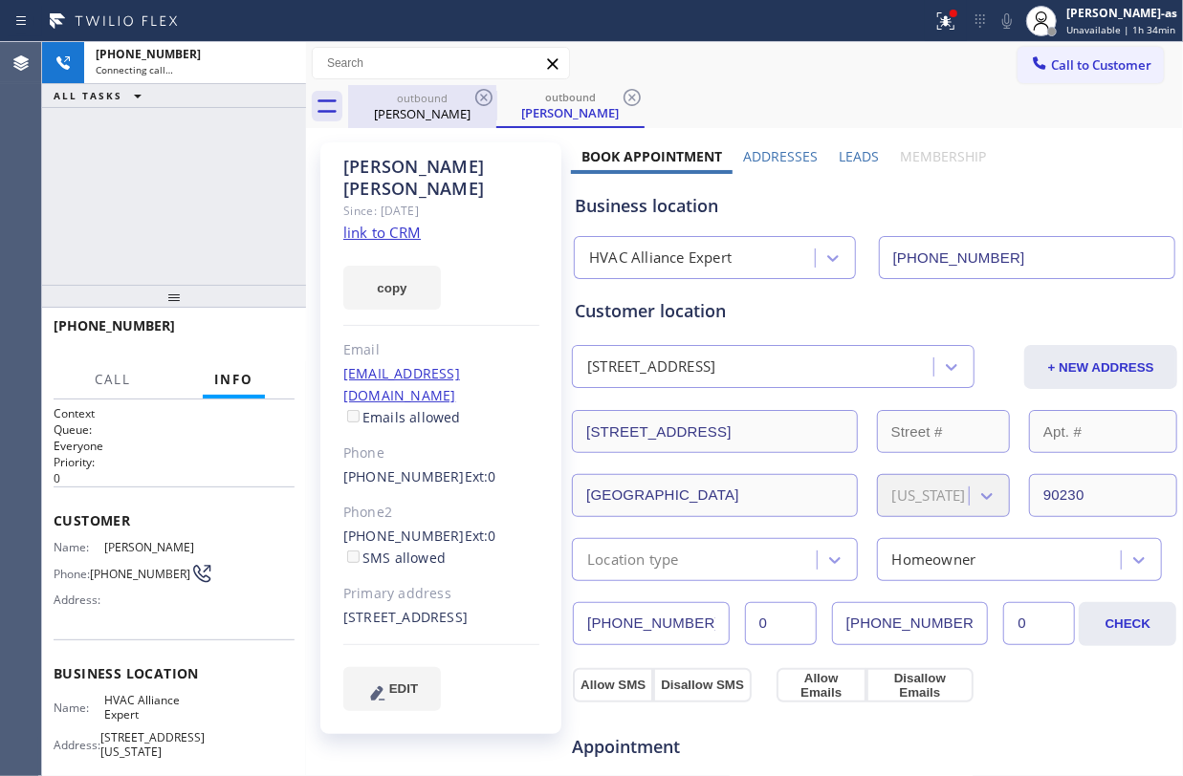
click at [356, 100] on div "outbound" at bounding box center [422, 98] width 144 height 14
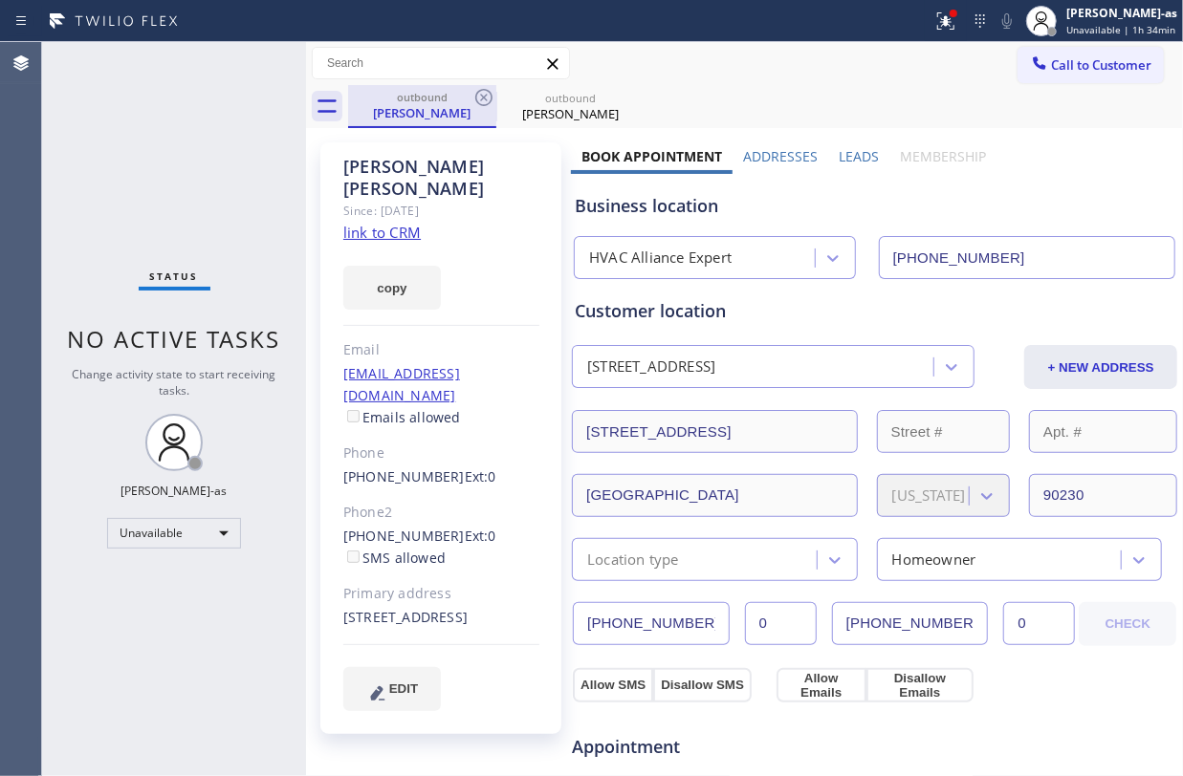
click at [423, 97] on div "outbound" at bounding box center [422, 97] width 144 height 14
click at [491, 90] on icon at bounding box center [483, 97] width 23 height 23
click at [0, 0] on icon at bounding box center [0, 0] width 0 height 0
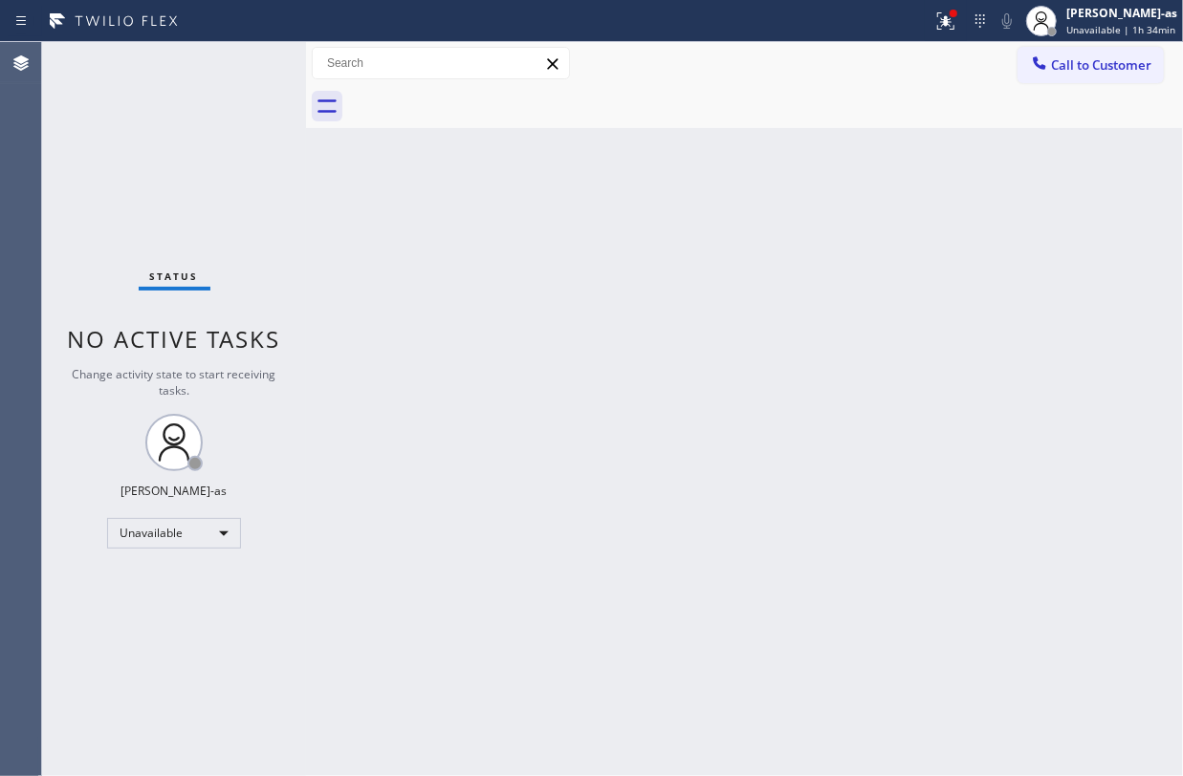
click at [491, 90] on div at bounding box center [765, 106] width 835 height 43
click at [200, 145] on div "Status No active tasks Change activity state to start receiving tasks. [PERSON_…" at bounding box center [174, 409] width 264 height 734
click at [563, 272] on div "Back to Dashboard Change Sender ID Customers Technicians Select a contact Outbo…" at bounding box center [744, 409] width 877 height 734
click at [1058, 25] on div at bounding box center [1051, 31] width 13 height 13
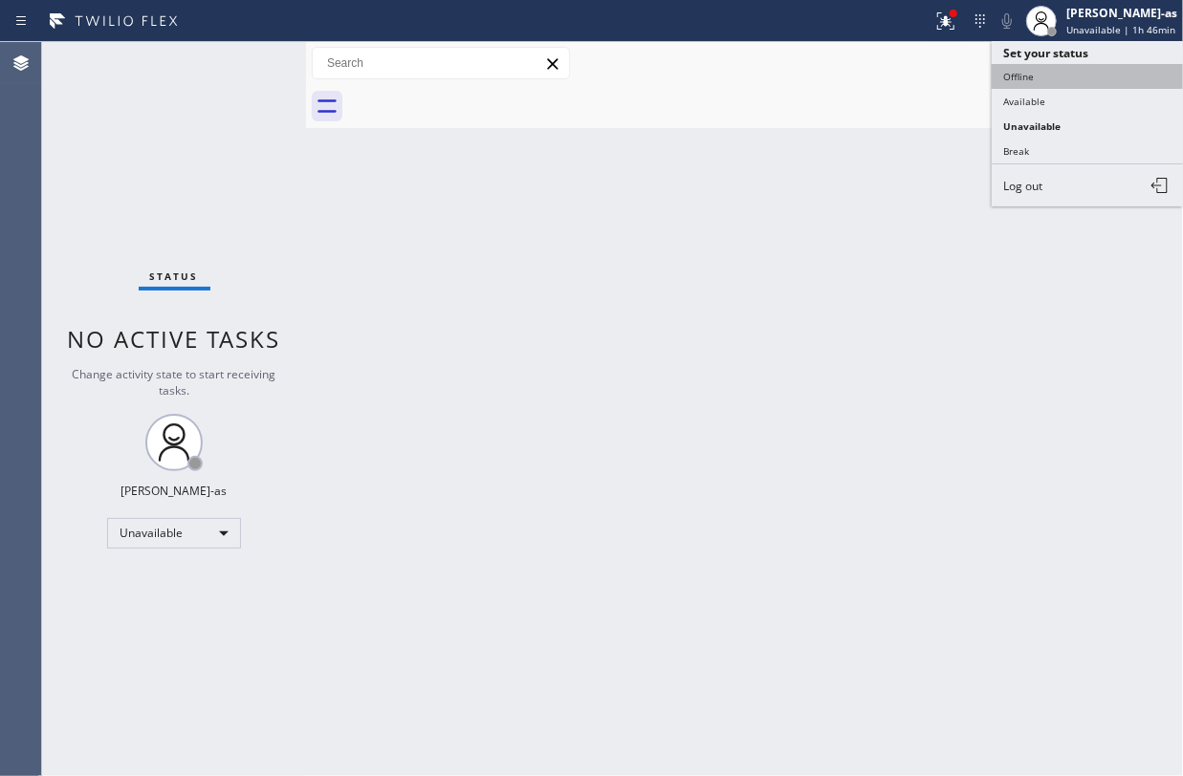
click at [1032, 74] on button "Offline" at bounding box center [1086, 76] width 191 height 25
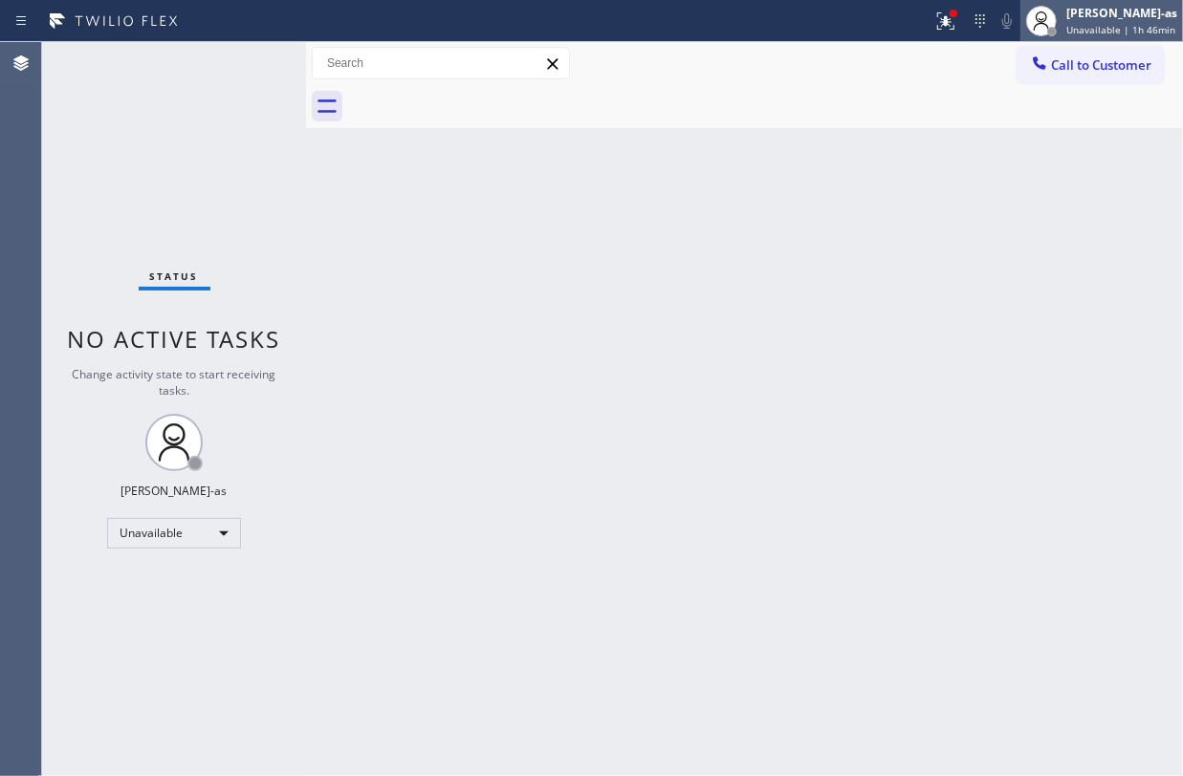
click at [1109, 21] on div "Jesica Jumao-as Unavailable | 1h 46min" at bounding box center [1122, 20] width 120 height 33
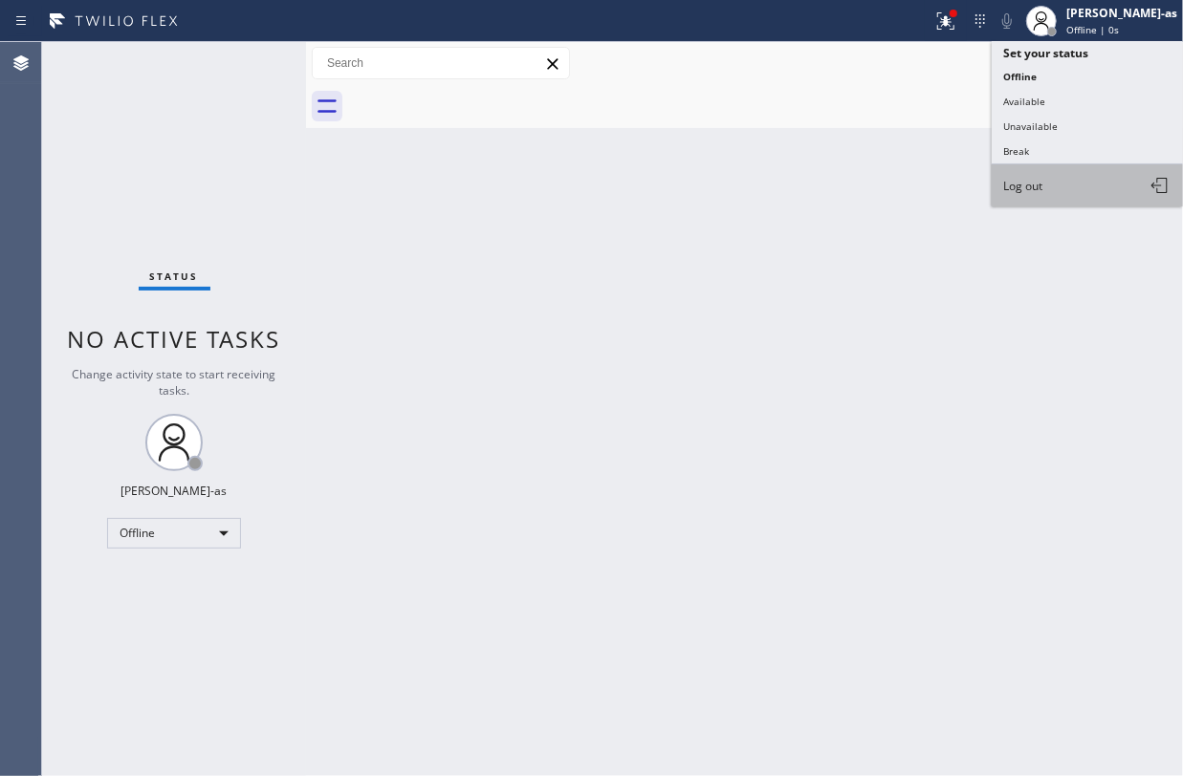
click at [1031, 180] on span "Log out" at bounding box center [1022, 186] width 39 height 16
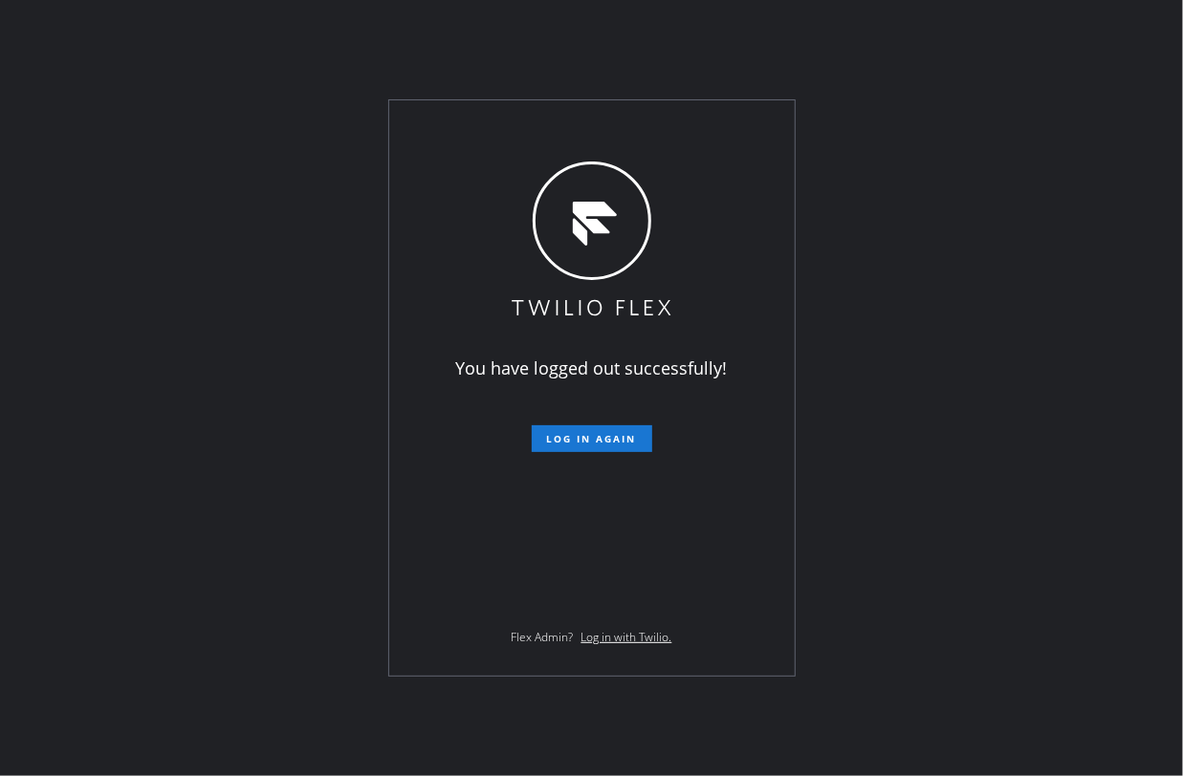
click at [949, 364] on div "You have logged out successfully! Log in again Flex Admin? Log in with Twilio." at bounding box center [591, 388] width 1183 height 776
